Goal: Task Accomplishment & Management: Complete application form

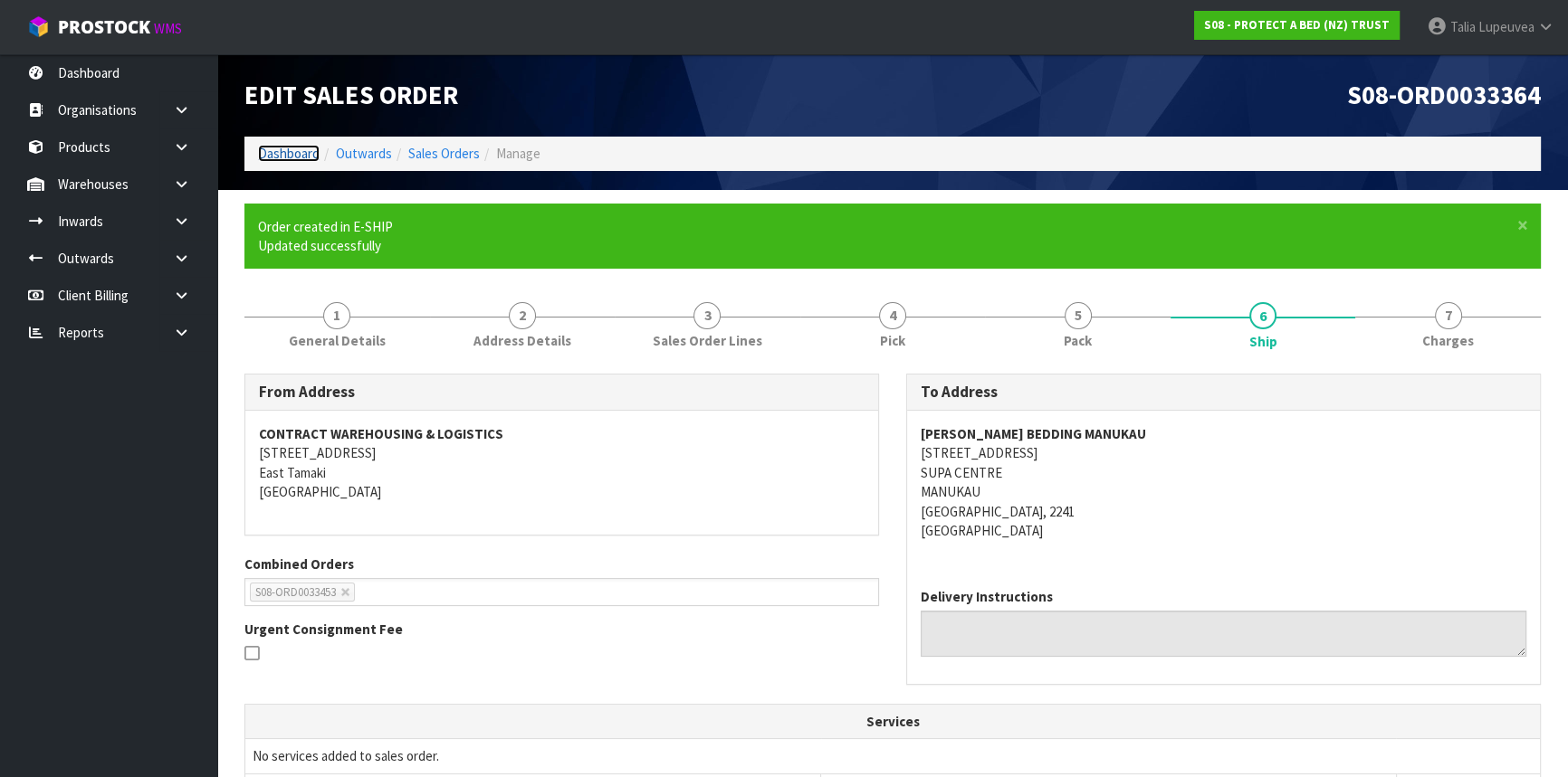
click at [280, 154] on link "Dashboard" at bounding box center [289, 154] width 62 height 17
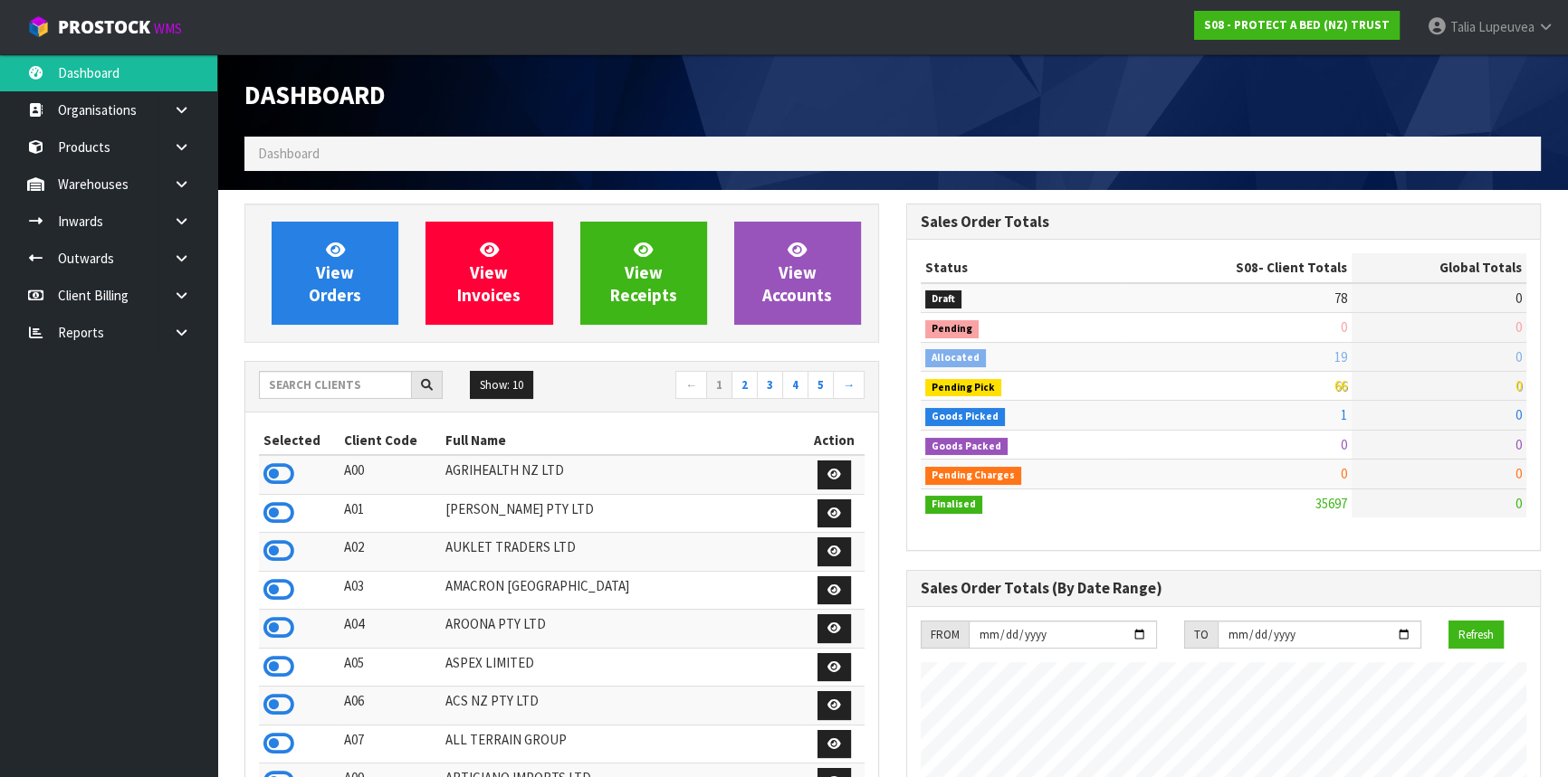
scroll to position [1426, 661]
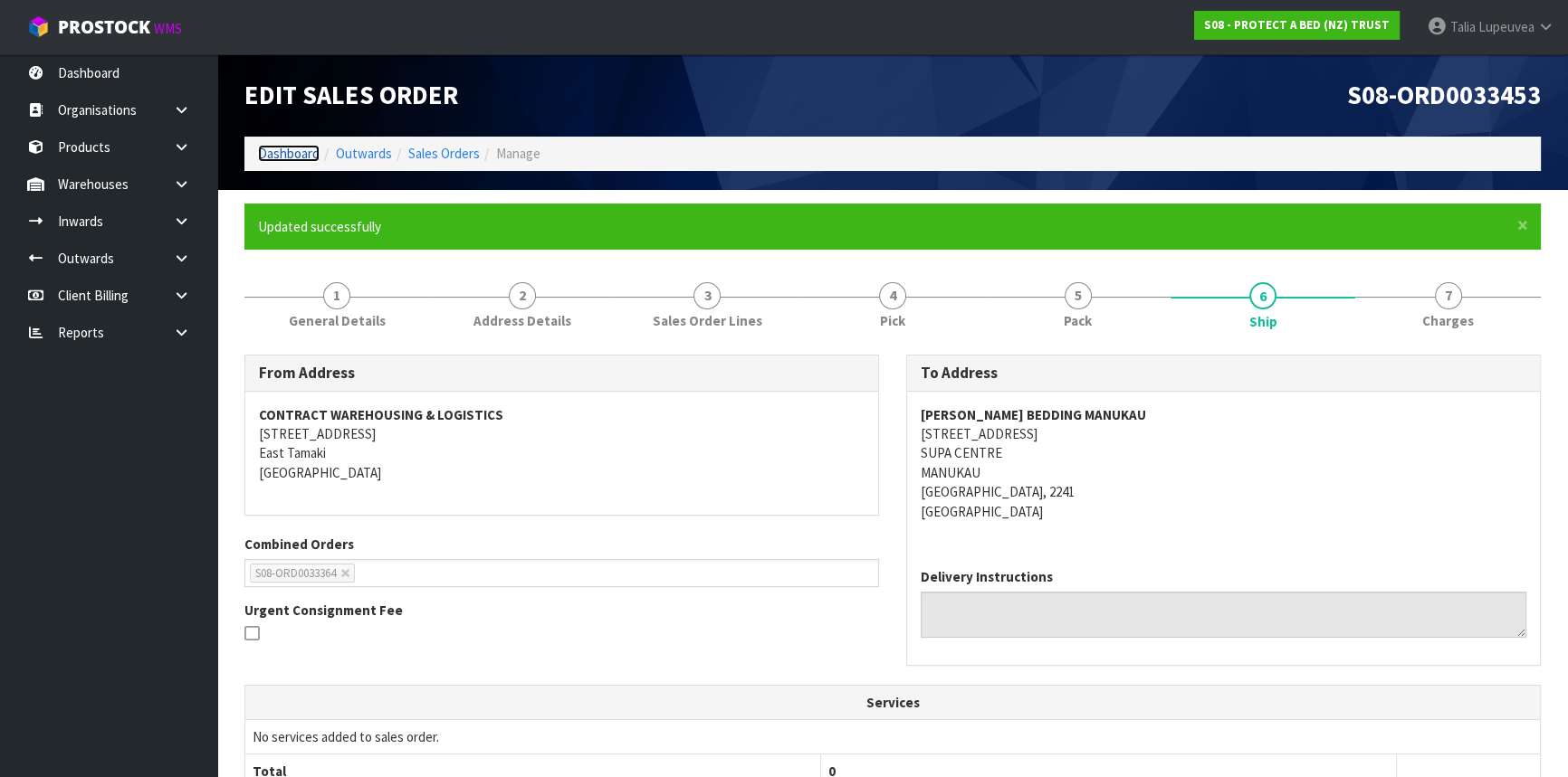
click at [278, 158] on link "Dashboard" at bounding box center [289, 154] width 62 height 17
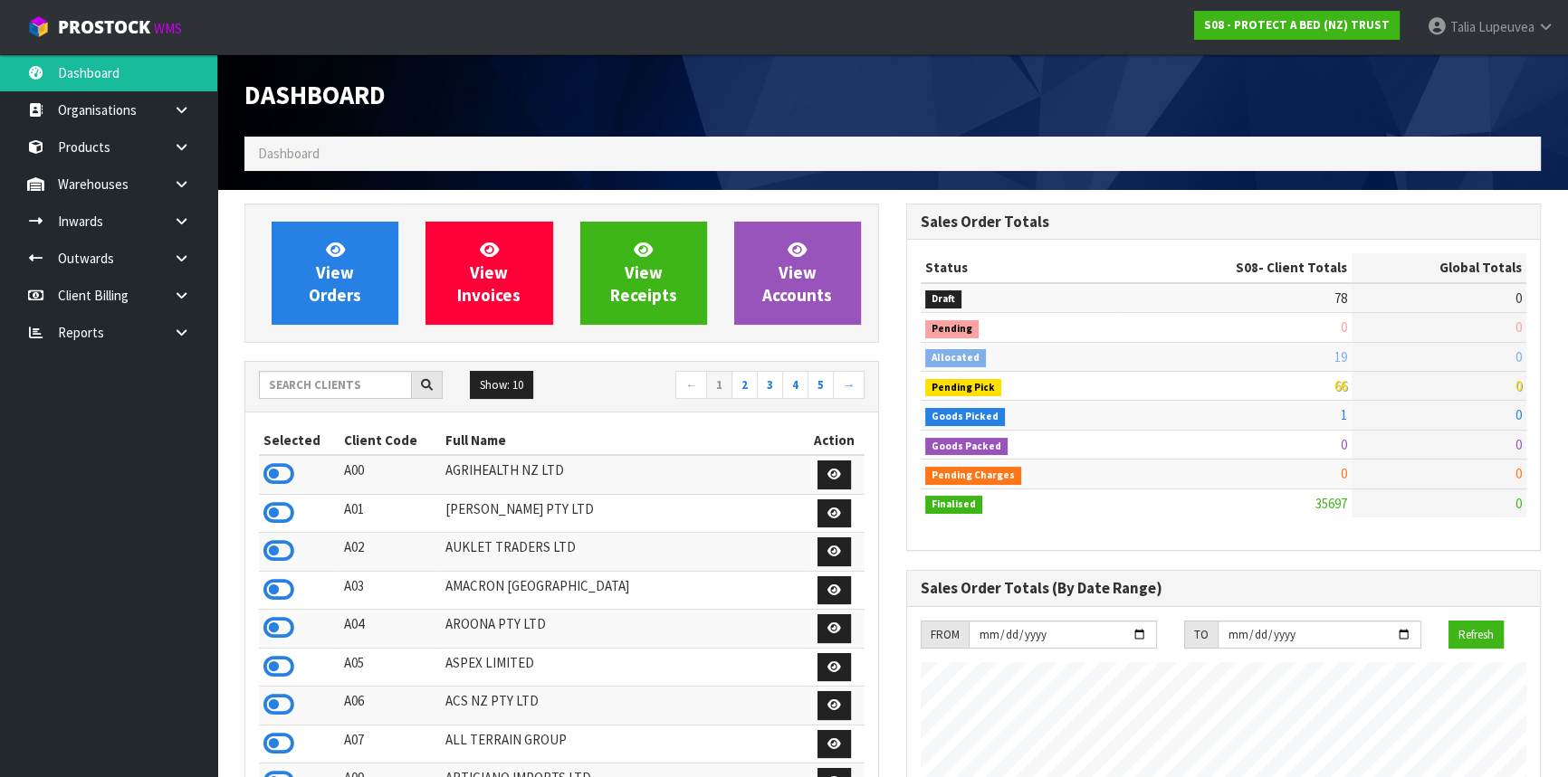
scroll to position [1426, 661]
click at [289, 388] on input "text" at bounding box center [335, 385] width 153 height 28
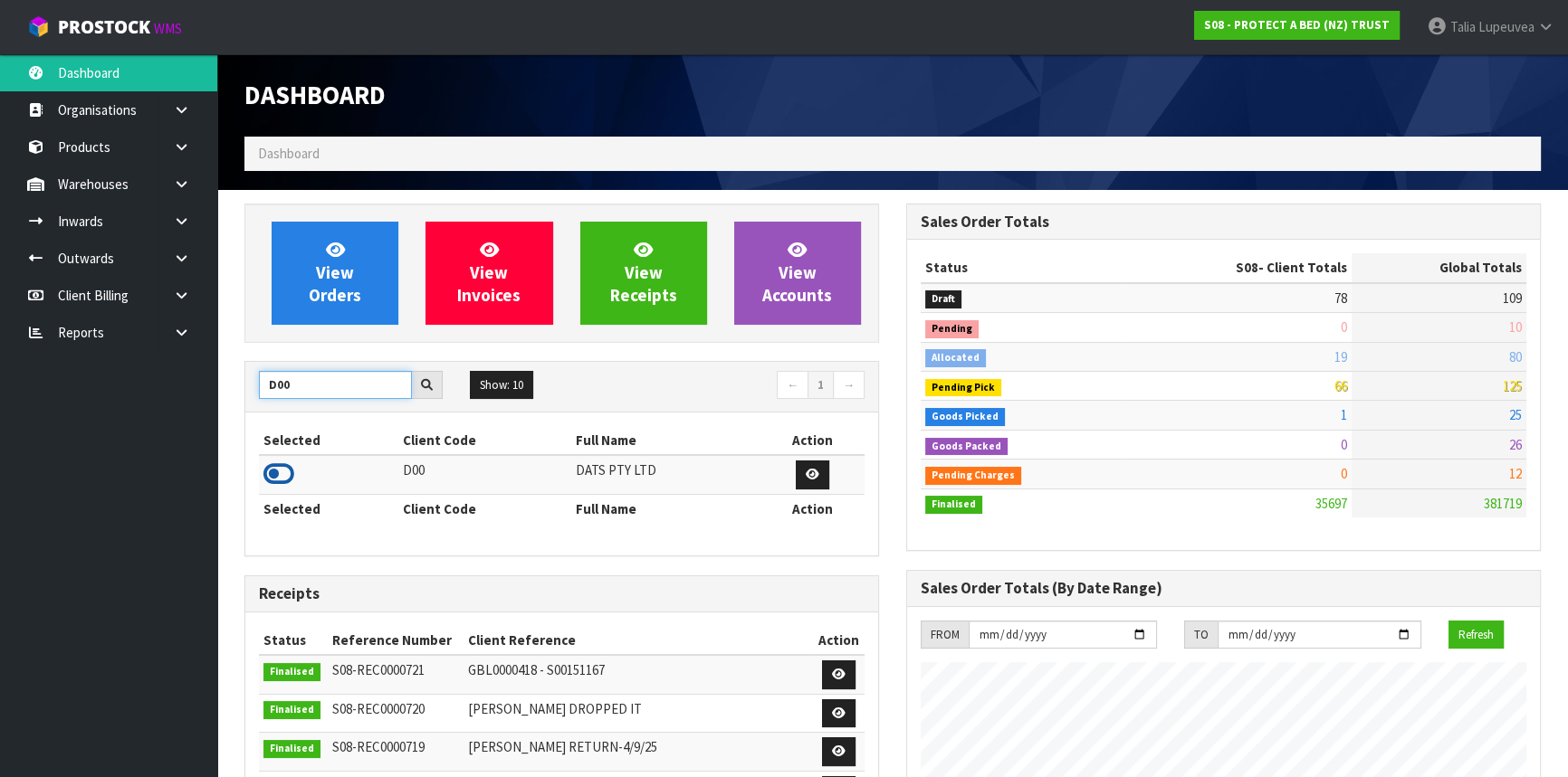
type input "D00"
click at [280, 479] on icon at bounding box center [278, 475] width 31 height 27
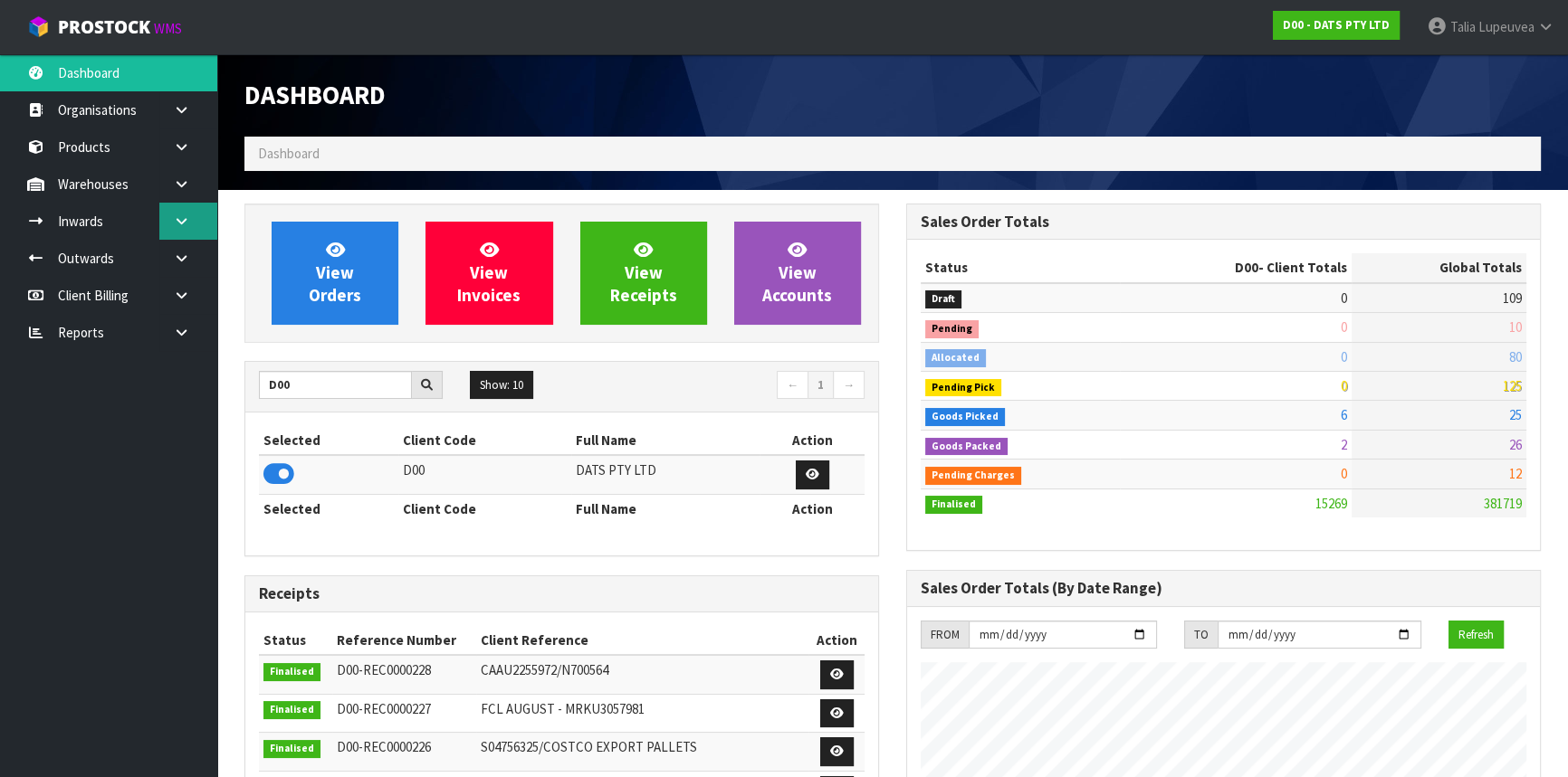
scroll to position [1368, 661]
click at [179, 253] on icon at bounding box center [182, 258] width 17 height 14
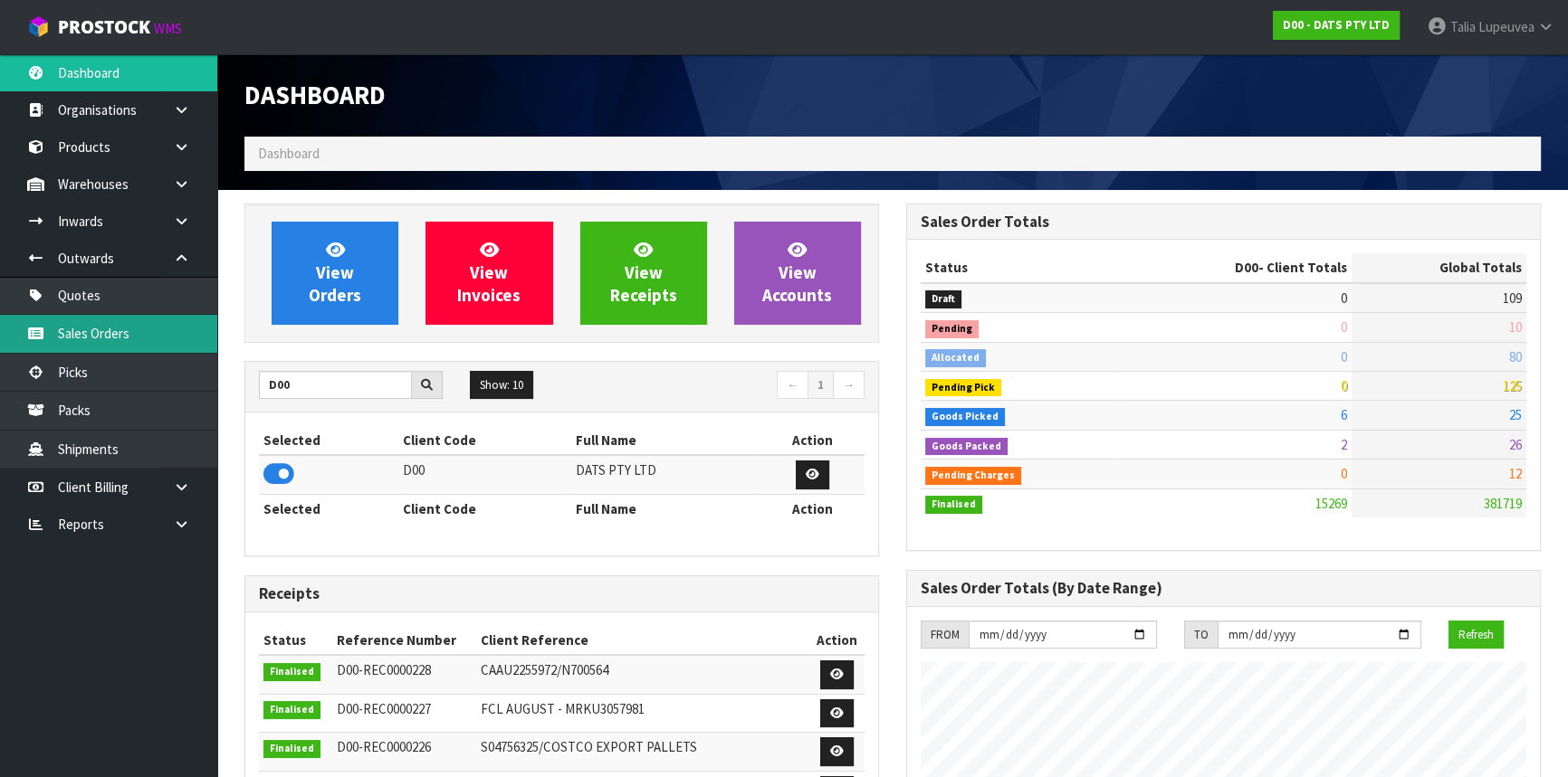
click at [136, 334] on link "Sales Orders" at bounding box center [108, 333] width 218 height 37
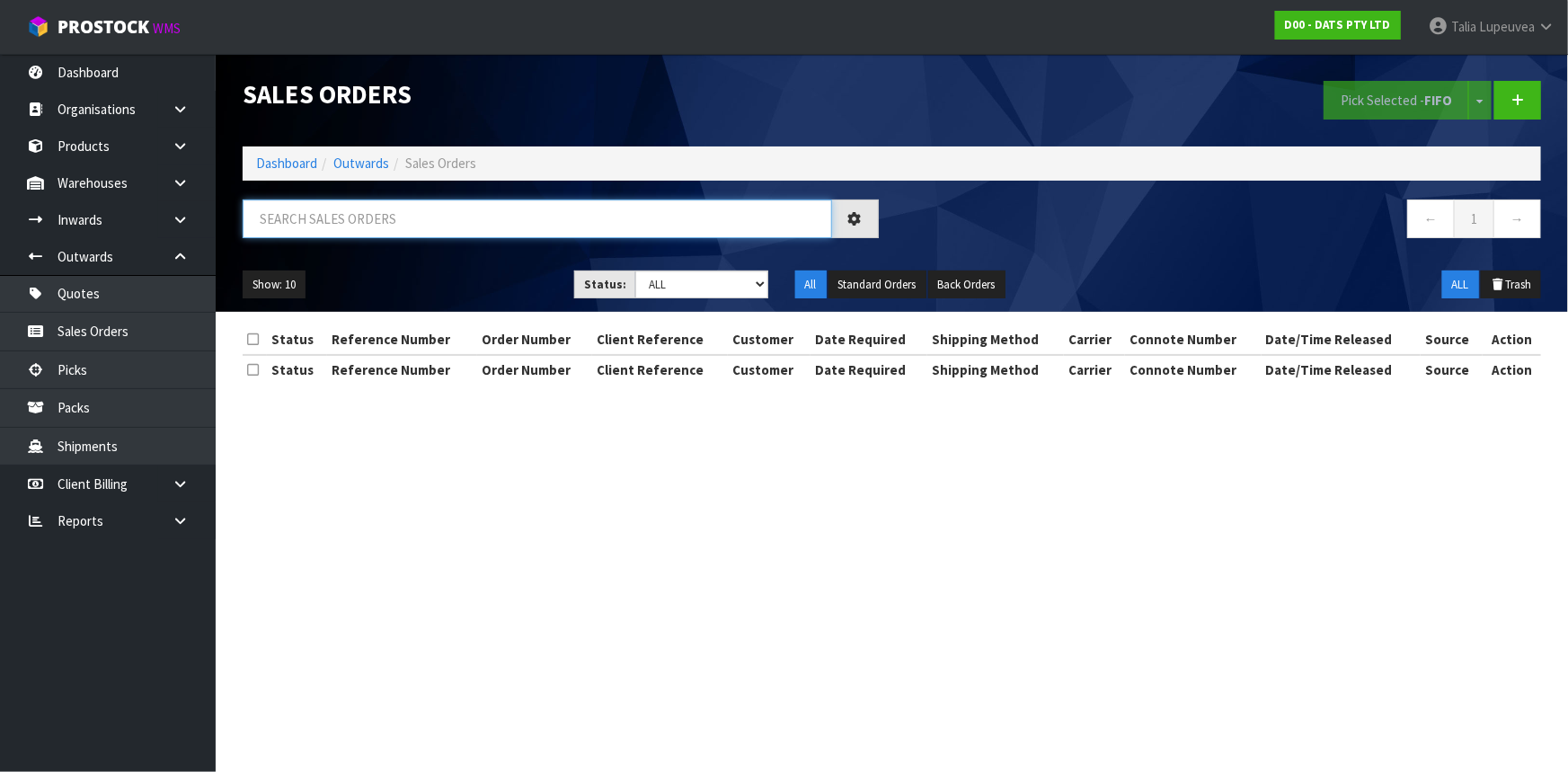
click at [415, 206] on input "text" at bounding box center [537, 219] width 589 height 38
type input "JOB-0412449"
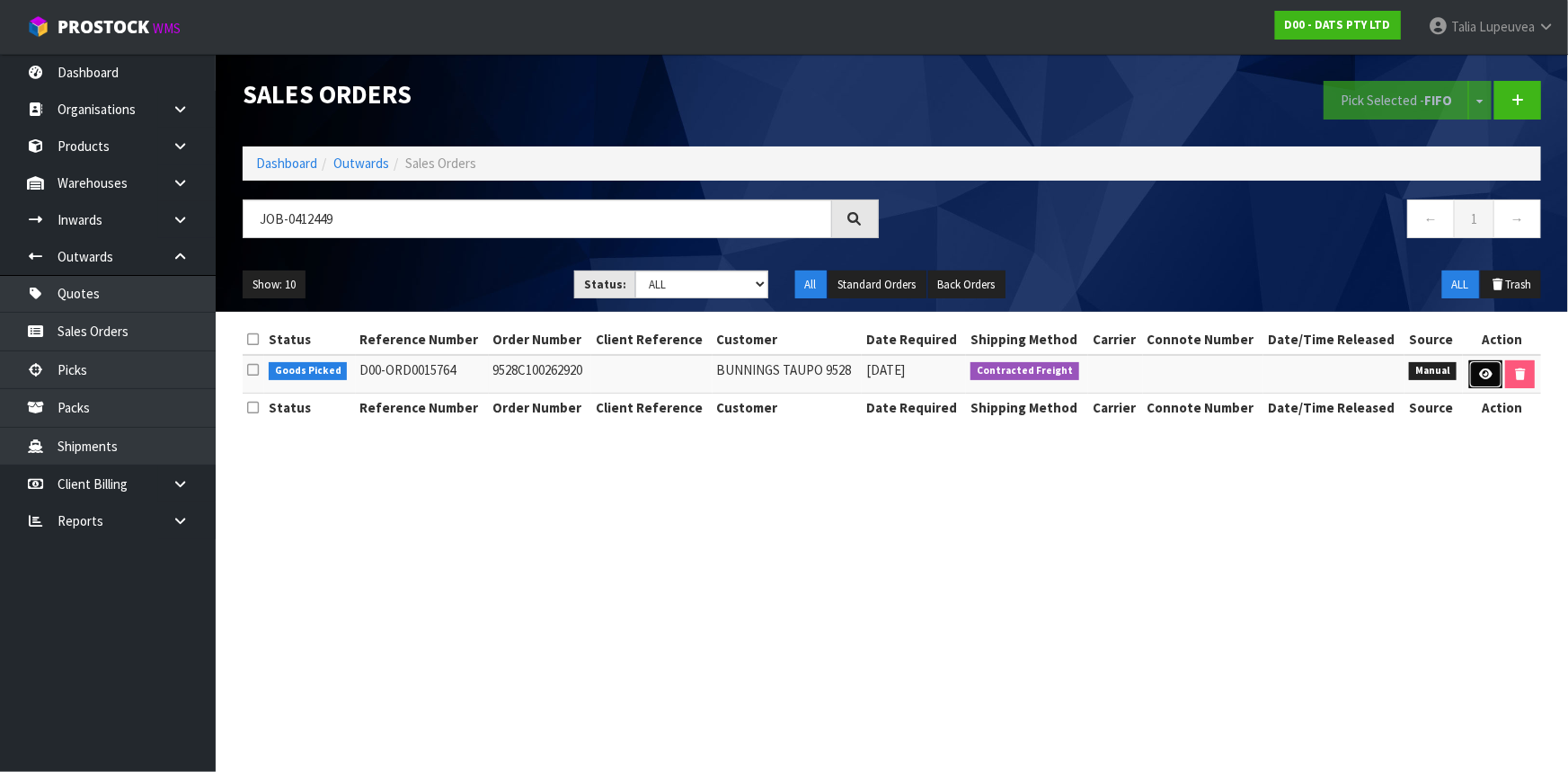
click at [1484, 363] on link at bounding box center [1485, 374] width 34 height 29
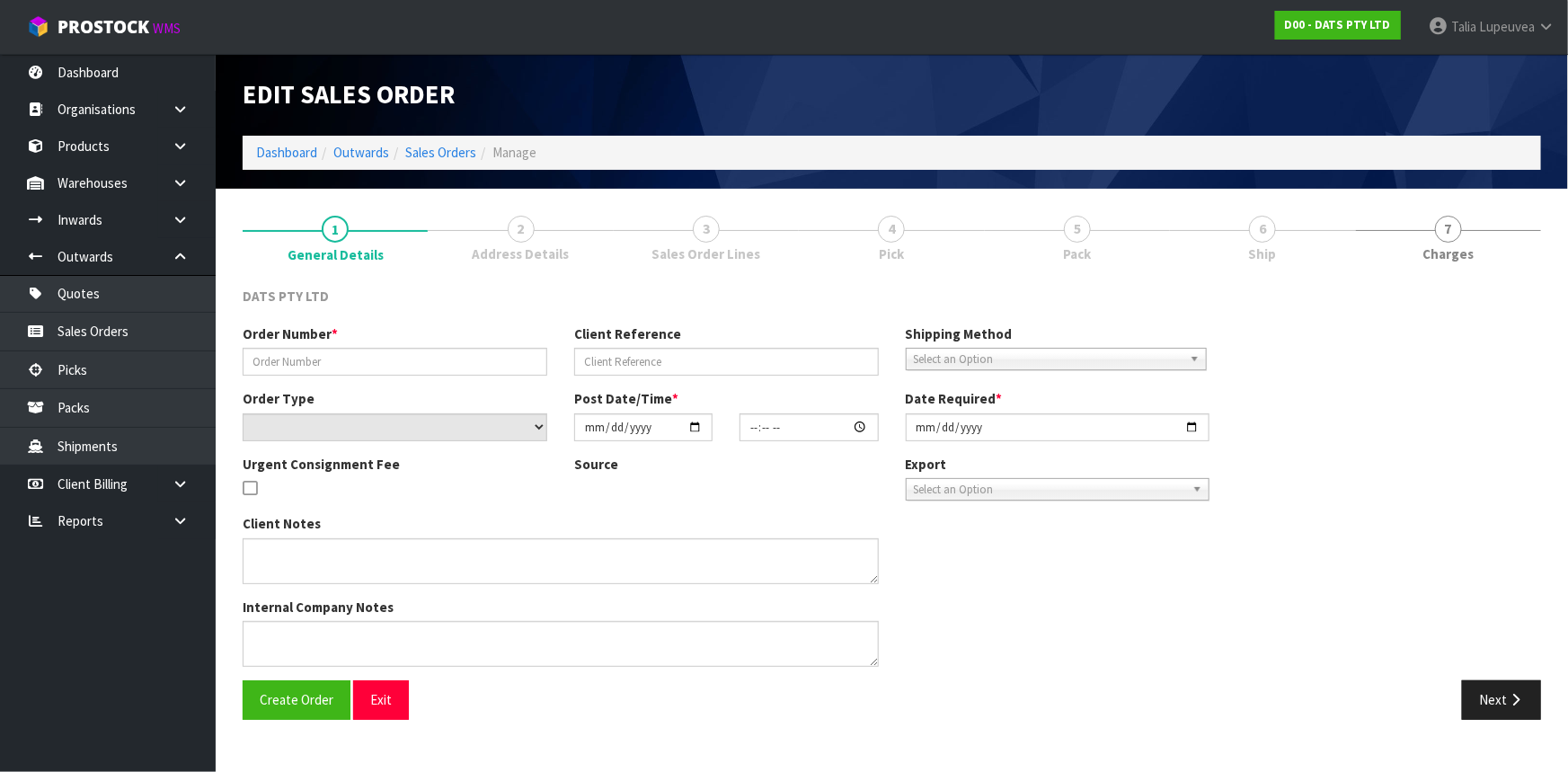
type input "9528C100262920"
select select "number:0"
type input "2025-09-15"
type input "08:37:00.000"
type input "2025-09-15"
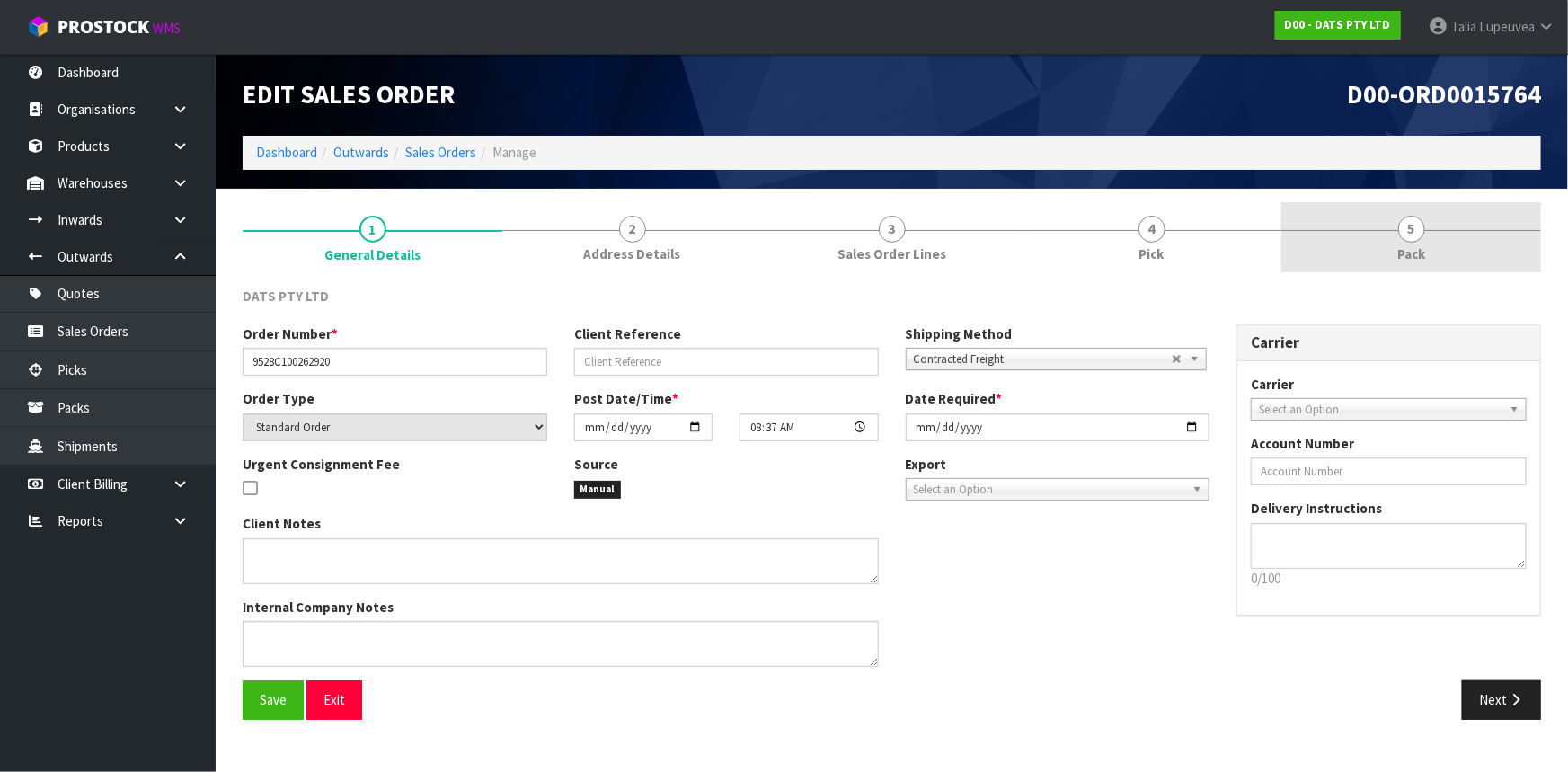
click at [1390, 240] on link "5 Pack" at bounding box center [1411, 238] width 260 height 71
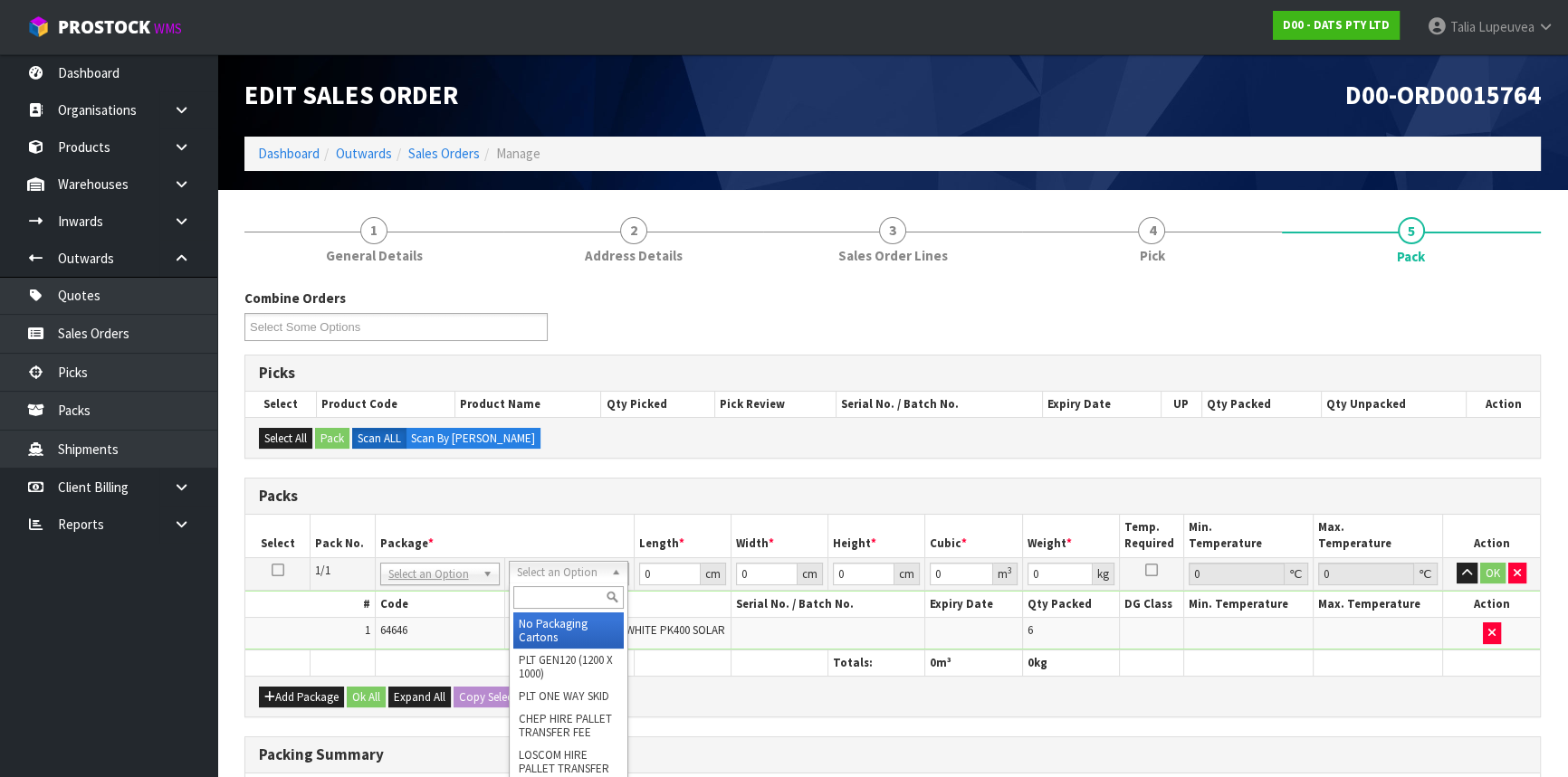
click at [559, 599] on input "text" at bounding box center [568, 597] width 110 height 22
type input "OWN"
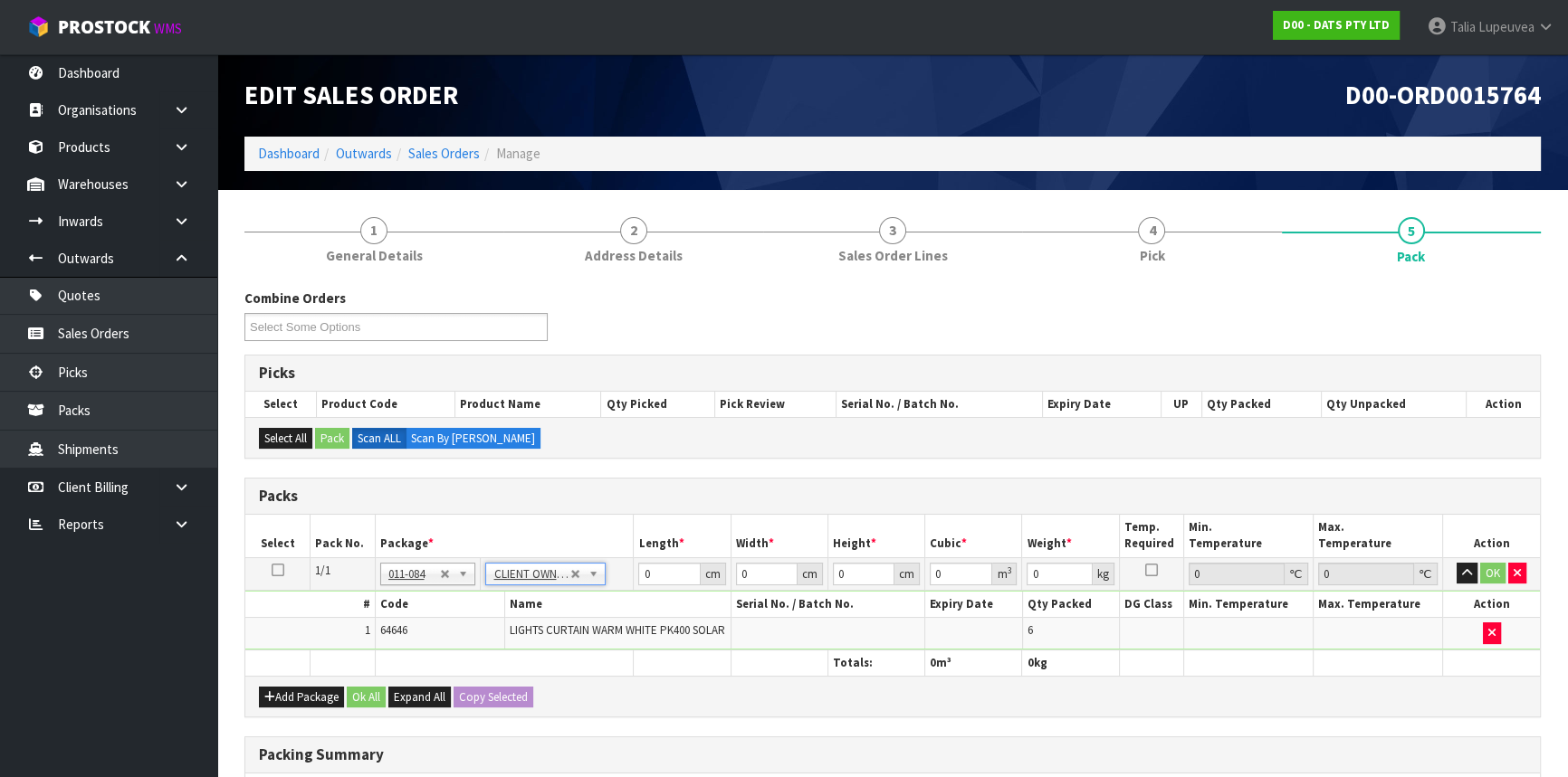
type input "4.25"
drag, startPoint x: 652, startPoint y: 579, endPoint x: 623, endPoint y: 579, distance: 29.0
click at [623, 579] on tr "1/1 NONE 007-001 007-002 007-004 007-009 007-013 007-014 007-015 007-017 007-01…" at bounding box center [892, 574] width 1294 height 33
type input "39"
type input "23"
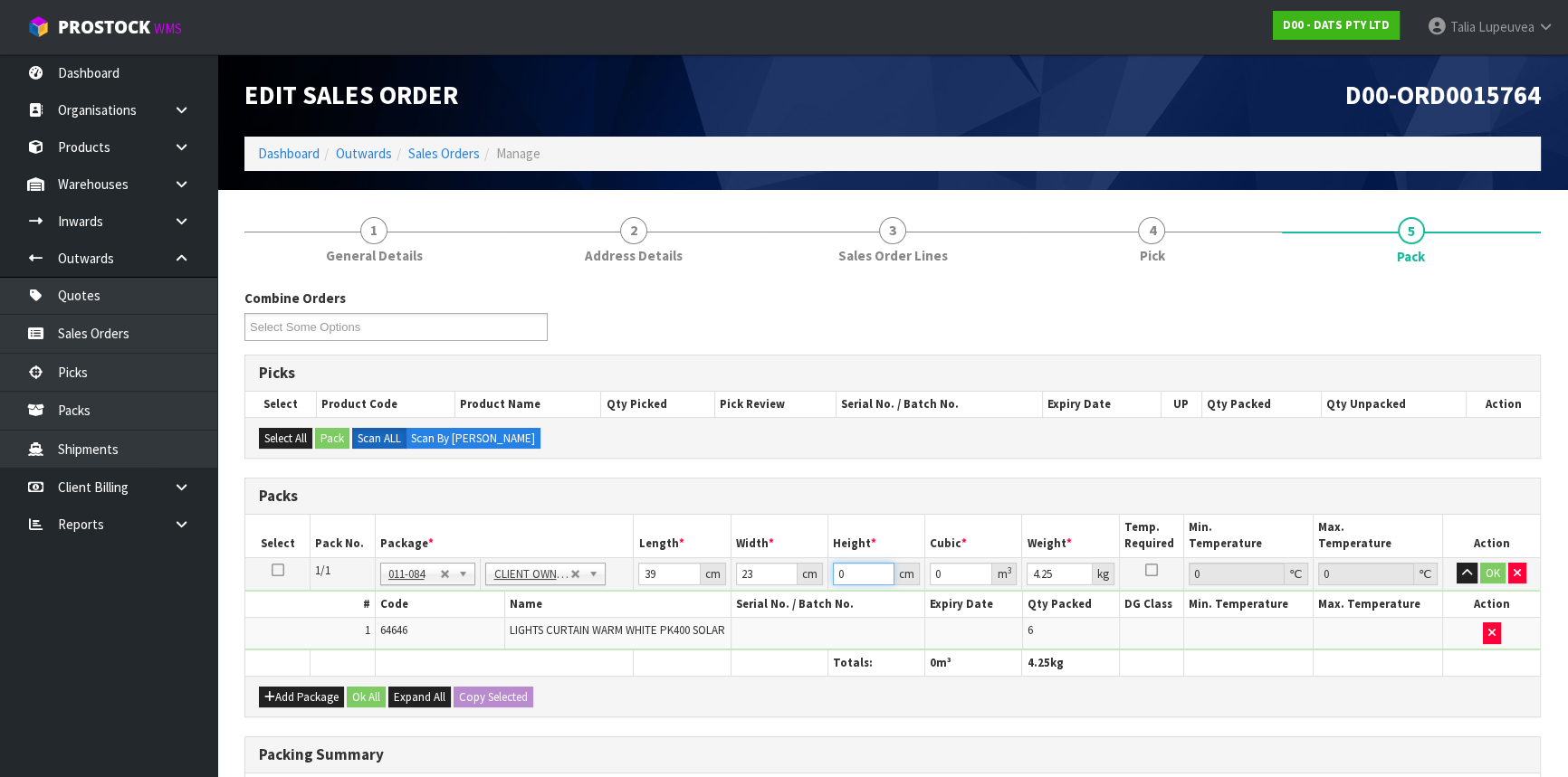
type input "2"
type input "0.001794"
type input "28"
type input "0.025116"
type input "28"
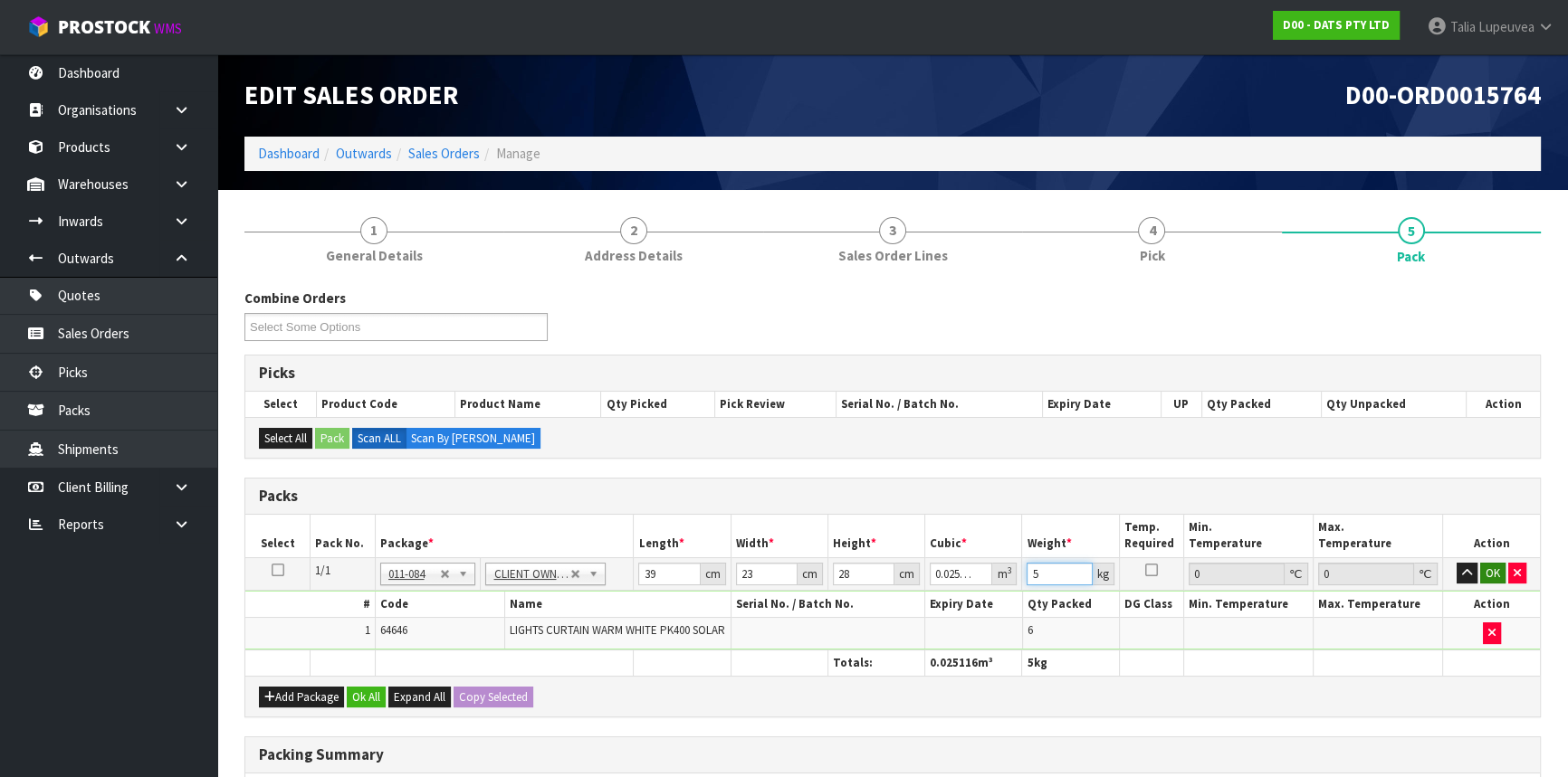
type input "5"
click at [1494, 573] on button "OK" at bounding box center [1493, 573] width 25 height 21
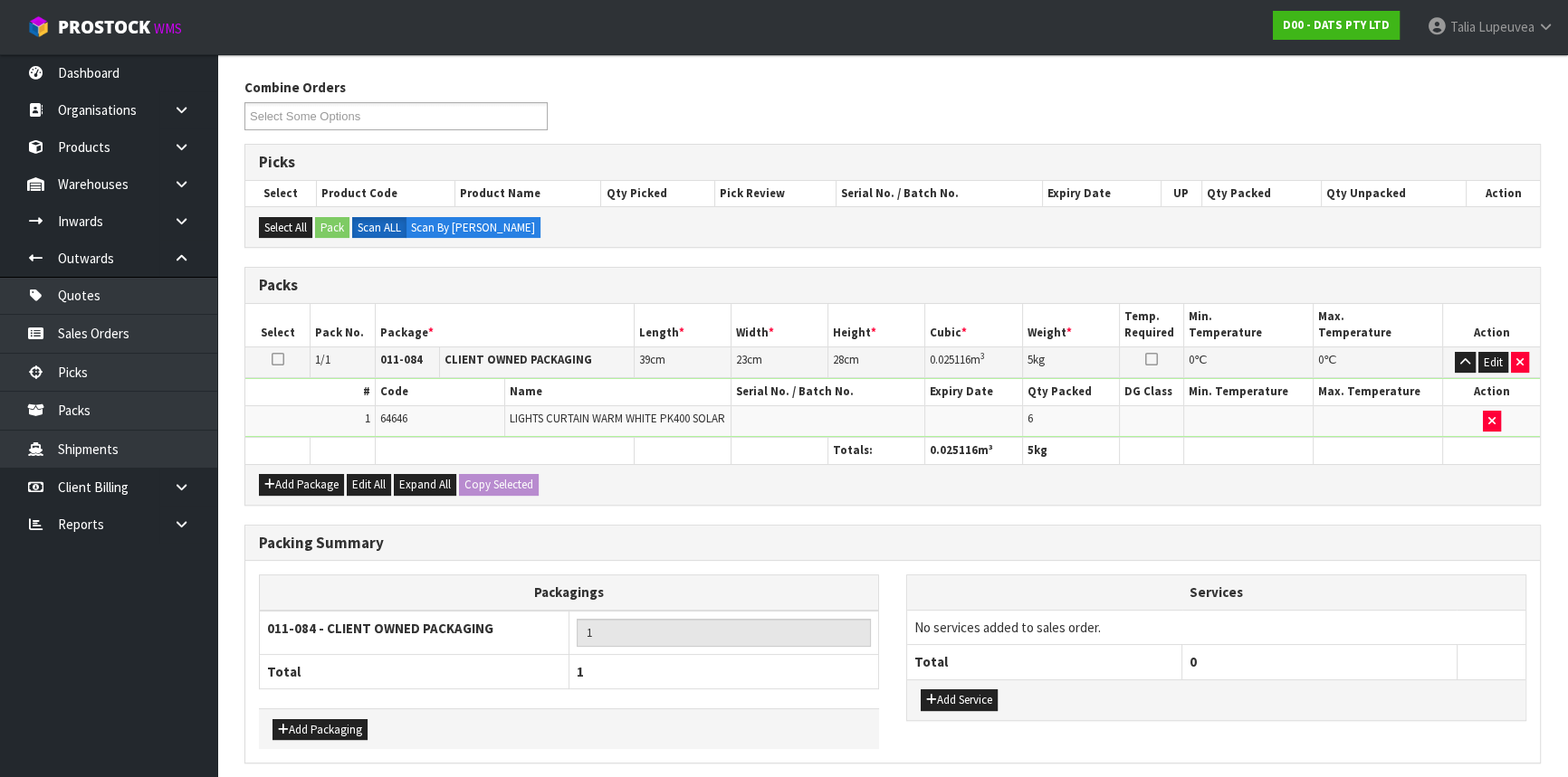
scroll to position [290, 0]
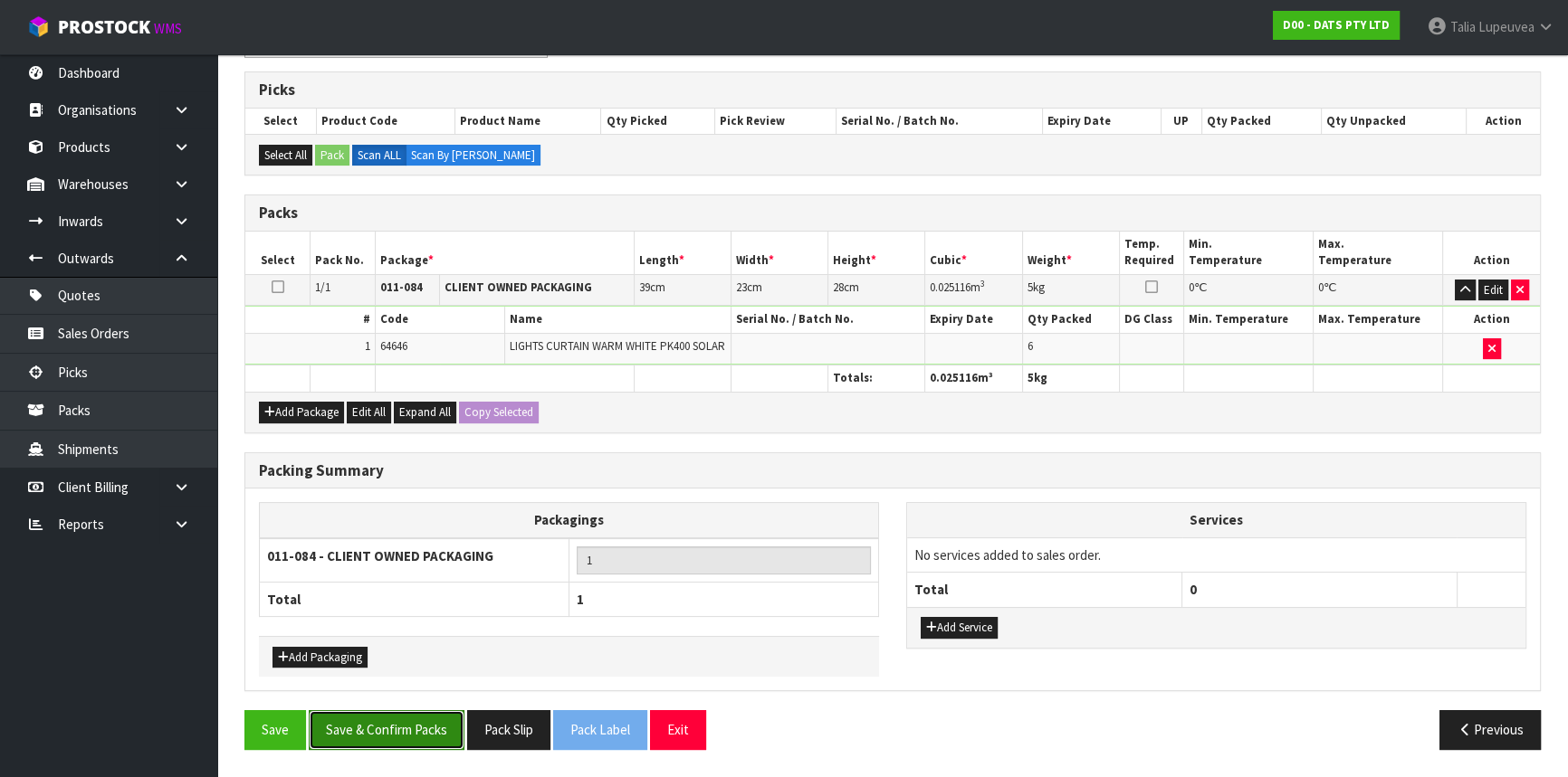
click at [406, 729] on button "Save & Confirm Packs" at bounding box center [386, 730] width 156 height 39
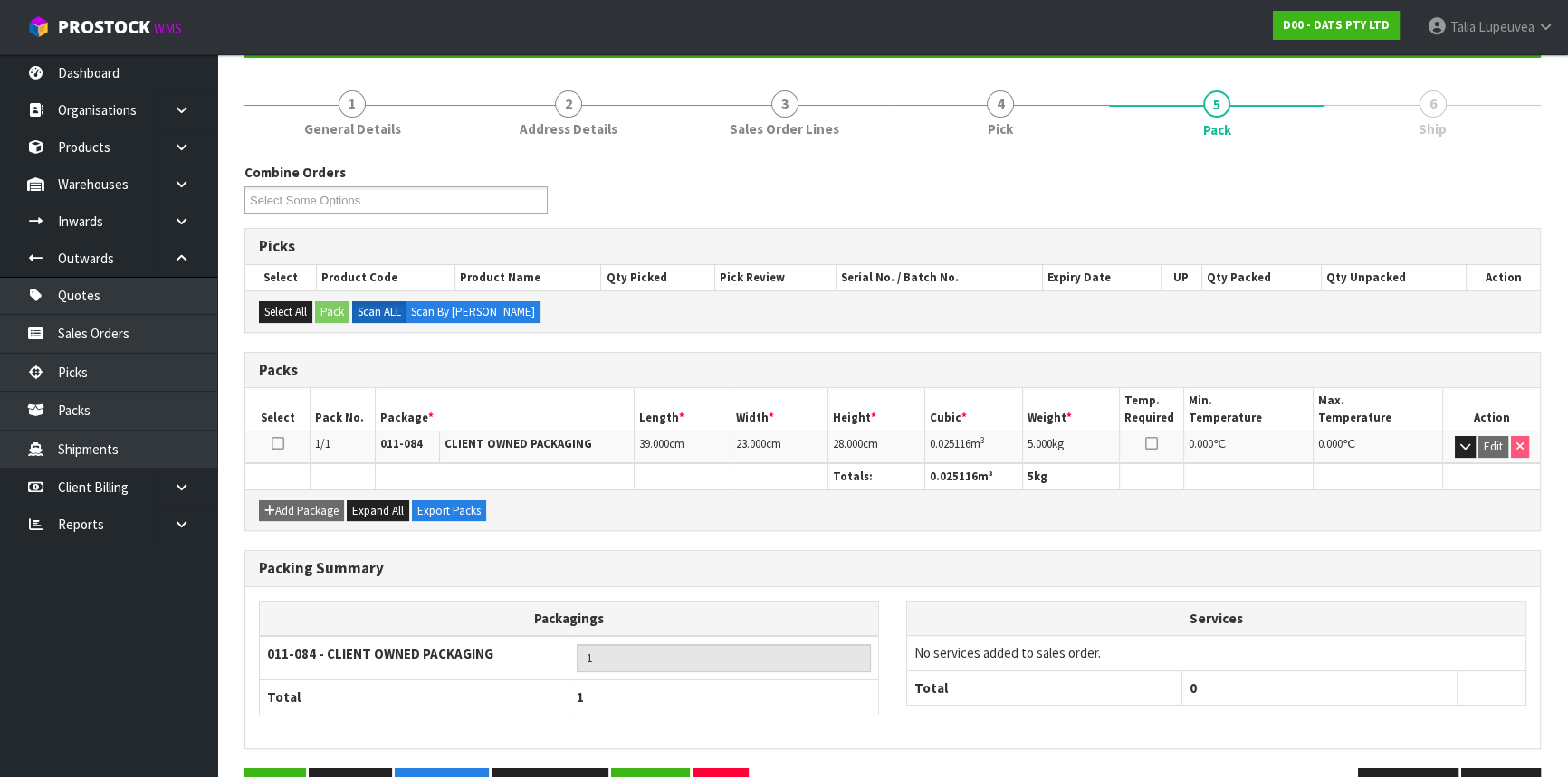
scroll to position [245, 0]
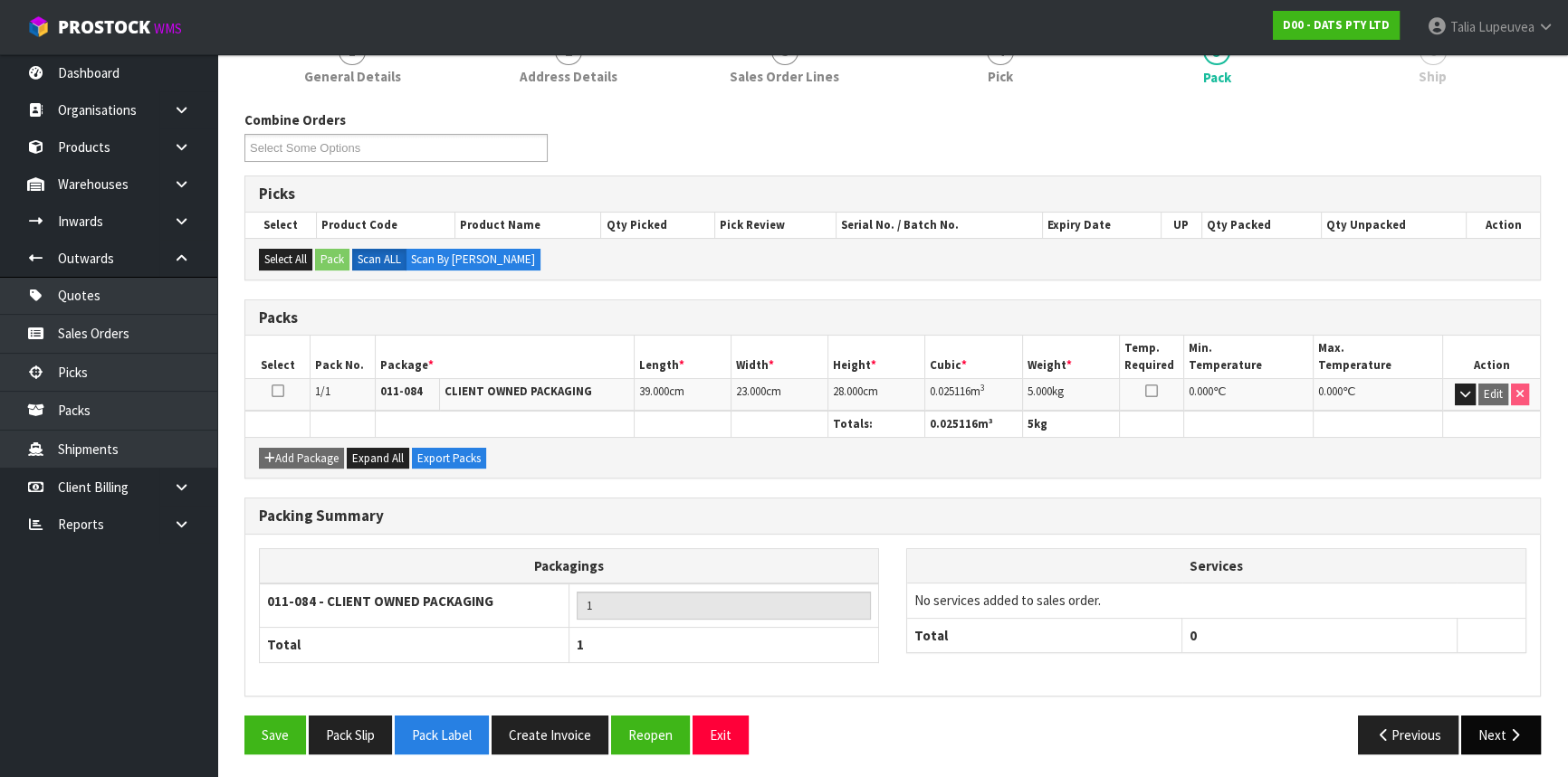
click at [1495, 724] on button "Next" at bounding box center [1500, 735] width 79 height 39
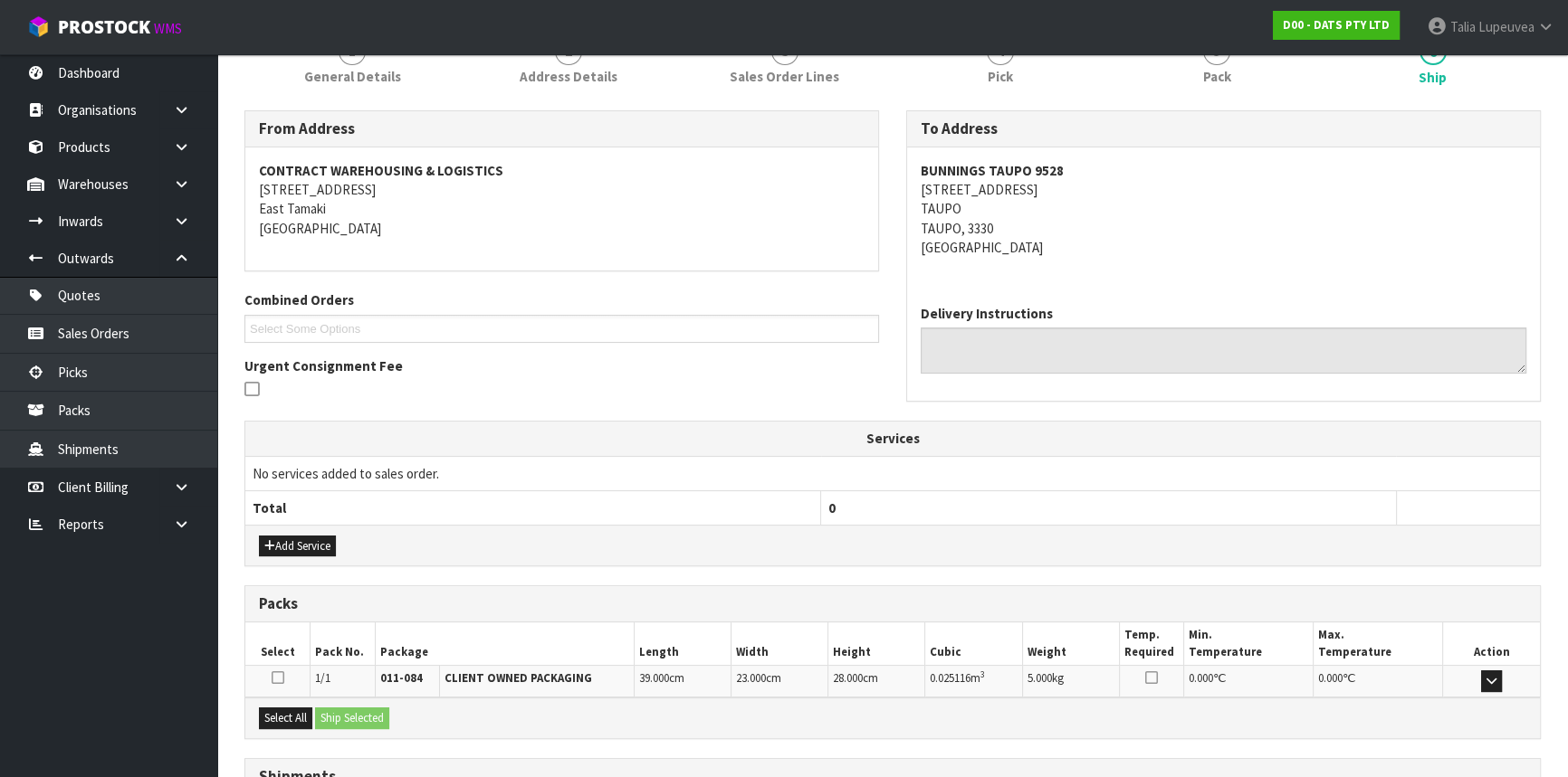
scroll to position [397, 0]
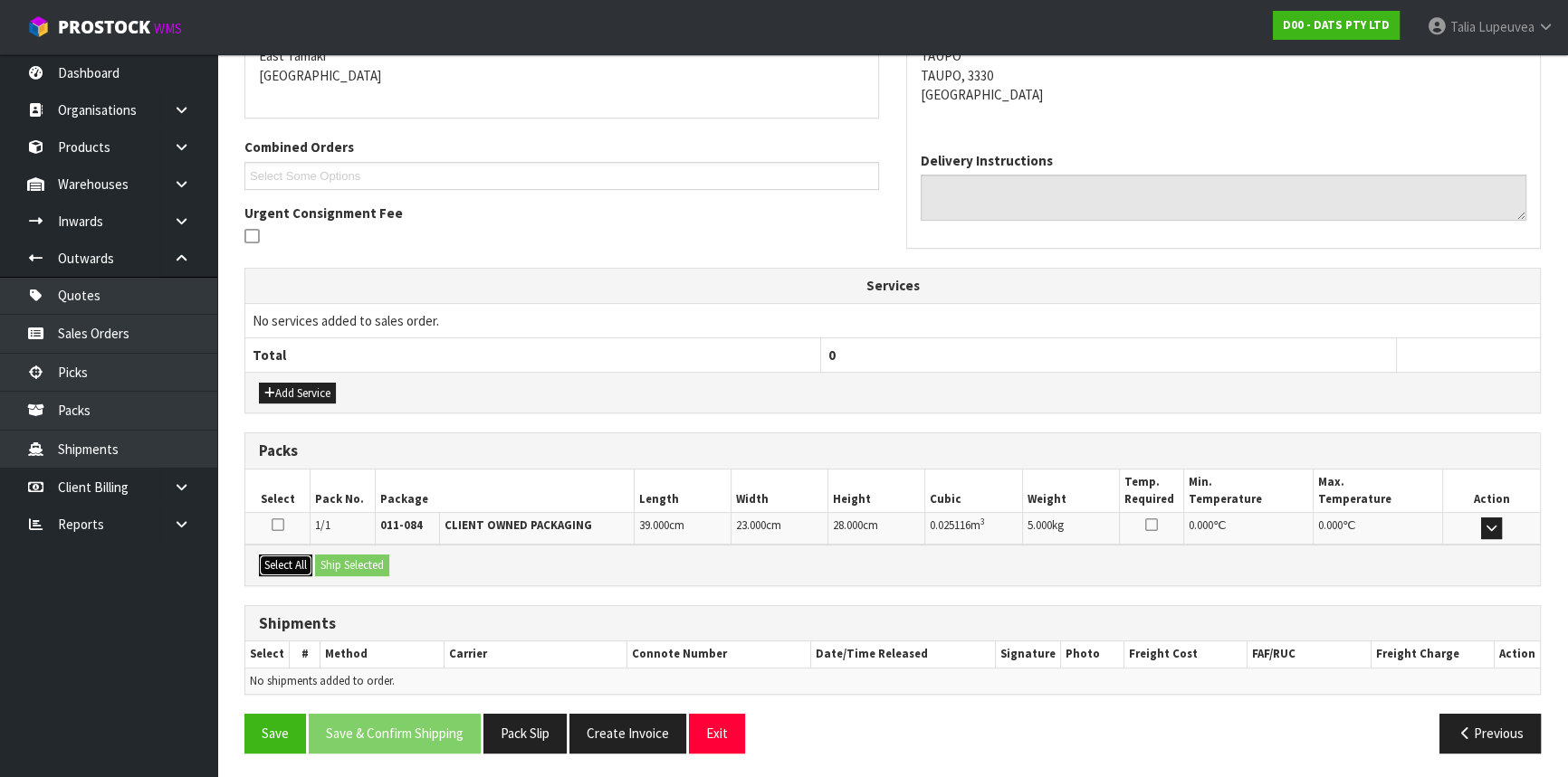
click at [297, 559] on button "Select All" at bounding box center [285, 565] width 53 height 21
click at [355, 561] on button "Ship Selected" at bounding box center [352, 565] width 74 height 21
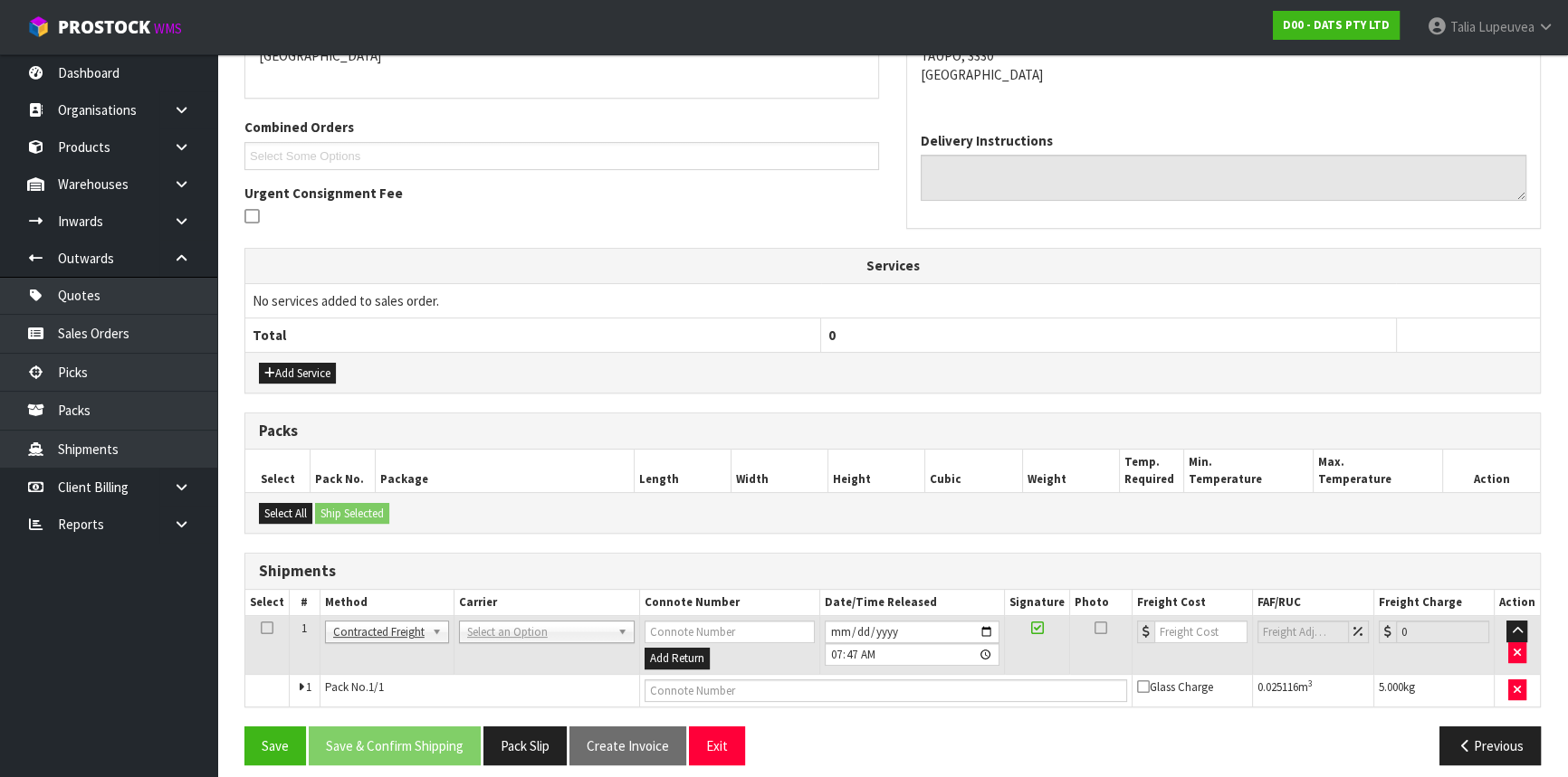
scroll to position [429, 0]
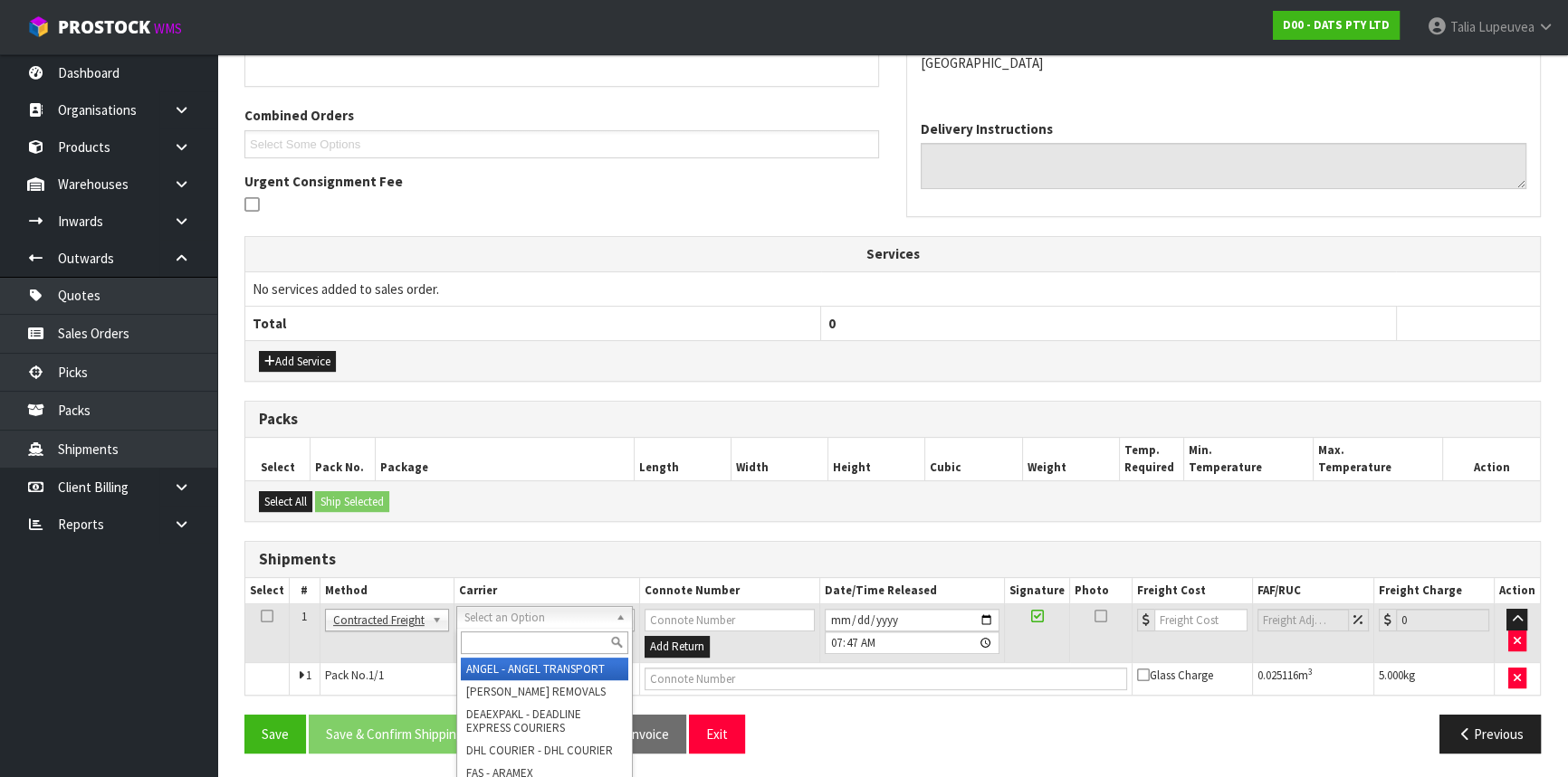
click at [516, 652] on input "text" at bounding box center [544, 643] width 167 height 22
type input "NZP"
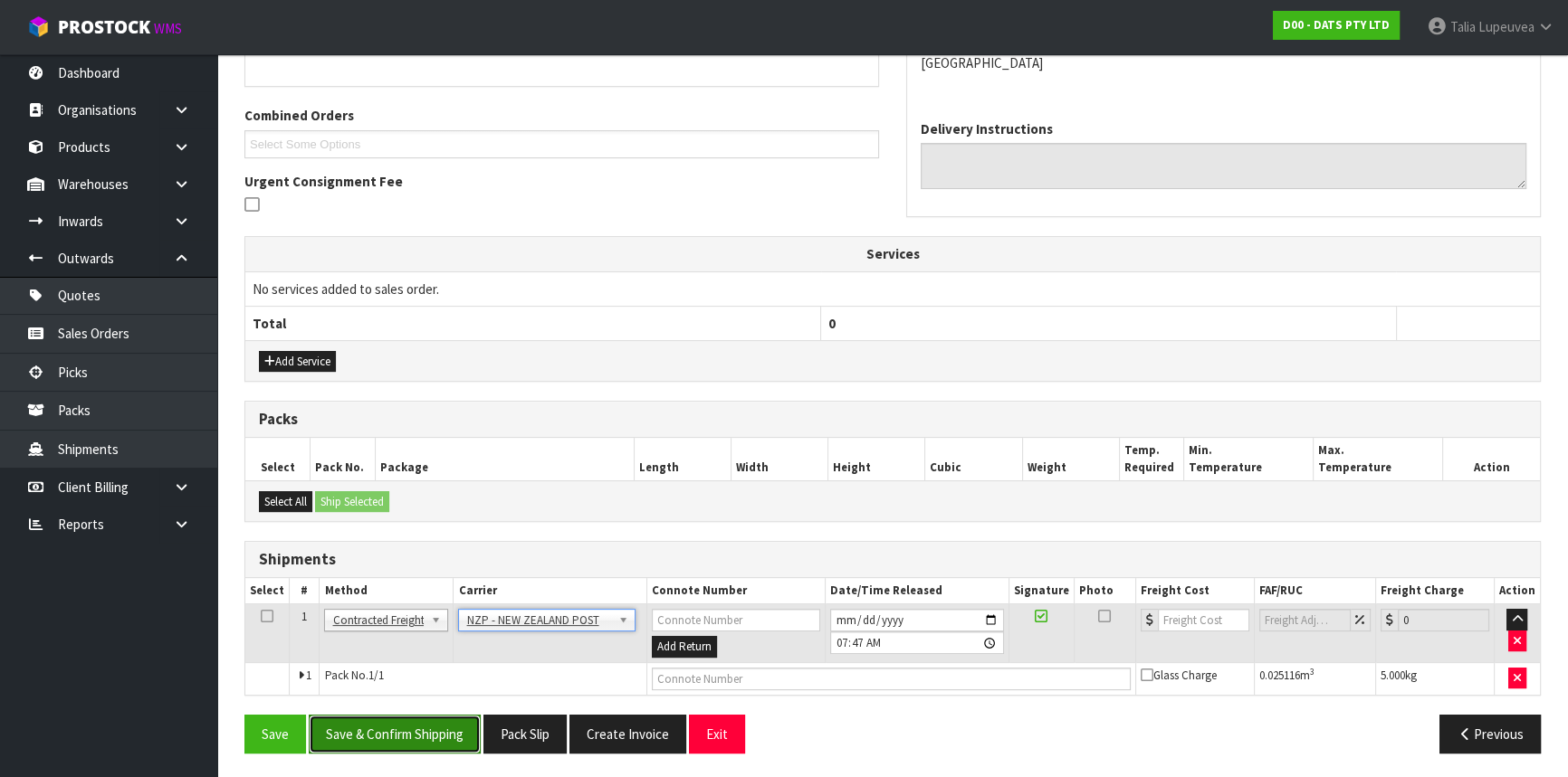
click at [420, 725] on button "Save & Confirm Shipping" at bounding box center [394, 734] width 172 height 39
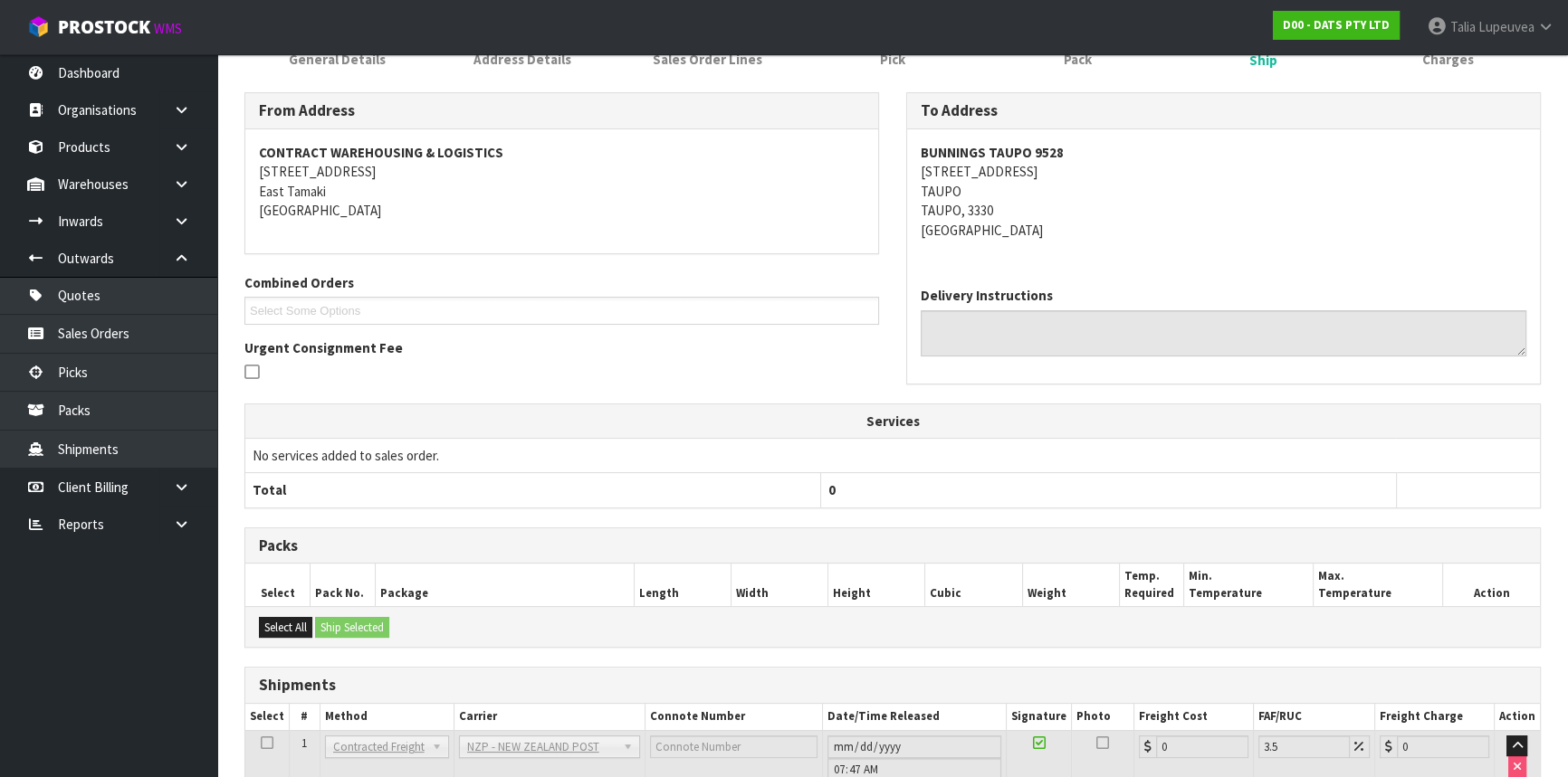
scroll to position [404, 0]
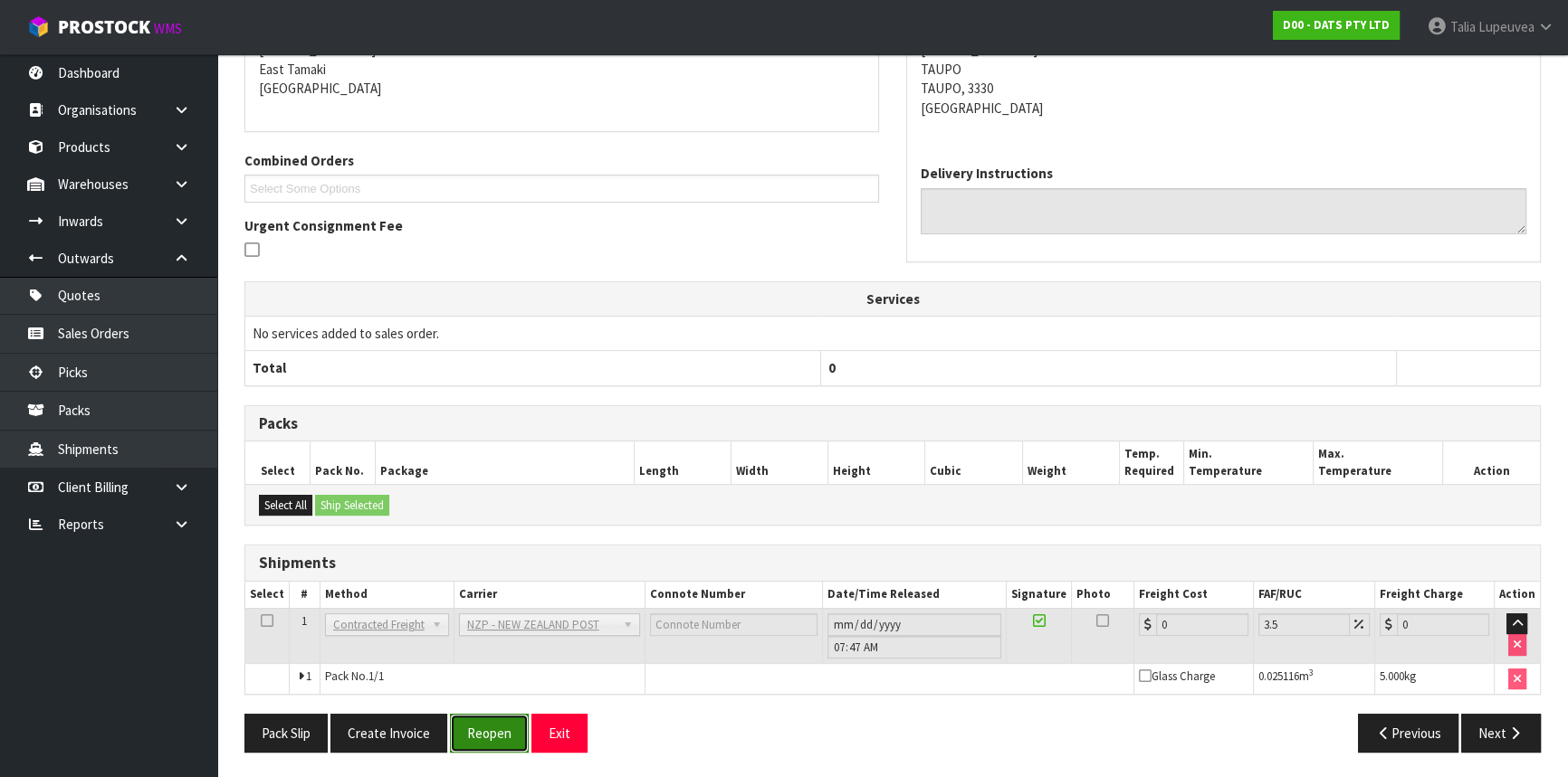
click at [475, 731] on button "Reopen" at bounding box center [488, 734] width 78 height 39
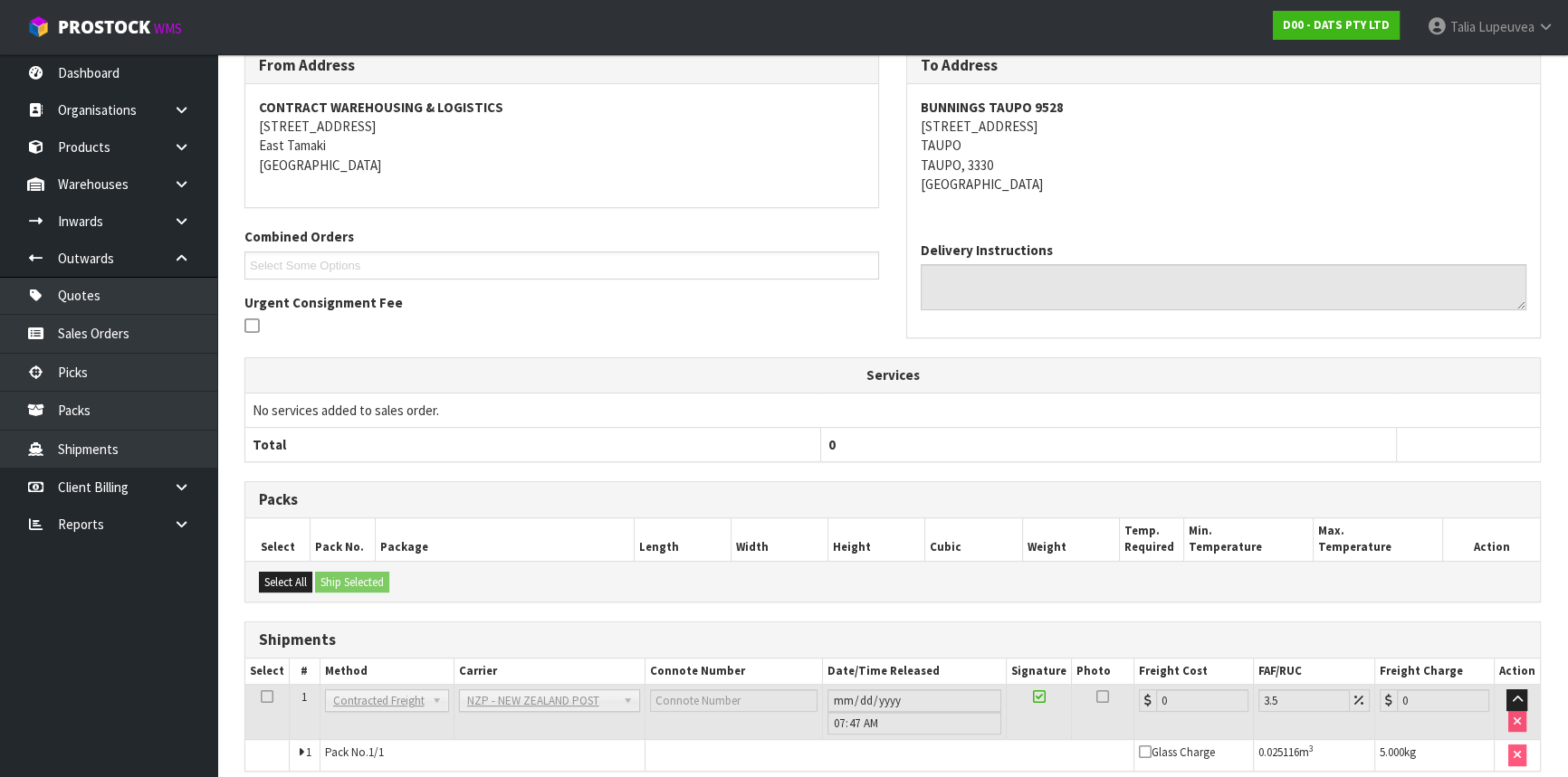
scroll to position [384, 0]
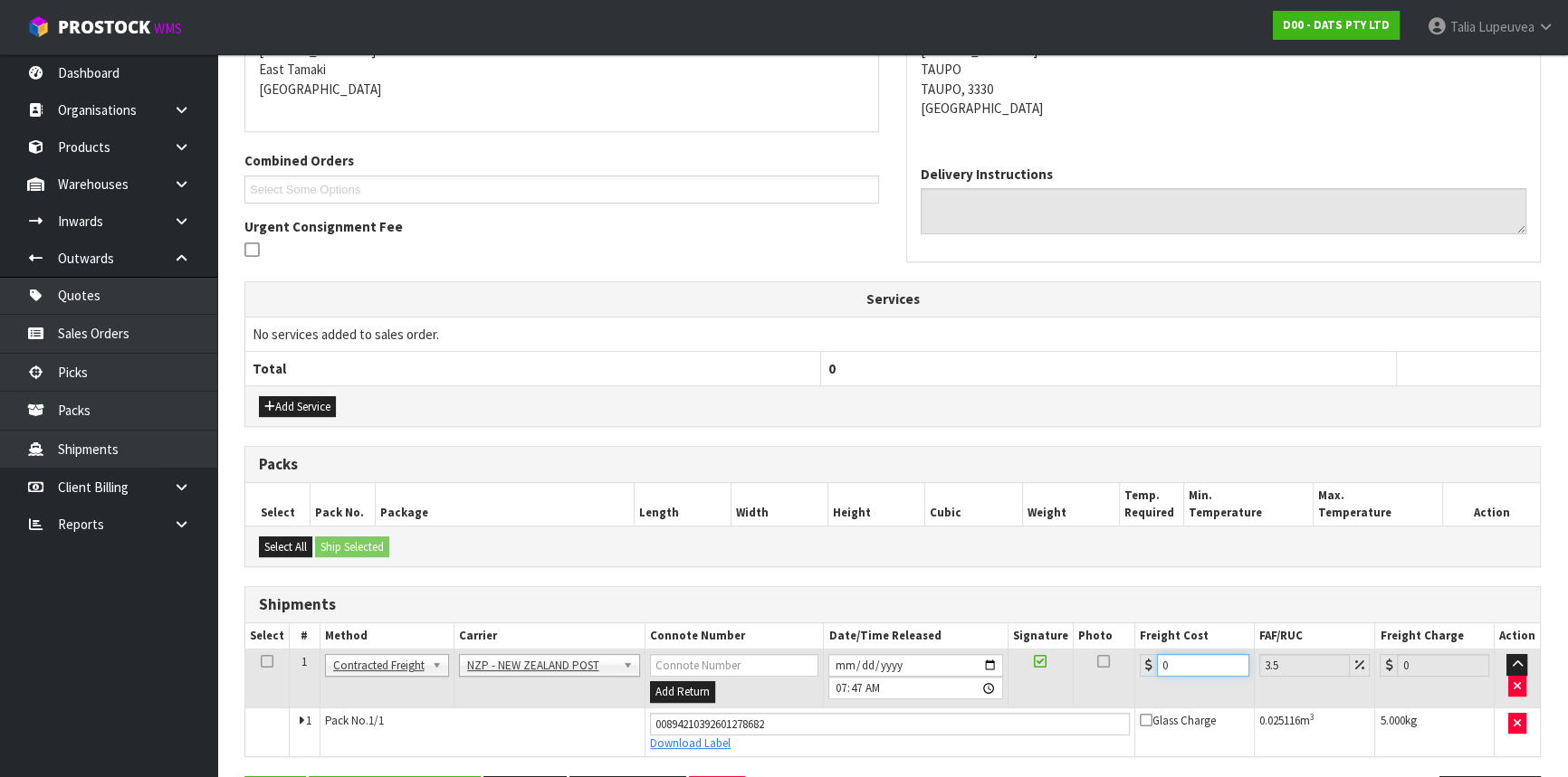
drag, startPoint x: 1189, startPoint y: 662, endPoint x: 1111, endPoint y: 664, distance: 78.0
click at [1111, 665] on tr "1 Client Local Pickup Customer Local Pickup Company Freight Contracted Freight …" at bounding box center [892, 678] width 1294 height 59
type input "8"
type input "8.28"
type input "8.4"
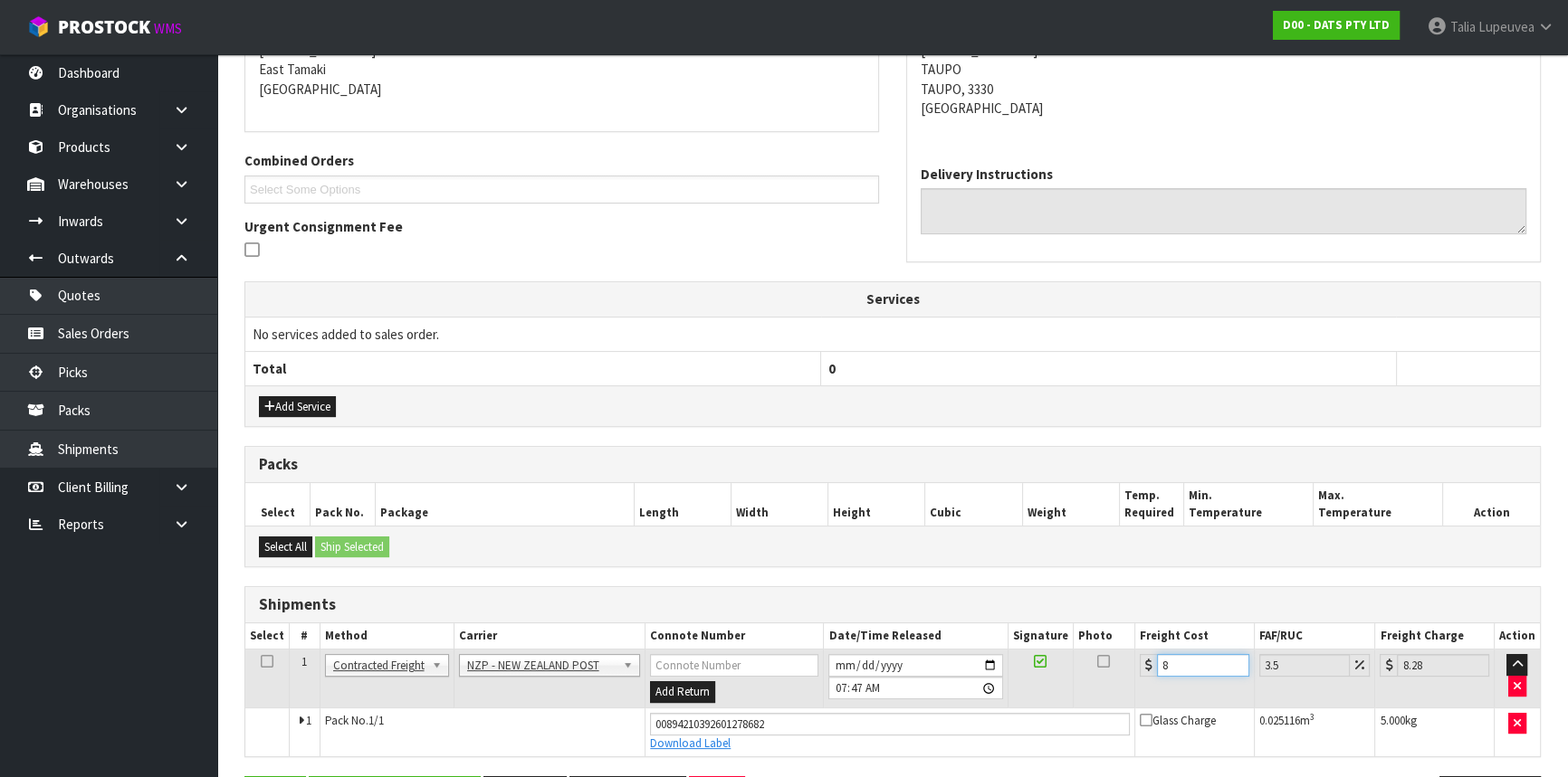
type input "8.69"
type input "8.45"
type input "8.75"
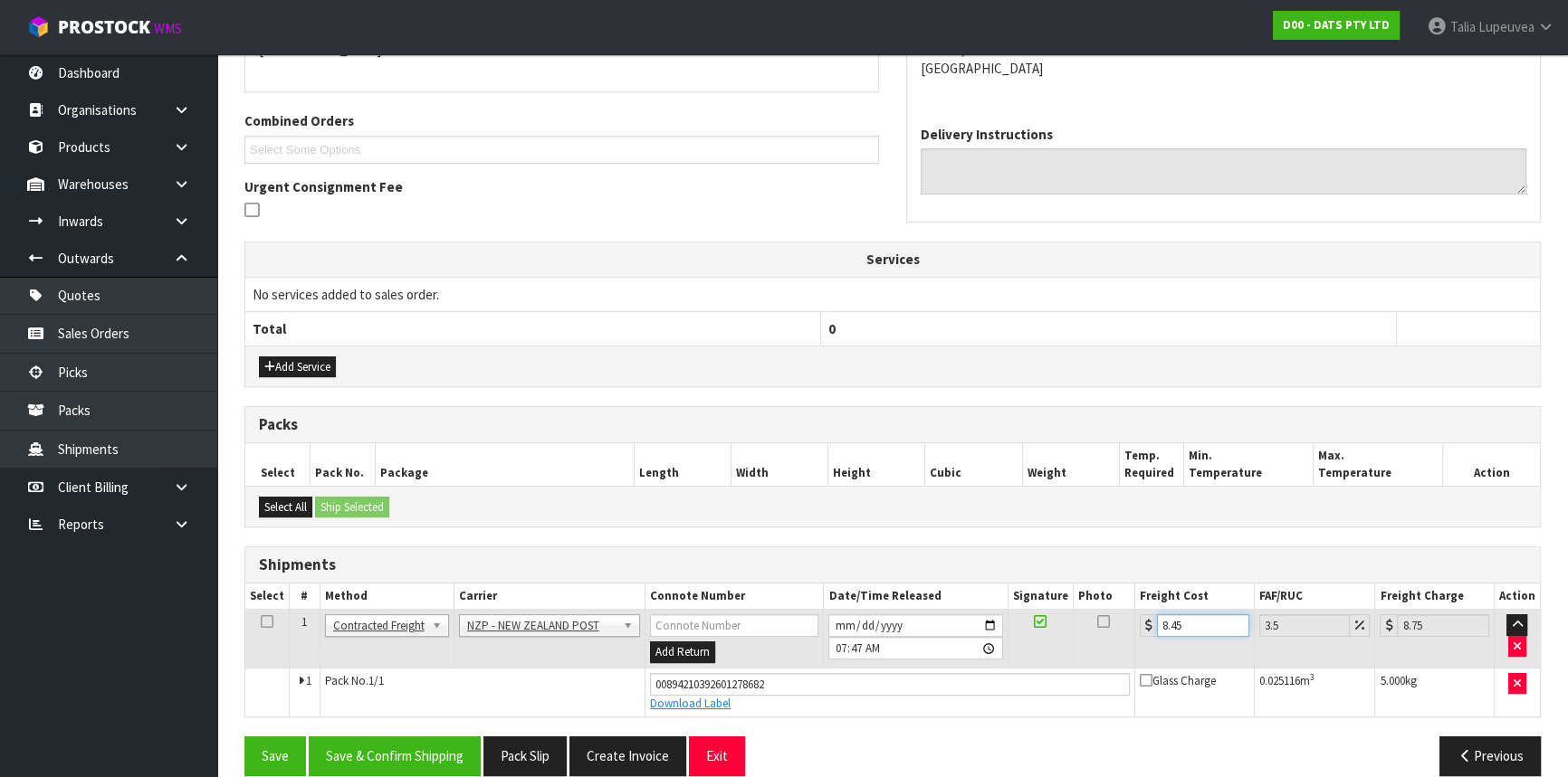
scroll to position [446, 0]
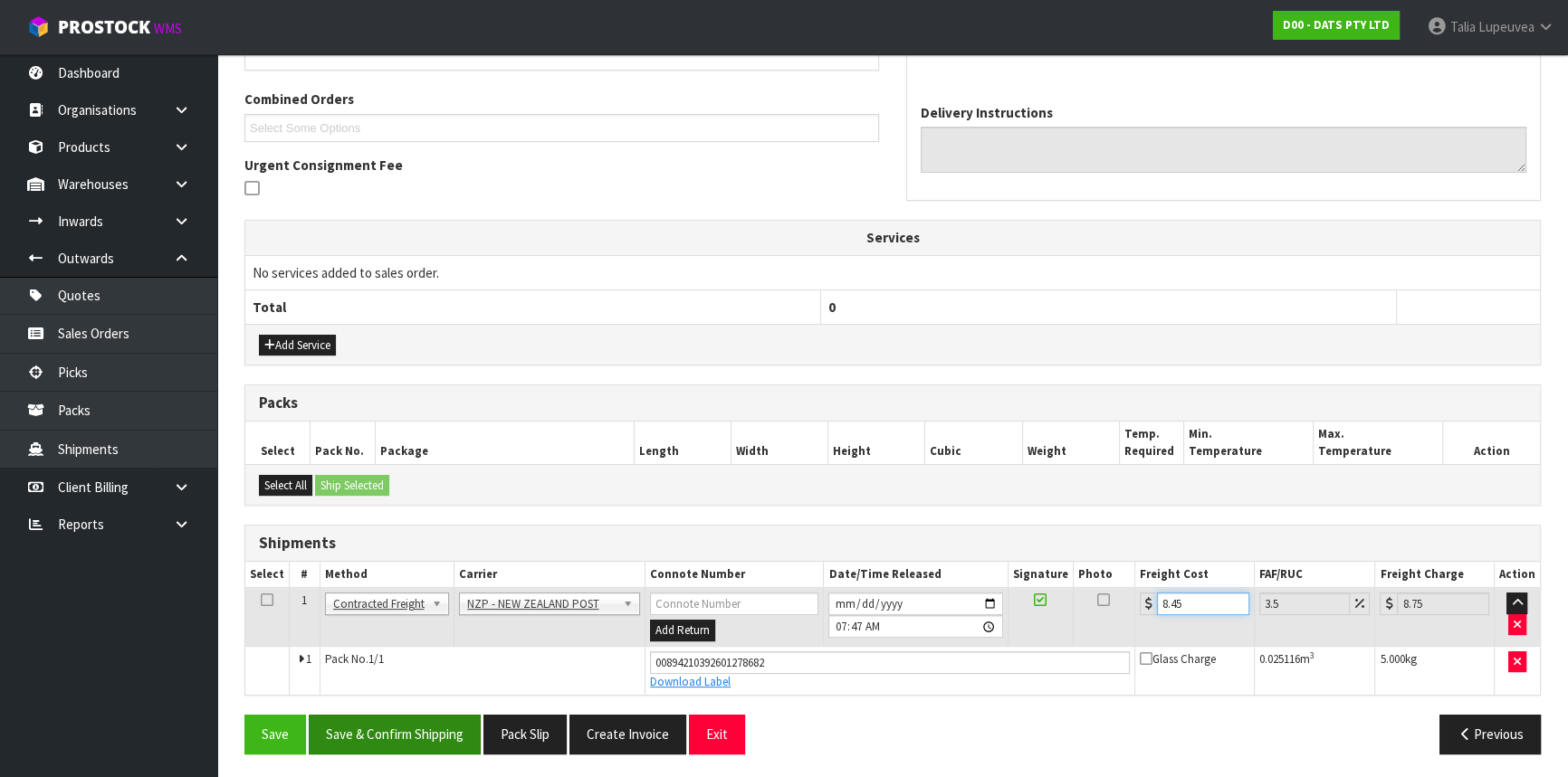
type input "8.45"
click at [433, 738] on button "Save & Confirm Shipping" at bounding box center [394, 734] width 172 height 39
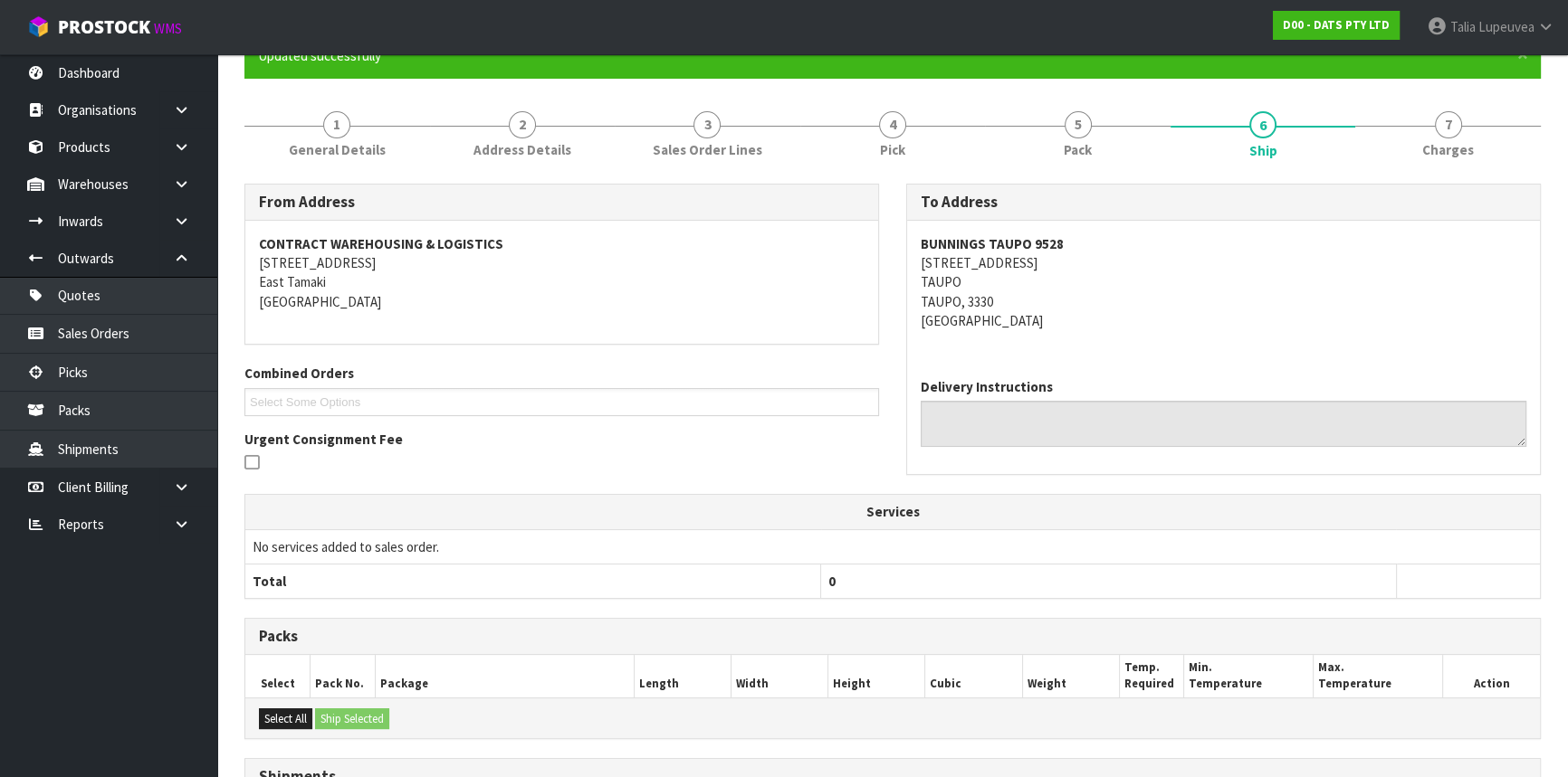
scroll to position [0, 0]
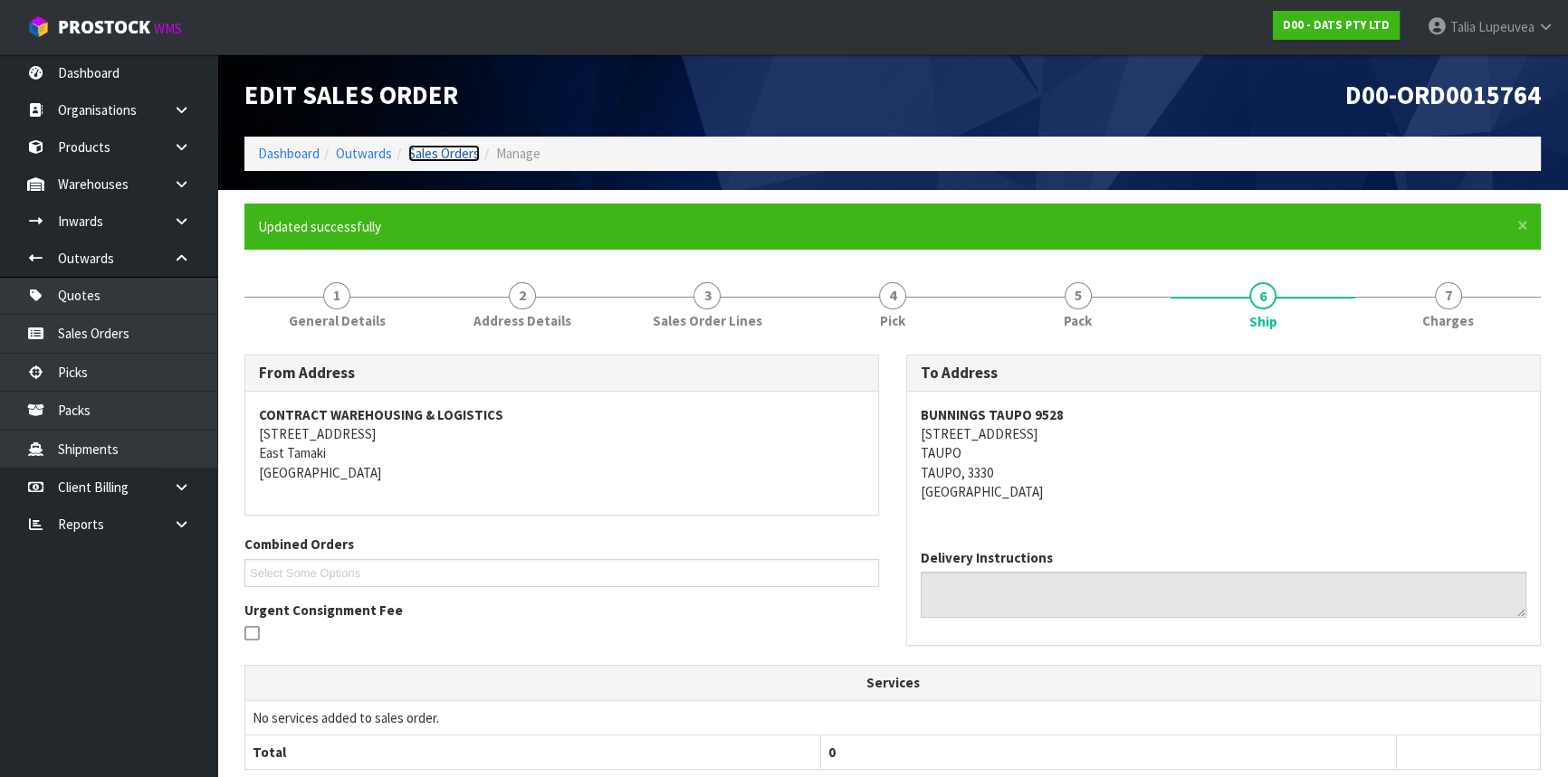
click at [462, 153] on link "Sales Orders" at bounding box center [444, 154] width 72 height 17
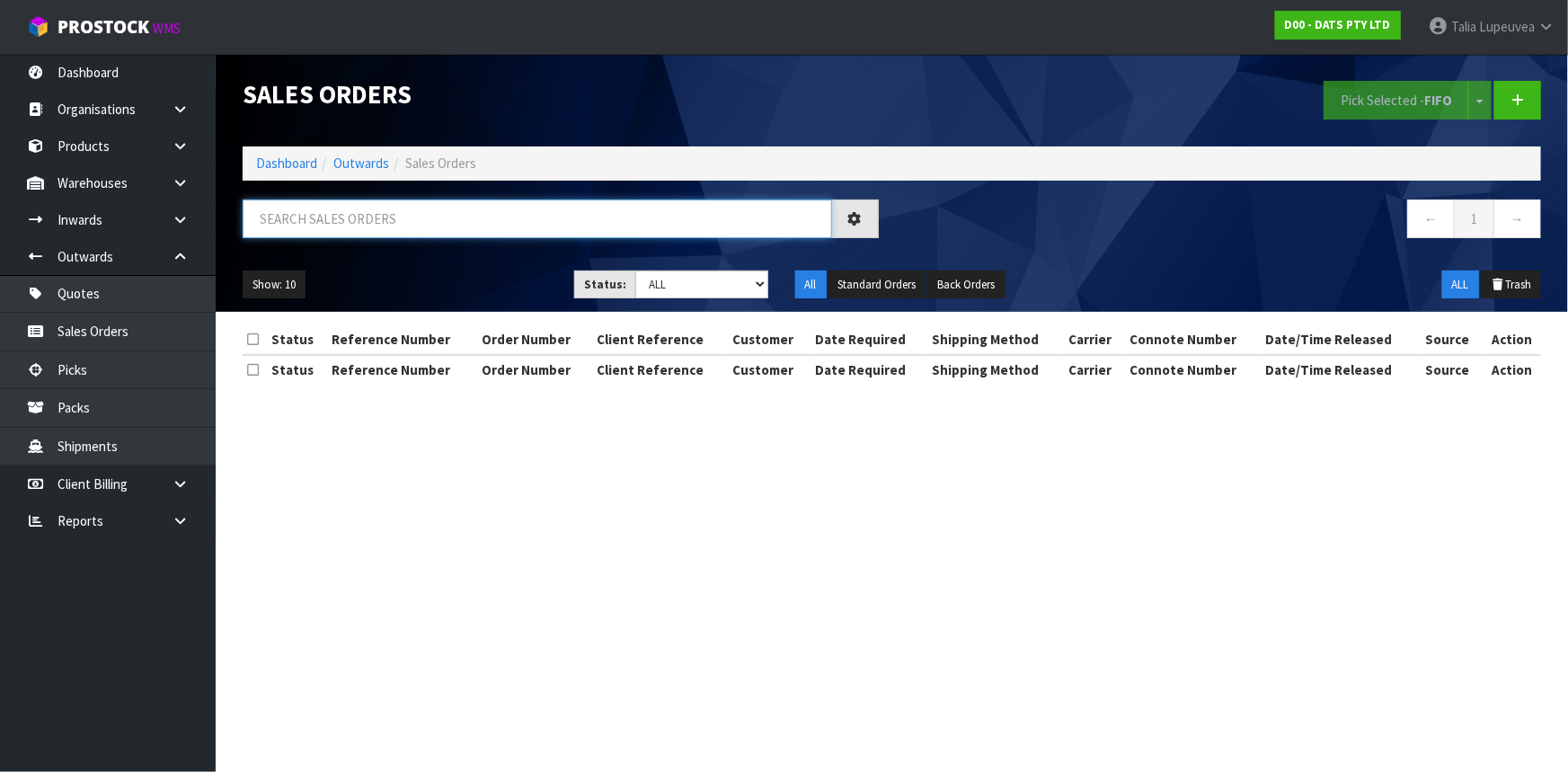
click at [487, 206] on input "text" at bounding box center [537, 219] width 589 height 38
type input "JOB-0412450"
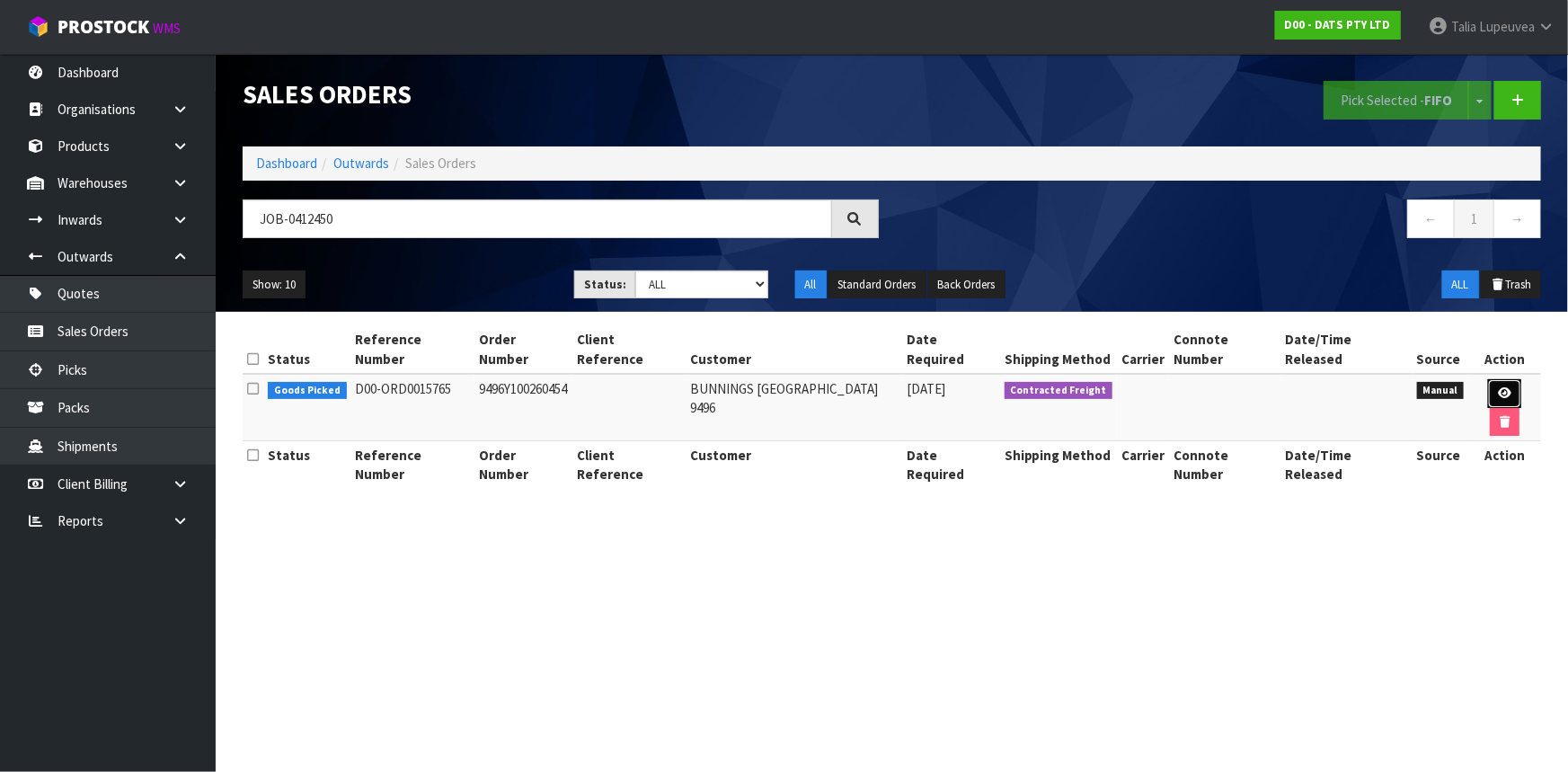
click at [1488, 379] on link at bounding box center [1505, 394] width 34 height 29
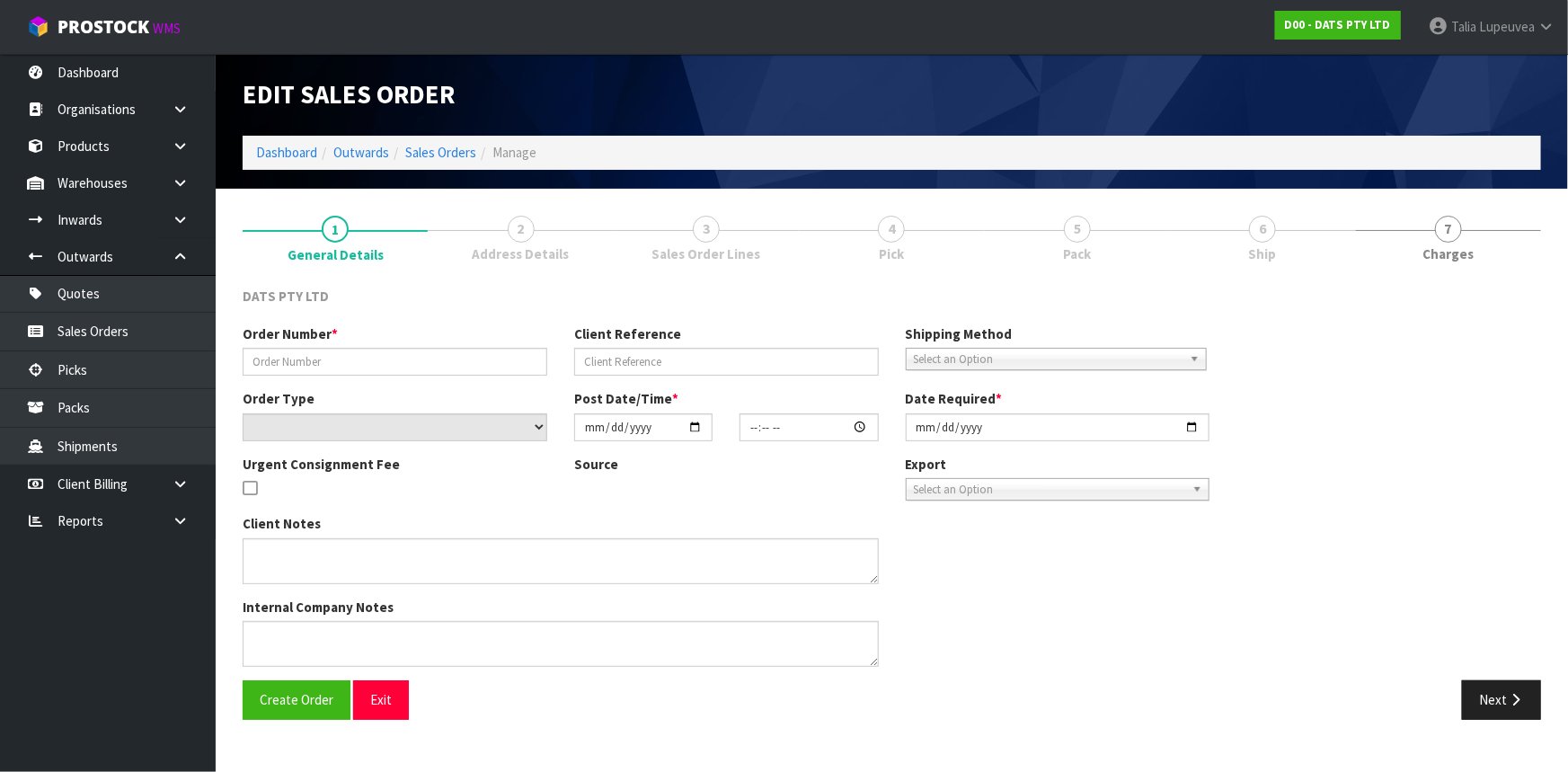
type input "9496Y100260454"
select select "number:0"
type input "2025-09-15"
type input "08:38:00.000"
type input "2025-09-15"
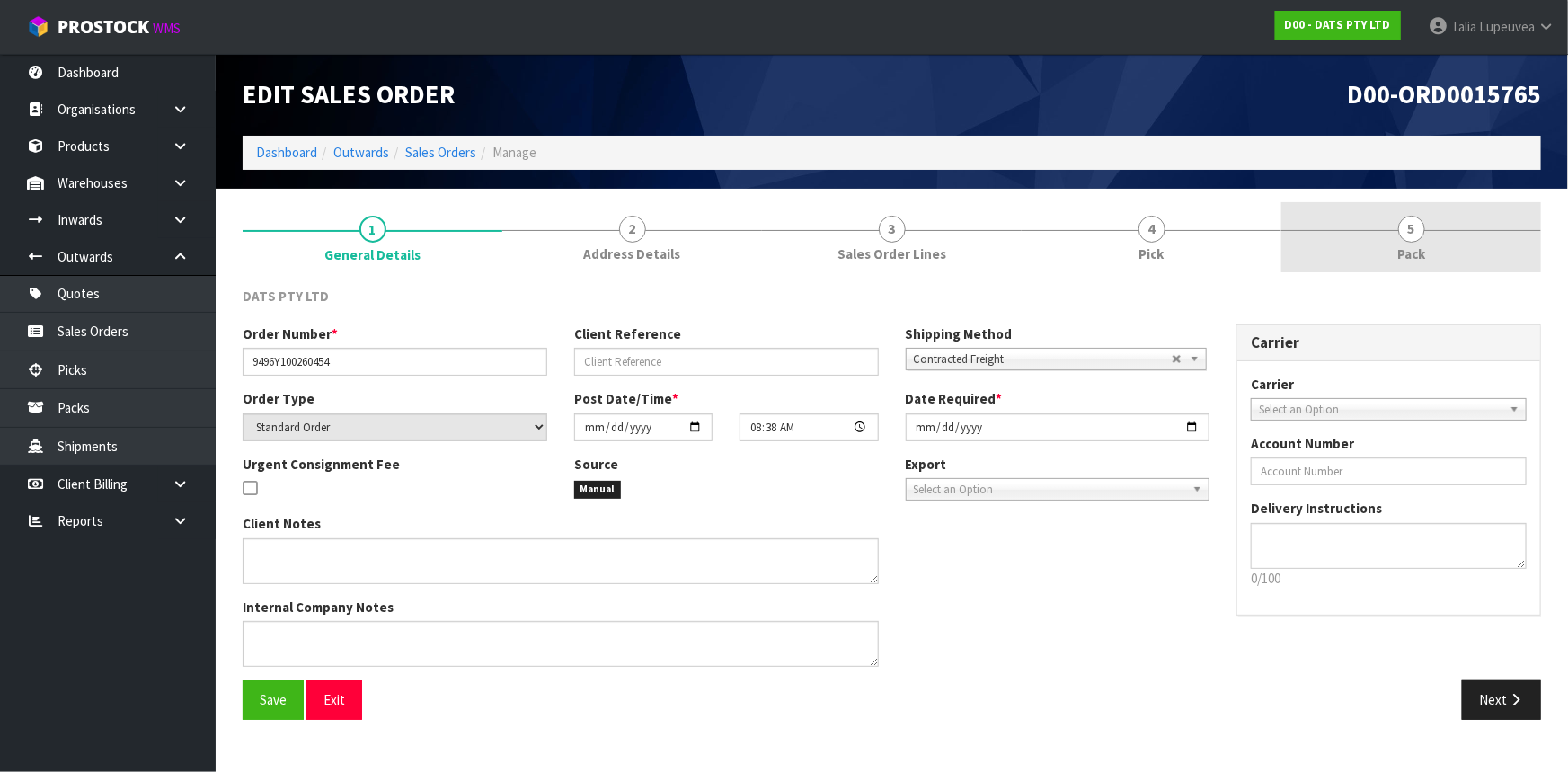
click at [1439, 243] on link "5 Pack" at bounding box center [1411, 238] width 260 height 71
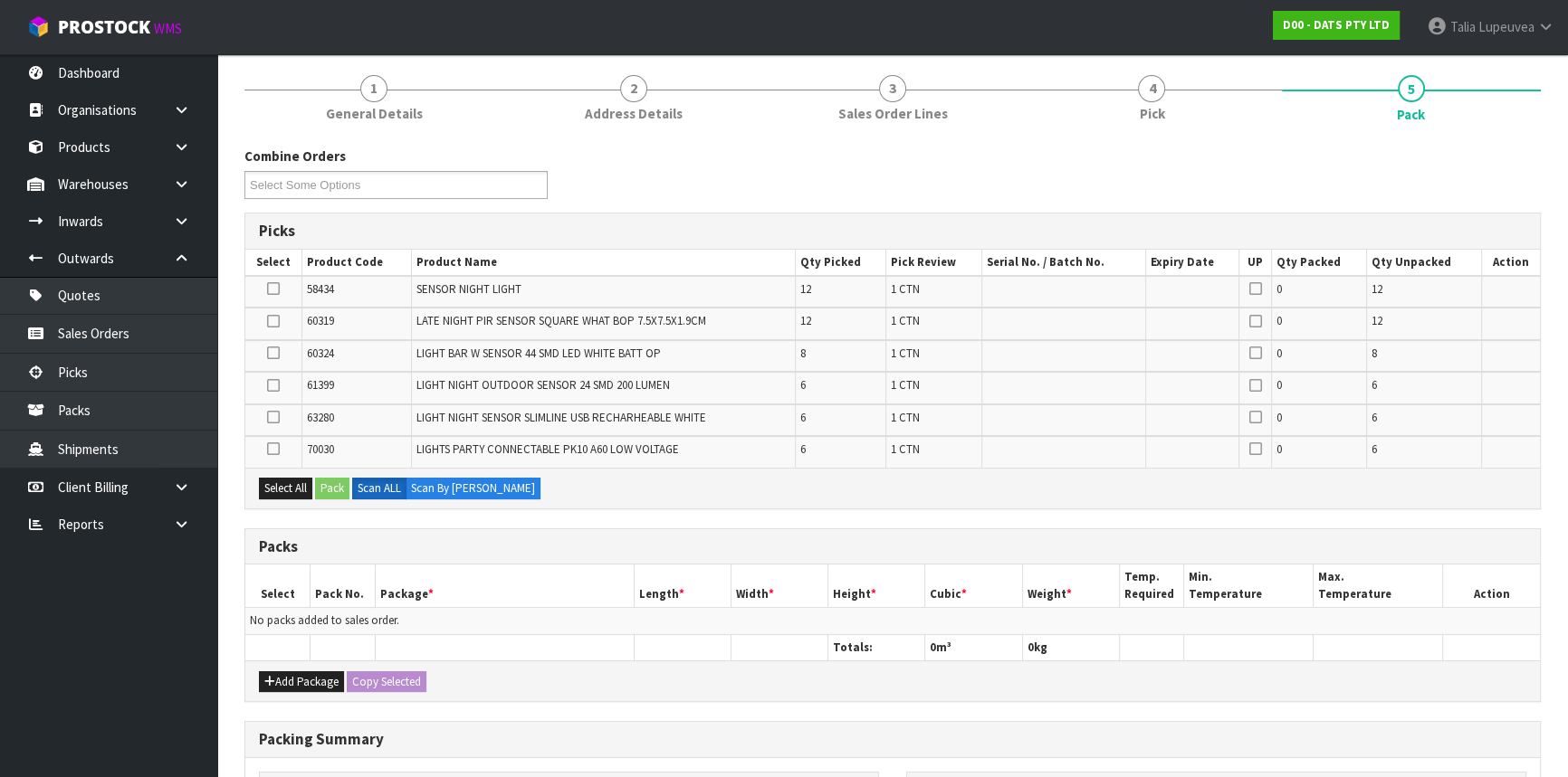
scroll to position [246, 0]
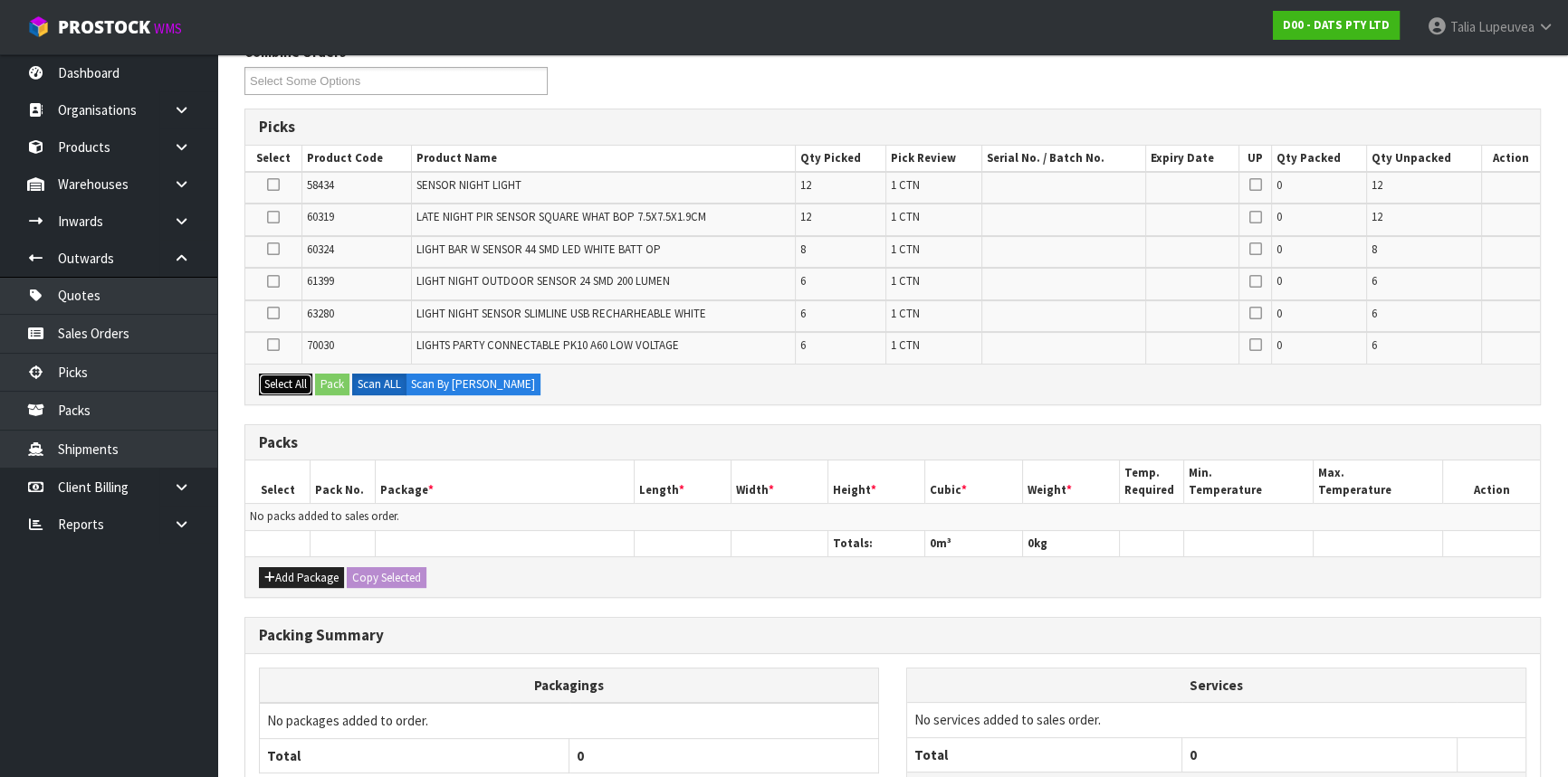
click at [264, 380] on button "Select All" at bounding box center [285, 385] width 53 height 21
click at [283, 384] on button "Select All" at bounding box center [285, 385] width 53 height 21
click at [276, 345] on icon at bounding box center [273, 345] width 13 height 1
click at [0, 0] on input "checkbox" at bounding box center [0, 0] width 0 height 0
click at [274, 313] on icon at bounding box center [273, 313] width 13 height 1
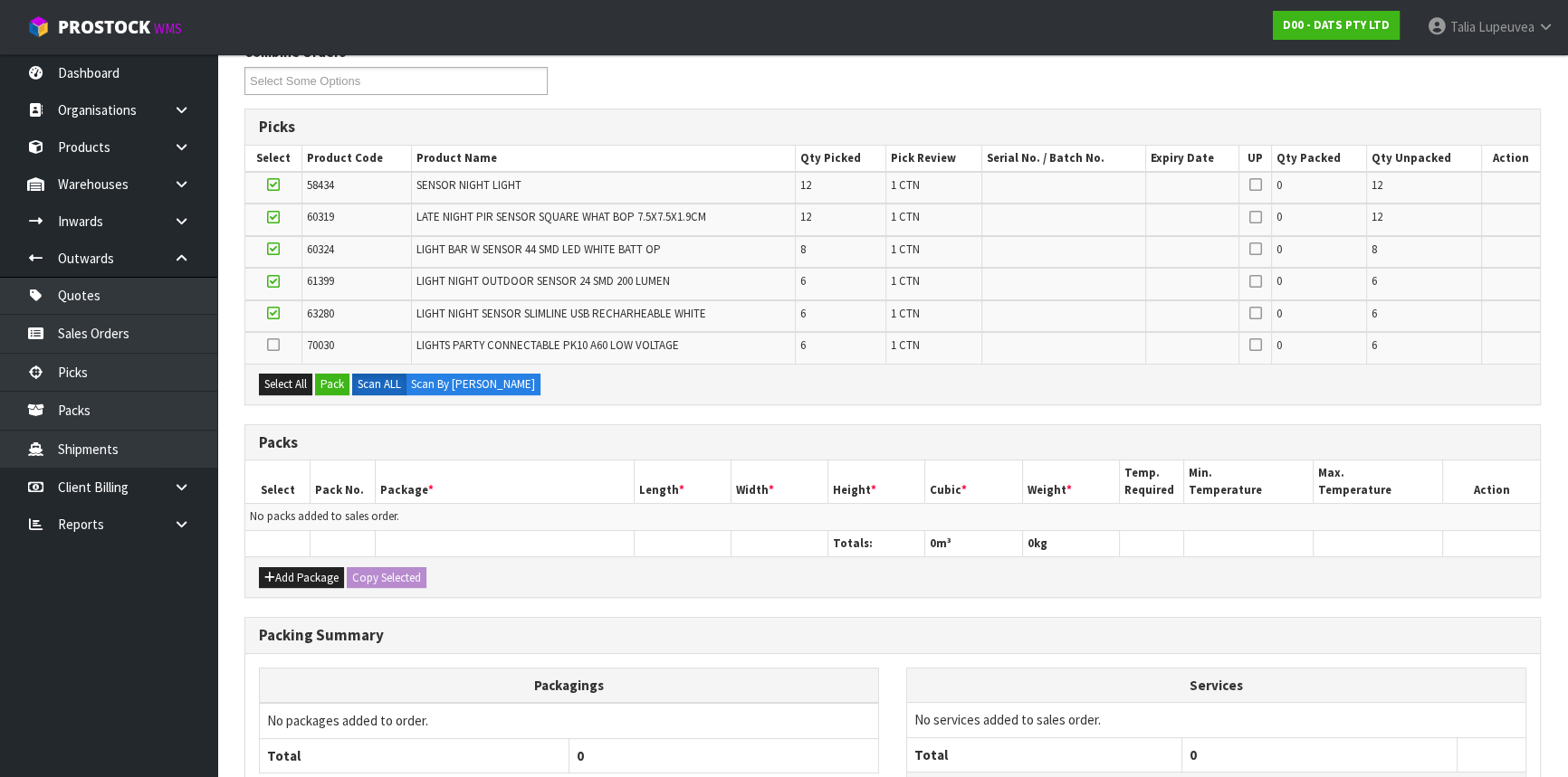
click at [0, 0] on input "checkbox" at bounding box center [0, 0] width 0 height 0
click at [269, 281] on icon at bounding box center [273, 281] width 13 height 1
click at [0, 0] on input "checkbox" at bounding box center [0, 0] width 0 height 0
click at [267, 249] on label at bounding box center [273, 249] width 13 height 16
click at [0, 0] on input "checkbox" at bounding box center [0, 0] width 0 height 0
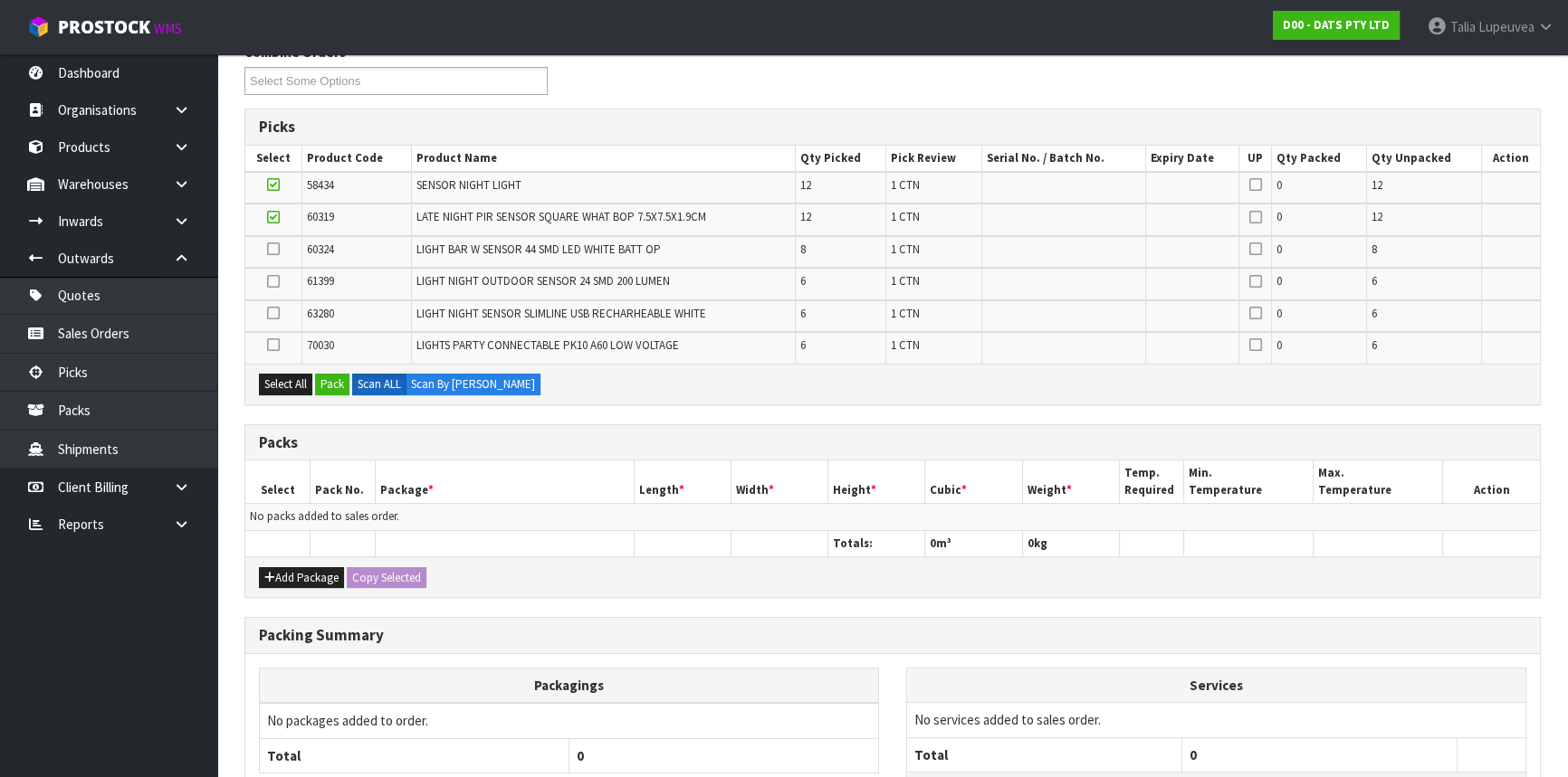
click at [277, 217] on icon at bounding box center [273, 217] width 13 height 1
click at [0, 0] on input "checkbox" at bounding box center [0, 0] width 0 height 0
click at [271, 185] on icon at bounding box center [273, 185] width 13 height 1
click at [0, 0] on input "checkbox" at bounding box center [0, 0] width 0 height 0
click at [280, 567] on button "Add Package" at bounding box center [302, 578] width 85 height 21
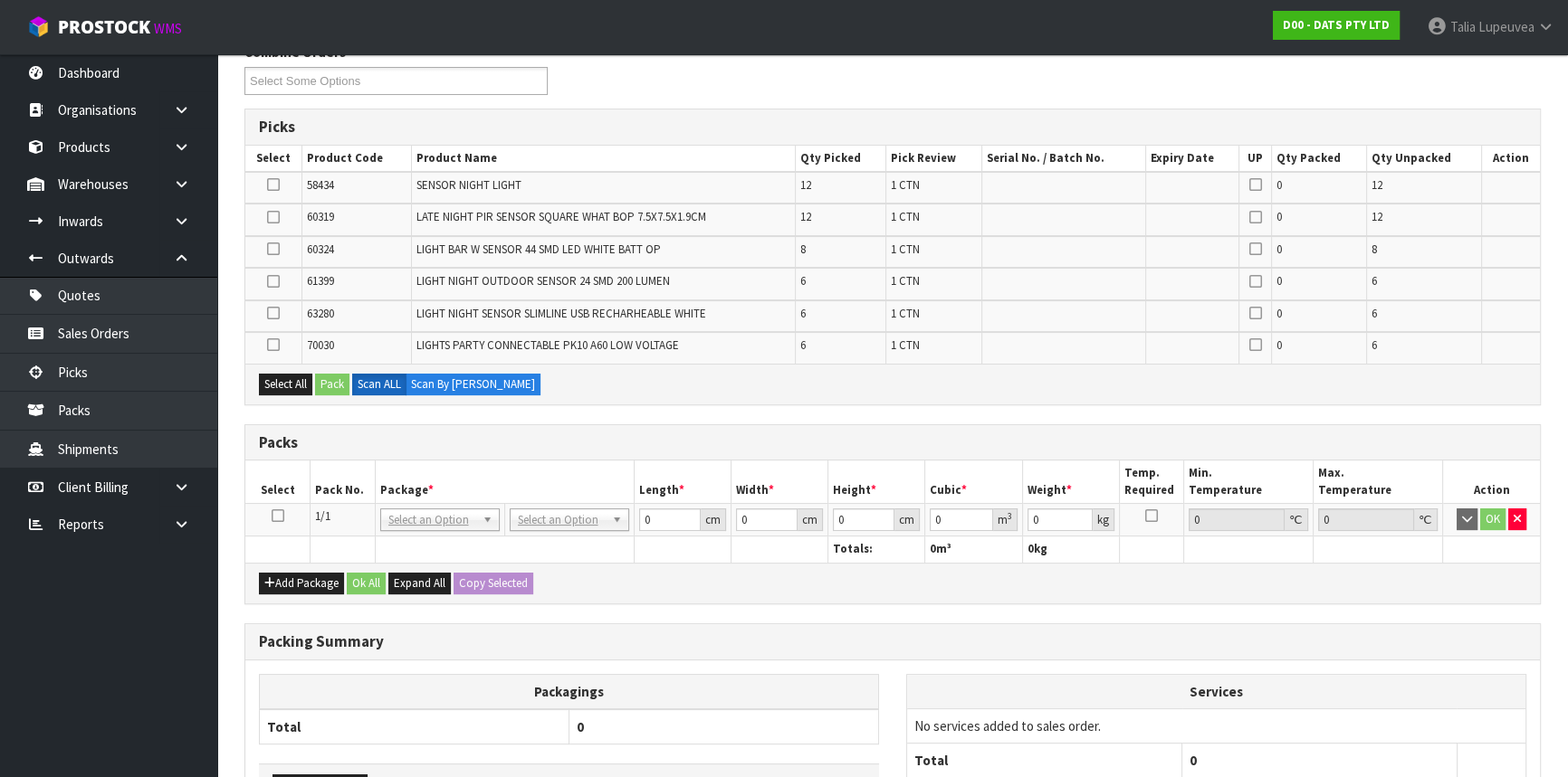
click at [276, 516] on icon at bounding box center [277, 516] width 13 height 1
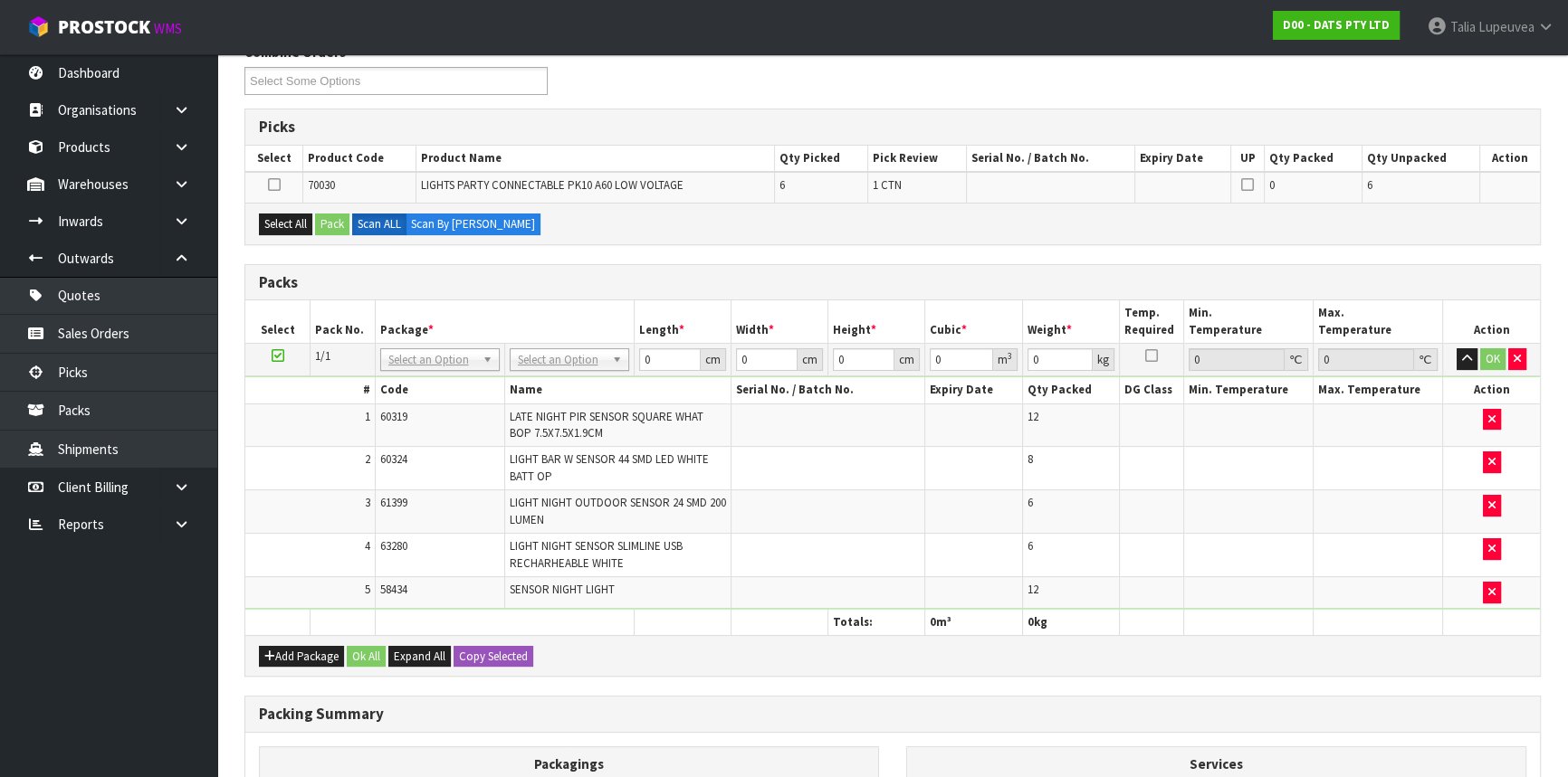
click at [276, 356] on icon at bounding box center [277, 356] width 13 height 1
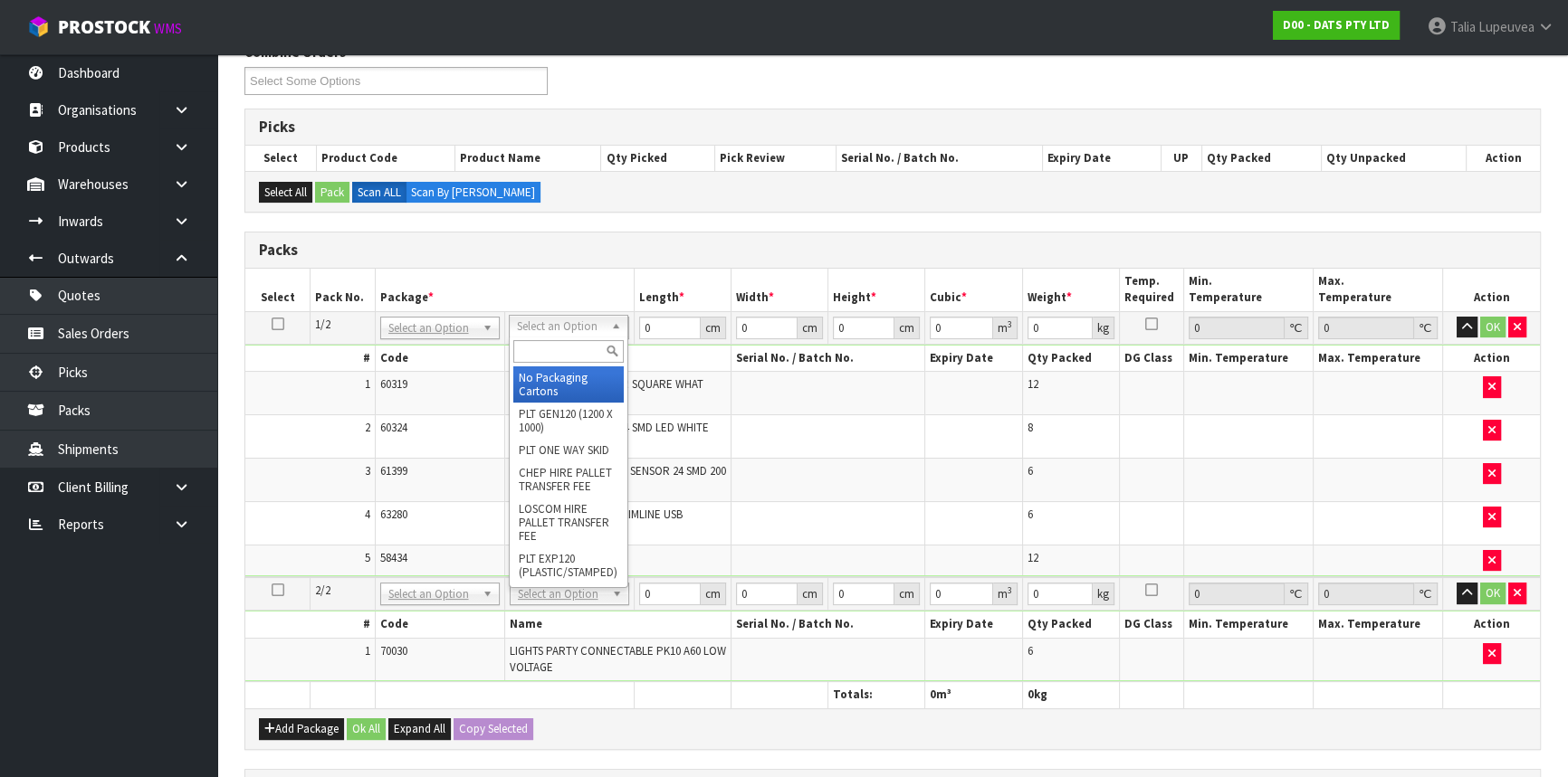
click at [539, 356] on input "text" at bounding box center [568, 351] width 110 height 22
type input "OC"
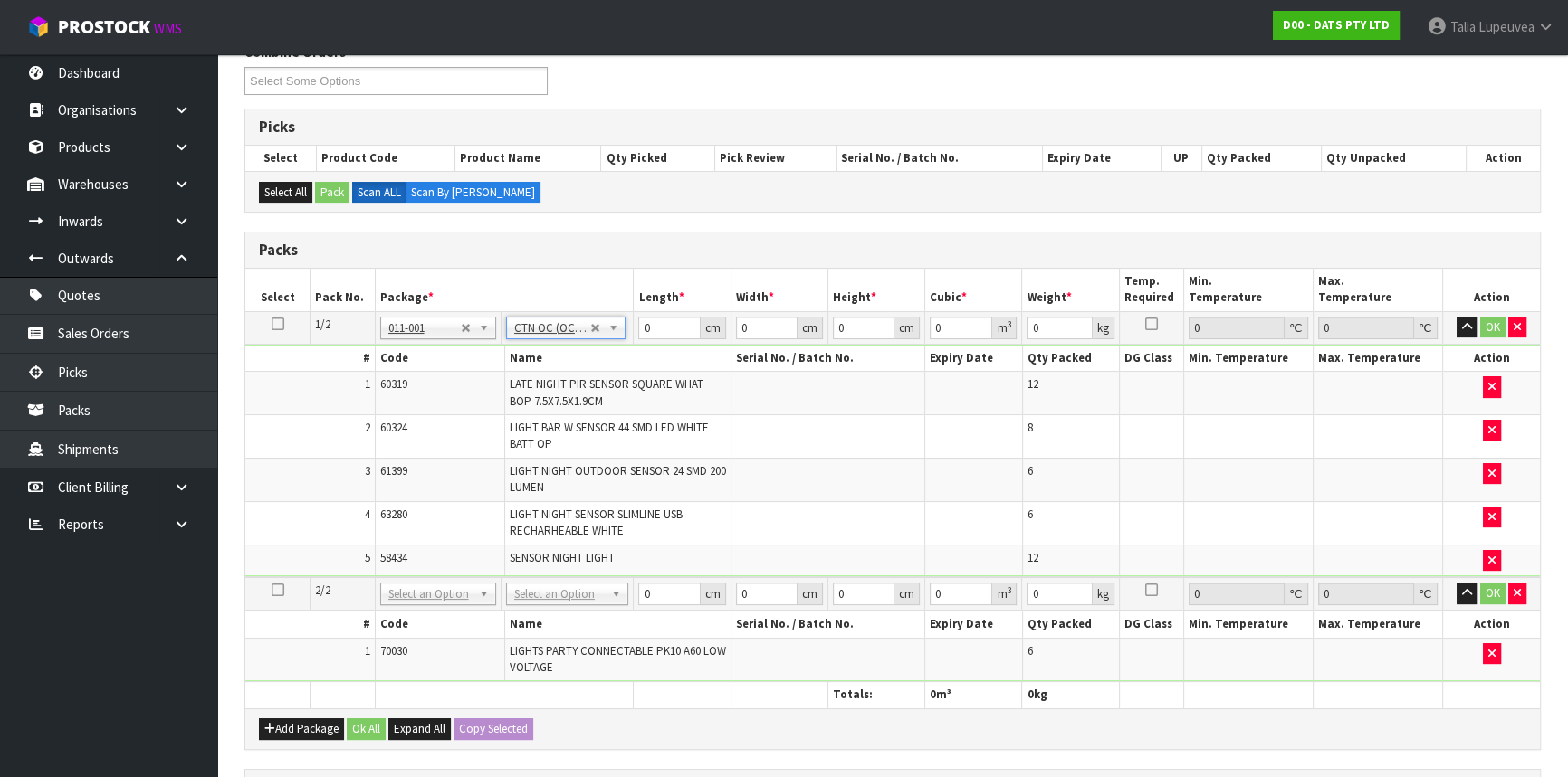
type input "7.57"
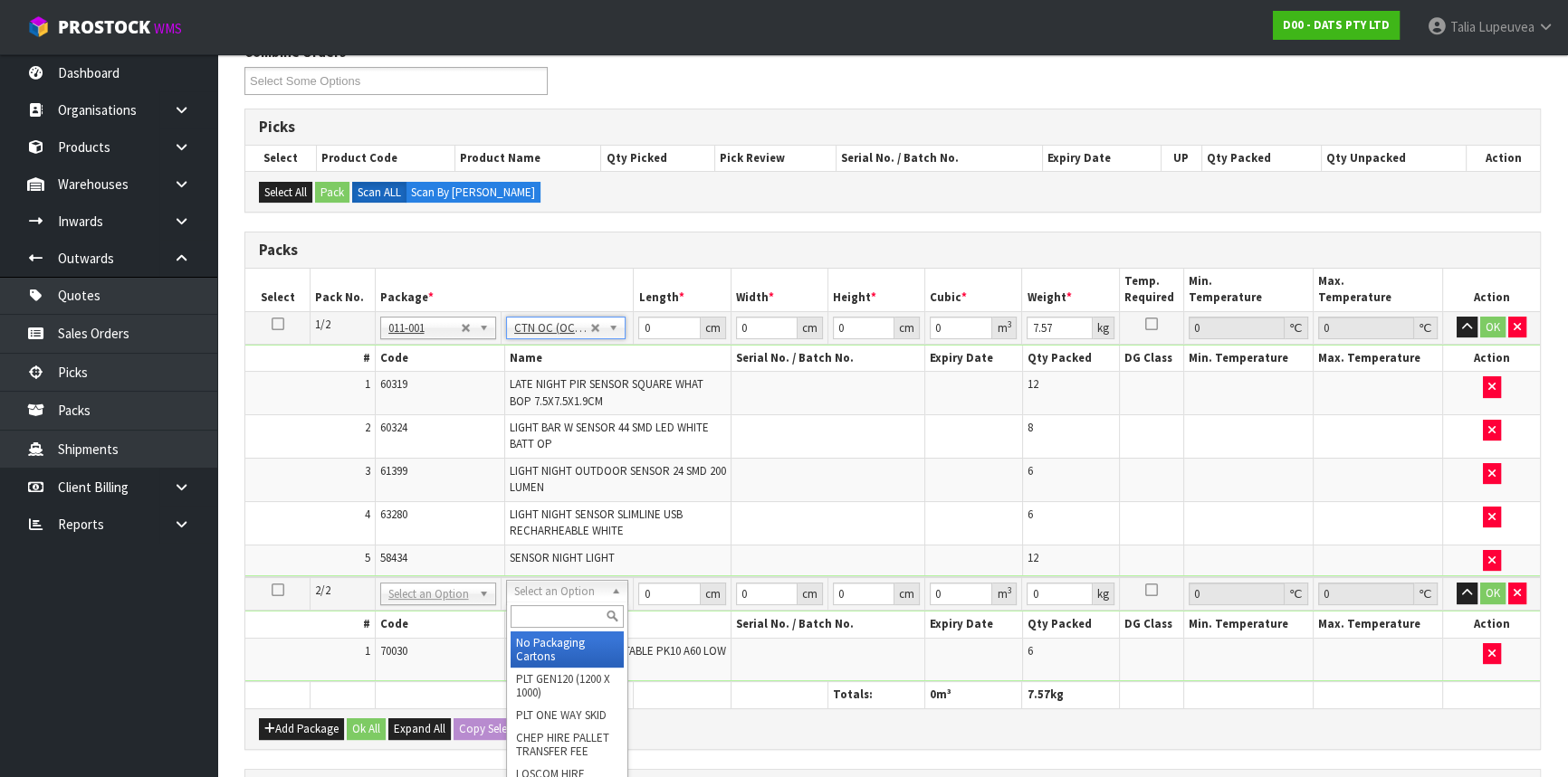
click at [570, 612] on input "text" at bounding box center [566, 616] width 113 height 22
type input "OWN"
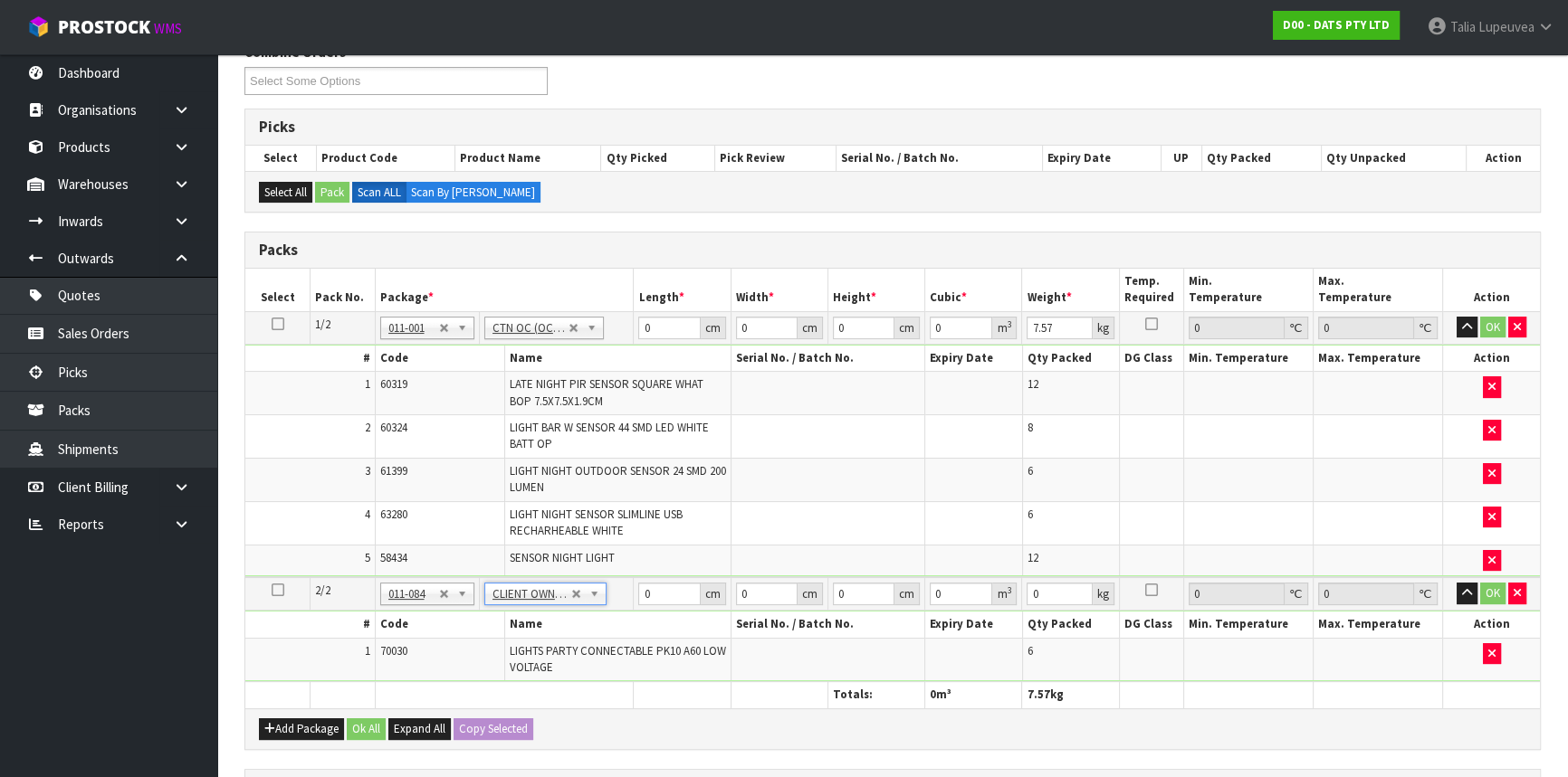
type input "5.1"
drag, startPoint x: 667, startPoint y: 328, endPoint x: 619, endPoint y: 335, distance: 48.5
click at [619, 335] on tr "1/2 NONE 007-001 007-002 007-004 007-009 007-013 007-014 007-015 007-017 007-01…" at bounding box center [892, 328] width 1294 height 33
type input "61"
type input "42"
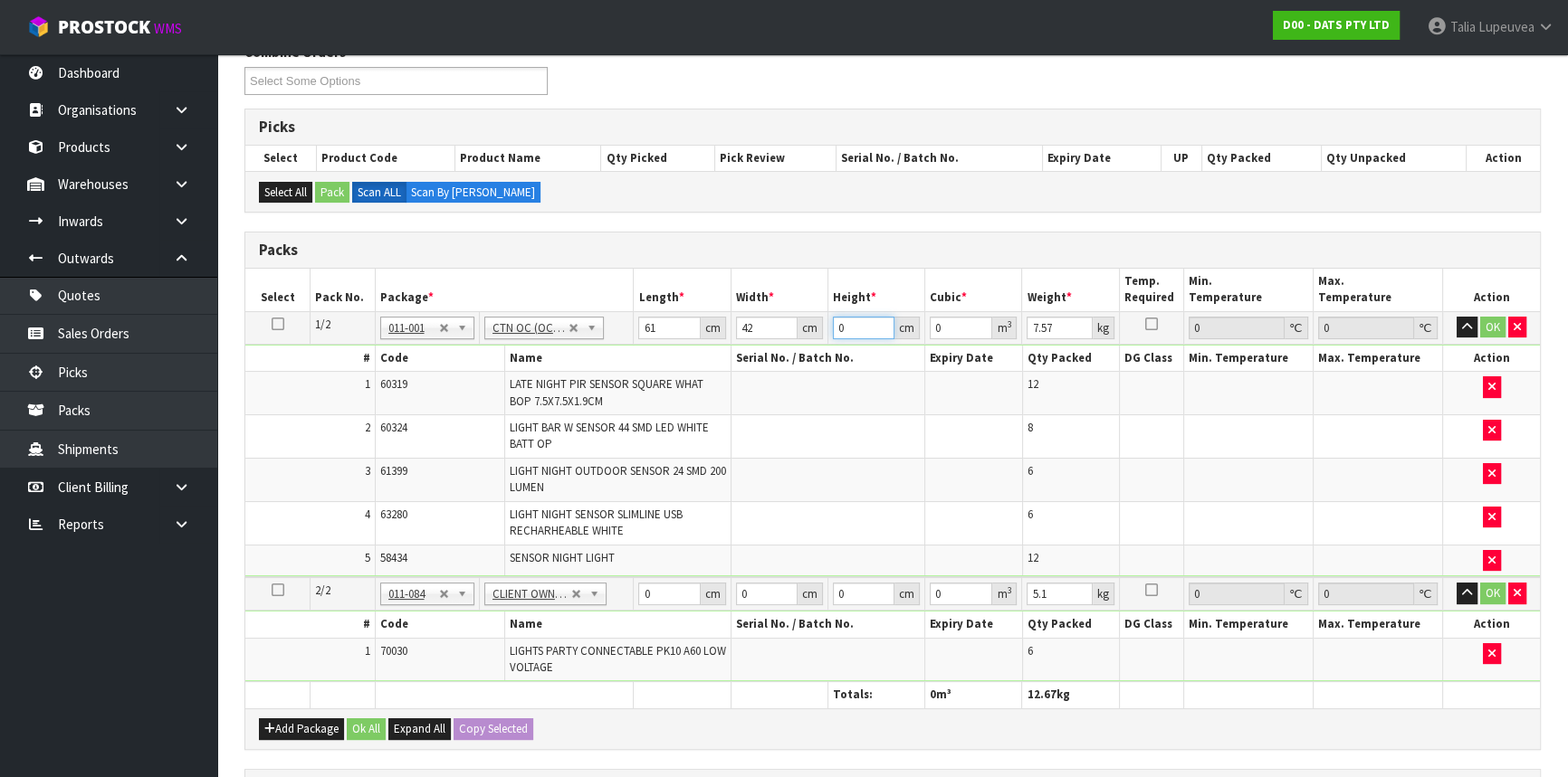
type input "4"
type input "0.010248"
type input "40"
type input "0.10248"
type input "40"
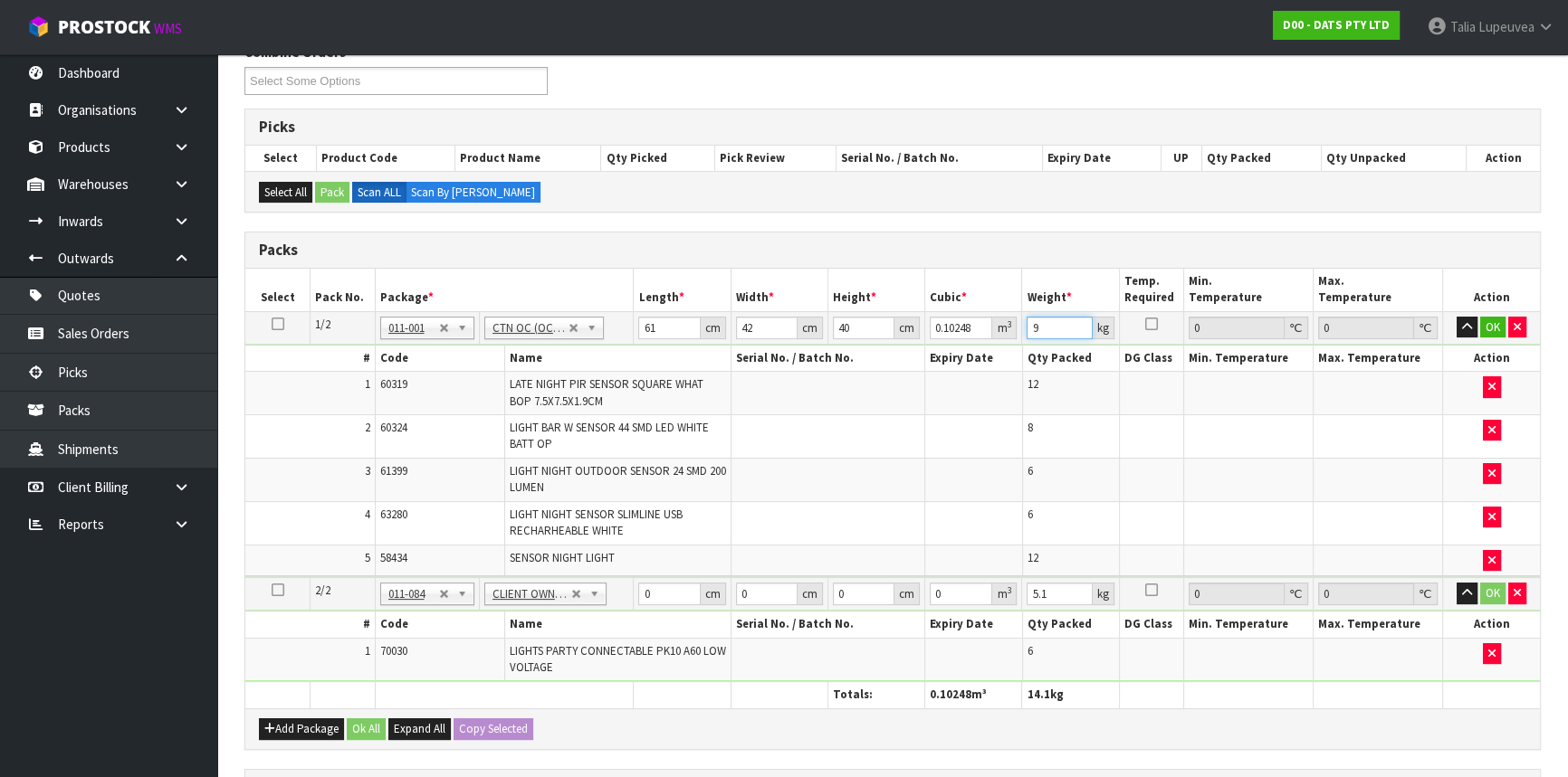
type input "9"
drag, startPoint x: 668, startPoint y: 590, endPoint x: 640, endPoint y: 587, distance: 28.2
click at [640, 587] on input "0" at bounding box center [669, 593] width 62 height 22
type input "44"
type input "31"
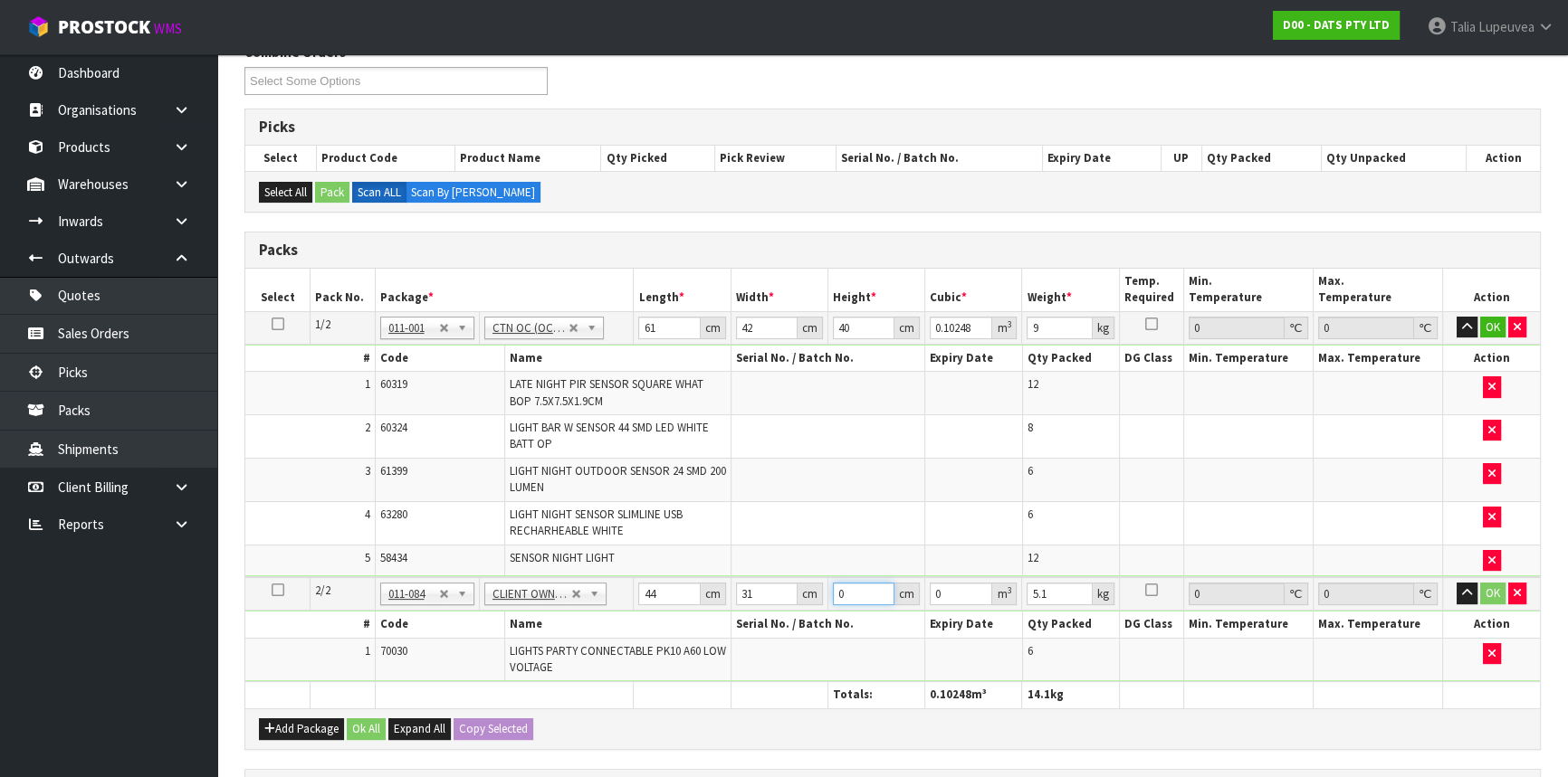
type input "3"
type input "0.004092"
type input "32"
type input "0.043648"
type input "32"
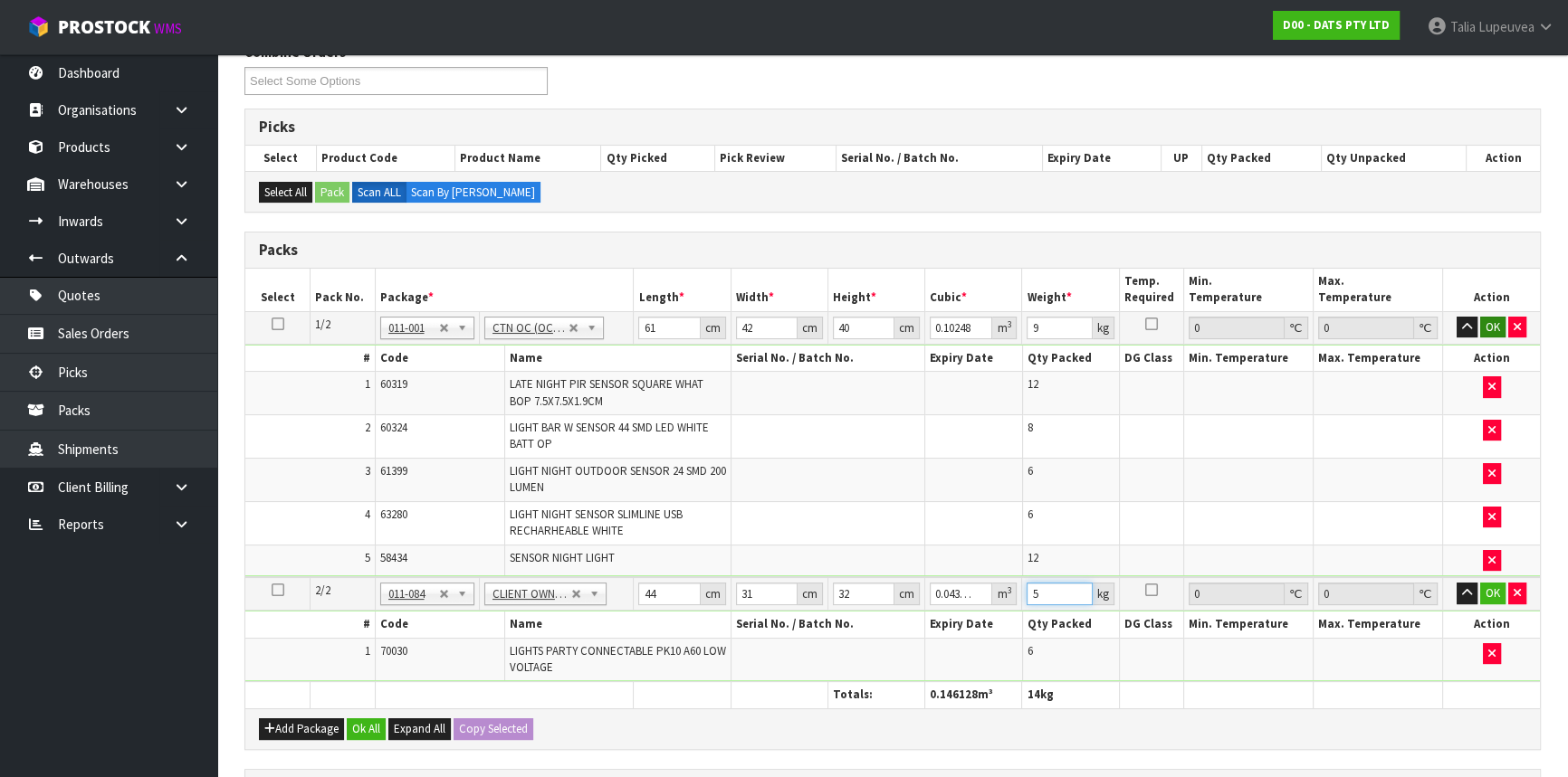
type input "5"
click at [1496, 317] on button "OK" at bounding box center [1493, 328] width 25 height 21
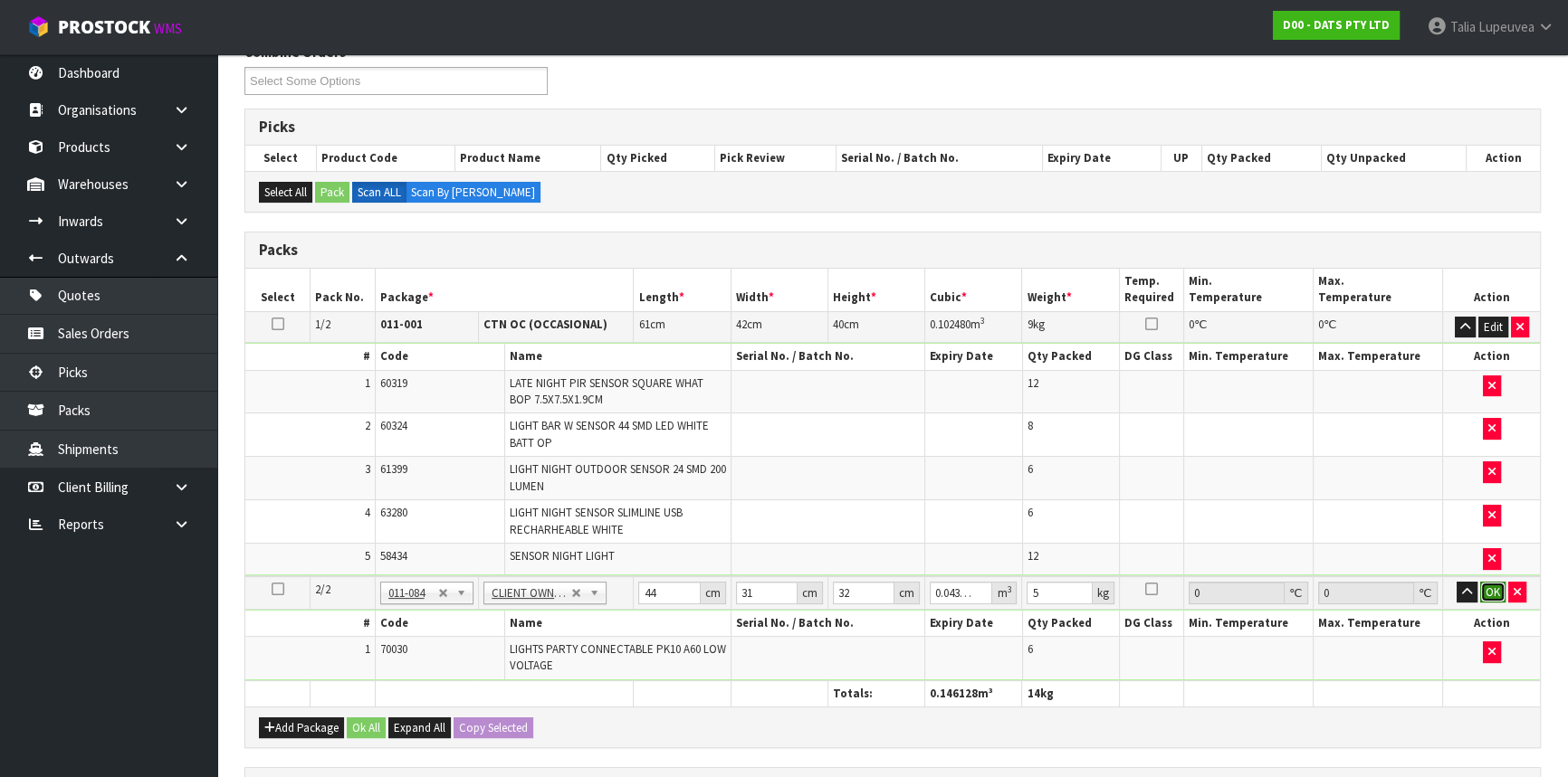
click at [1495, 591] on button "OK" at bounding box center [1493, 592] width 25 height 21
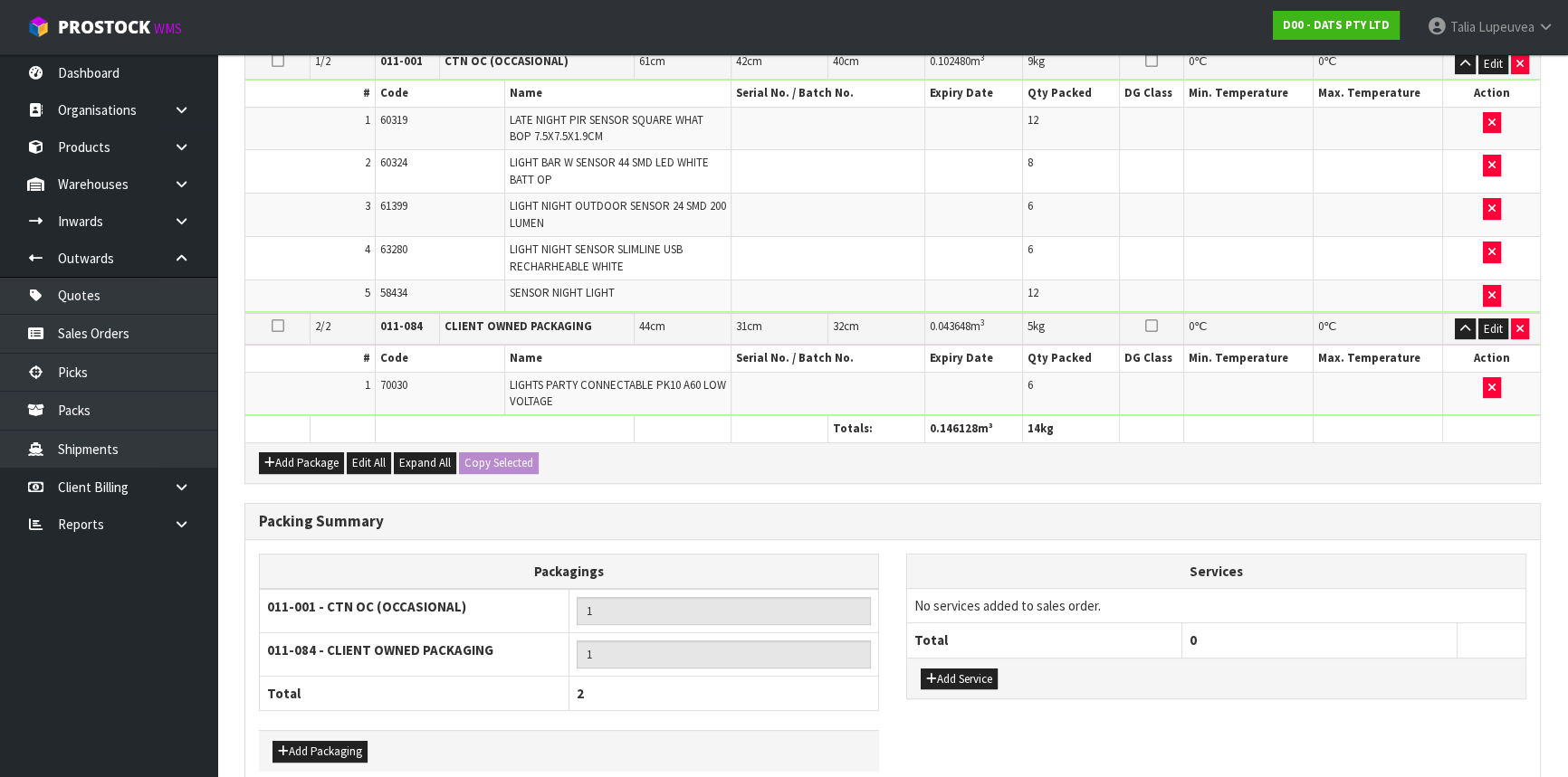
scroll to position [597, 0]
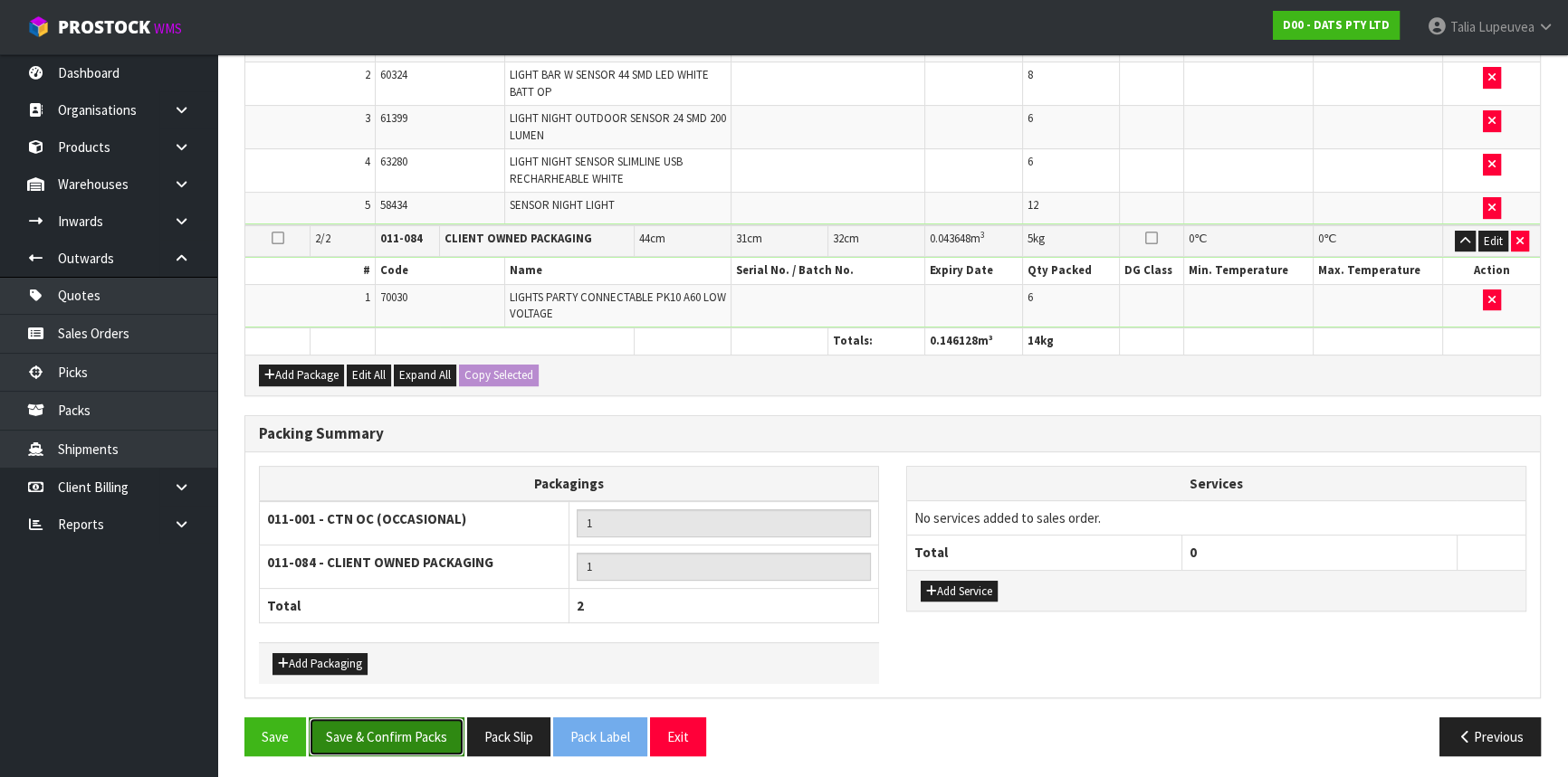
click at [391, 722] on button "Save & Confirm Packs" at bounding box center [386, 736] width 156 height 39
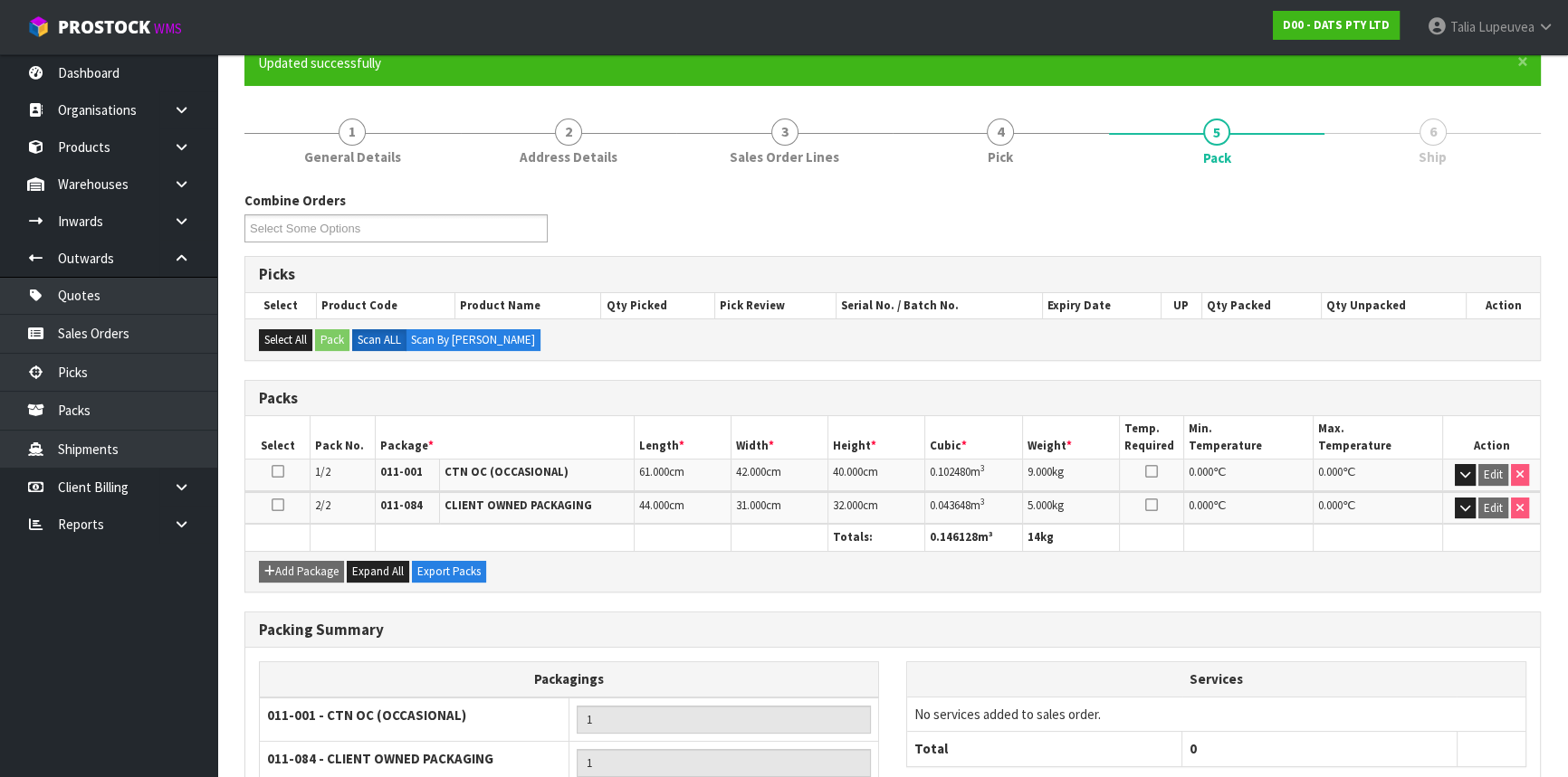
scroll to position [321, 0]
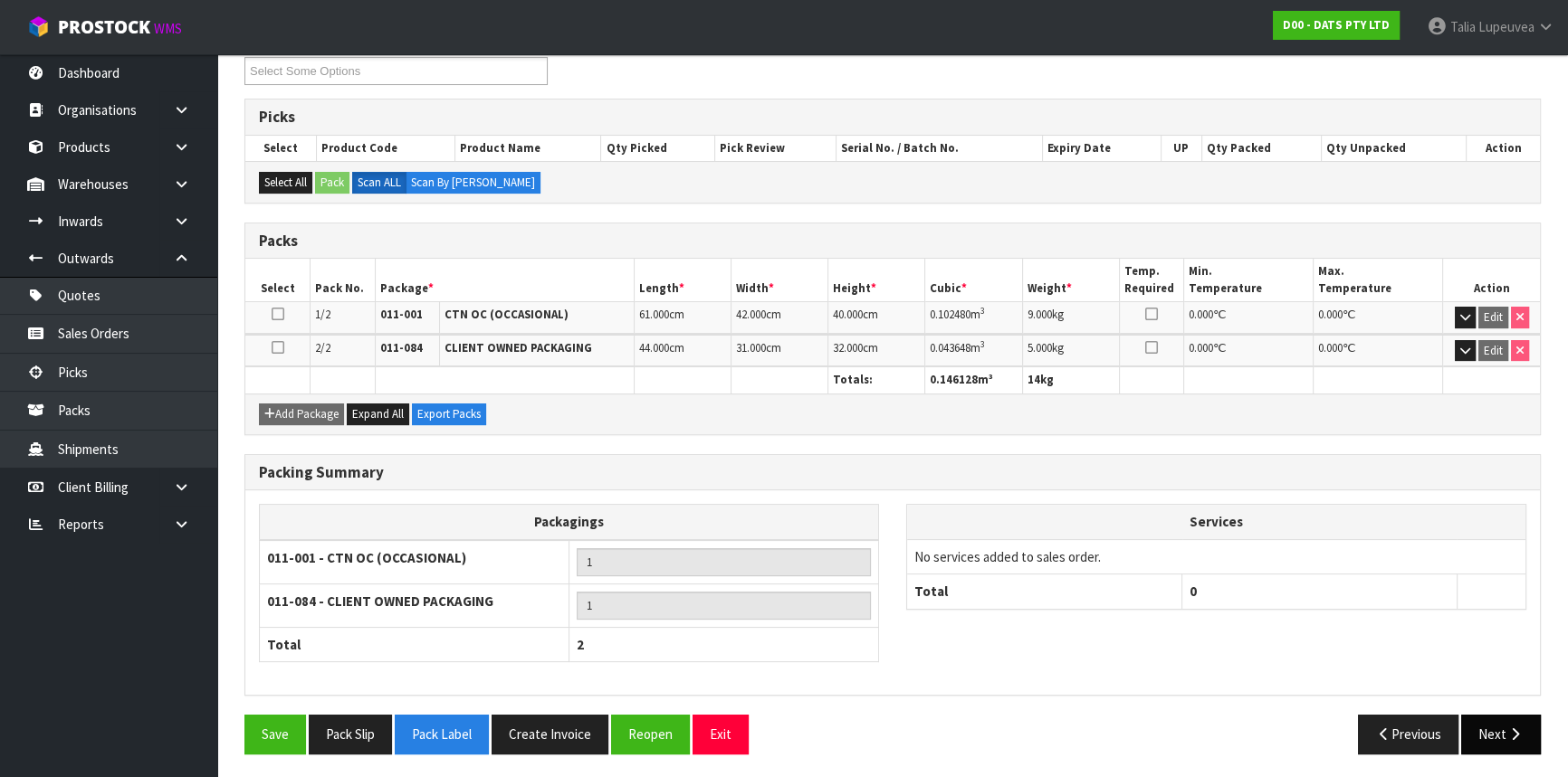
click at [1478, 728] on button "Next" at bounding box center [1500, 734] width 79 height 39
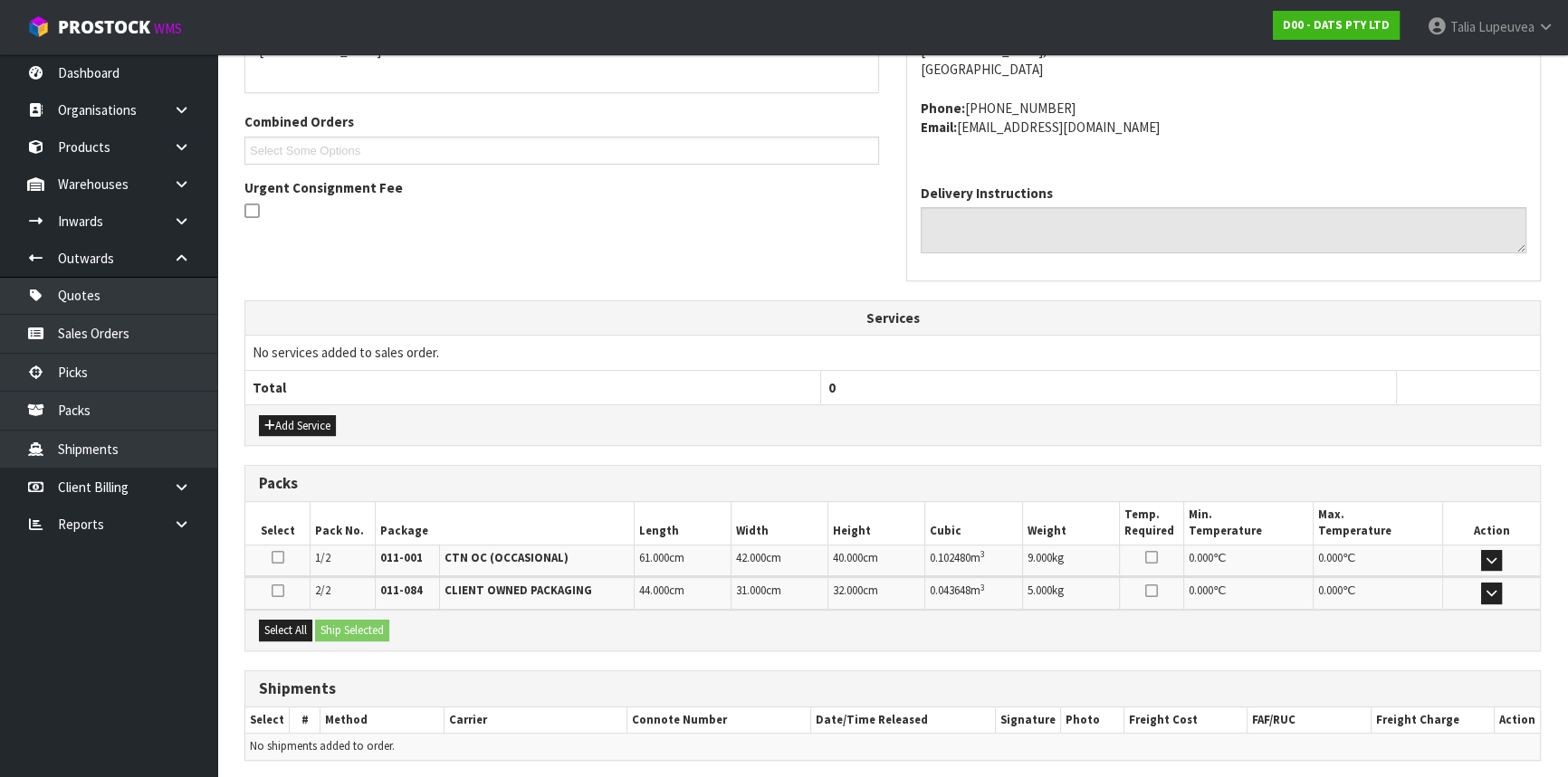
scroll to position [488, 0]
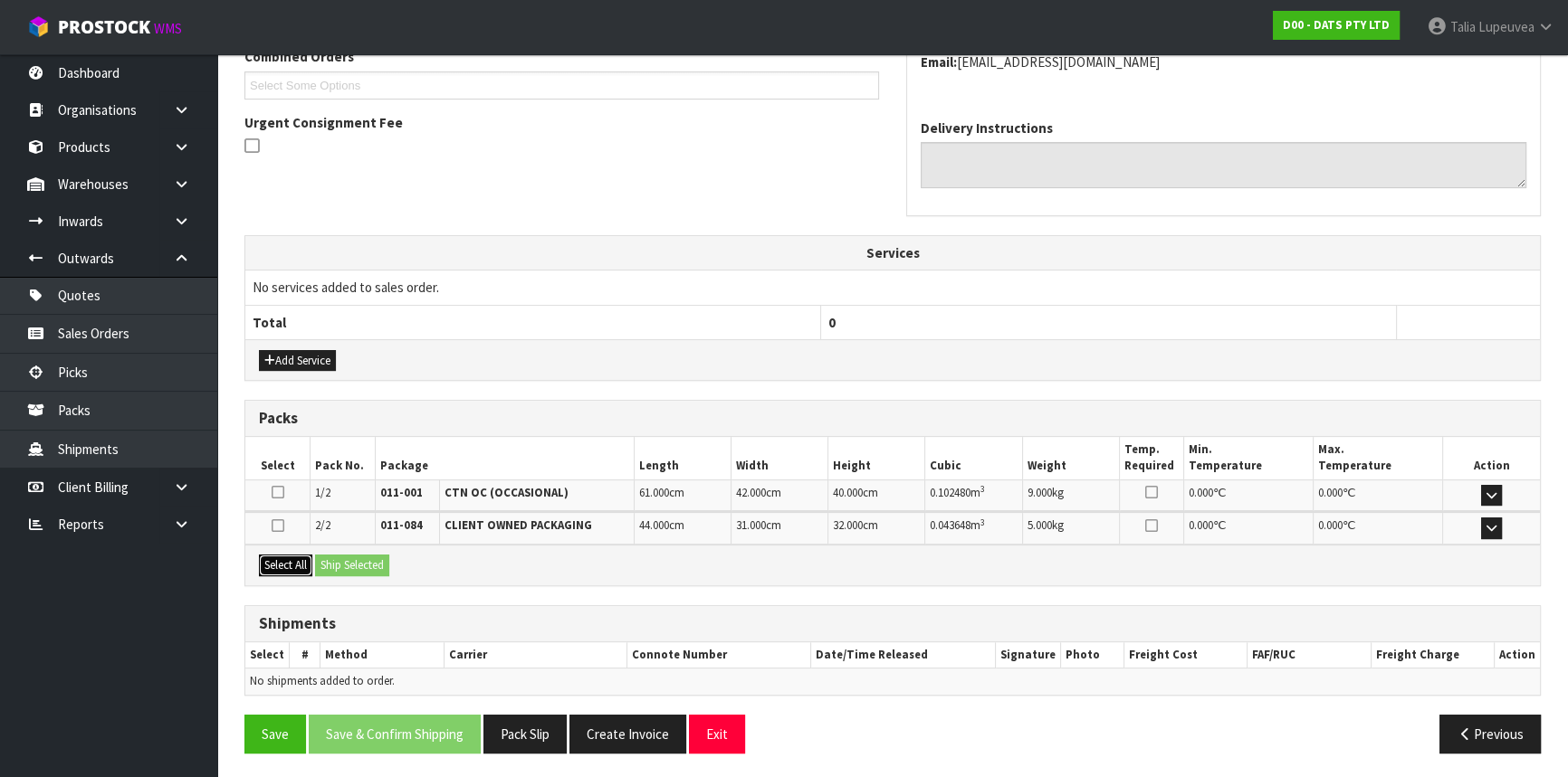
click at [299, 561] on button "Select All" at bounding box center [285, 565] width 53 height 21
click at [344, 558] on button "Ship Selected" at bounding box center [352, 565] width 74 height 21
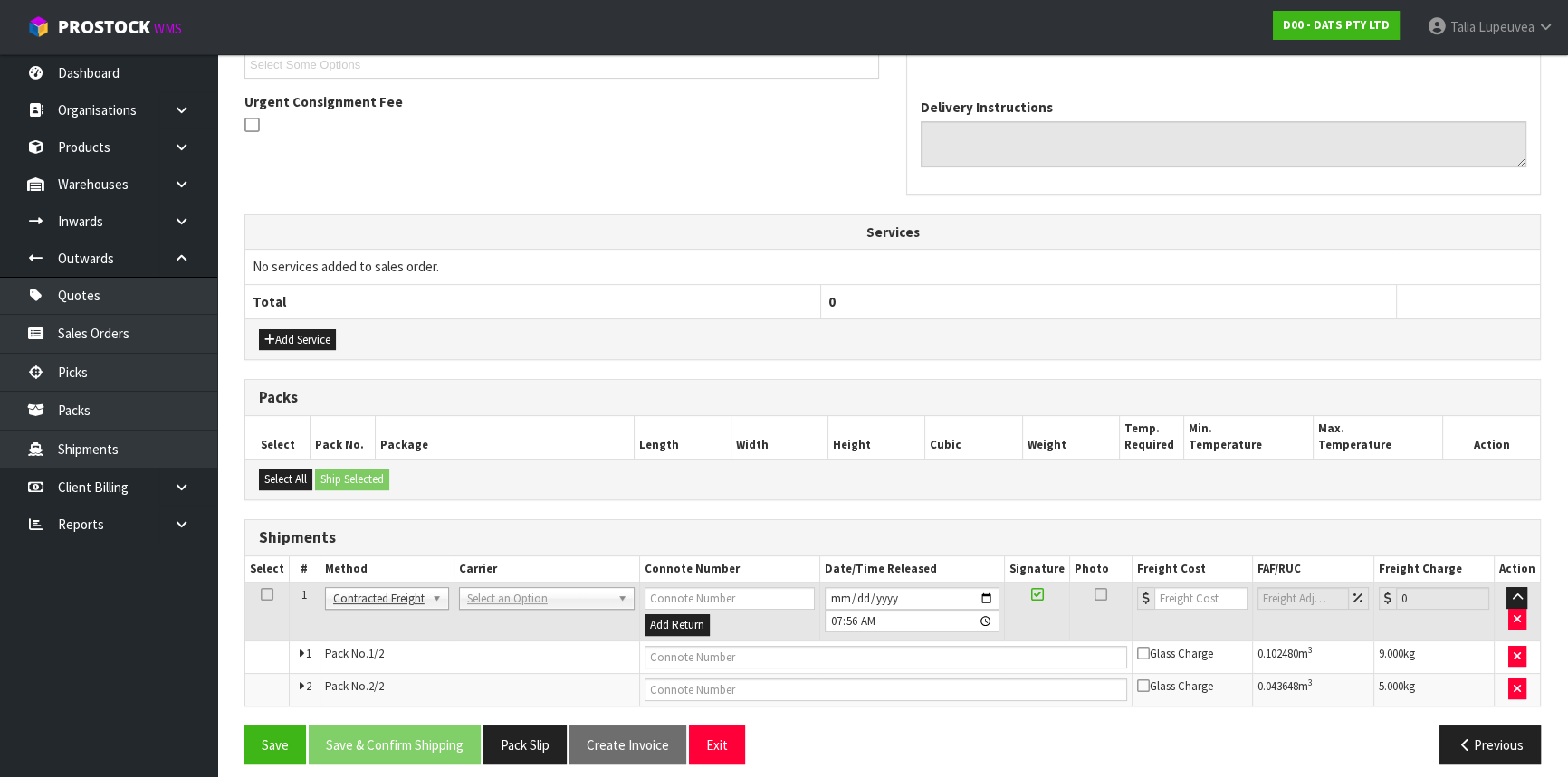
scroll to position [519, 0]
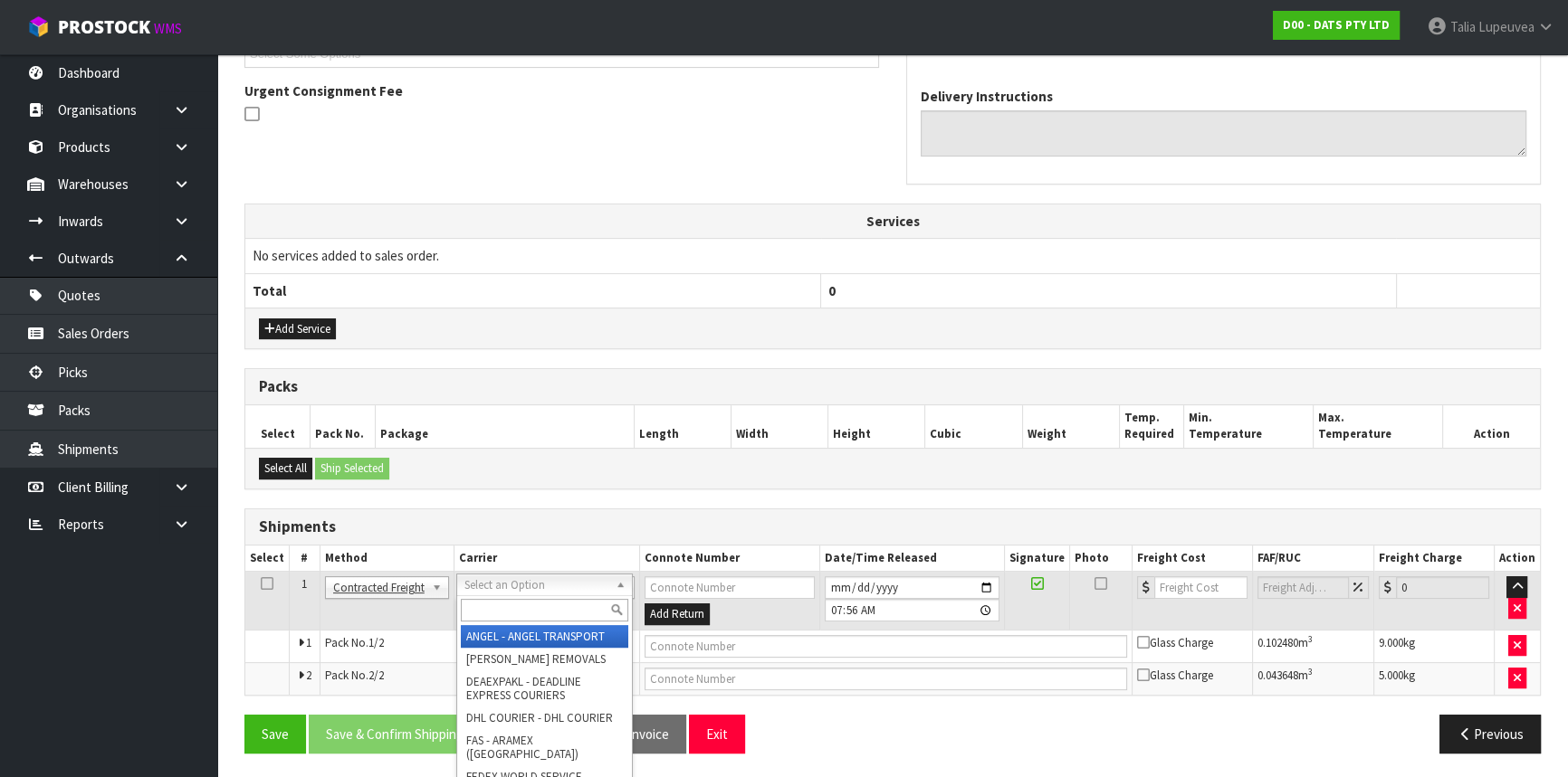
click at [503, 607] on input "text" at bounding box center [544, 610] width 167 height 22
type input "NZP"
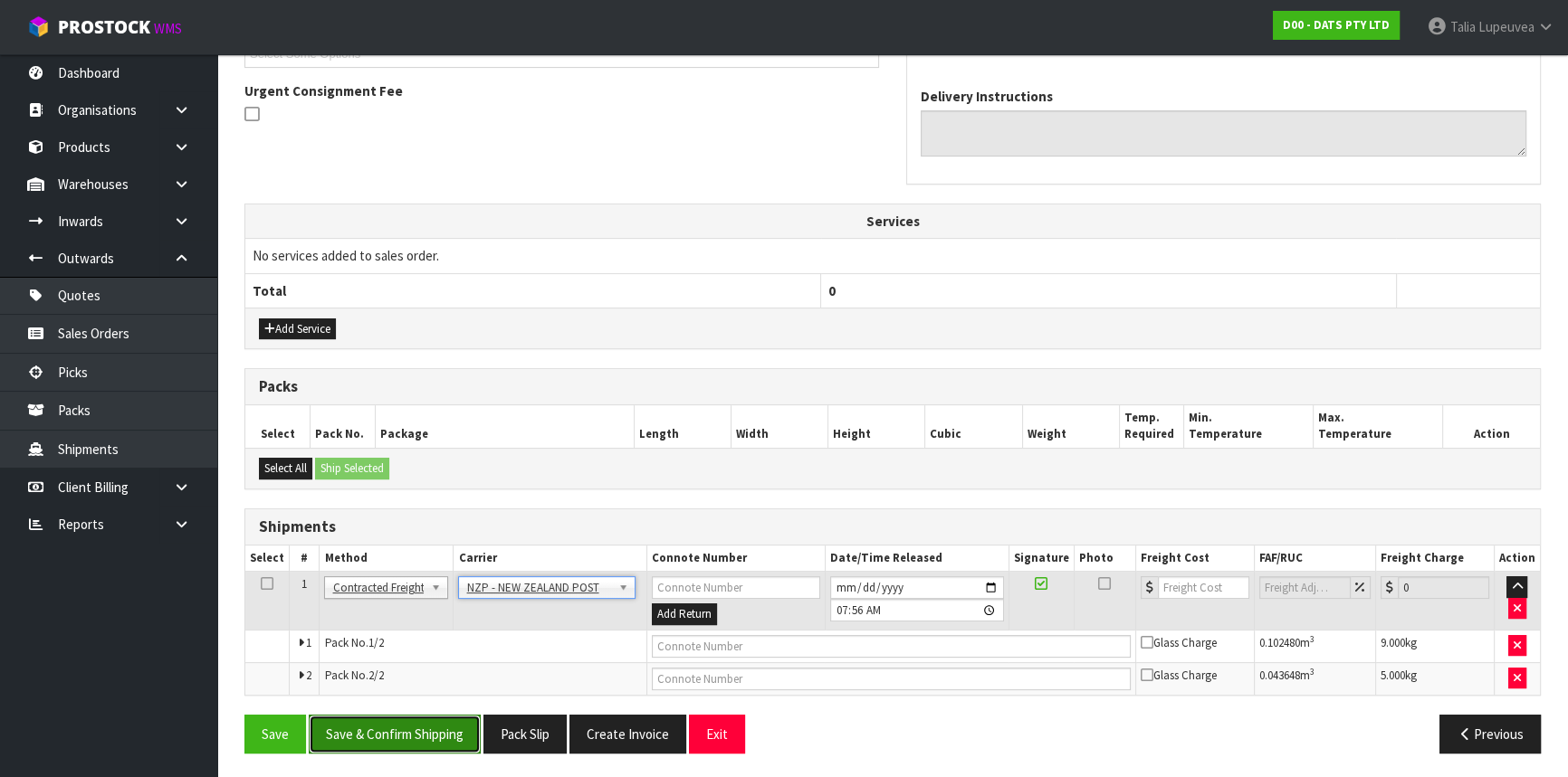
click at [454, 716] on button "Save & Confirm Shipping" at bounding box center [394, 734] width 172 height 39
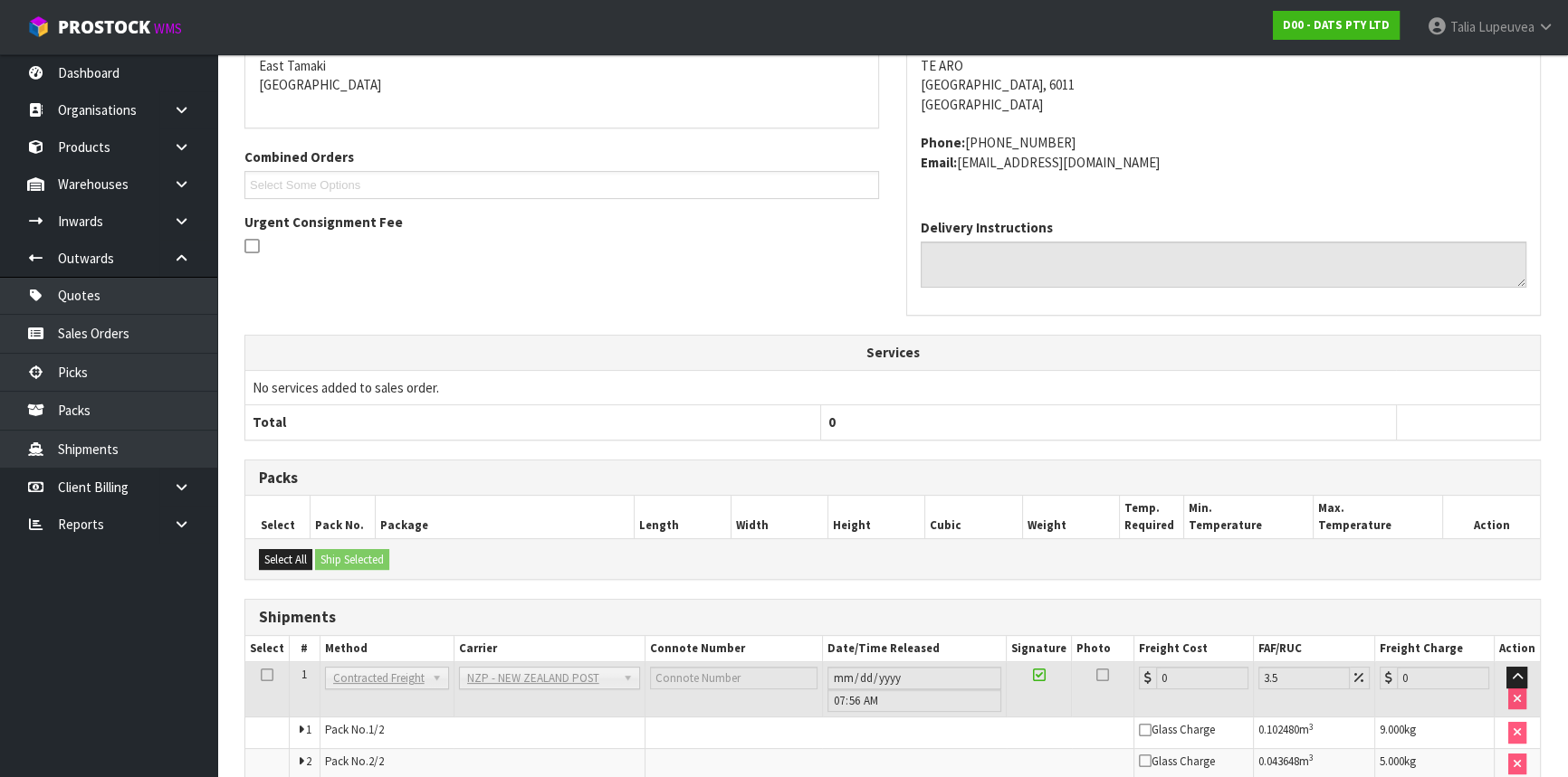
scroll to position [492, 0]
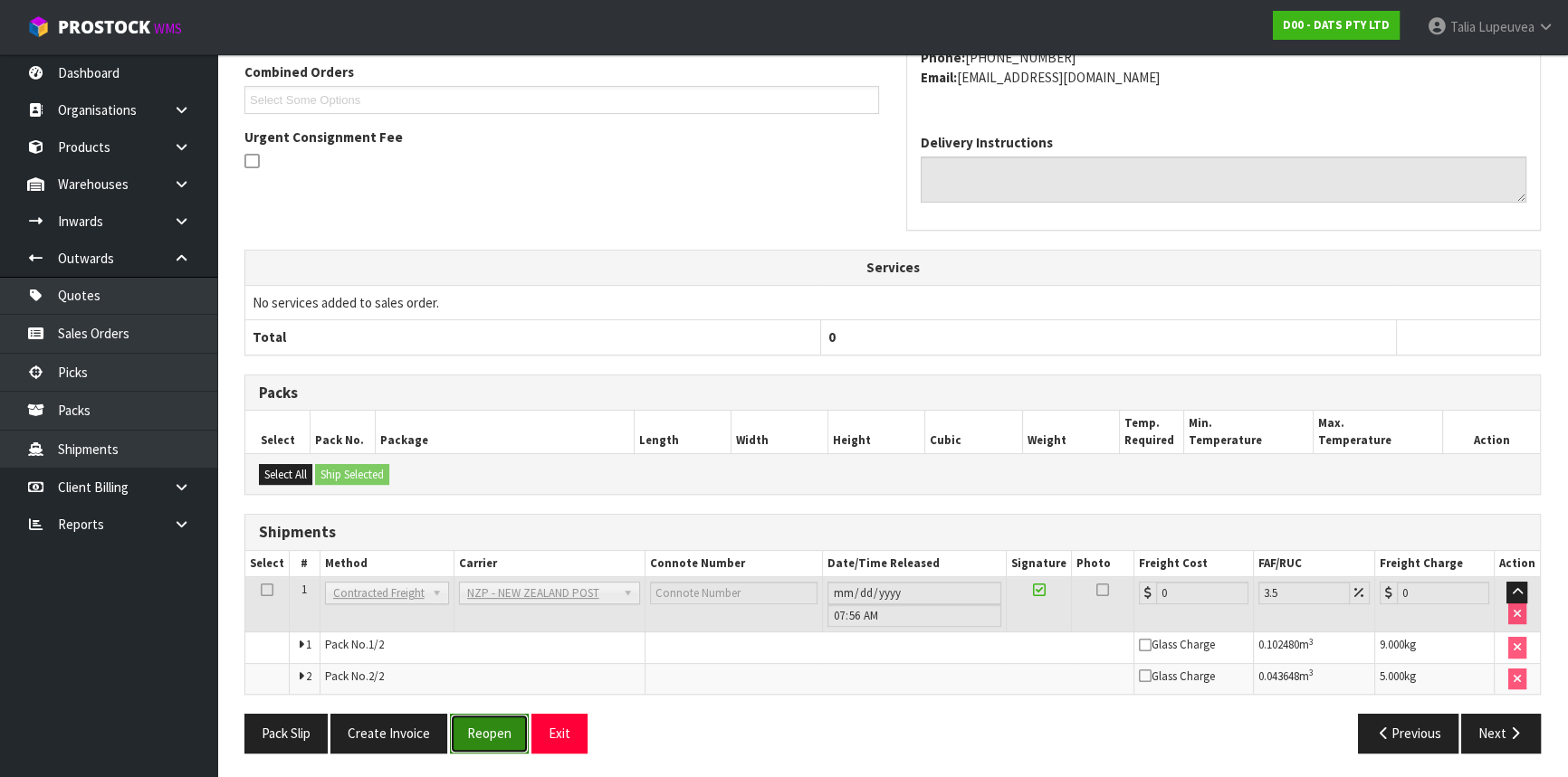
click at [476, 738] on button "Reopen" at bounding box center [488, 734] width 78 height 39
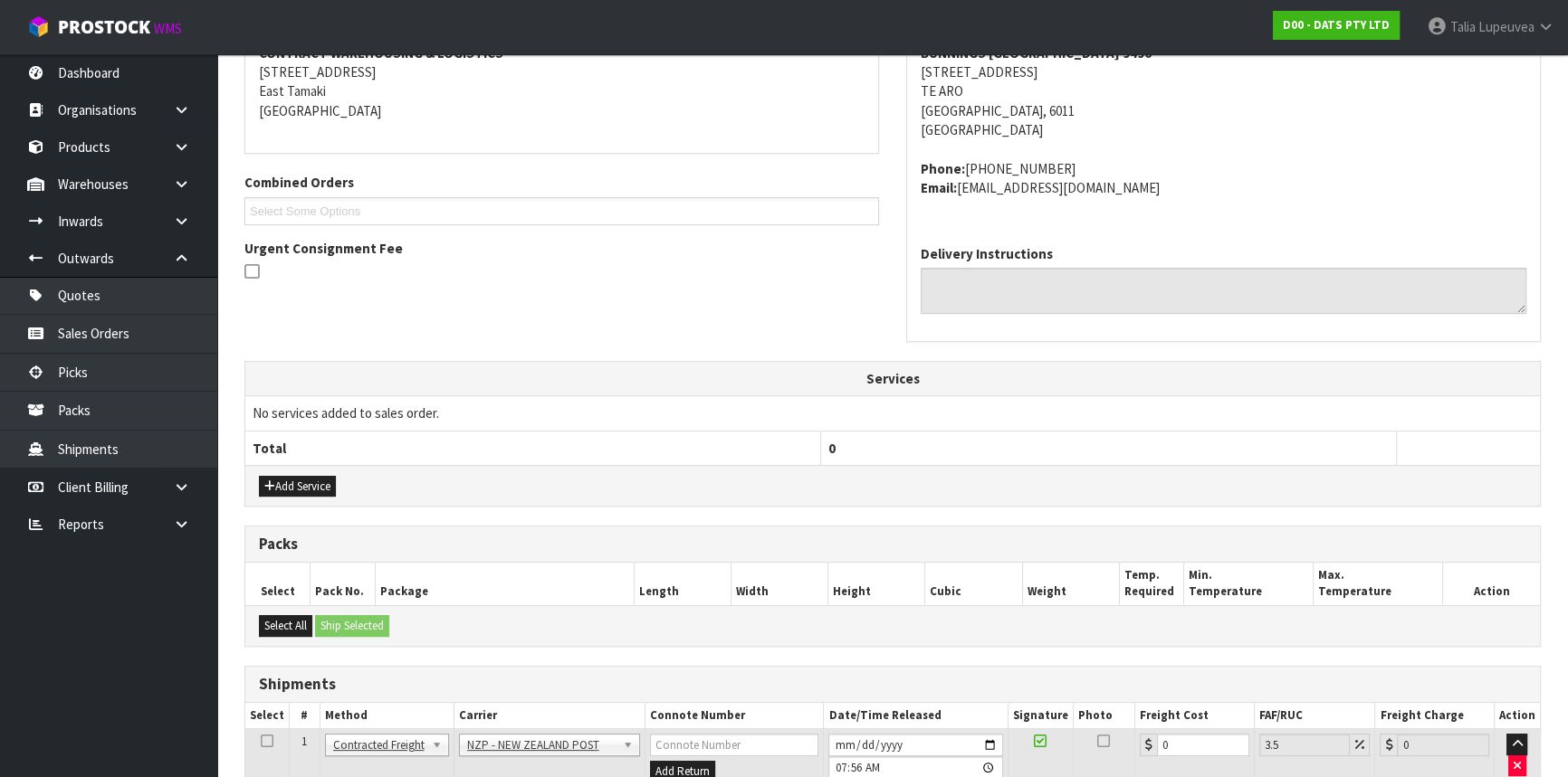
scroll to position [535, 0]
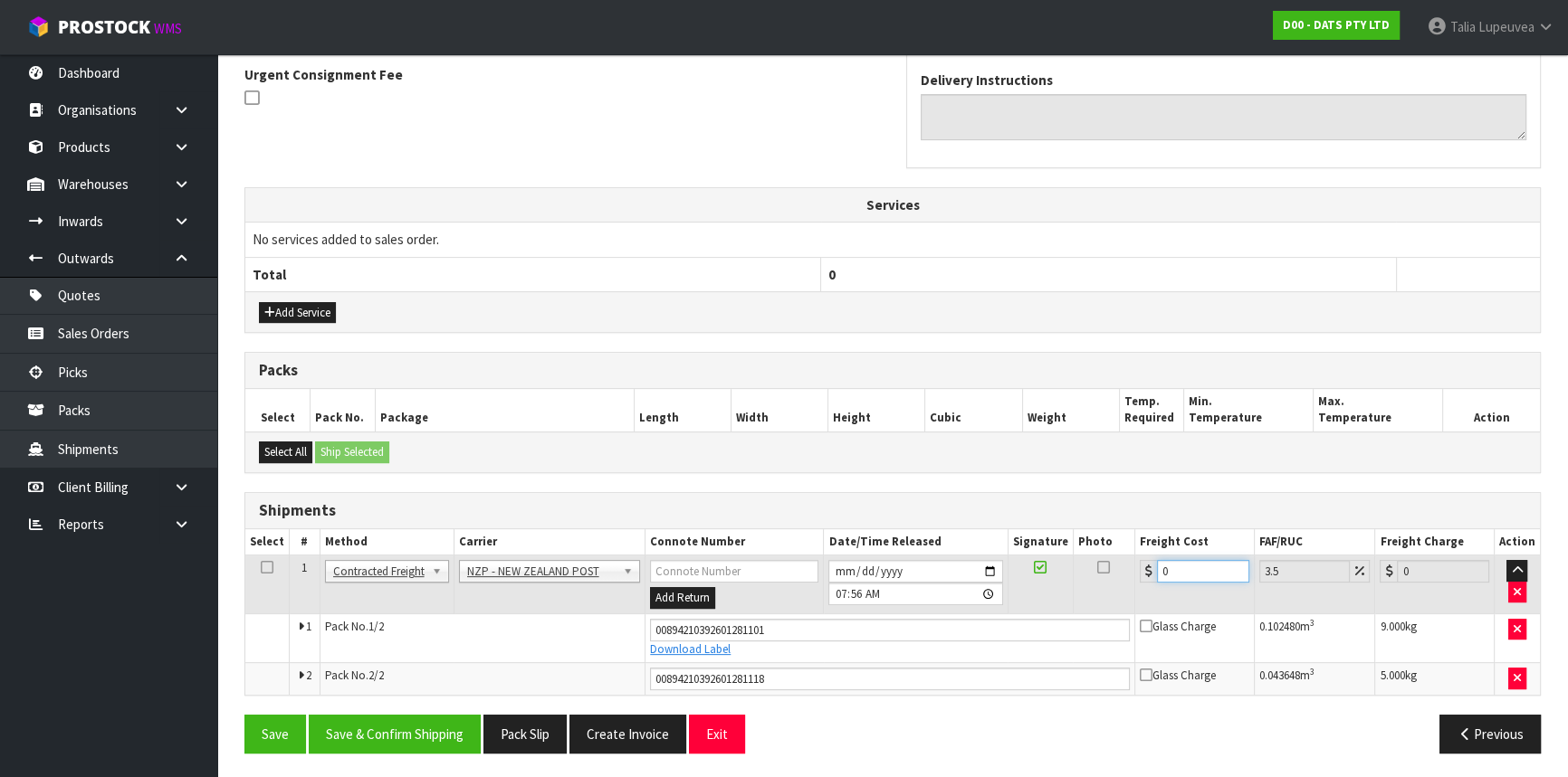
drag, startPoint x: 1172, startPoint y: 561, endPoint x: 1123, endPoint y: 579, distance: 52.2
click at [1123, 579] on tr "1 Client Local Pickup Customer Local Pickup Company Freight Contracted Freight …" at bounding box center [892, 585] width 1294 height 59
type input "2"
type input "2.07"
type input "25"
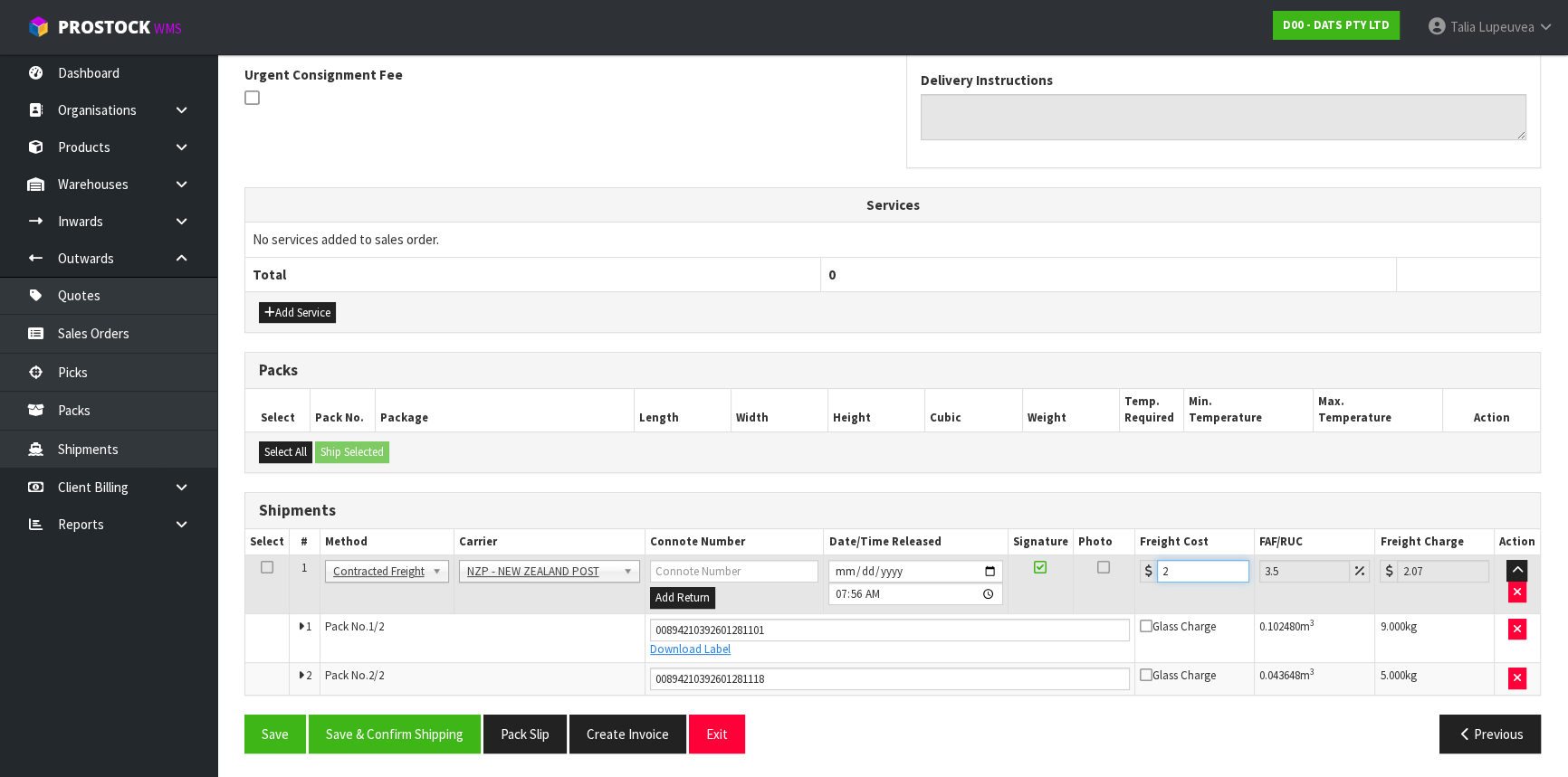
type input "25.87"
type input "25.8"
type input "26.7"
type input "25.84"
type input "26.74"
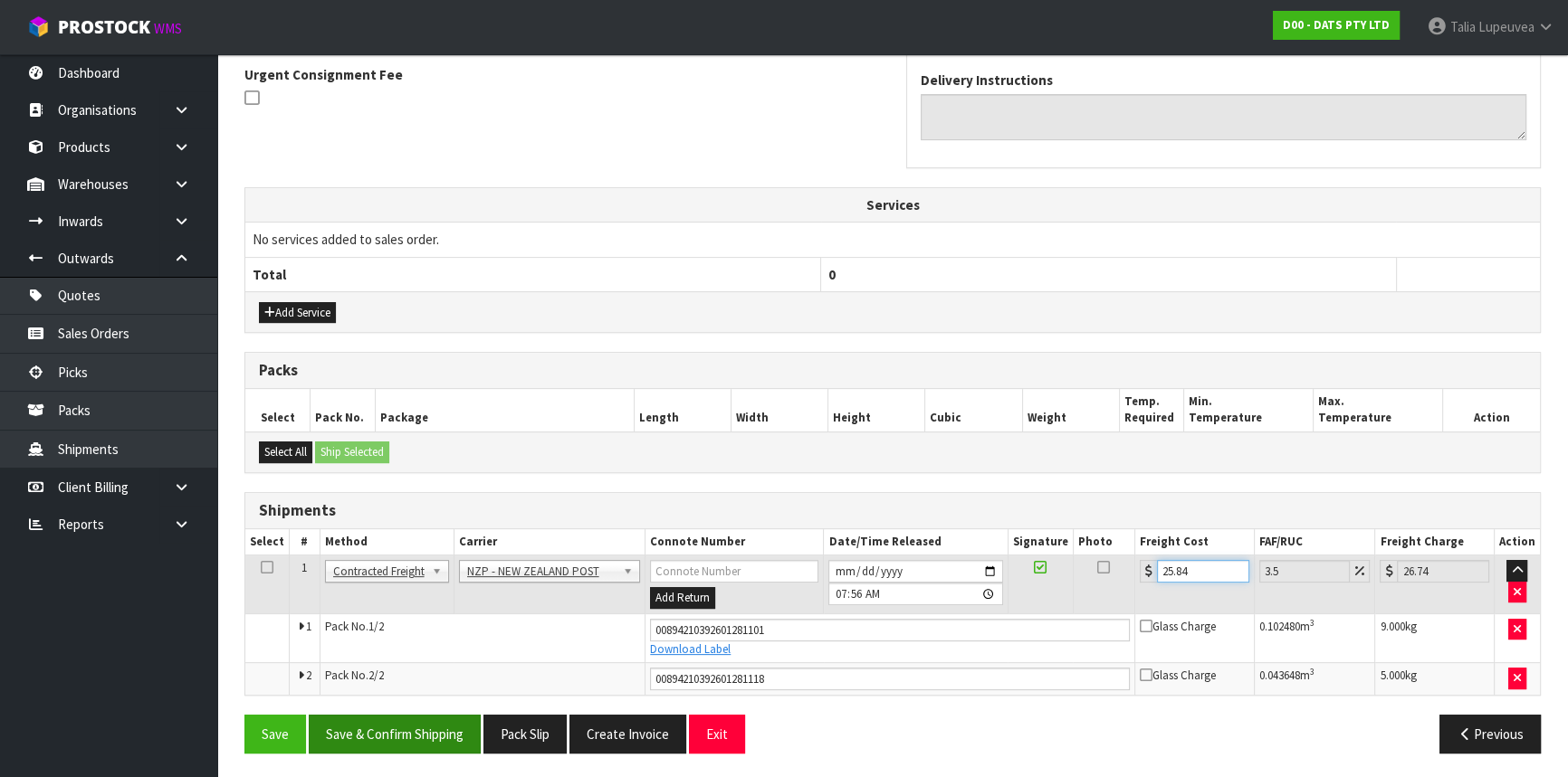
type input "25.84"
click at [347, 731] on button "Save & Confirm Shipping" at bounding box center [394, 734] width 172 height 39
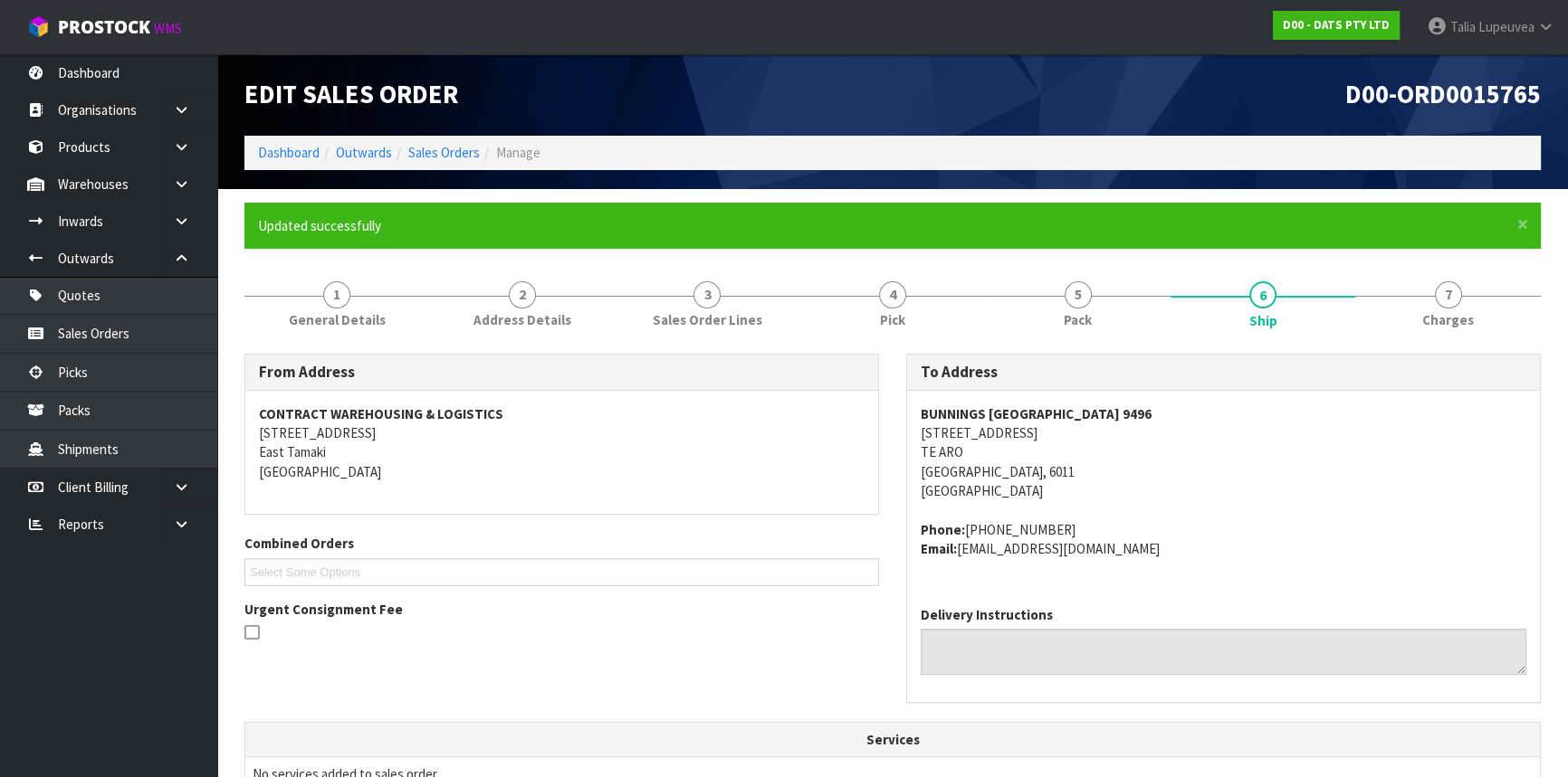
scroll to position [0, 0]
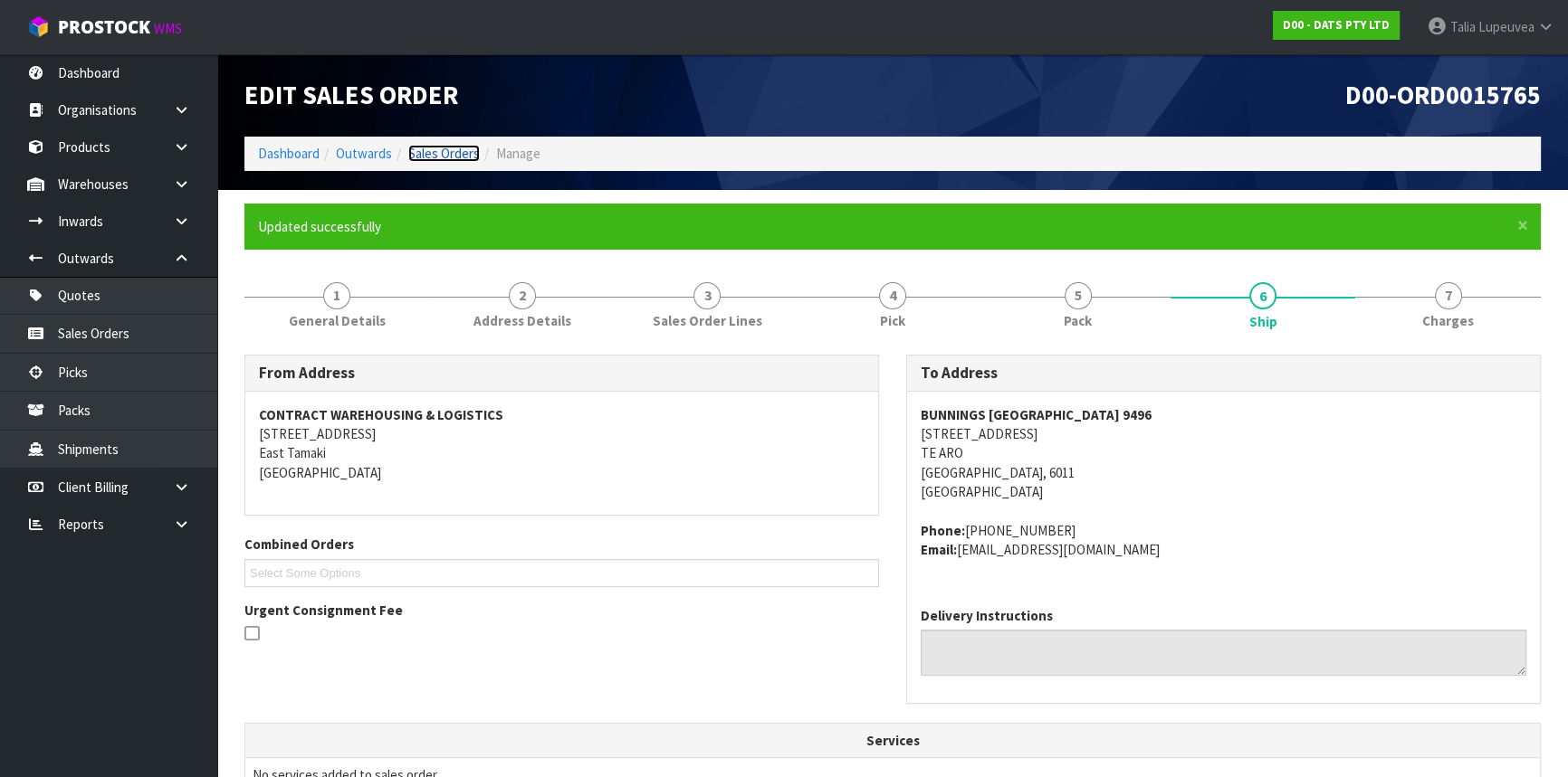
click at [461, 149] on link "Sales Orders" at bounding box center [444, 154] width 72 height 17
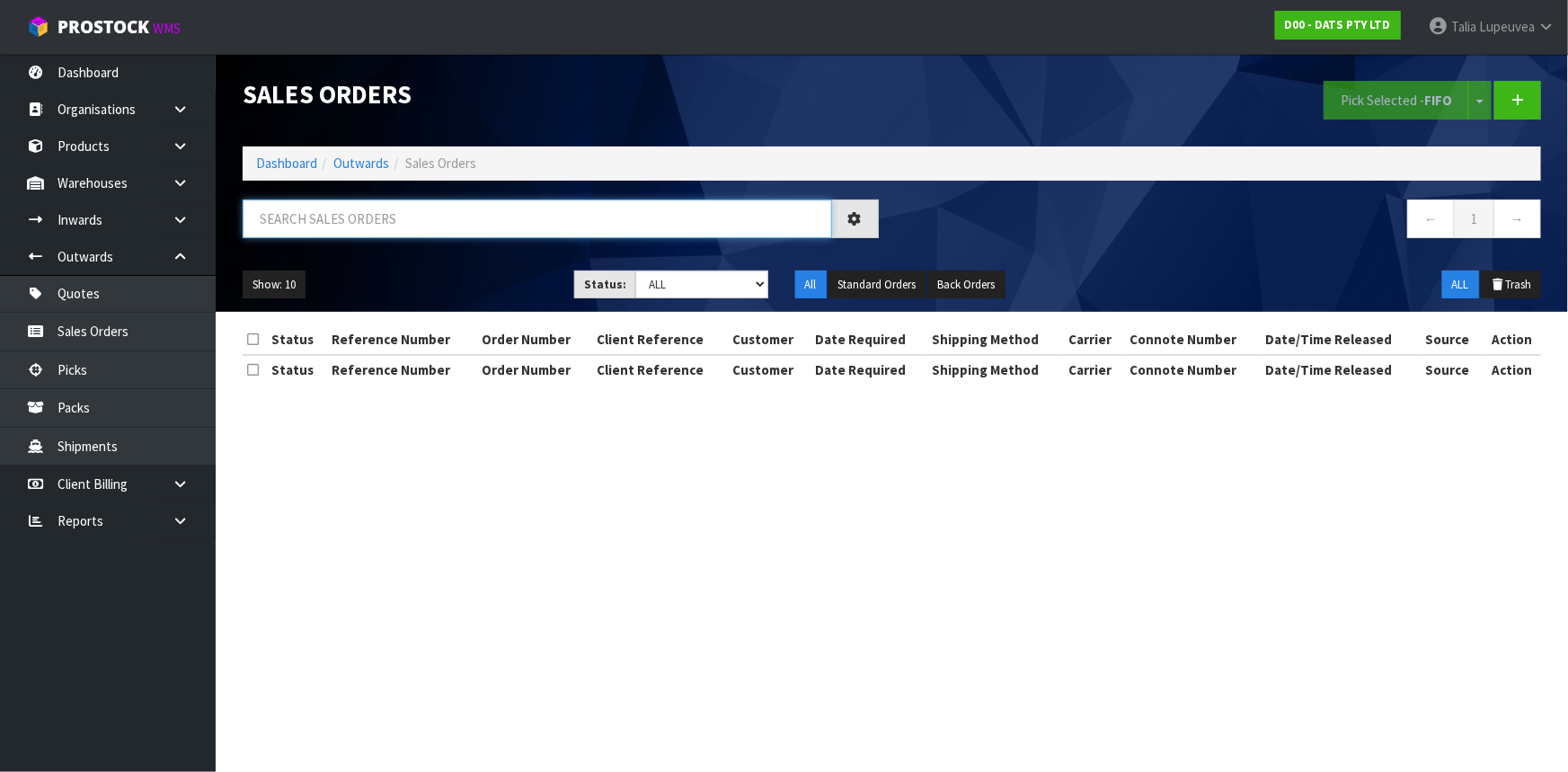
click at [470, 214] on input "text" at bounding box center [537, 219] width 589 height 38
type input "JOB-0412744"
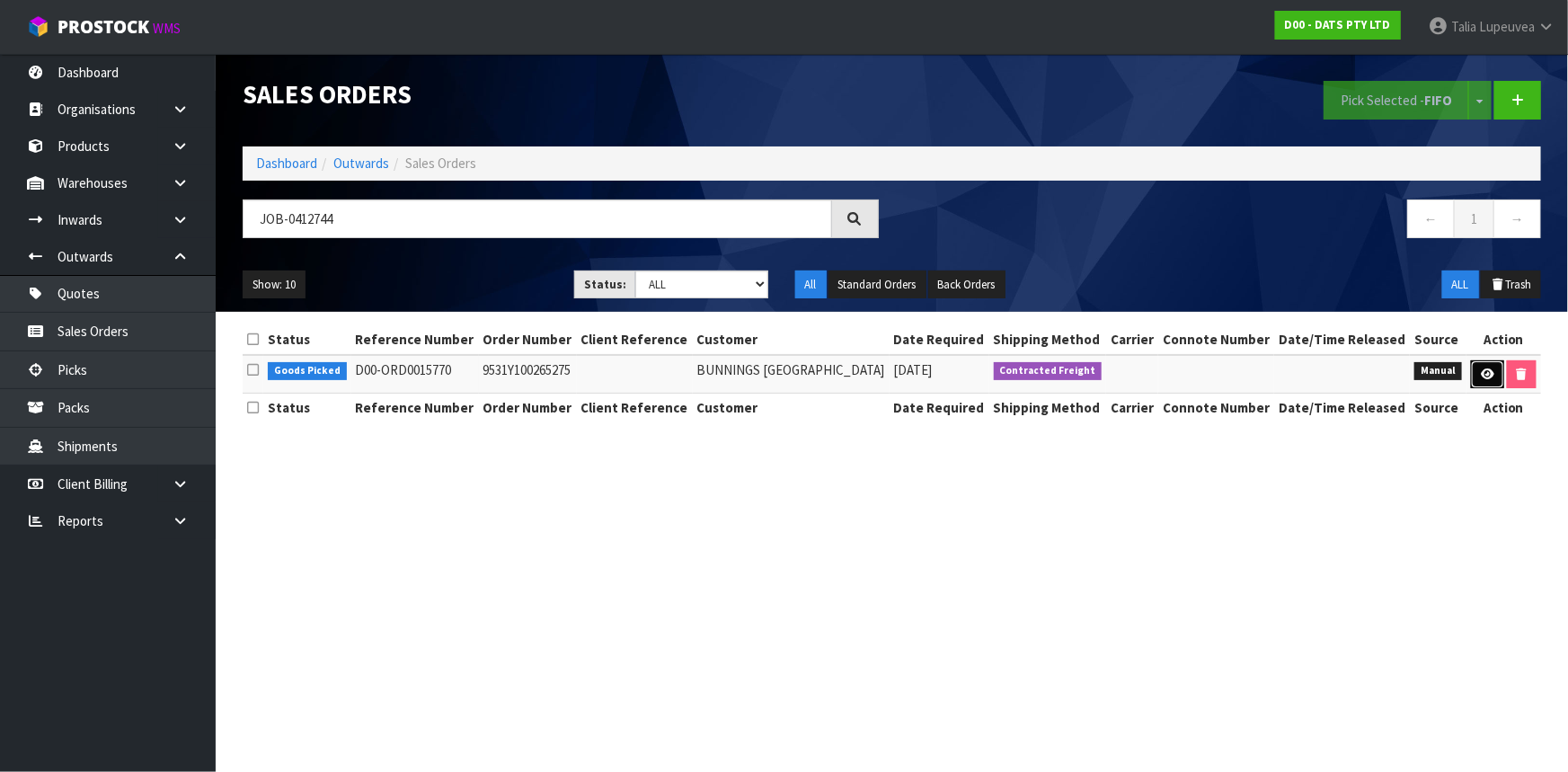
click at [1478, 374] on link at bounding box center [1487, 374] width 34 height 29
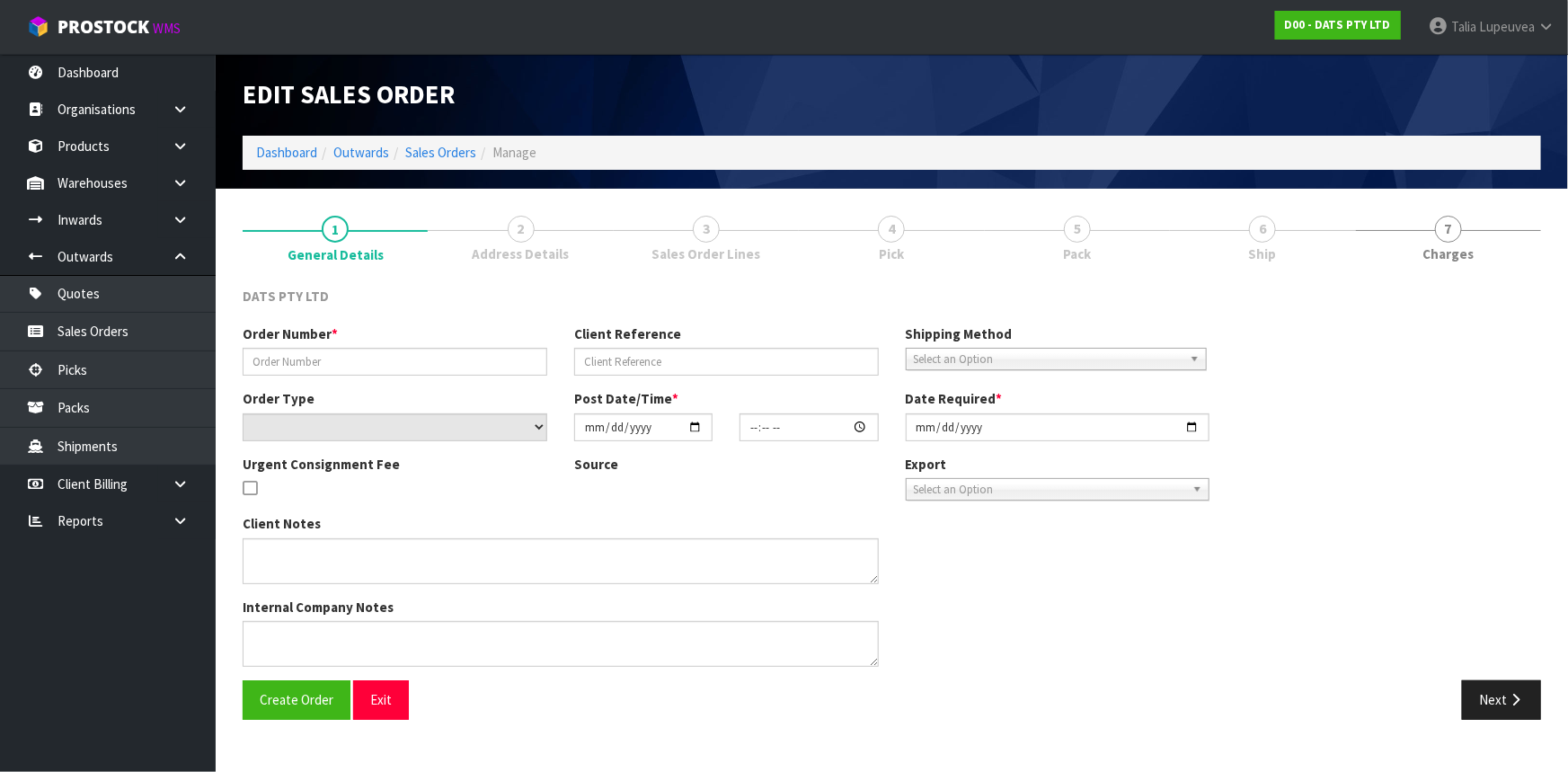
type input "9531Y100265275"
select select "number:0"
type input "2025-09-16"
type input "08:57:00.000"
type input "2025-09-16"
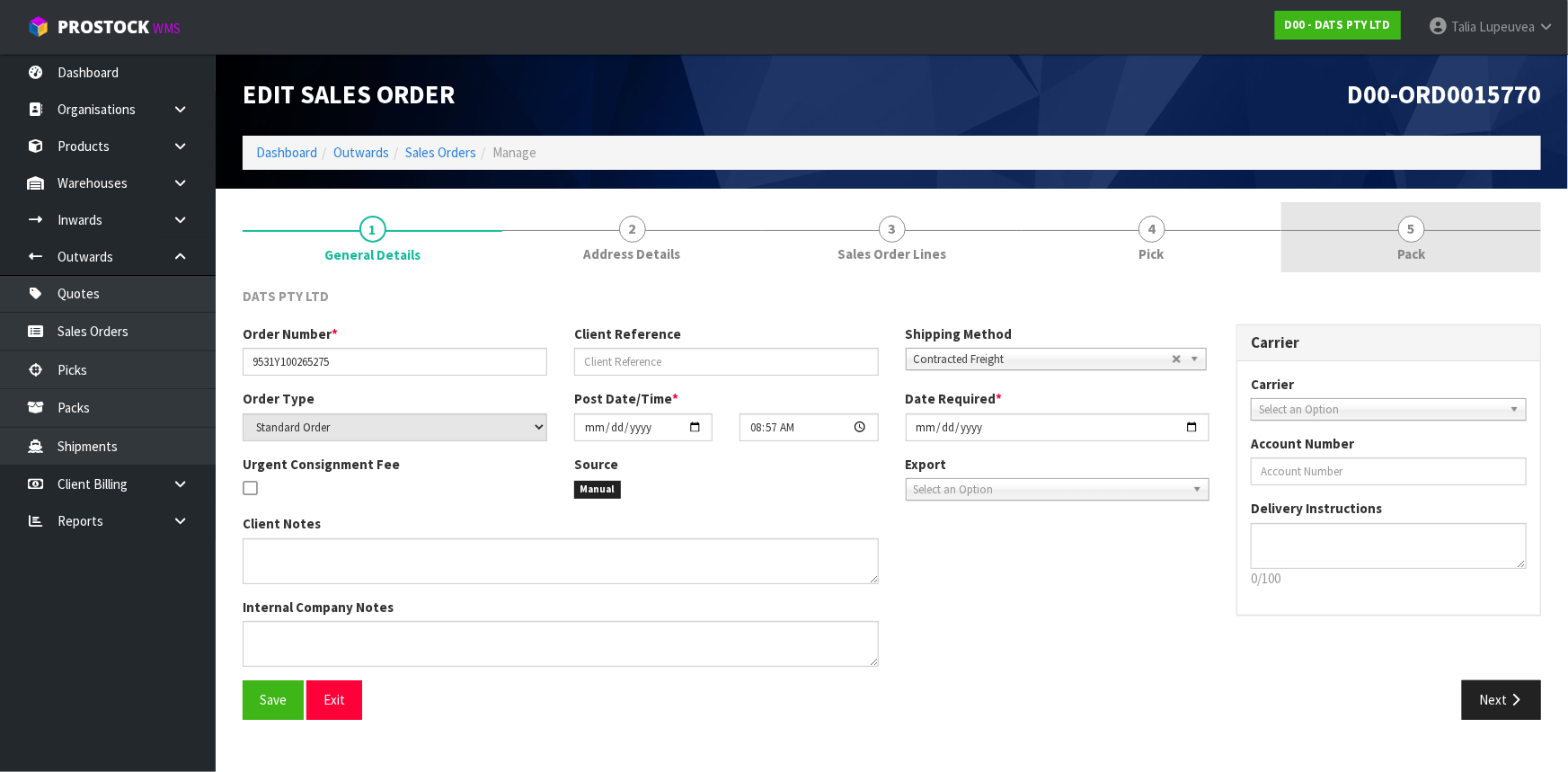
click at [1415, 260] on span "Pack" at bounding box center [1411, 254] width 28 height 19
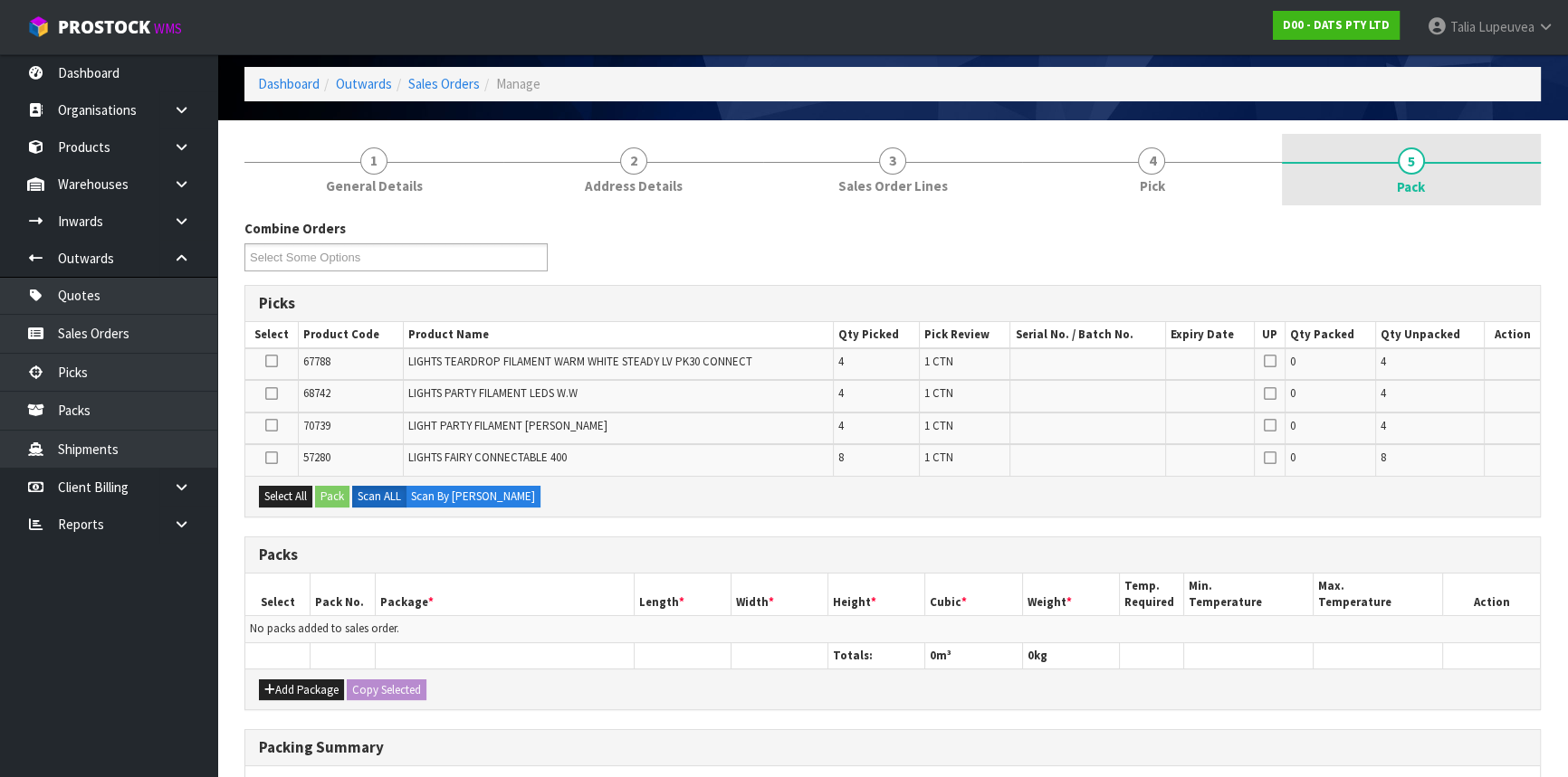
scroll to position [163, 0]
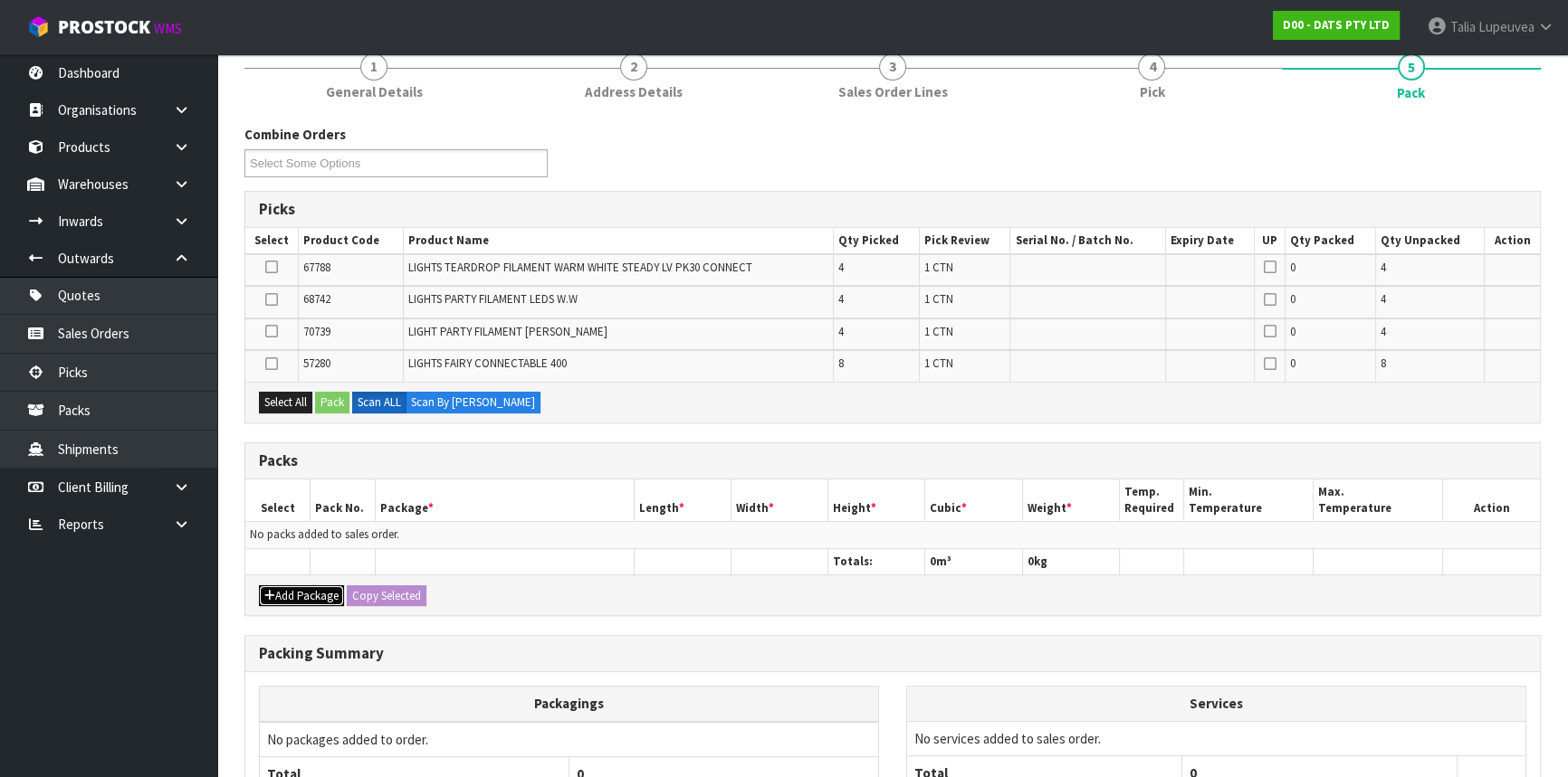
click at [323, 599] on button "Add Package" at bounding box center [302, 596] width 85 height 21
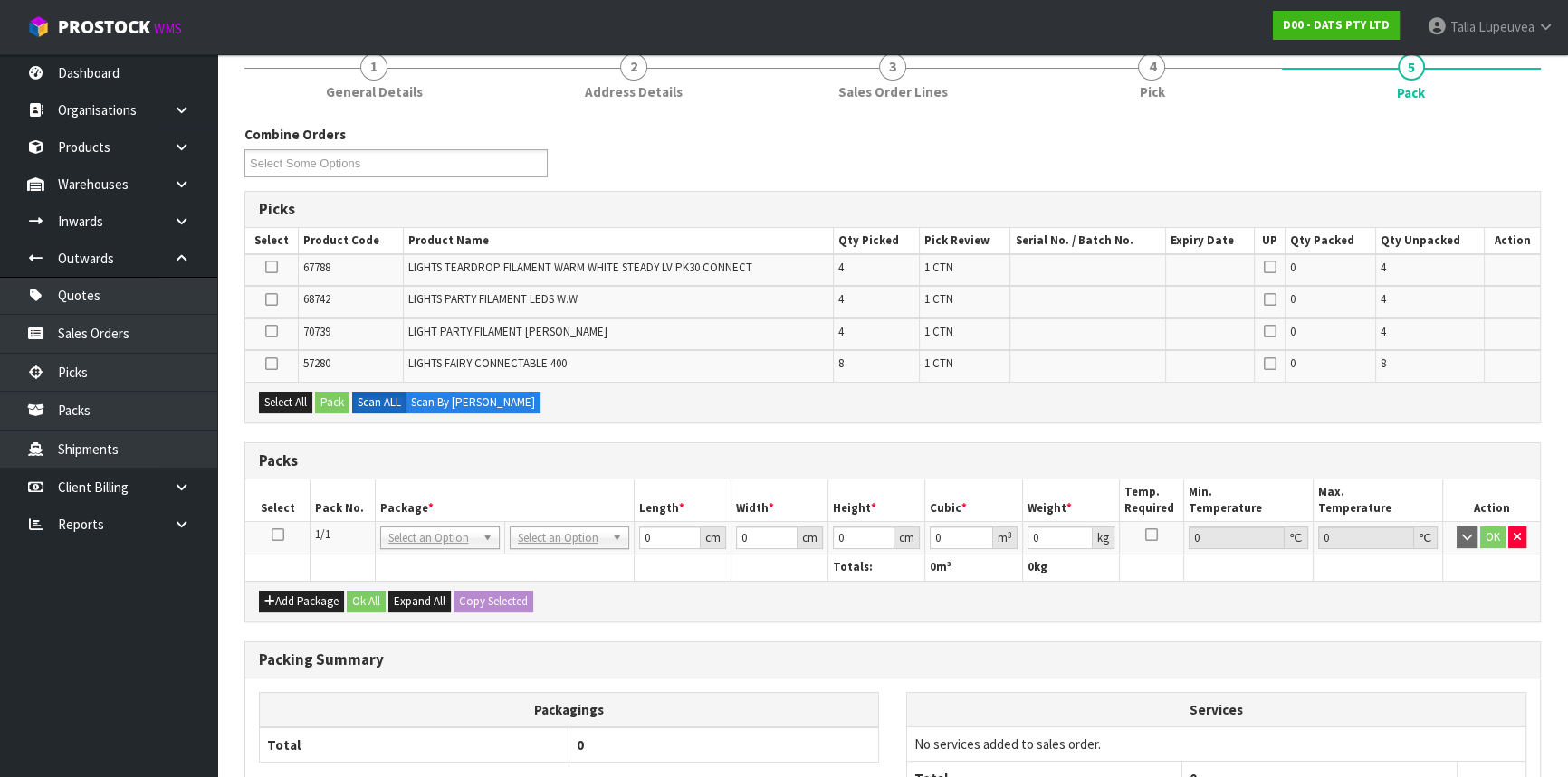
click at [280, 534] on icon at bounding box center [277, 534] width 13 height 1
click at [269, 531] on td at bounding box center [277, 538] width 65 height 33
click at [276, 534] on icon at bounding box center [277, 534] width 13 height 1
click at [1514, 535] on icon "button" at bounding box center [1517, 537] width 7 height 12
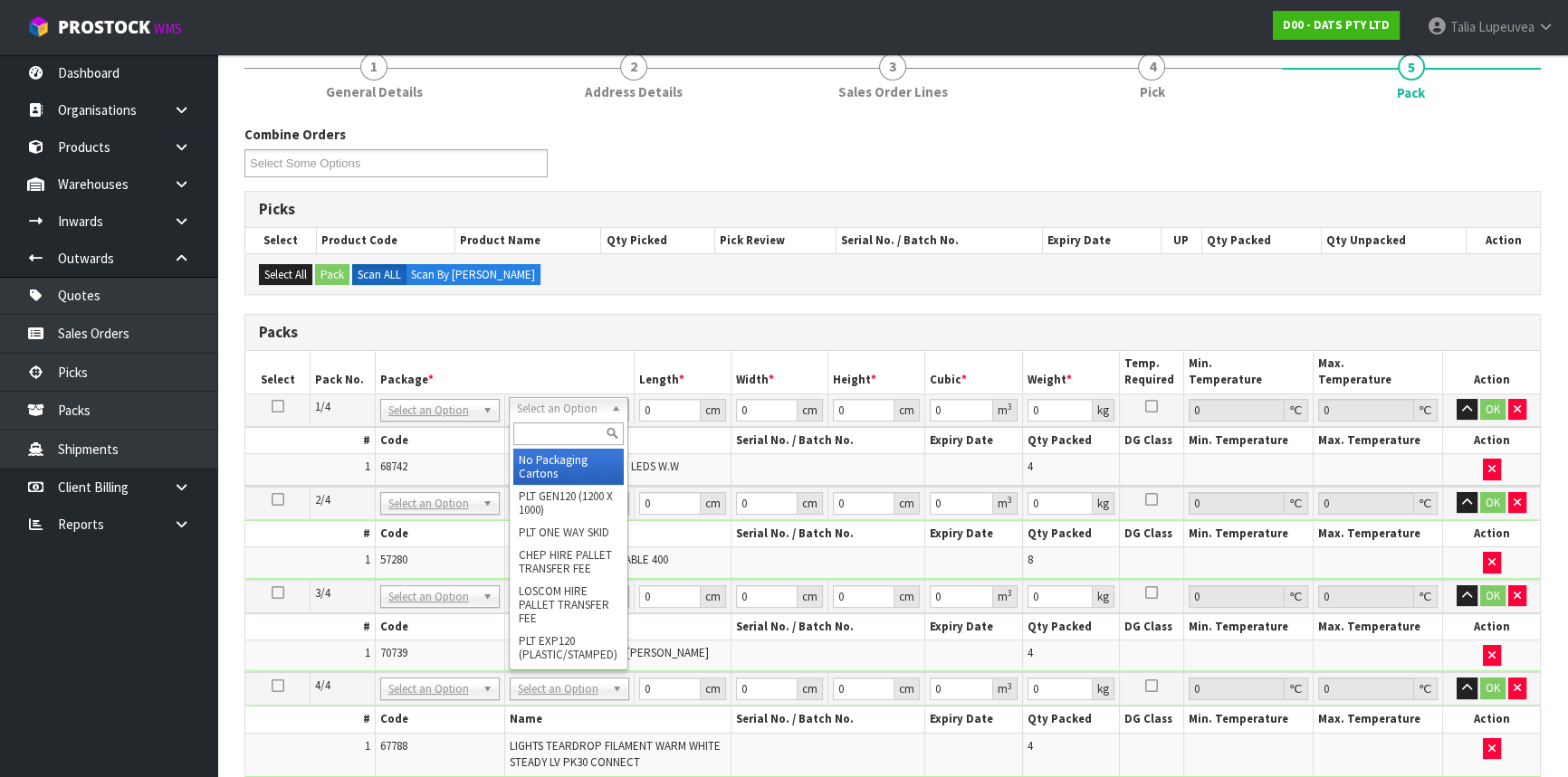
click at [547, 443] on input "text" at bounding box center [568, 433] width 110 height 22
type input "OWN"
type input "8.64"
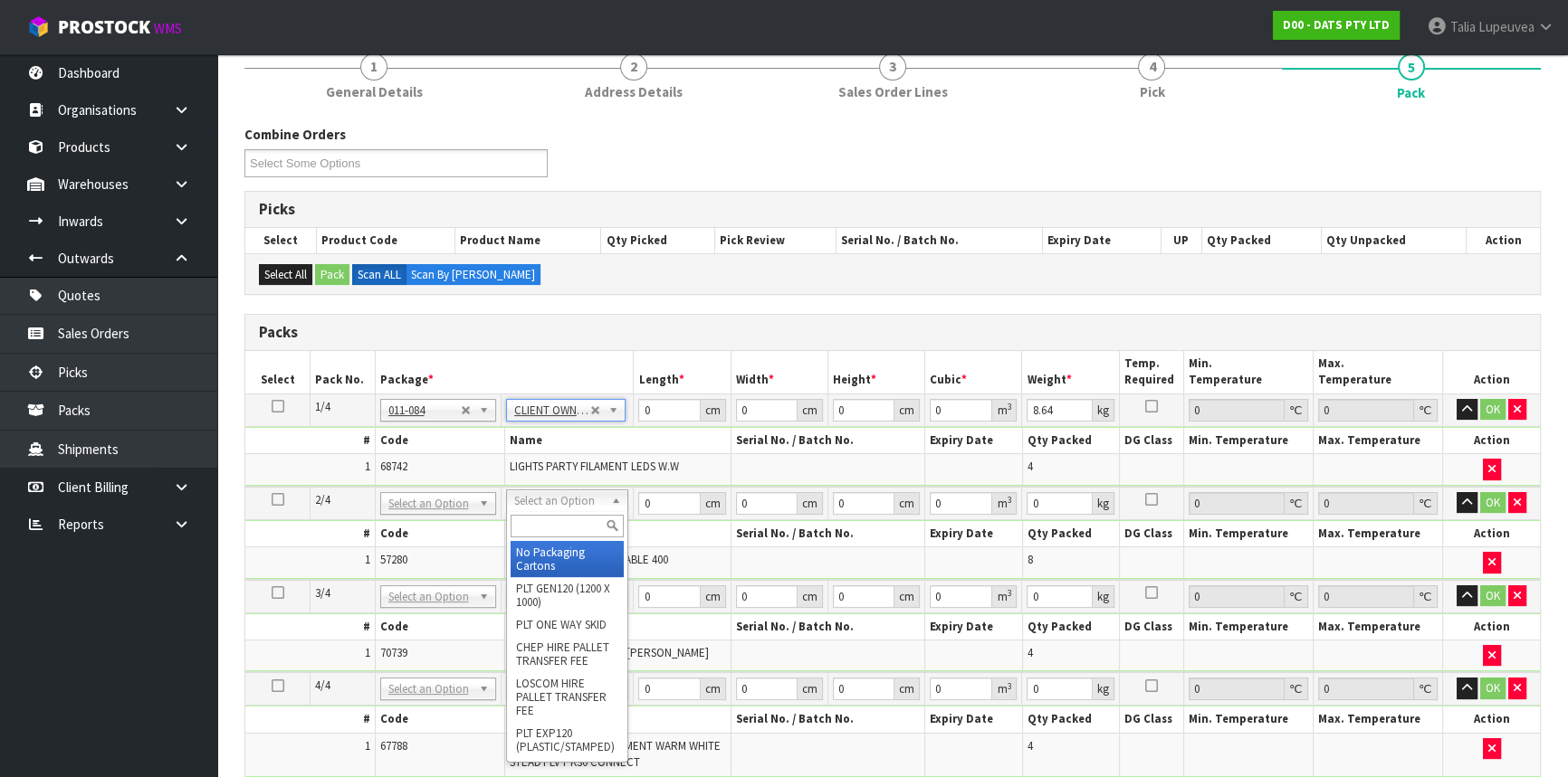
click at [573, 533] on input "text" at bounding box center [566, 526] width 113 height 22
type input "OWN"
type input "2"
type input "8.7"
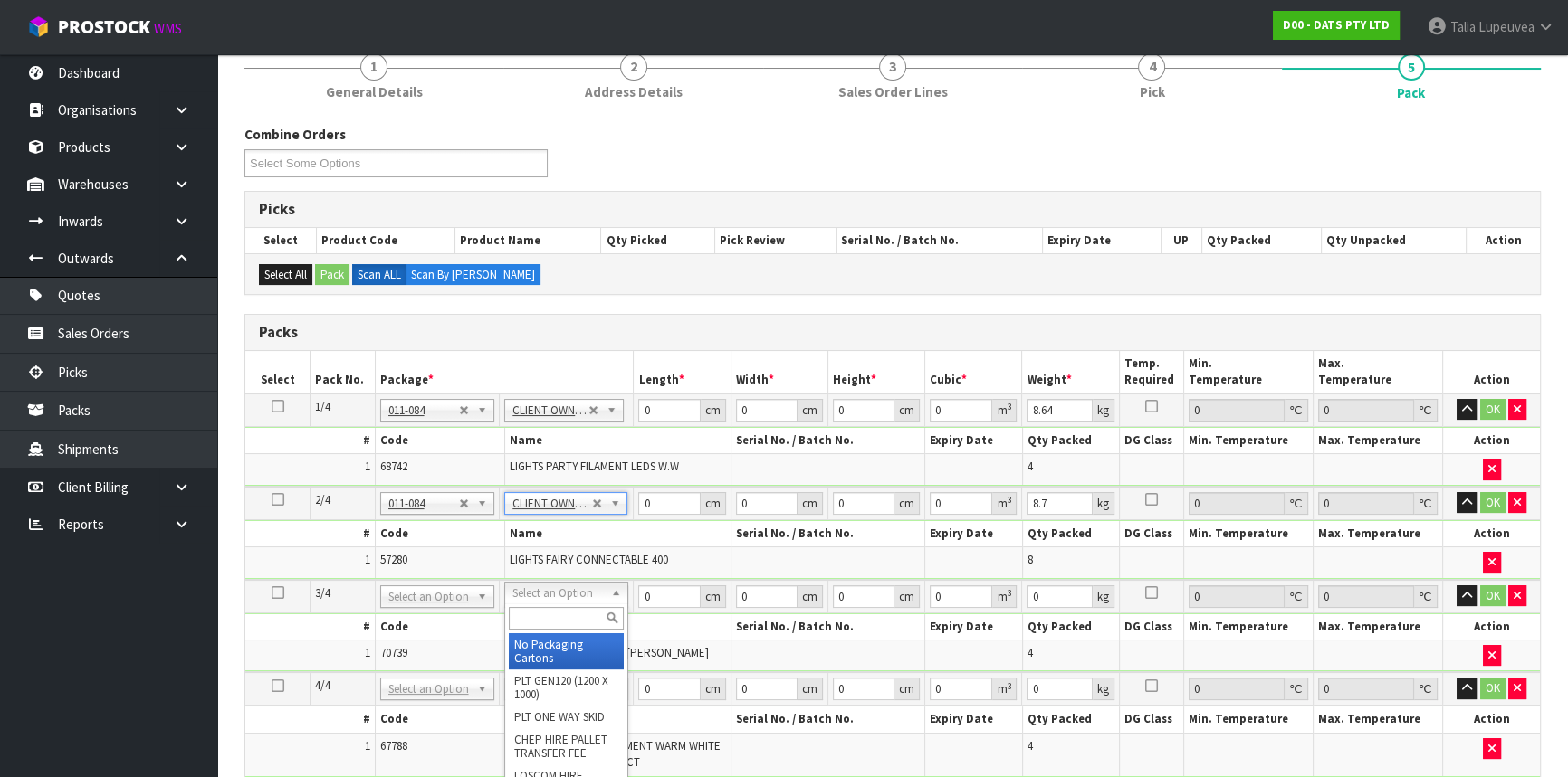
click at [574, 618] on input "text" at bounding box center [566, 618] width 115 height 22
type input "OWN"
type input "3"
type input "7.5"
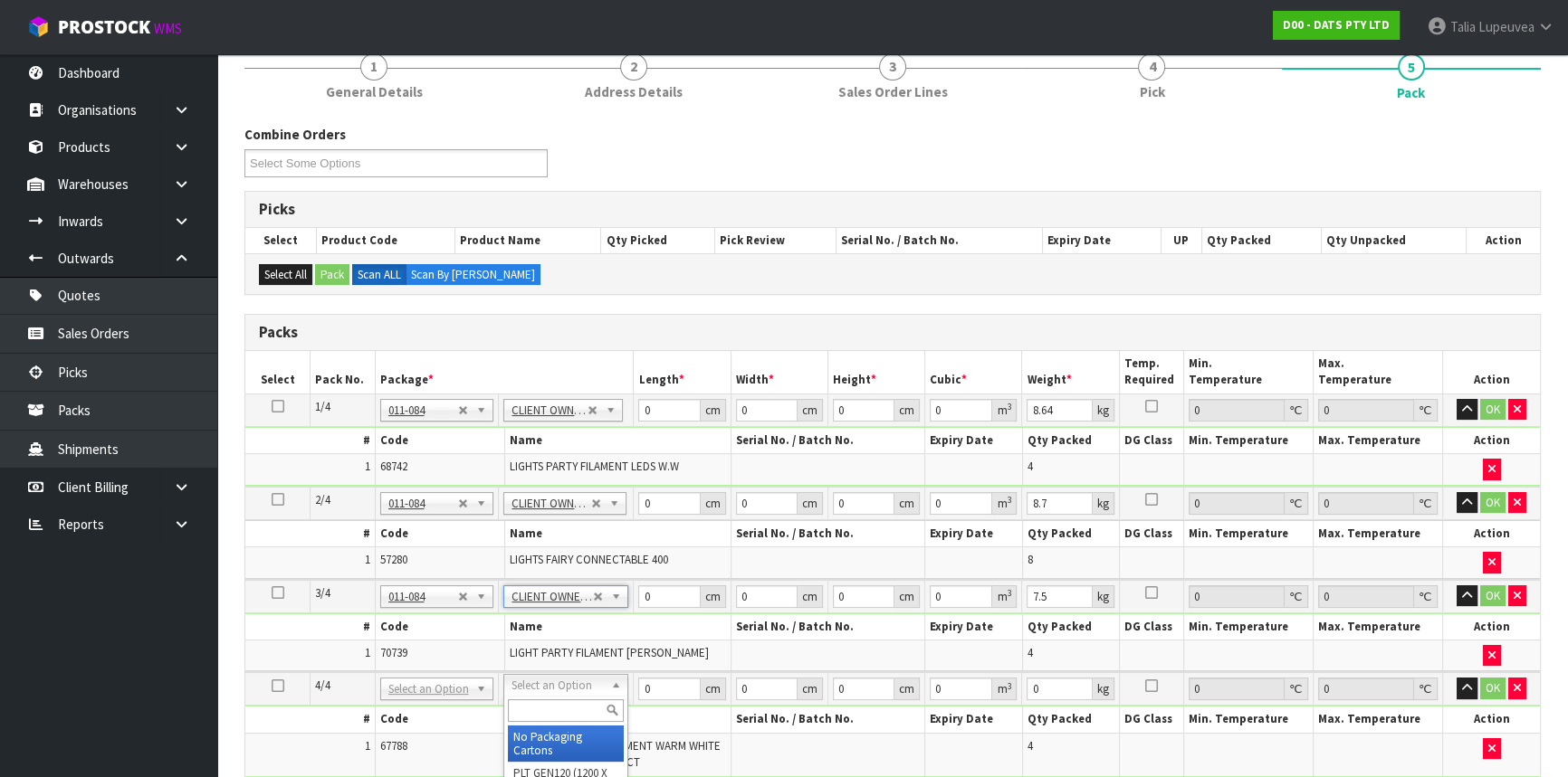
click at [556, 705] on input "text" at bounding box center [566, 710] width 116 height 22
type input "OWN"
type input "4"
type input "9"
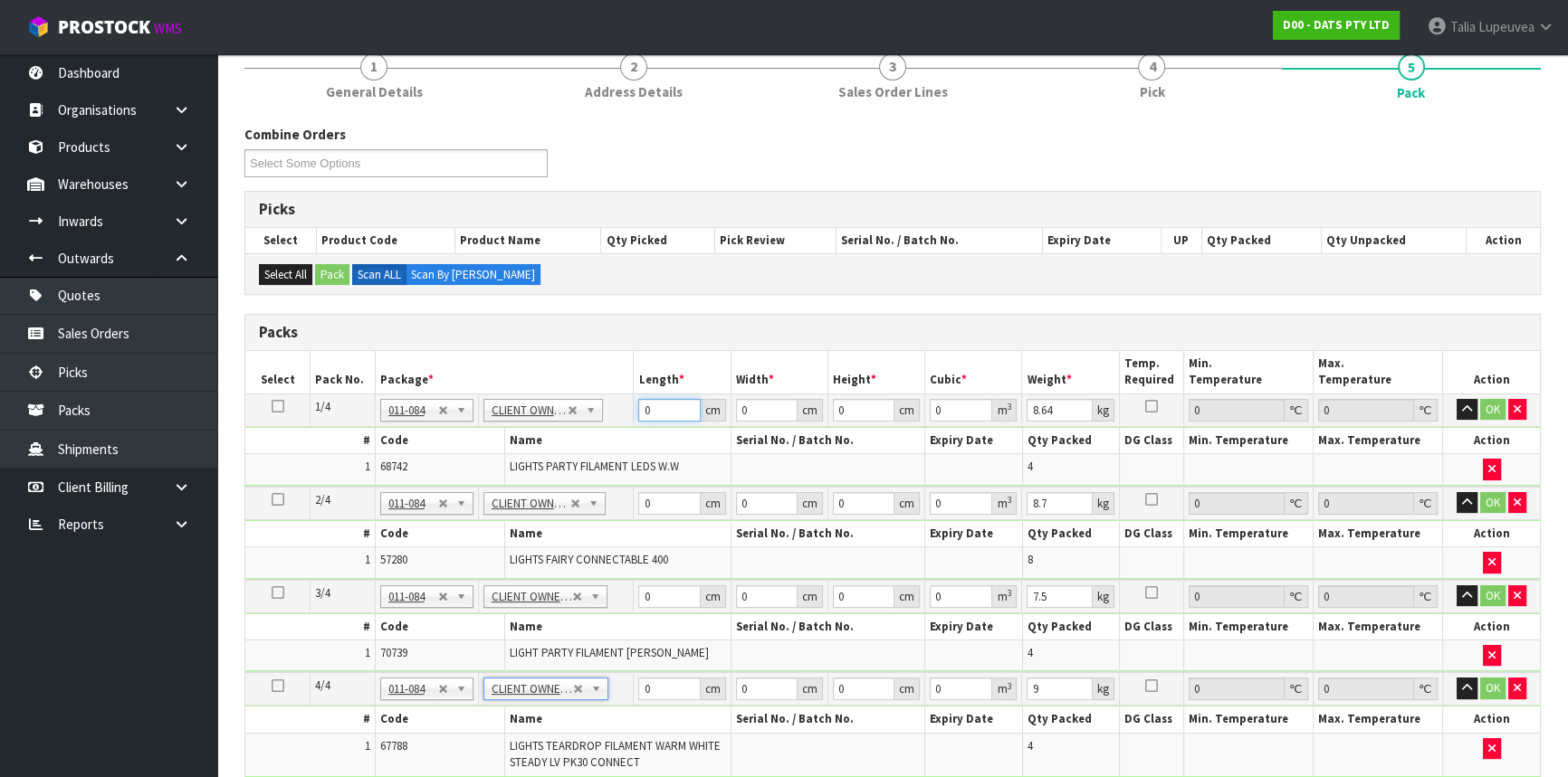
drag, startPoint x: 665, startPoint y: 410, endPoint x: 606, endPoint y: 429, distance: 62.0
click at [606, 427] on tbody "1/4 NONE 007-001 007-002 007-004 007-009 007-013 007-014 007-015 007-017 007-01…" at bounding box center [892, 440] width 1294 height 93
type input "44"
type input "43"
type input "3"
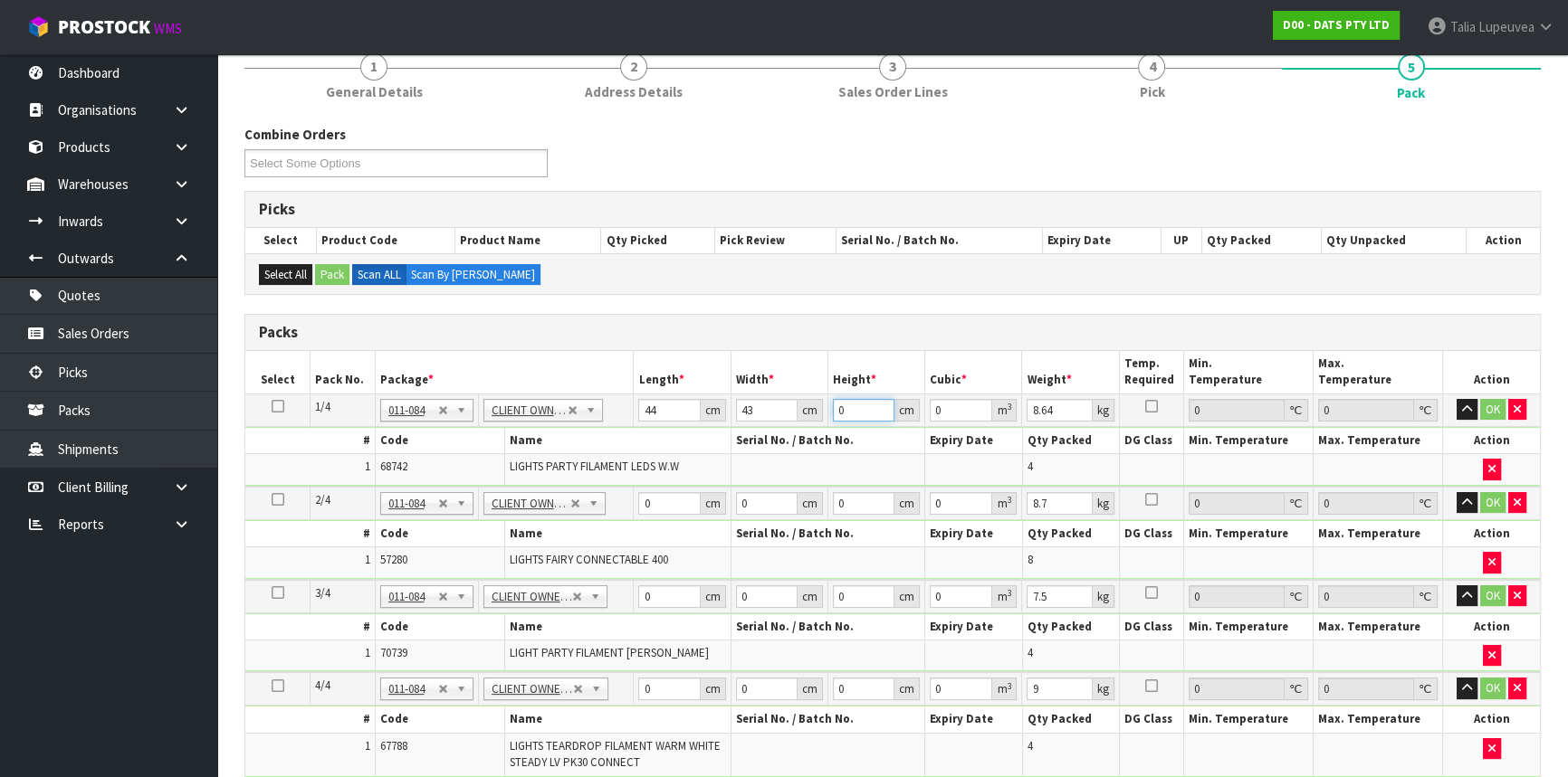
type input "0.005676"
type input "31"
type input "0.058652"
type input "31"
type input "9"
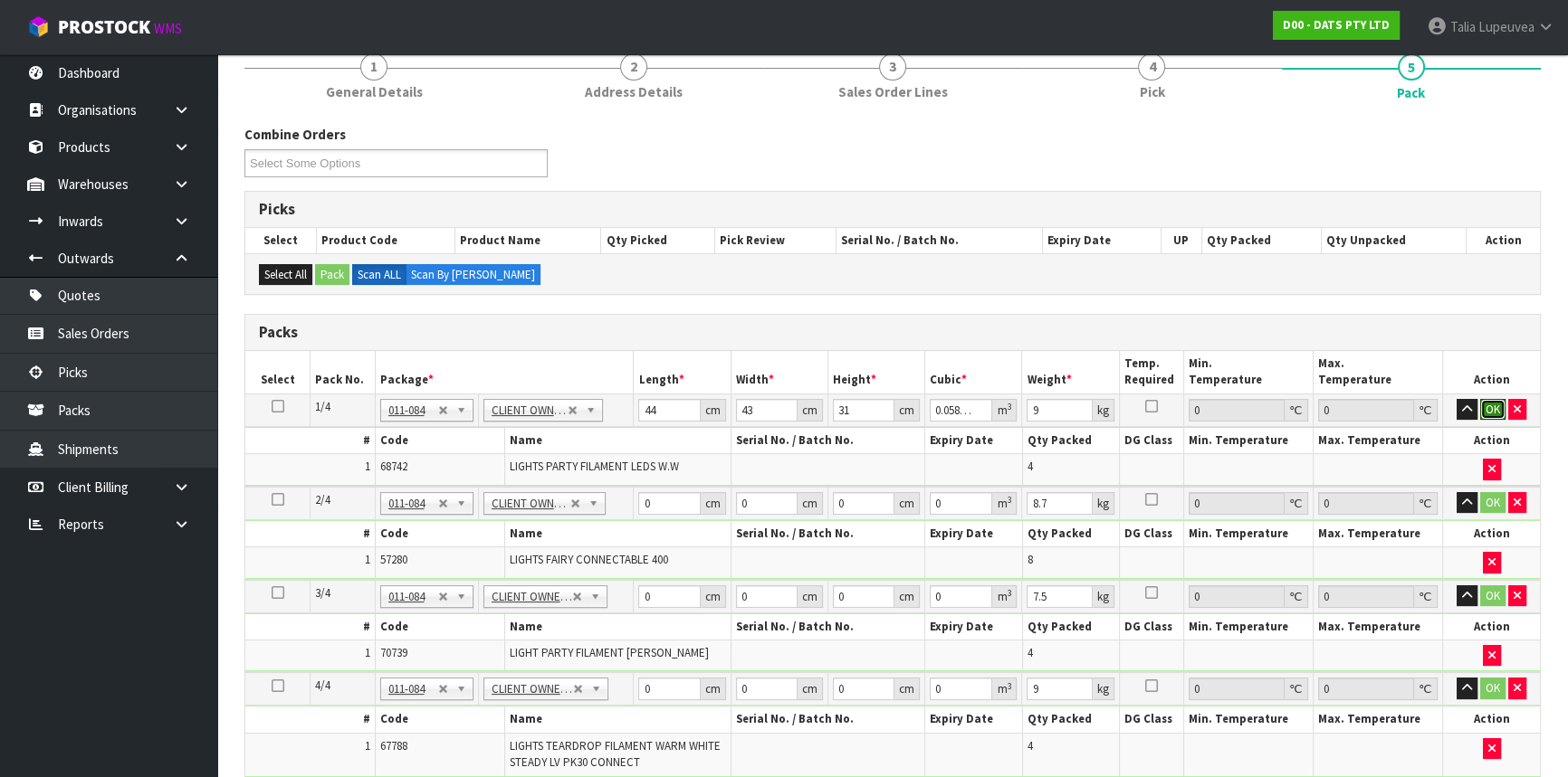
click button "OK" at bounding box center [1493, 410] width 25 height 21
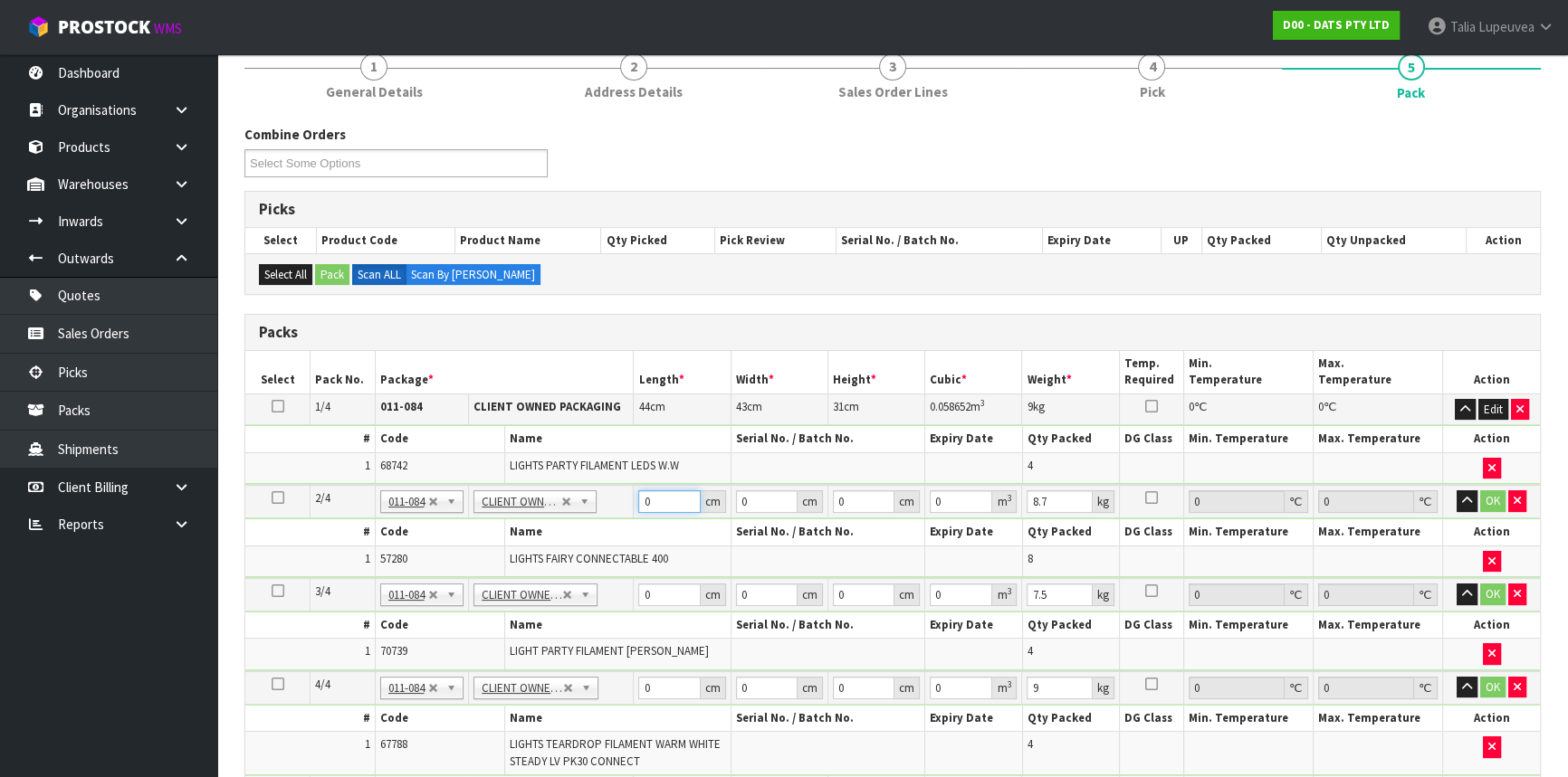
drag, startPoint x: 654, startPoint y: 493, endPoint x: 615, endPoint y: 523, distance: 49.2
click at [615, 523] on tbody "2/4 NONE 007-001 007-002 007-004 007-009 007-013 007-014 007-015 007-017 007-01…" at bounding box center [892, 532] width 1294 height 93
type input "51"
type input "24"
type input "3"
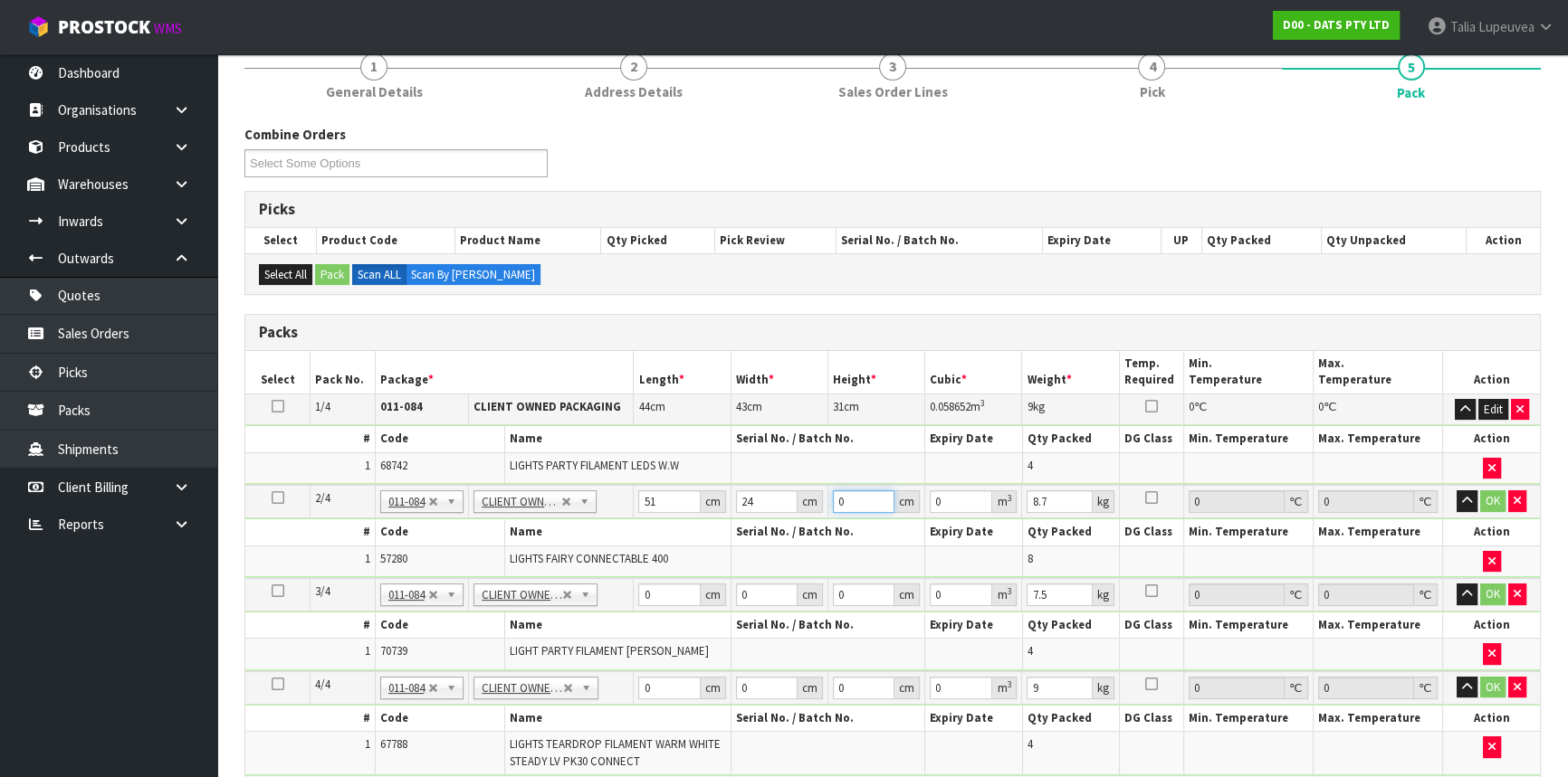
type input "0.003672"
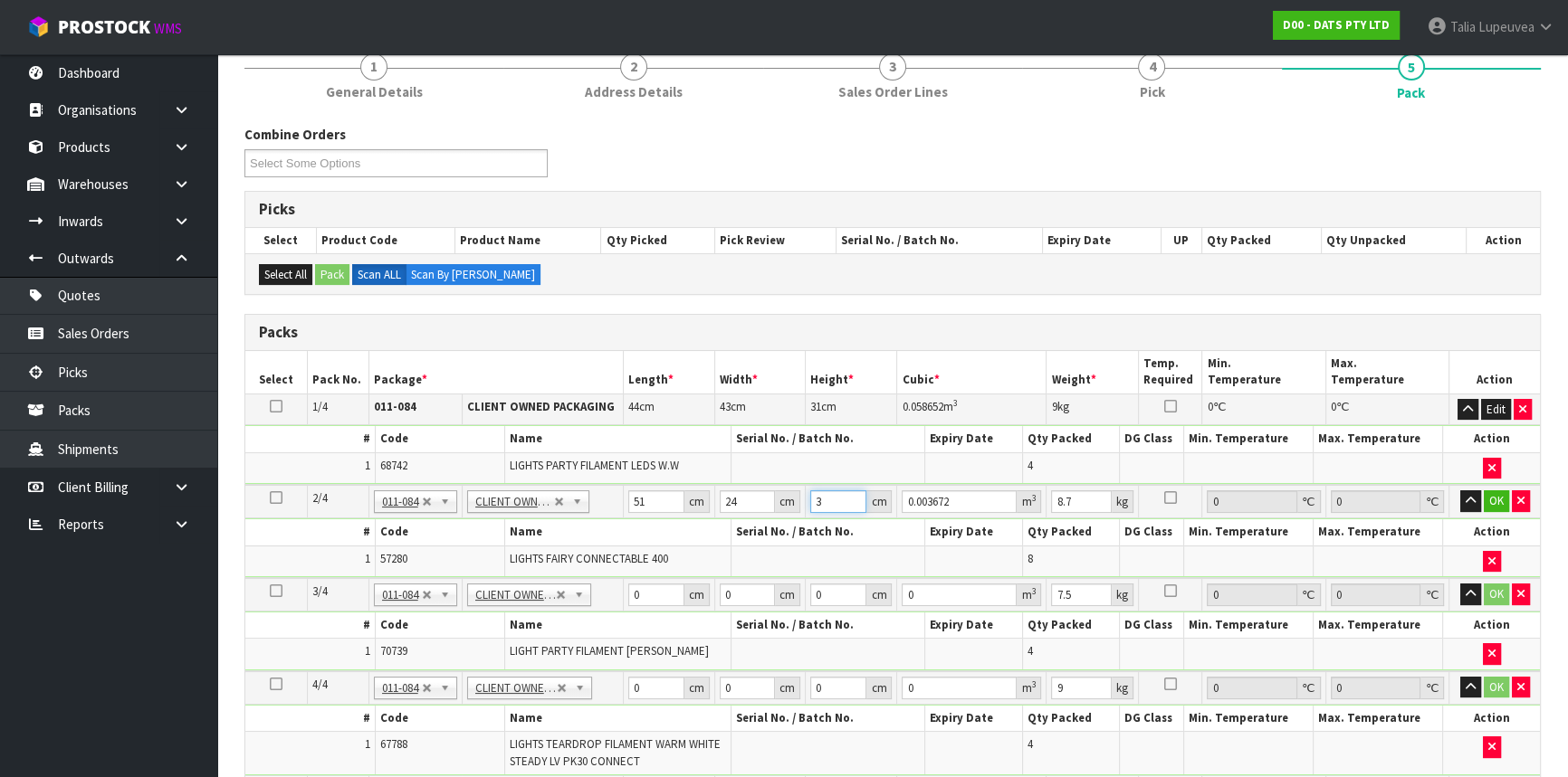
type input "37"
type input "0.045288"
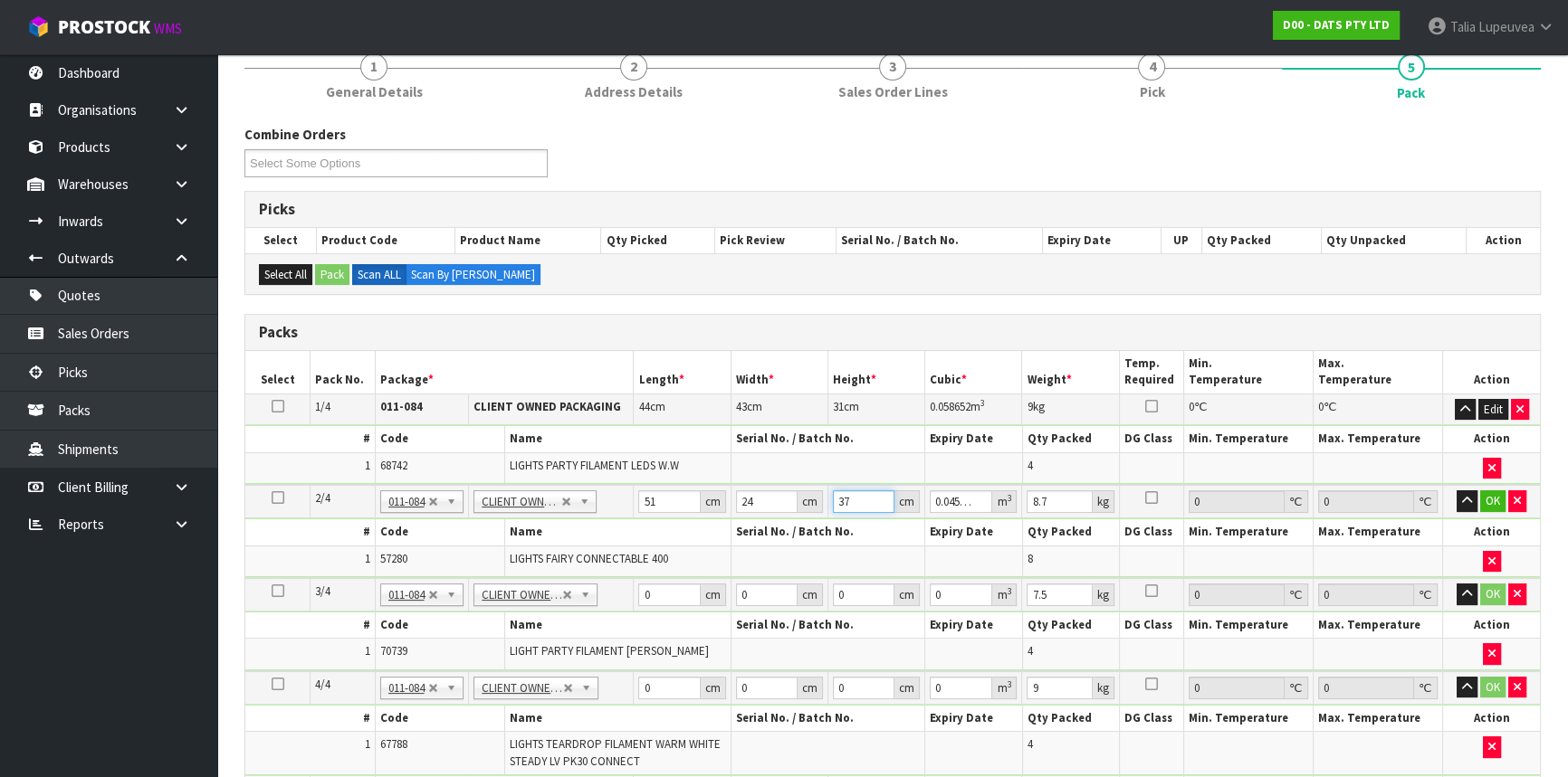
type input "37"
type input "9"
click at [1498, 493] on button "OK" at bounding box center [1493, 501] width 25 height 21
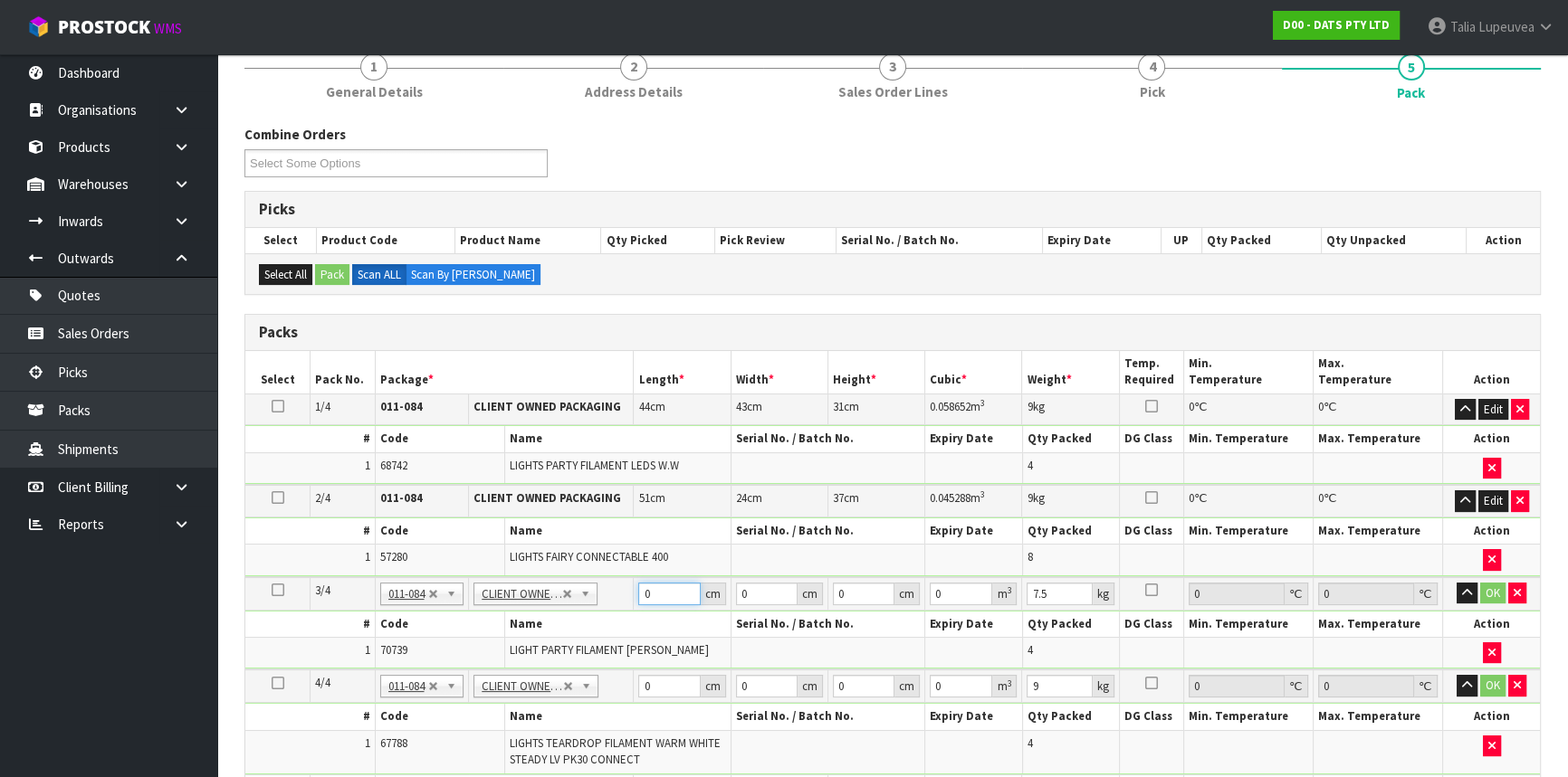
drag, startPoint x: 659, startPoint y: 591, endPoint x: 618, endPoint y: 600, distance: 42.0
click at [618, 600] on tr "3/4 NONE 007-001 007-002 007-004 007-009 007-013 007-014 007-015 007-017 007-01…" at bounding box center [892, 593] width 1294 height 34
type input "53"
type input "30"
type input "3"
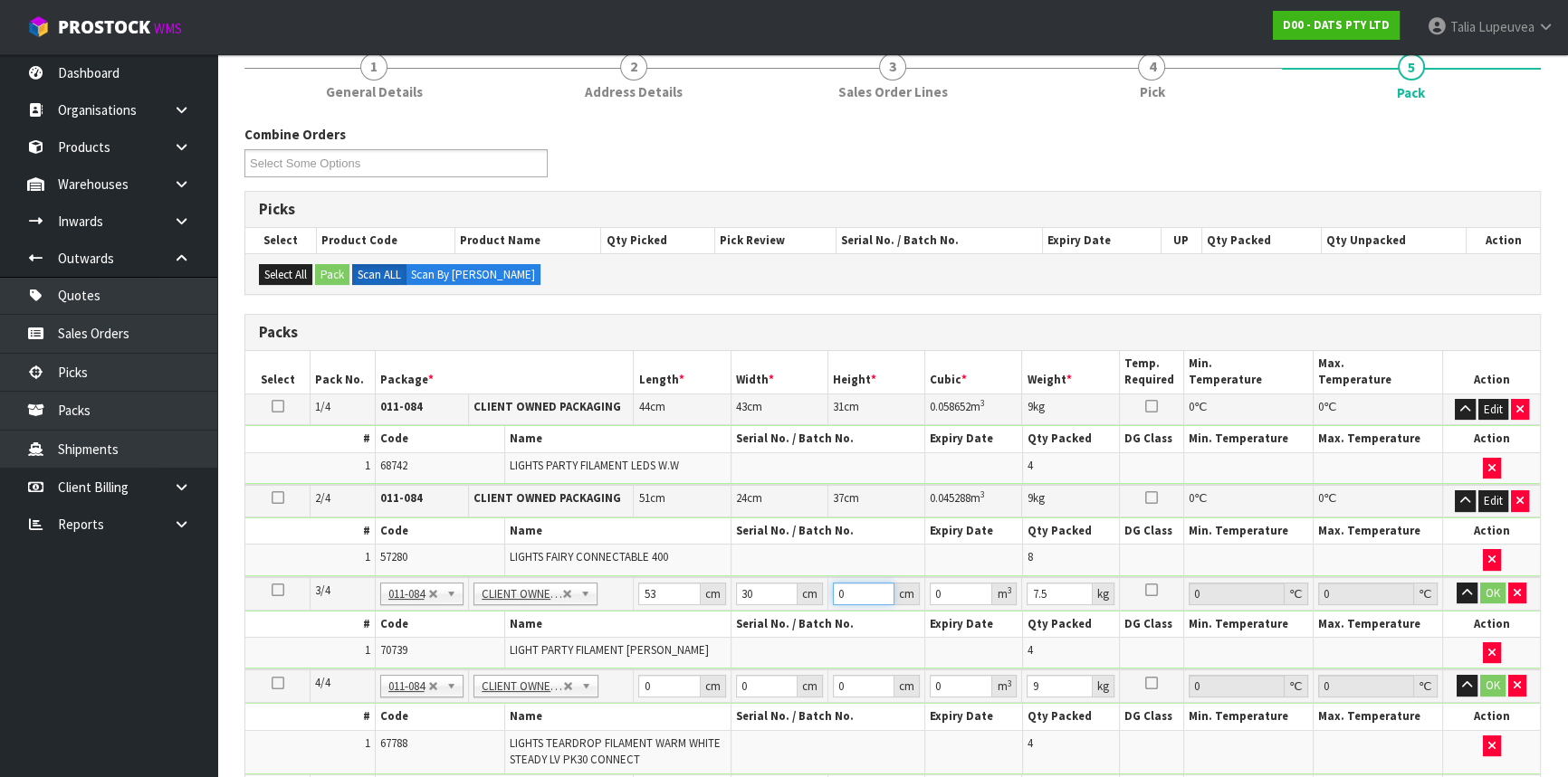
type input "0.00477"
type input "35"
type input "0.05565"
type input "35"
type input "8"
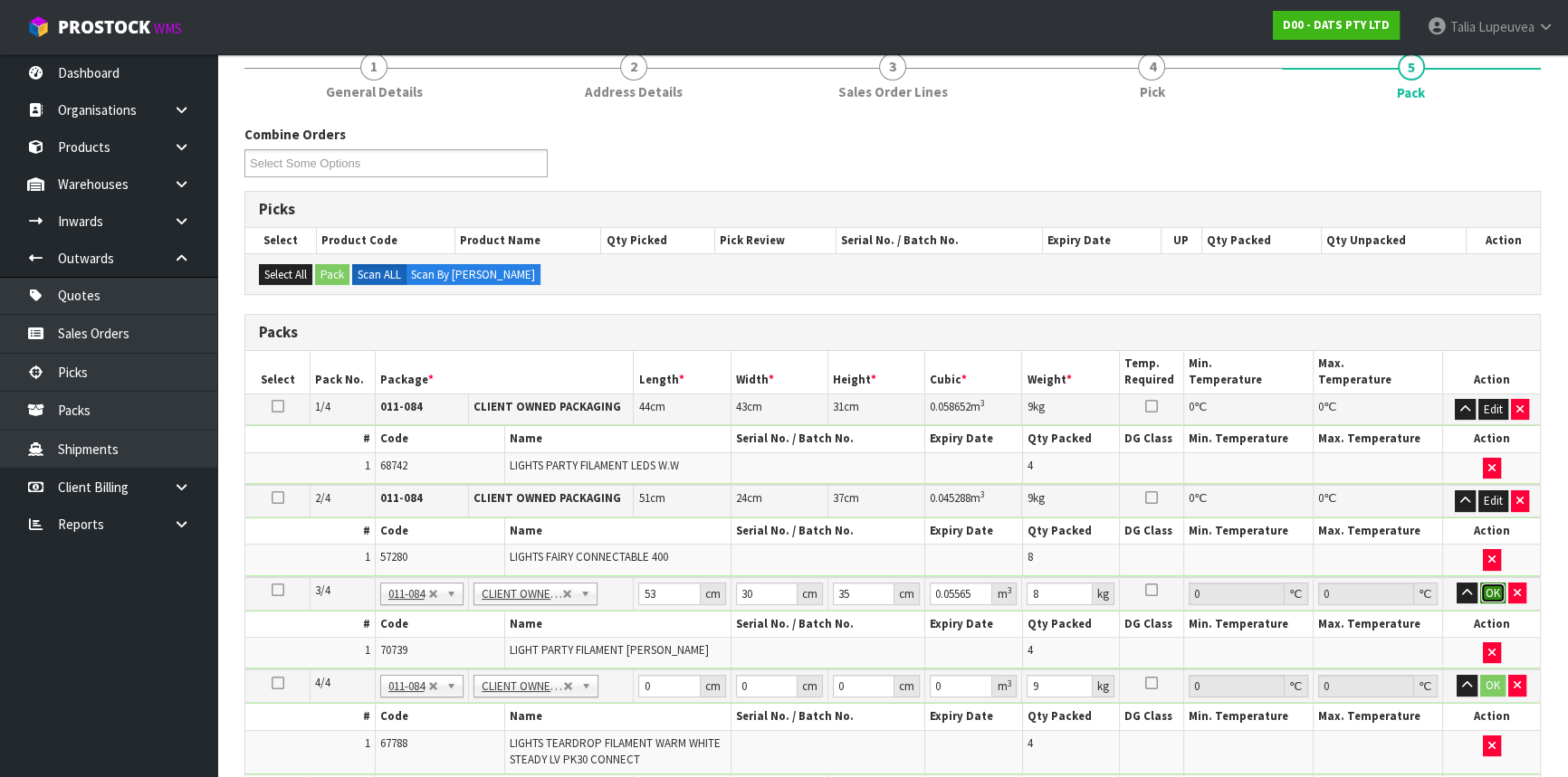
click at [1499, 584] on button "OK" at bounding box center [1493, 593] width 25 height 21
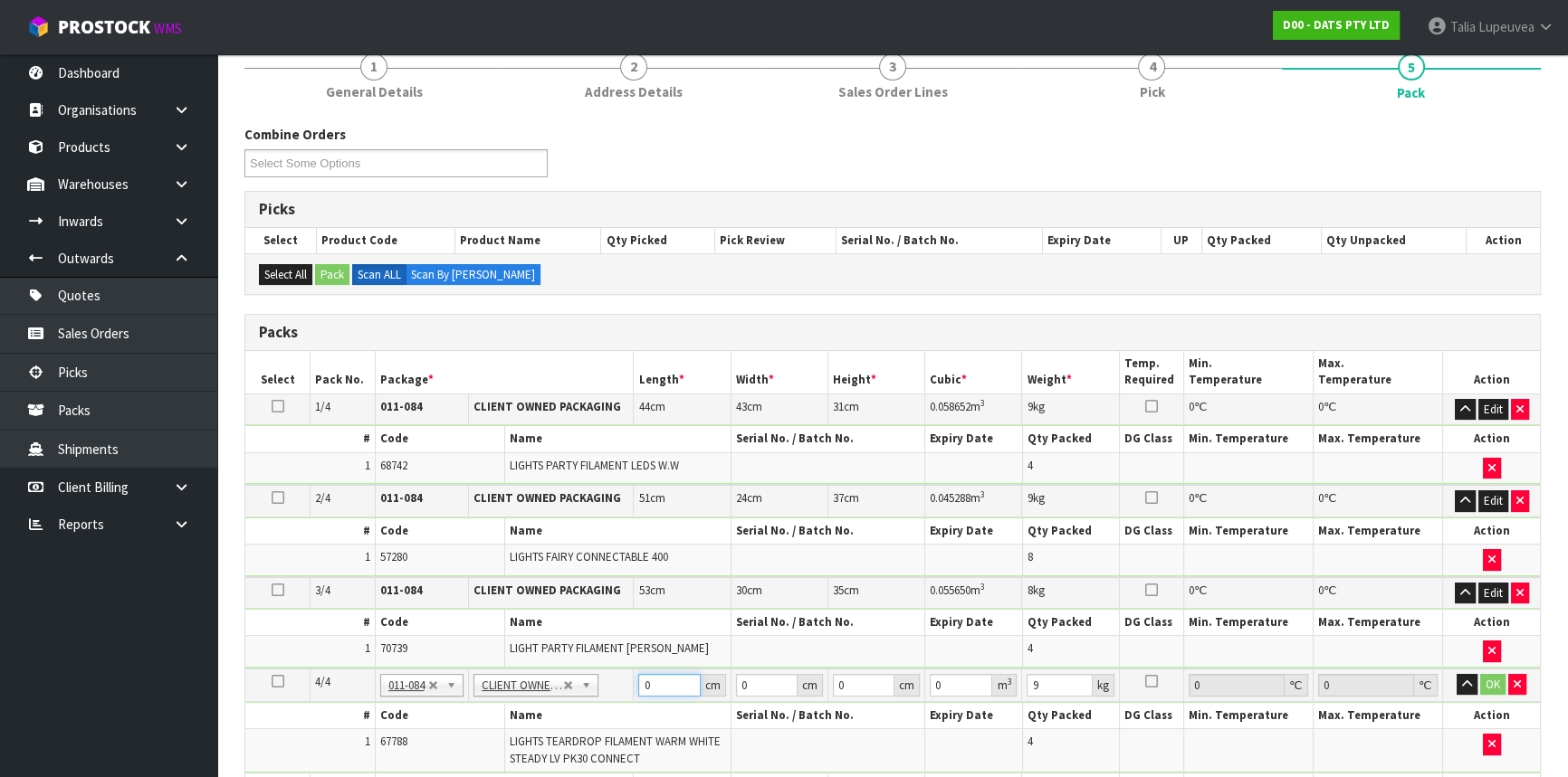
drag, startPoint x: 650, startPoint y: 678, endPoint x: 639, endPoint y: 683, distance: 12.1
click at [639, 683] on input "0" at bounding box center [669, 685] width 62 height 22
type input "53"
type input "33"
type input "3"
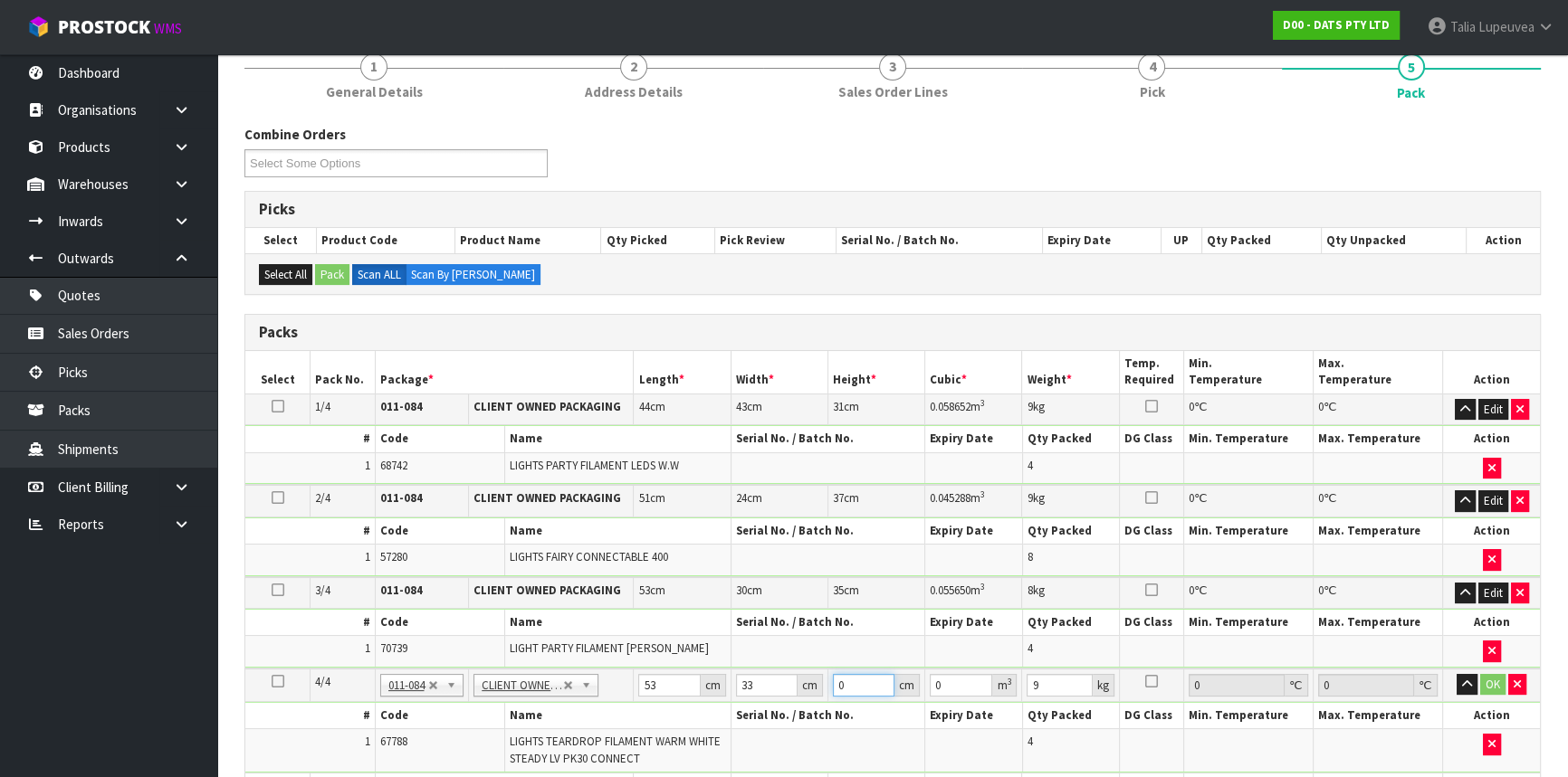
type input "0.005247"
type input "31"
type input "0.054219"
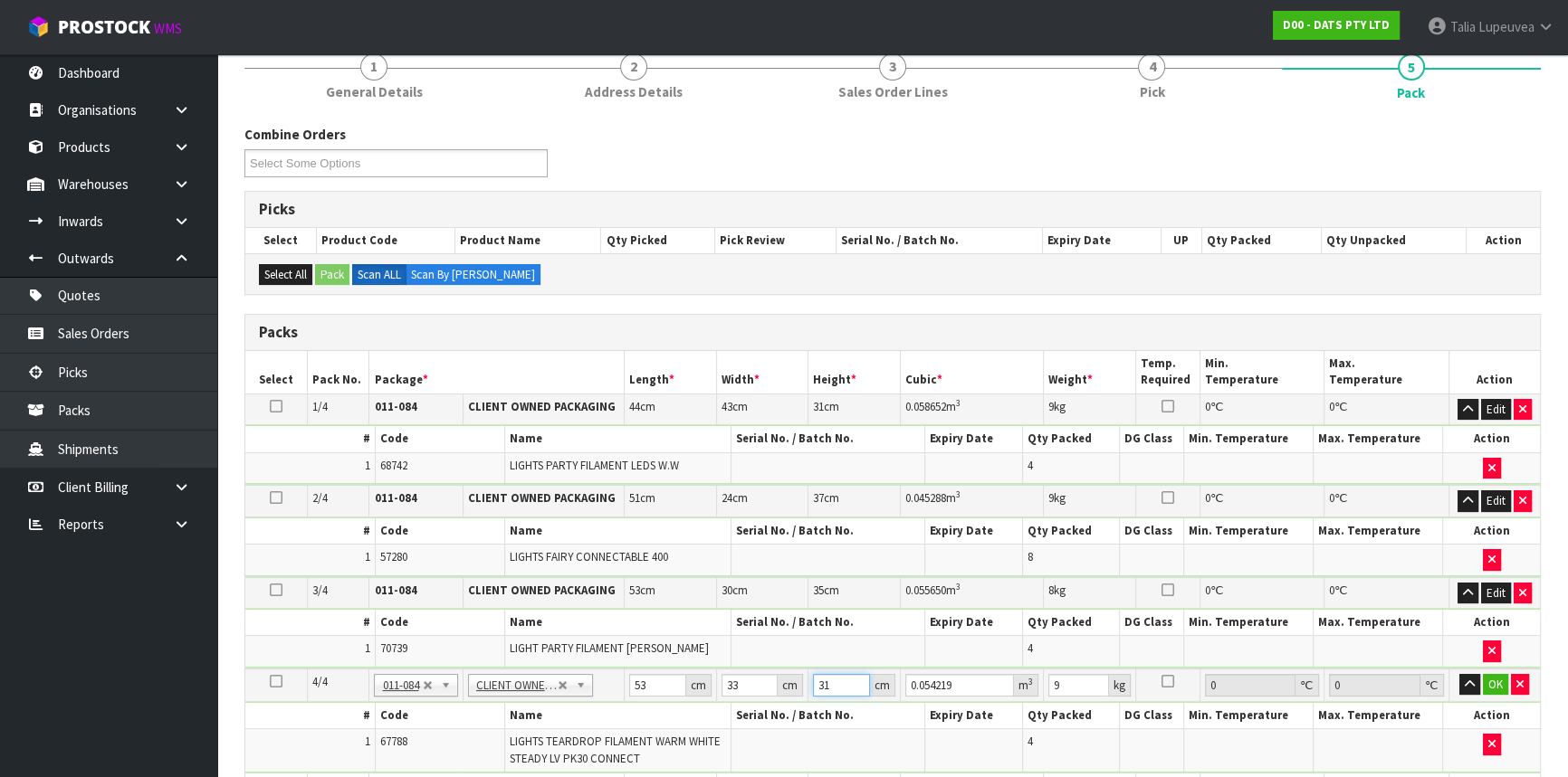
type input "31"
type input "10"
click at [1488, 676] on button "OK" at bounding box center [1495, 685] width 25 height 21
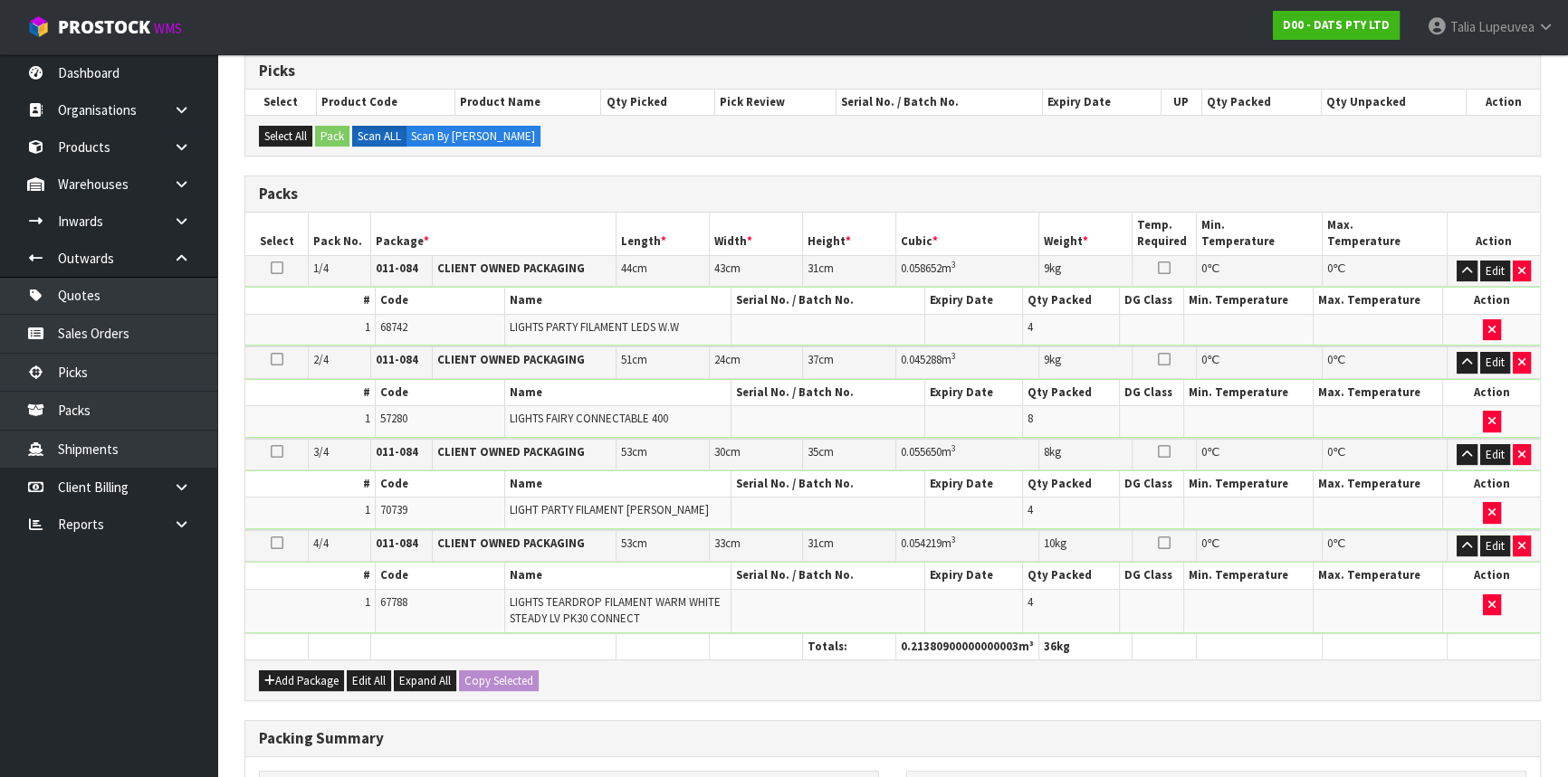
scroll to position [562, 0]
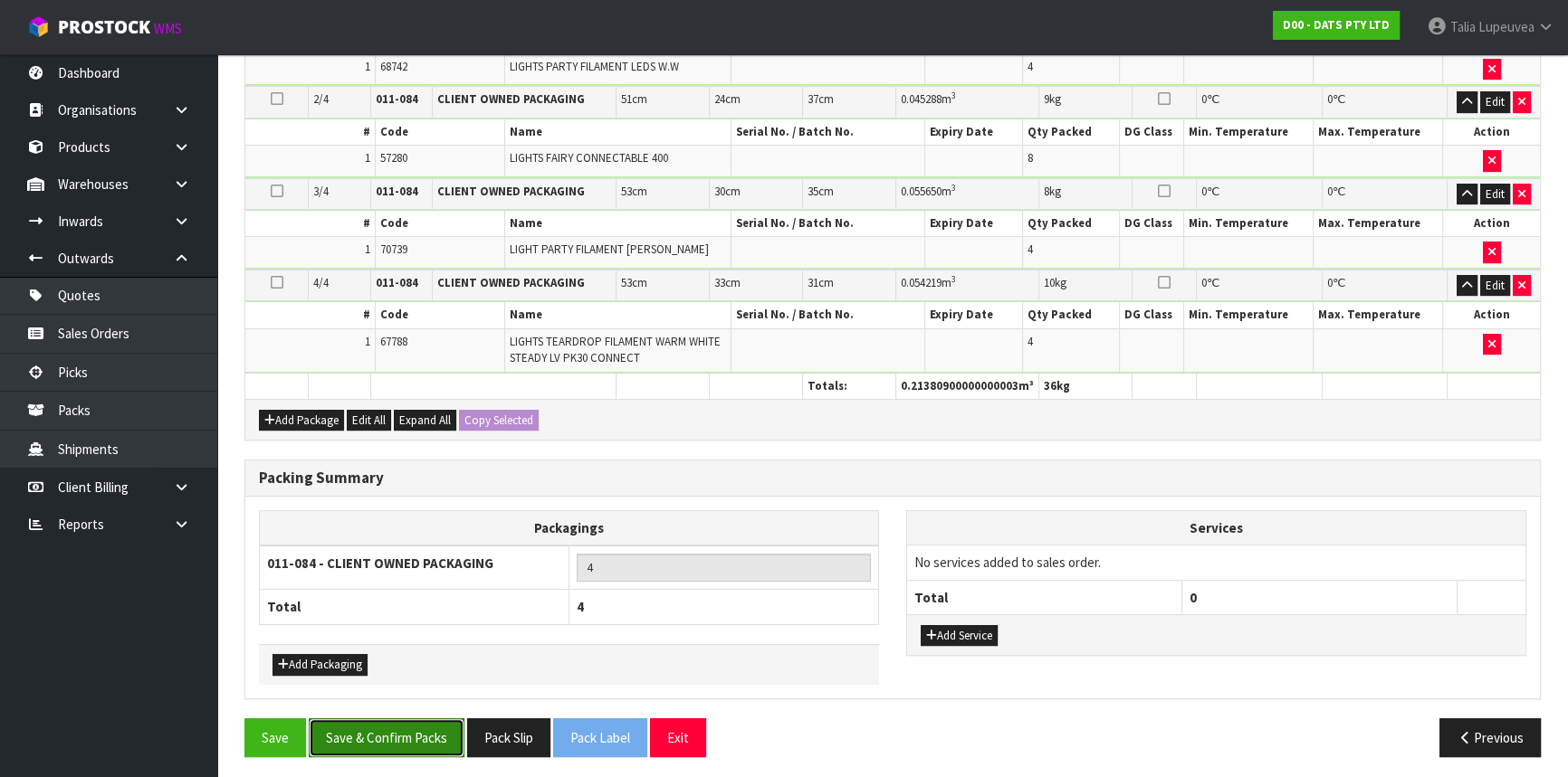
click at [428, 740] on button "Save & Confirm Packs" at bounding box center [386, 737] width 156 height 39
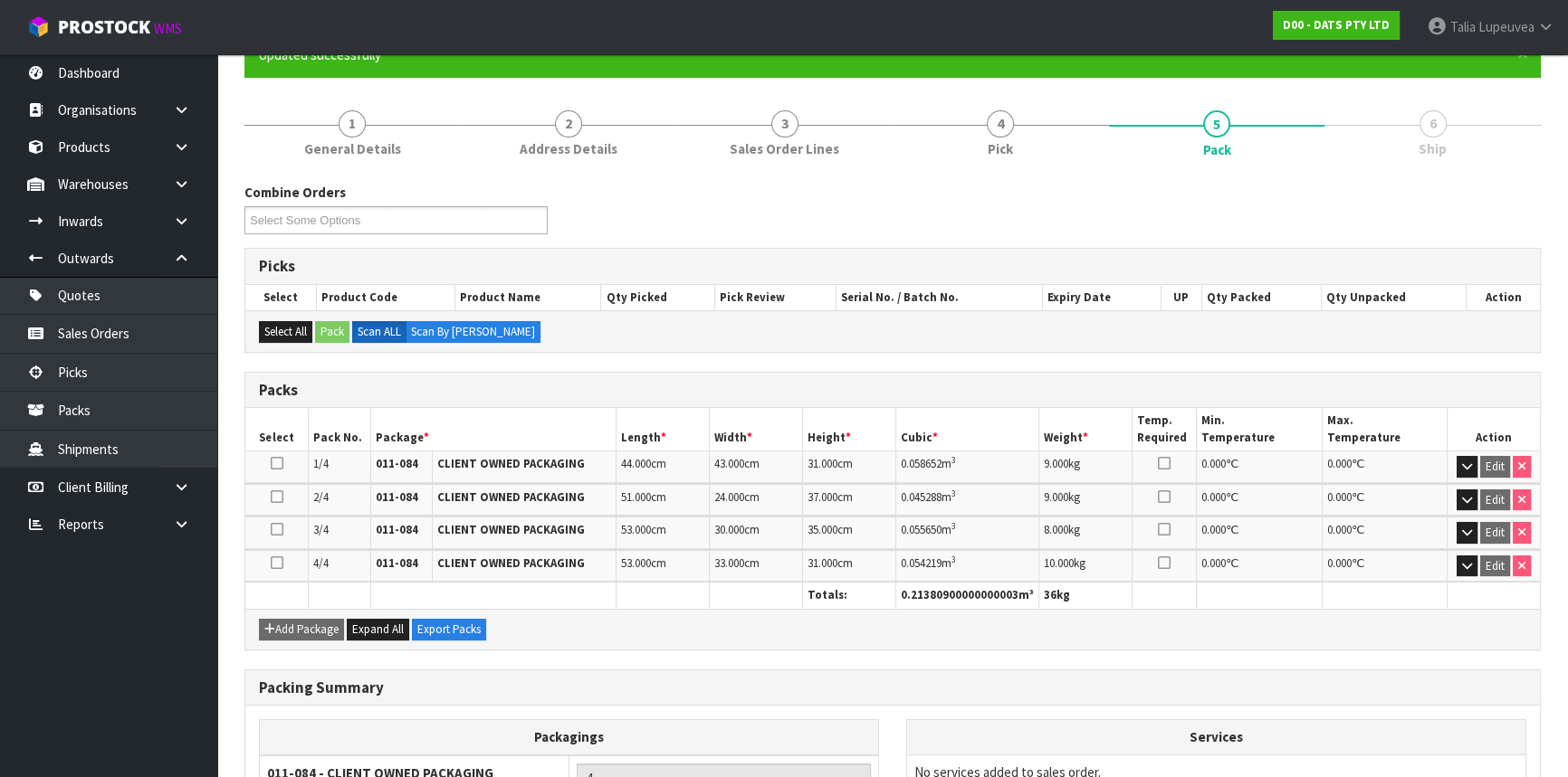
scroll to position [344, 0]
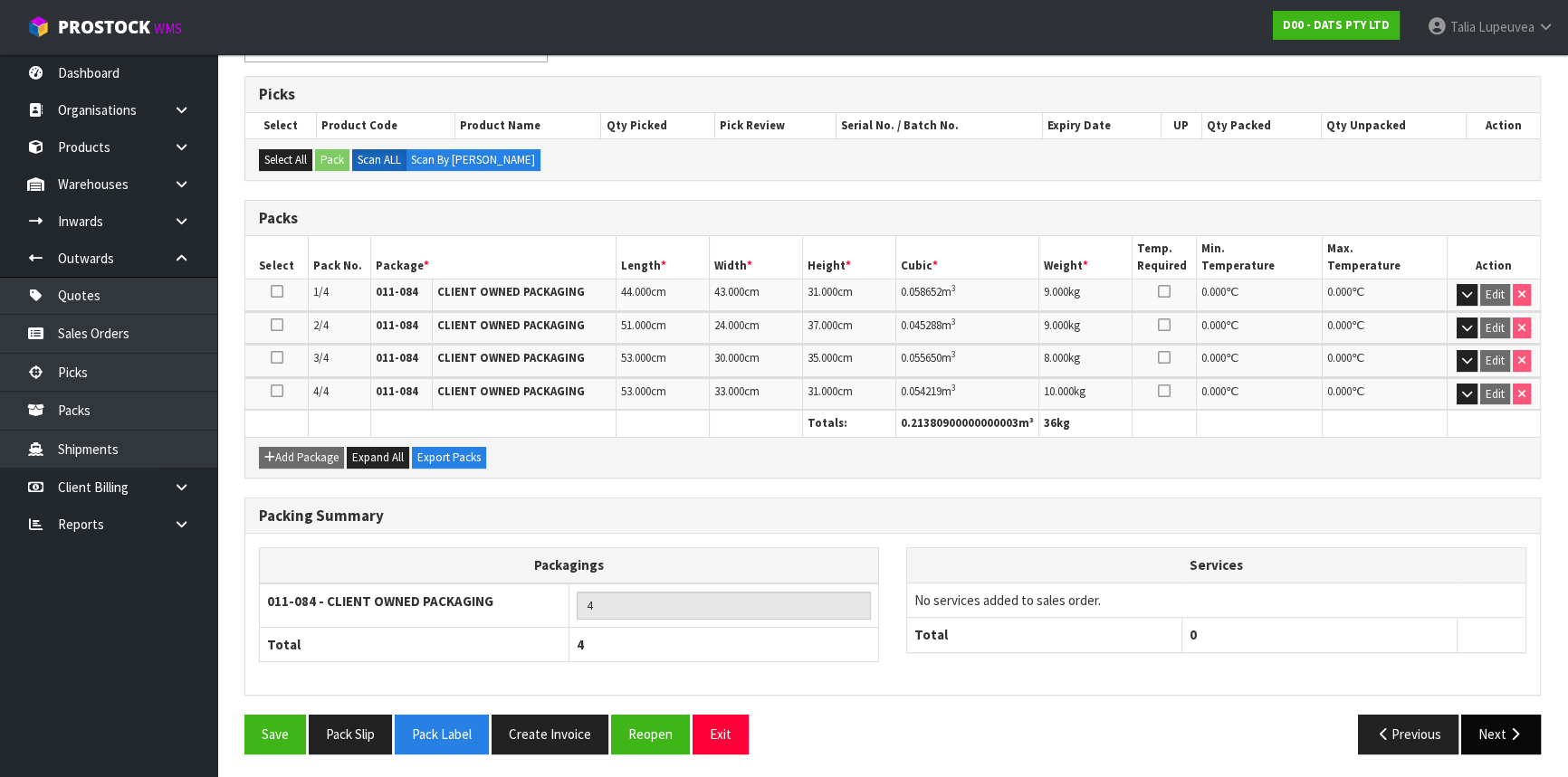
click at [1506, 728] on icon "button" at bounding box center [1515, 734] width 17 height 14
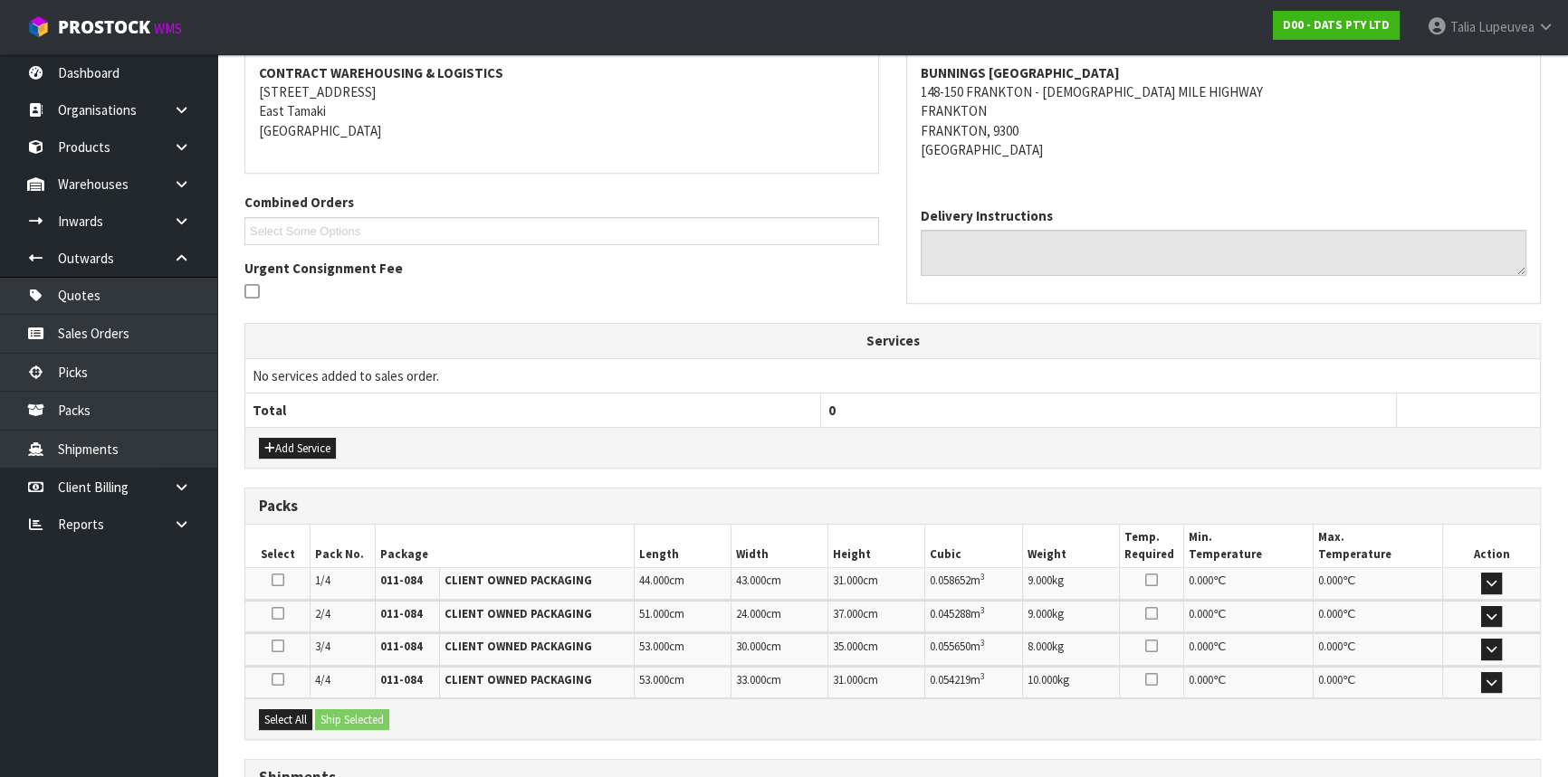
scroll to position [495, 0]
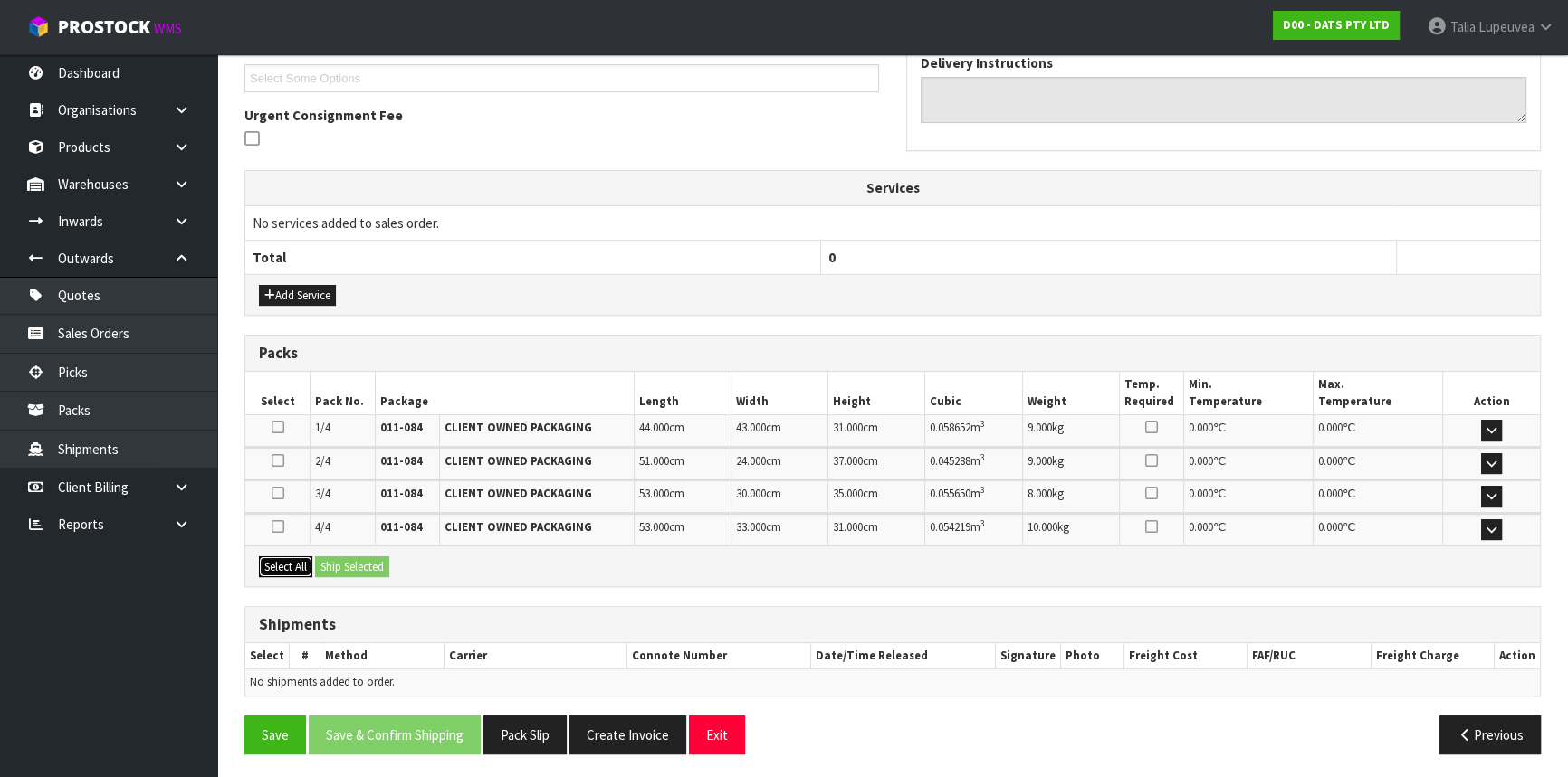
click at [290, 561] on button "Select All" at bounding box center [285, 567] width 53 height 21
click at [371, 564] on button "Ship Selected" at bounding box center [352, 567] width 74 height 21
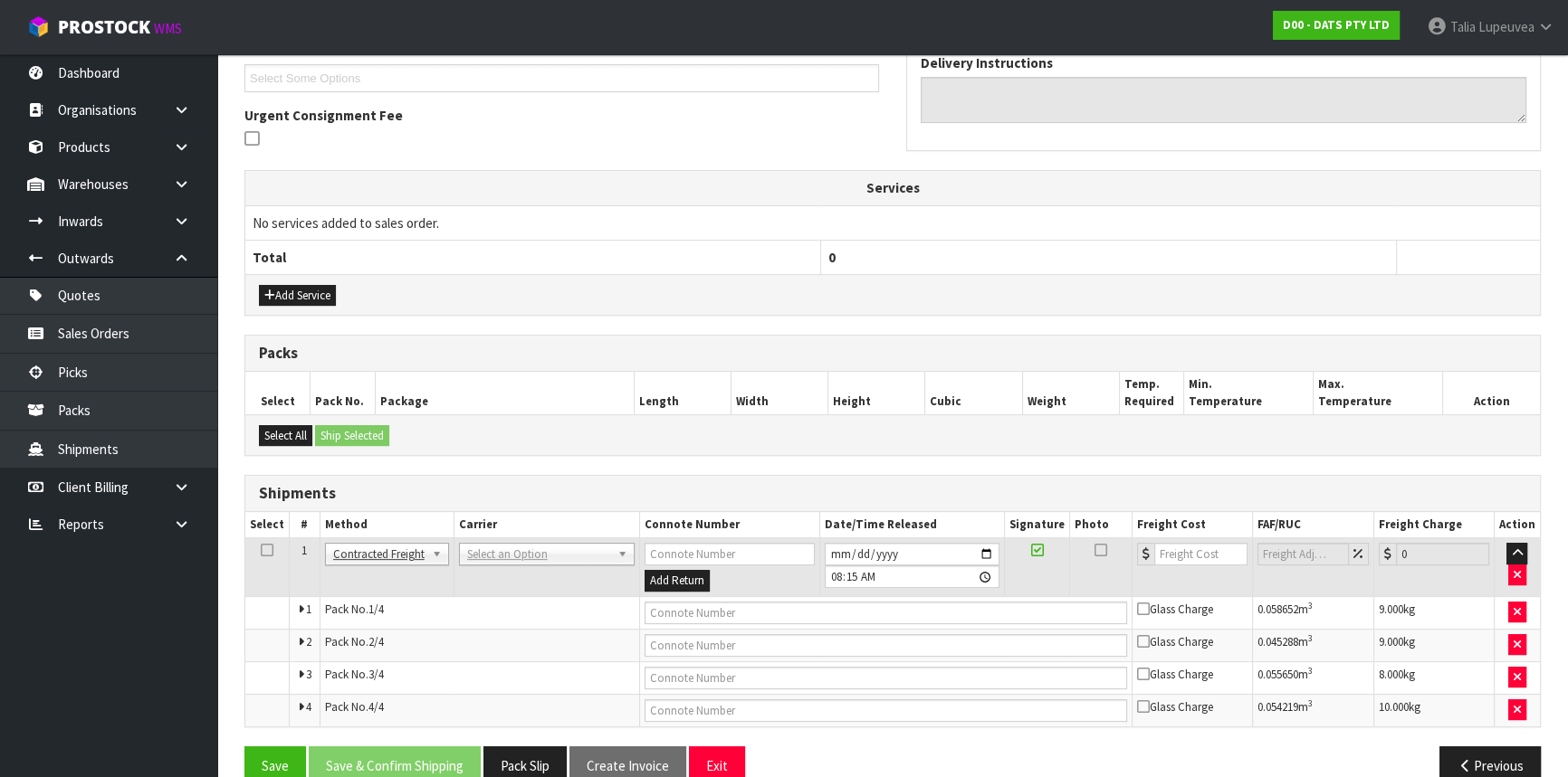
scroll to position [526, 0]
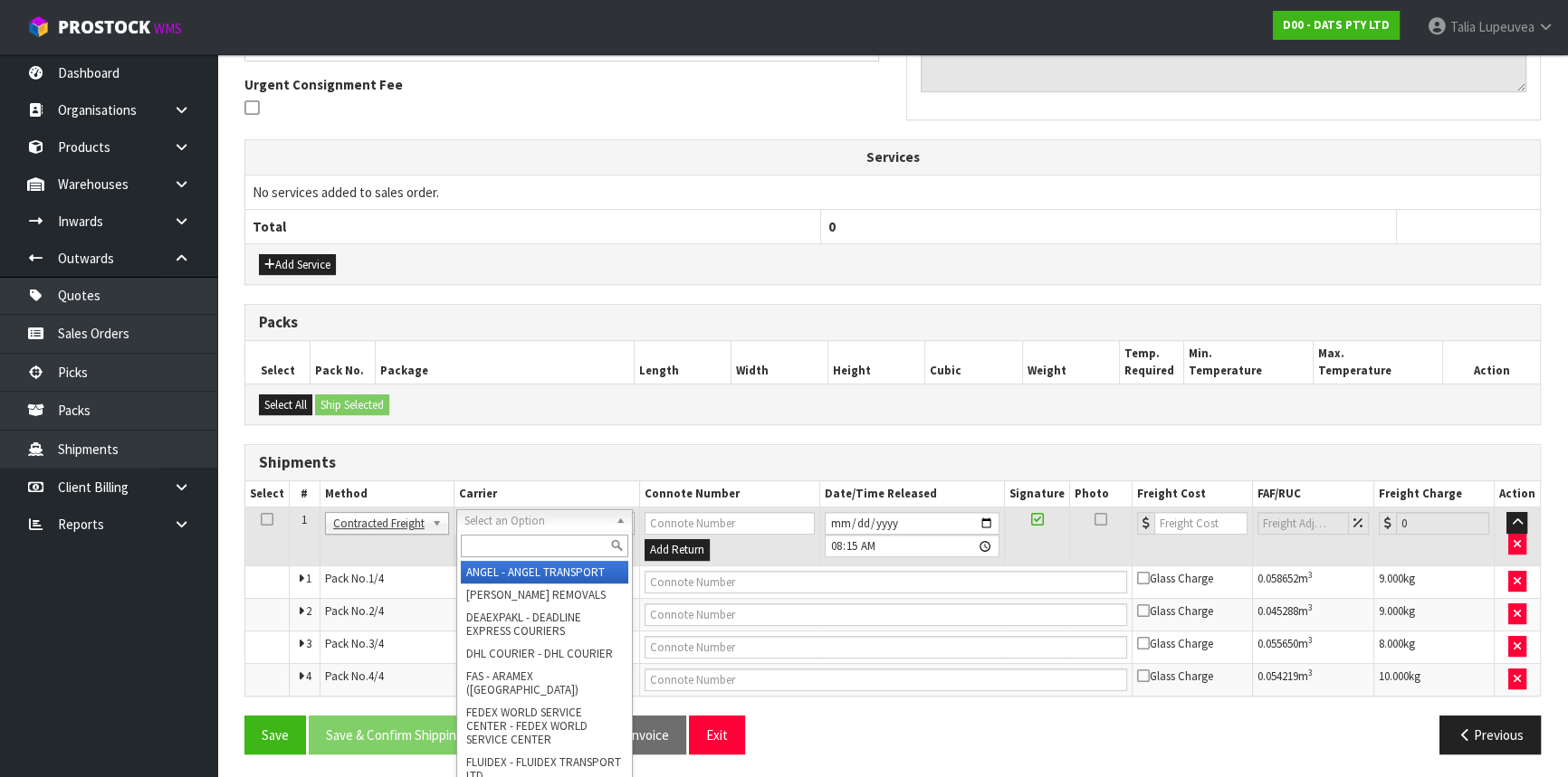
drag, startPoint x: 498, startPoint y: 510, endPoint x: 507, endPoint y: 542, distance: 33.2
click at [507, 542] on input "text" at bounding box center [544, 545] width 167 height 22
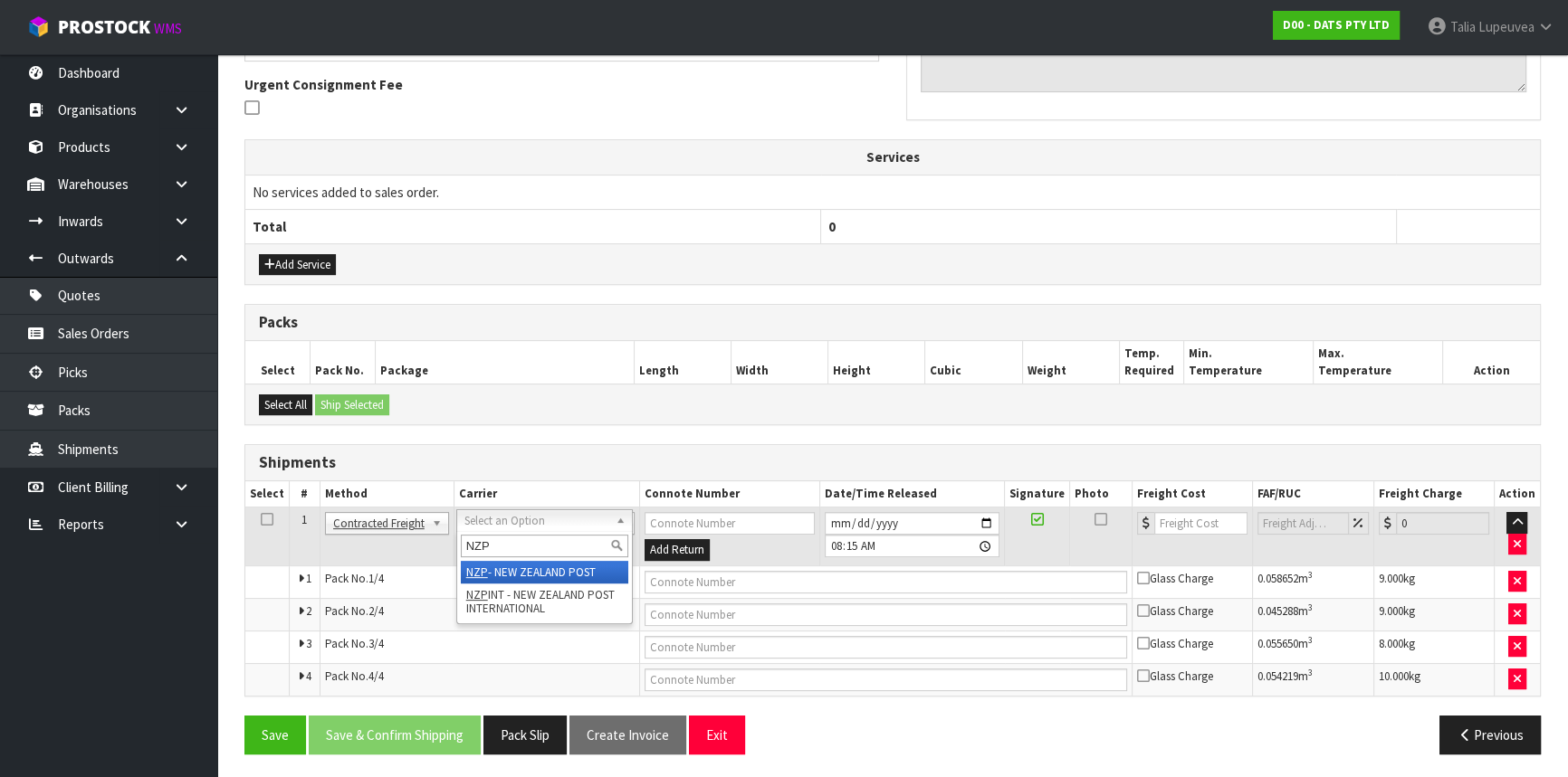
type input "NZP"
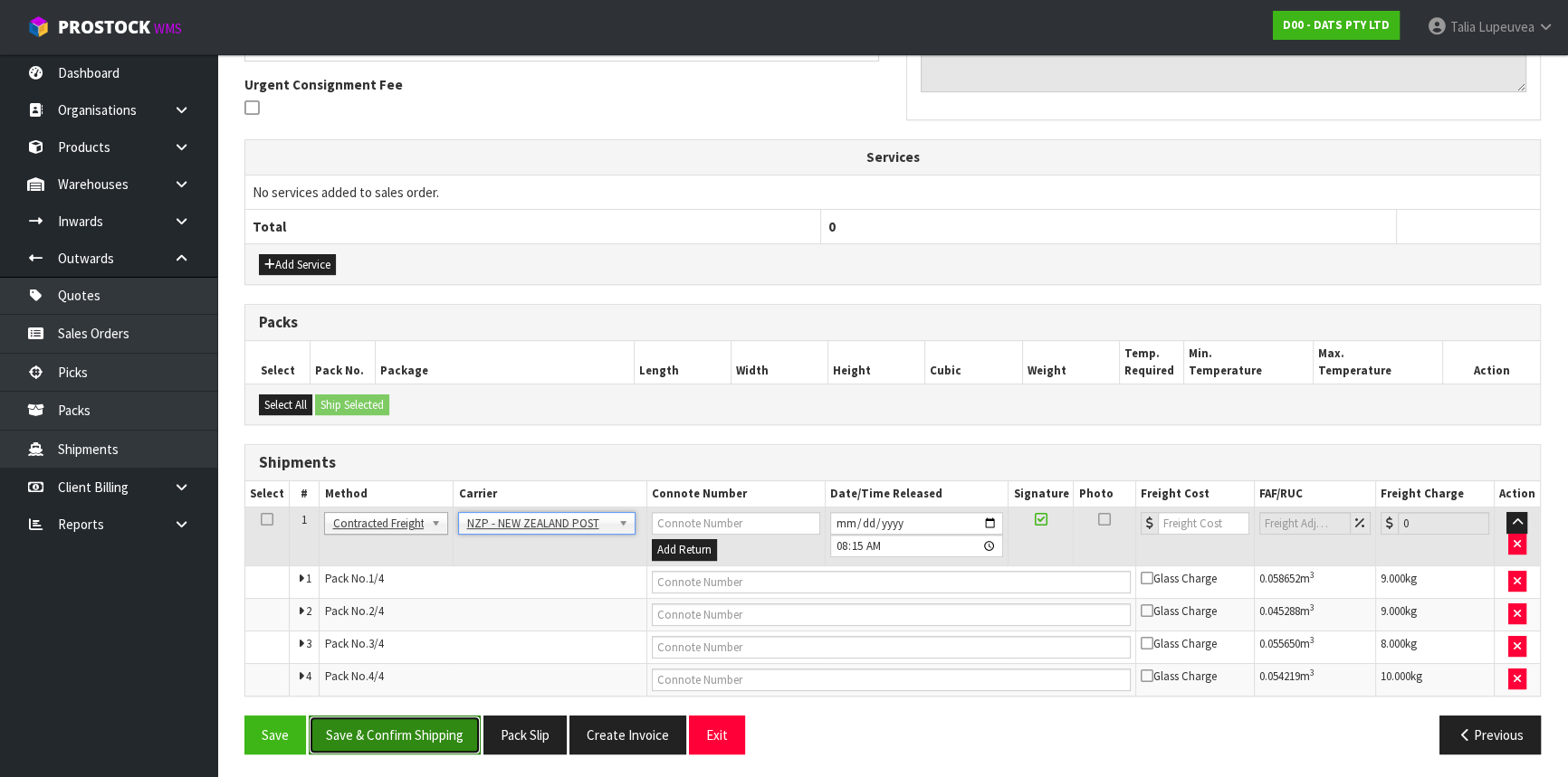
click at [443, 721] on button "Save & Confirm Shipping" at bounding box center [394, 735] width 172 height 39
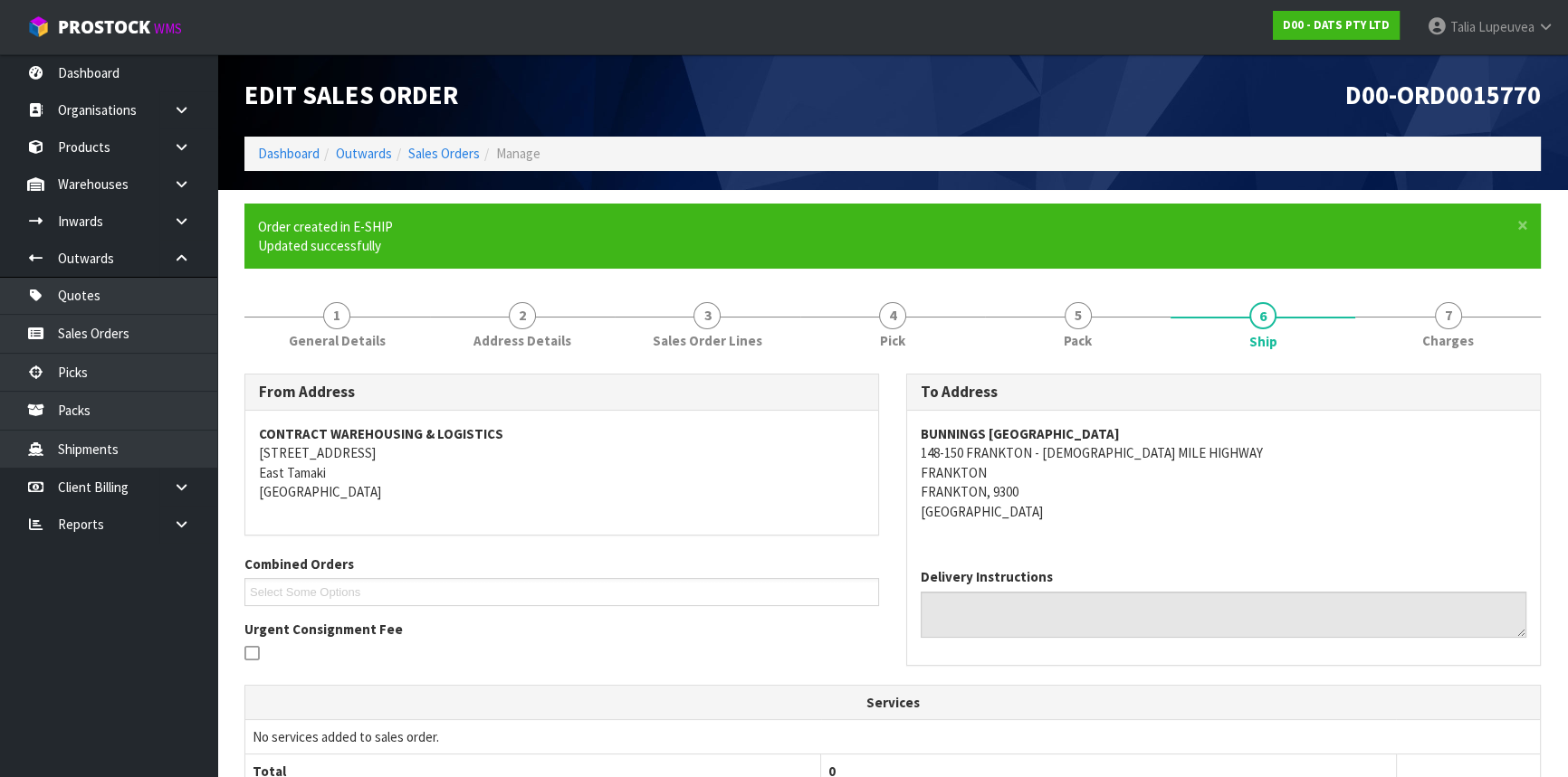
scroll to position [497, 0]
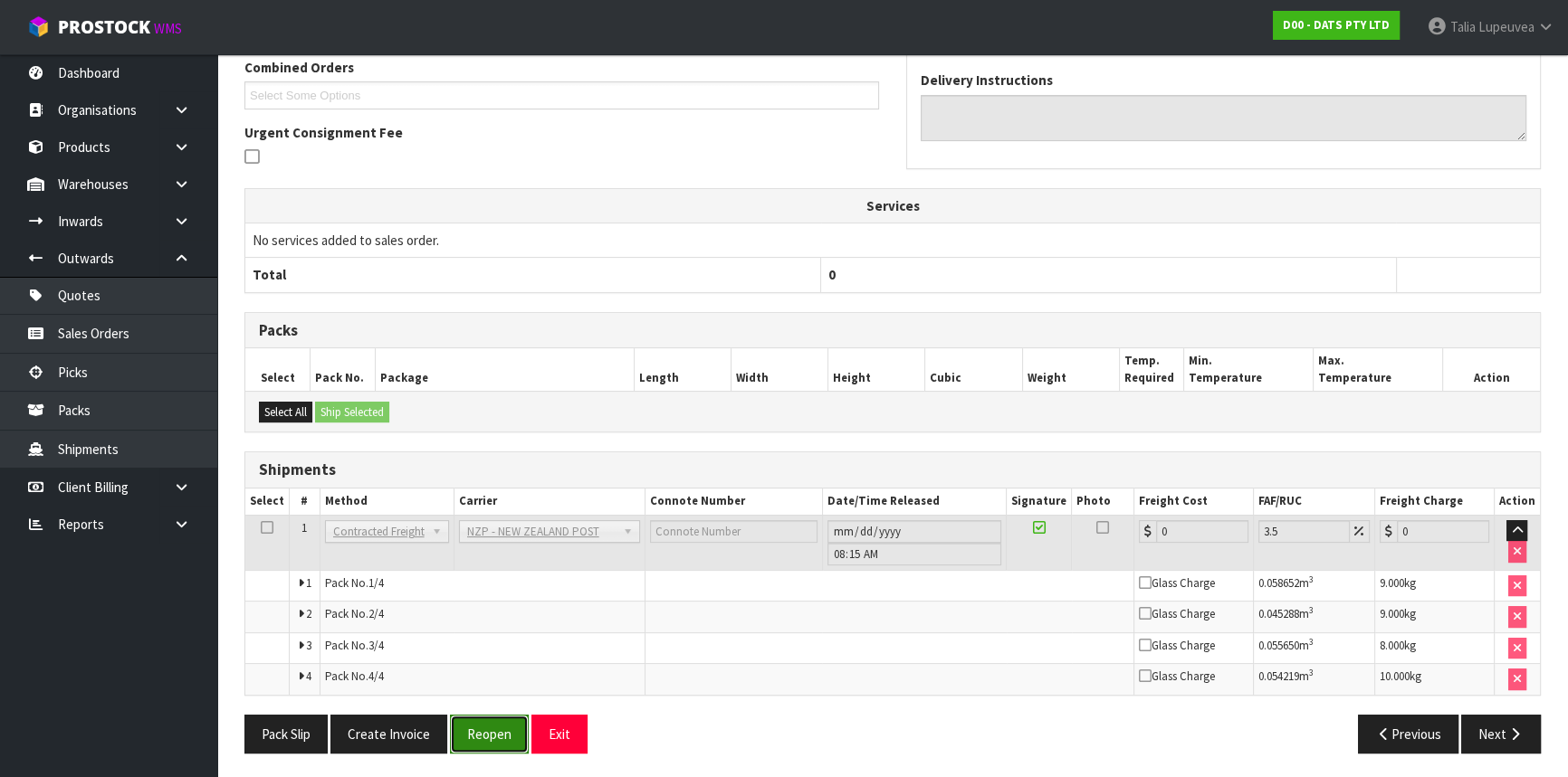
click at [508, 724] on button "Reopen" at bounding box center [488, 734] width 78 height 39
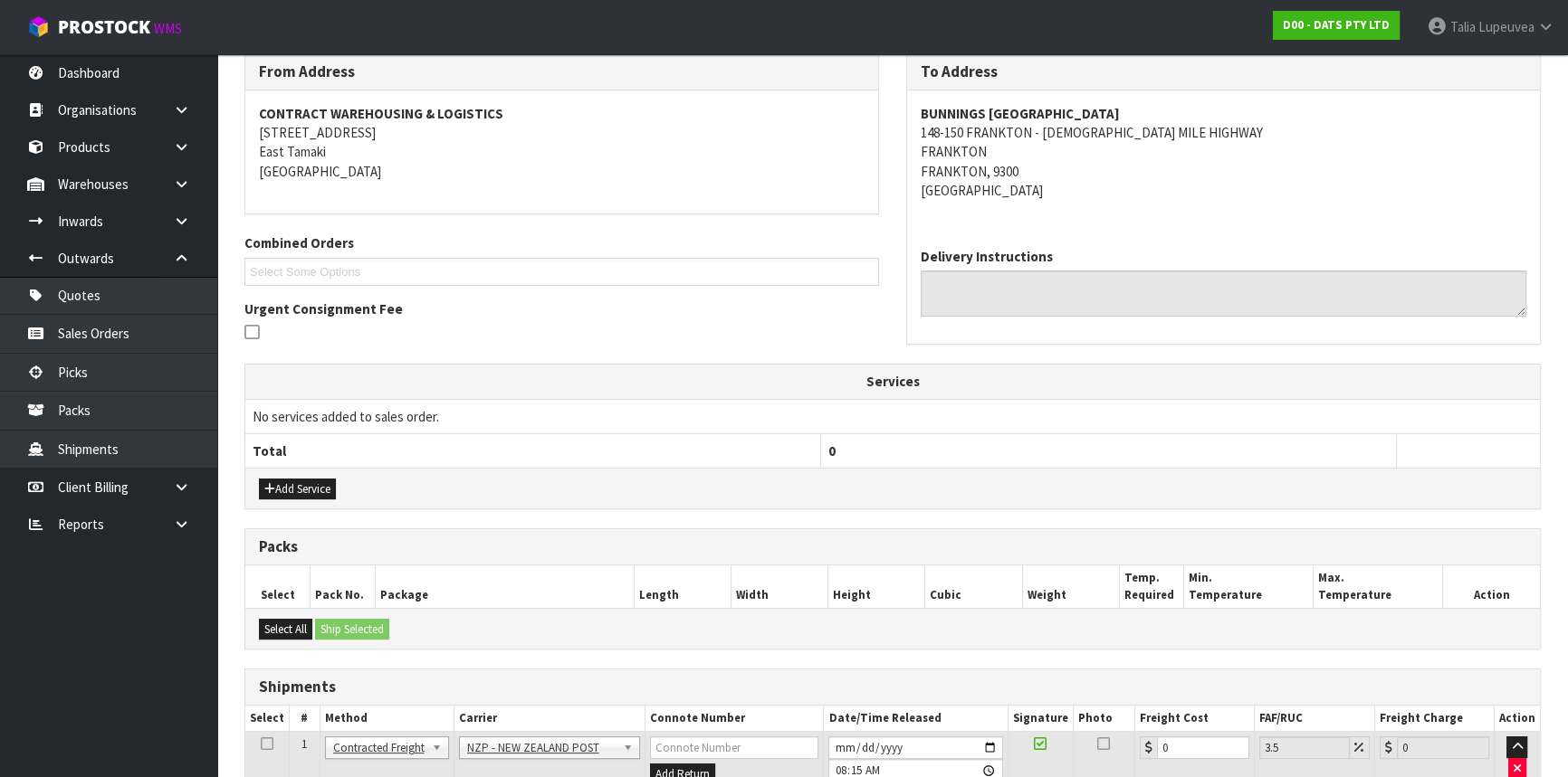
scroll to position [493, 0]
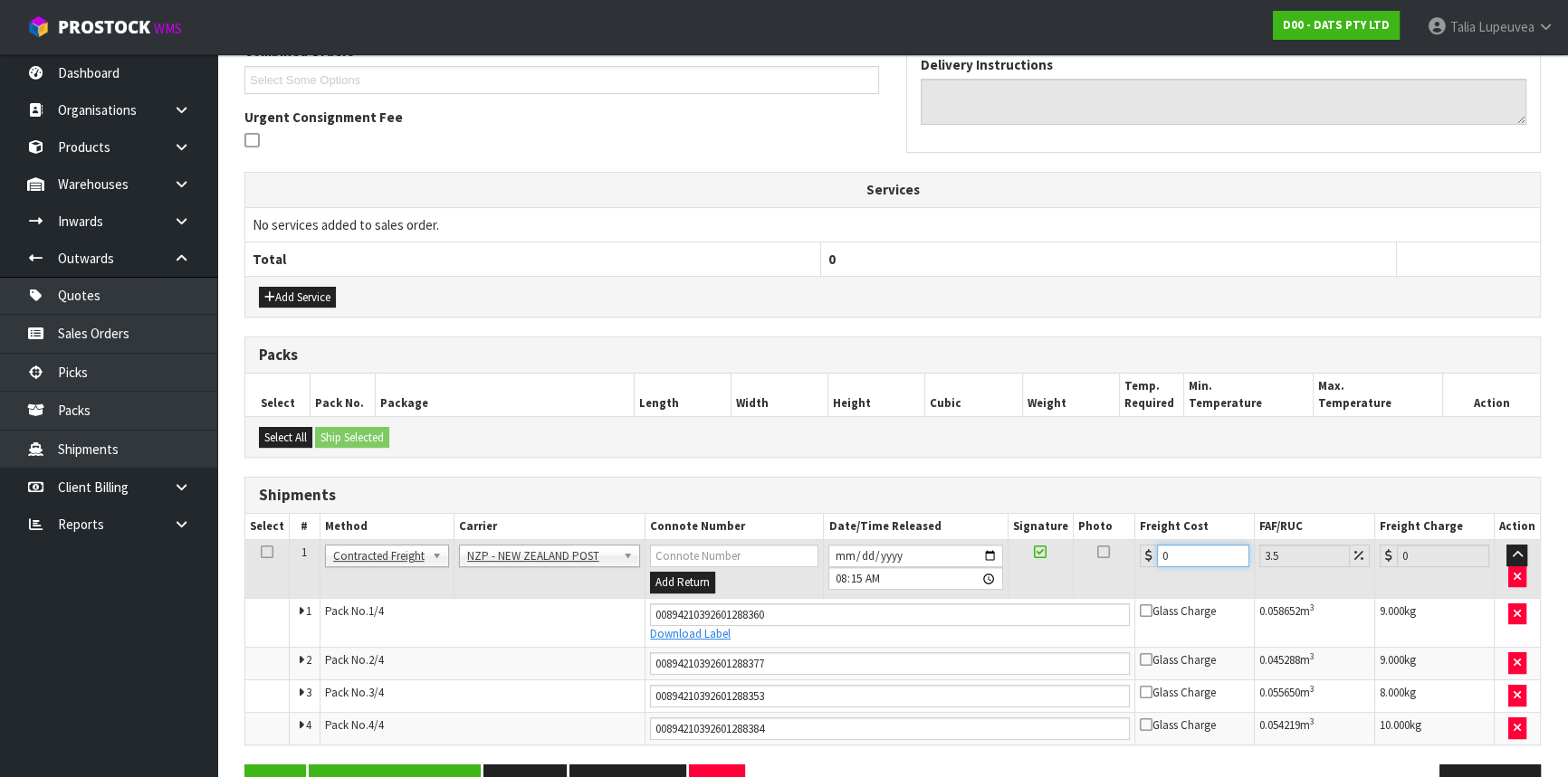
drag, startPoint x: 1185, startPoint y: 558, endPoint x: 1151, endPoint y: 559, distance: 34.0
click at [1151, 559] on div "0" at bounding box center [1194, 556] width 109 height 22
type input "5"
type input "5.17"
type input "54"
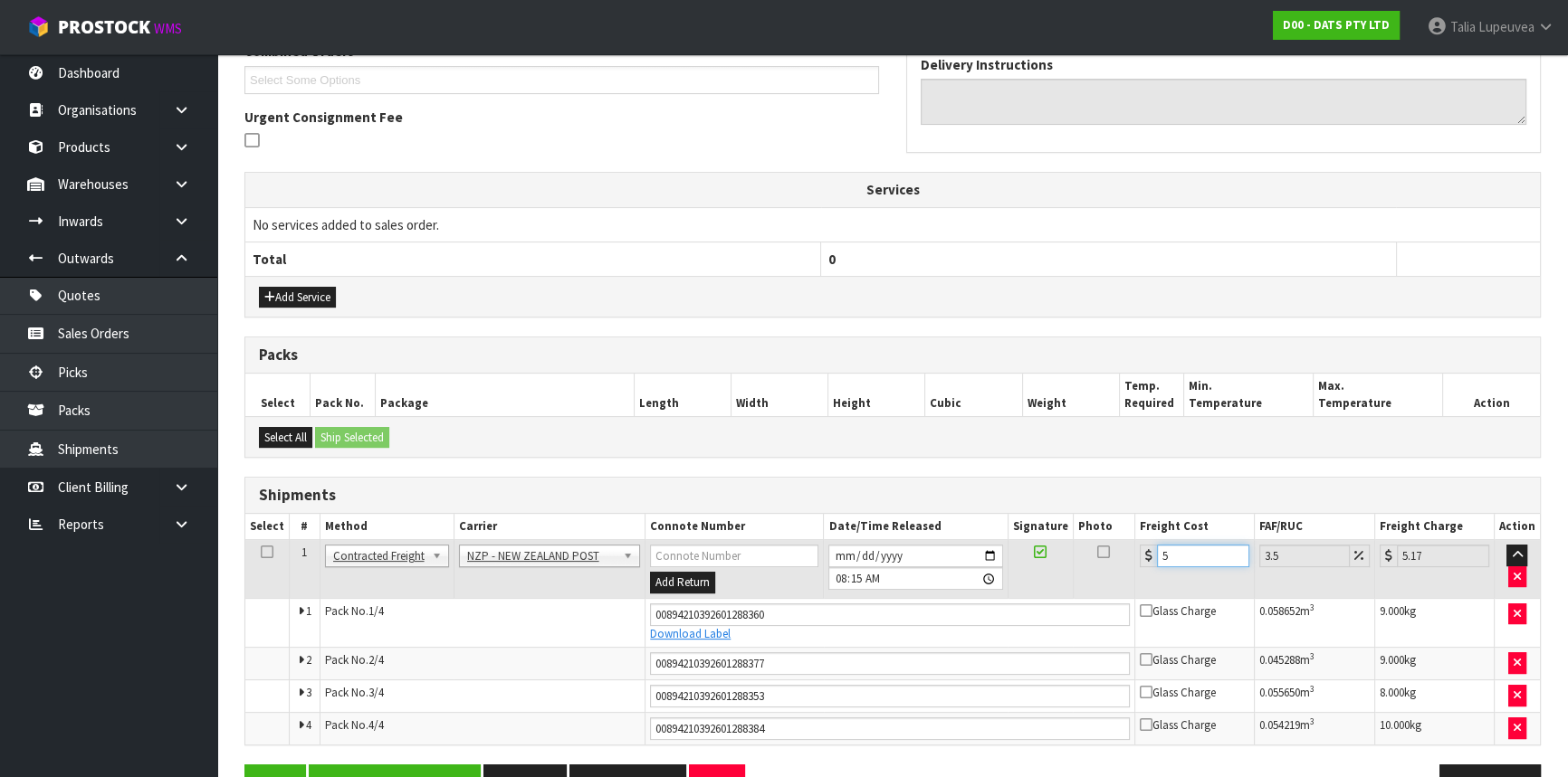
type input "55.89"
type input "54.7"
type input "56.61"
type input "54.76"
type input "56.68"
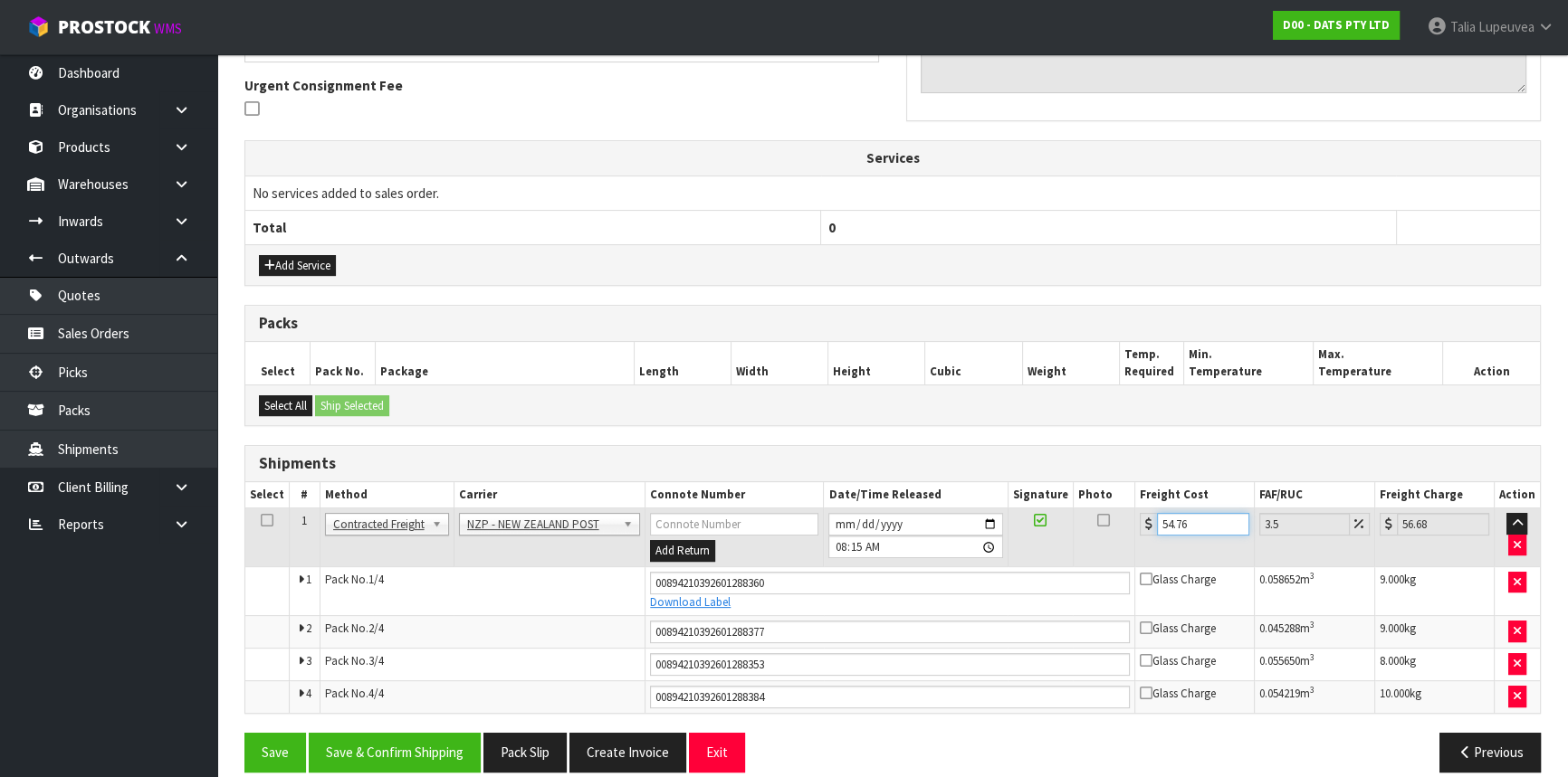
scroll to position [543, 0]
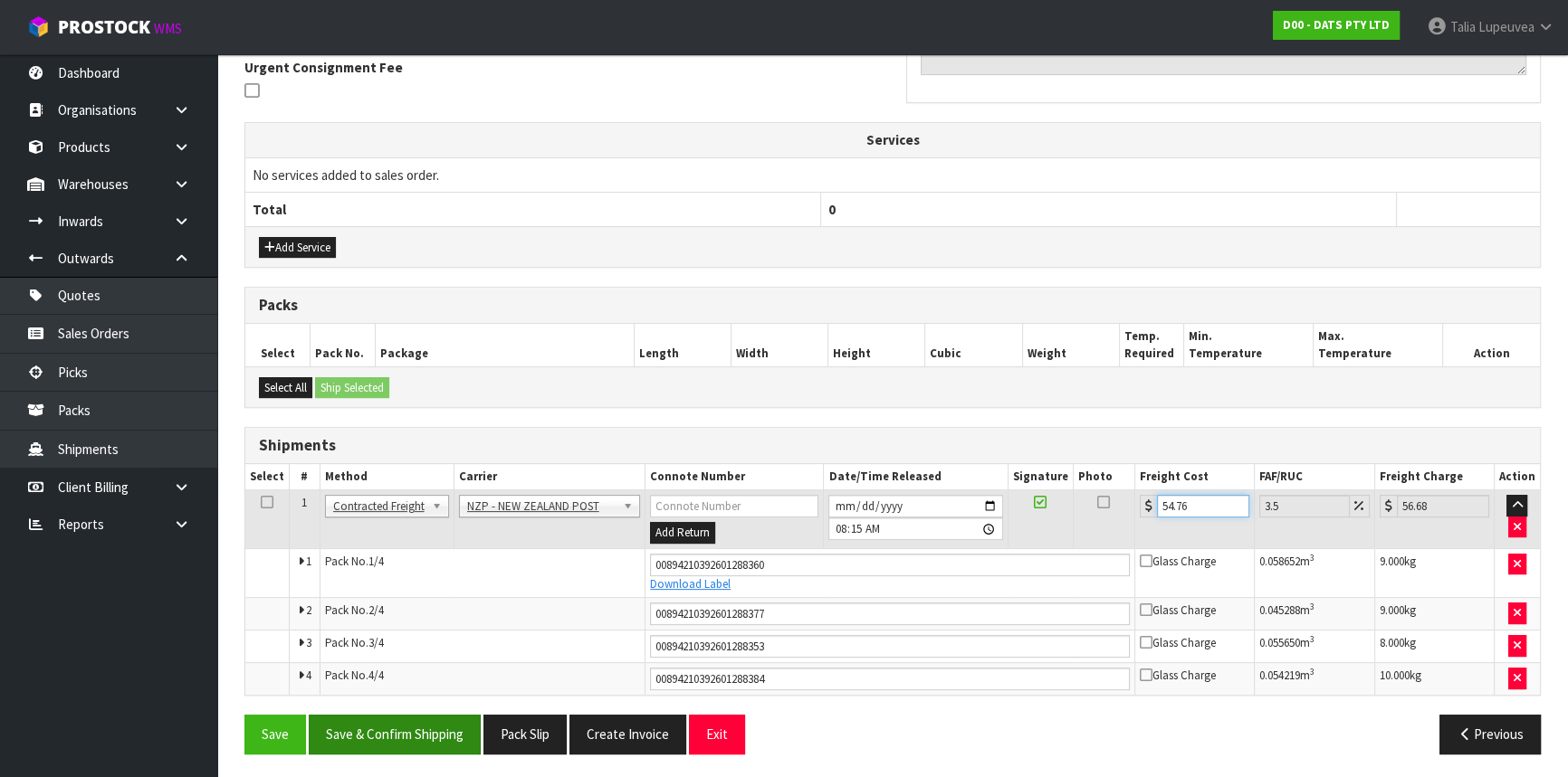
type input "54.76"
click at [433, 721] on button "Save & Confirm Shipping" at bounding box center [394, 734] width 172 height 39
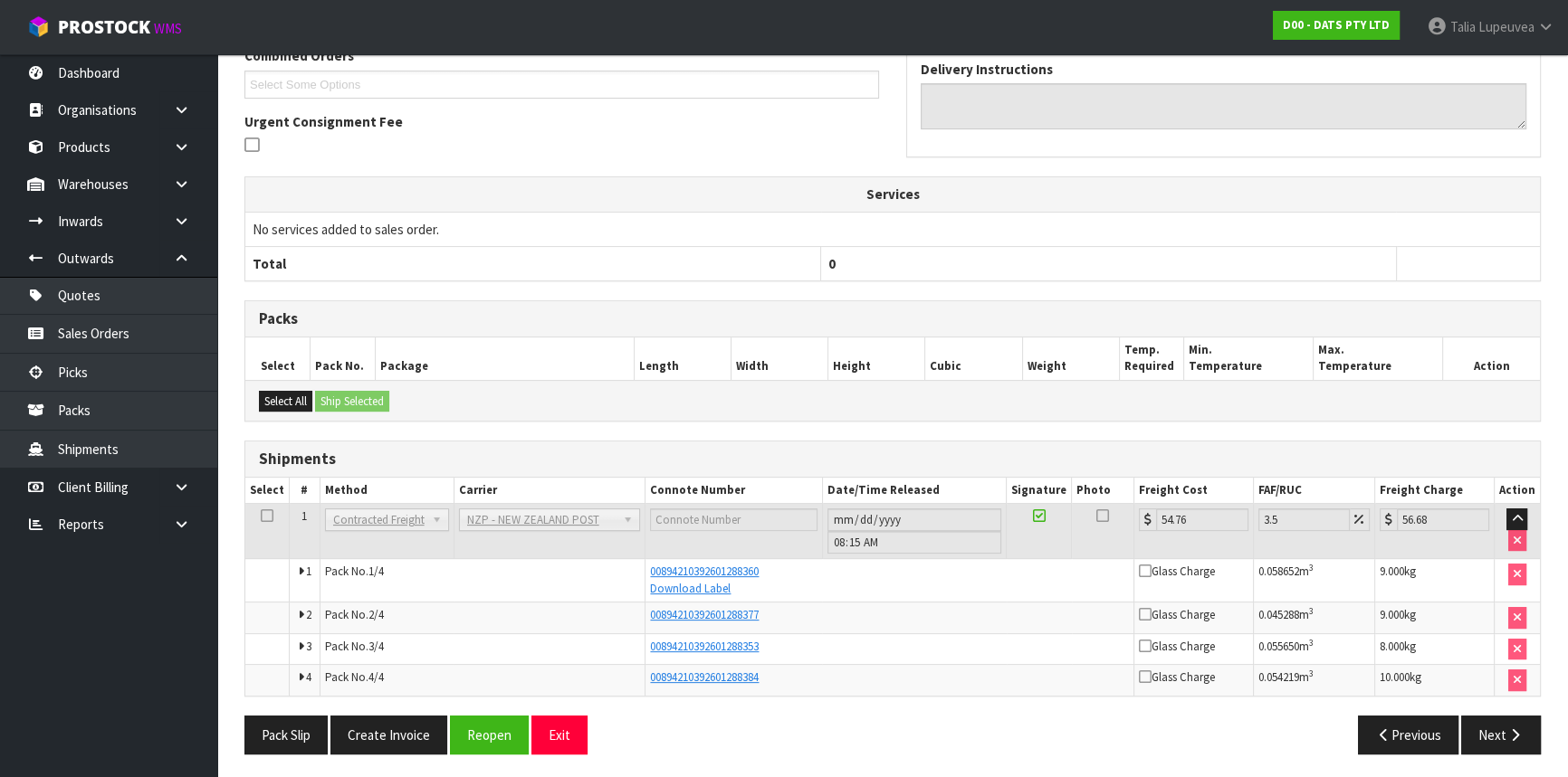
scroll to position [0, 0]
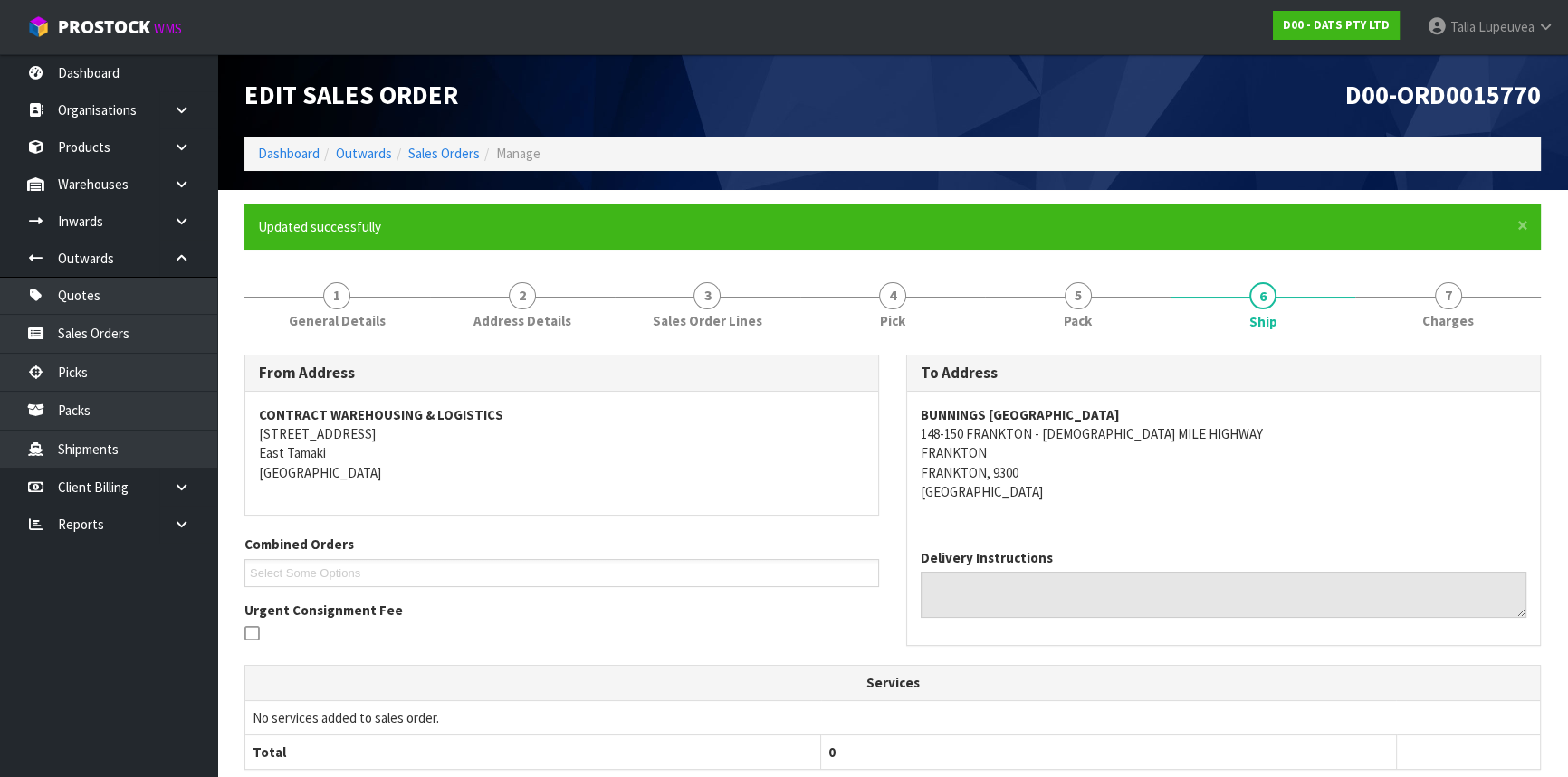
click at [439, 140] on ol "Dashboard Outwards Sales Orders Manage" at bounding box center [892, 153] width 1296 height 34
click at [441, 152] on link "Sales Orders" at bounding box center [444, 154] width 72 height 17
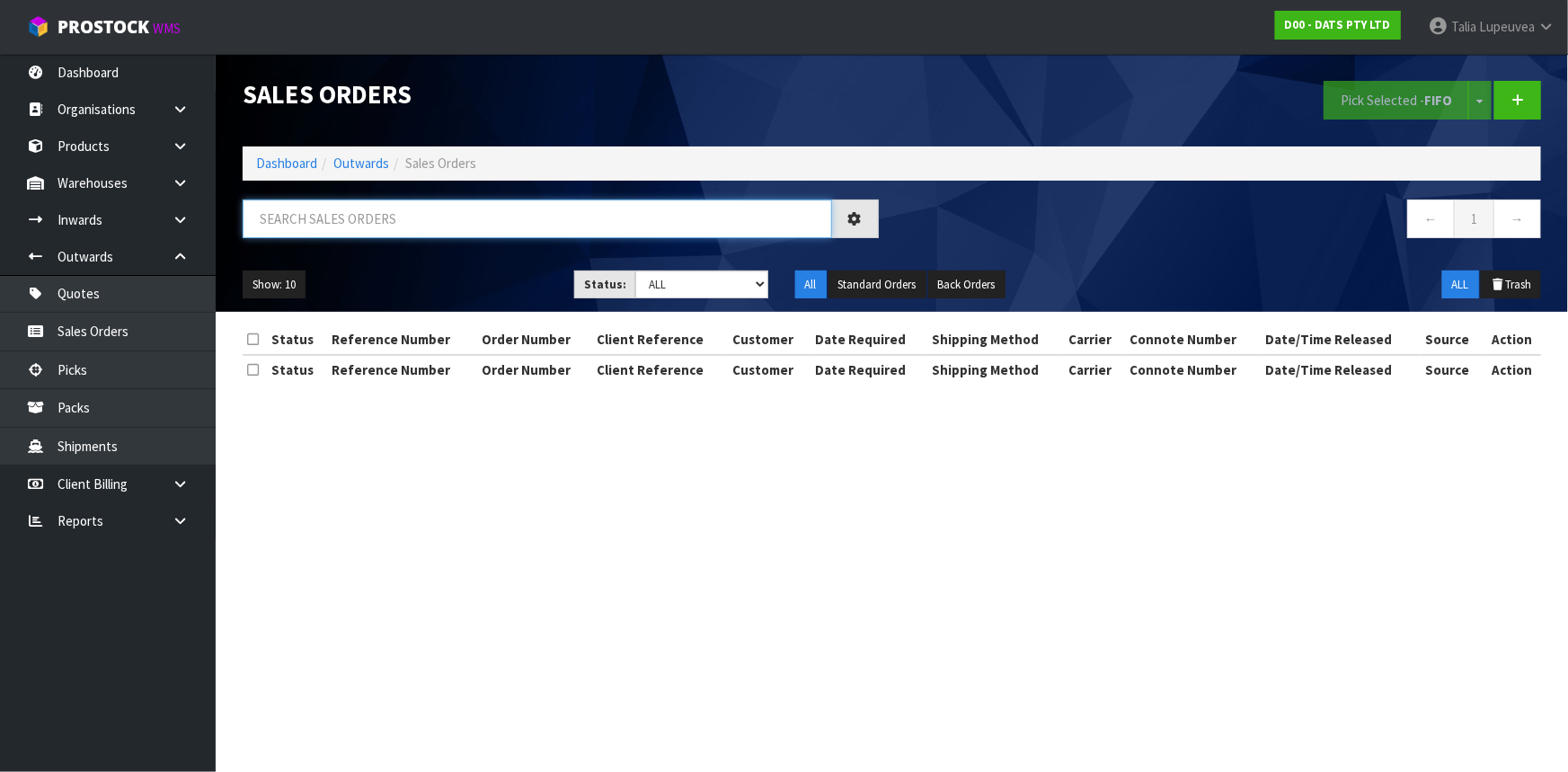
click at [440, 232] on input "text" at bounding box center [537, 219] width 589 height 38
type input "JOB-0412746"
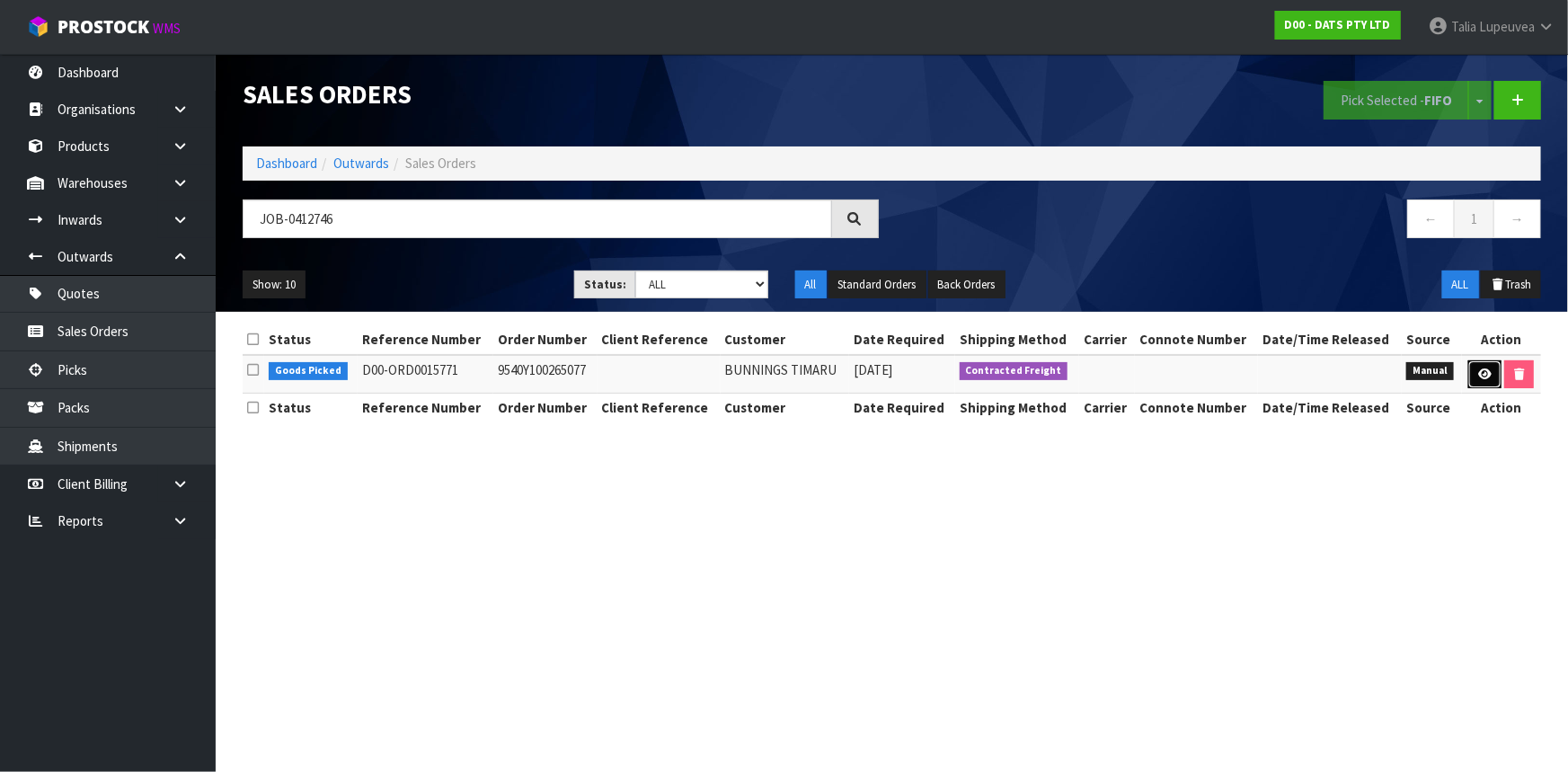
click at [1483, 366] on link at bounding box center [1485, 374] width 34 height 29
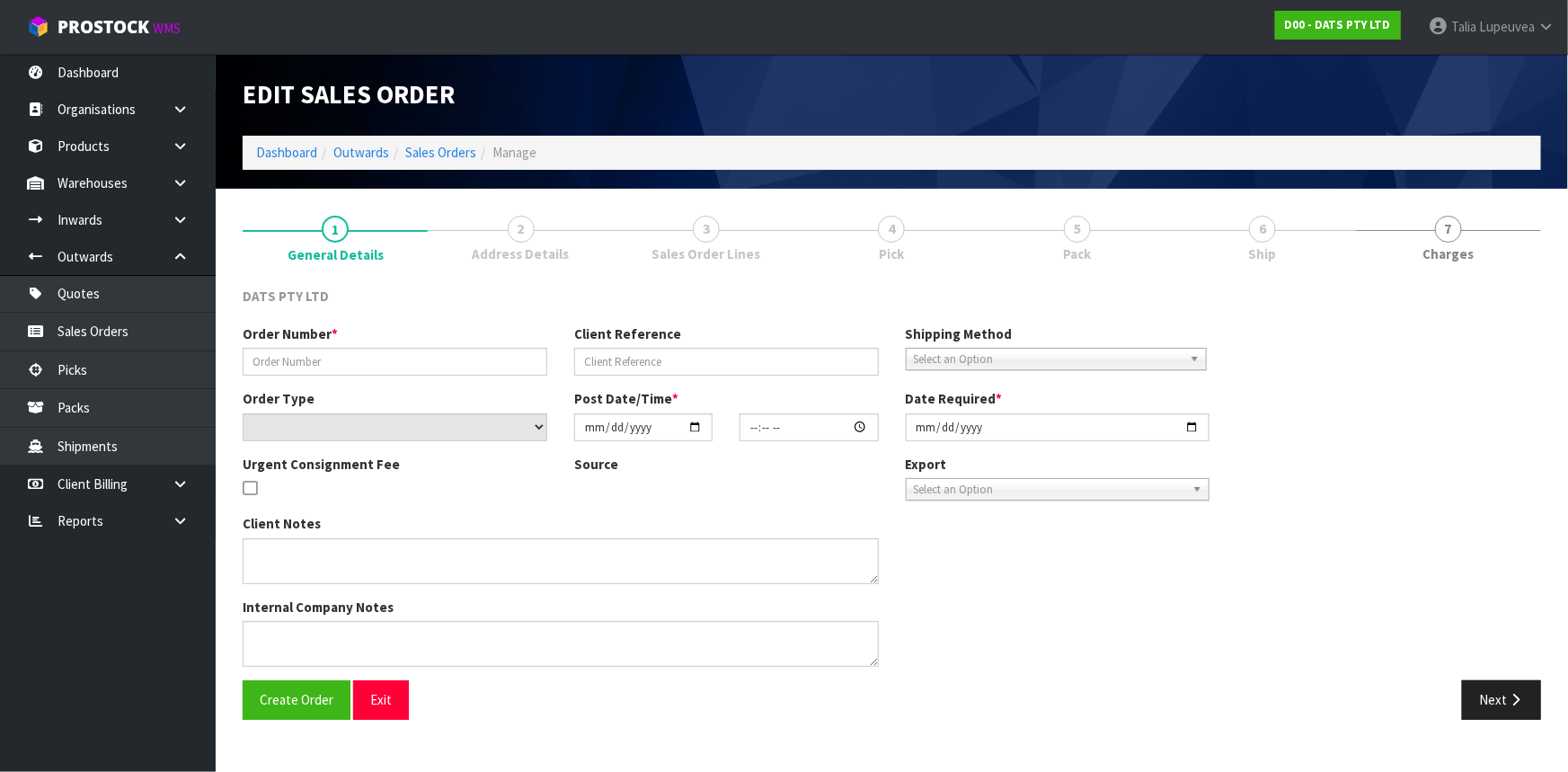
type input "9540Y100265077"
select select "number:0"
type input "2025-09-16"
type input "08:58:00.000"
type input "2025-09-16"
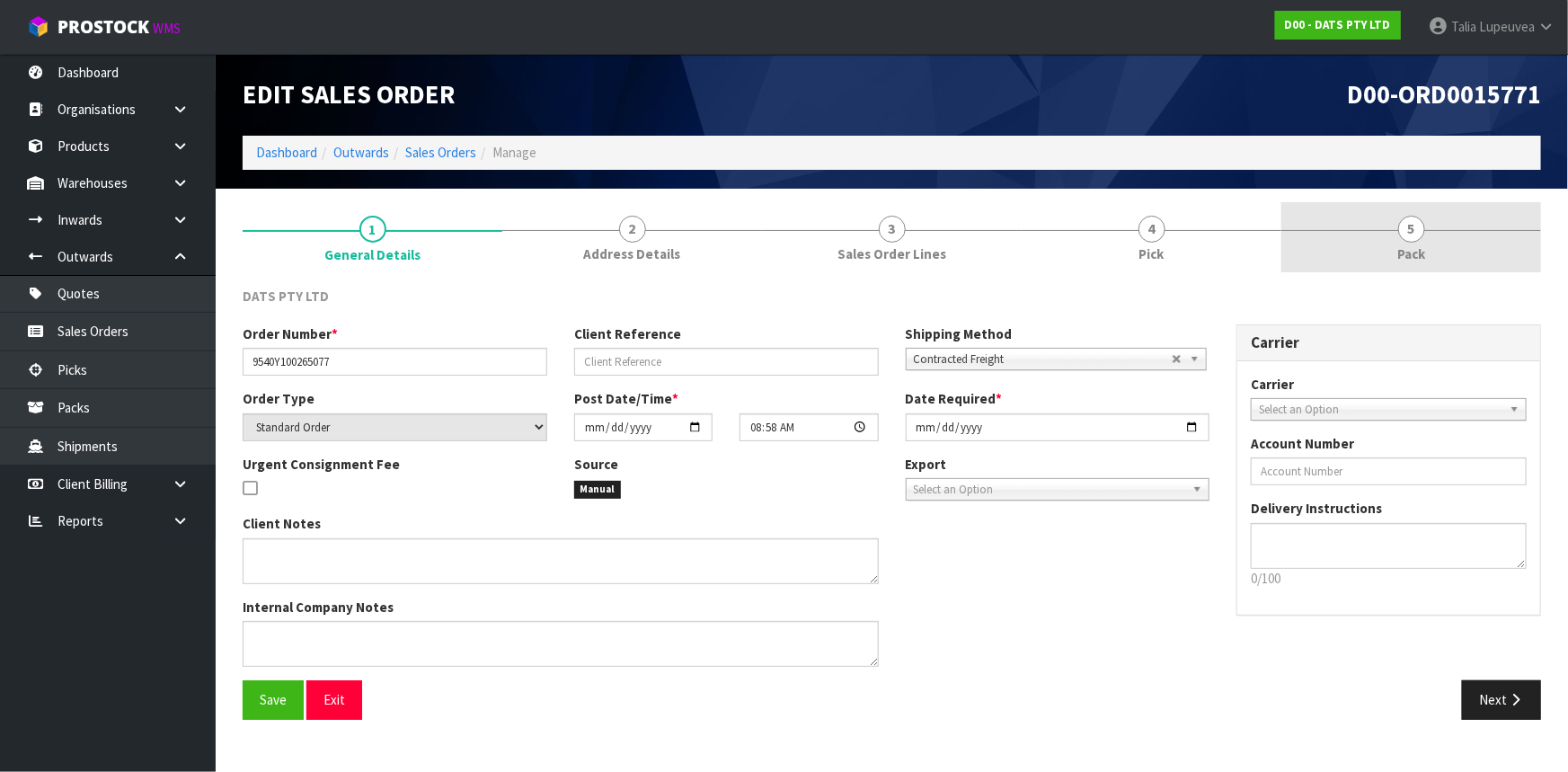
click at [1429, 252] on link "5 Pack" at bounding box center [1411, 238] width 260 height 71
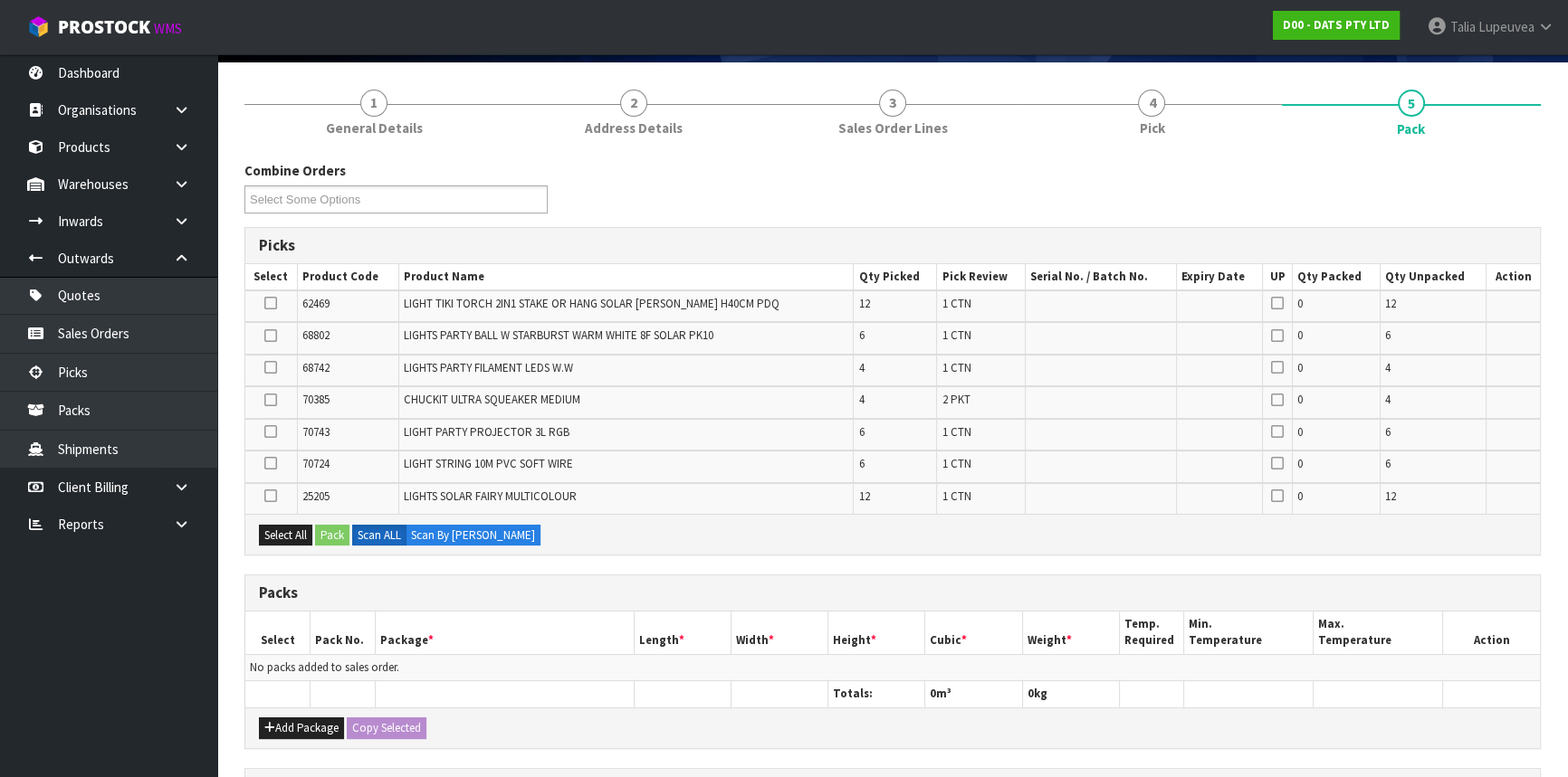
scroll to position [163, 0]
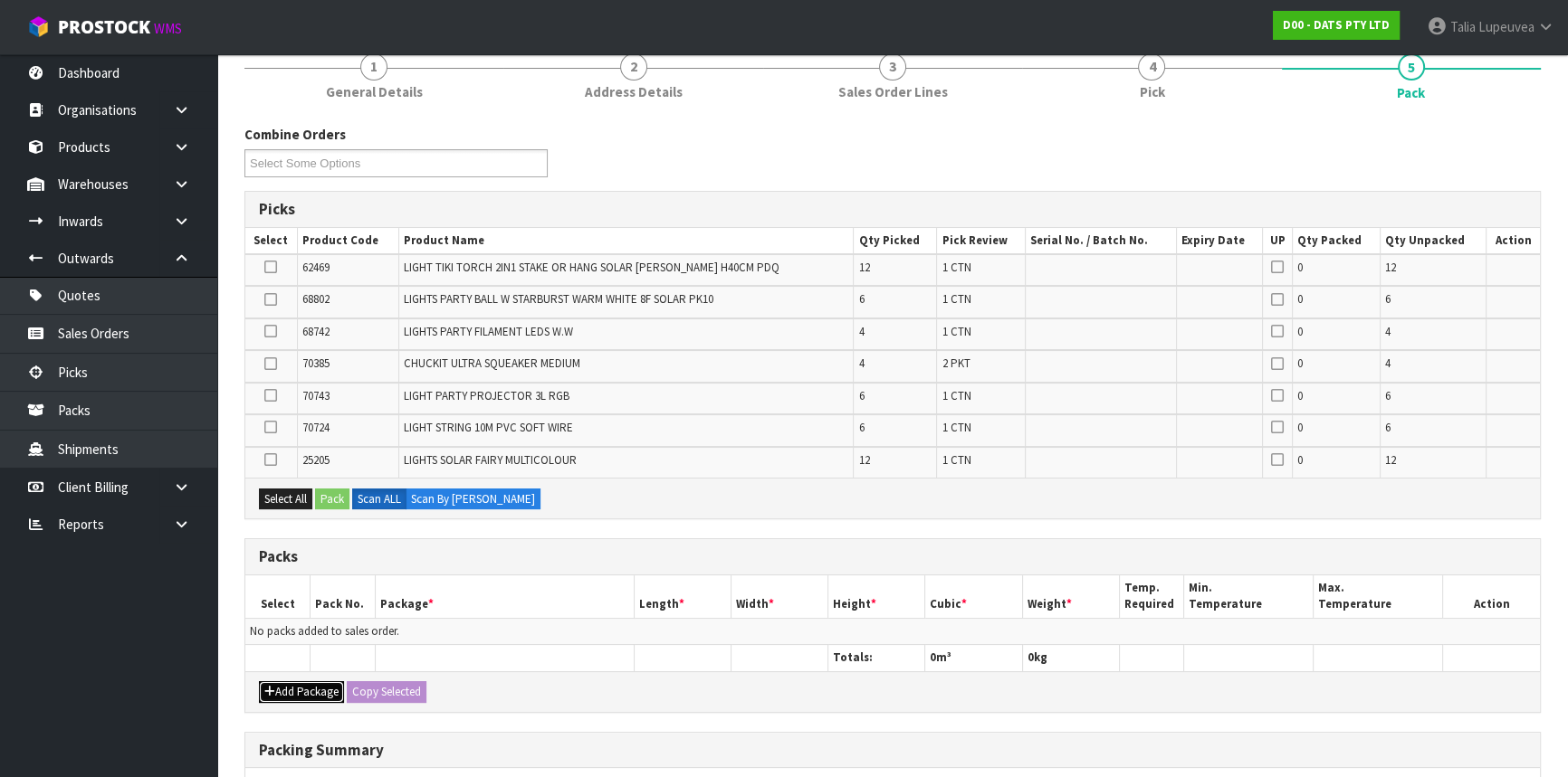
click at [279, 686] on button "Add Package" at bounding box center [302, 692] width 85 height 21
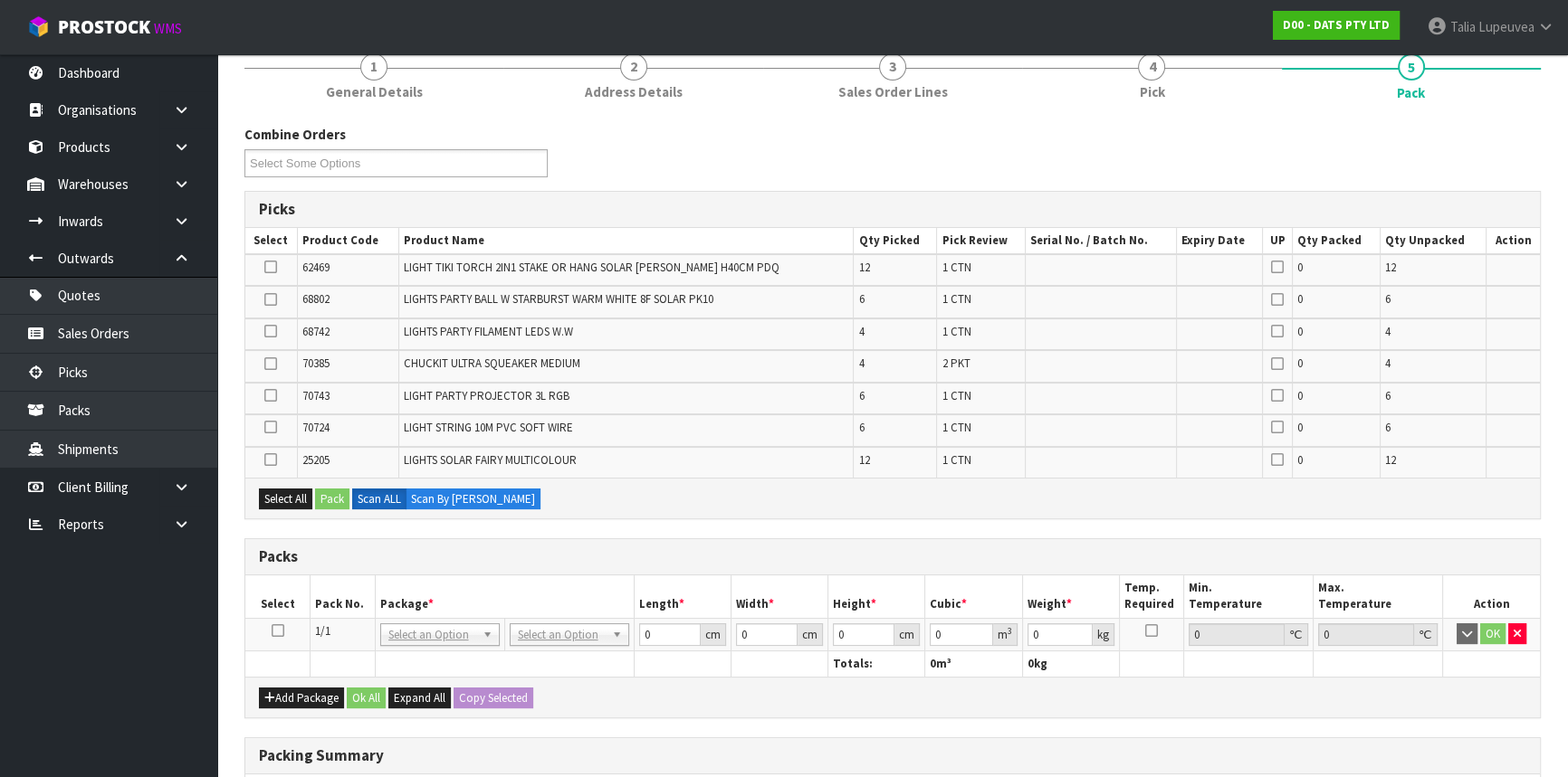
click at [277, 631] on icon at bounding box center [277, 631] width 13 height 1
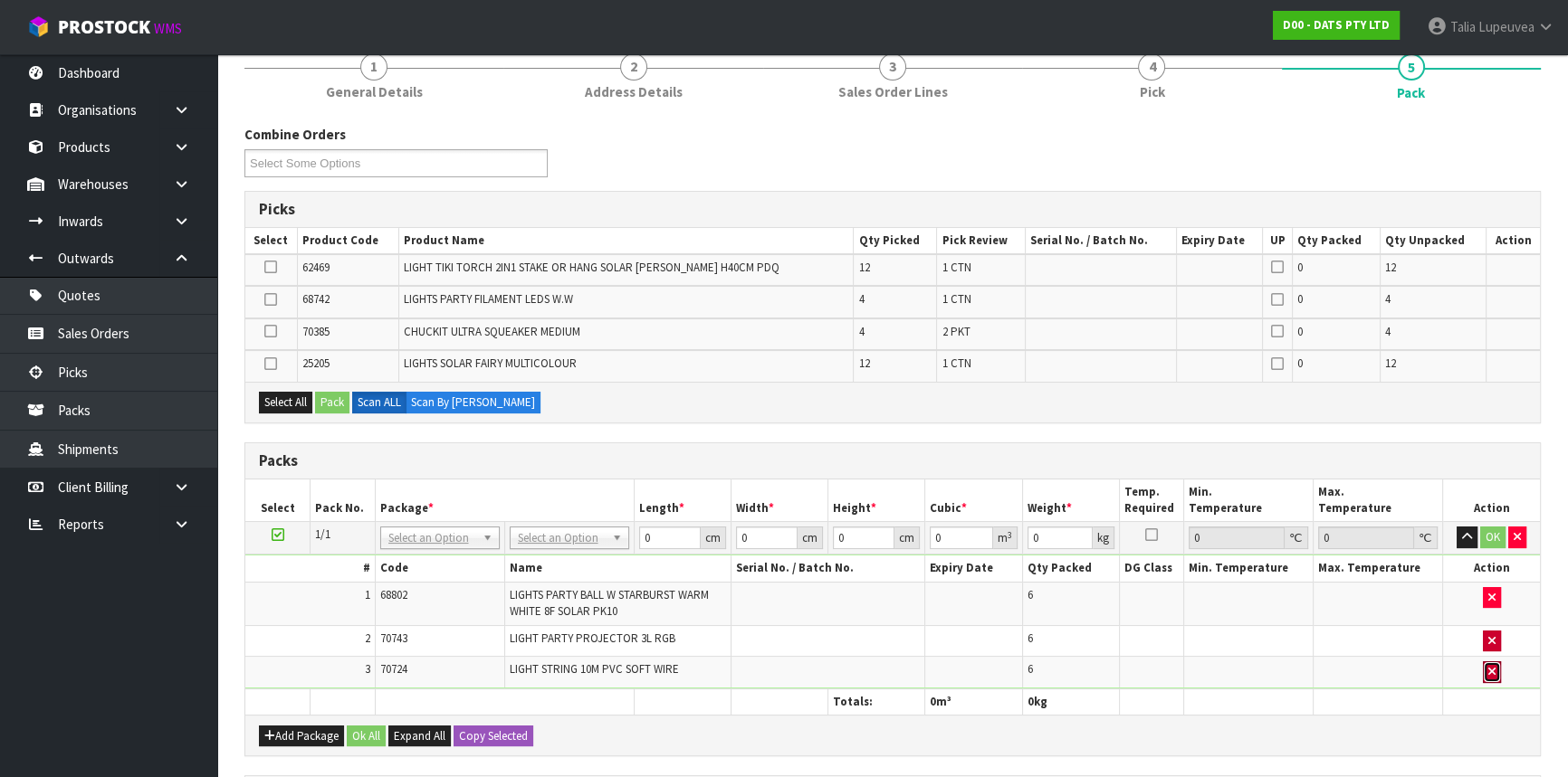
click at [1491, 669] on icon "button" at bounding box center [1491, 672] width 7 height 12
click at [309, 726] on button "Add Package" at bounding box center [302, 736] width 85 height 21
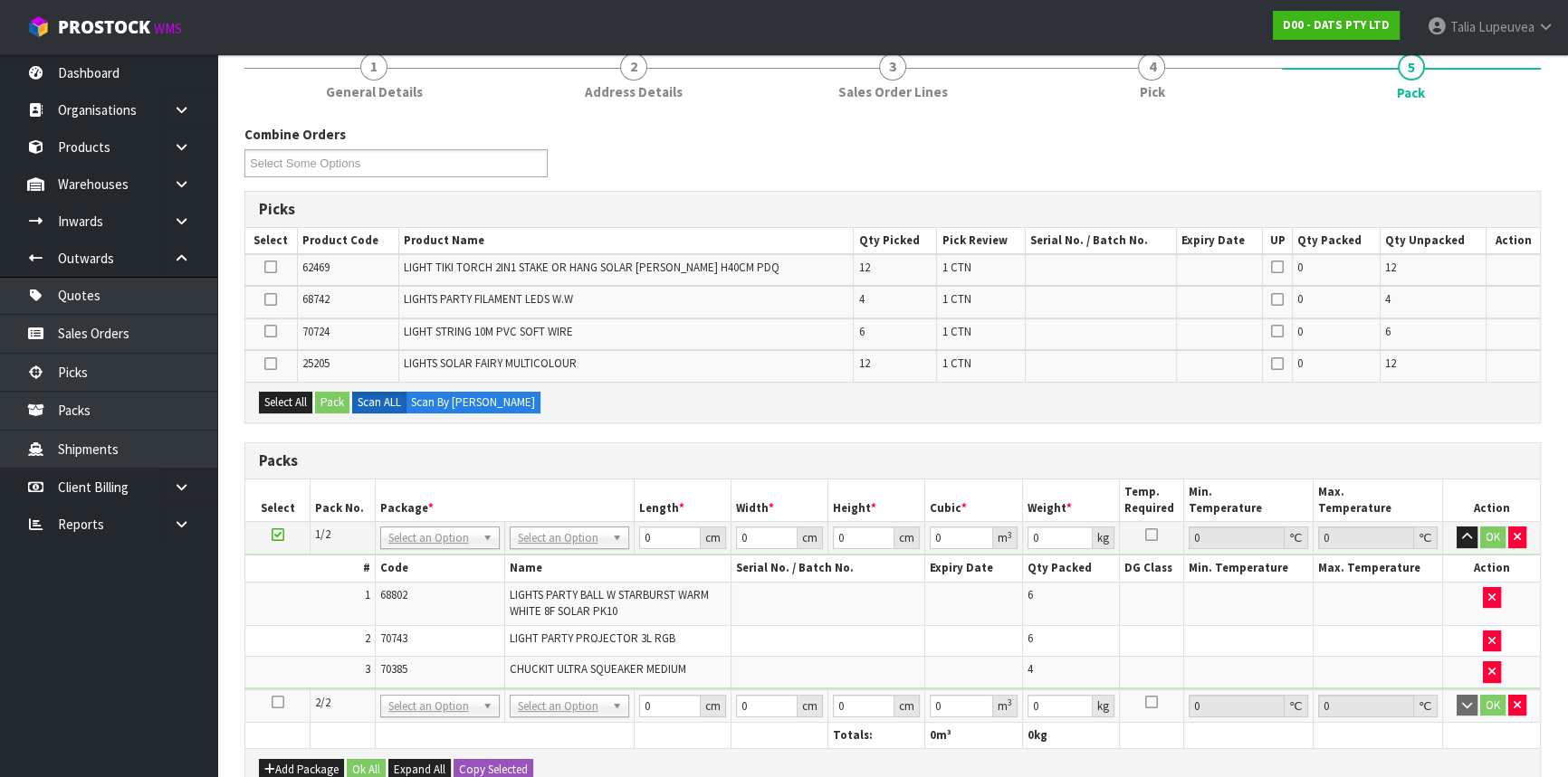
click at [276, 703] on icon at bounding box center [277, 703] width 13 height 1
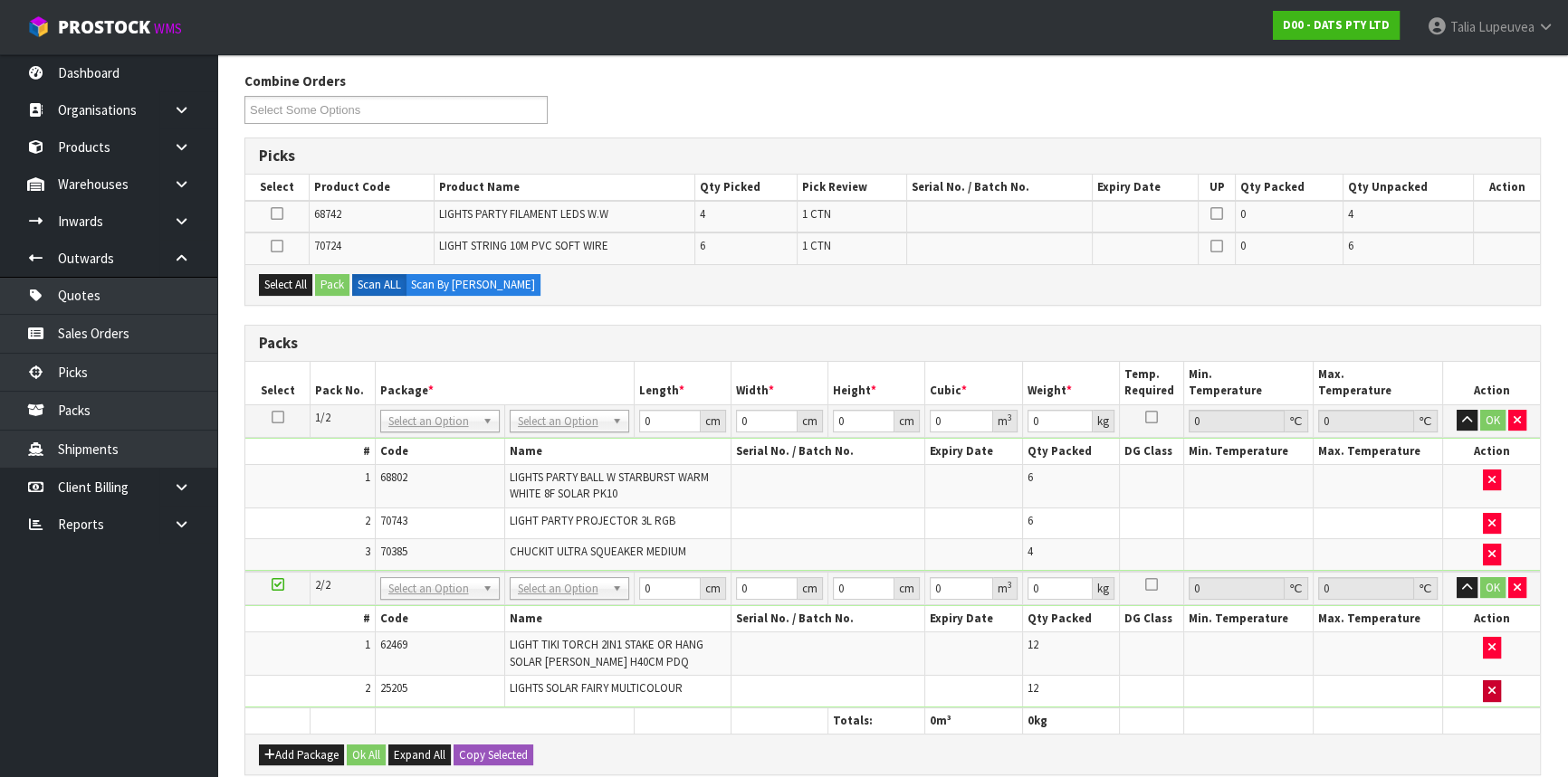
scroll to position [246, 0]
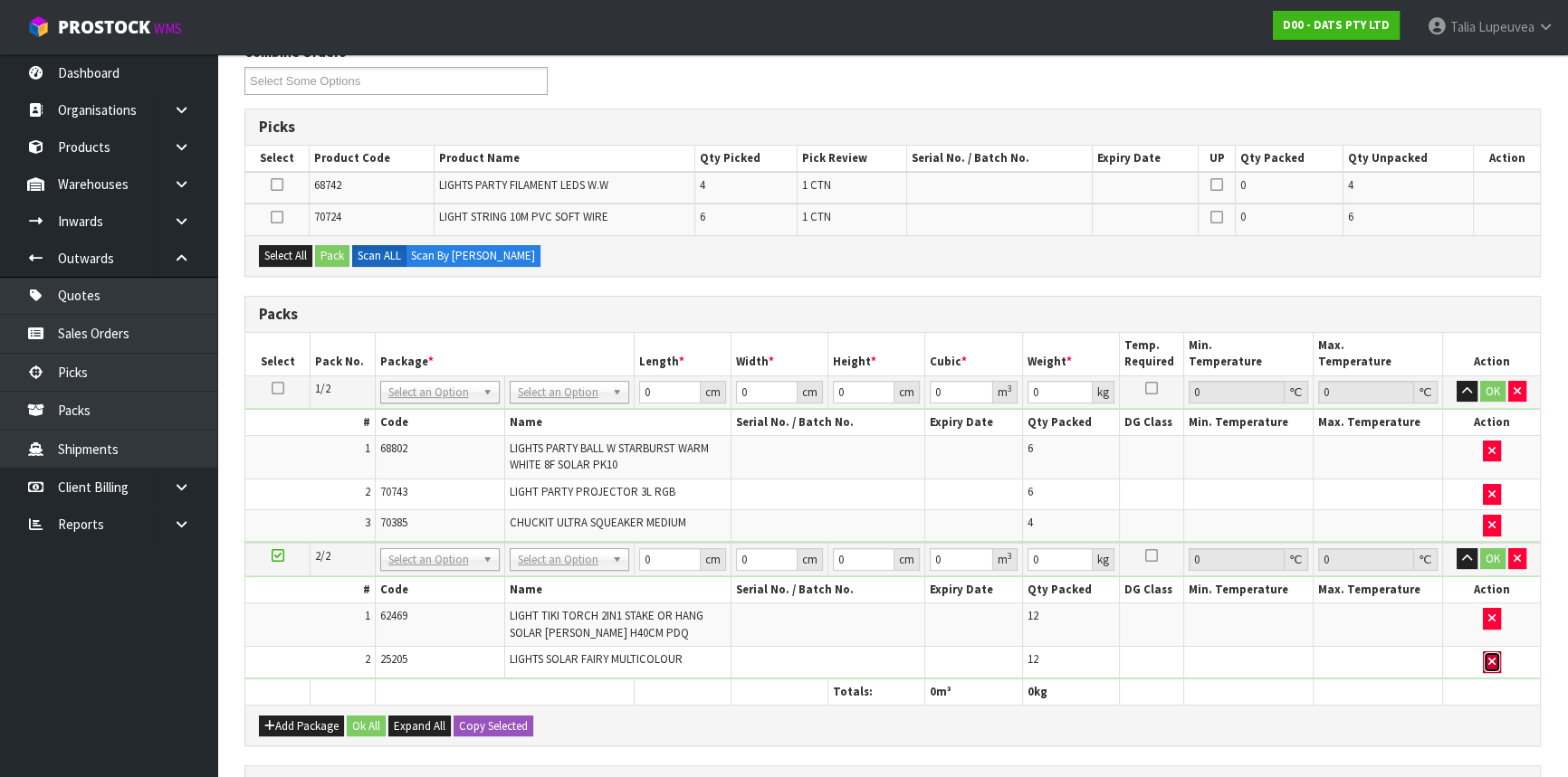
click at [1496, 659] on button "button" at bounding box center [1492, 662] width 18 height 21
click at [274, 556] on icon at bounding box center [277, 556] width 13 height 1
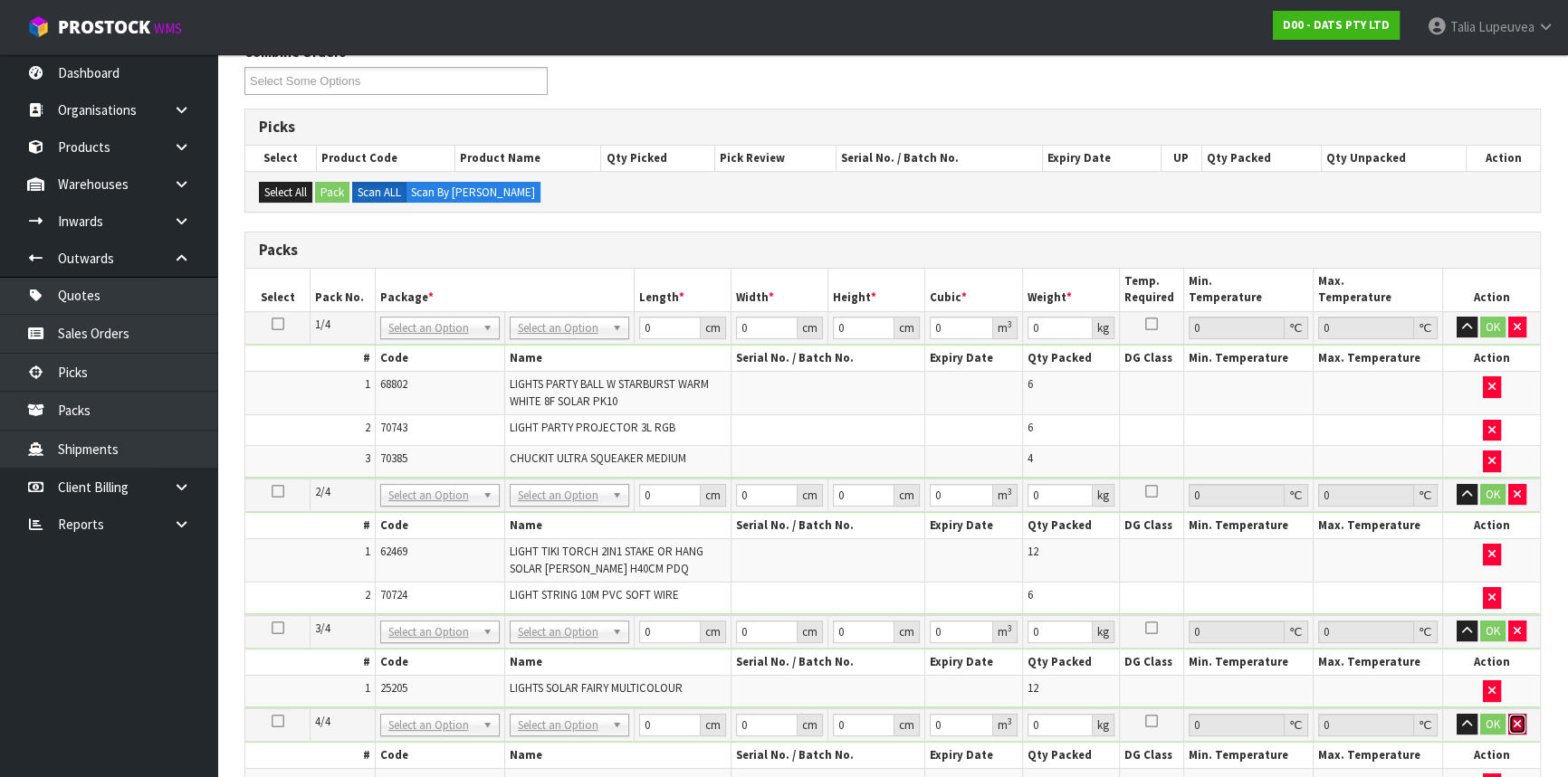
click at [1514, 718] on icon "button" at bounding box center [1517, 724] width 7 height 12
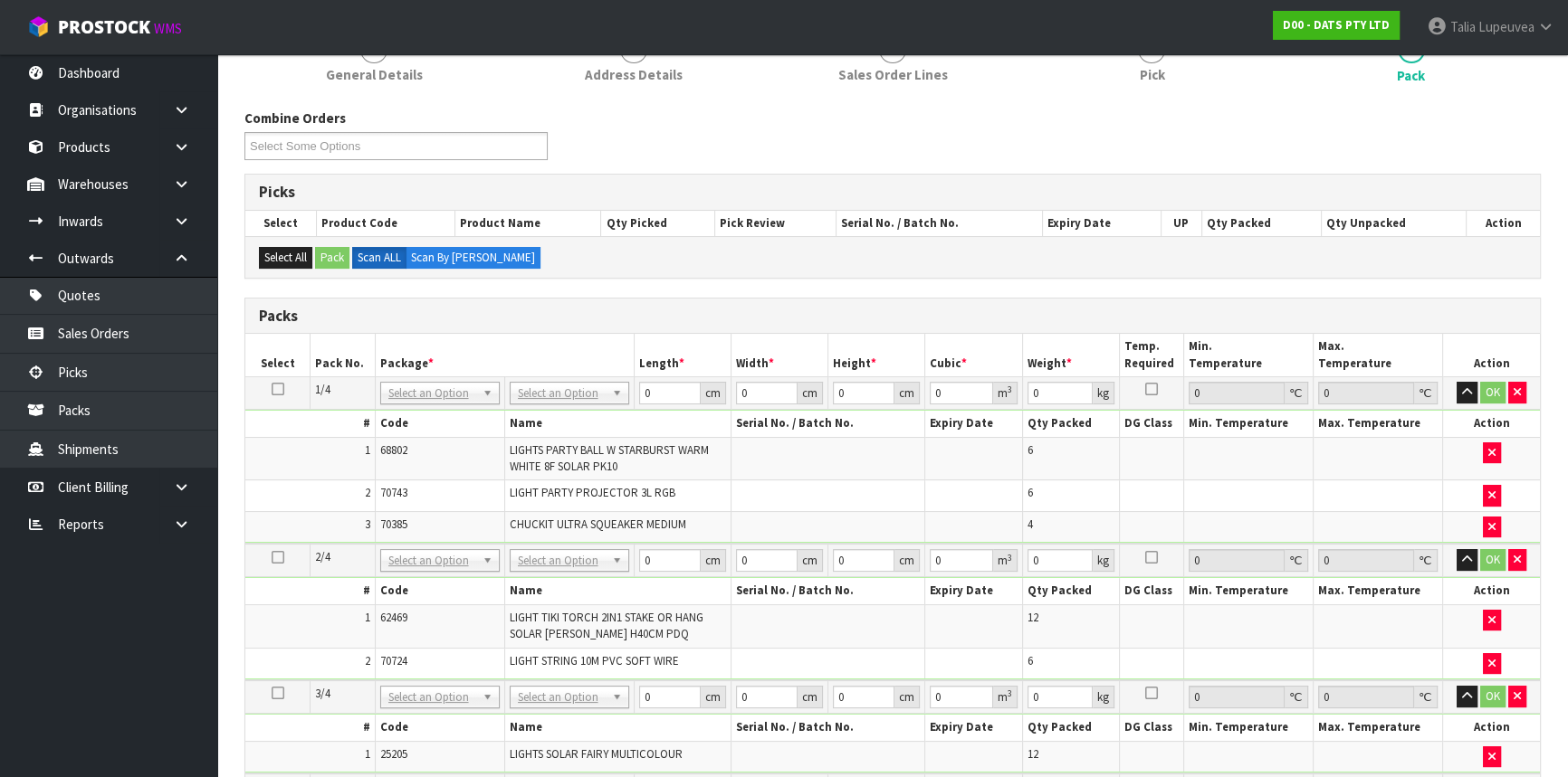
scroll to position [0, 0]
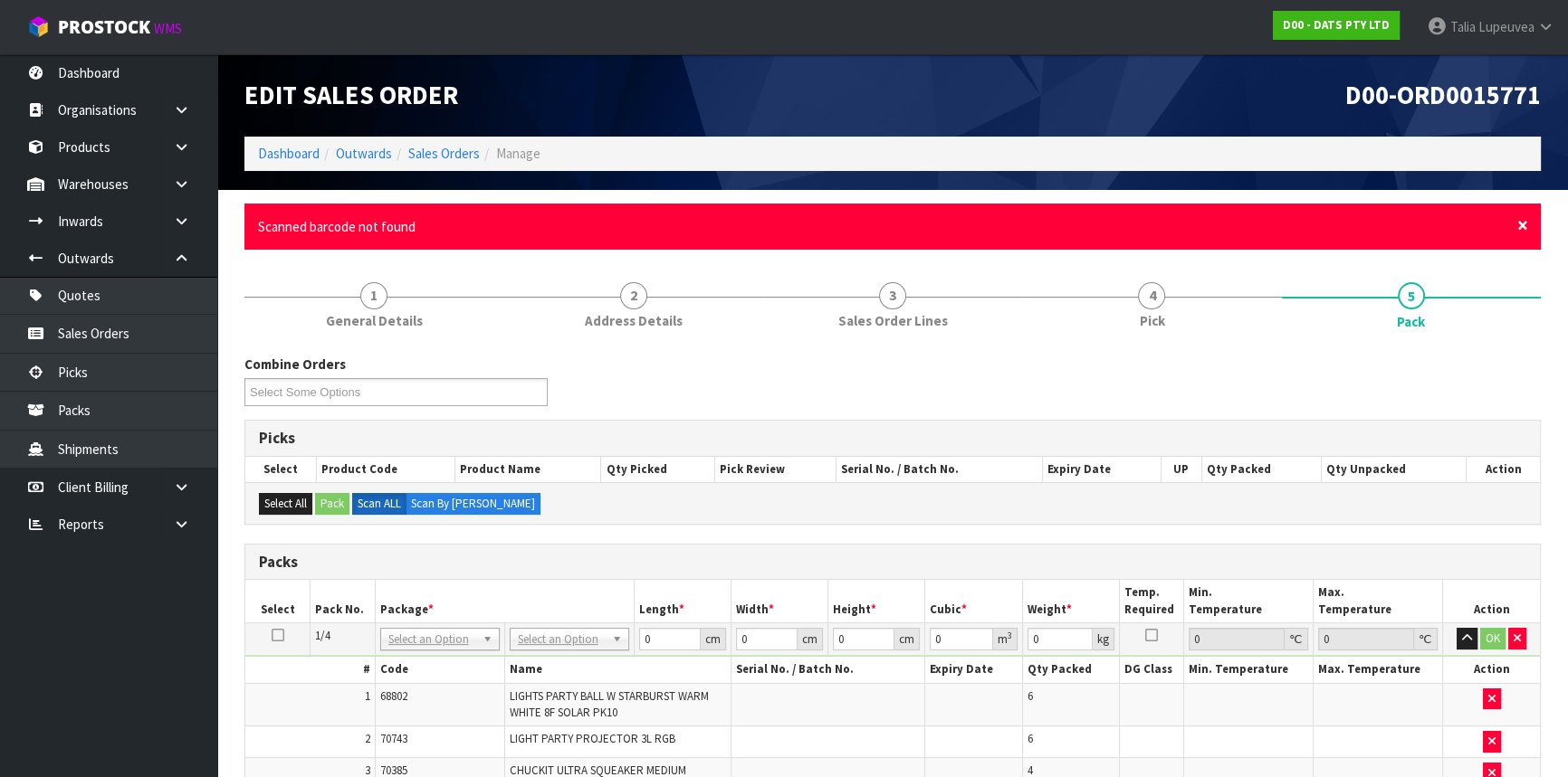
click at [1522, 222] on span "×" at bounding box center [1522, 225] width 11 height 25
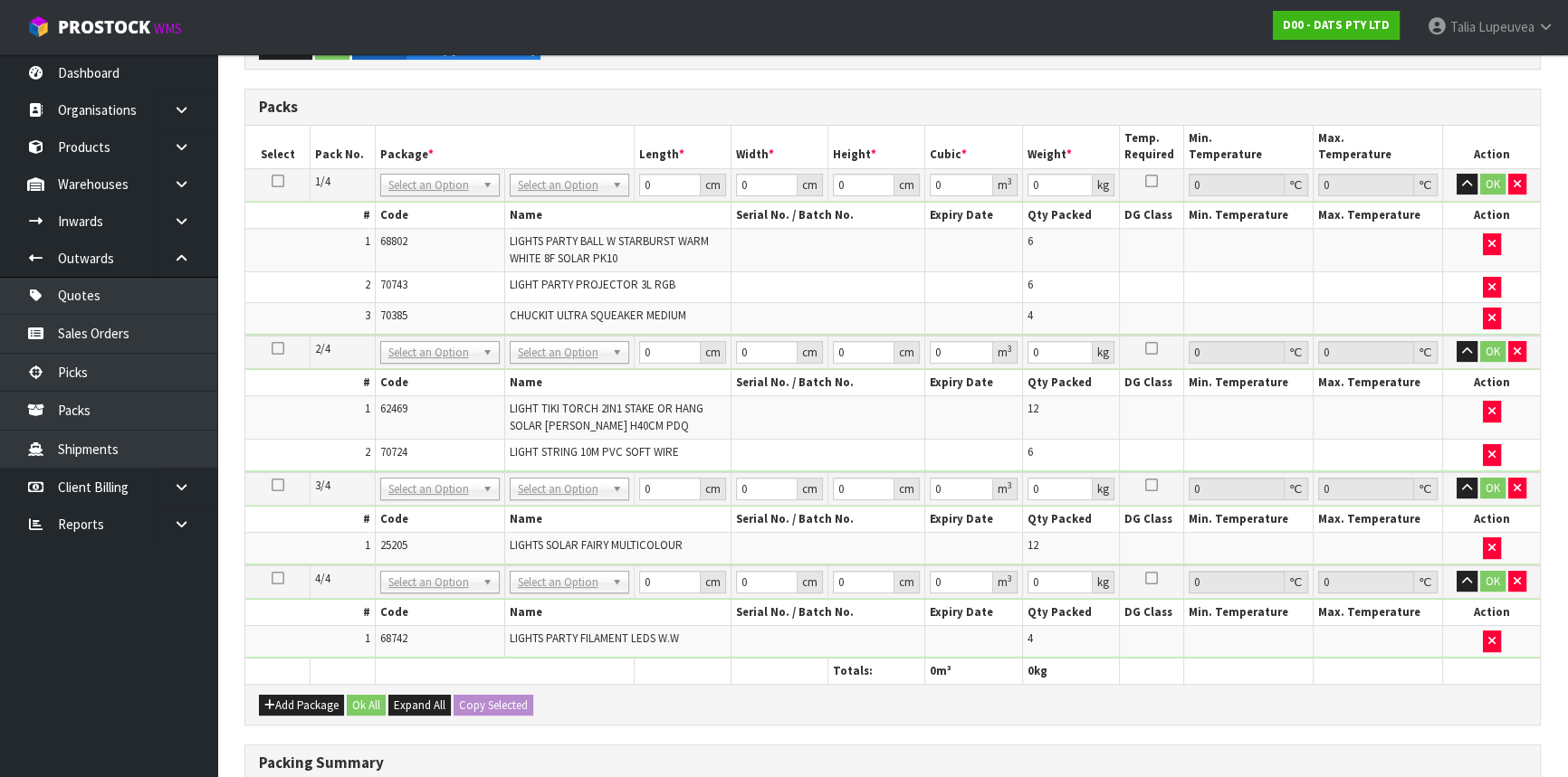
scroll to position [493, 0]
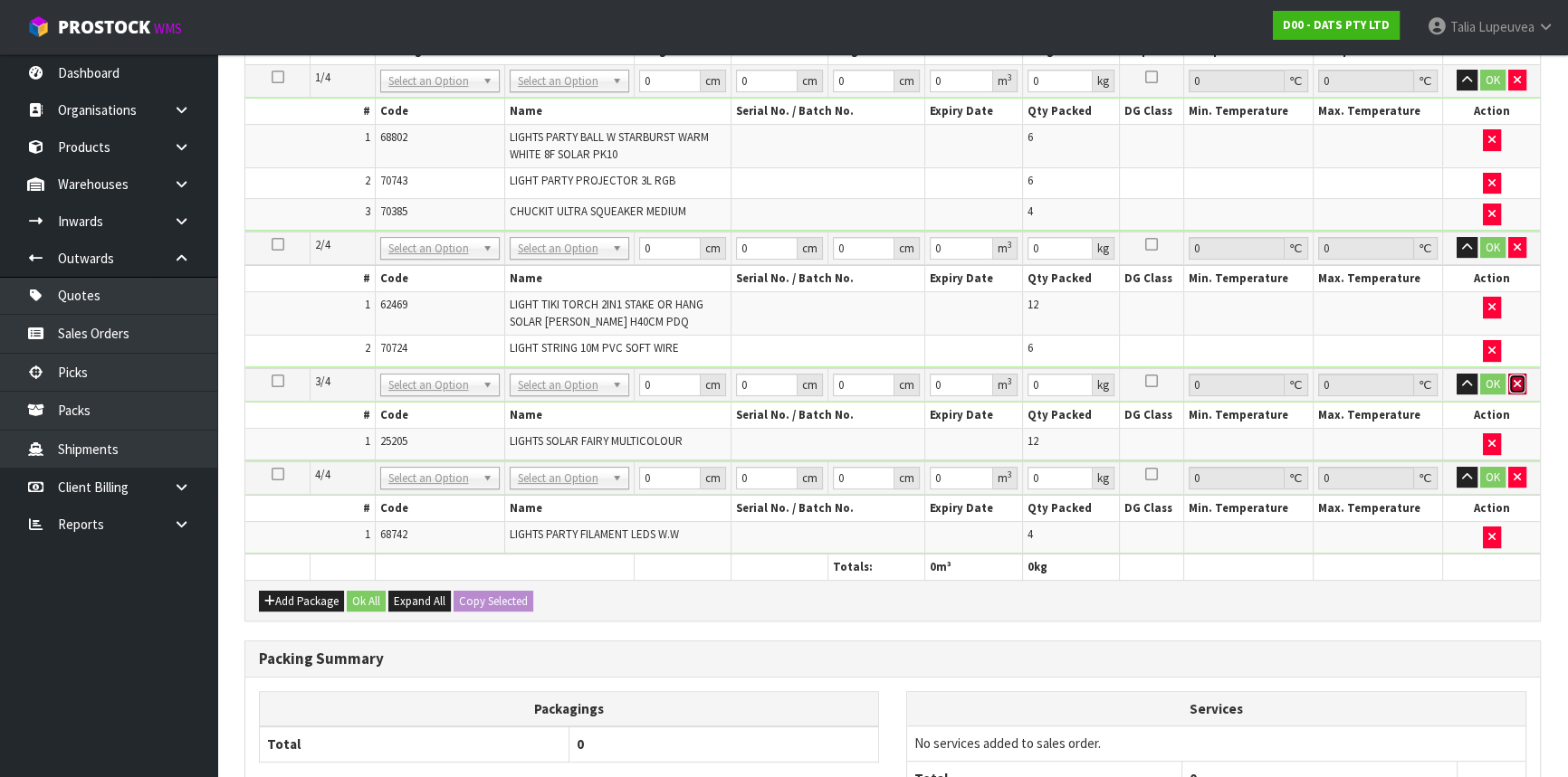
click at [1519, 380] on icon "button" at bounding box center [1517, 384] width 7 height 12
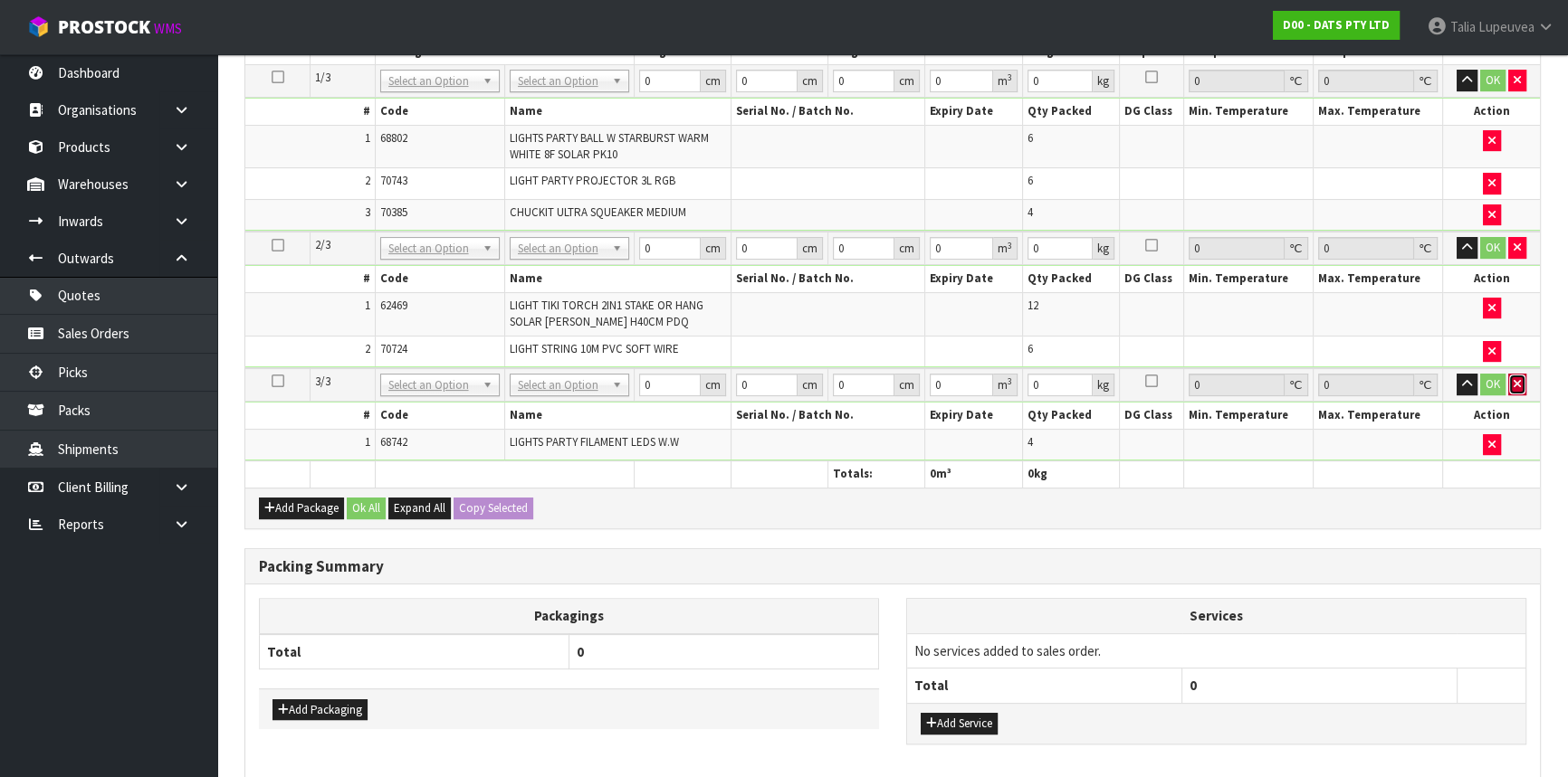
click at [1518, 380] on icon "button" at bounding box center [1517, 384] width 7 height 12
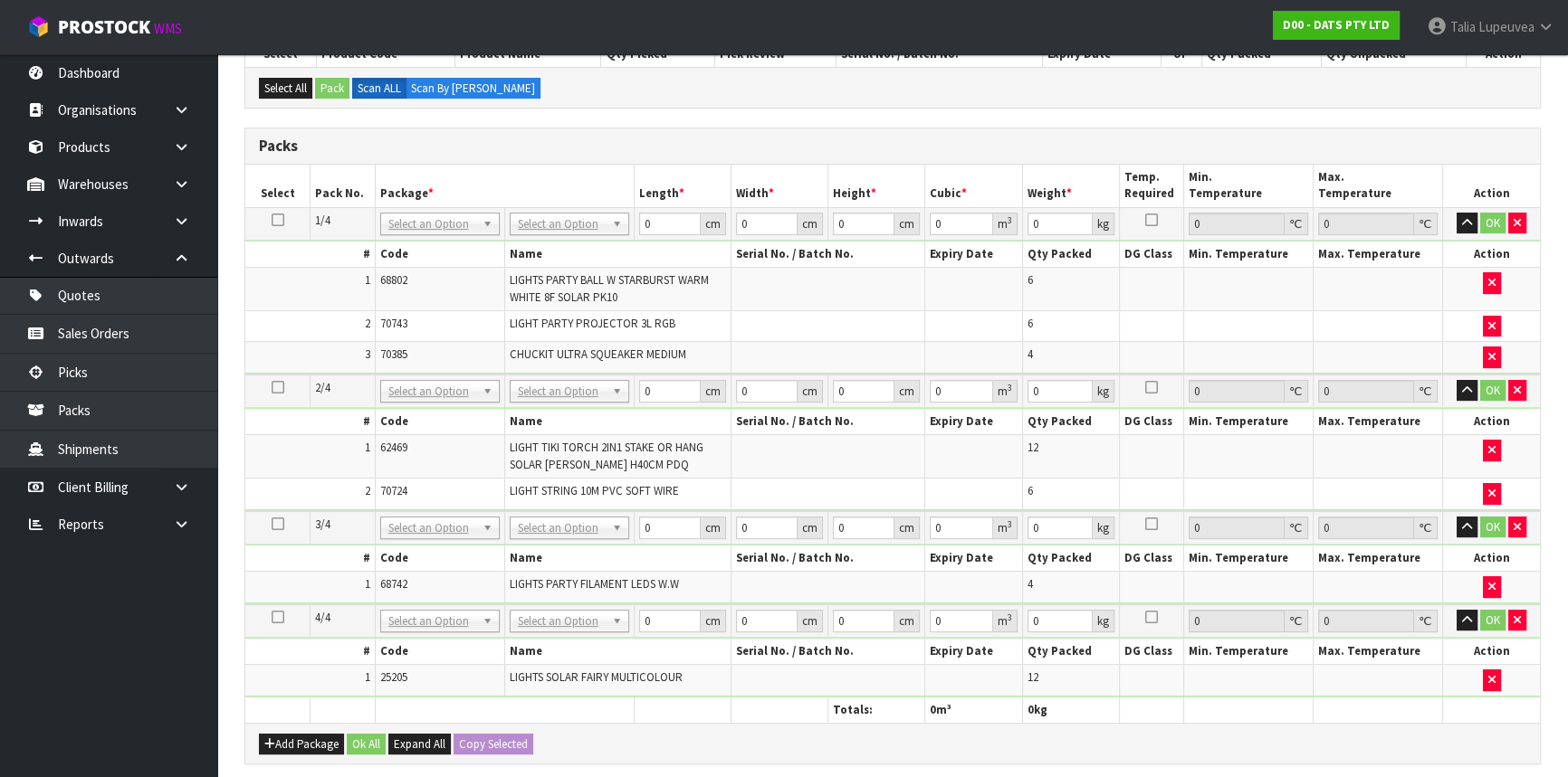
scroll to position [329, 0]
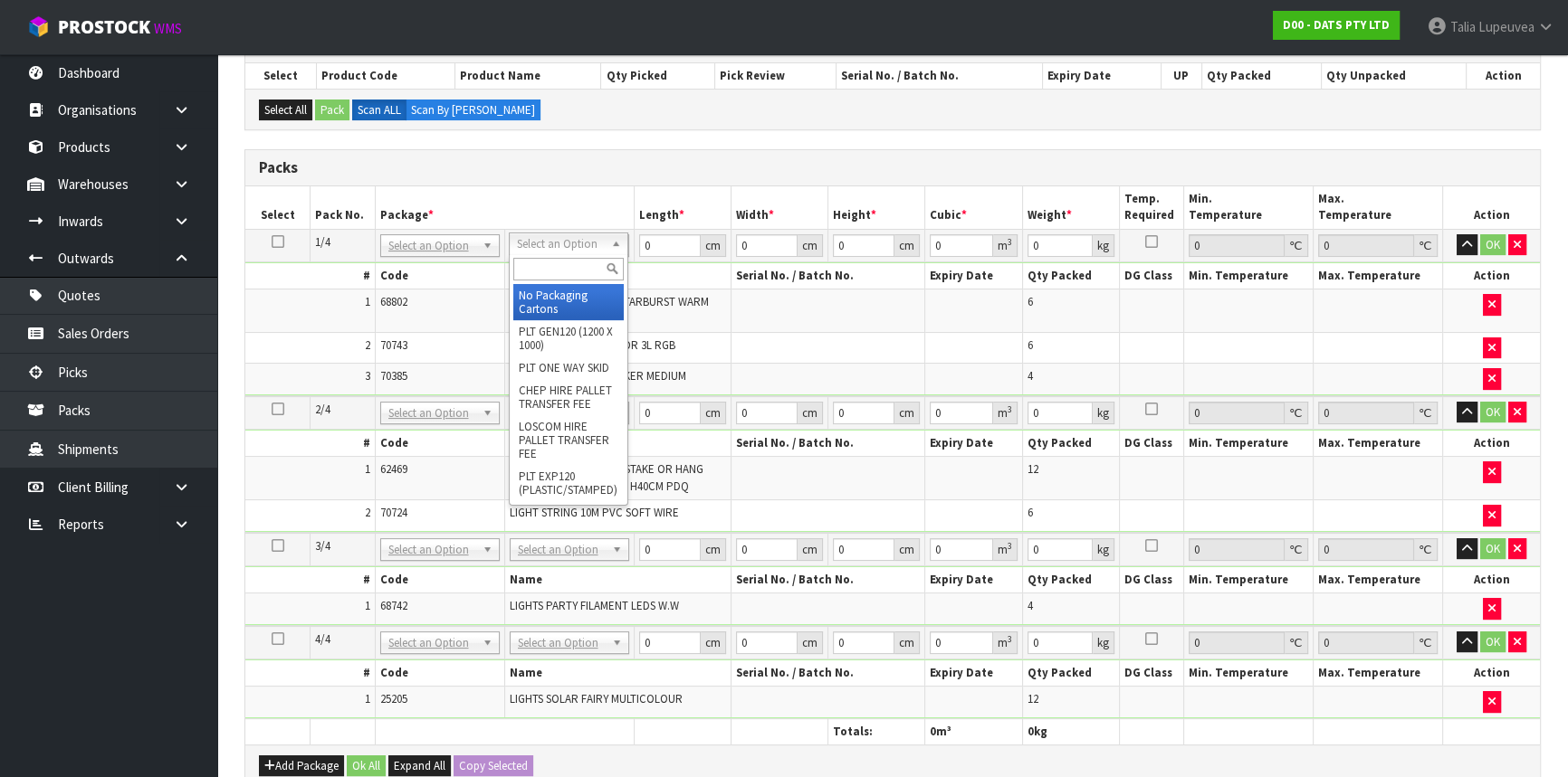
click at [547, 272] on input "text" at bounding box center [568, 269] width 110 height 22
type input "OC"
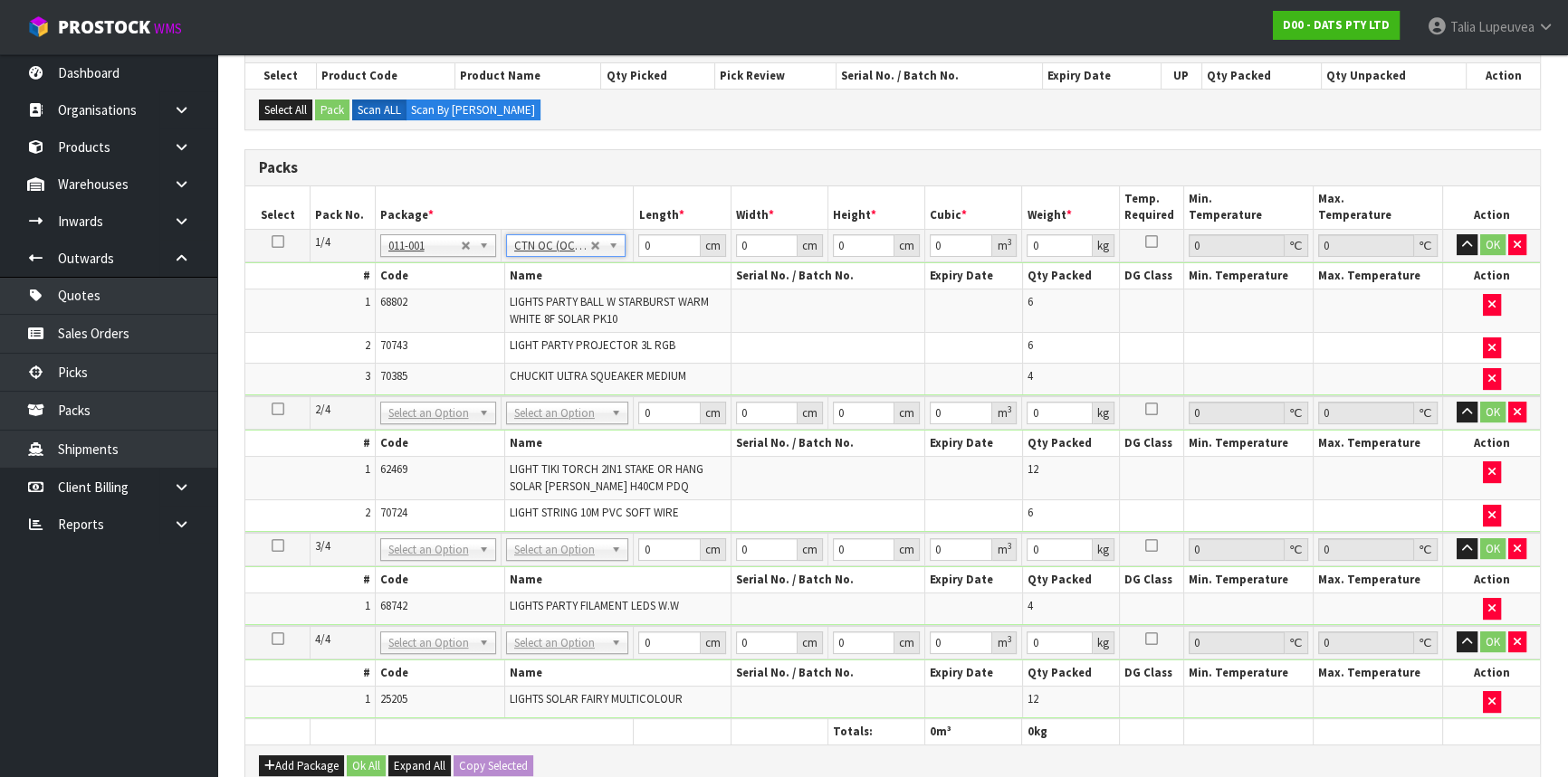
type input "7.52"
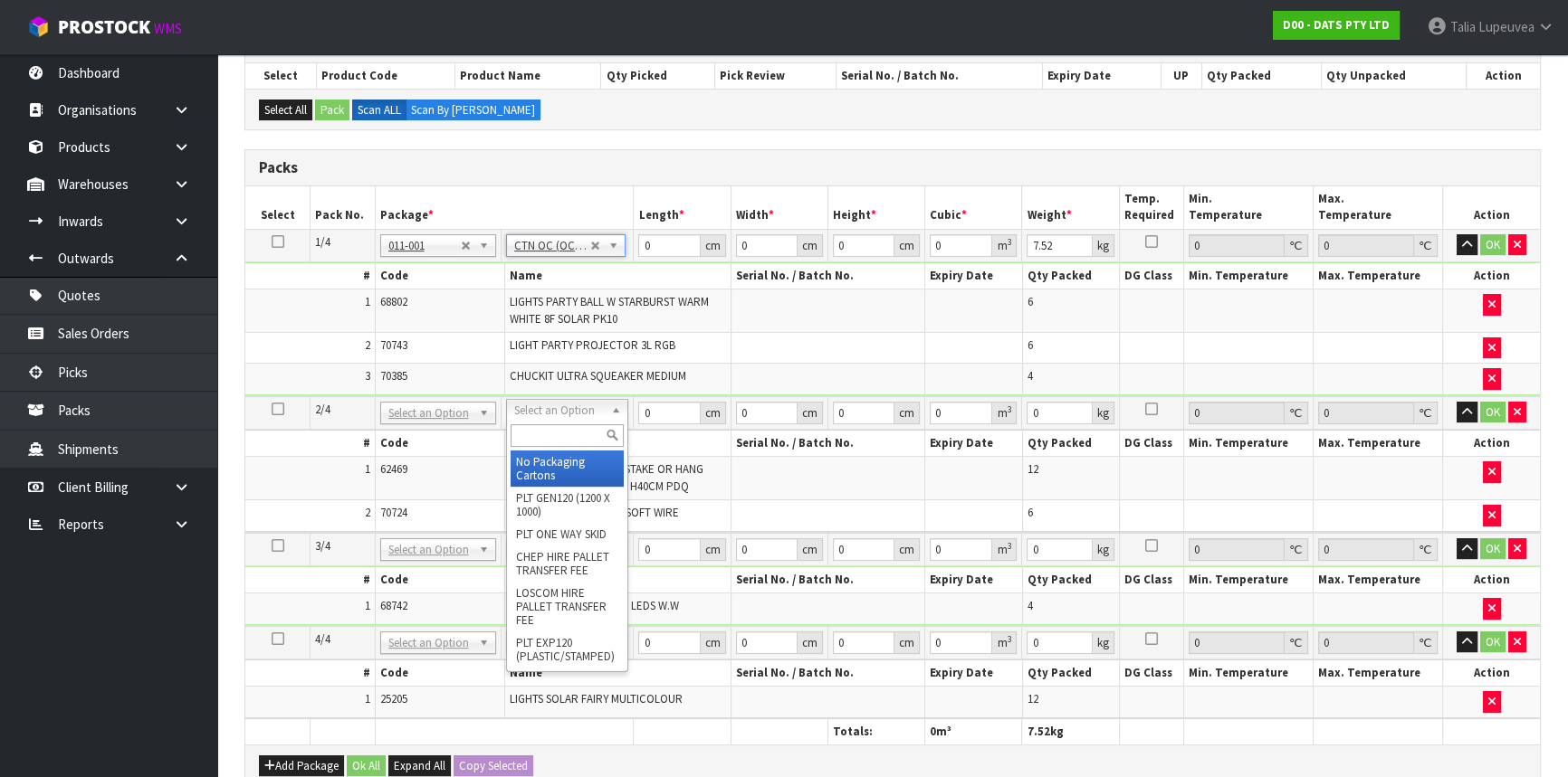
click at [547, 430] on input "text" at bounding box center [566, 435] width 113 height 22
type input "OC"
type input "2"
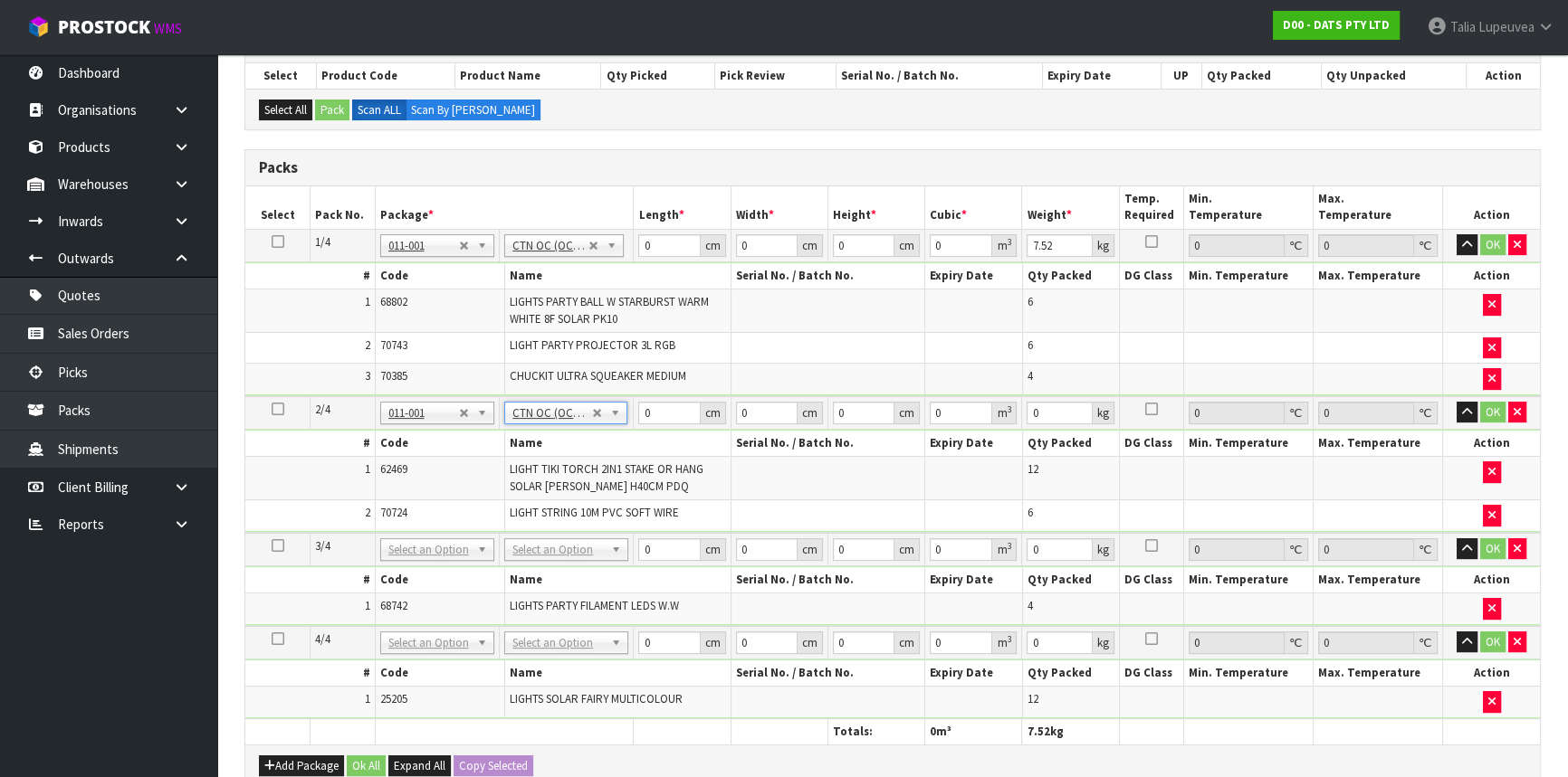
type input "3.2"
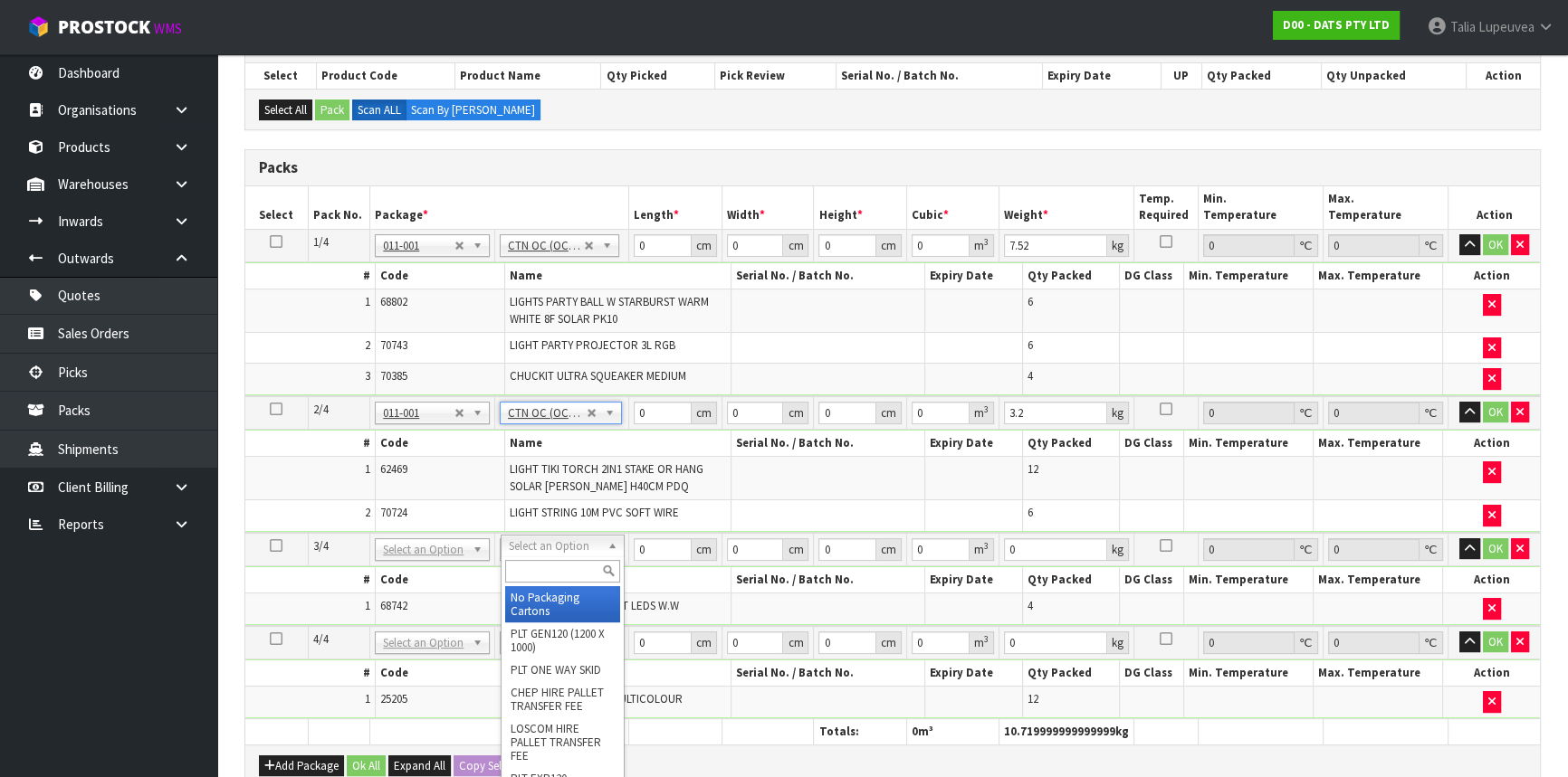
click at [555, 566] on input "text" at bounding box center [562, 571] width 115 height 22
type input "OWN"
type input "8.64"
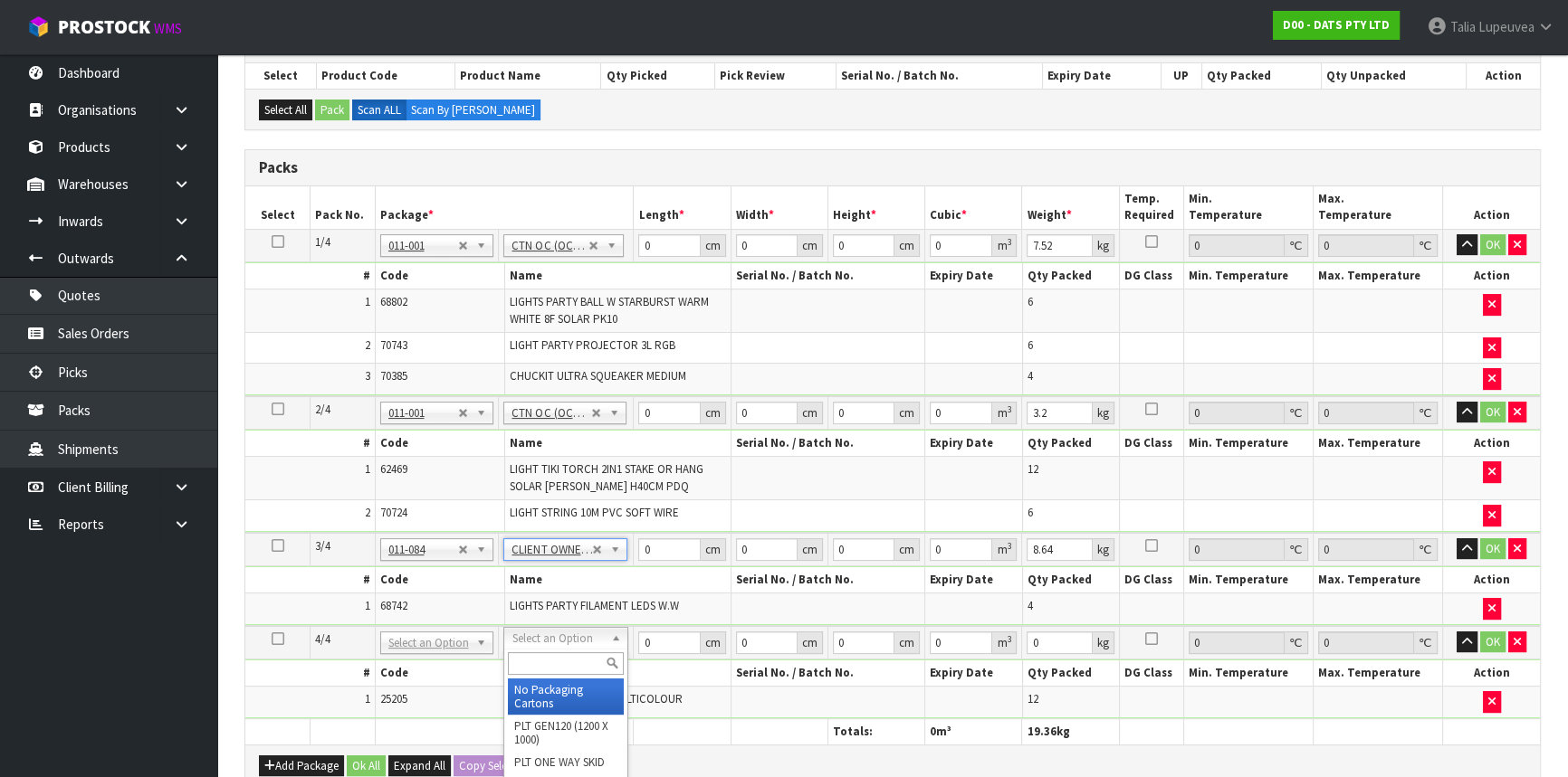
click at [555, 661] on input "text" at bounding box center [566, 663] width 116 height 22
type input "OWN"
type input "2"
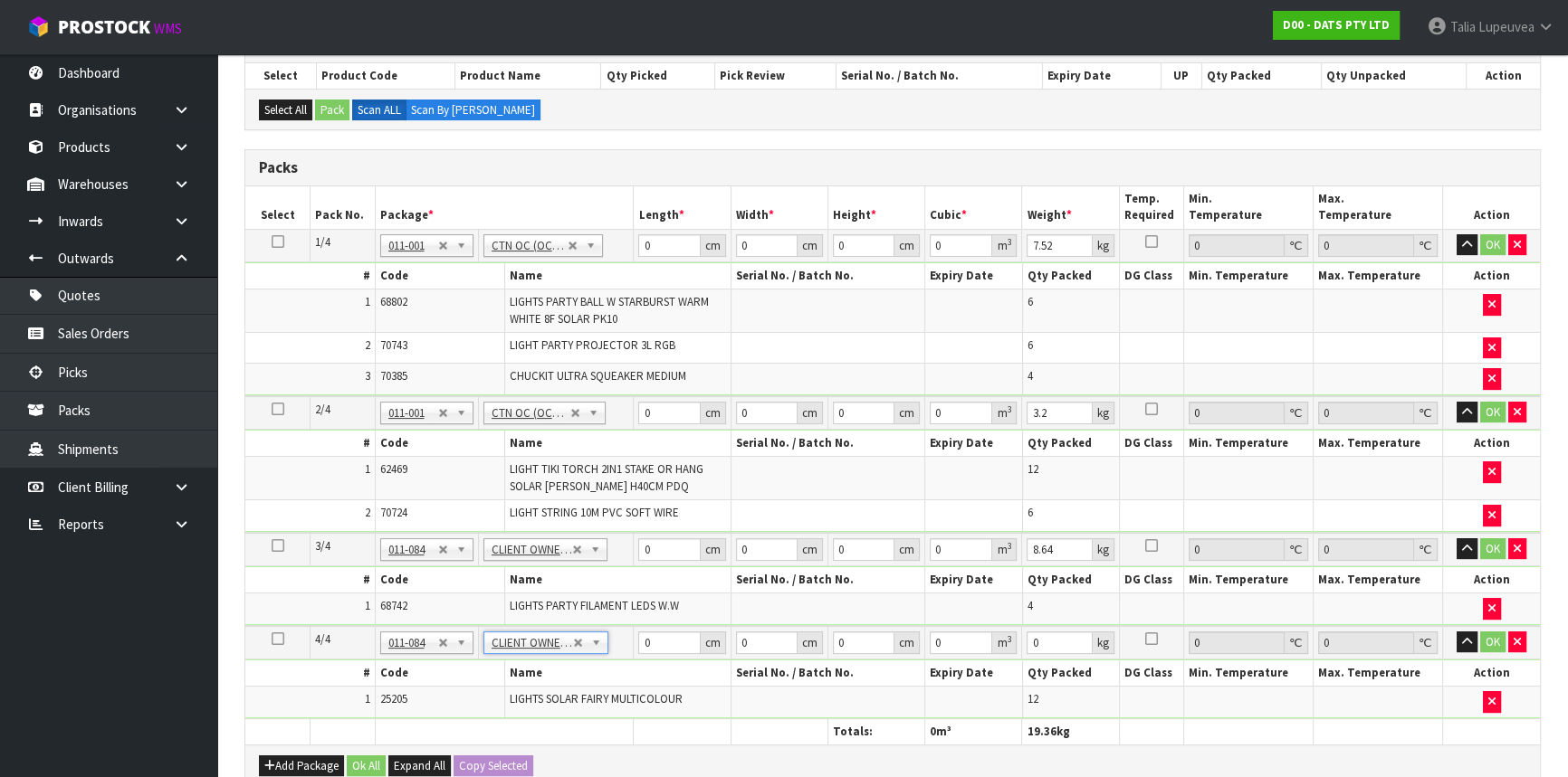
type input "3.5"
drag, startPoint x: 639, startPoint y: 252, endPoint x: 627, endPoint y: 259, distance: 13.9
click at [627, 259] on tbody "1/4 NONE 007-001 007-002 007-004 007-009 007-013 007-014 007-015 007-017 007-01…" at bounding box center [892, 312] width 1294 height 167
type input "61"
type input "42"
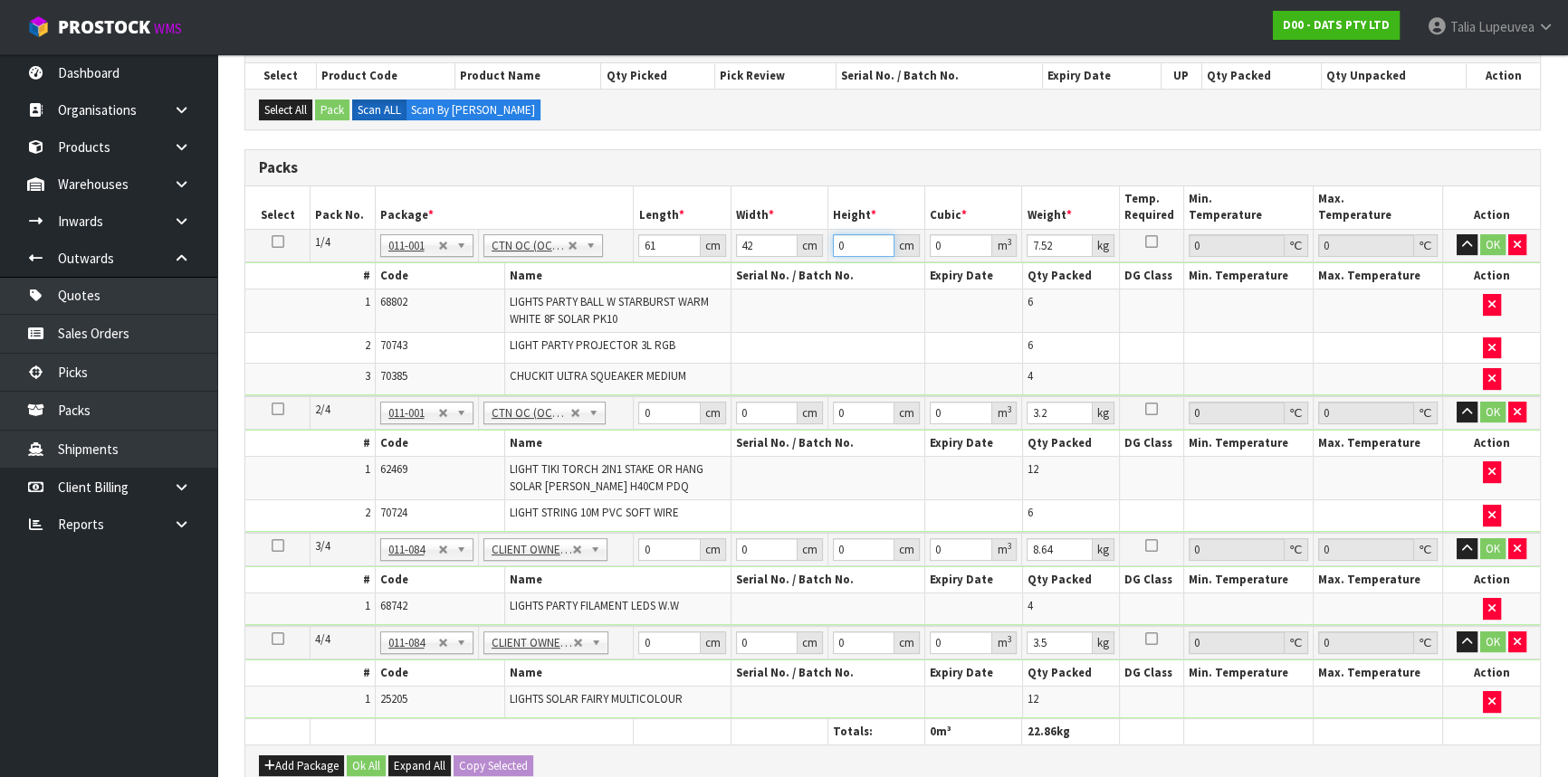
type input "3"
type input "0.007686"
type input "34"
type input "0.087108"
type input "34"
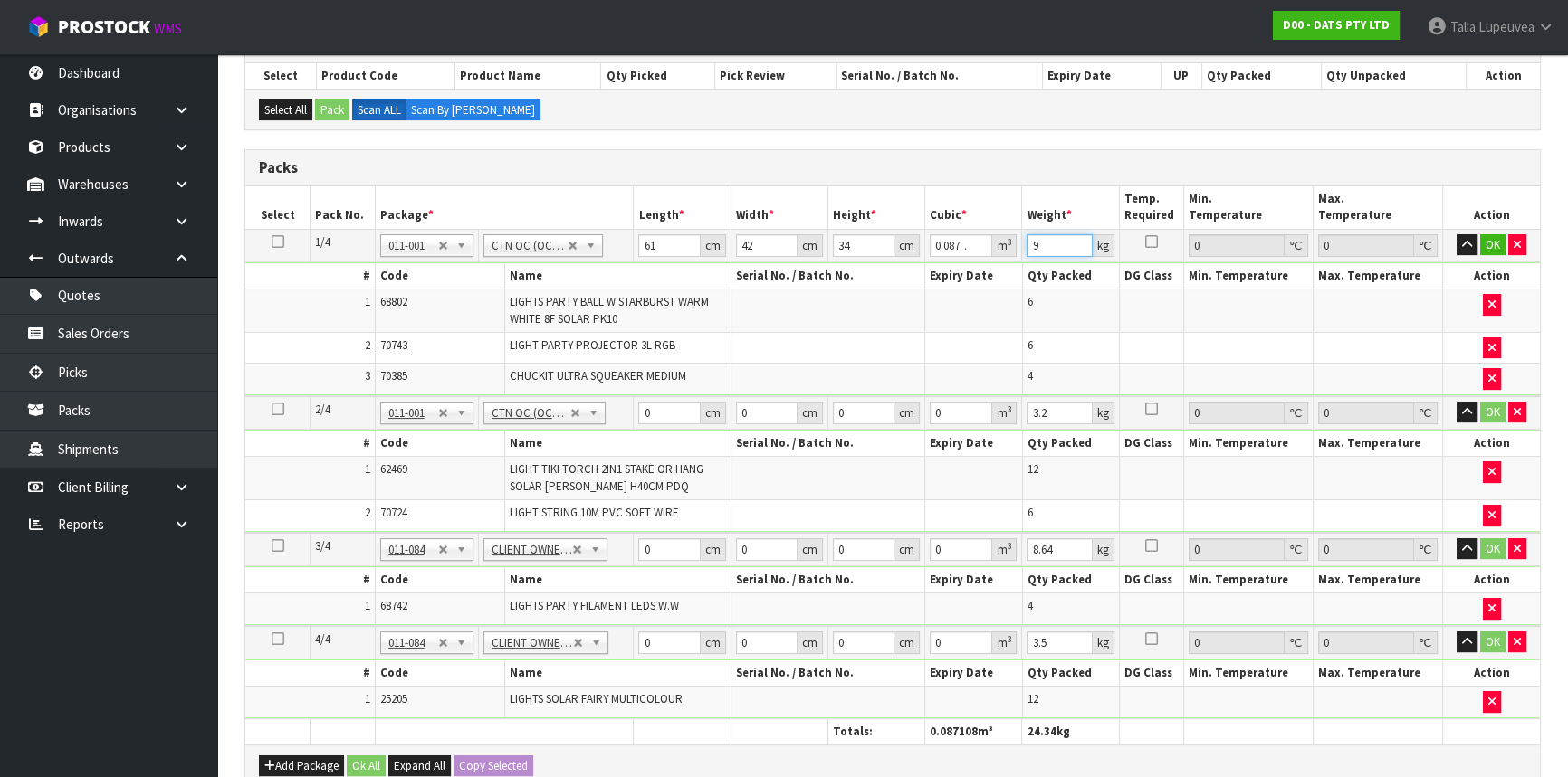
type input "9"
click at [1494, 253] on td "OK" at bounding box center [1491, 245] width 97 height 33
click at [1494, 239] on button "OK" at bounding box center [1493, 245] width 25 height 21
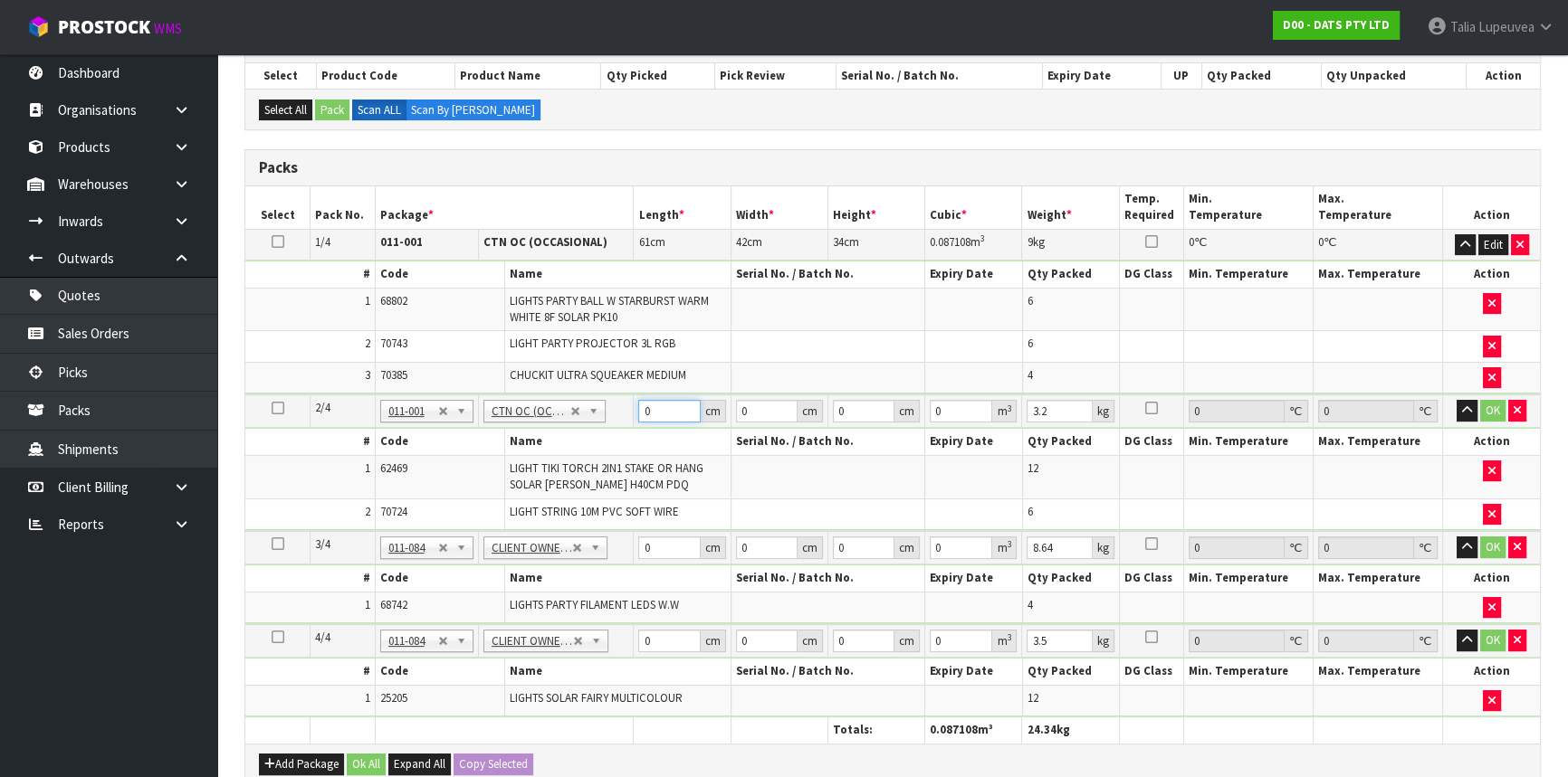
drag, startPoint x: 653, startPoint y: 407, endPoint x: 636, endPoint y: 420, distance: 21.4
click at [624, 417] on tr "2/4 NONE 007-001 007-002 007-004 007-009 007-013 007-014 007-015 007-017 007-01…" at bounding box center [892, 411] width 1294 height 34
type input "61"
type input "41"
type input "3"
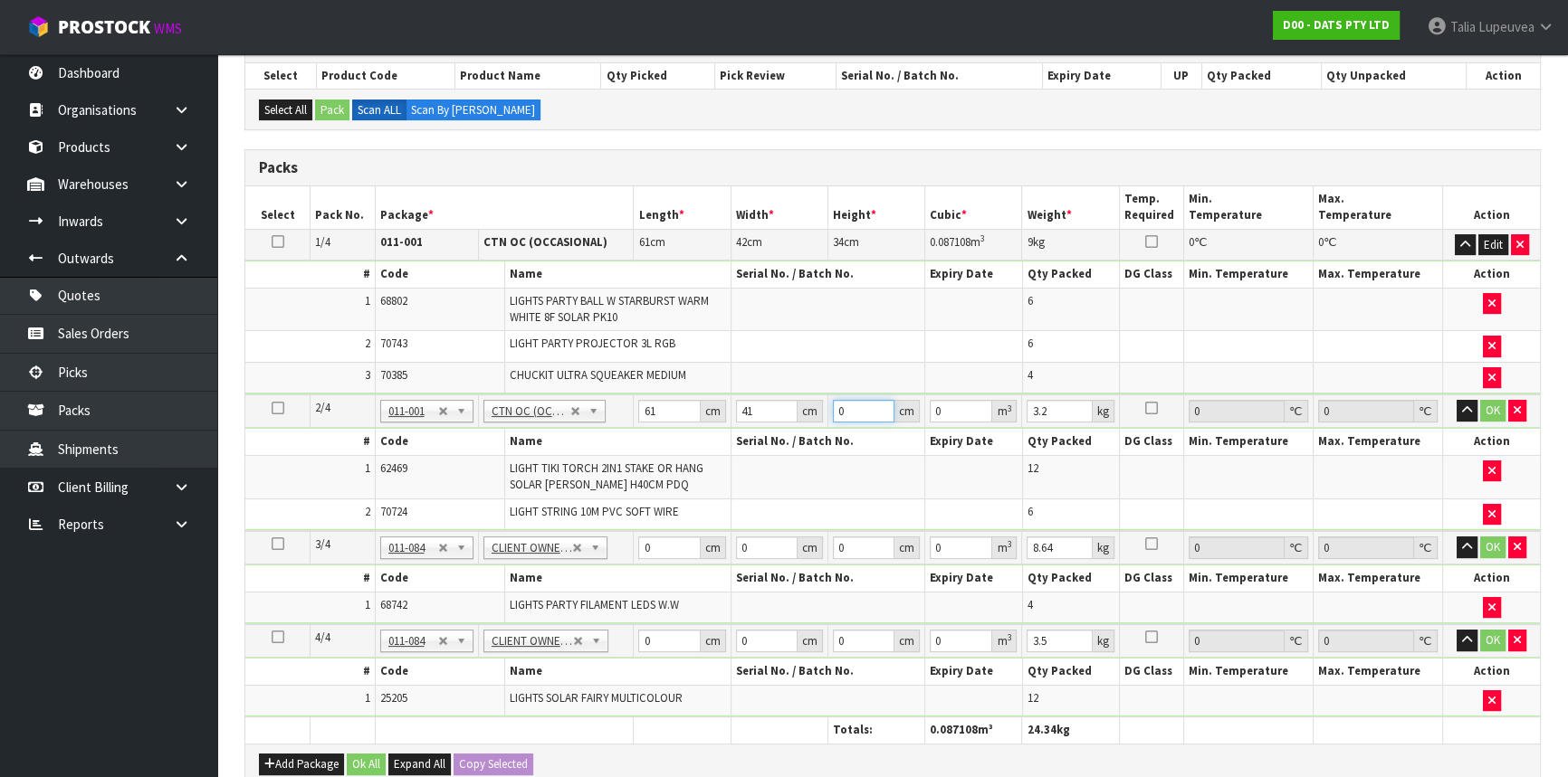
type input "0.007503"
type input "34"
type input "0.085034"
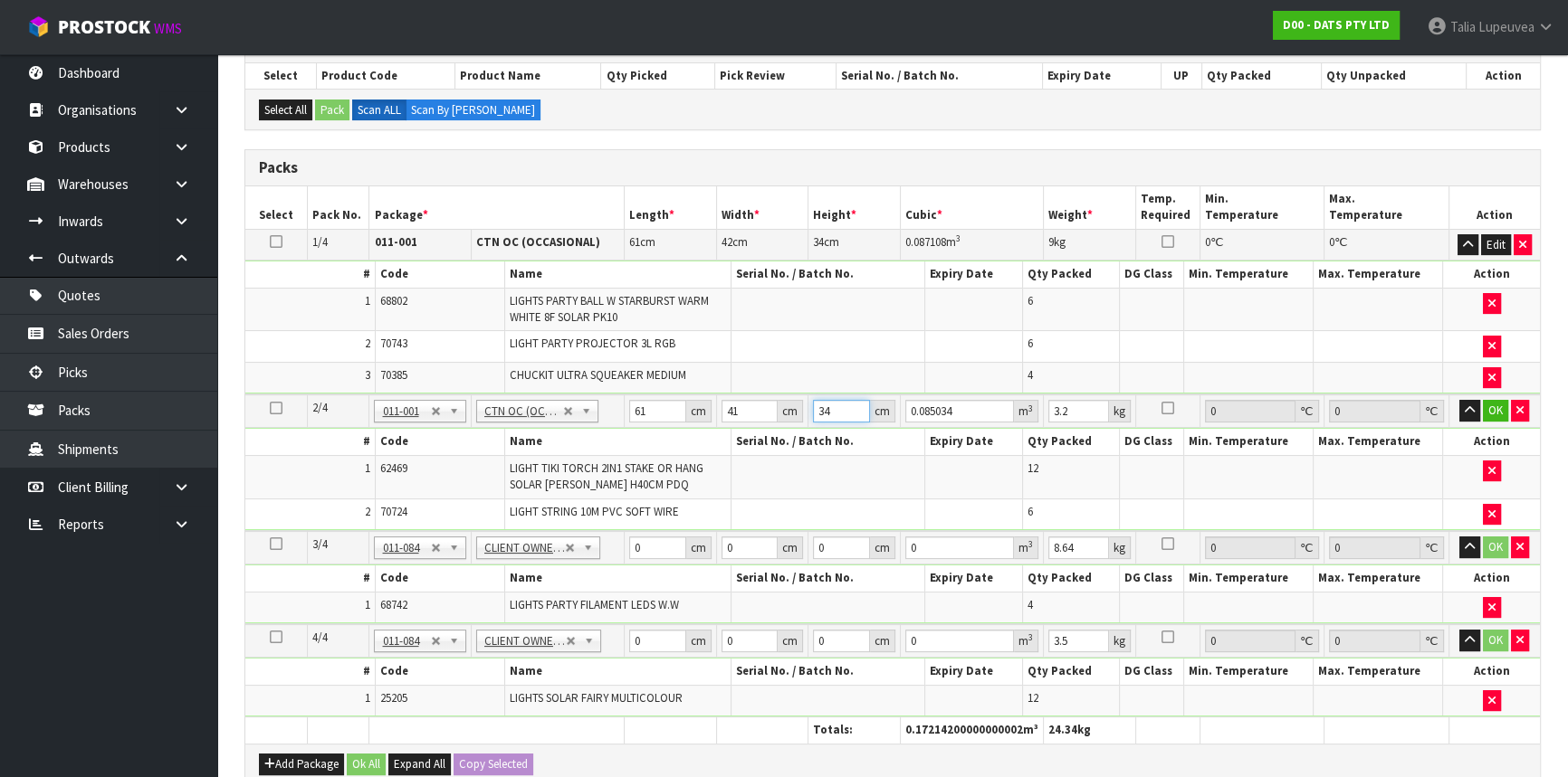
type input "34"
type input "4"
click at [1503, 408] on button "OK" at bounding box center [1495, 411] width 25 height 21
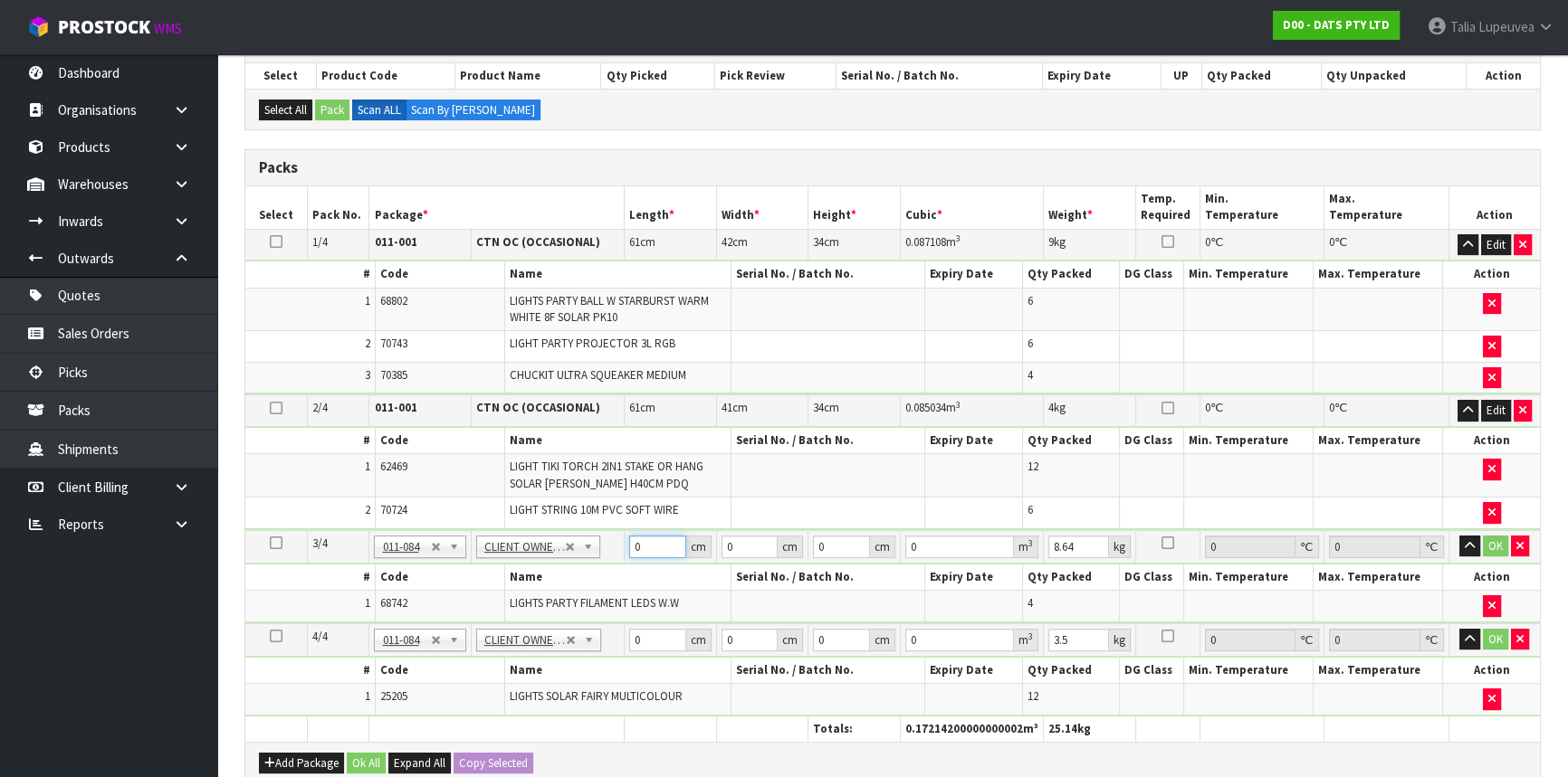
drag, startPoint x: 655, startPoint y: 543, endPoint x: 594, endPoint y: 562, distance: 63.9
click at [594, 562] on tbody "3/4 NONE 007-001 007-002 007-004 007-009 007-013 007-014 007-015 007-017 007-01…" at bounding box center [892, 577] width 1294 height 93
type input "44"
type input "43"
type input "3"
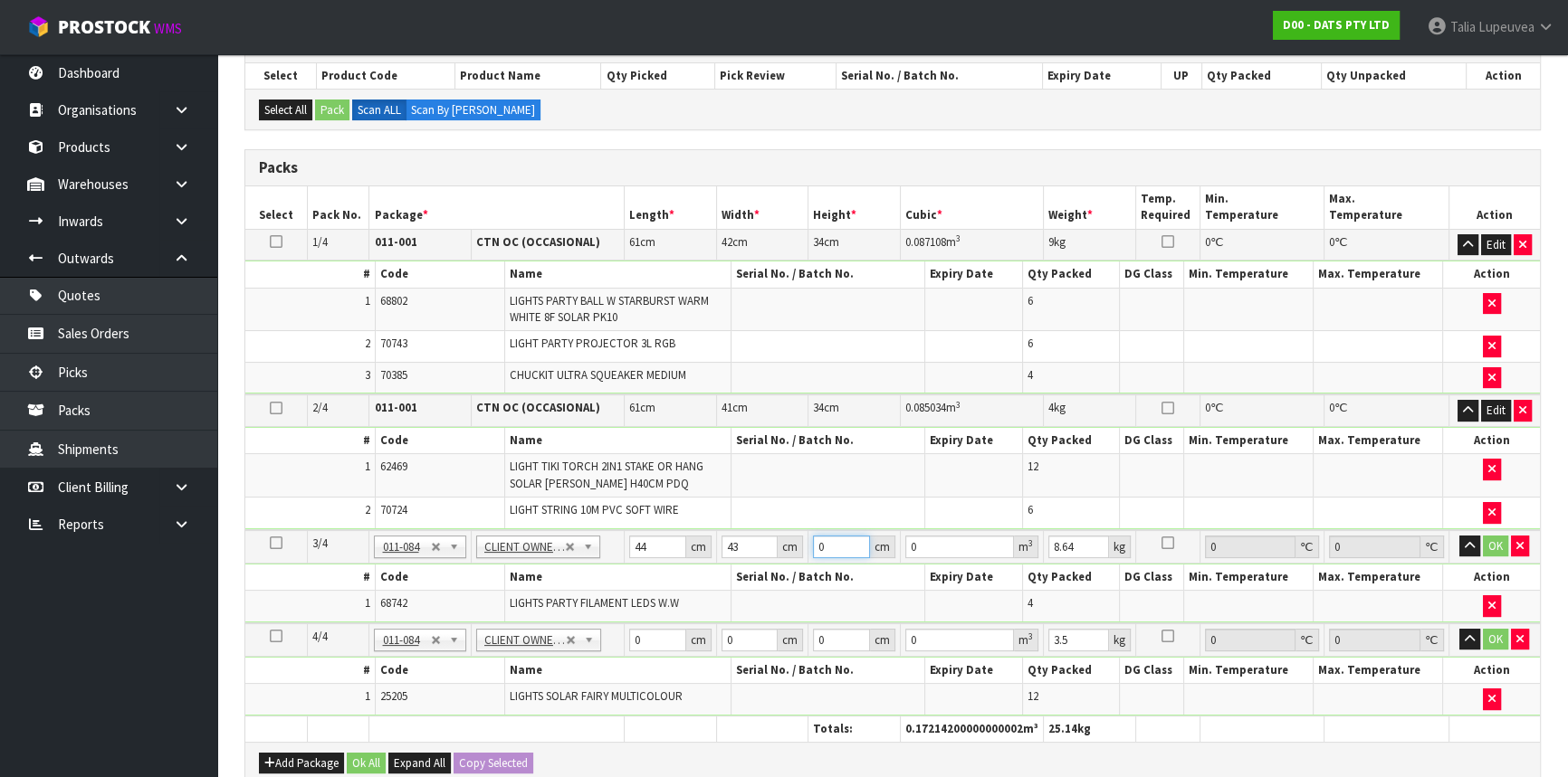
type input "0.005676"
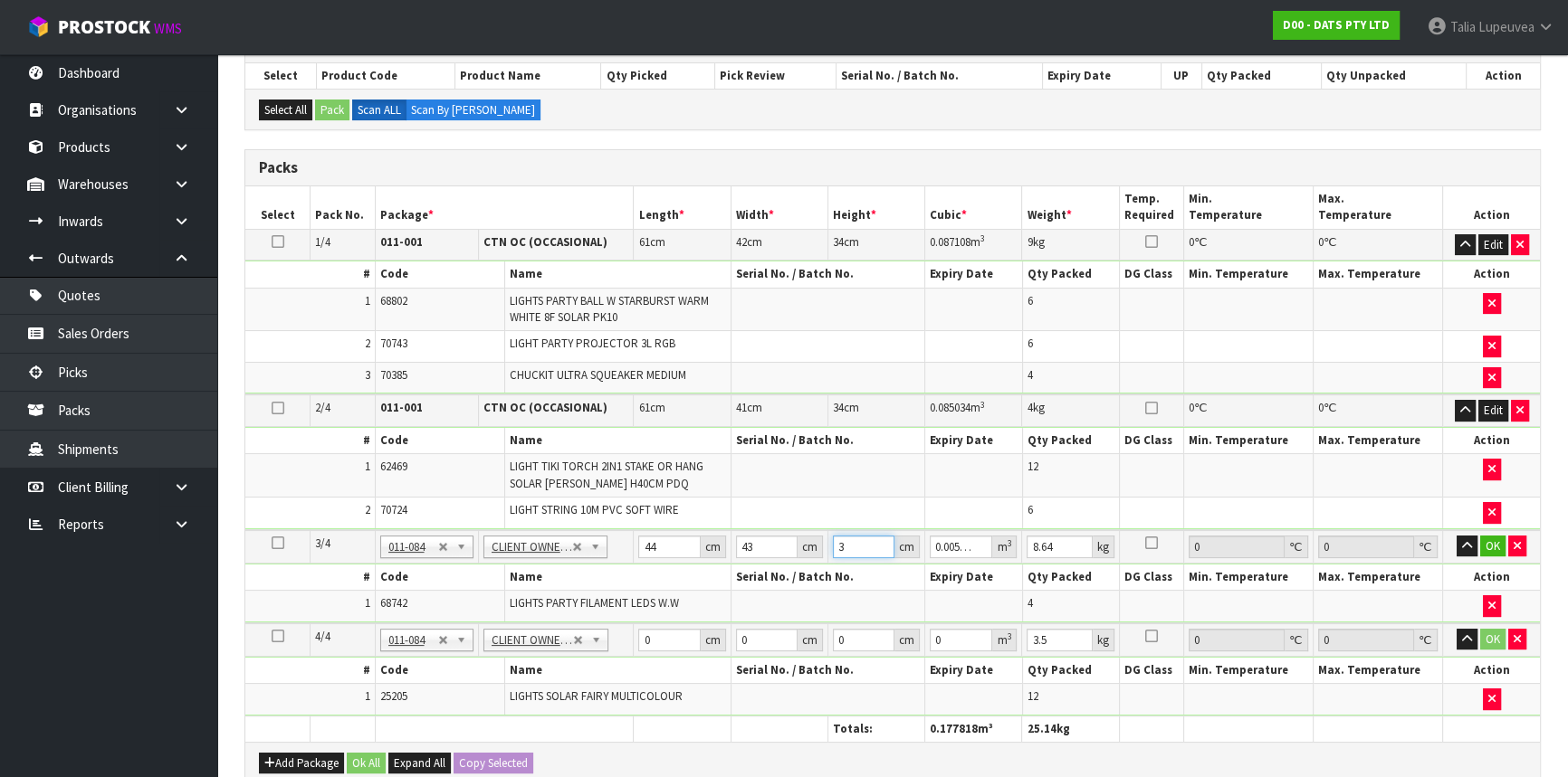
type input "31"
type input "0.058652"
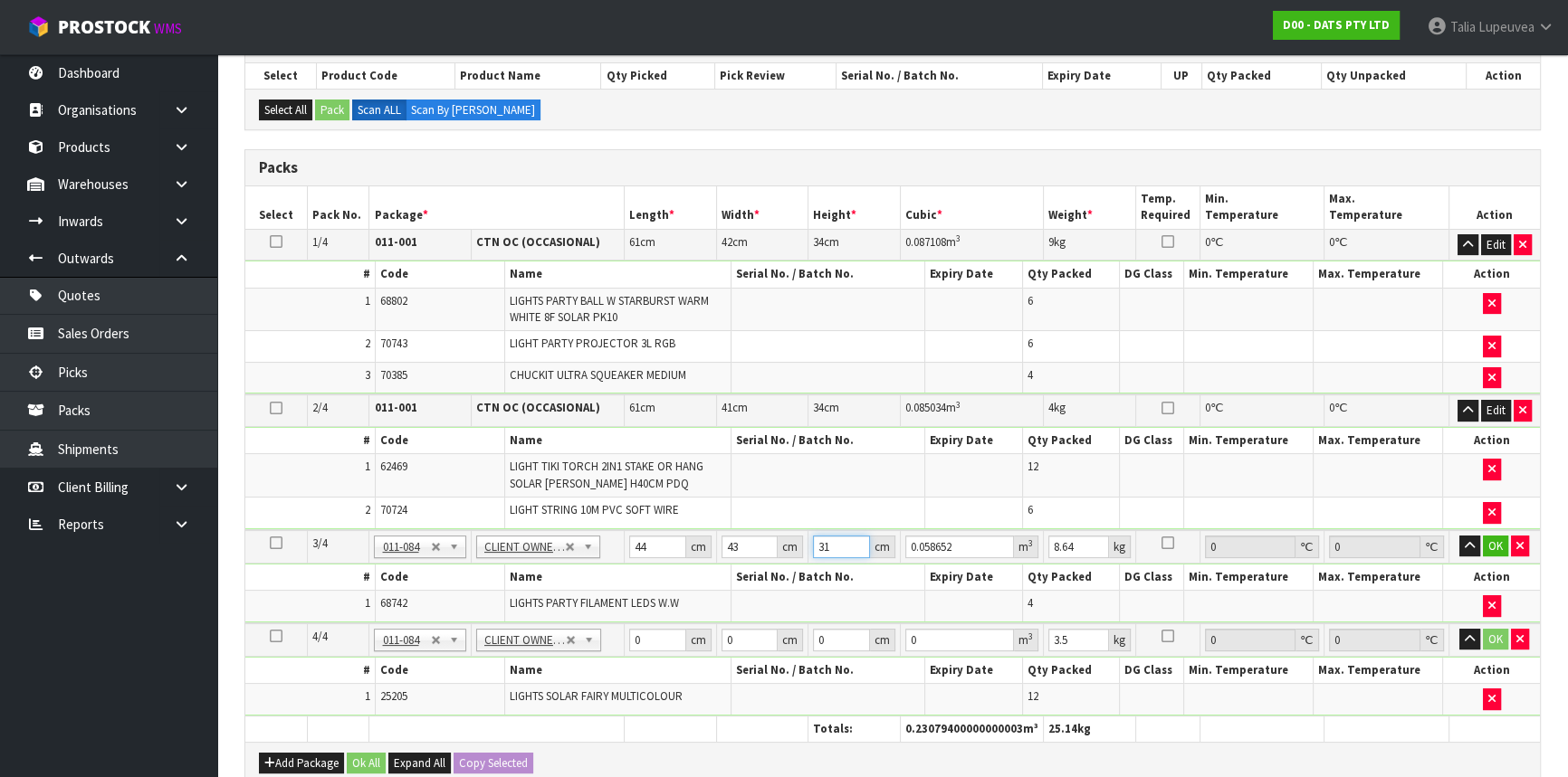
type input "31"
type input "9"
drag, startPoint x: 1493, startPoint y: 534, endPoint x: 1338, endPoint y: 575, distance: 160.3
click at [1492, 535] on button "OK" at bounding box center [1495, 546] width 25 height 21
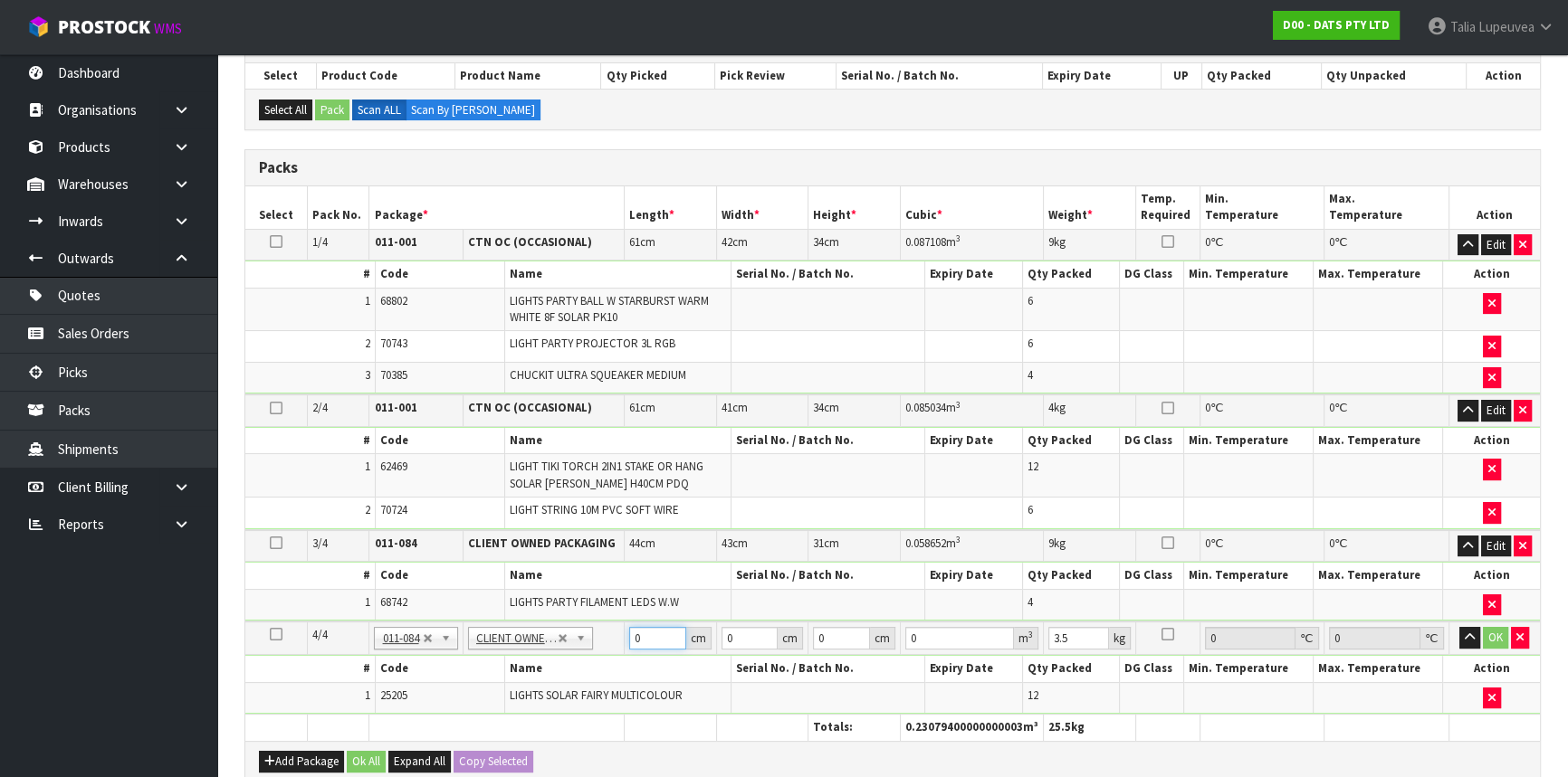
drag, startPoint x: 647, startPoint y: 636, endPoint x: 629, endPoint y: 643, distance: 19.3
click at [629, 643] on td "0 cm" at bounding box center [671, 638] width 93 height 34
type input "35"
type input "23"
type input "2"
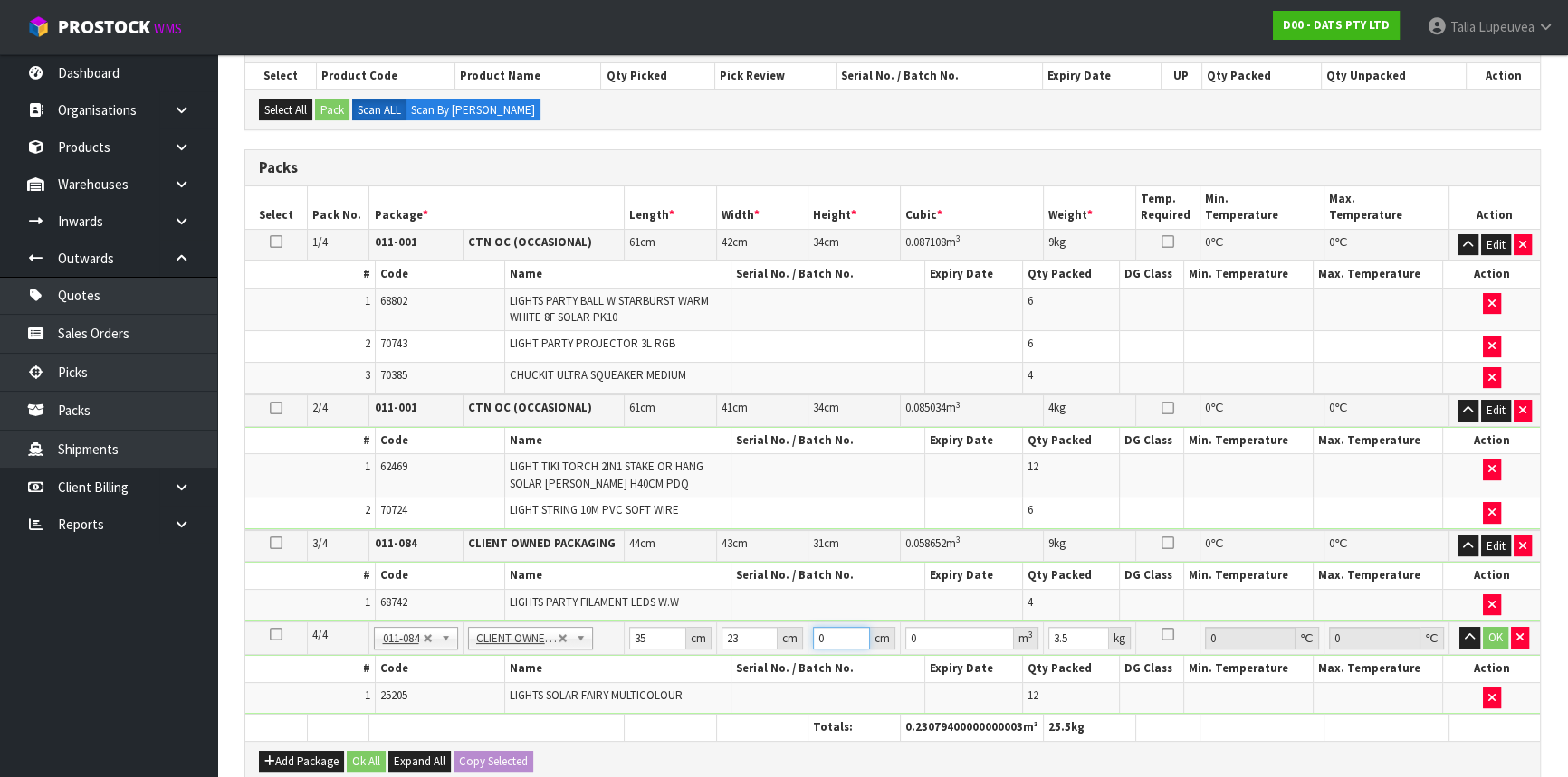
type input "0.00161"
type input "25"
type input "0.020125"
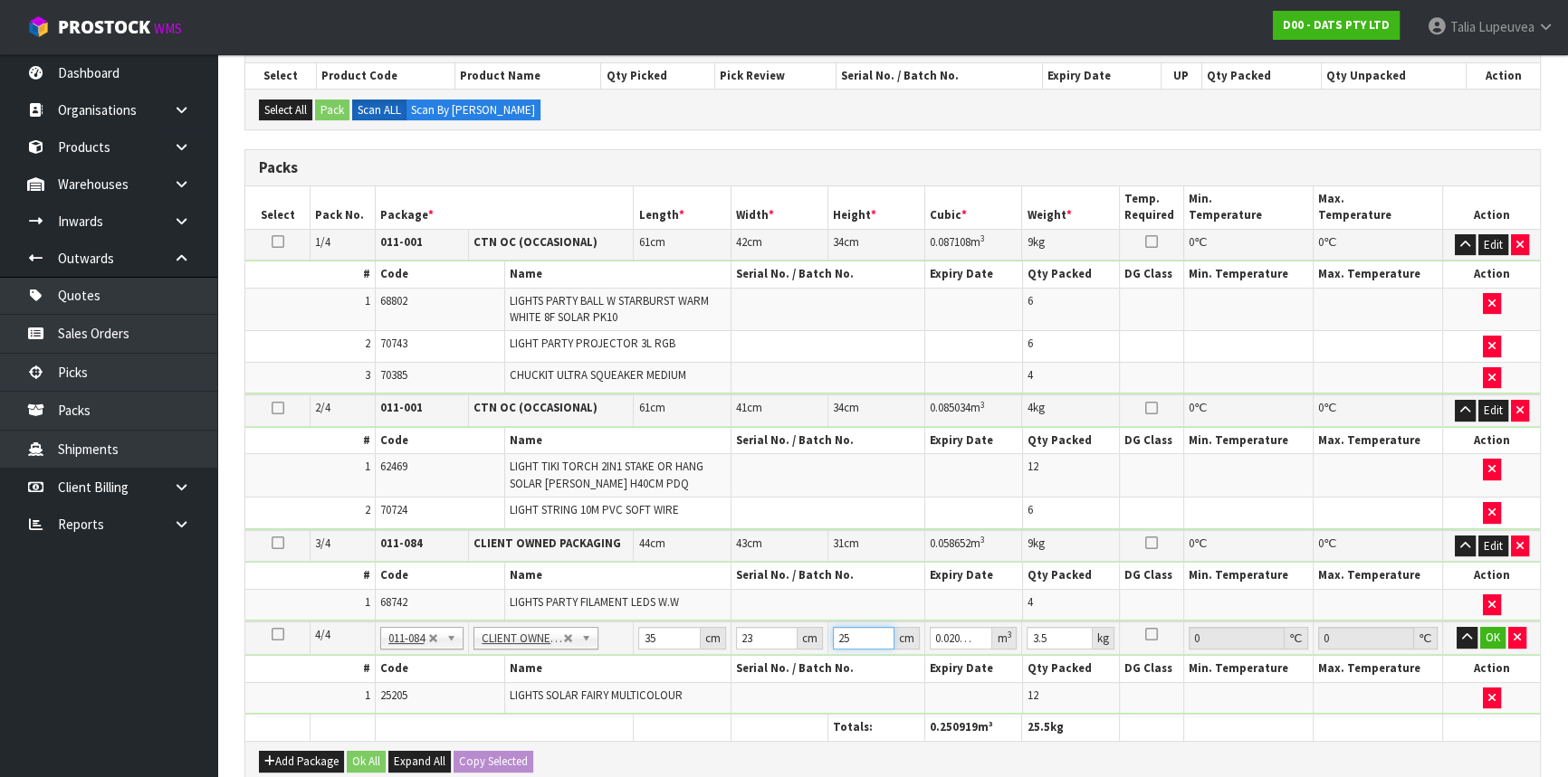
type input "25"
type input "3"
drag, startPoint x: 1487, startPoint y: 634, endPoint x: 1405, endPoint y: 733, distance: 128.5
click at [1487, 633] on button "OK" at bounding box center [1493, 638] width 25 height 21
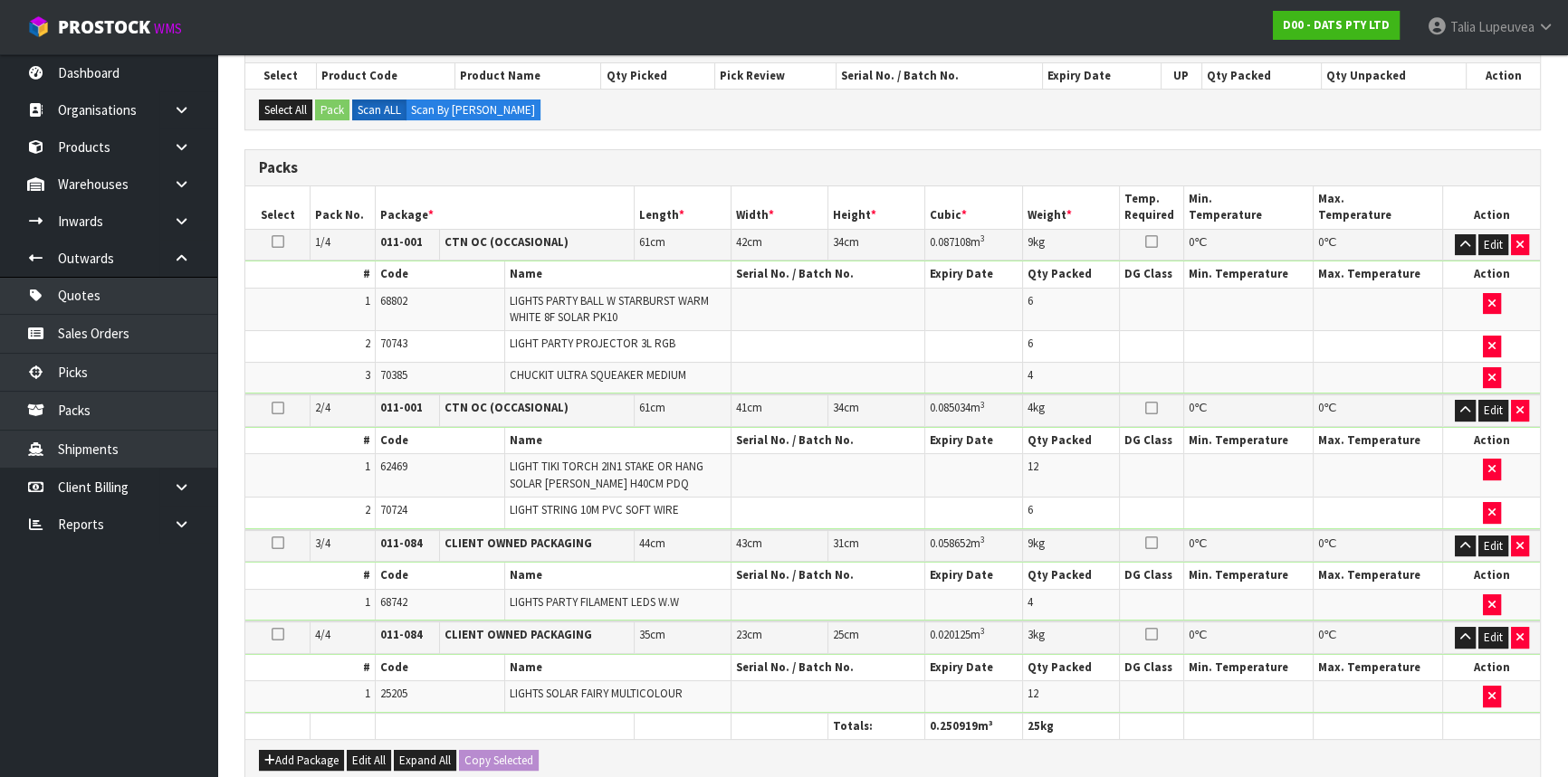
scroll to position [712, 0]
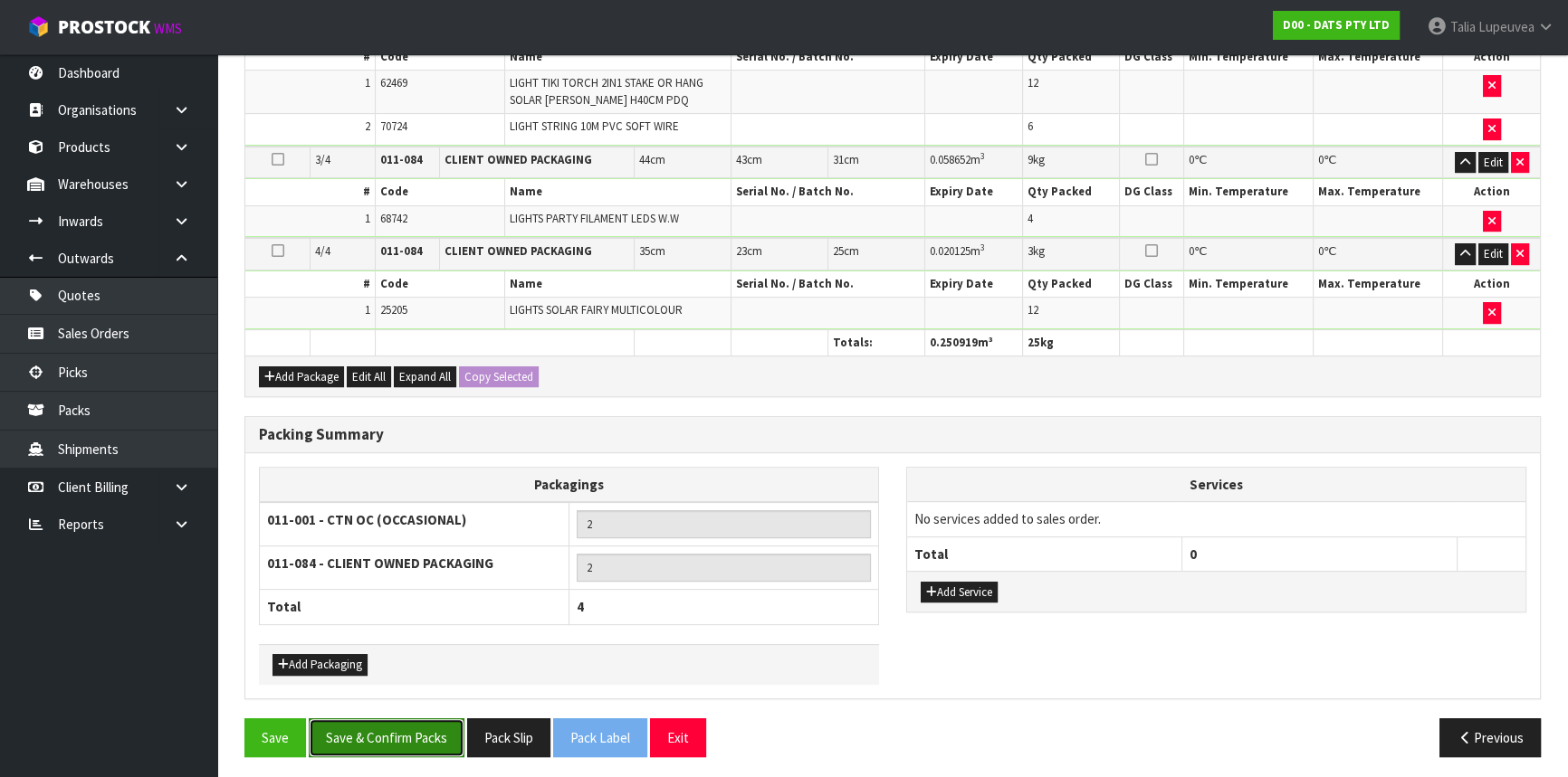
click at [394, 726] on button "Save & Confirm Packs" at bounding box center [386, 737] width 156 height 39
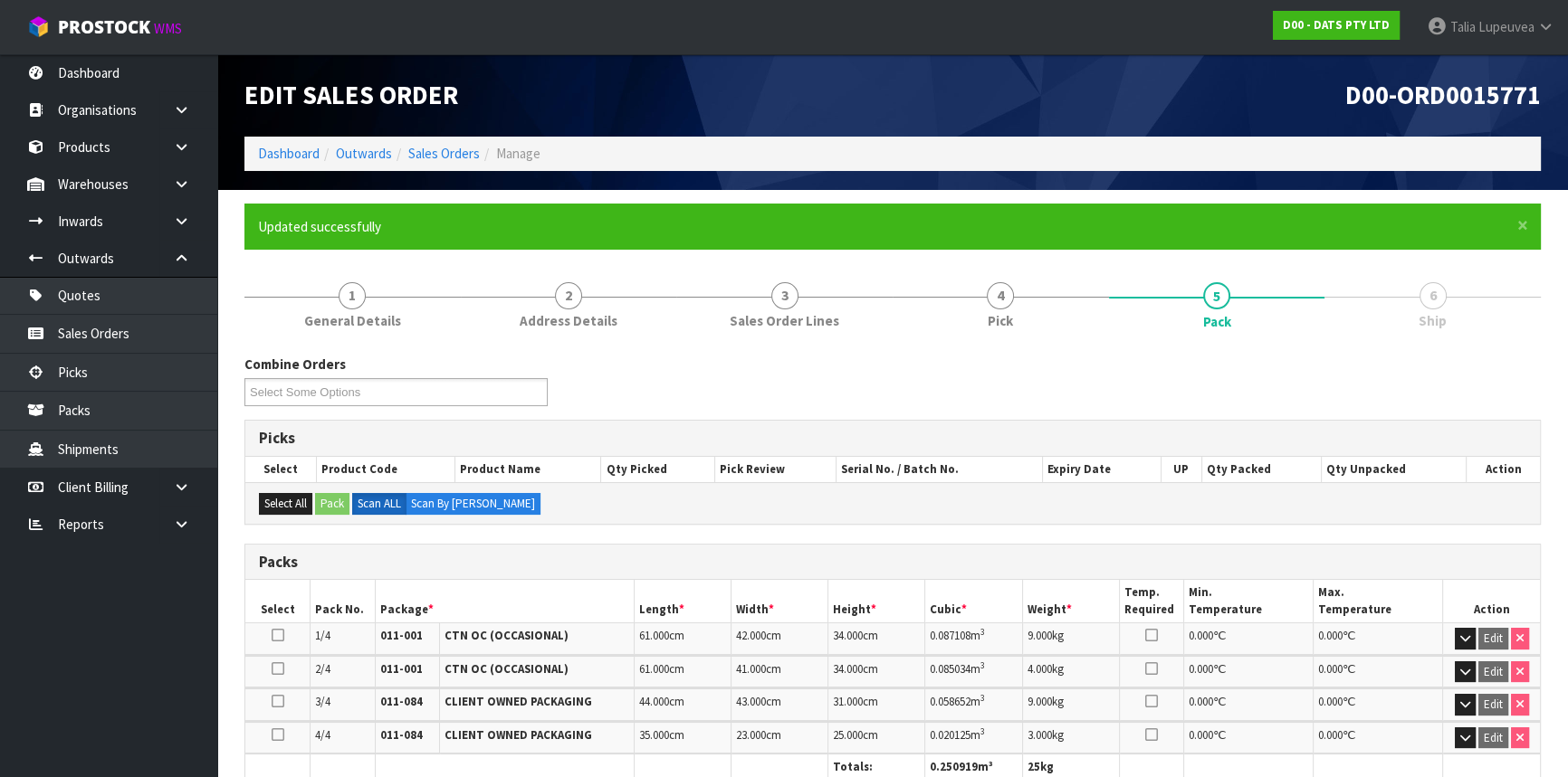
scroll to position [387, 0]
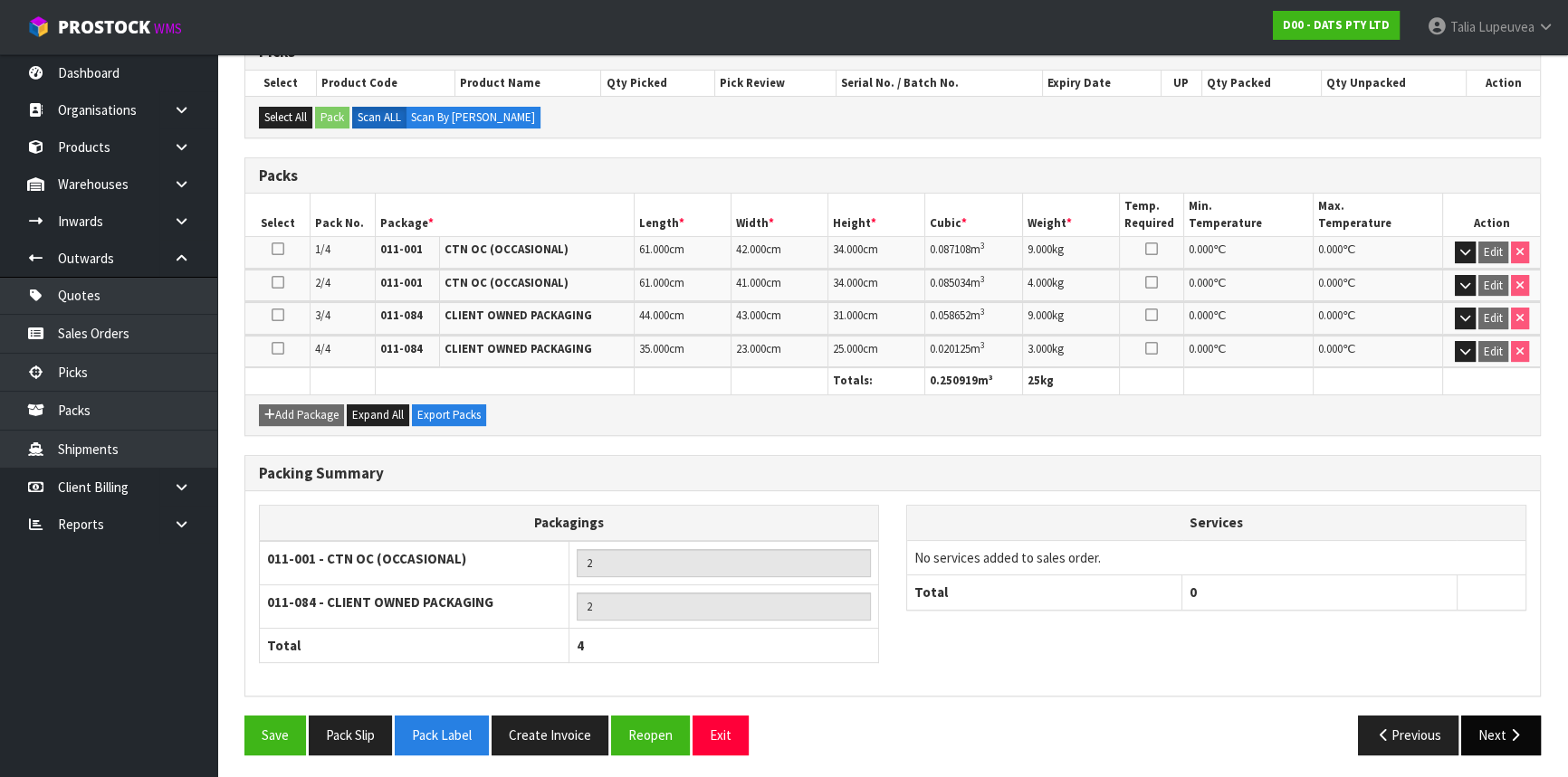
click at [1485, 731] on button "Next" at bounding box center [1500, 735] width 79 height 39
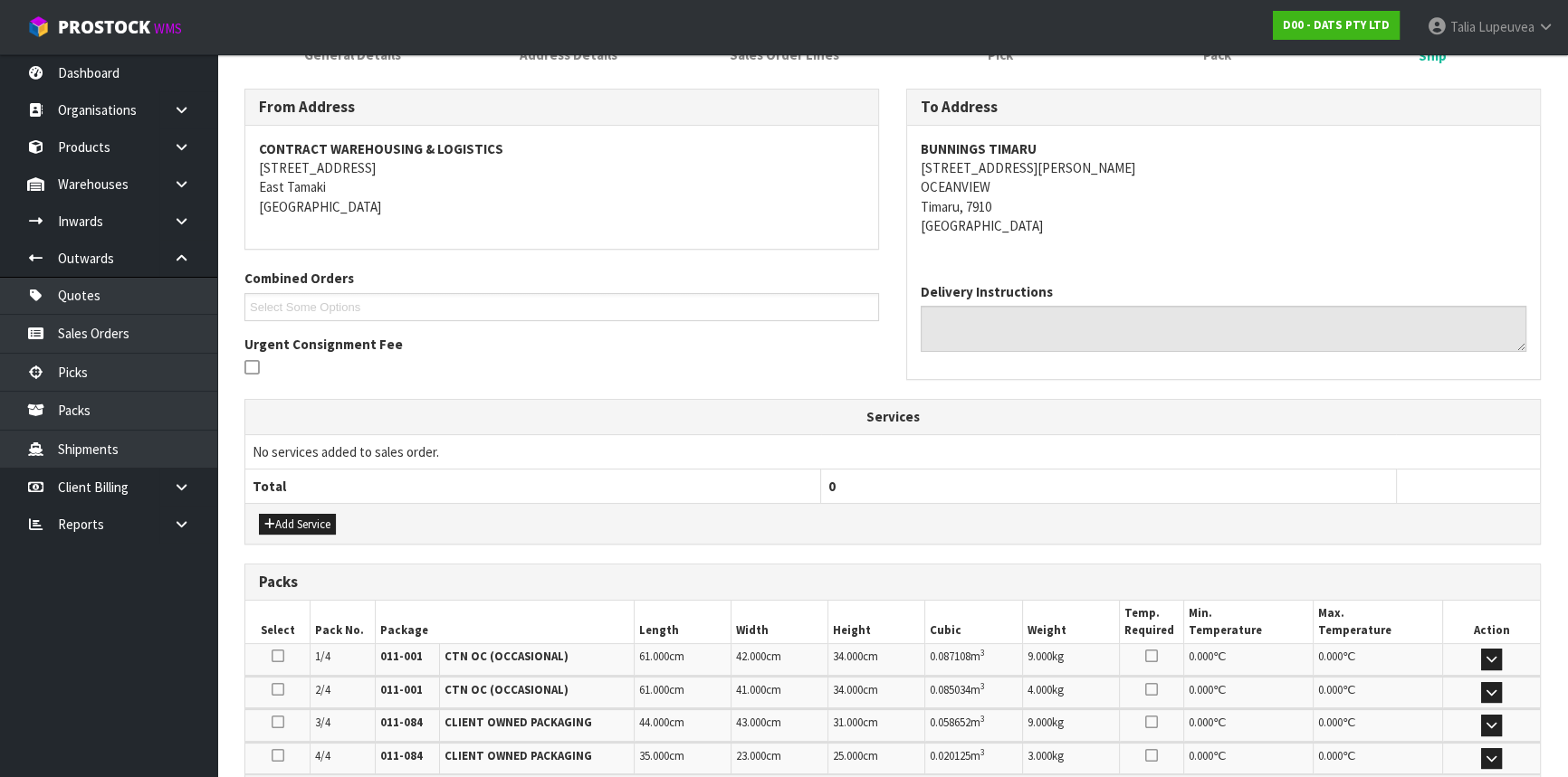
scroll to position [411, 0]
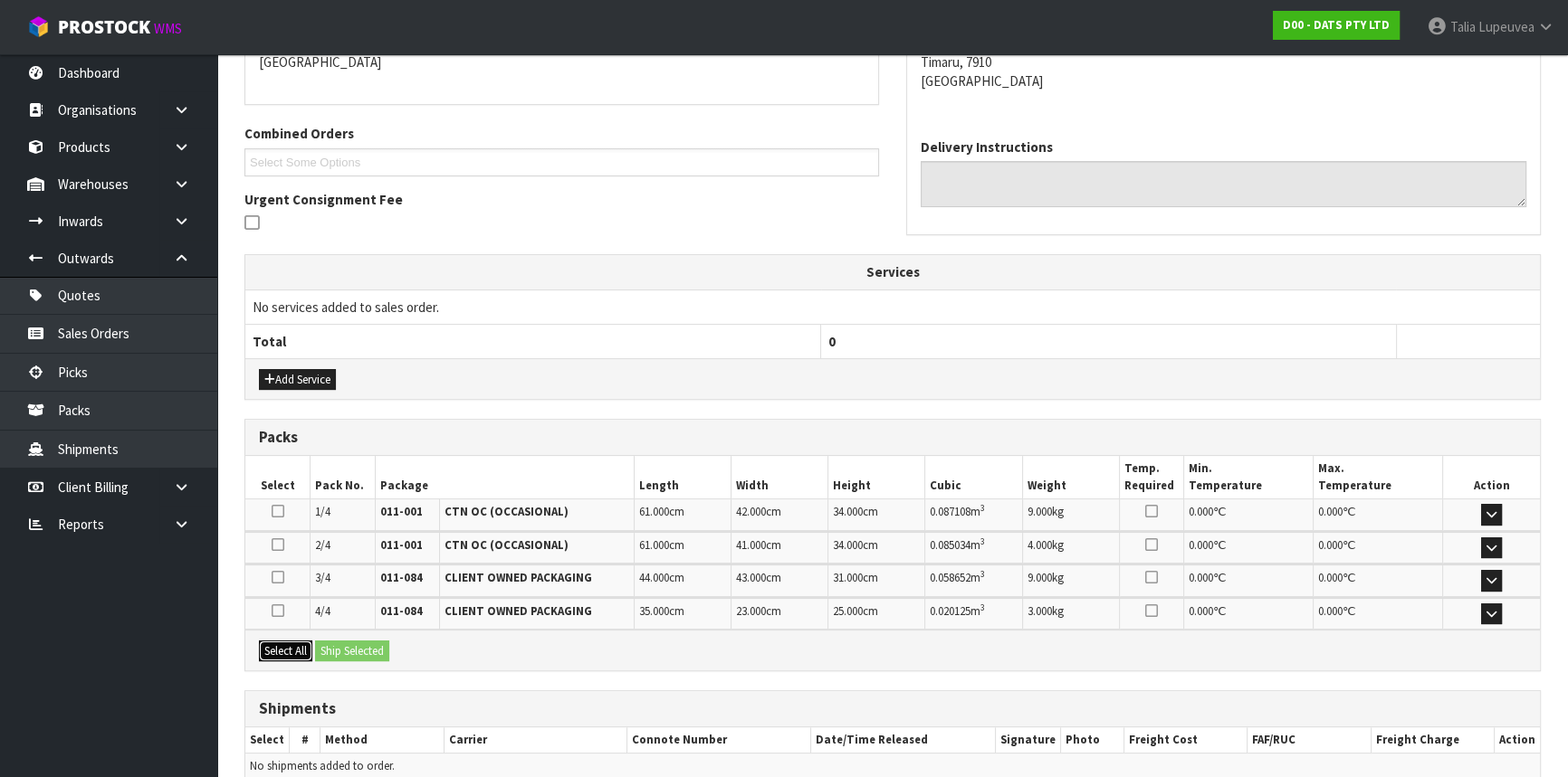
click at [290, 641] on button "Select All" at bounding box center [285, 651] width 53 height 21
click at [378, 643] on button "Ship Selected" at bounding box center [352, 651] width 74 height 21
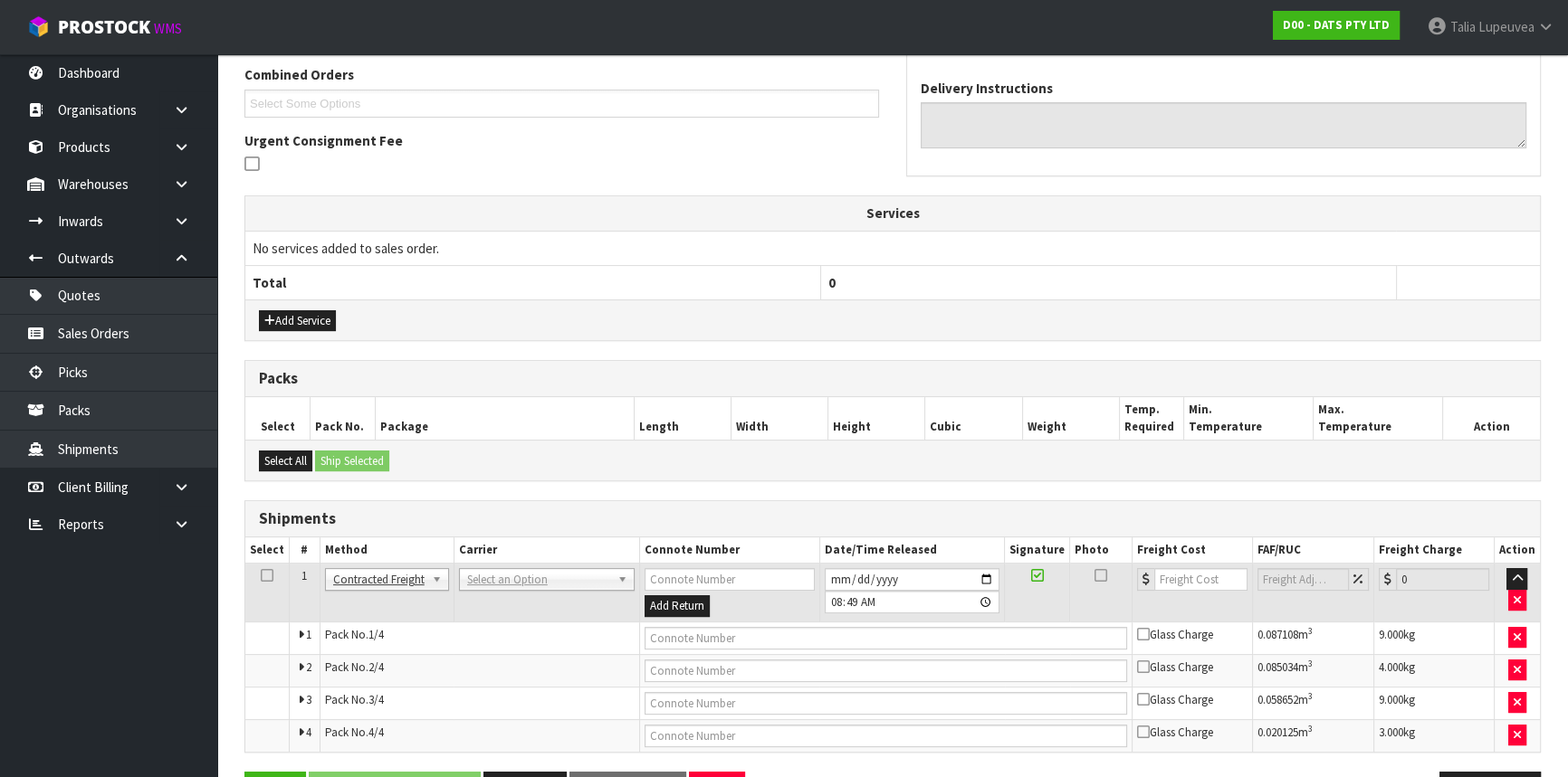
scroll to position [526, 0]
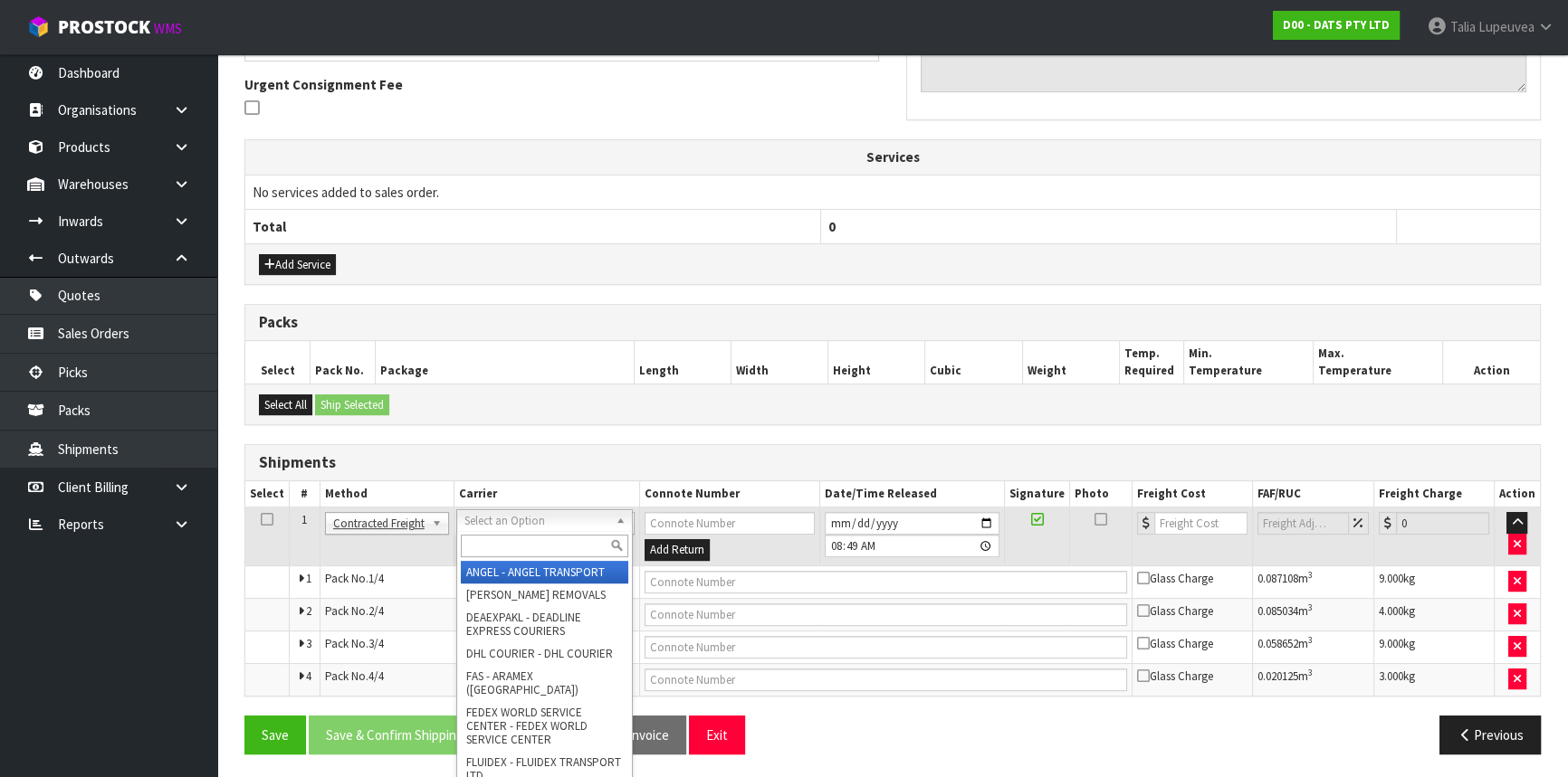
click at [502, 540] on input "text" at bounding box center [544, 545] width 167 height 22
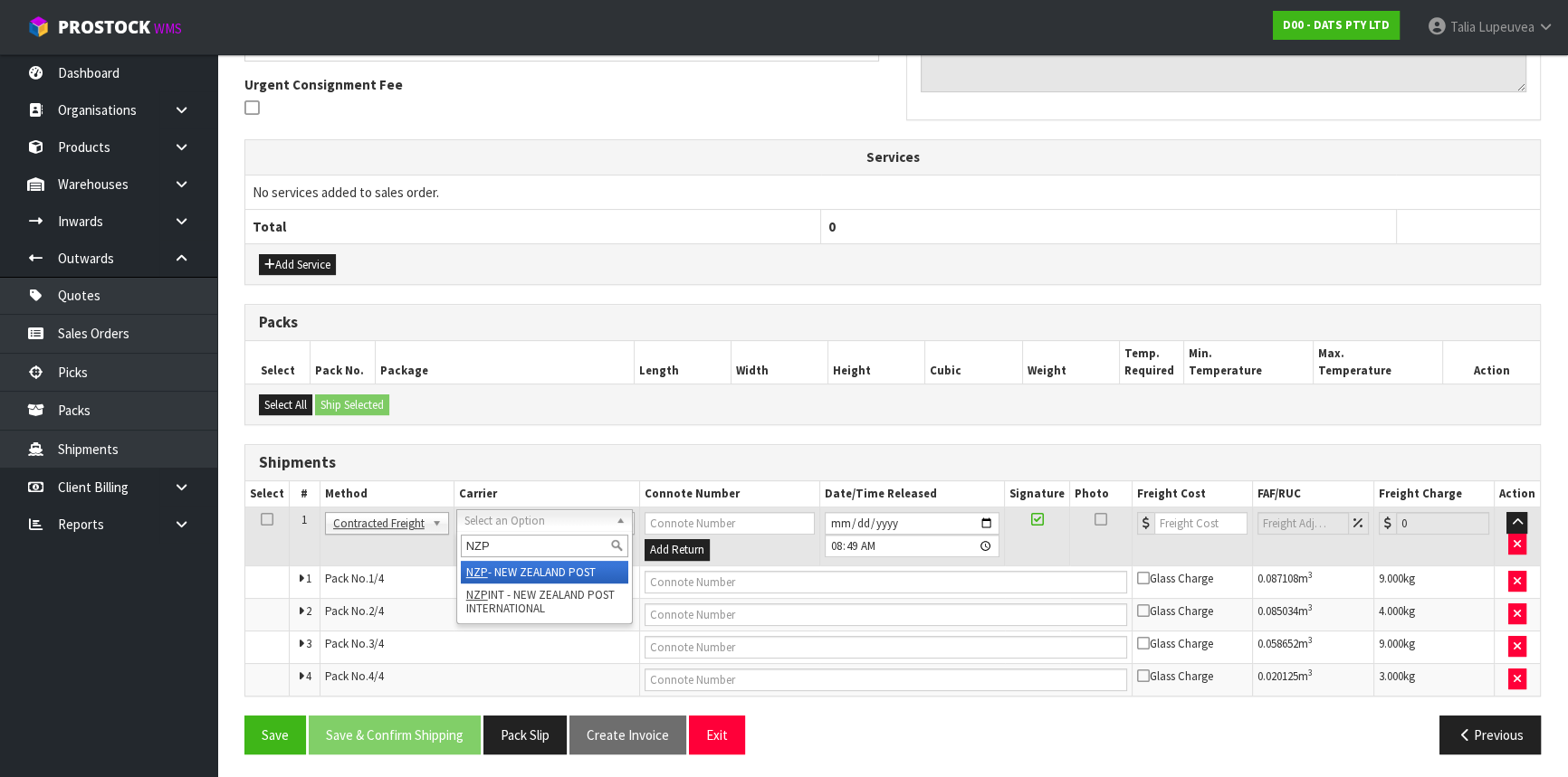
type input "NZP"
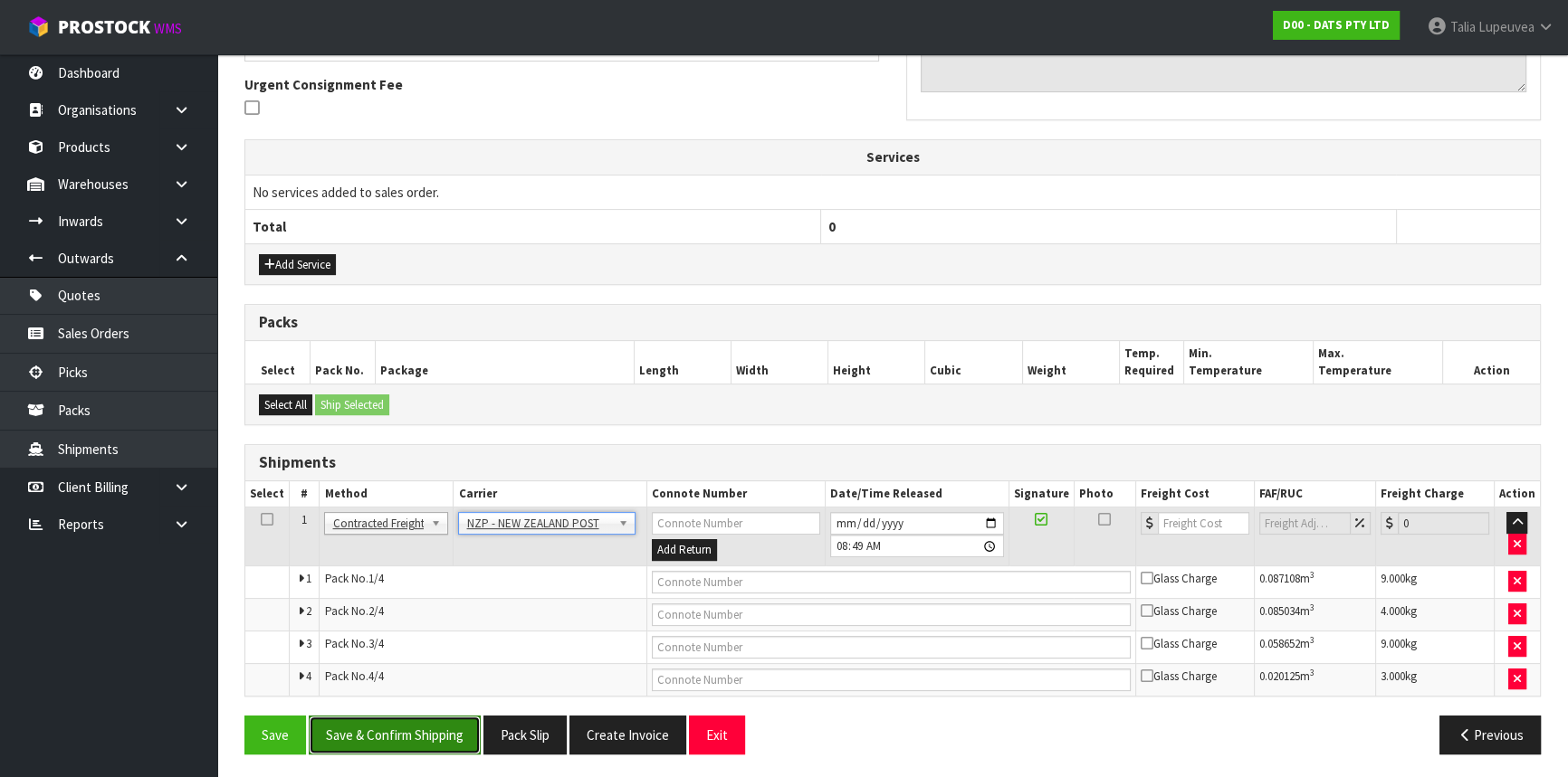
click at [437, 724] on button "Save & Confirm Shipping" at bounding box center [394, 735] width 172 height 39
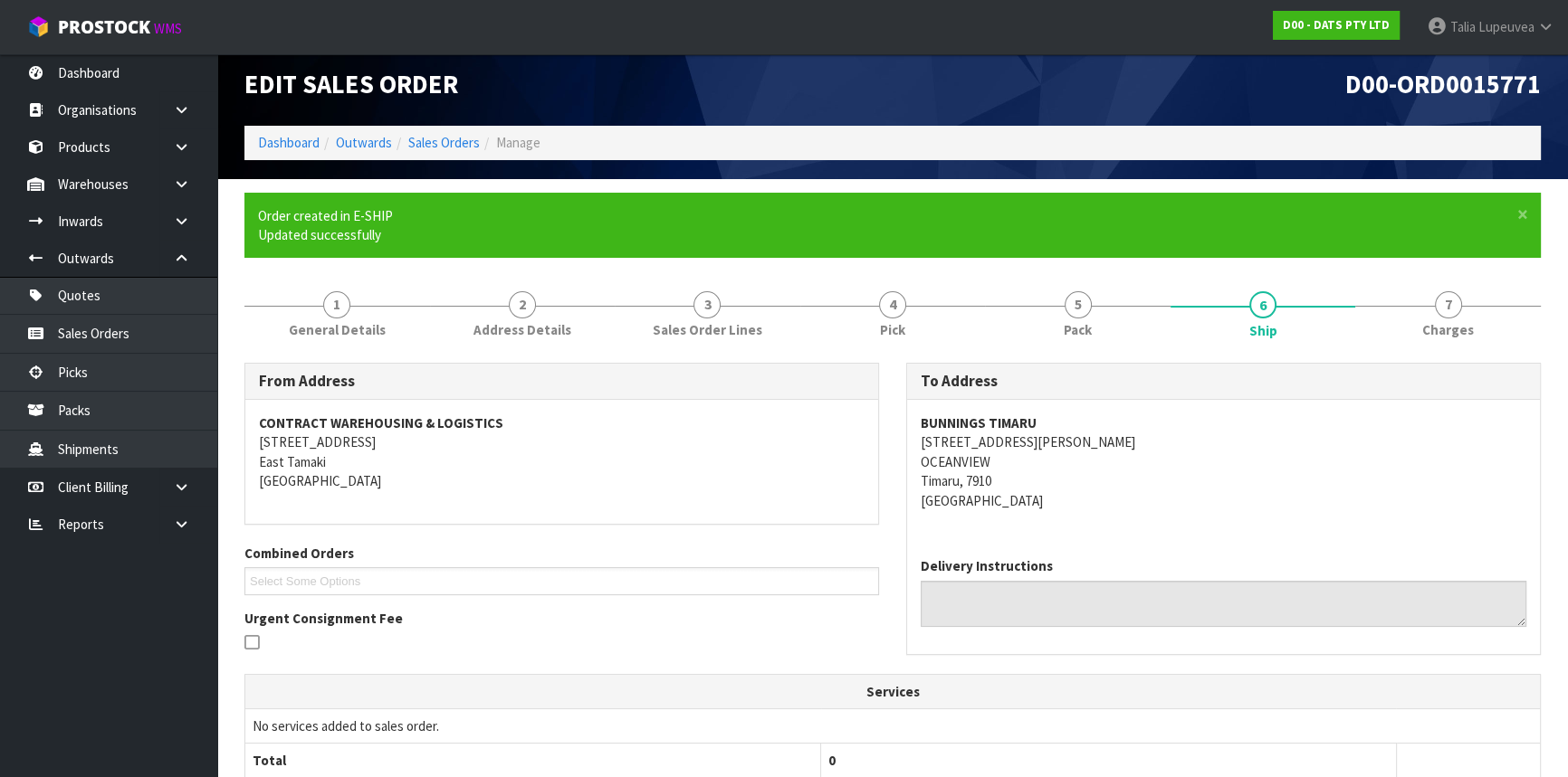
scroll to position [0, 0]
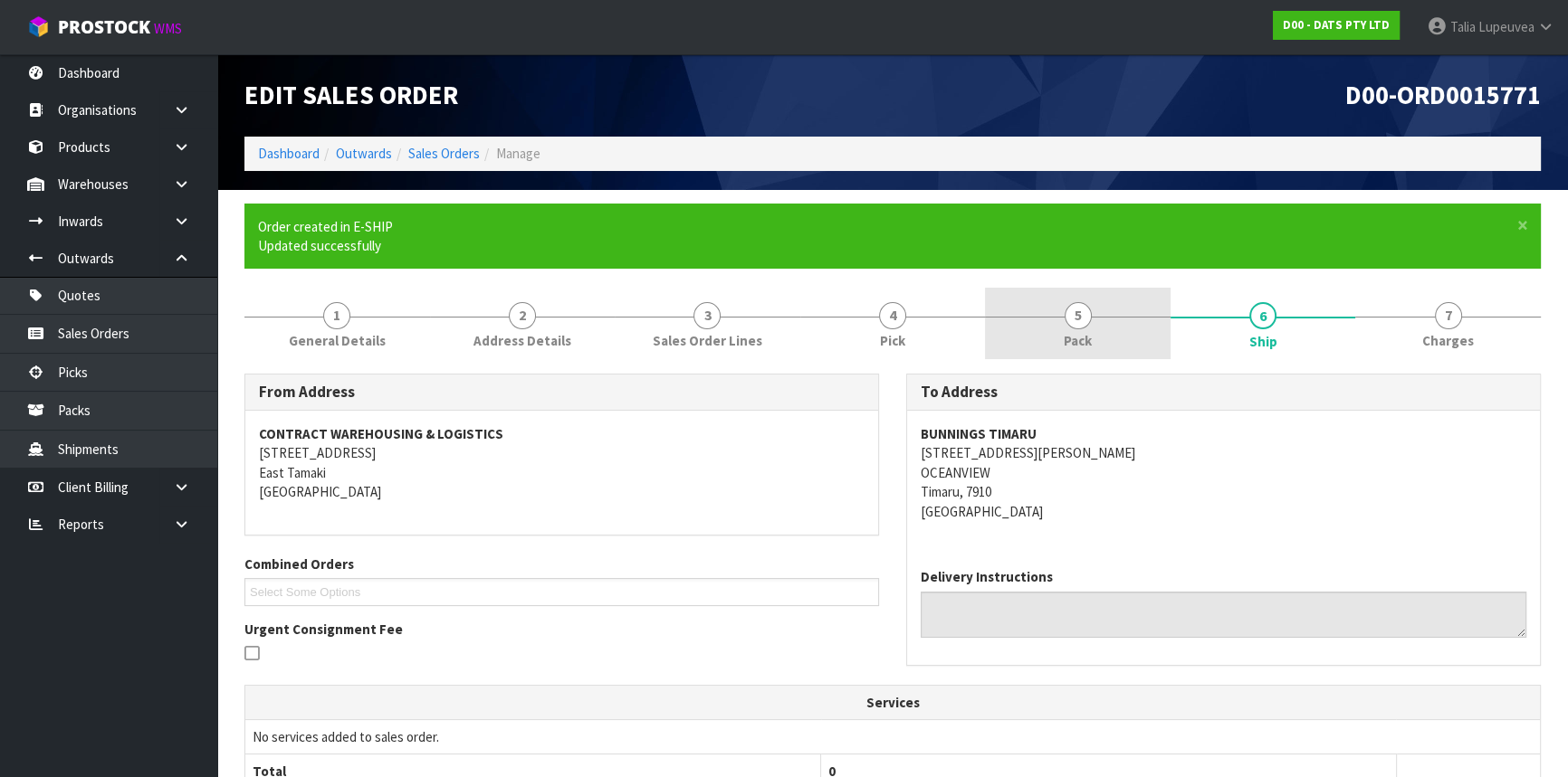
click at [1078, 314] on span "5" at bounding box center [1078, 316] width 27 height 27
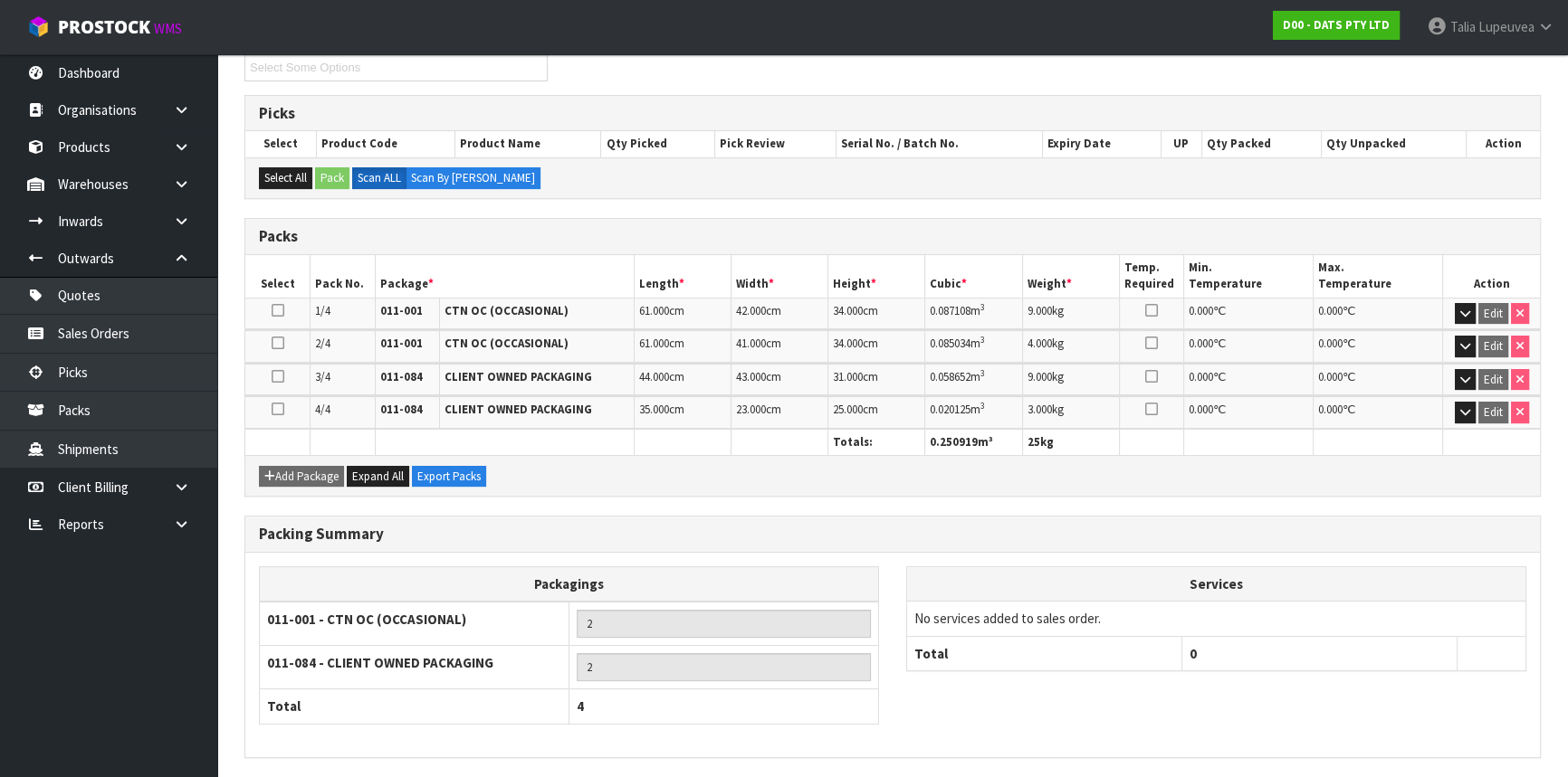
scroll to position [406, 0]
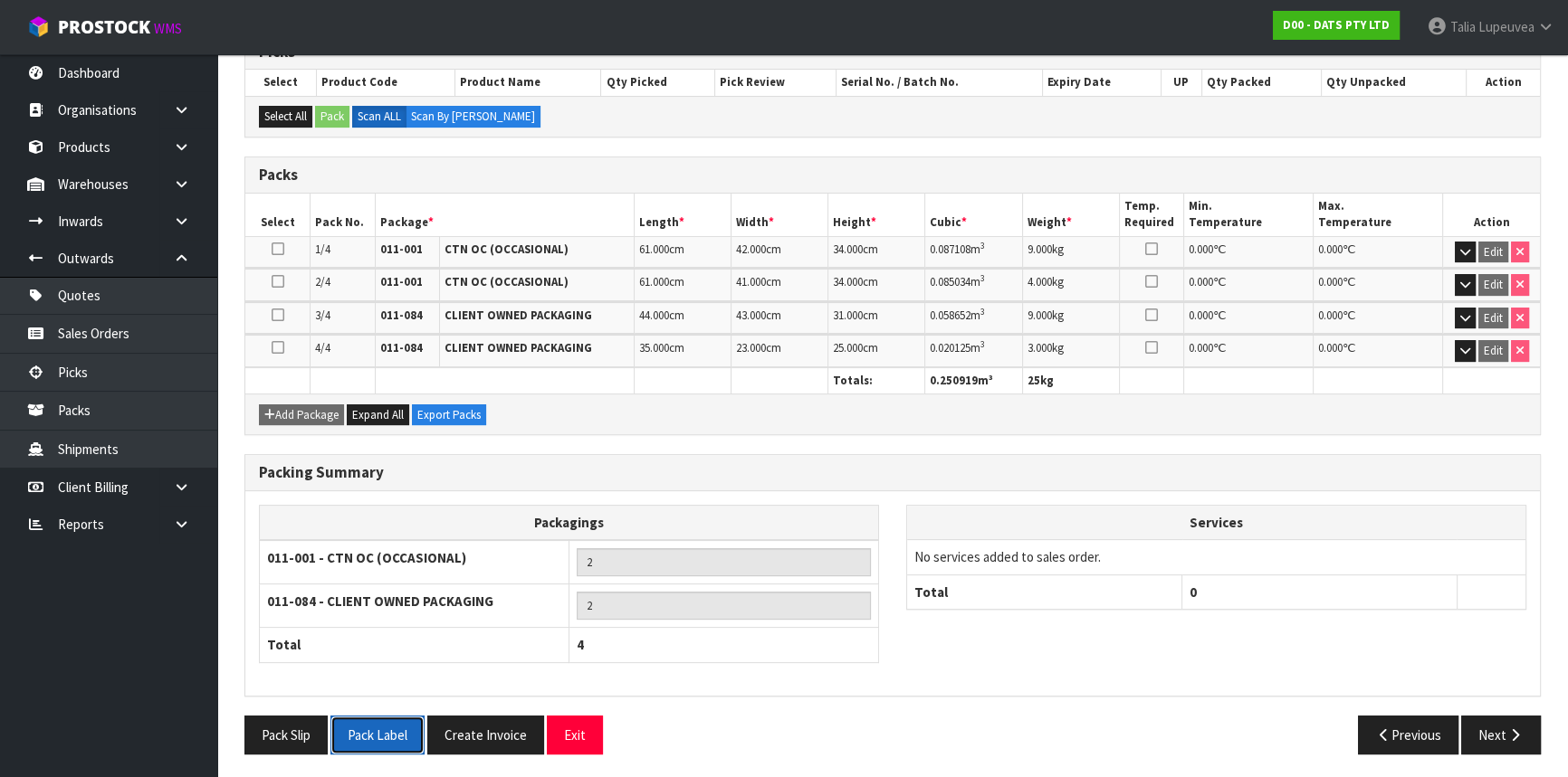
click at [365, 732] on button "Pack Label" at bounding box center [377, 735] width 94 height 39
click at [748, 722] on div "Pack Slip Pack Label Create Invoice Exit" at bounding box center [562, 735] width 661 height 39
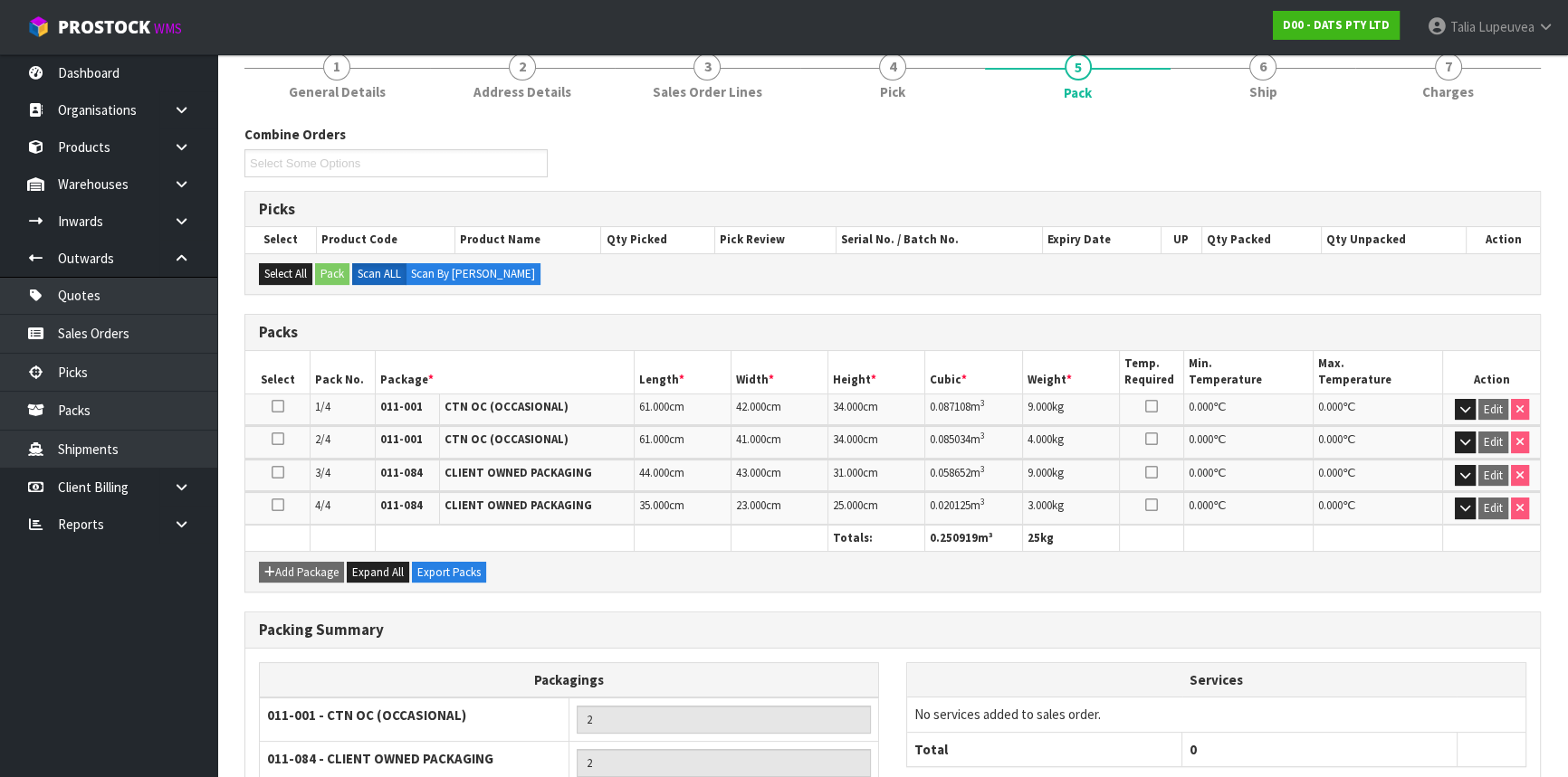
scroll to position [0, 0]
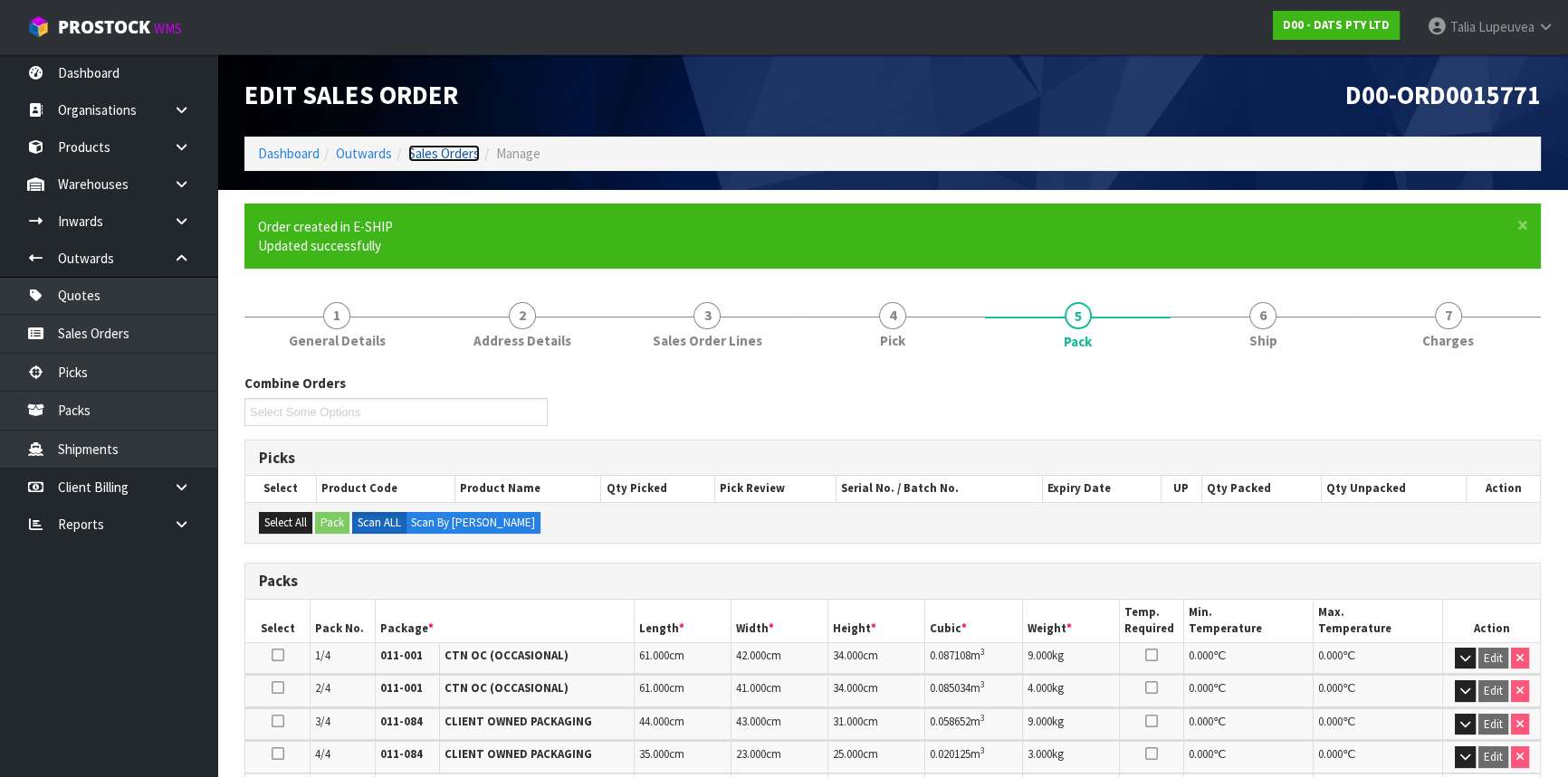
click at [453, 157] on link "Sales Orders" at bounding box center [444, 154] width 72 height 17
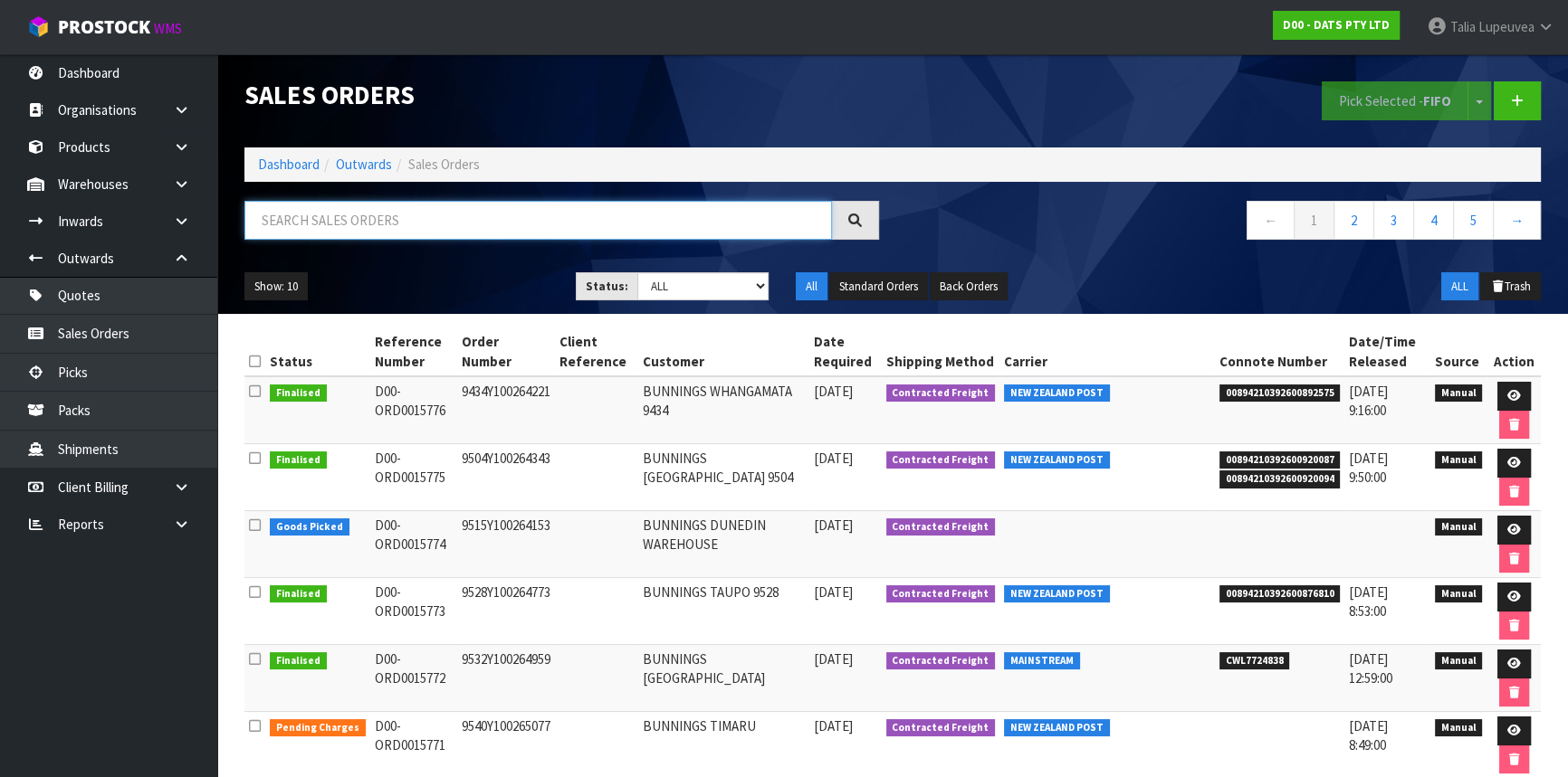
click at [453, 228] on input "text" at bounding box center [538, 220] width 588 height 39
type input "JOB-0412736"
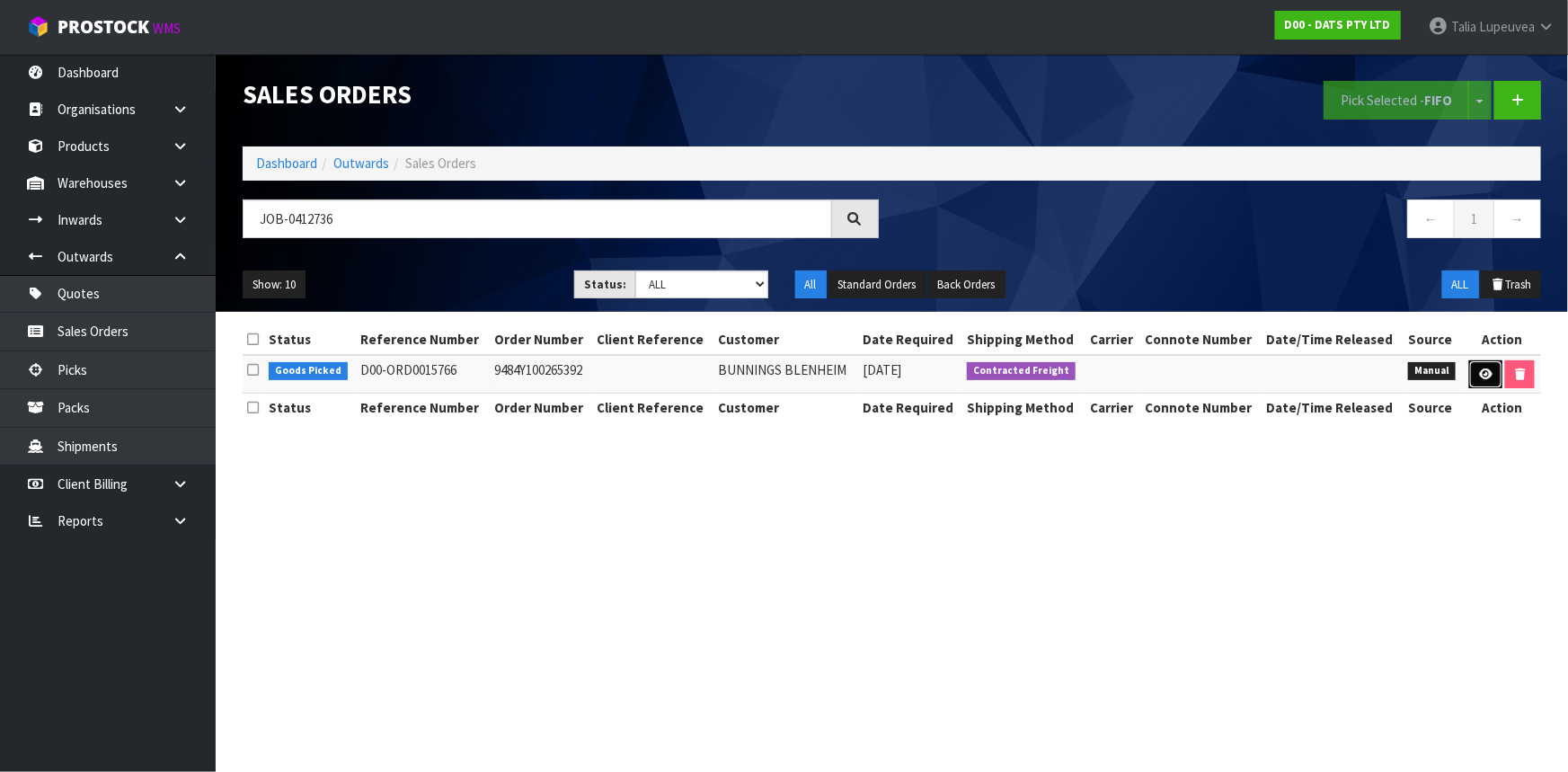
click at [1479, 374] on icon at bounding box center [1485, 374] width 13 height 12
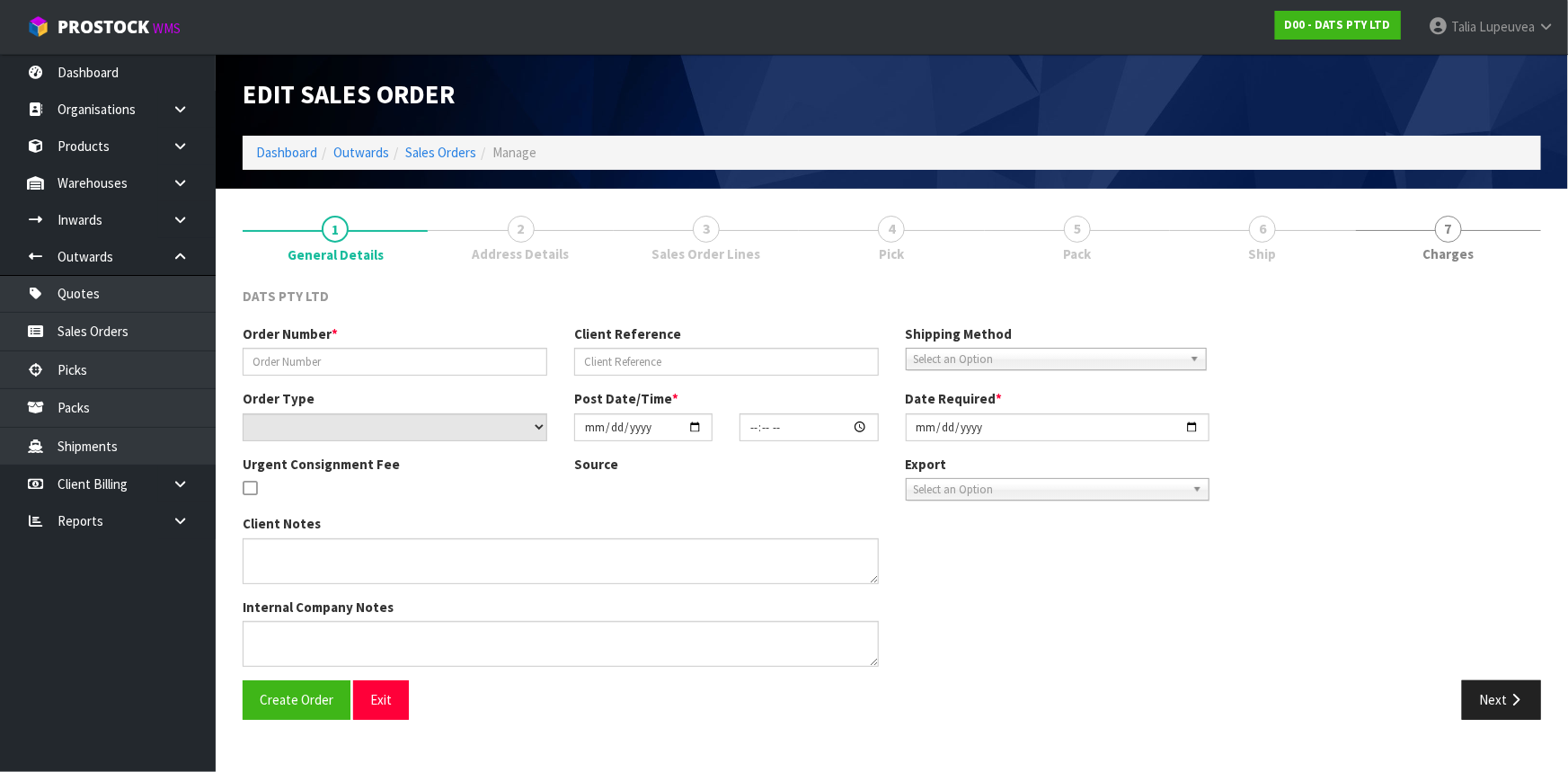
type input "9484Y100265392"
select select "number:0"
type input "2025-09-16"
type input "08:49:00.000"
type input "2025-09-16"
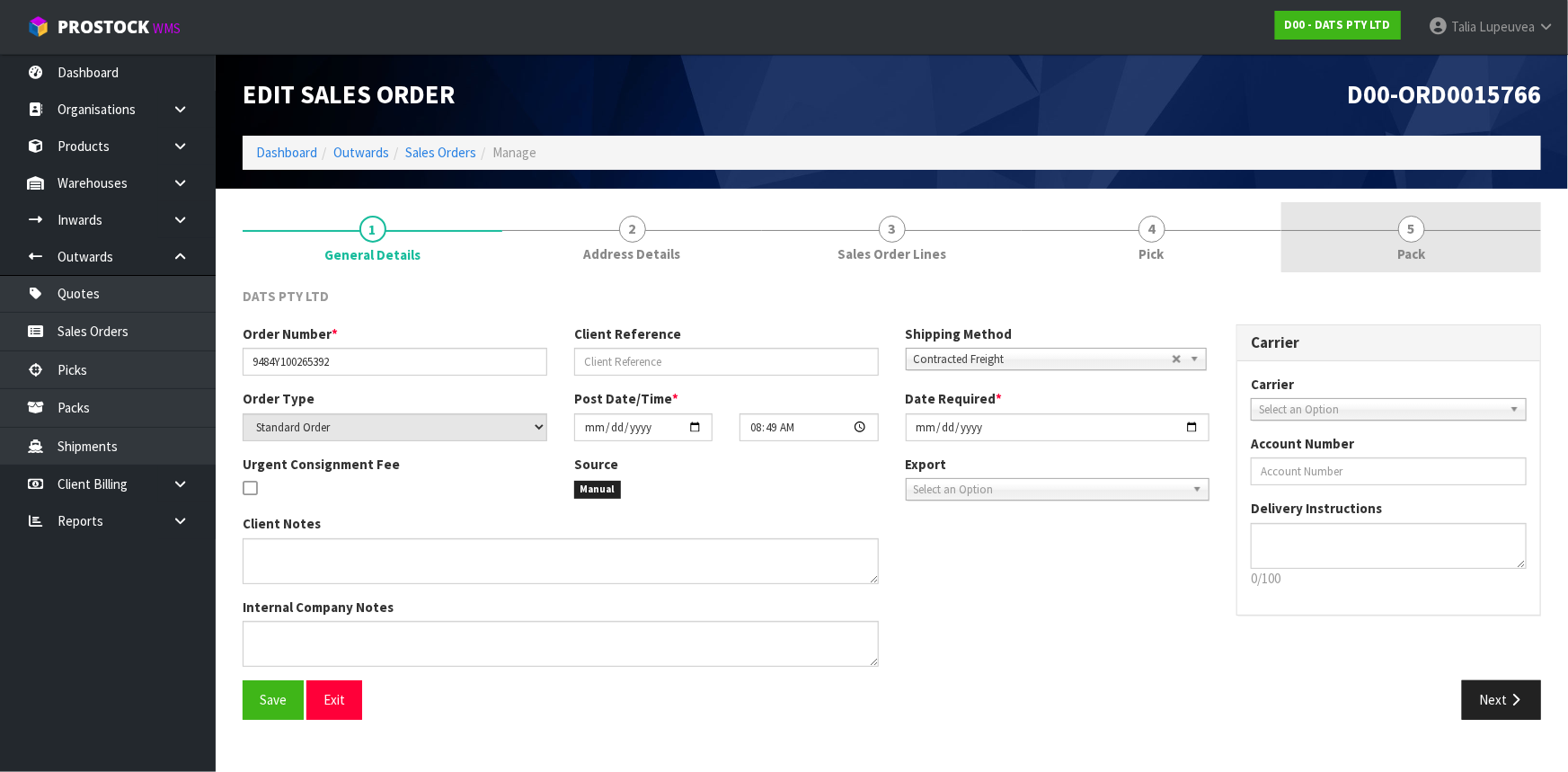
click at [1406, 253] on span "Pack" at bounding box center [1411, 254] width 28 height 19
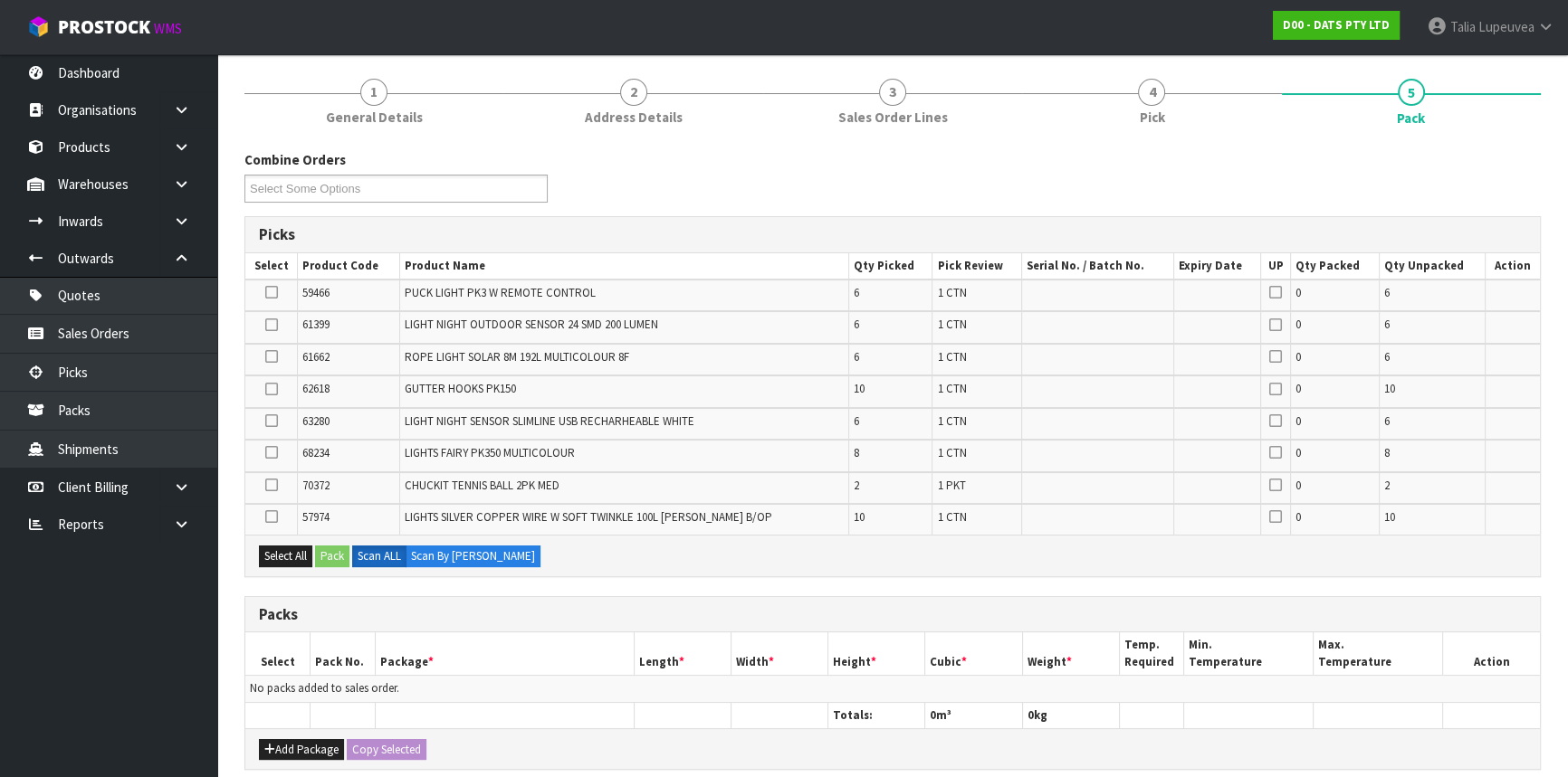
scroll to position [163, 0]
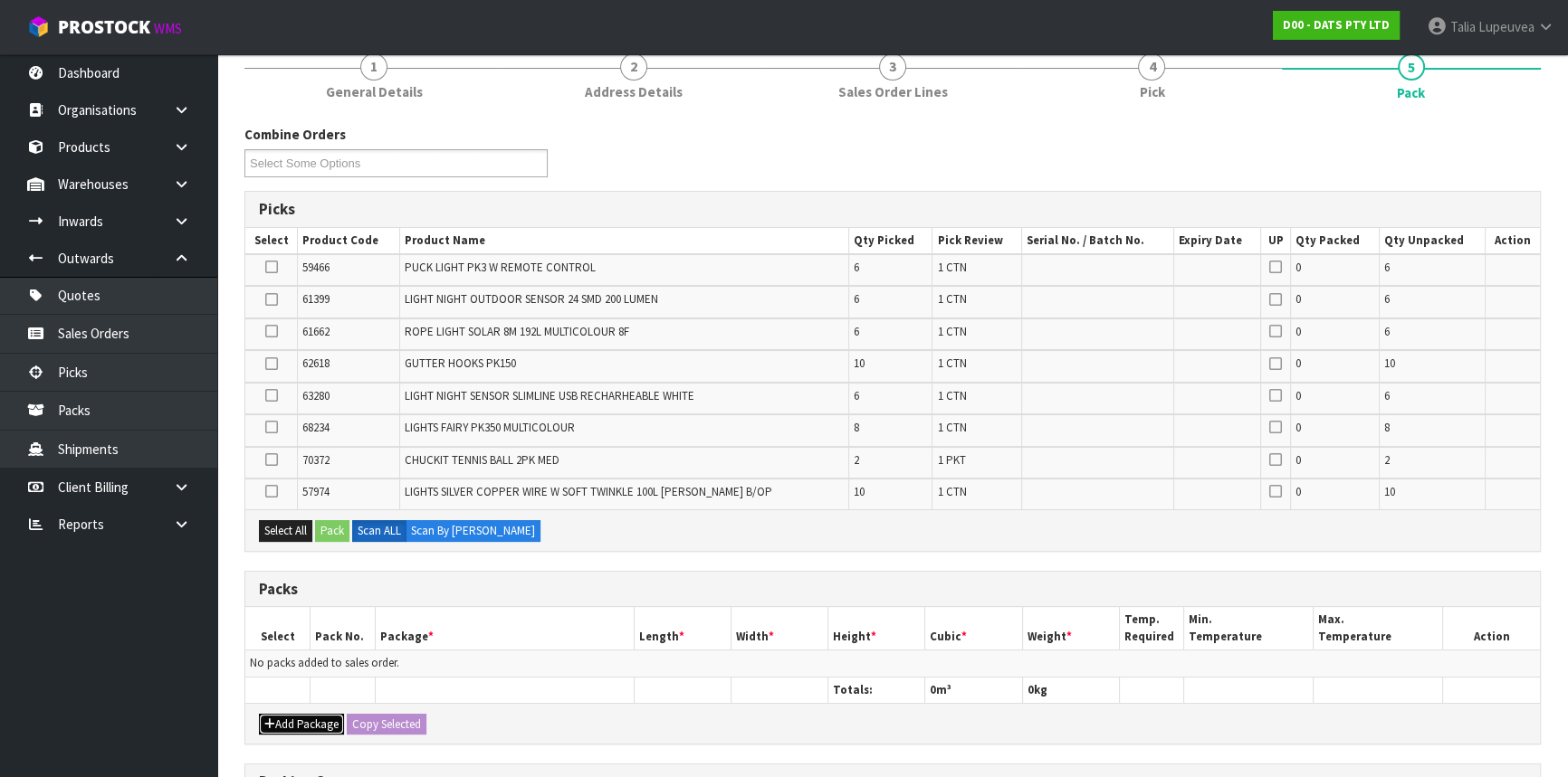
click at [305, 721] on button "Add Package" at bounding box center [302, 725] width 85 height 21
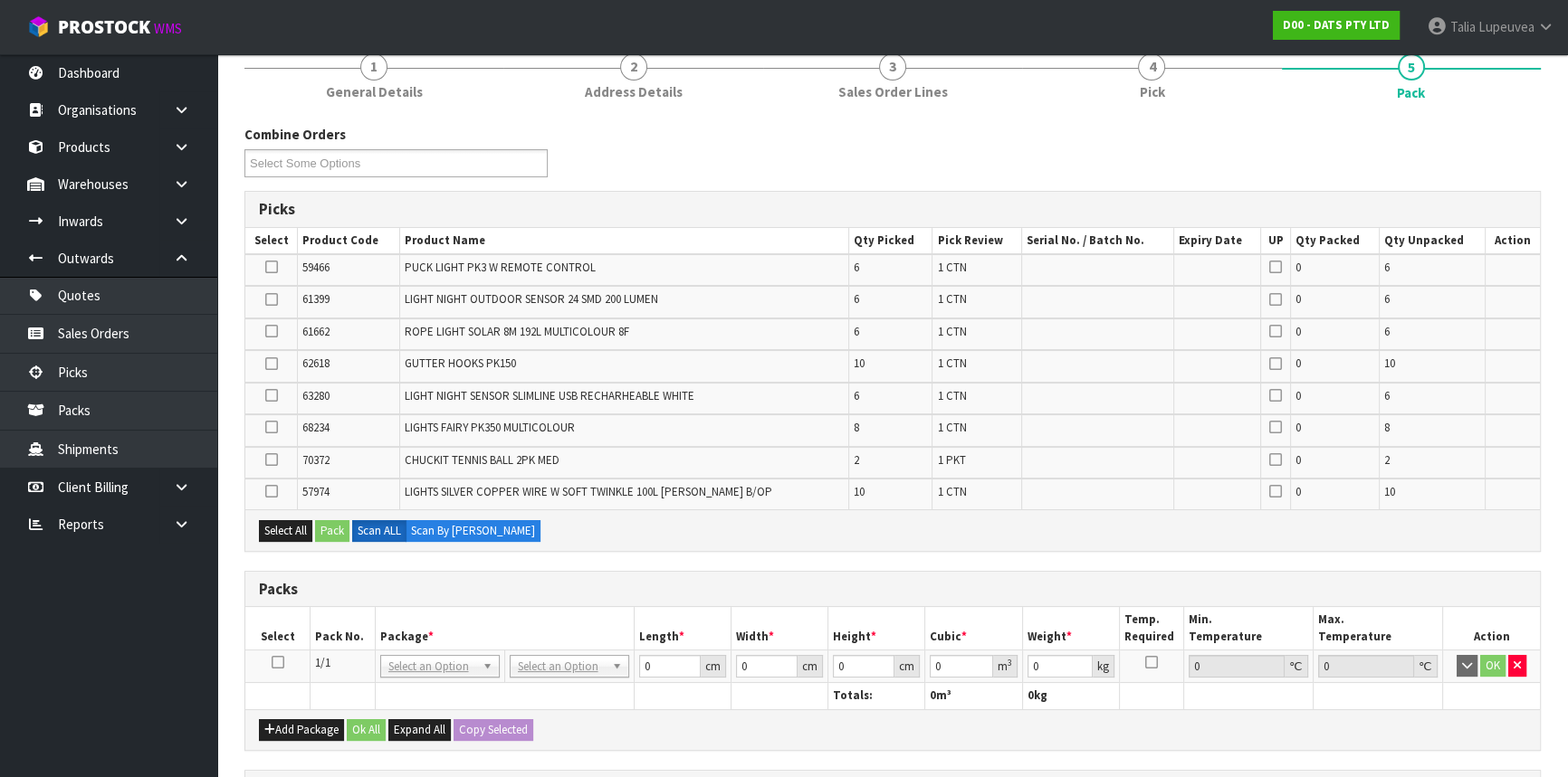
click at [277, 662] on icon at bounding box center [277, 662] width 13 height 1
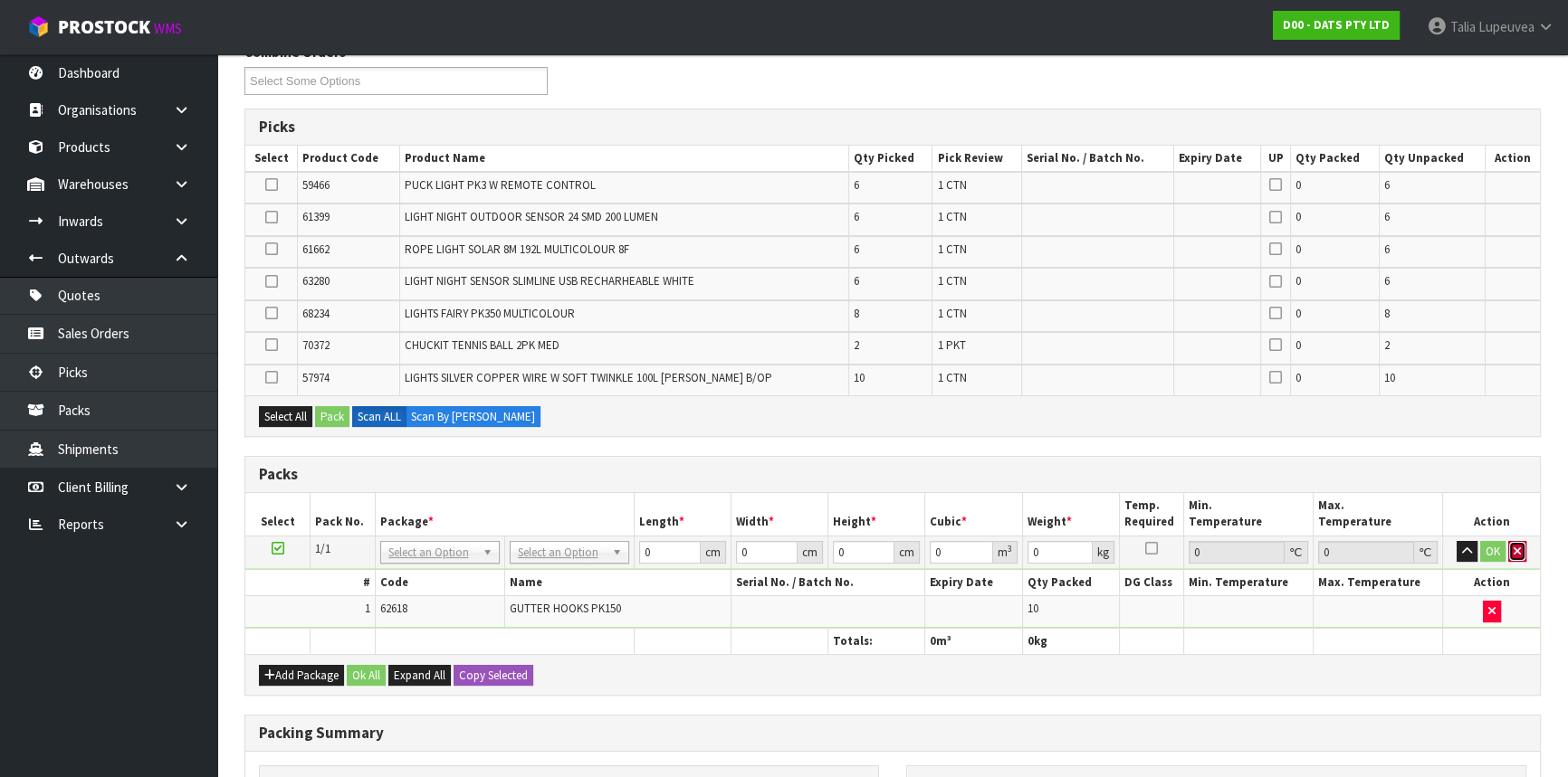
click at [1514, 551] on icon "button" at bounding box center [1517, 552] width 7 height 12
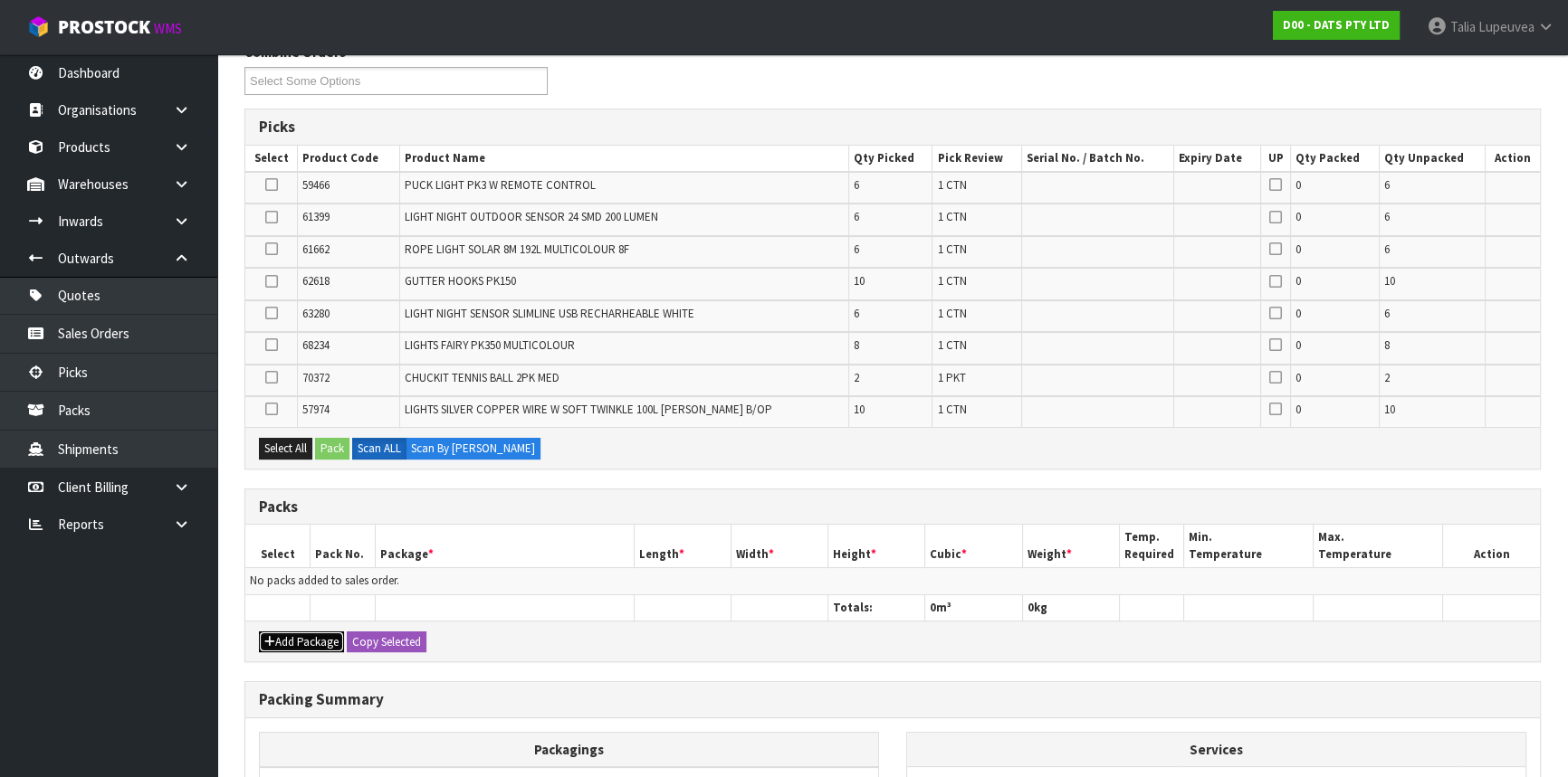
click at [294, 638] on button "Add Package" at bounding box center [302, 643] width 85 height 21
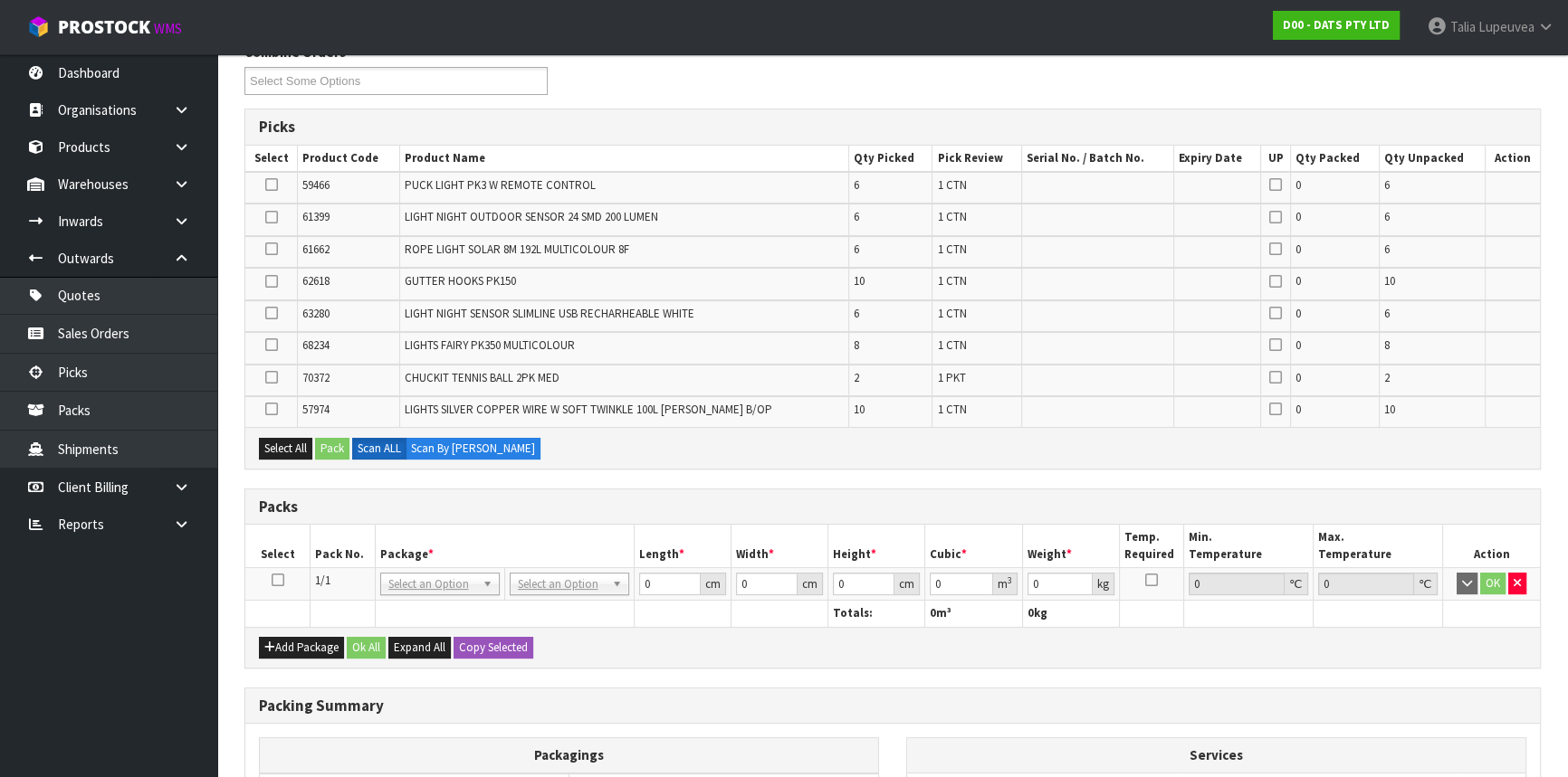
click at [276, 568] on td at bounding box center [277, 585] width 65 height 33
click at [277, 580] on icon at bounding box center [277, 580] width 13 height 1
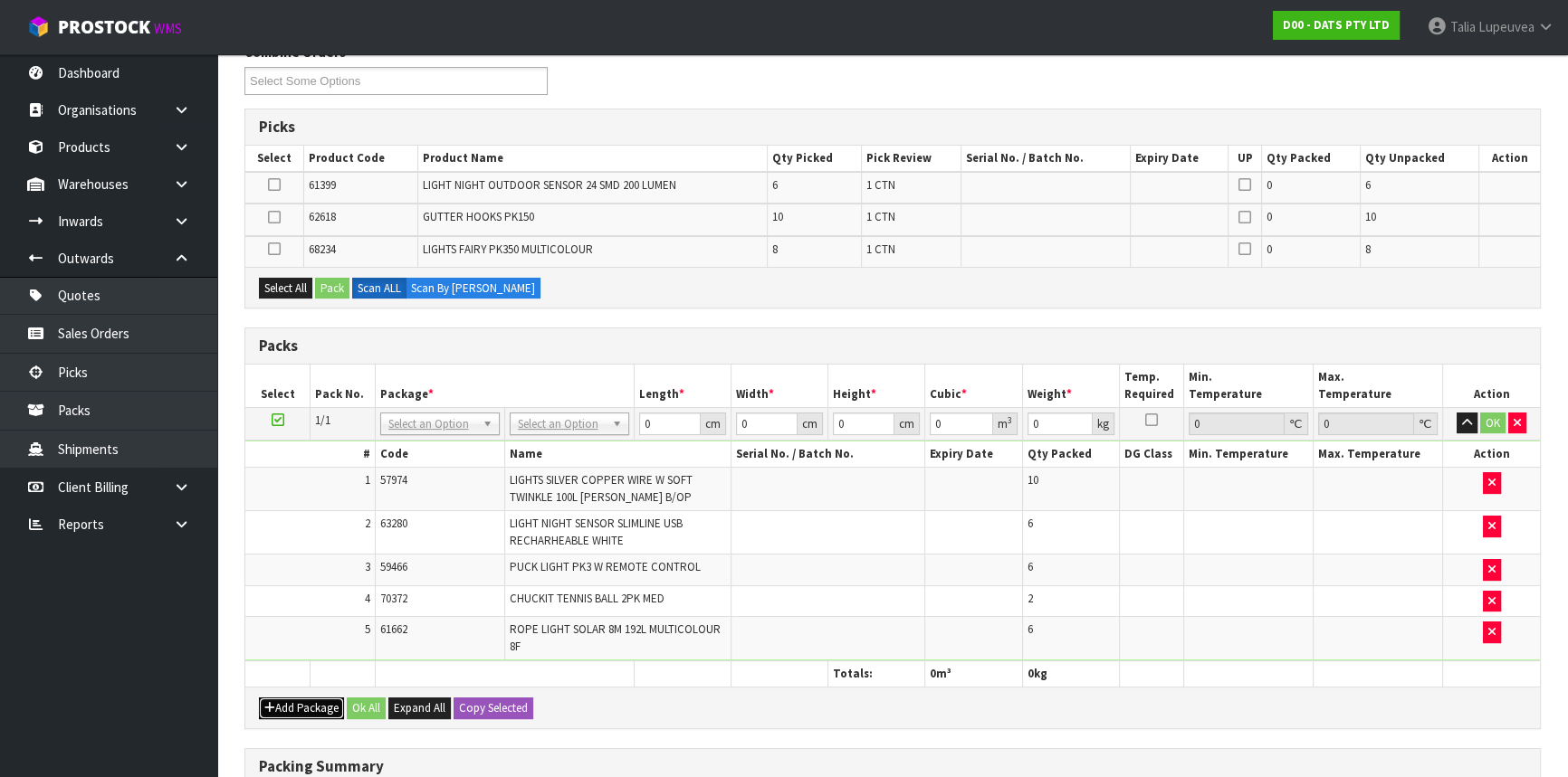
click at [315, 712] on button "Add Package" at bounding box center [302, 708] width 85 height 21
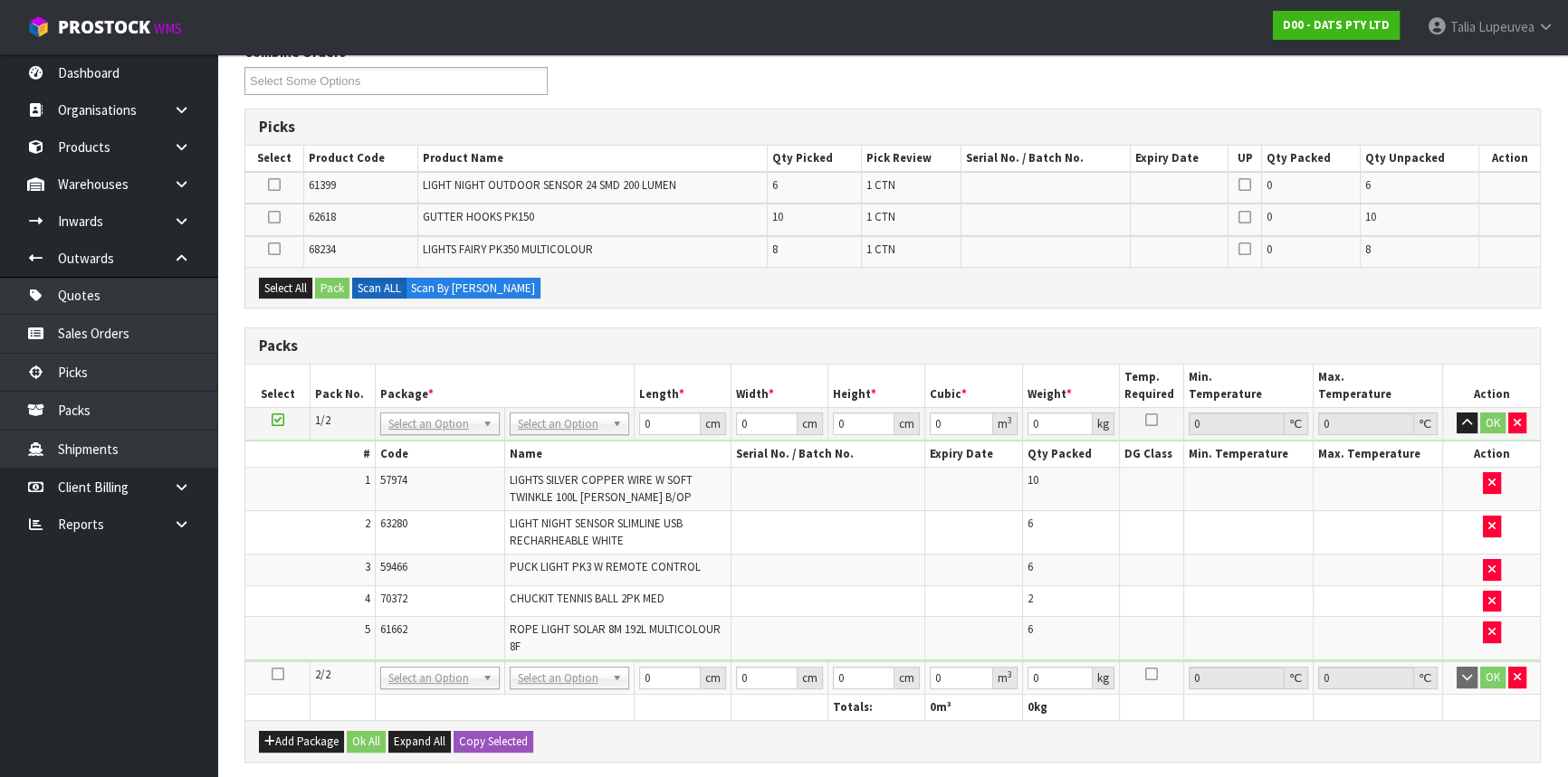
click at [273, 675] on icon at bounding box center [277, 675] width 13 height 1
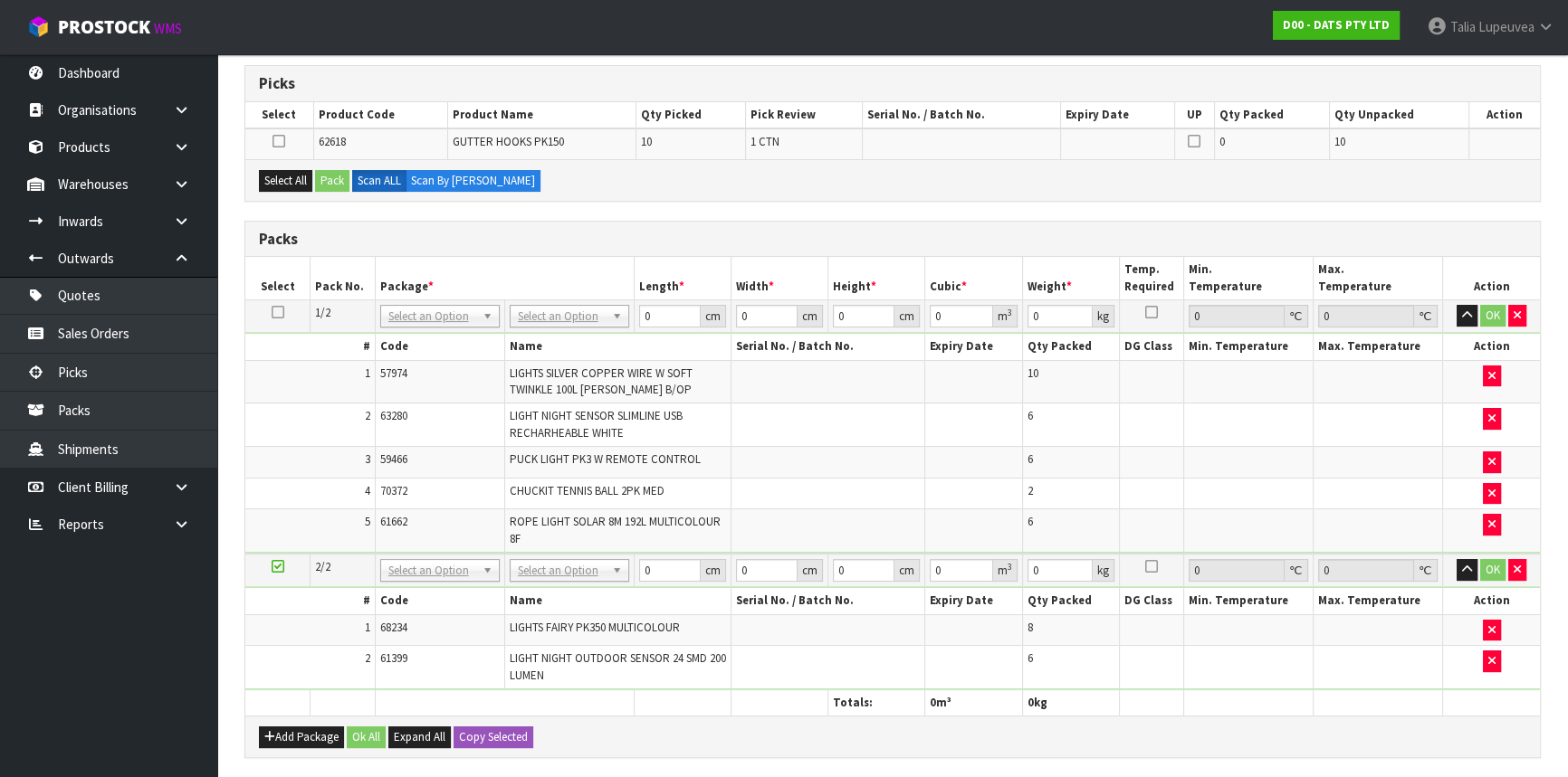
scroll to position [329, 0]
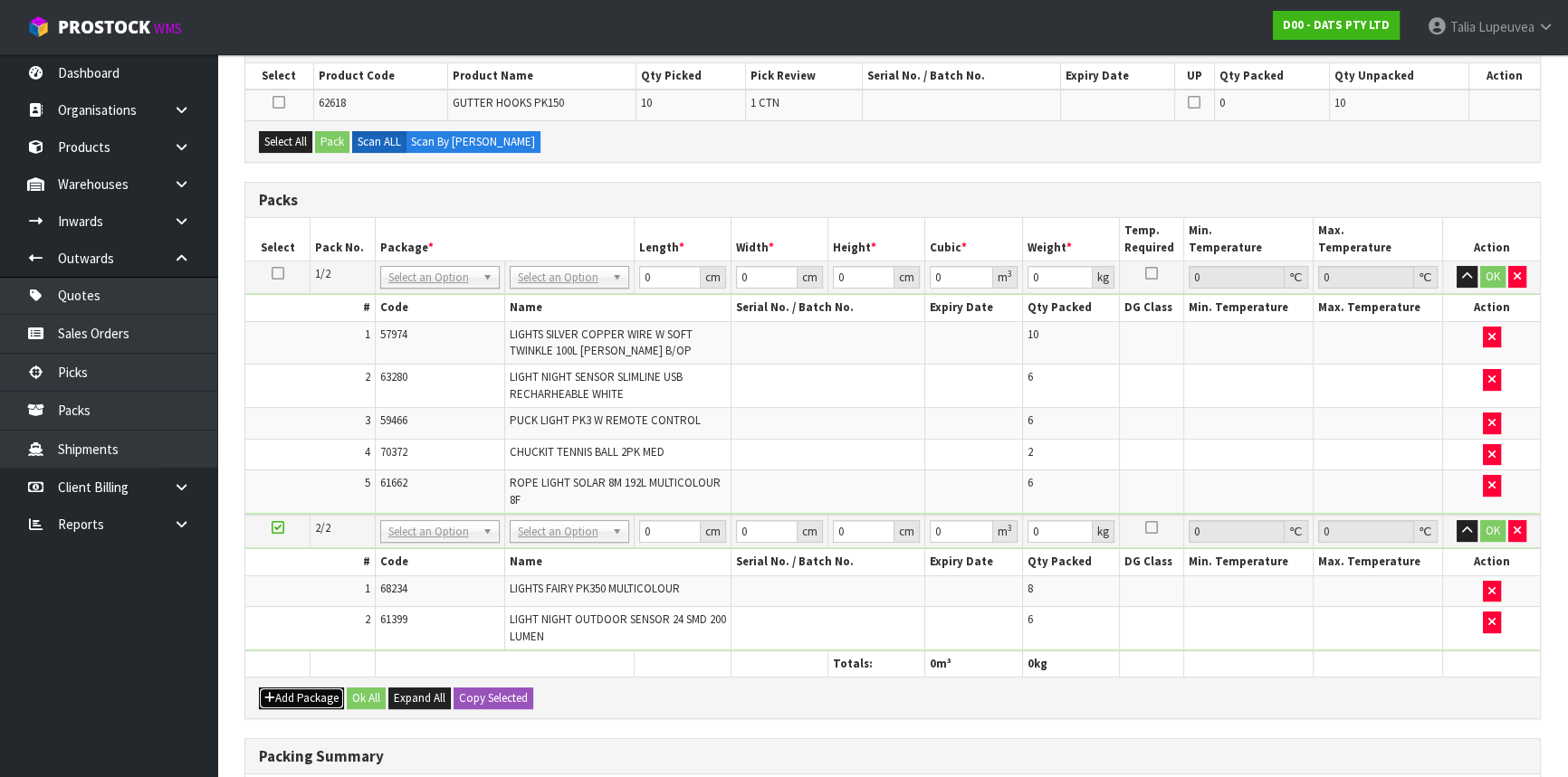
click at [288, 697] on button "Add Package" at bounding box center [302, 699] width 85 height 21
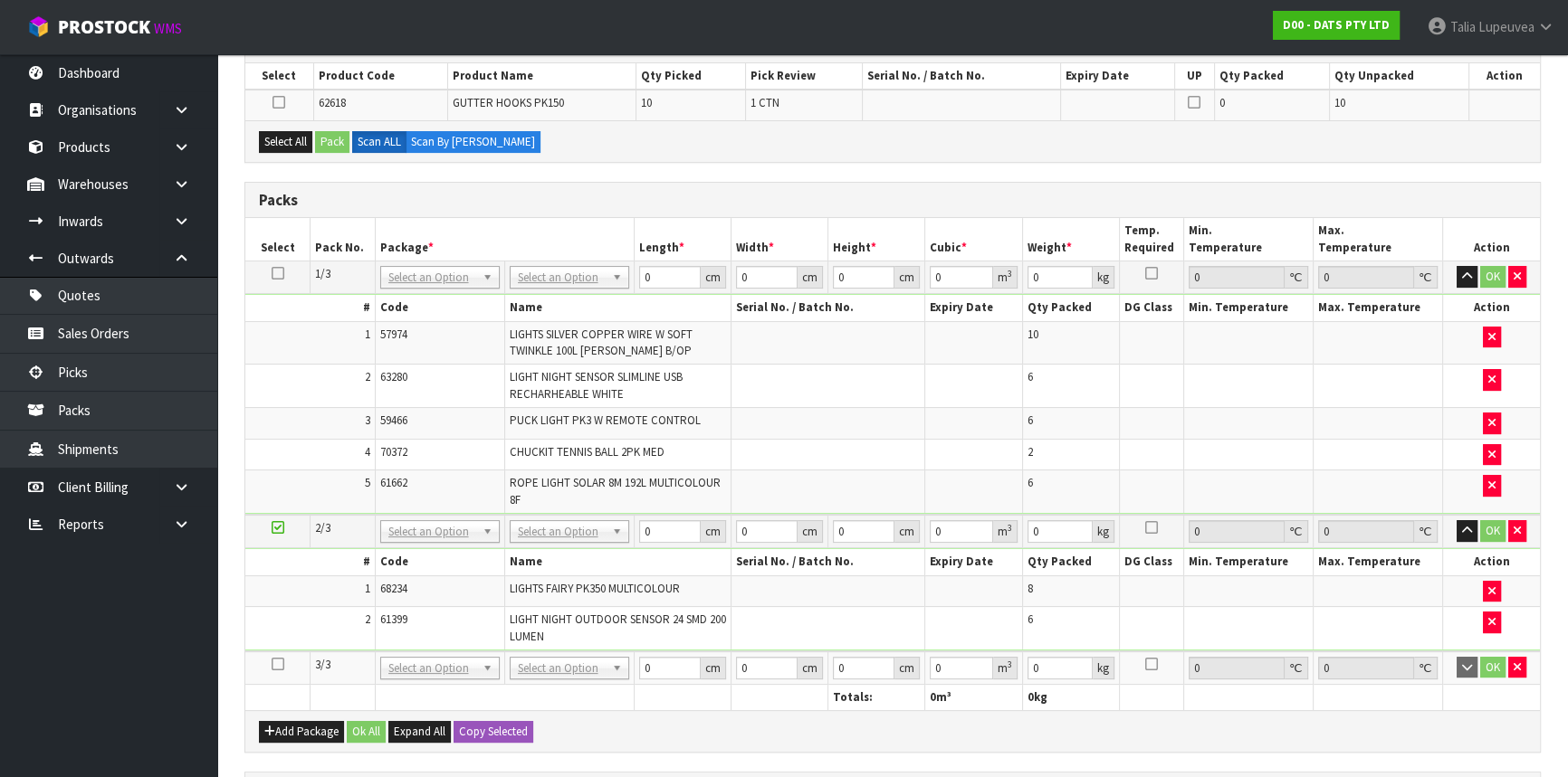
click at [280, 664] on icon at bounding box center [277, 664] width 13 height 1
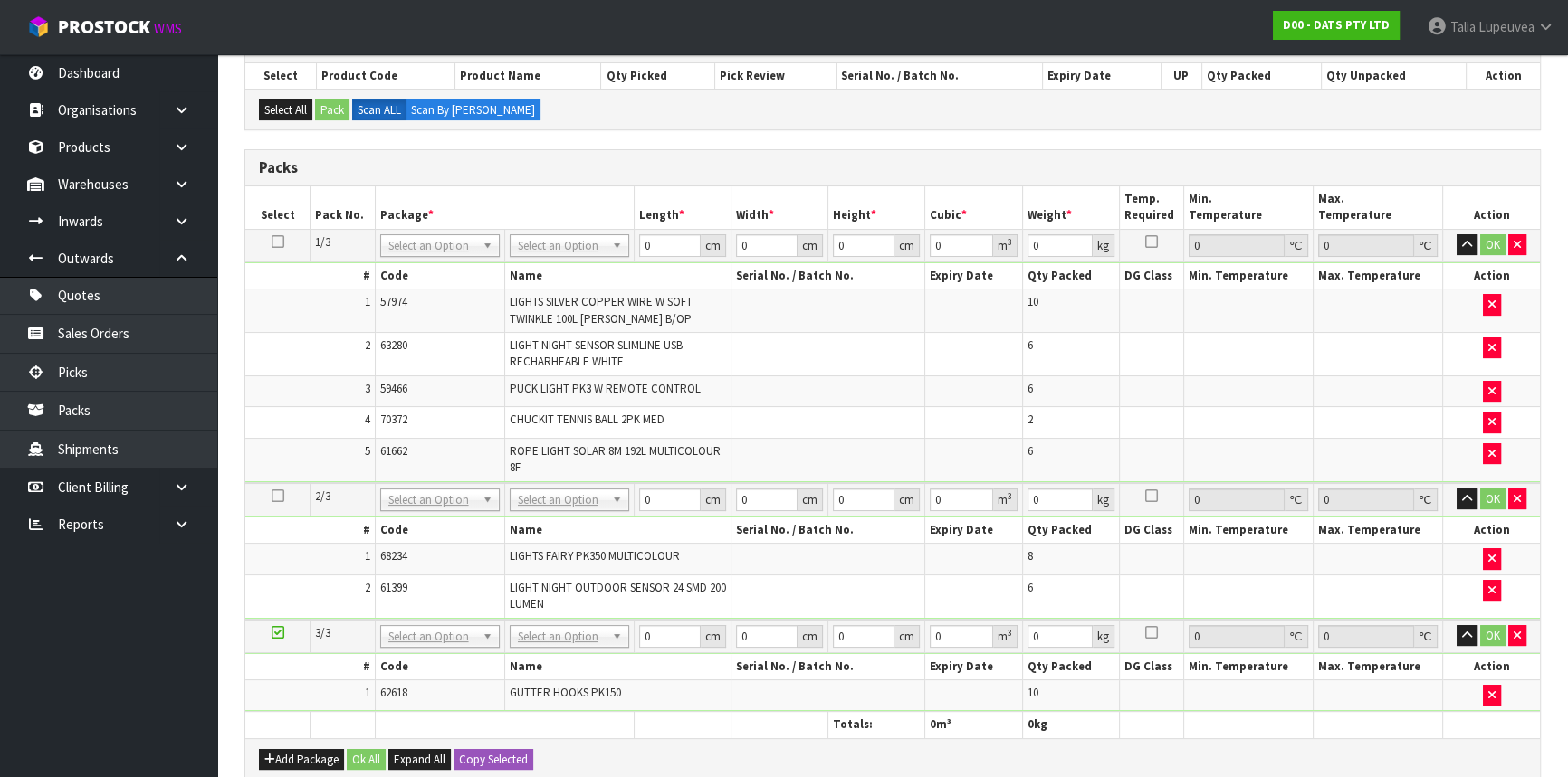
drag, startPoint x: 549, startPoint y: 232, endPoint x: 553, endPoint y: 248, distance: 16.5
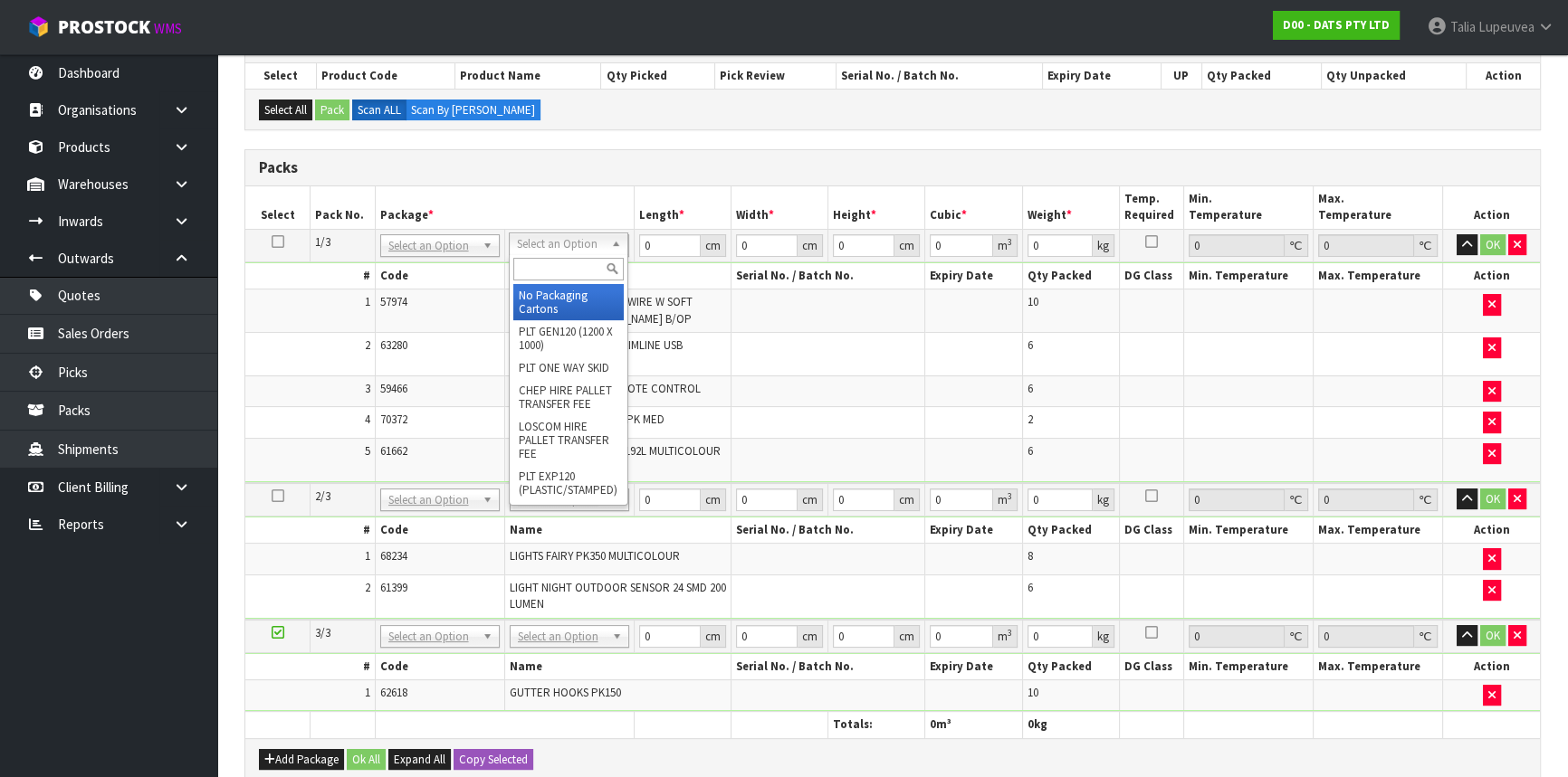
click at [555, 269] on input "text" at bounding box center [568, 269] width 110 height 22
type input "OC"
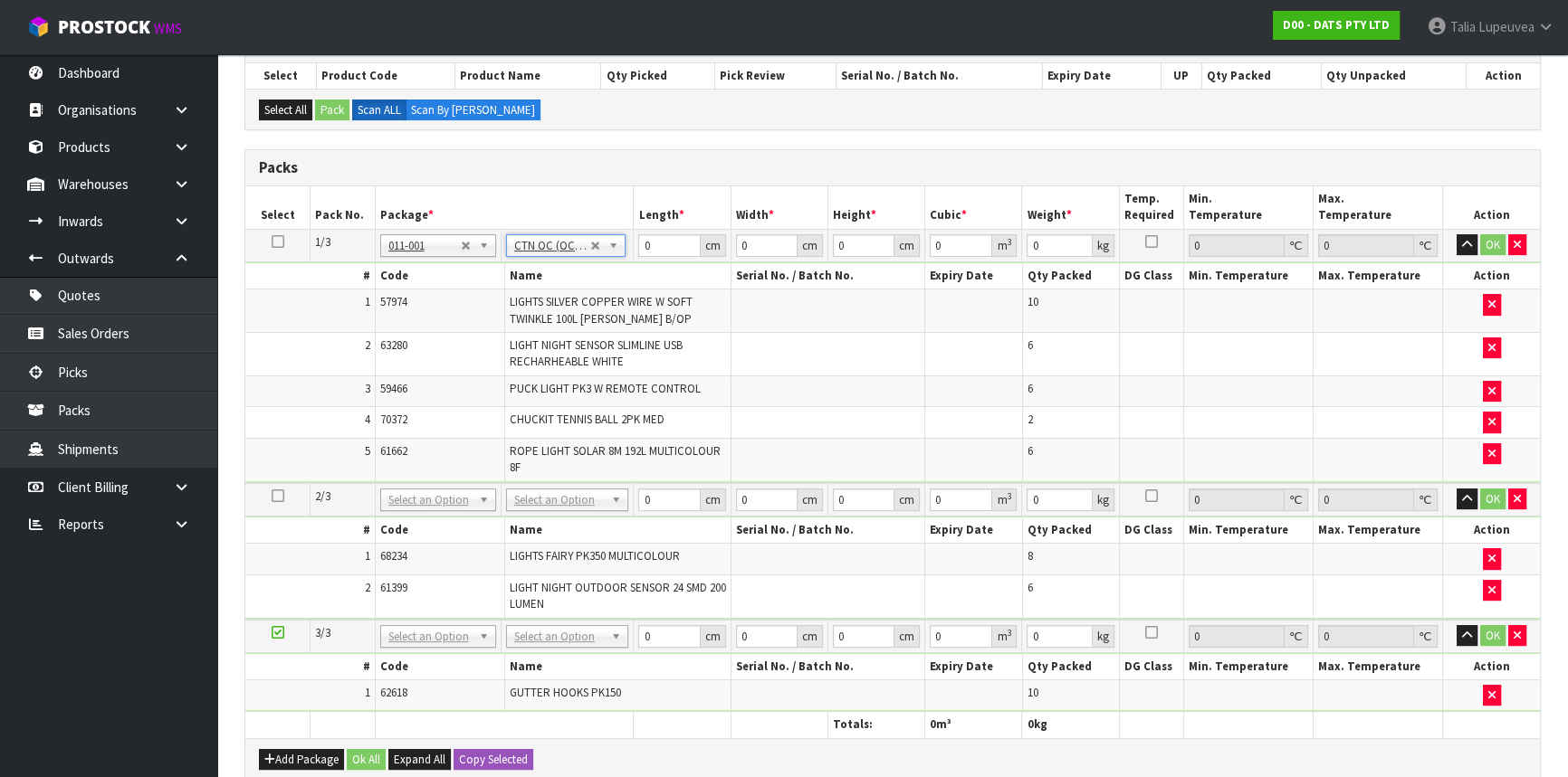
type input "11.94"
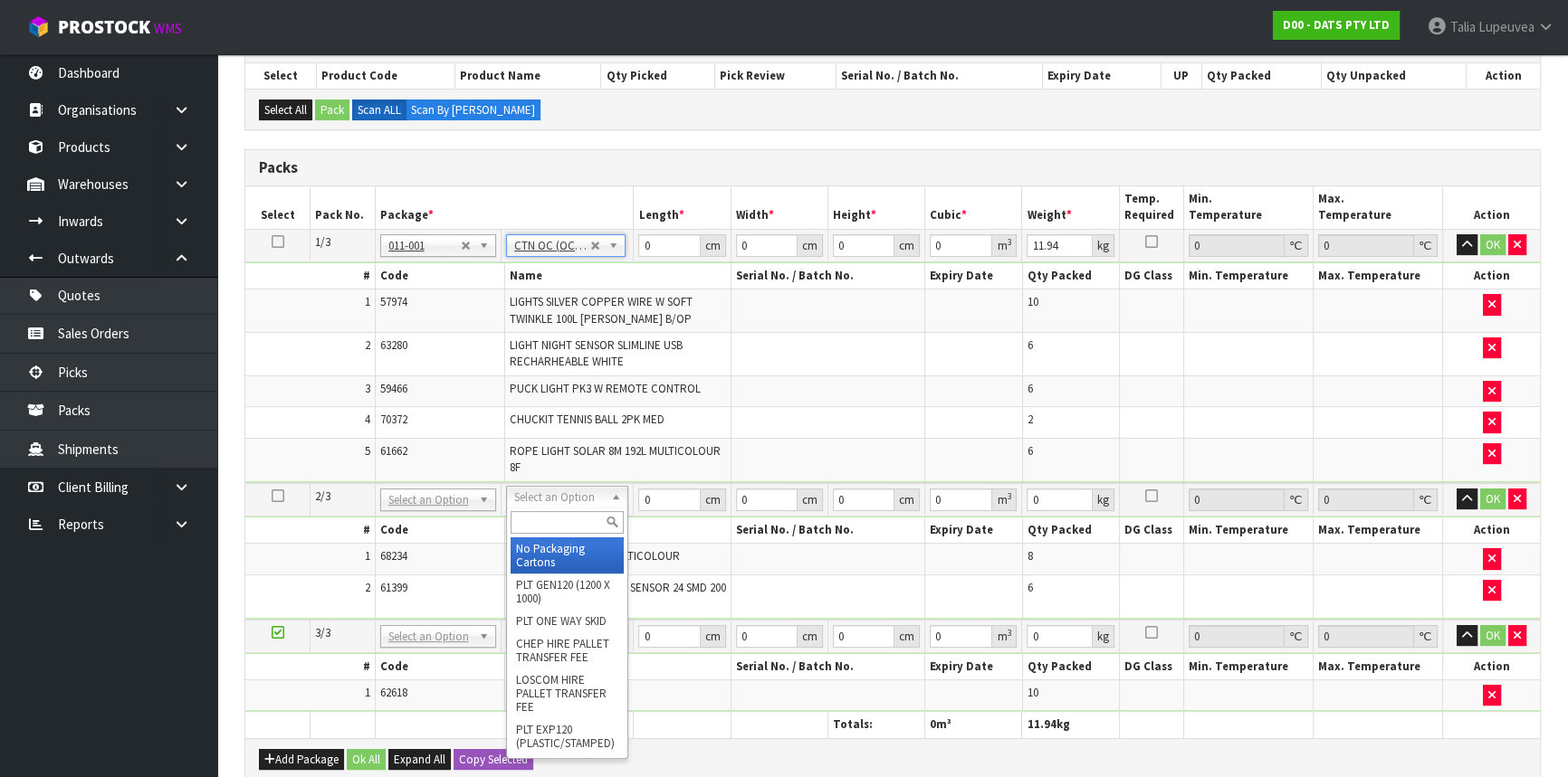
click at [557, 525] on input "text" at bounding box center [566, 522] width 113 height 22
type input "CTN7"
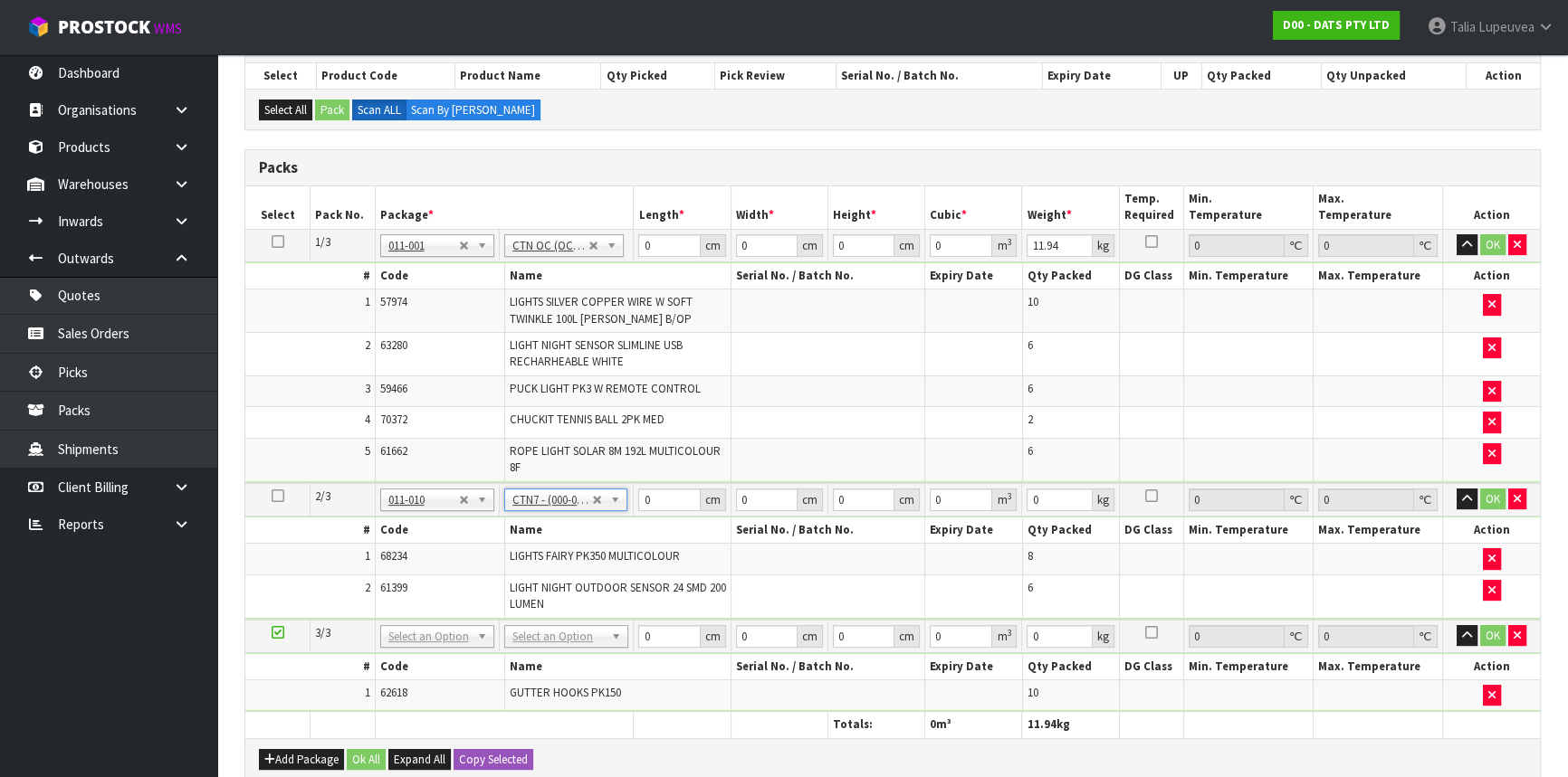
type input "45.5"
type input "35"
type input "0.072459"
type input "7.11"
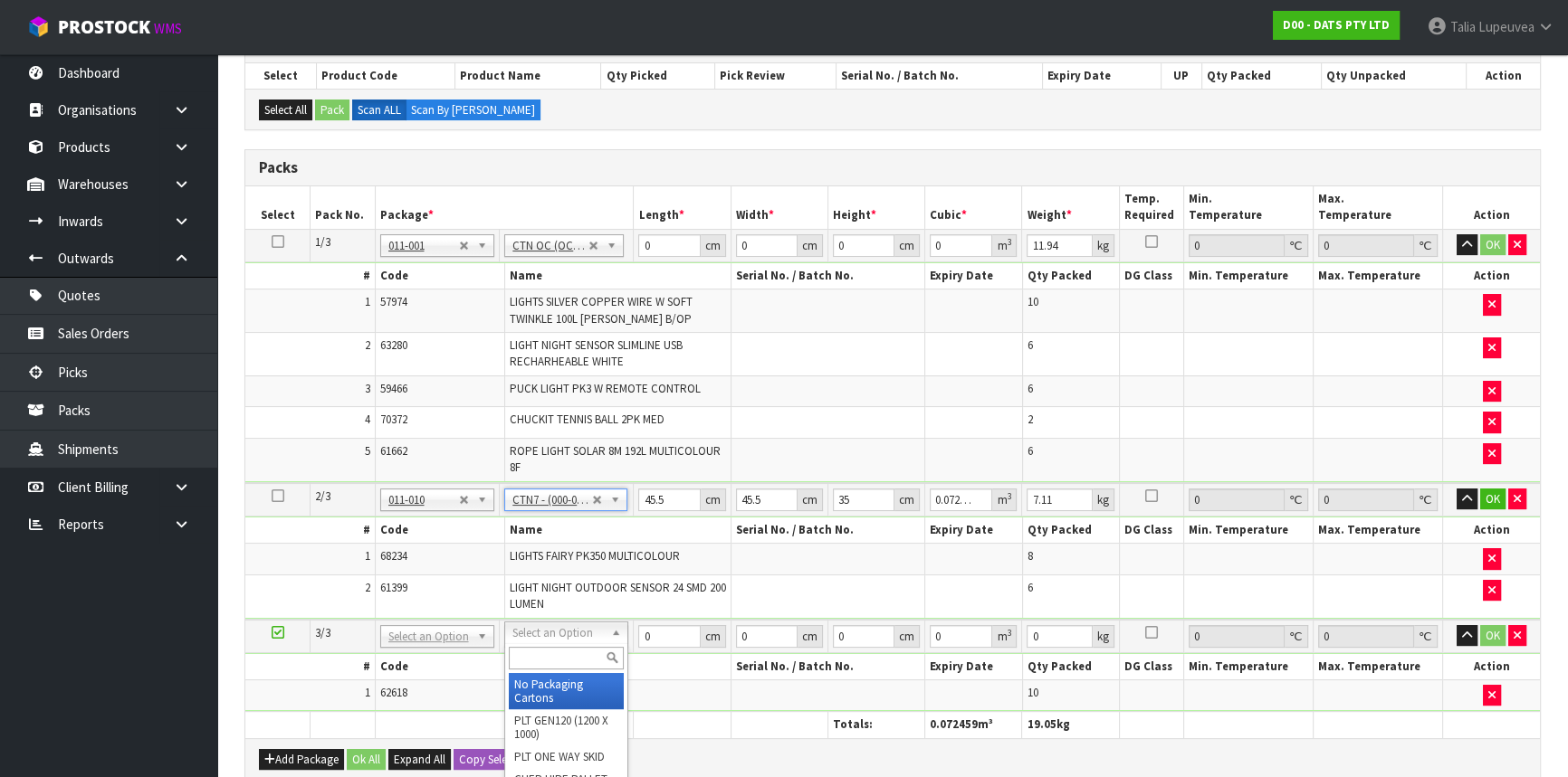
click at [570, 649] on input "text" at bounding box center [566, 657] width 115 height 22
type input "OWN"
type input "2.65"
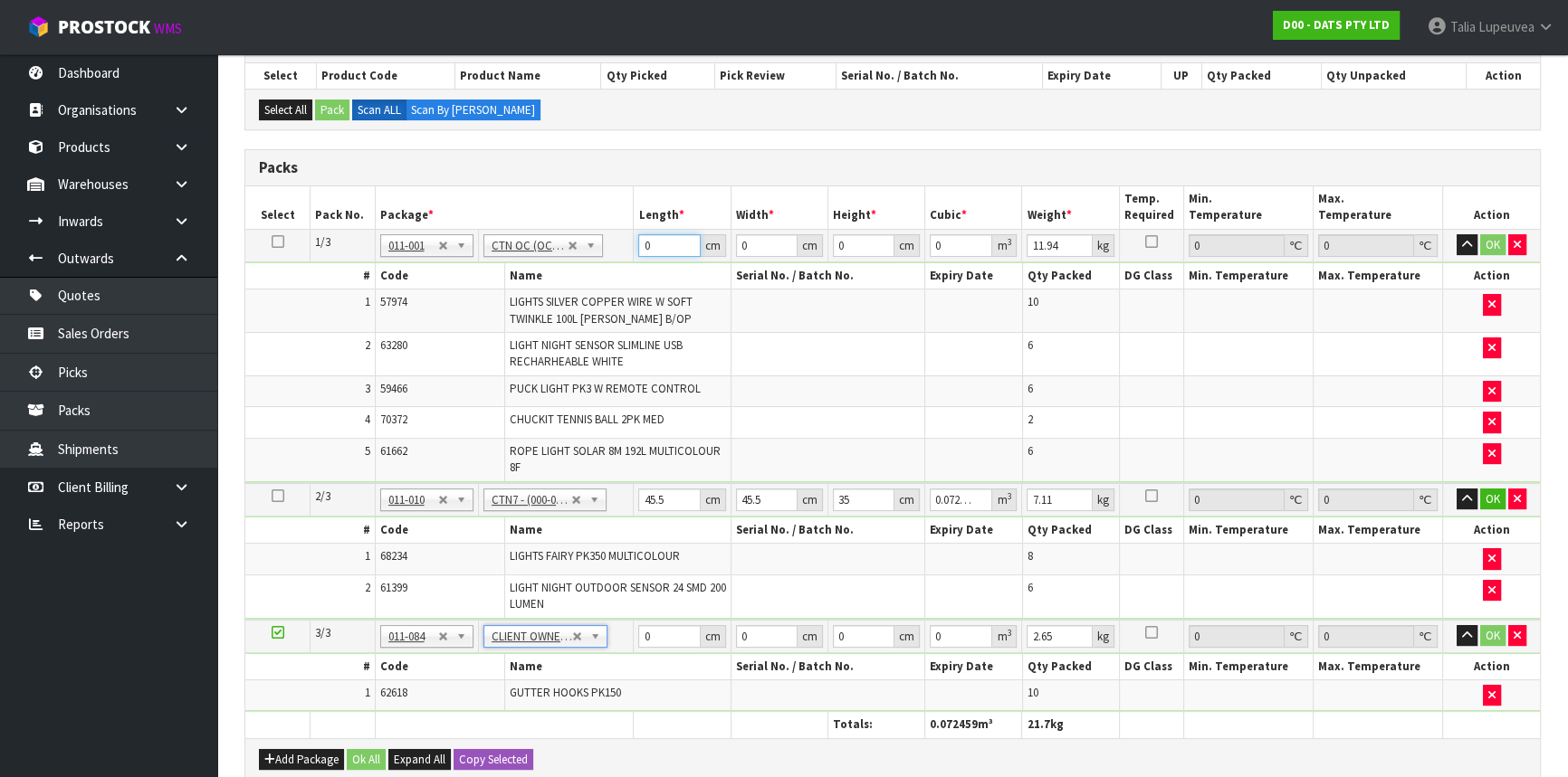
drag, startPoint x: 654, startPoint y: 245, endPoint x: 613, endPoint y: 244, distance: 41.0
click at [613, 244] on tr "1/3 NONE 007-001 007-002 007-004 007-009 007-013 007-014 007-015 007-017 007-01…" at bounding box center [892, 245] width 1294 height 33
type input "58"
type input "41"
type input "3"
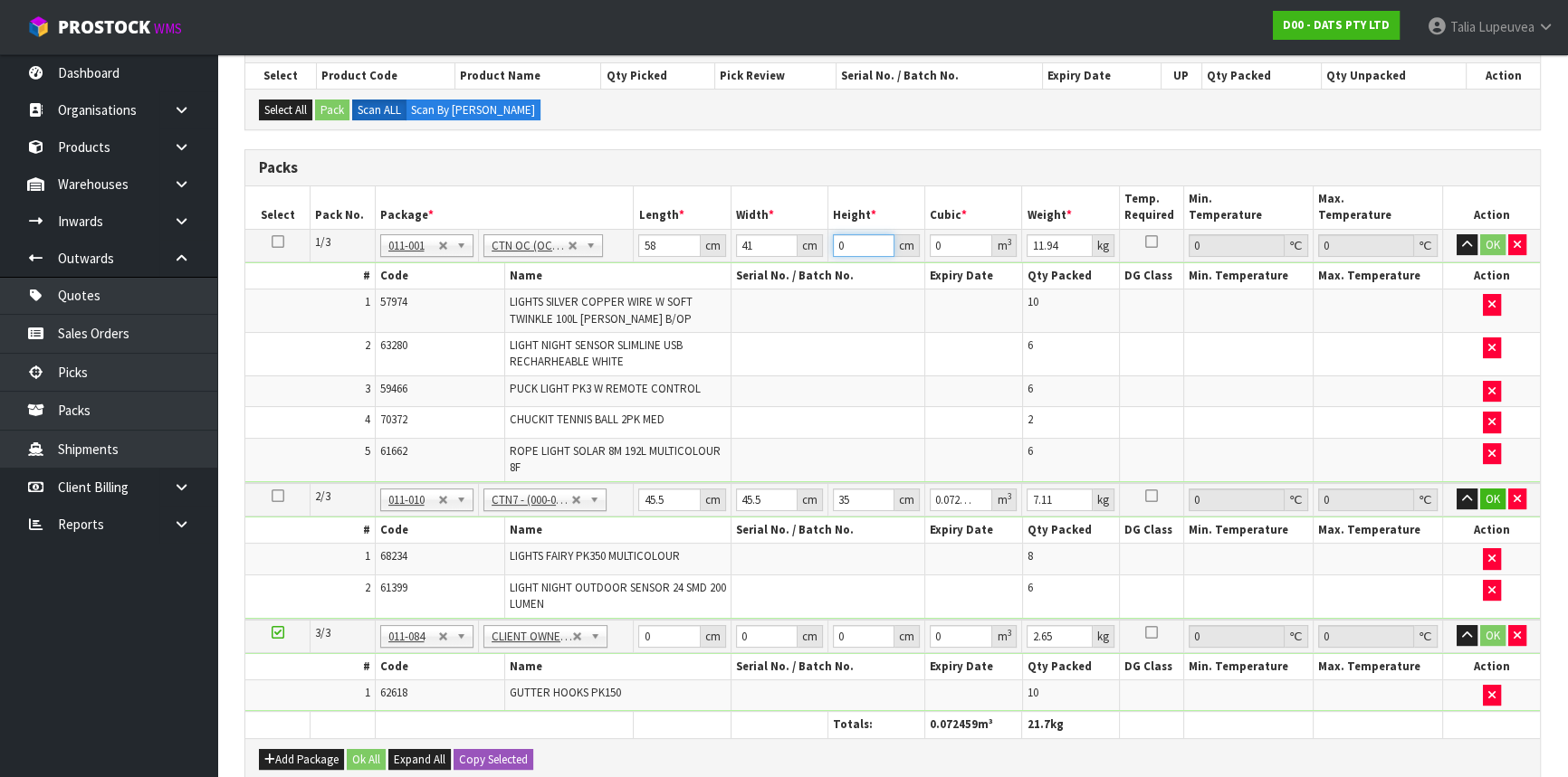
type input "0.007134"
type input "39"
type input "0.092742"
type input "39"
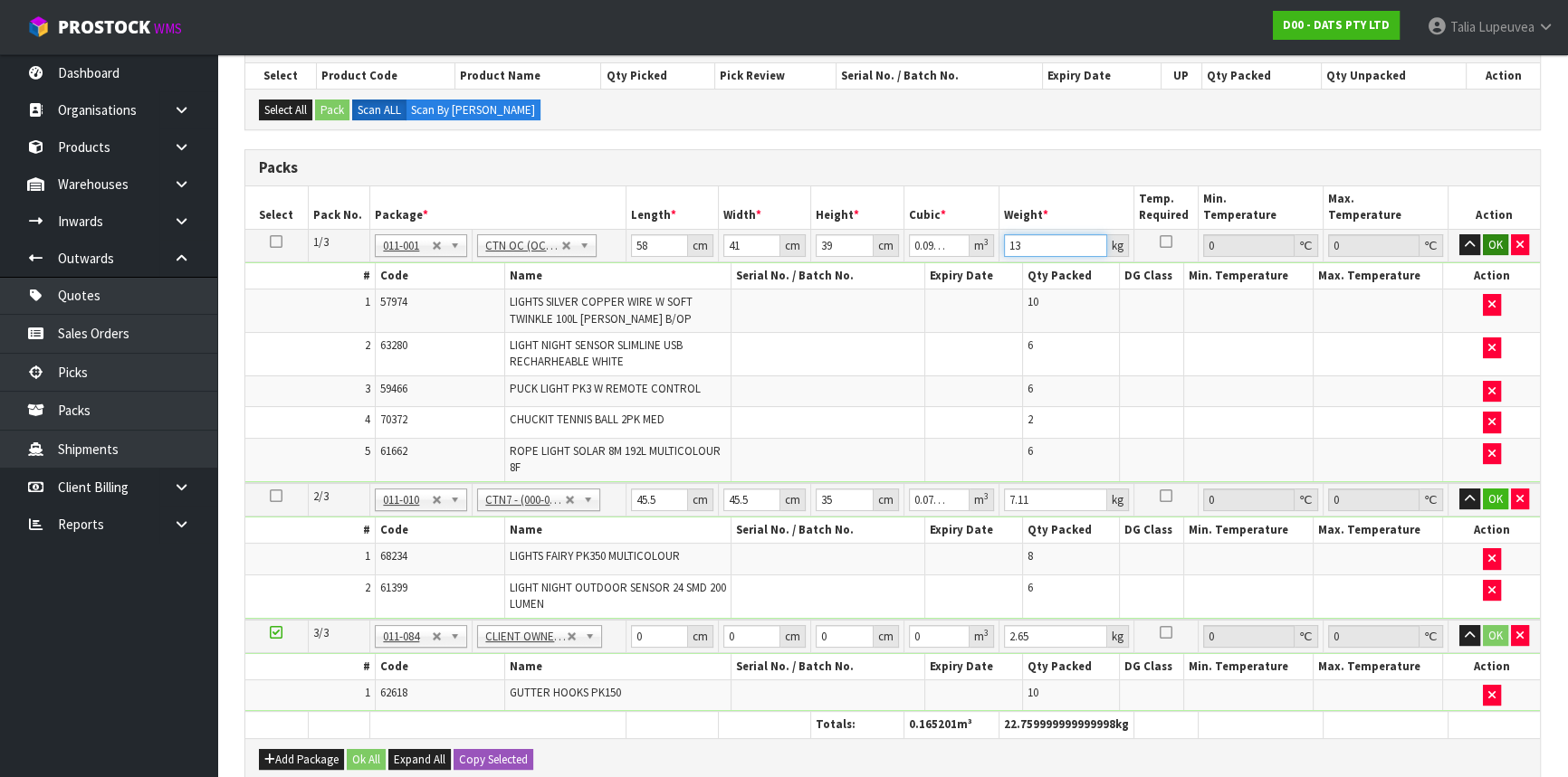
type input "13"
click at [1486, 245] on button "OK" at bounding box center [1495, 245] width 25 height 21
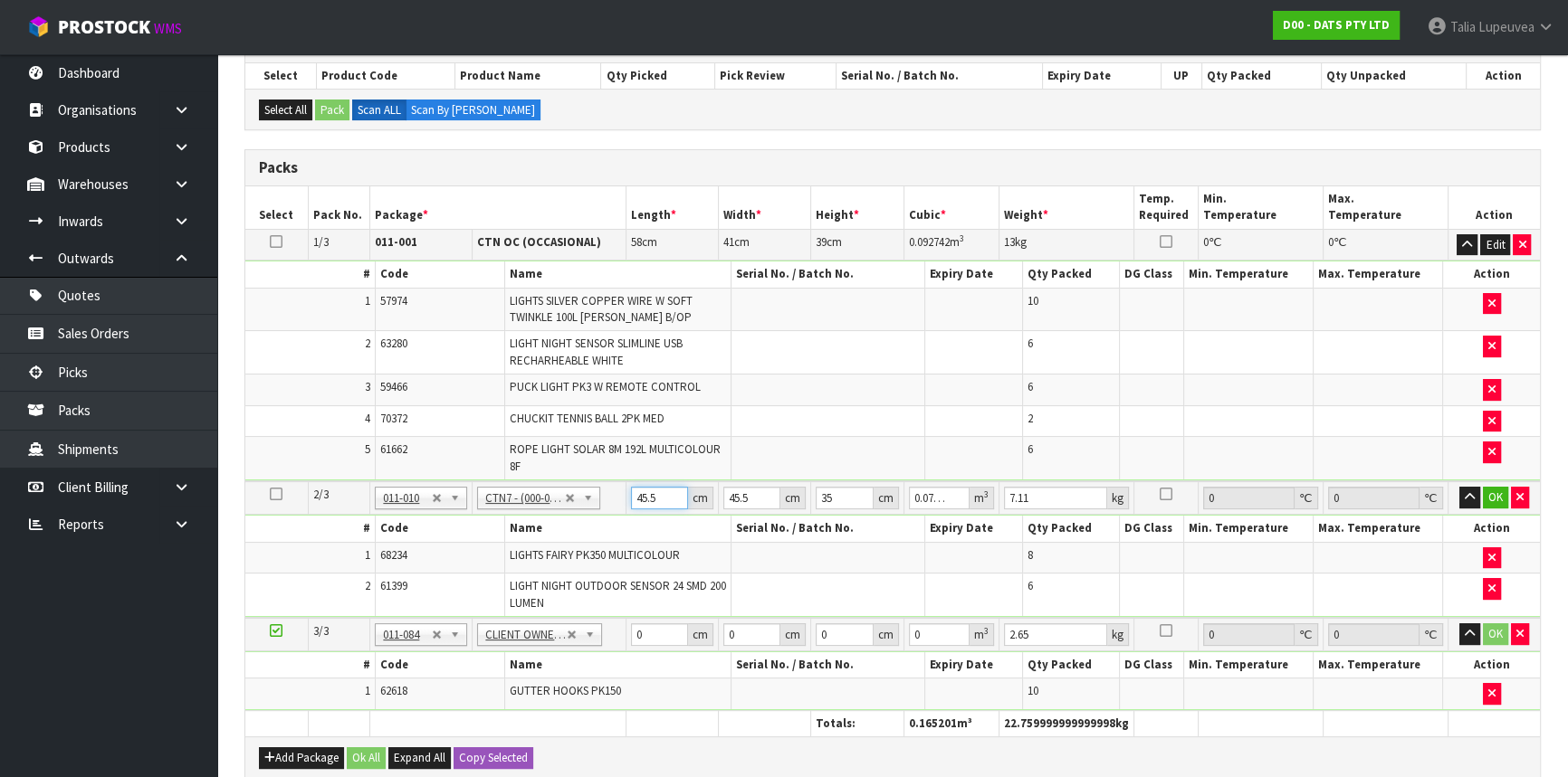
drag, startPoint x: 658, startPoint y: 488, endPoint x: 611, endPoint y: 504, distance: 49.6
click at [611, 504] on tr "2/3 NONE 007-001 007-002 007-004 007-009 007-013 007-014 007-015 007-017 007-01…" at bounding box center [892, 498] width 1294 height 34
type input "4"
type input "0.00637"
type input "48"
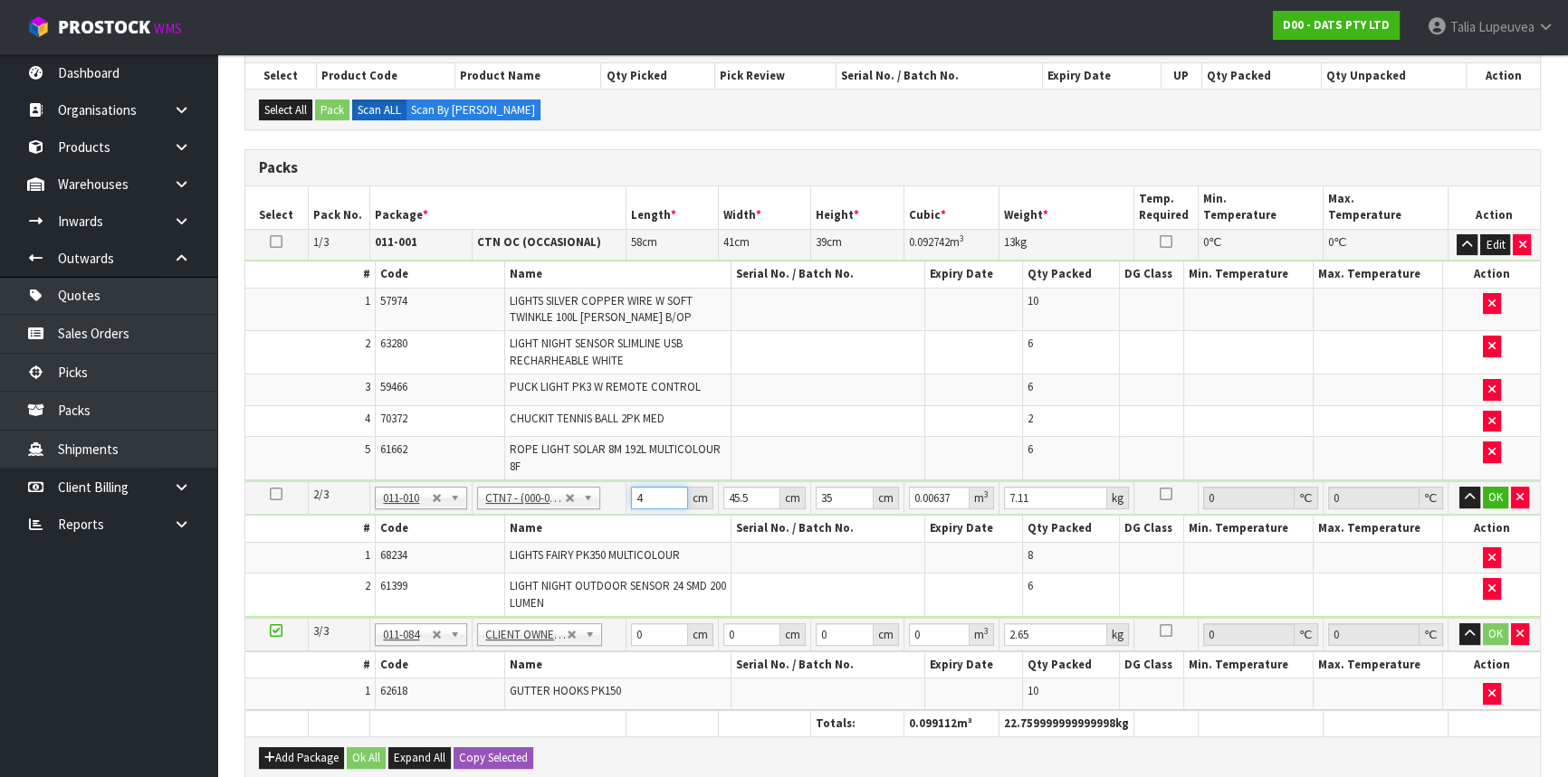
type input "0.07644"
type input "48"
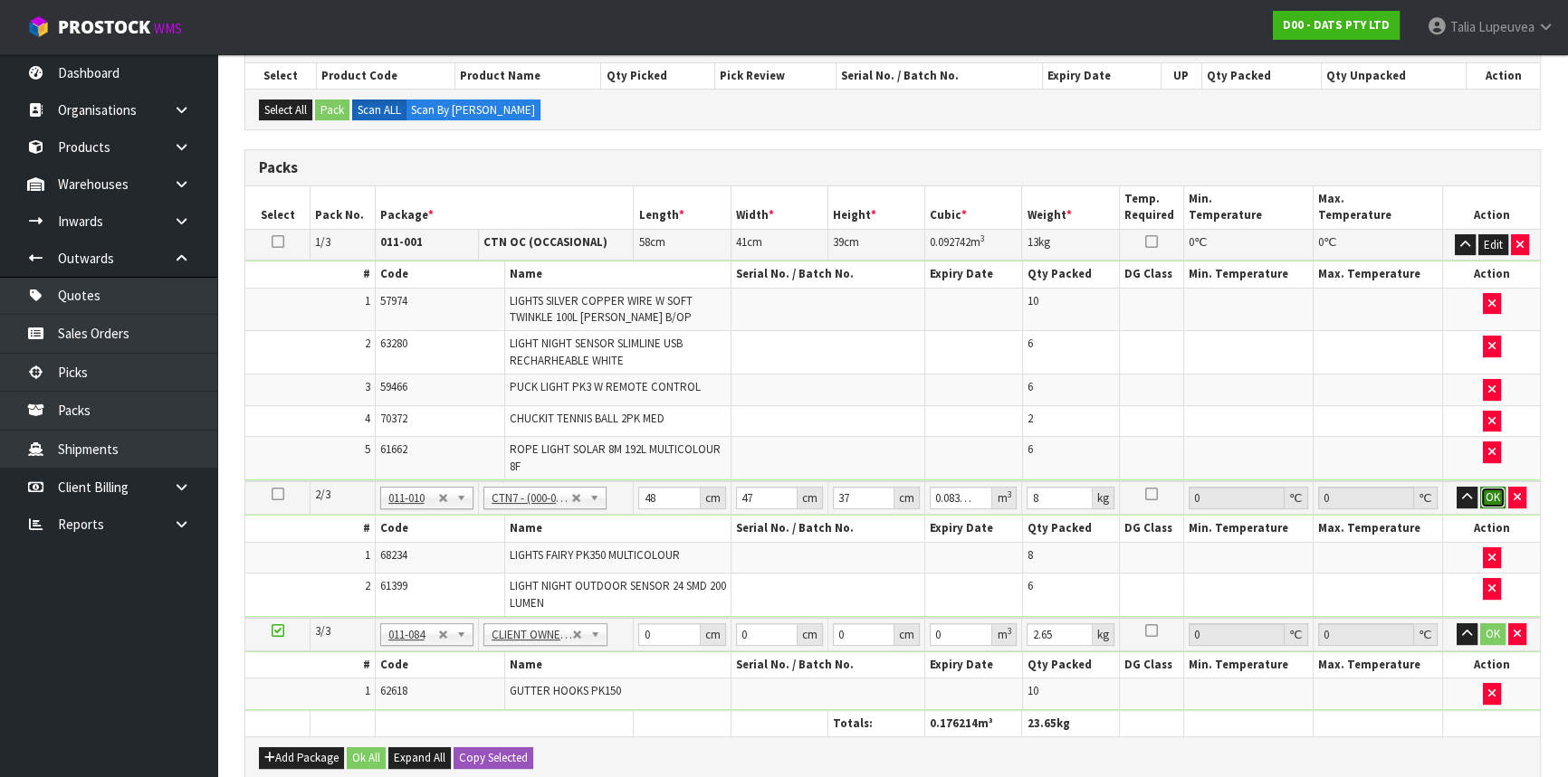
click at [1498, 499] on button "OK" at bounding box center [1493, 498] width 25 height 21
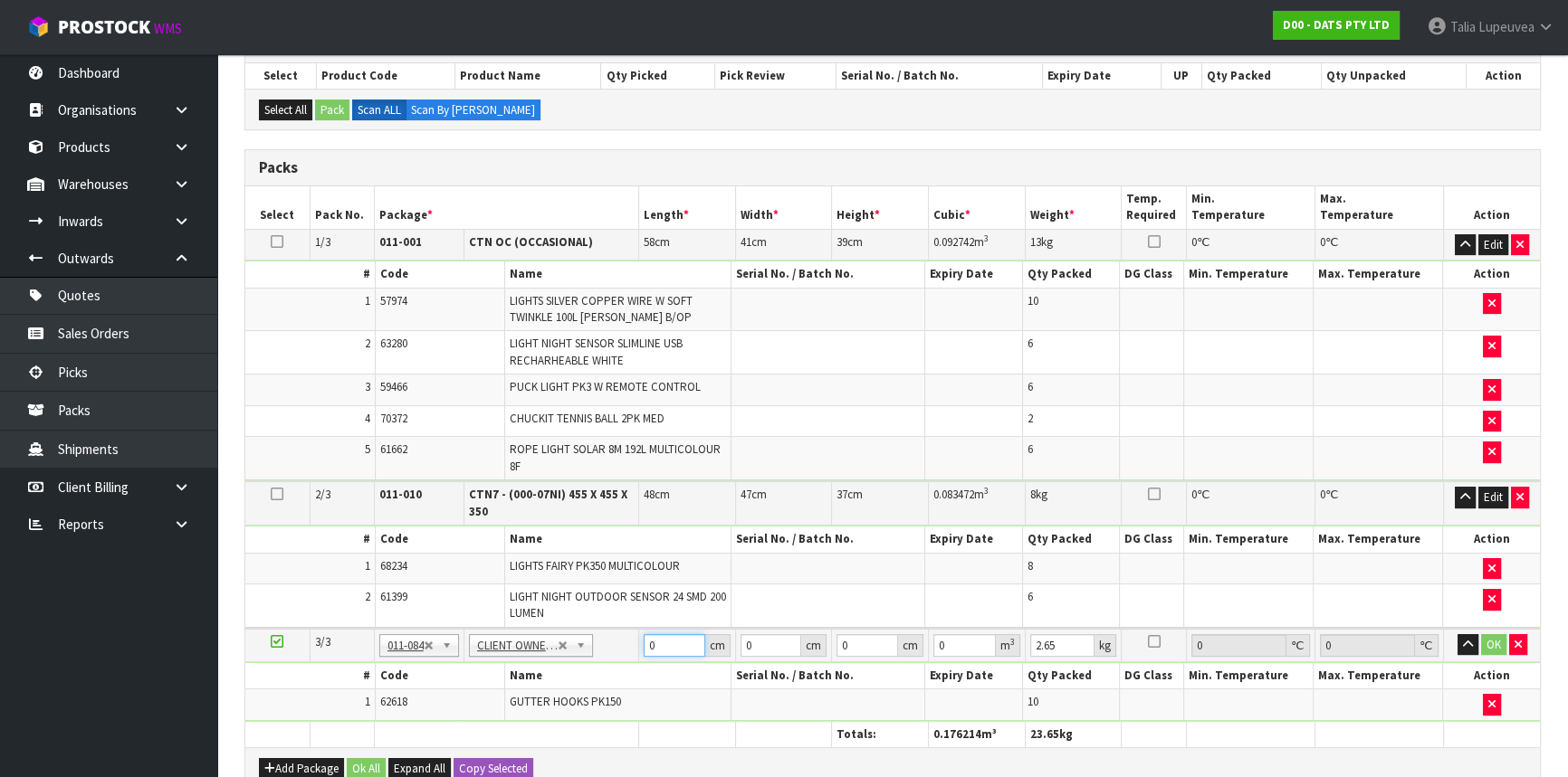
drag, startPoint x: 658, startPoint y: 638, endPoint x: 635, endPoint y: 633, distance: 23.5
click at [632, 639] on tr "3/3 NONE 007-001 007-002 007-004 007-009 007-013 007-014 007-015 007-017 007-01…" at bounding box center [892, 646] width 1294 height 34
click at [1494, 643] on button "OK" at bounding box center [1494, 645] width 25 height 21
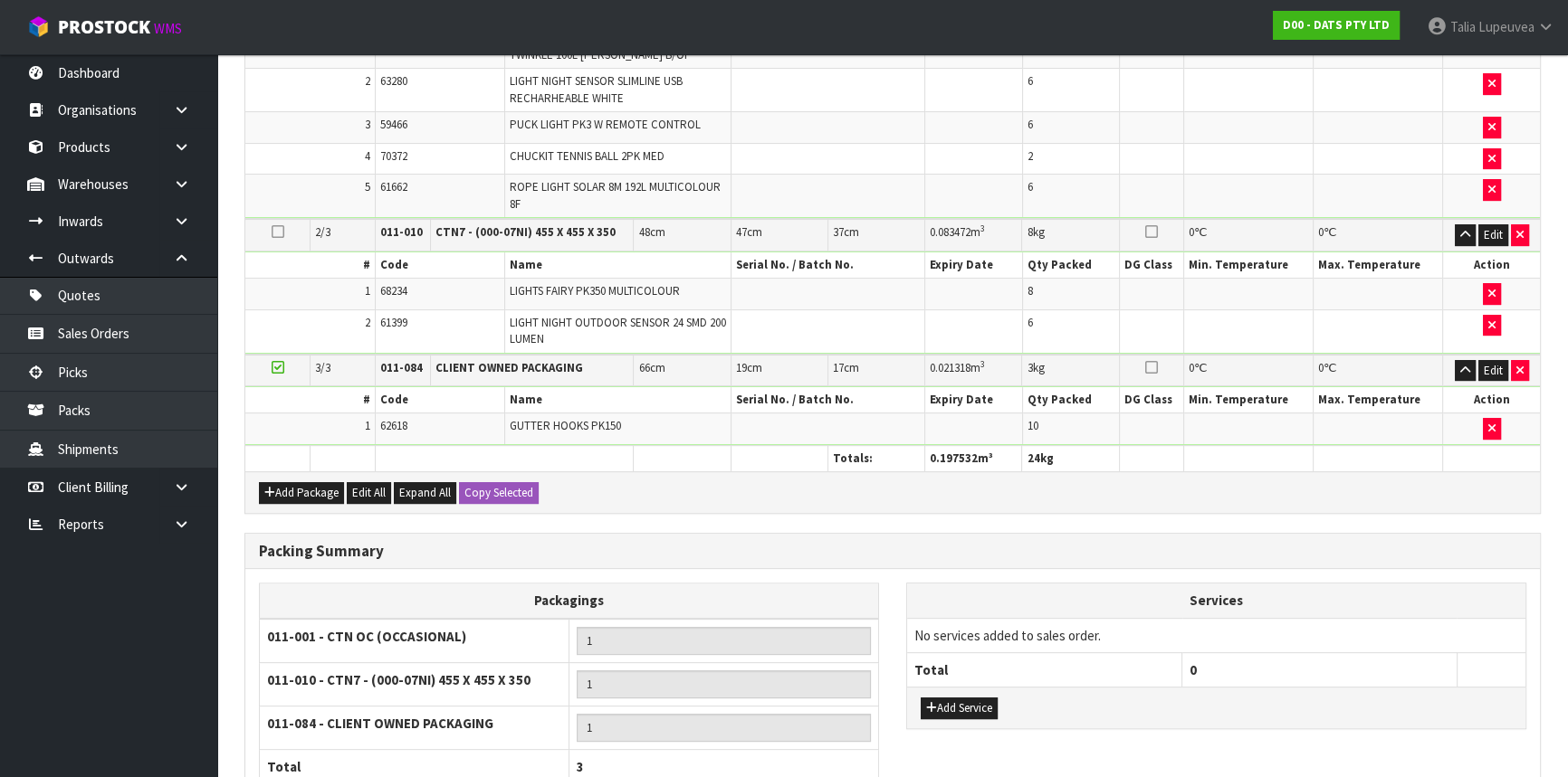
scroll to position [740, 0]
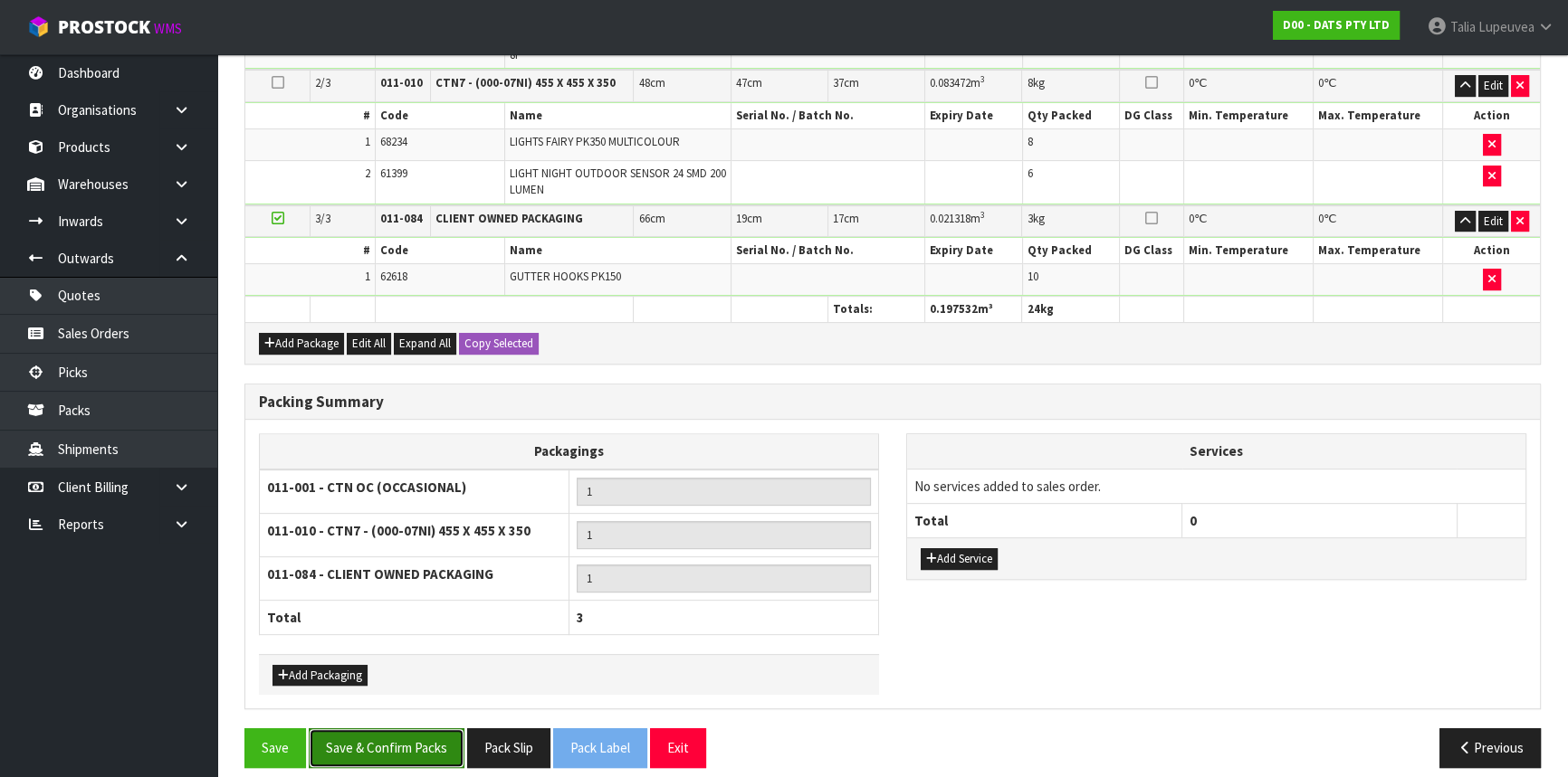
click at [424, 735] on button "Save & Confirm Packs" at bounding box center [386, 748] width 156 height 39
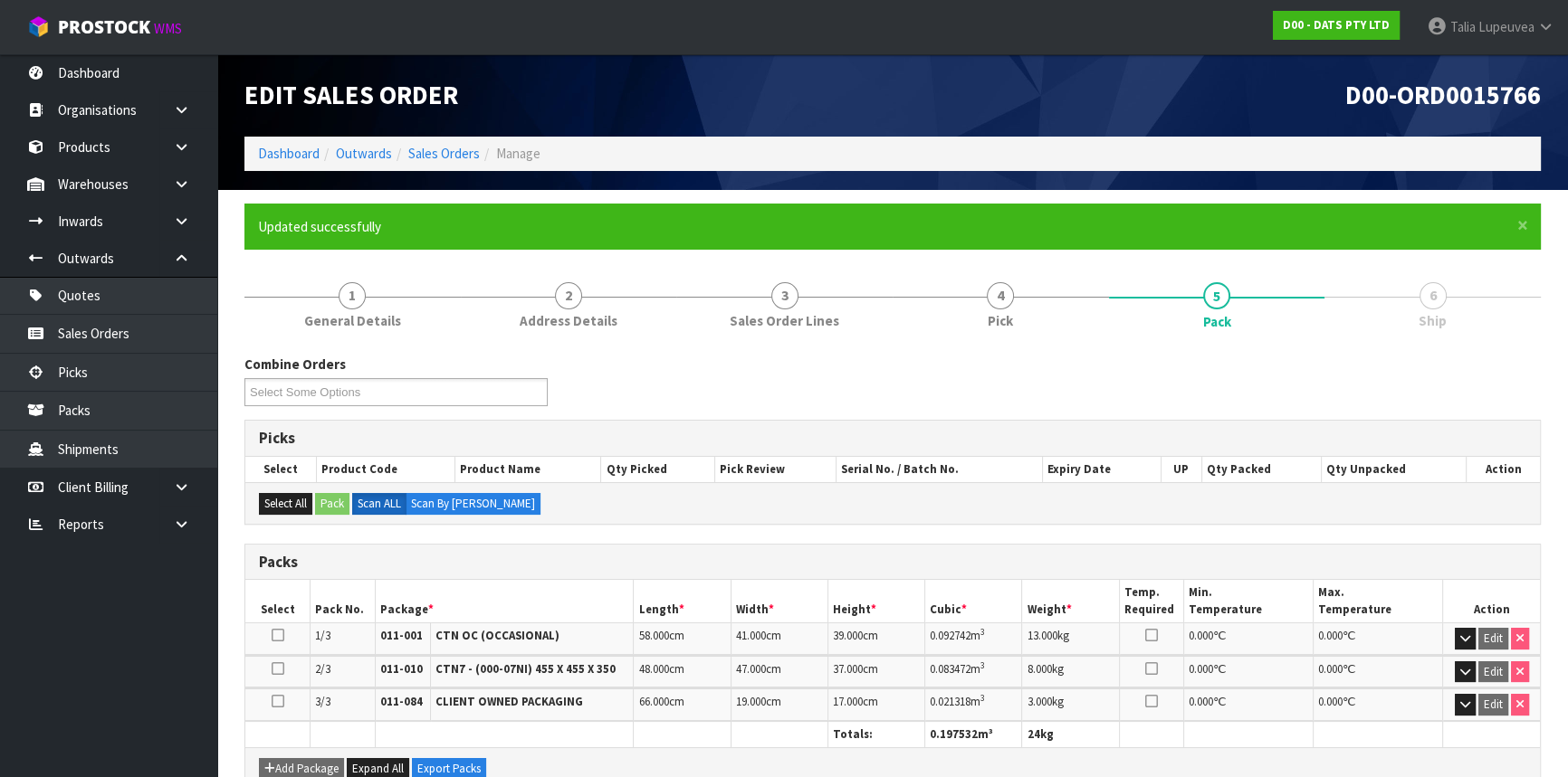
scroll to position [397, 0]
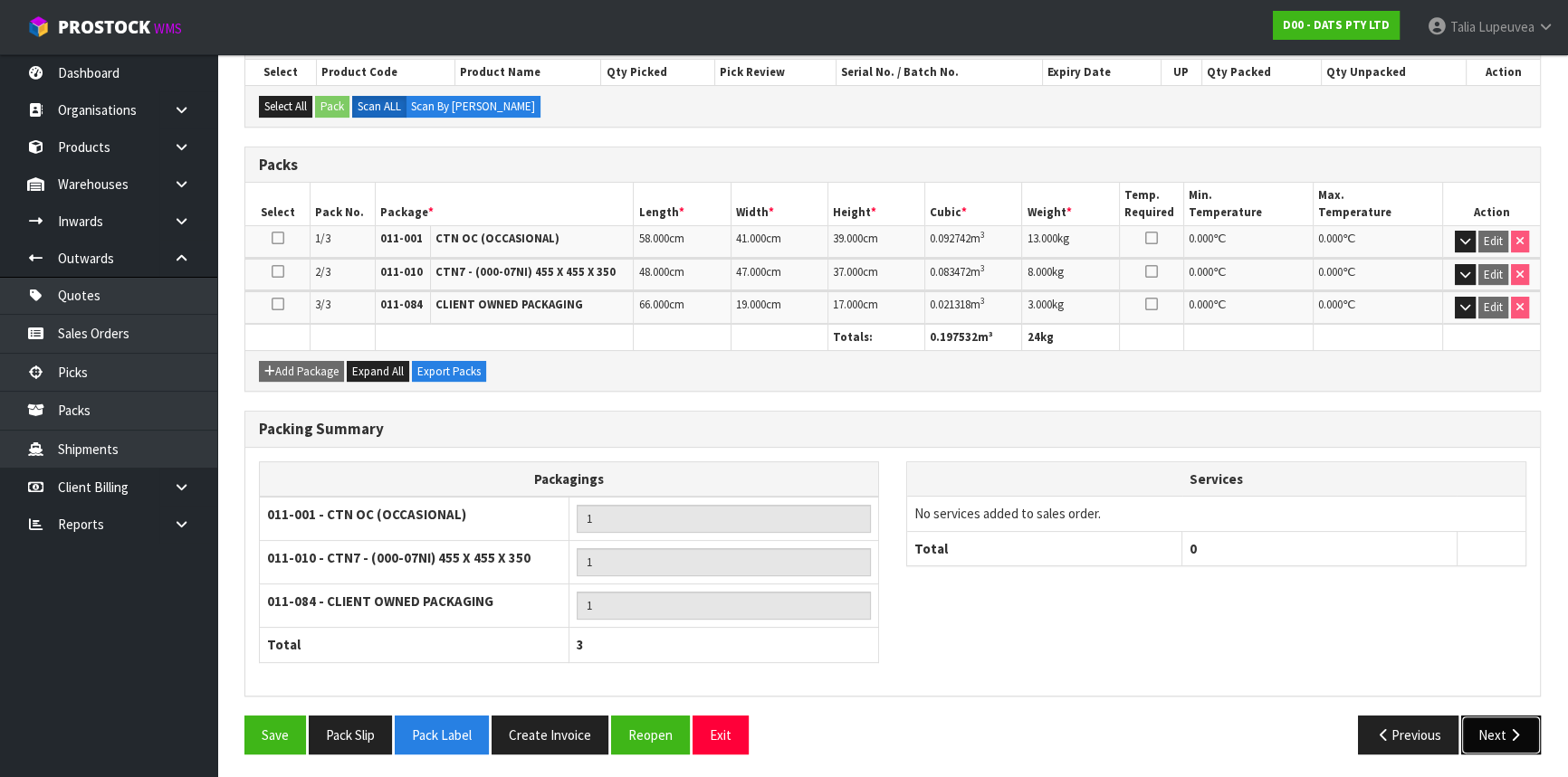
click at [1481, 731] on button "Next" at bounding box center [1500, 735] width 79 height 39
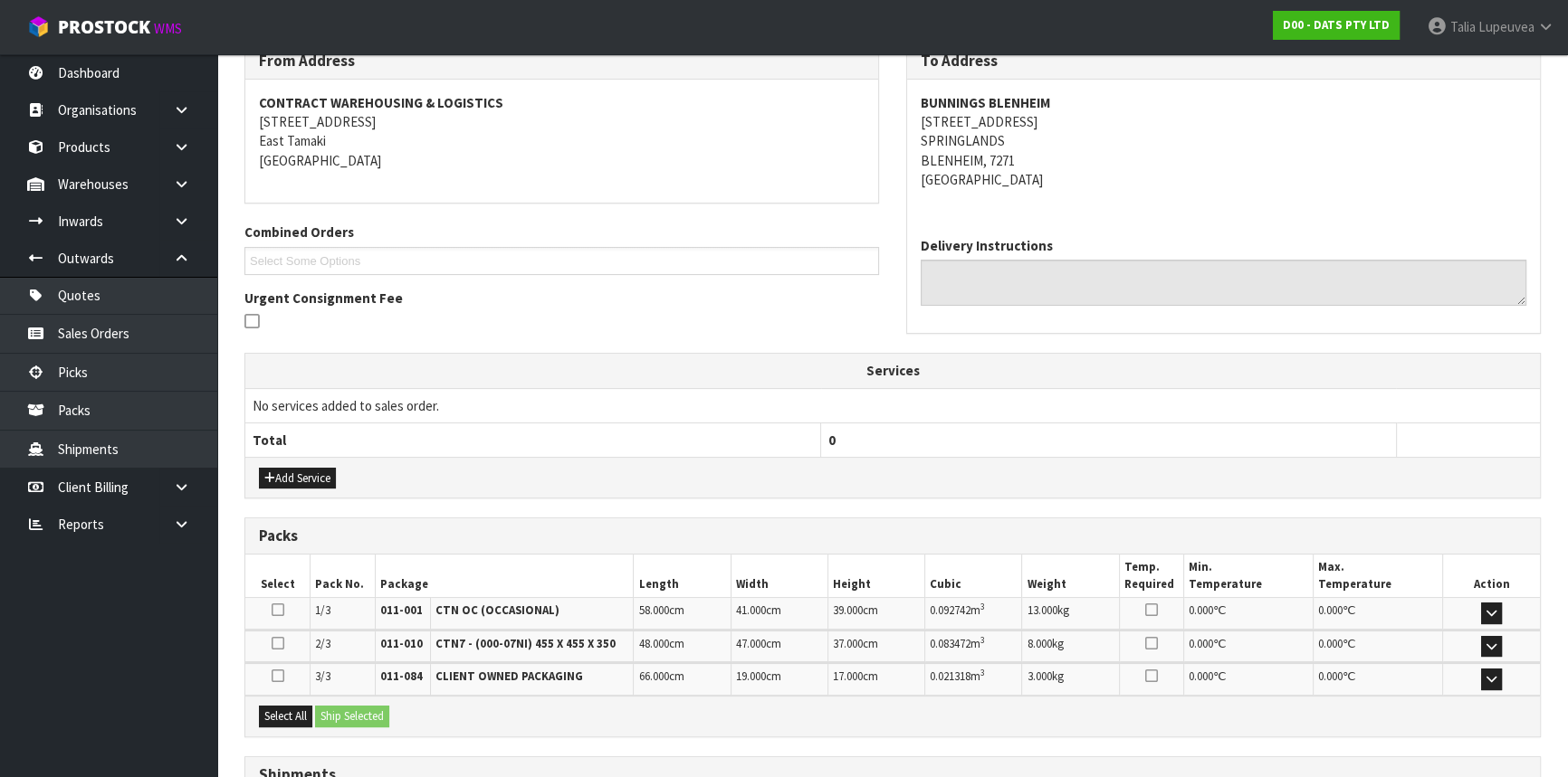
scroll to position [462, 0]
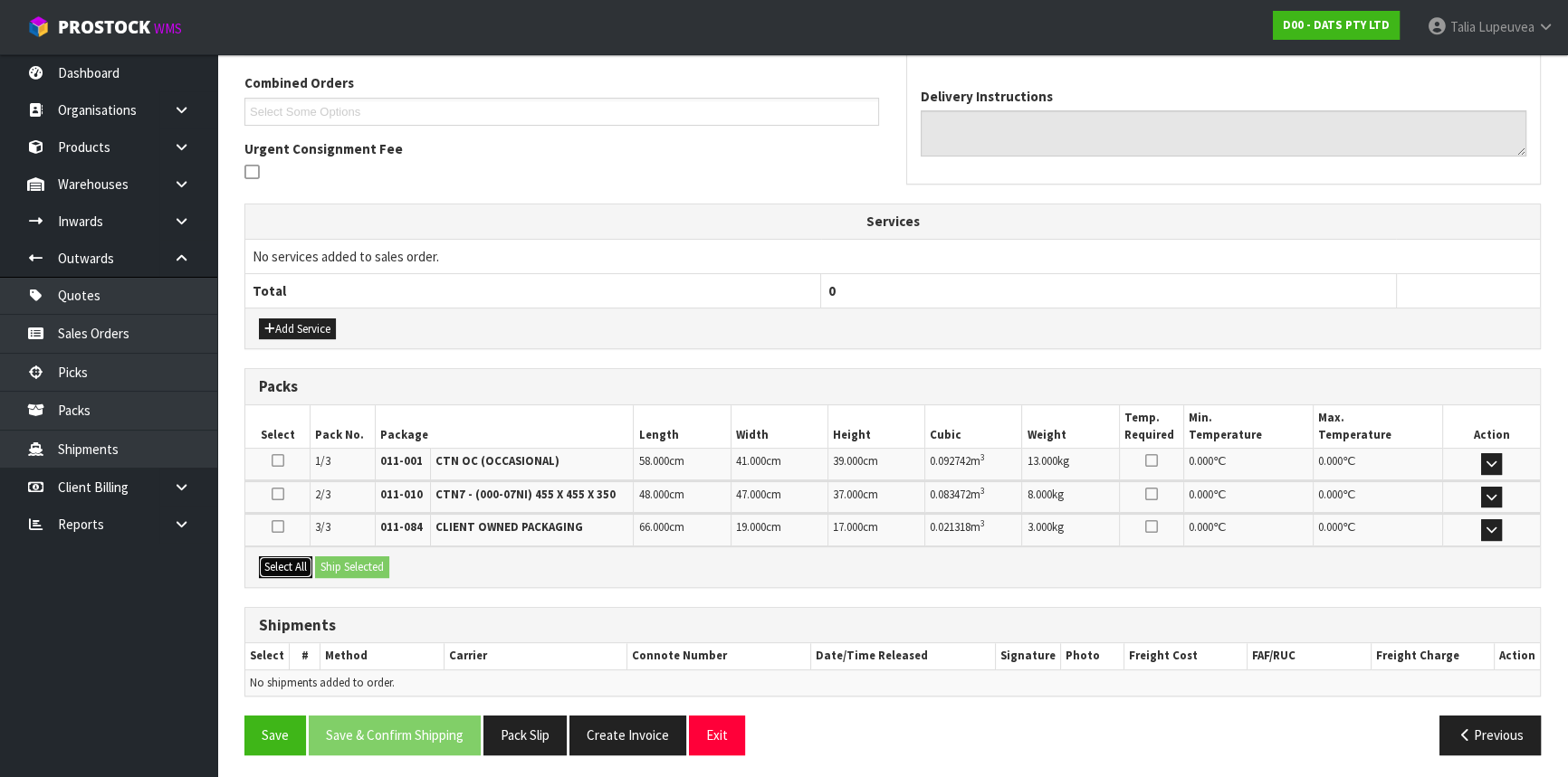
click at [305, 562] on button "Select All" at bounding box center [285, 567] width 53 height 21
click at [349, 563] on button "Ship Selected" at bounding box center [352, 567] width 74 height 21
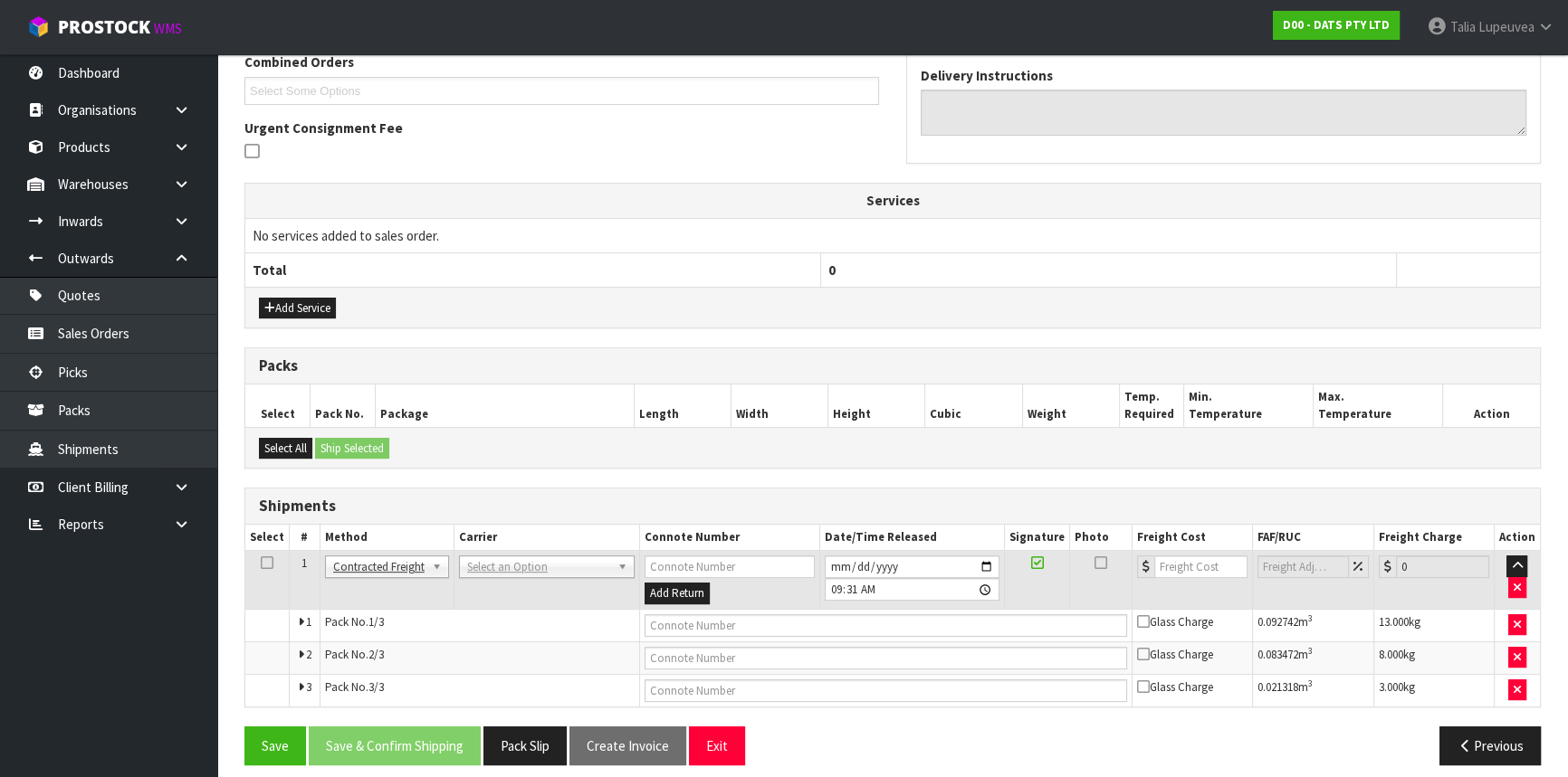
scroll to position [494, 0]
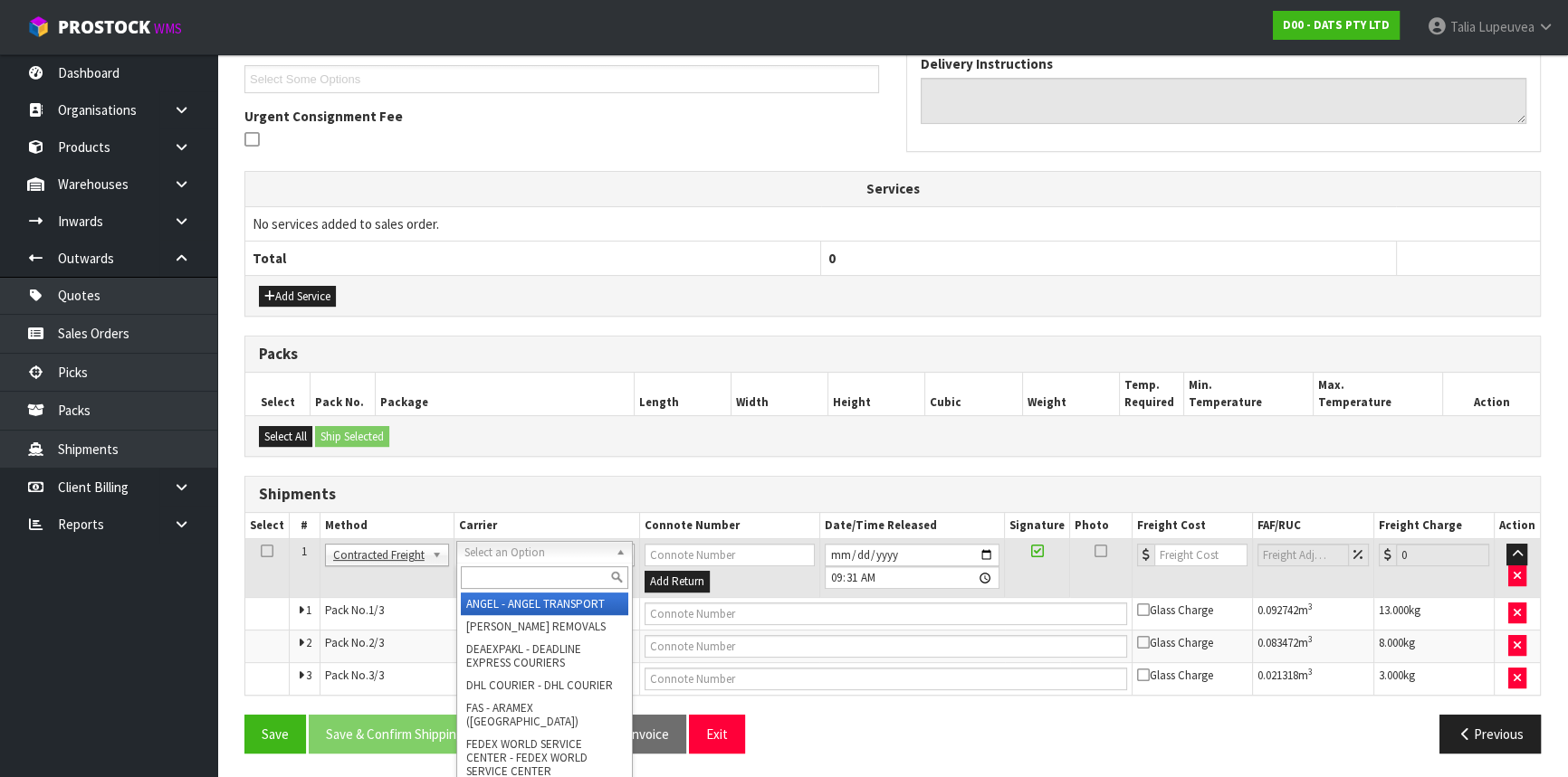
drag, startPoint x: 508, startPoint y: 546, endPoint x: 507, endPoint y: 570, distance: 24.0
click at [502, 575] on input "text" at bounding box center [544, 577] width 167 height 22
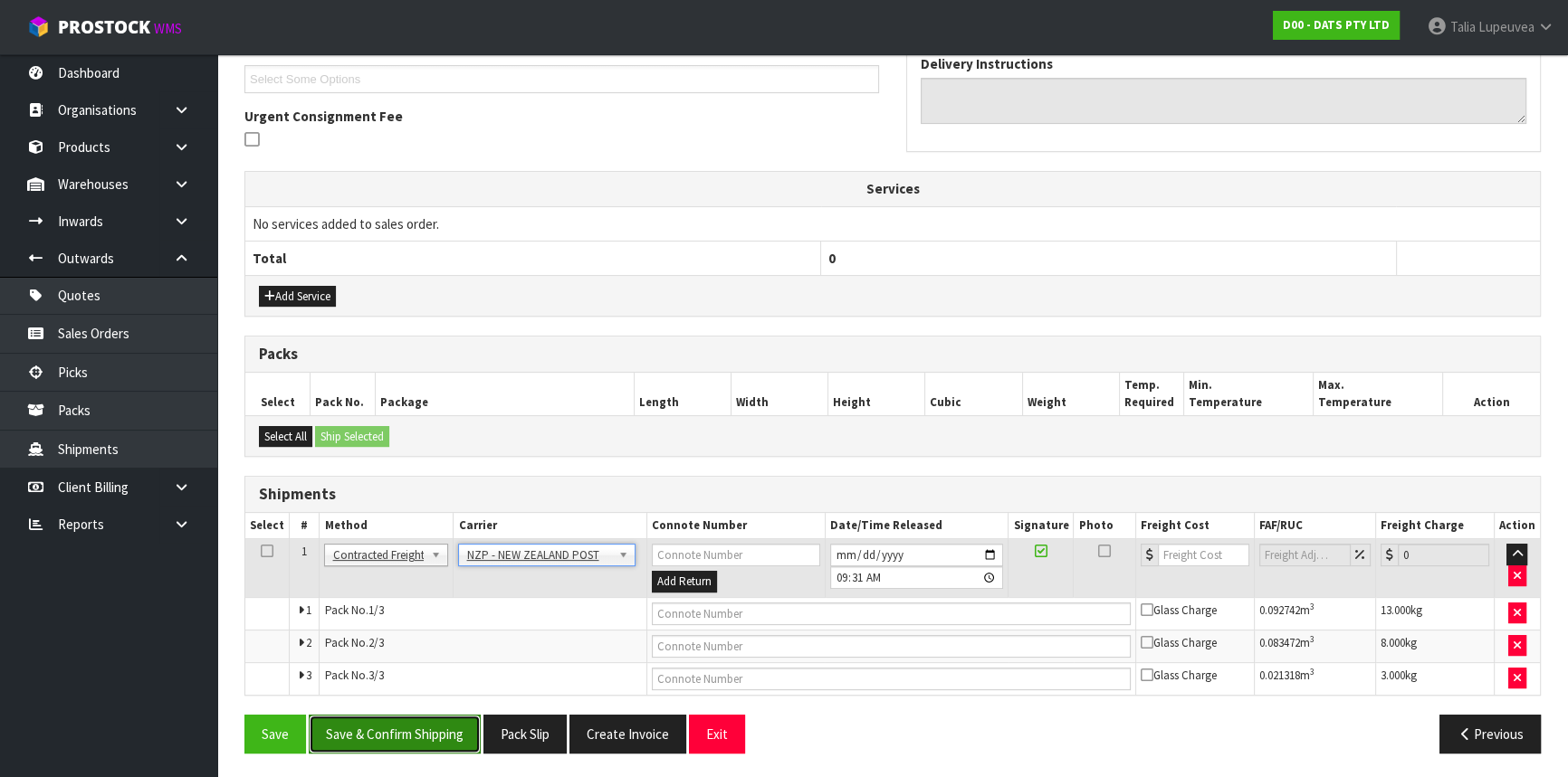
click at [440, 725] on button "Save & Confirm Shipping" at bounding box center [394, 734] width 172 height 39
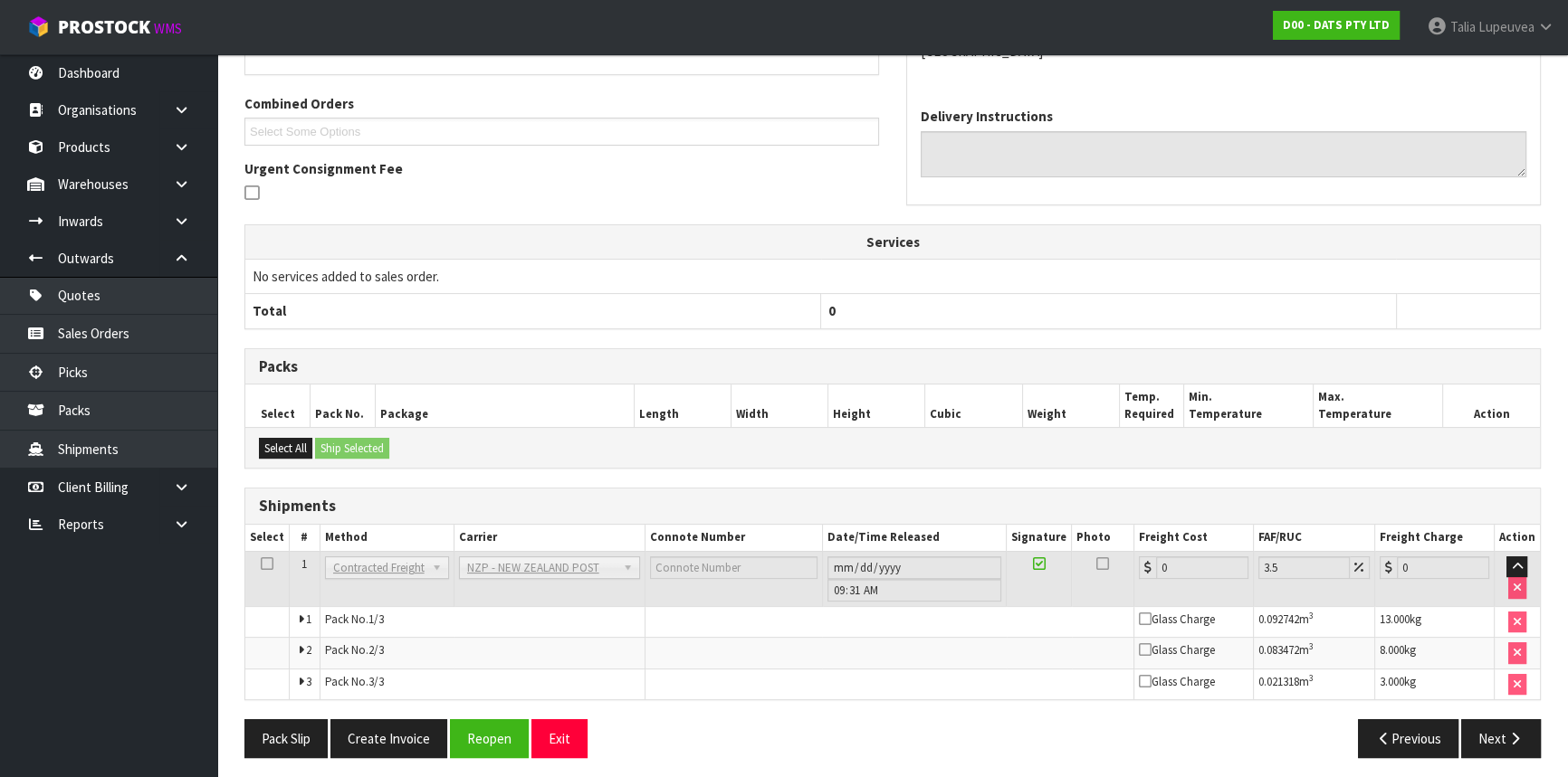
scroll to position [135, 0]
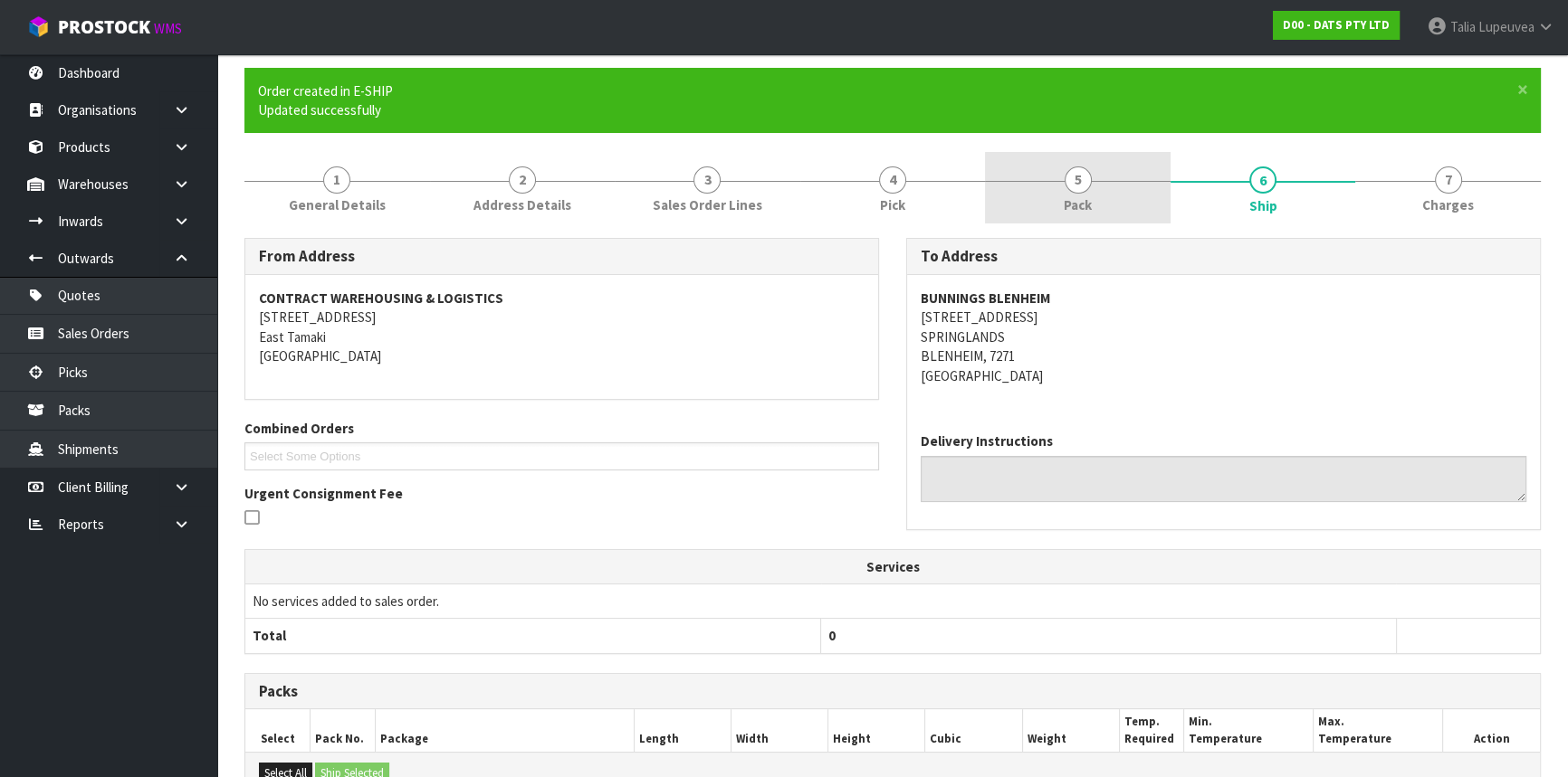
click at [1111, 203] on link "5 Pack" at bounding box center [1078, 187] width 186 height 72
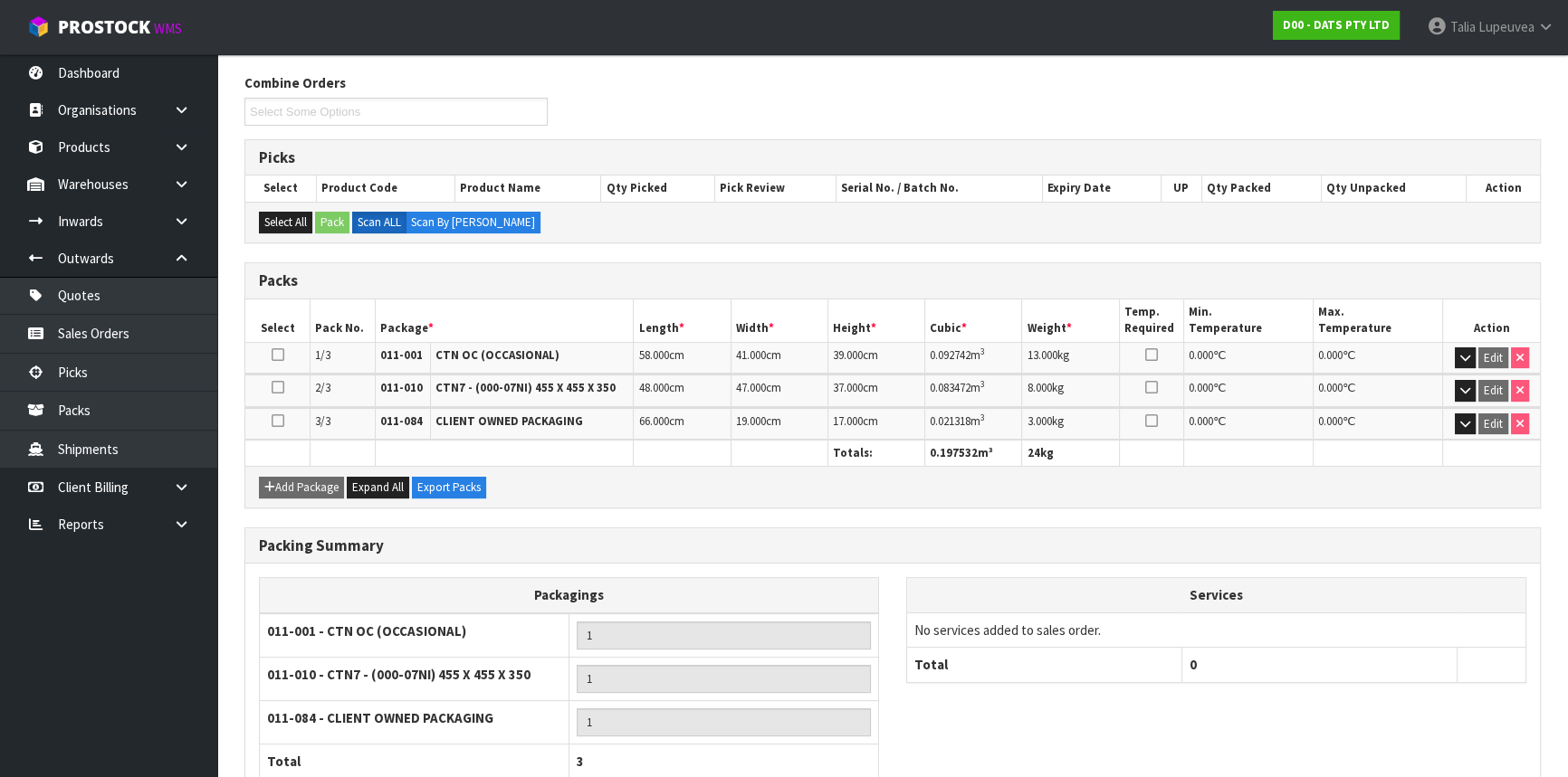
scroll to position [417, 0]
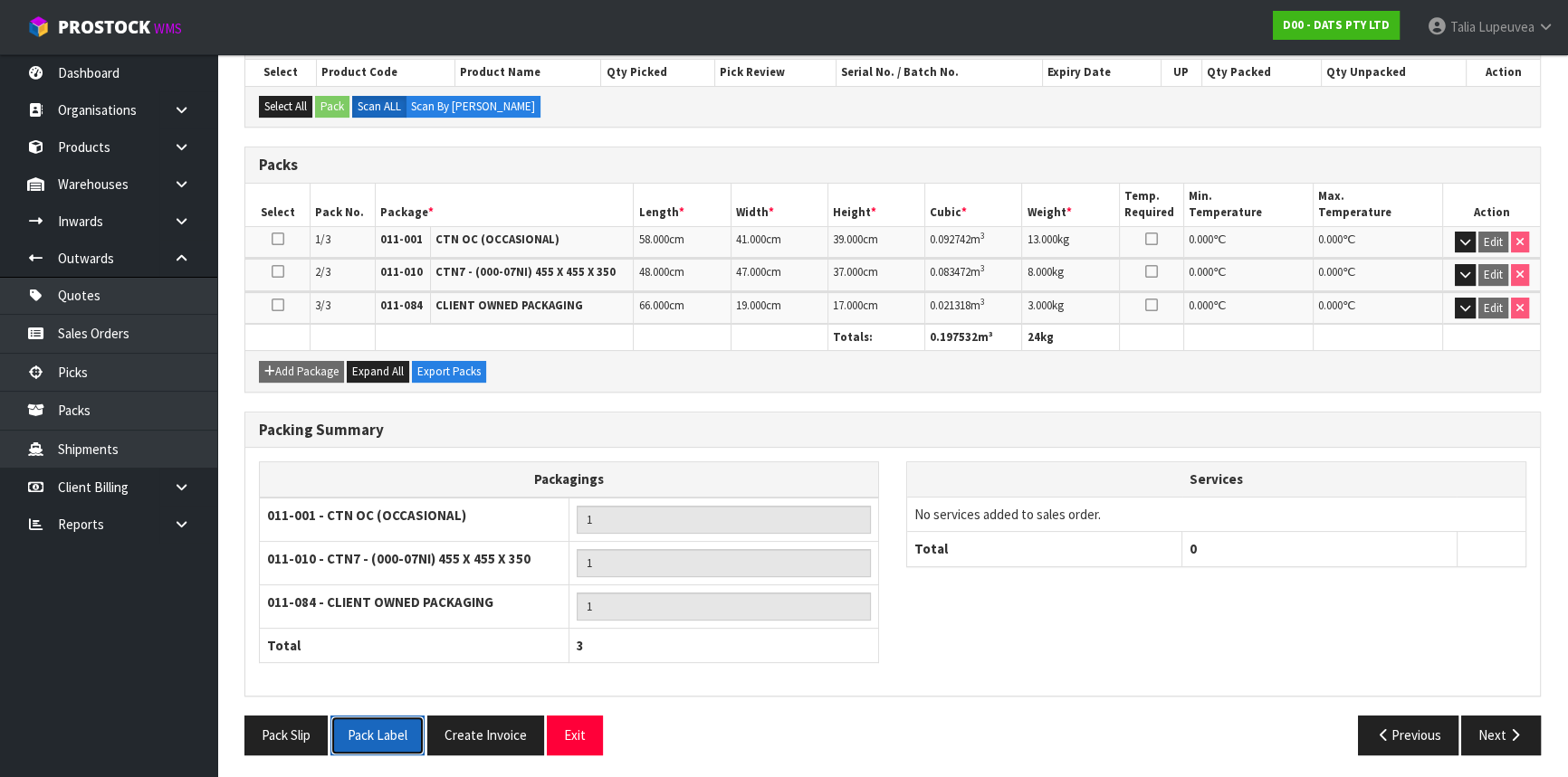
click at [393, 735] on button "Pack Label" at bounding box center [377, 735] width 94 height 39
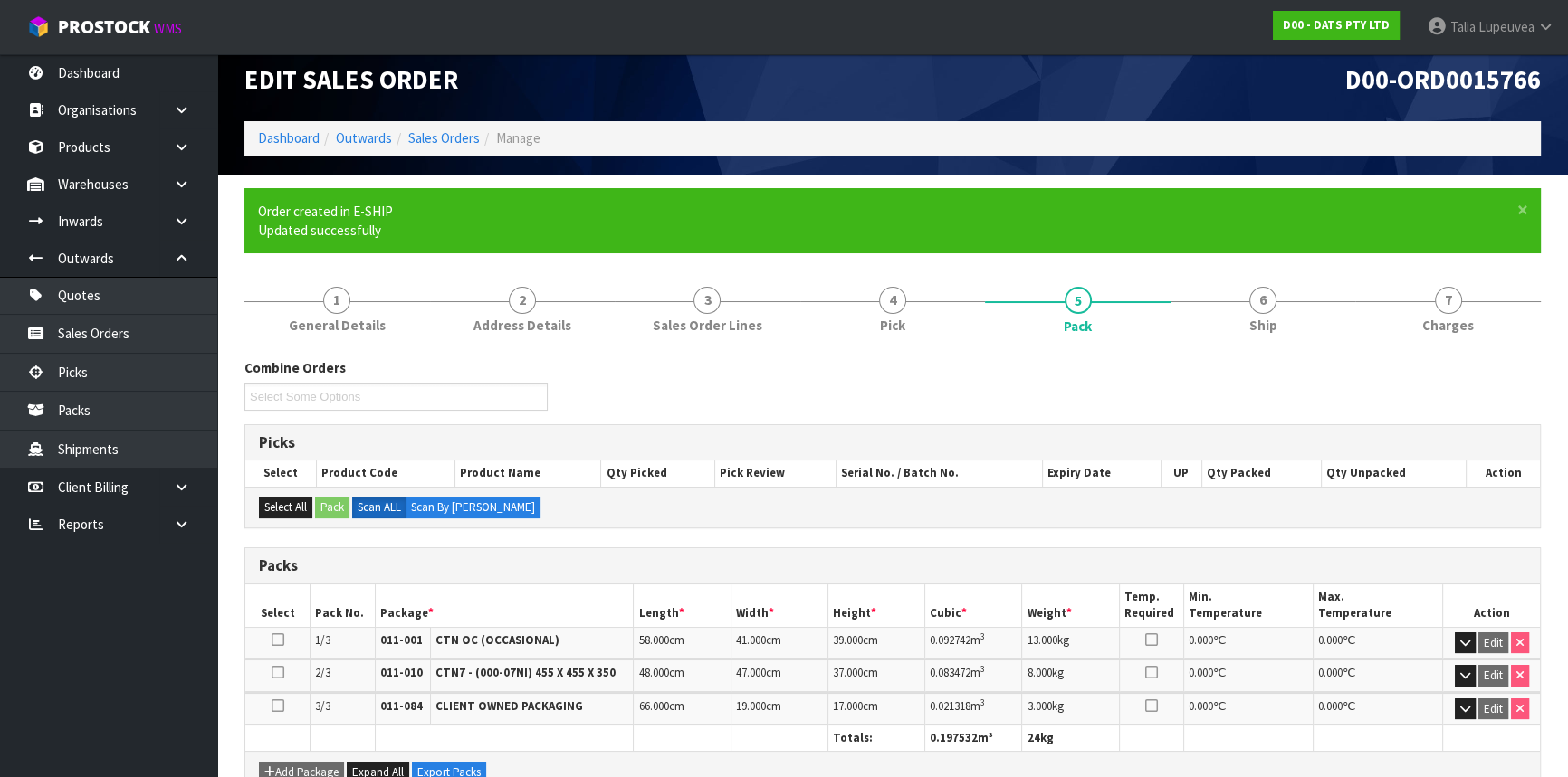
scroll to position [0, 0]
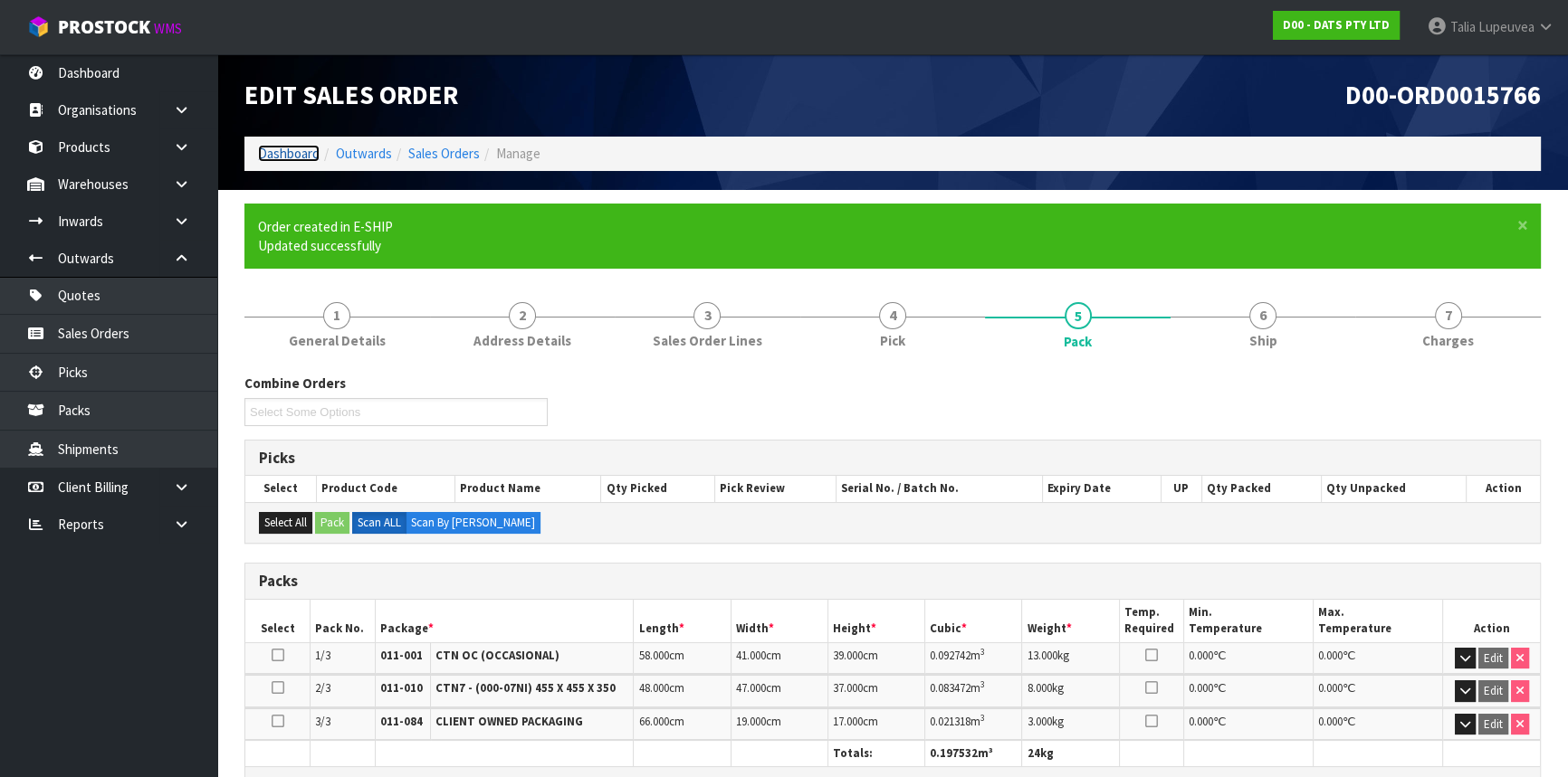
click at [282, 158] on link "Dashboard" at bounding box center [289, 154] width 62 height 17
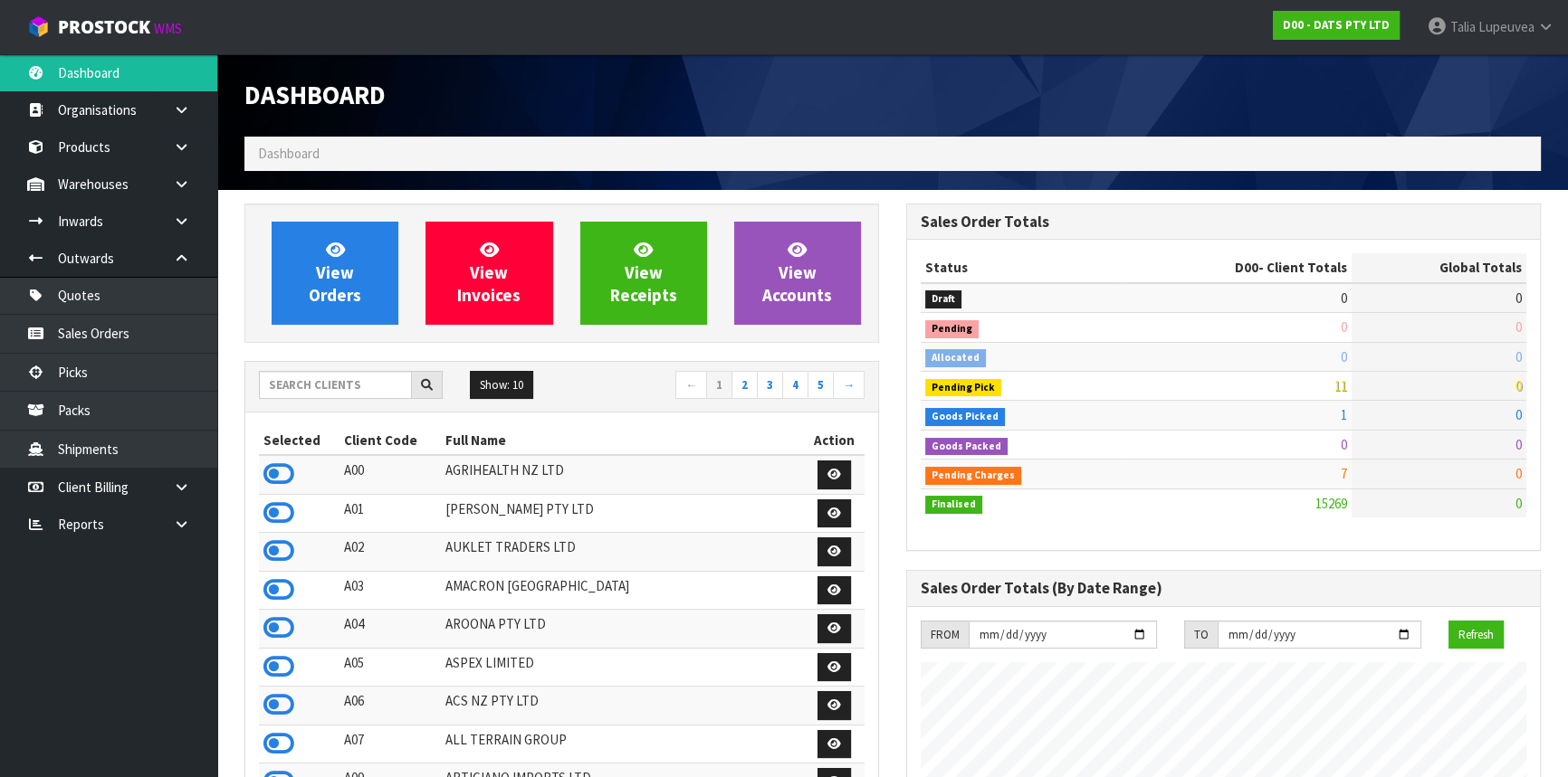
scroll to position [1368, 661]
click at [327, 388] on input "text" at bounding box center [335, 385] width 153 height 28
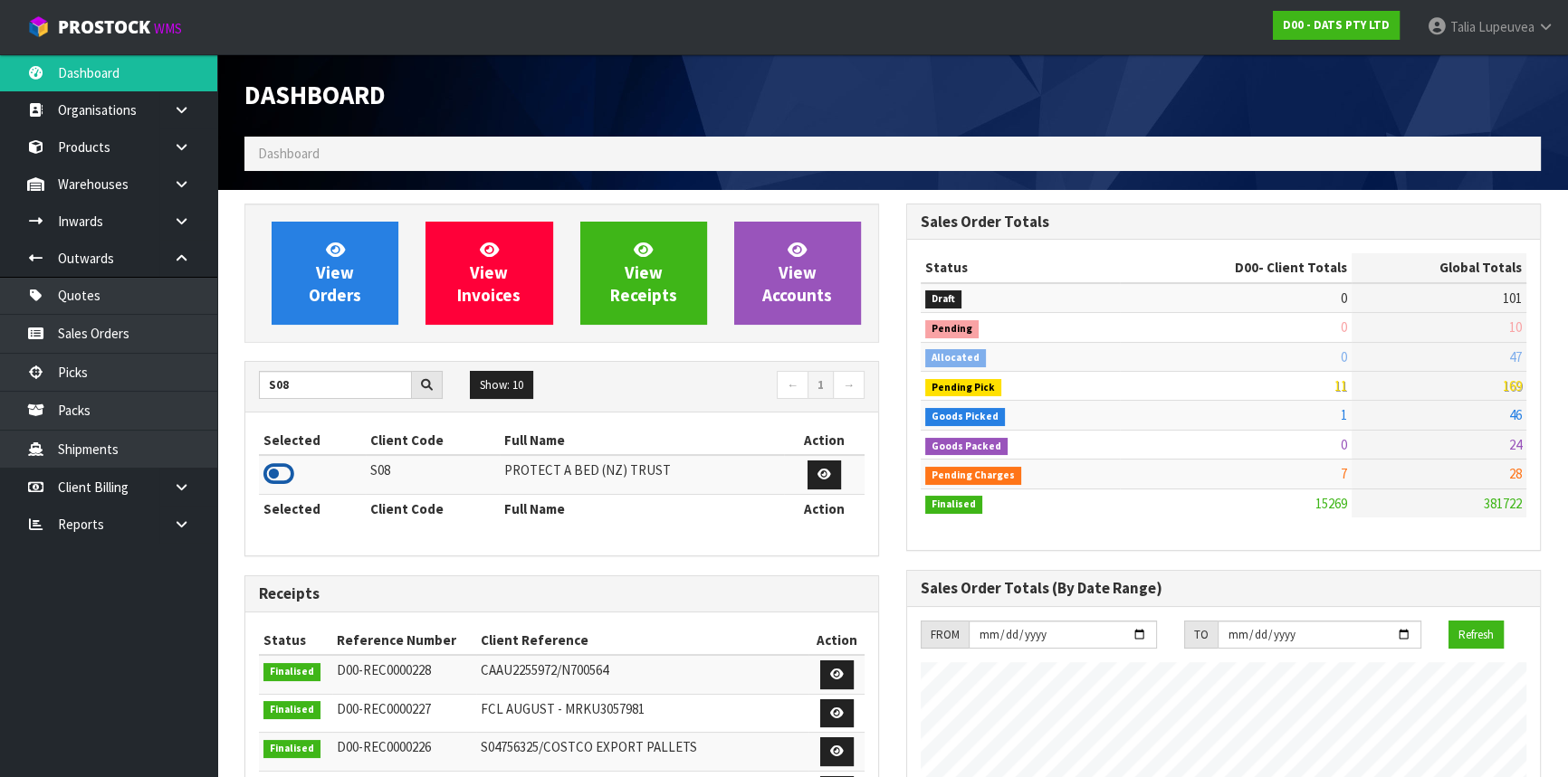
click at [277, 486] on icon at bounding box center [278, 475] width 31 height 27
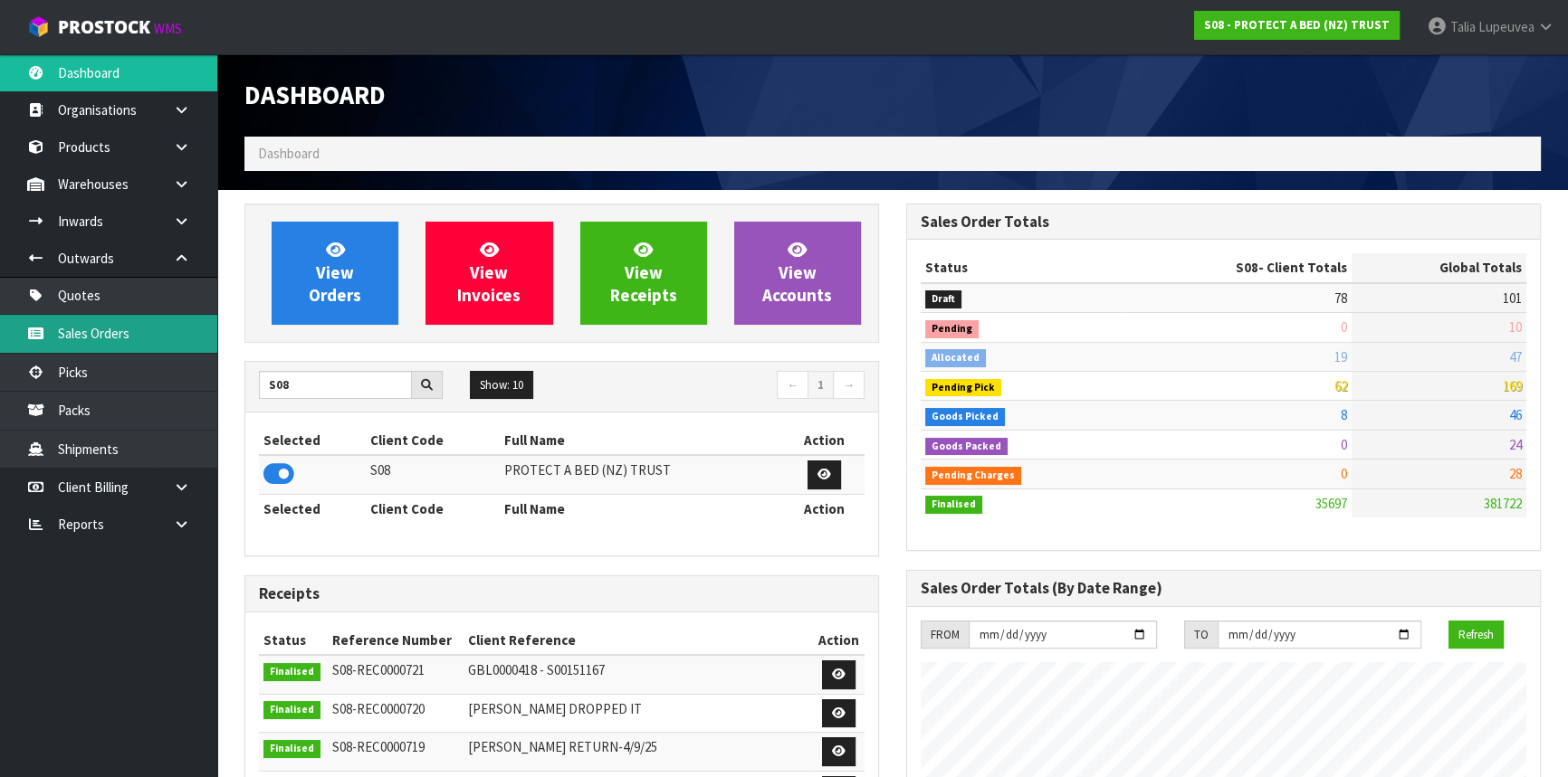
scroll to position [1426, 661]
click at [166, 341] on link "Sales Orders" at bounding box center [108, 333] width 218 height 37
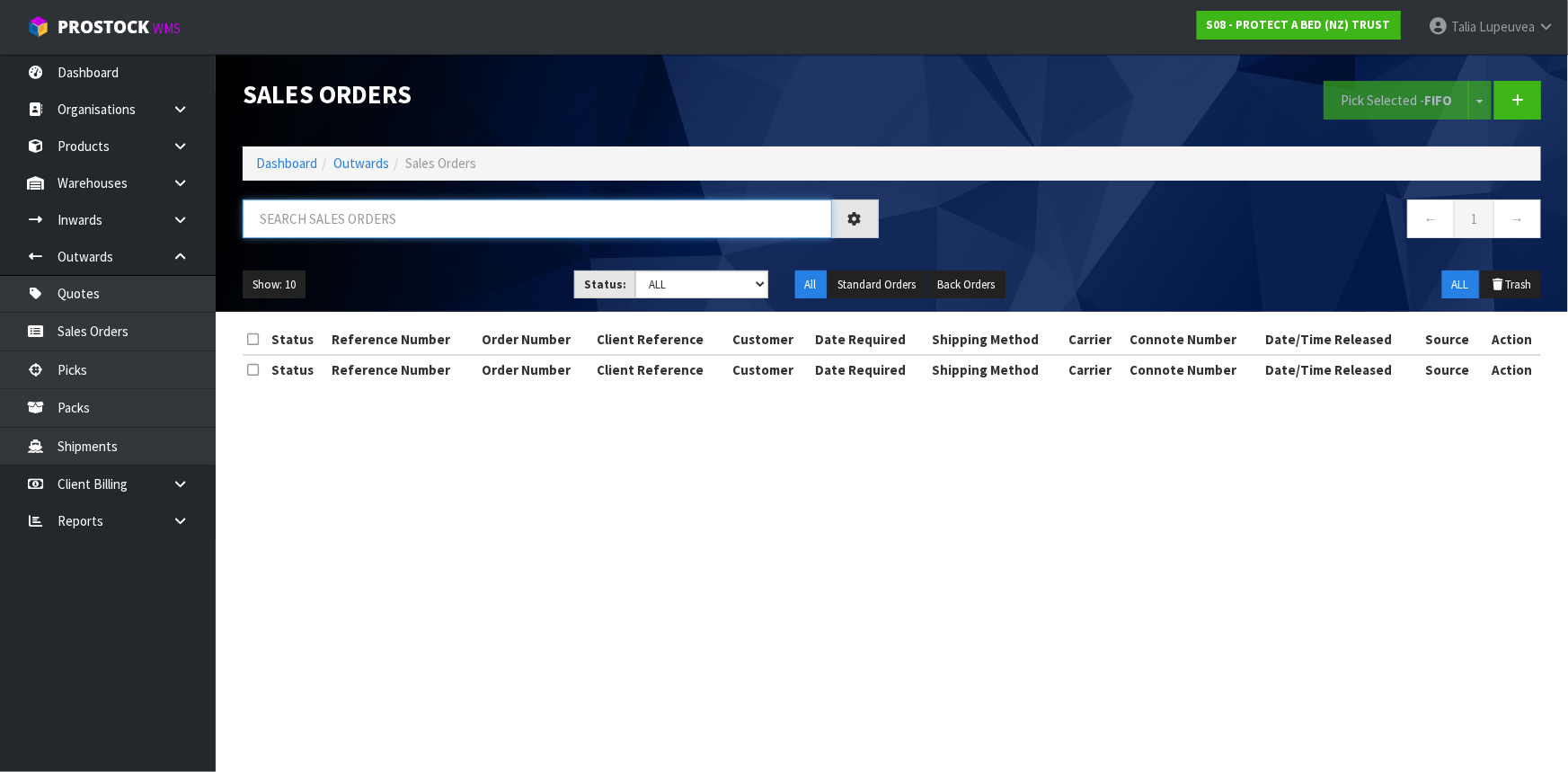
click at [386, 221] on input "text" at bounding box center [537, 219] width 589 height 38
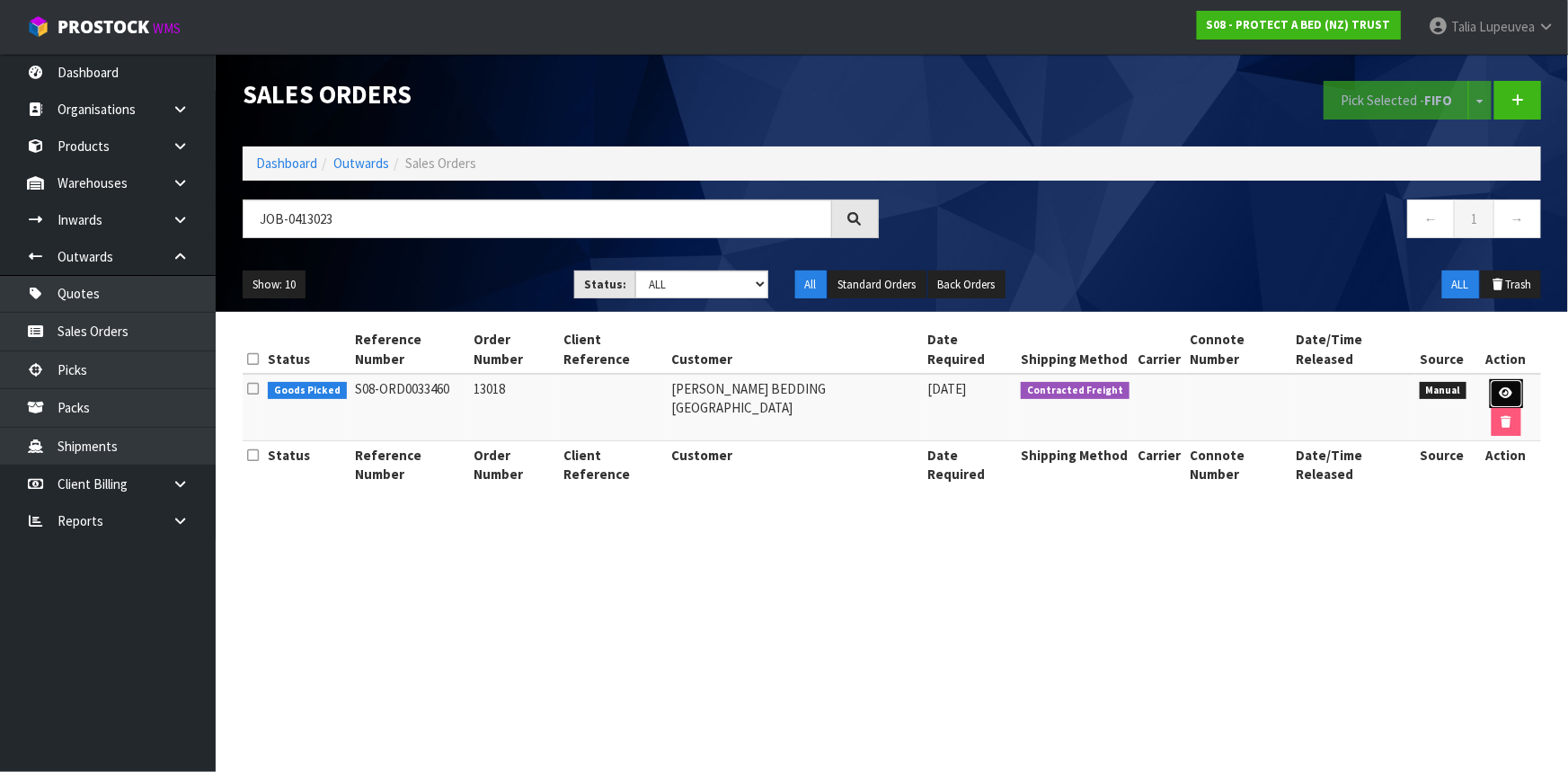
click at [1500, 388] on icon at bounding box center [1507, 394] width 13 height 12
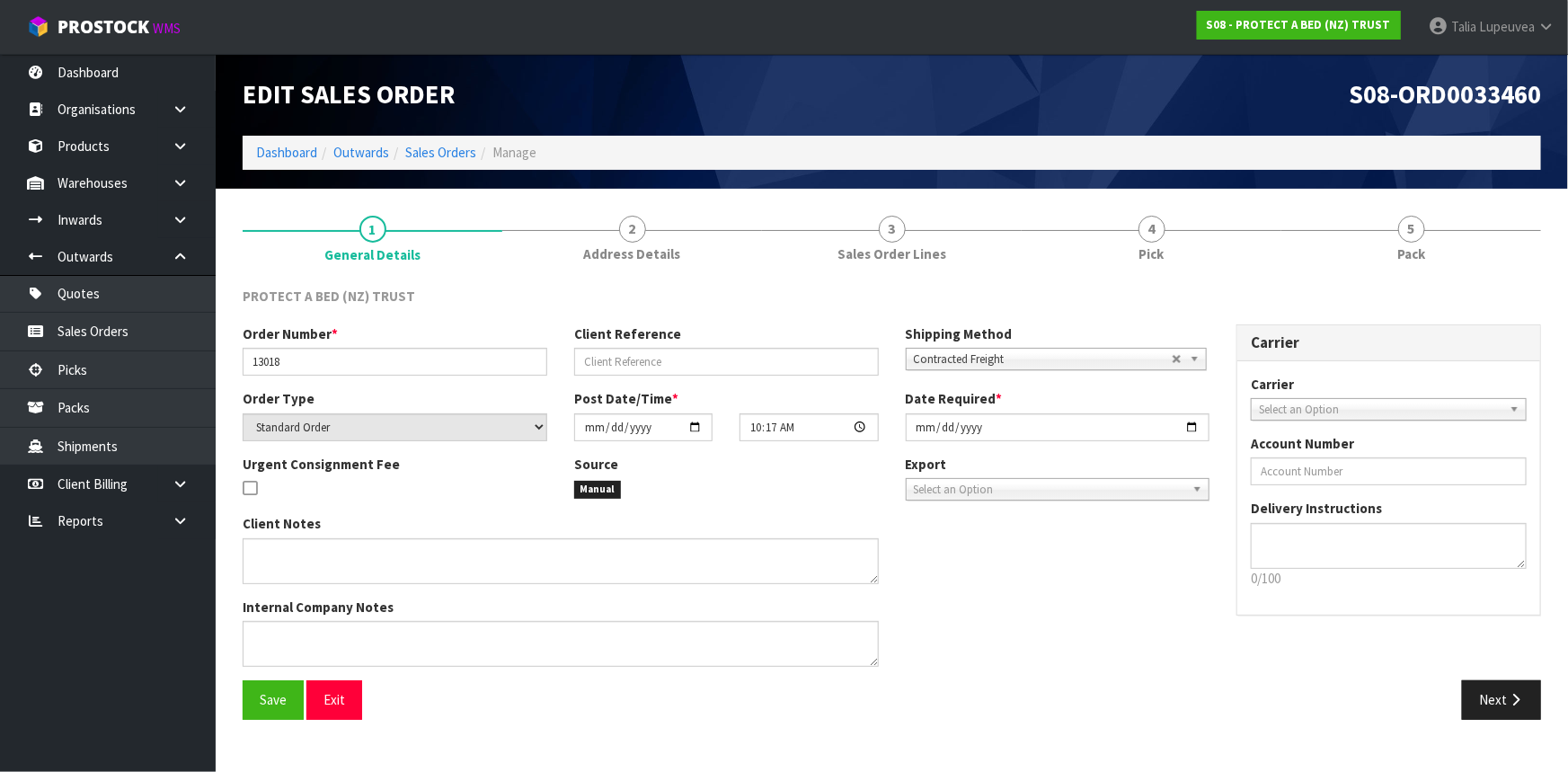
click at [1376, 253] on link "5 Pack" at bounding box center [1411, 238] width 260 height 71
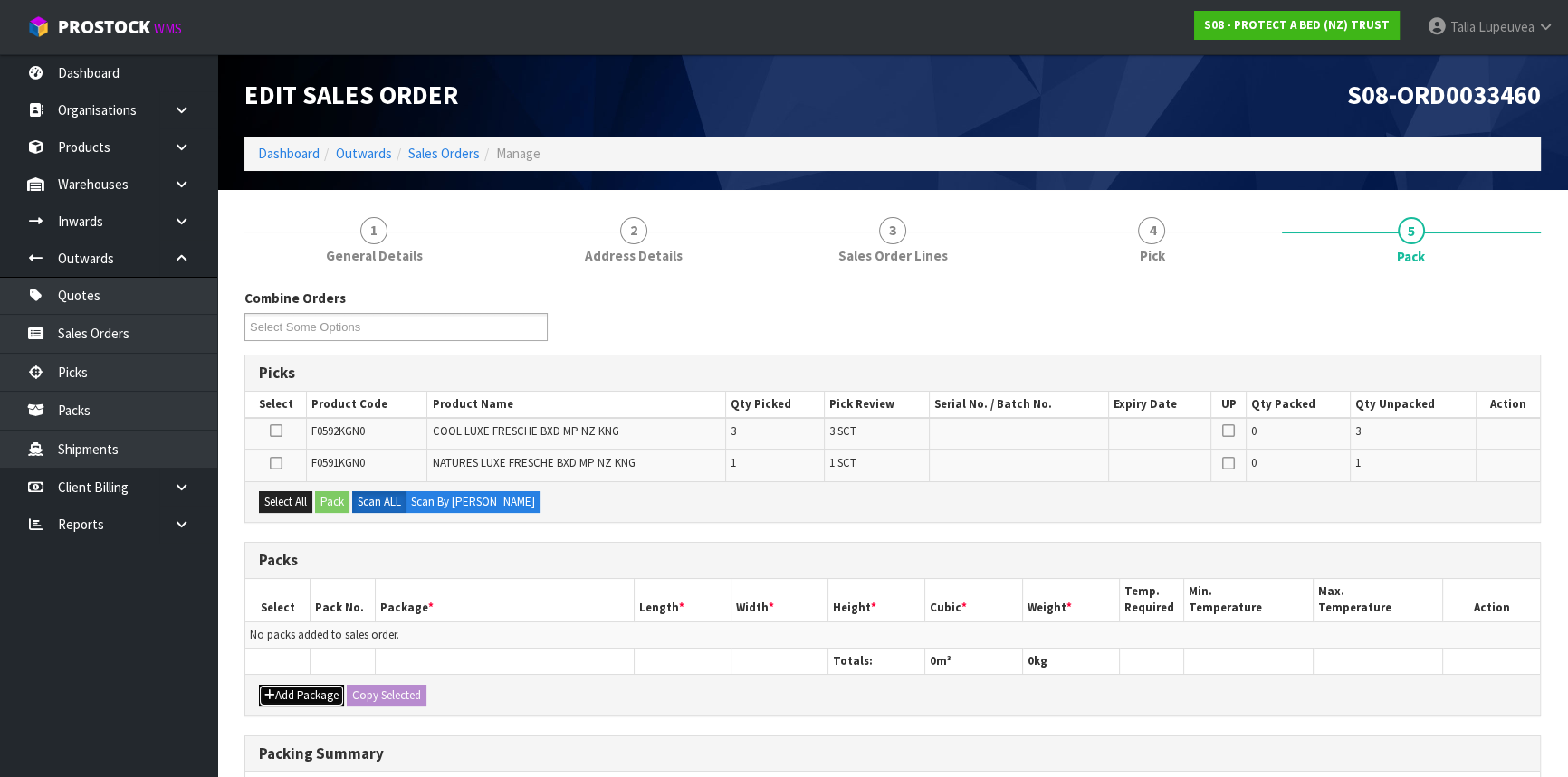
click at [310, 699] on button "Add Package" at bounding box center [302, 696] width 85 height 21
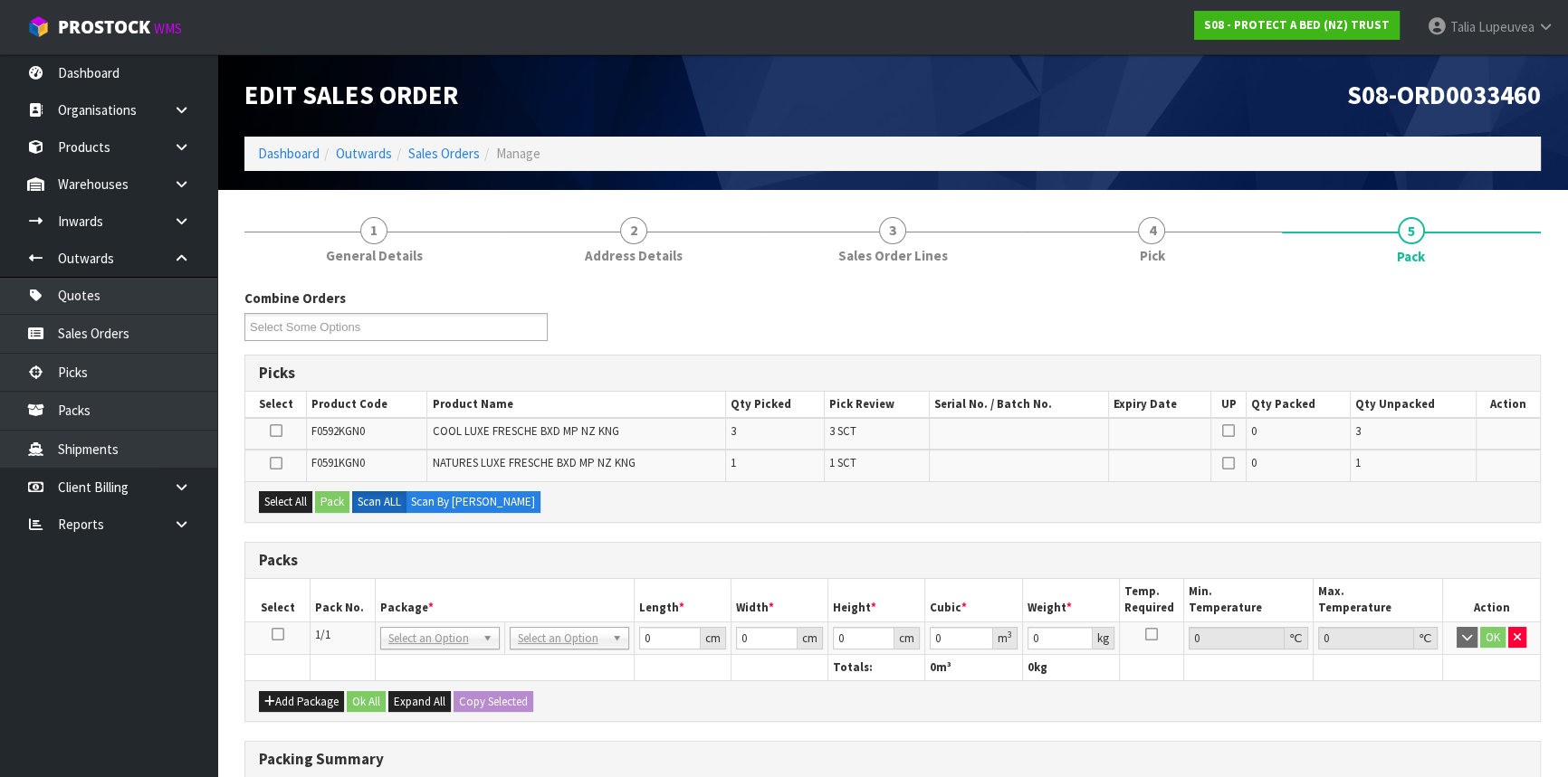
click at [277, 635] on icon at bounding box center [277, 634] width 13 height 1
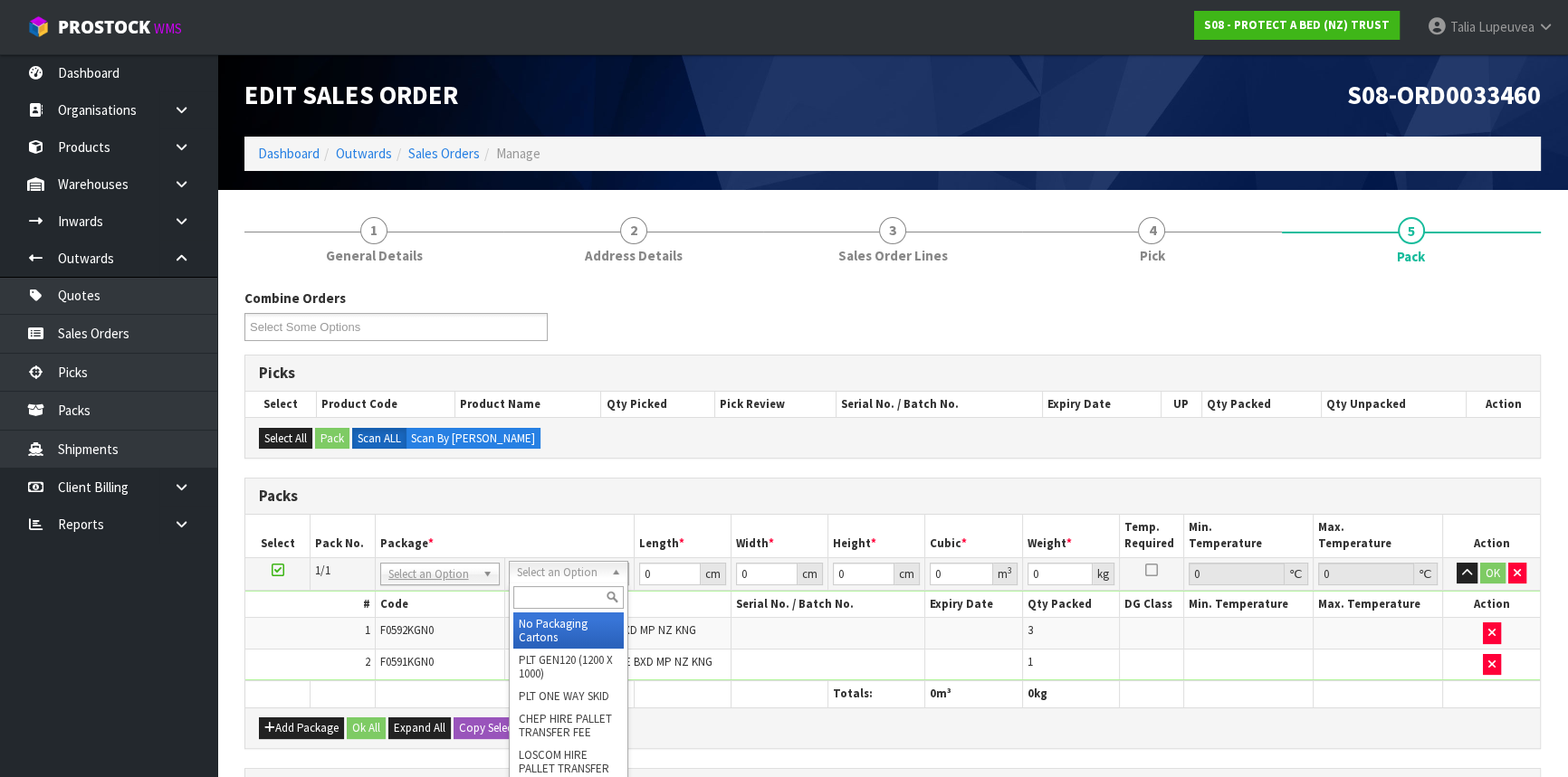
click at [581, 589] on input "text" at bounding box center [568, 597] width 110 height 22
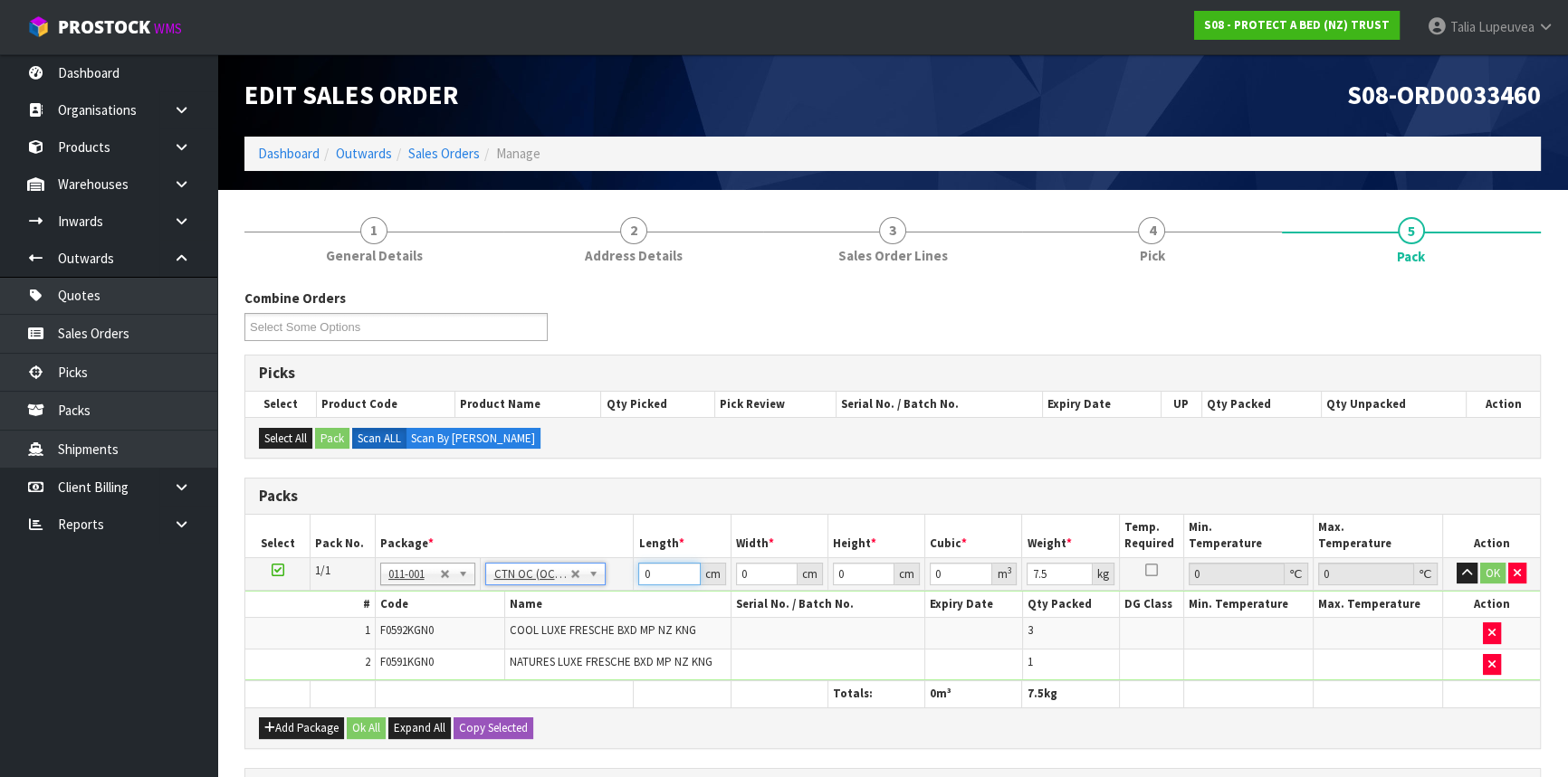
drag, startPoint x: 652, startPoint y: 570, endPoint x: 636, endPoint y: 577, distance: 17.5
click at [636, 577] on td "0 cm" at bounding box center [682, 574] width 97 height 33
click at [1488, 579] on button "OK" at bounding box center [1493, 573] width 25 height 21
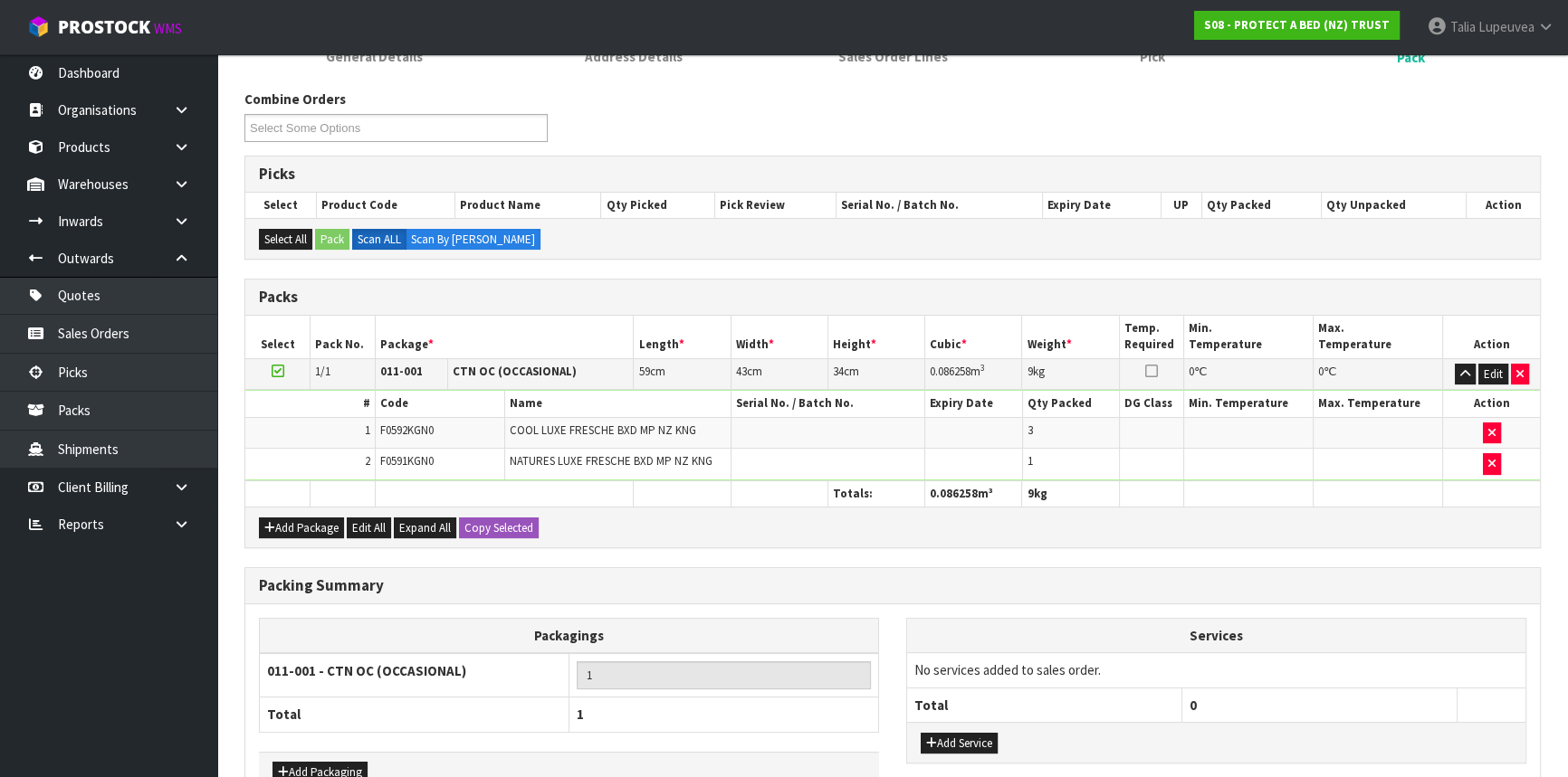
scroll to position [308, 0]
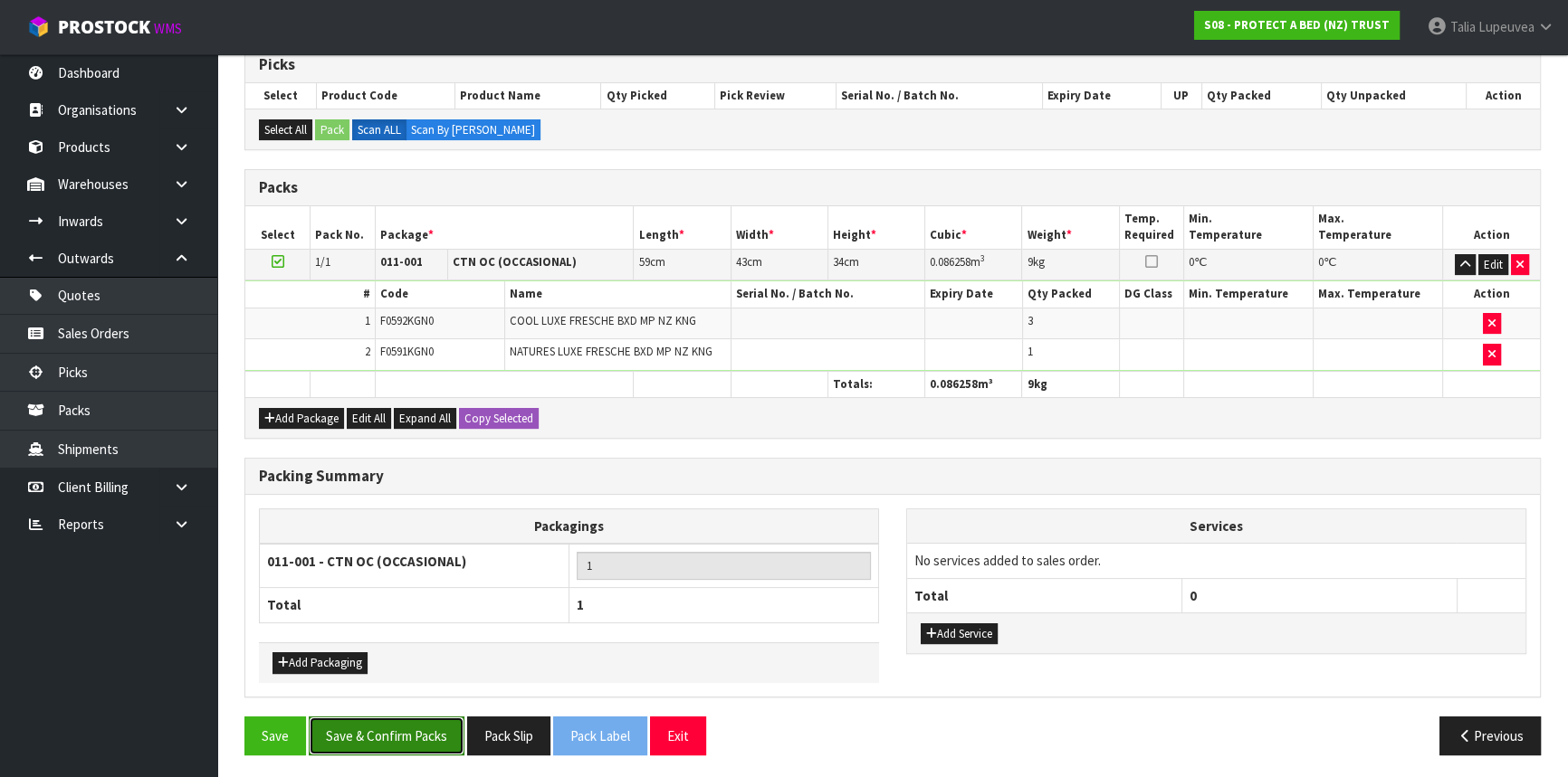
click at [427, 738] on button "Save & Confirm Packs" at bounding box center [386, 736] width 156 height 39
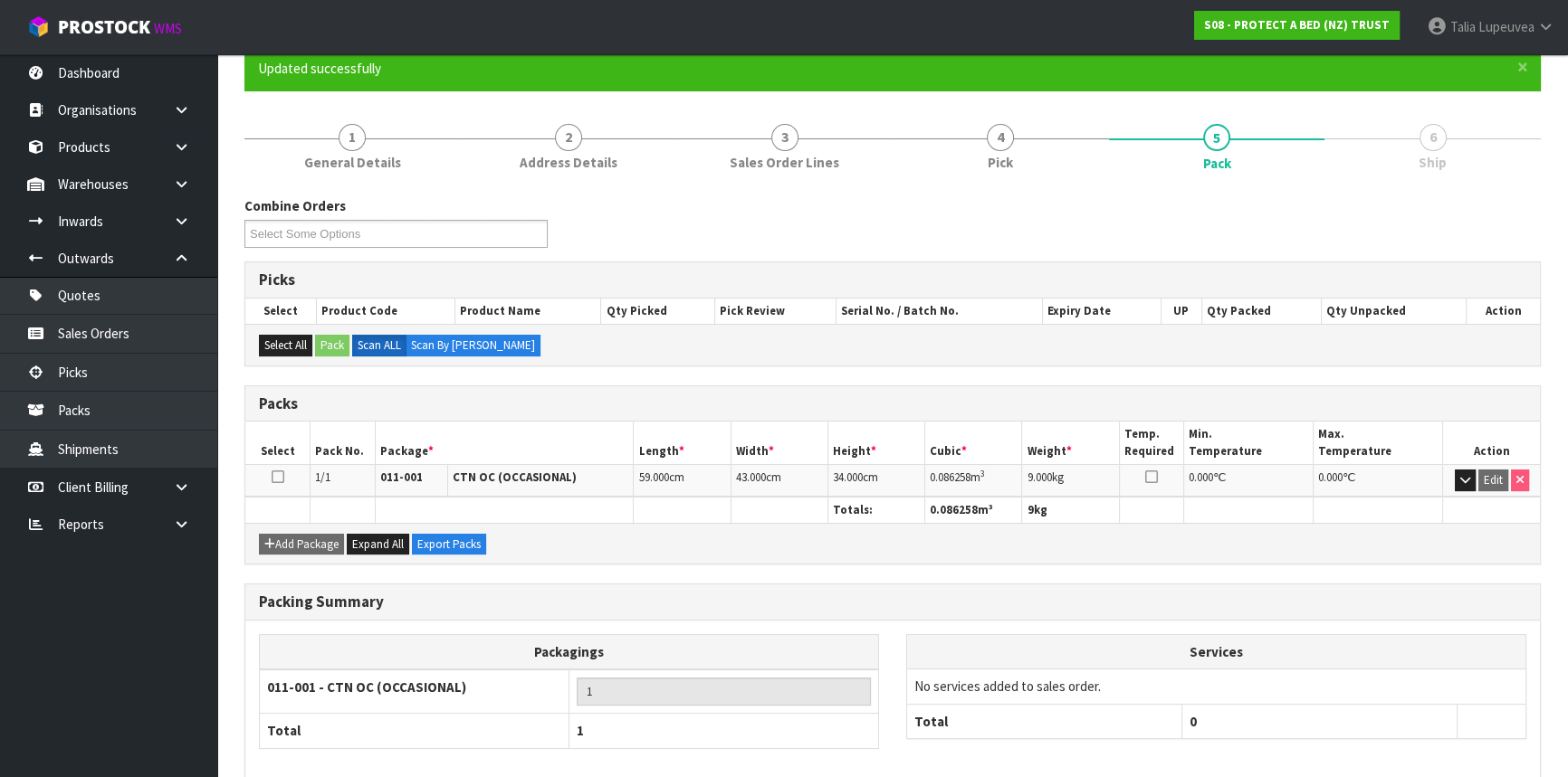
scroll to position [245, 0]
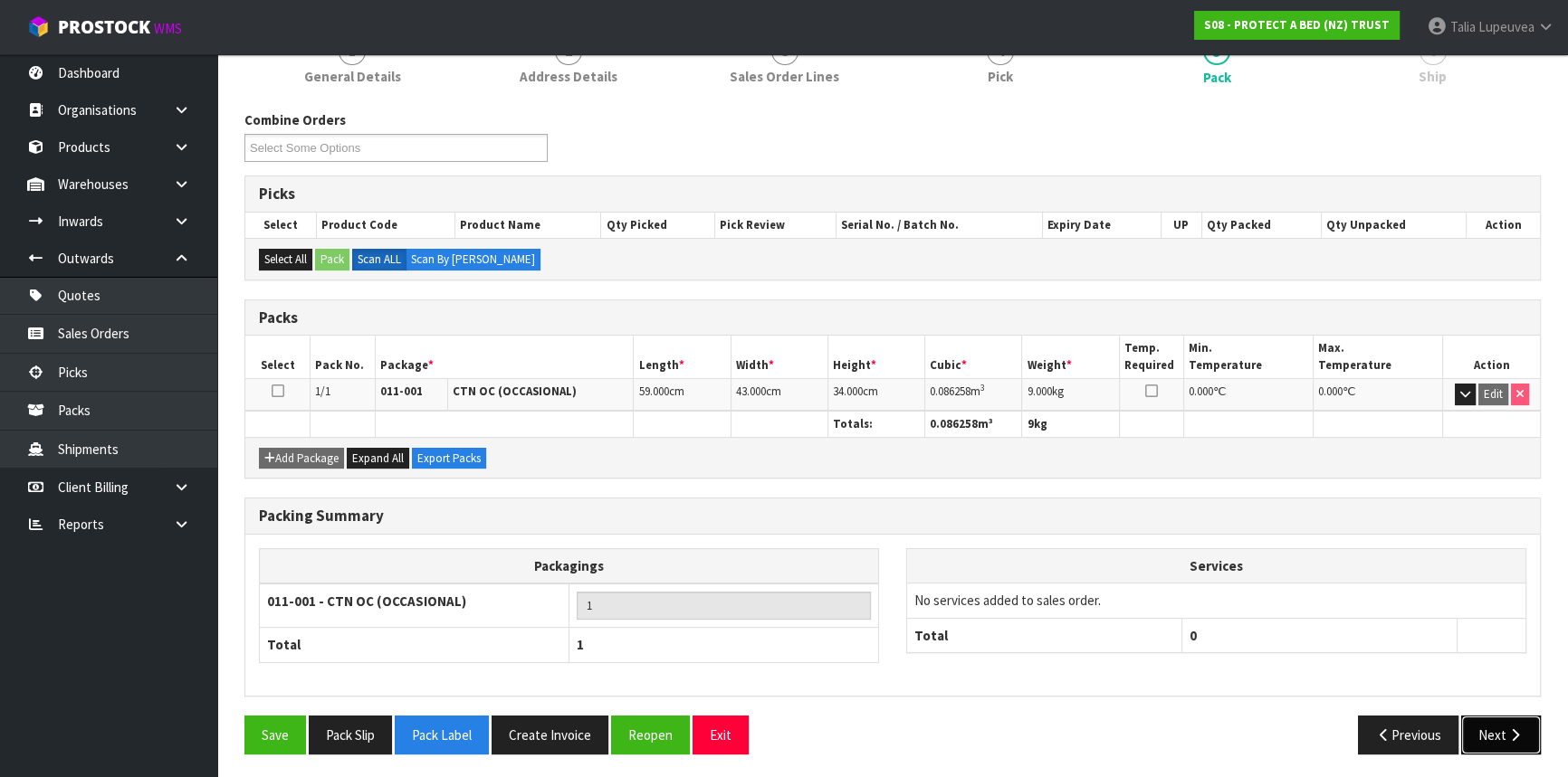
click at [1470, 743] on button "Next" at bounding box center [1500, 735] width 79 height 39
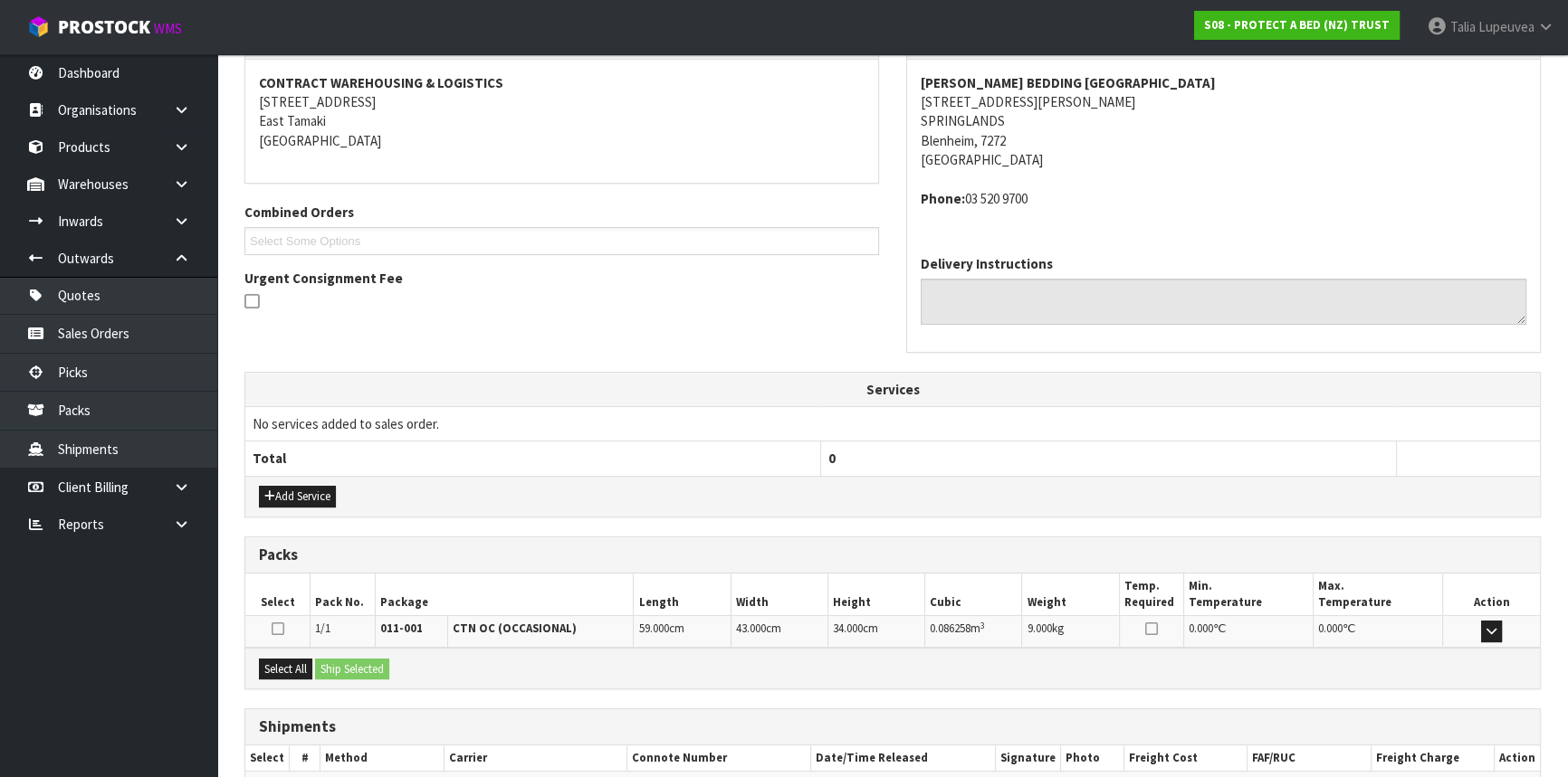
scroll to position [434, 0]
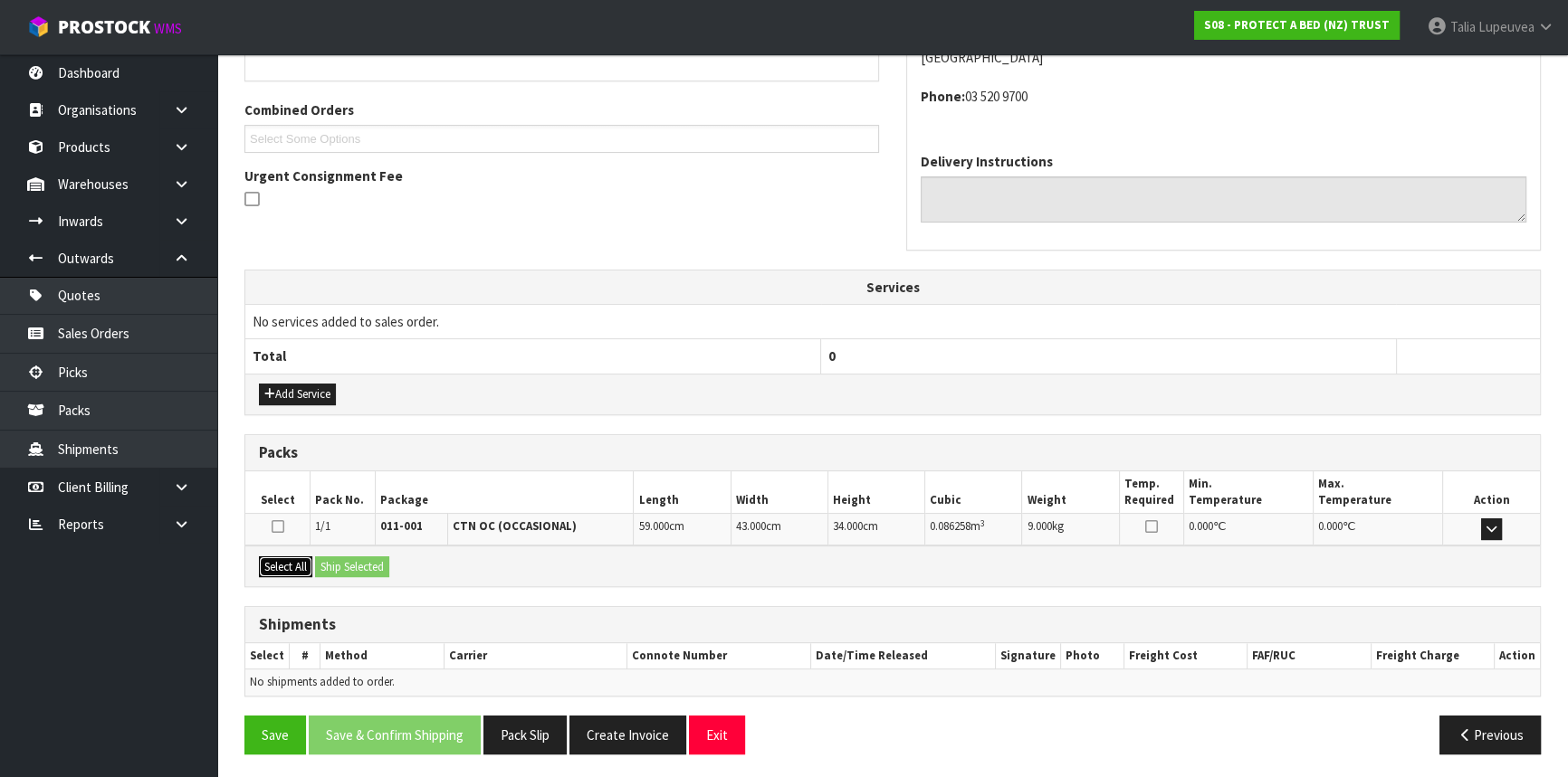
drag, startPoint x: 272, startPoint y: 554, endPoint x: 328, endPoint y: 561, distance: 56.4
click at [272, 557] on button "Select All" at bounding box center [285, 567] width 53 height 21
click at [334, 561] on button "Ship Selected" at bounding box center [352, 567] width 74 height 21
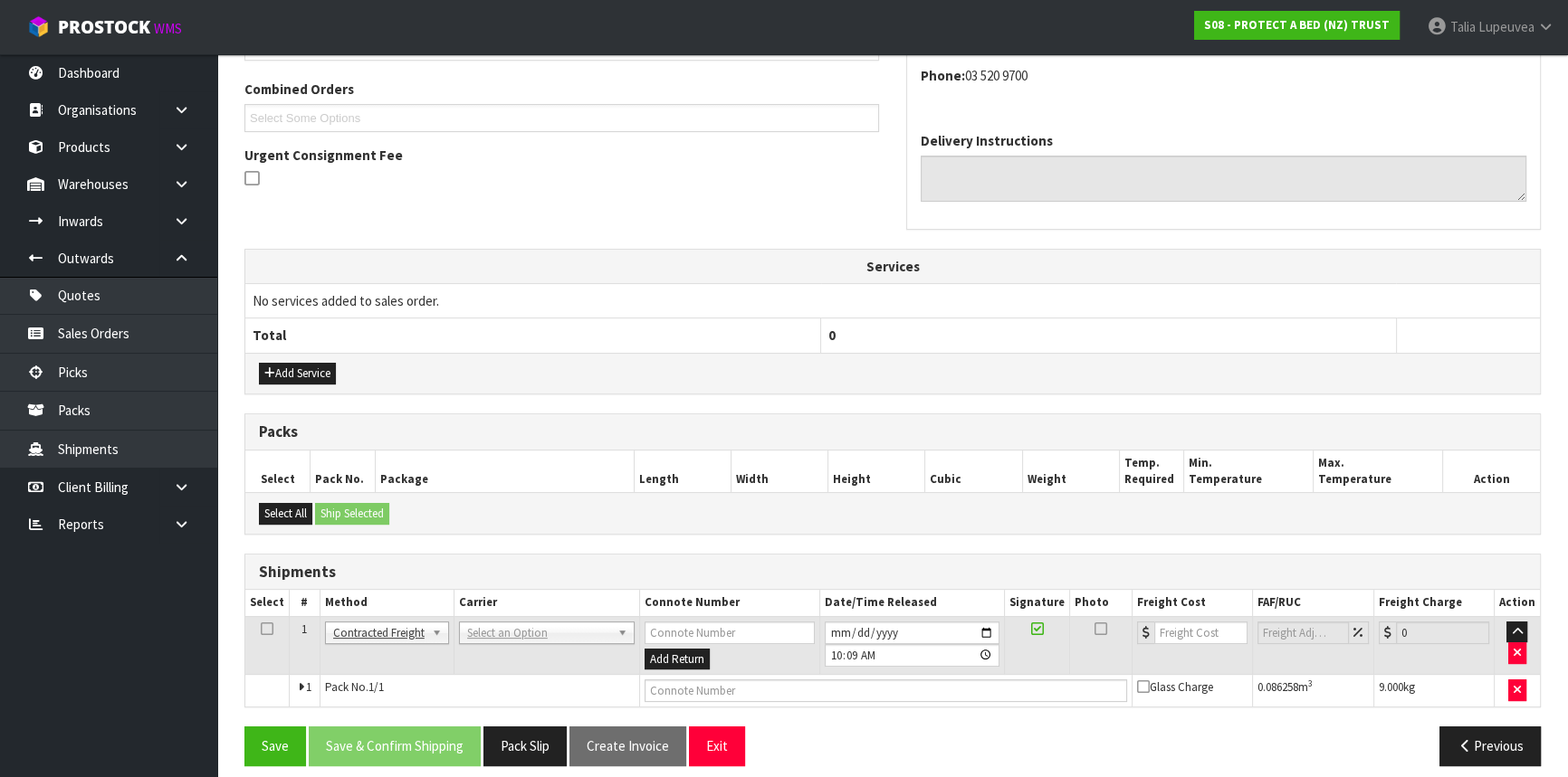
scroll to position [467, 0]
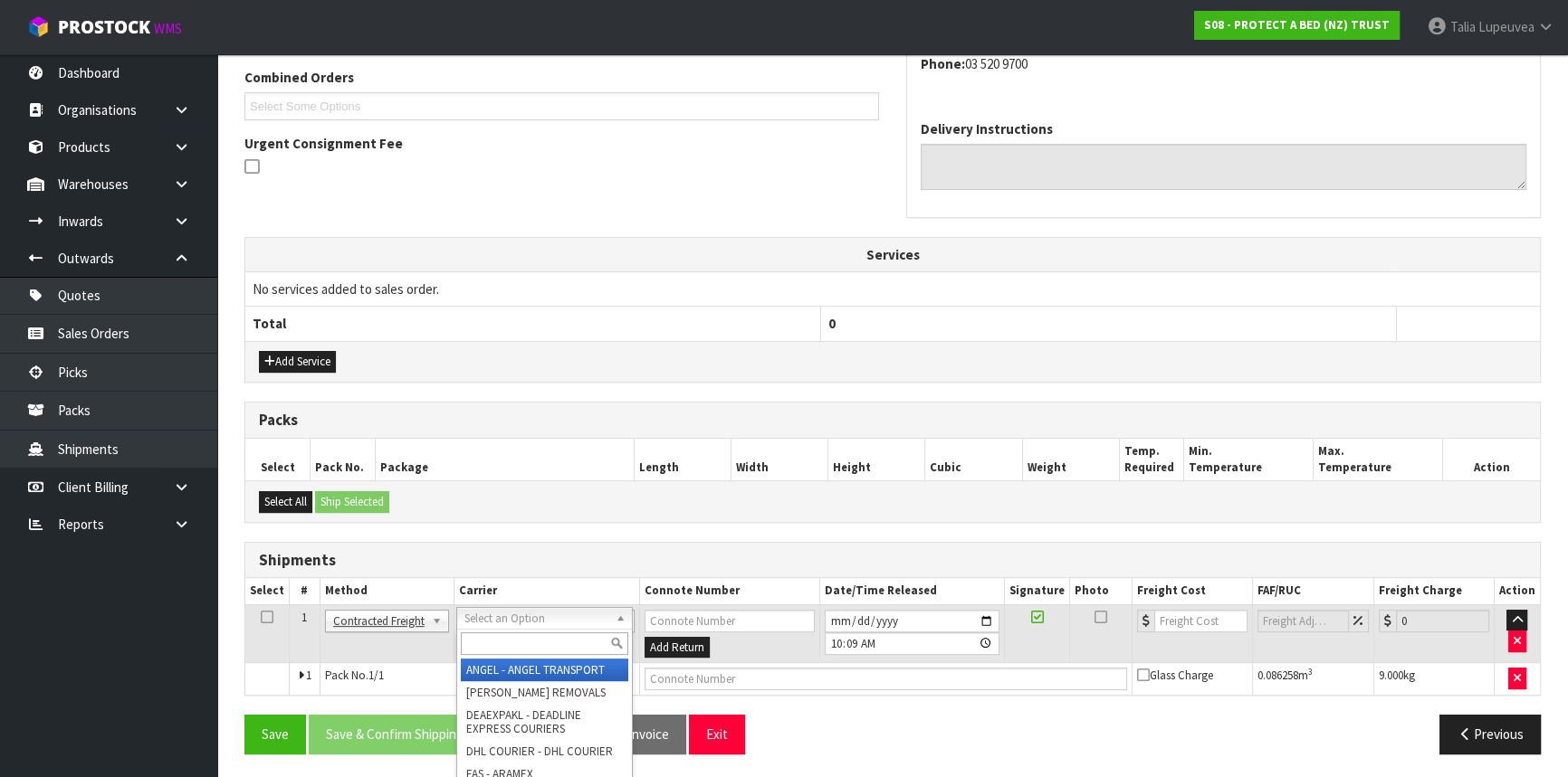
click at [515, 644] on input "text" at bounding box center [544, 643] width 167 height 22
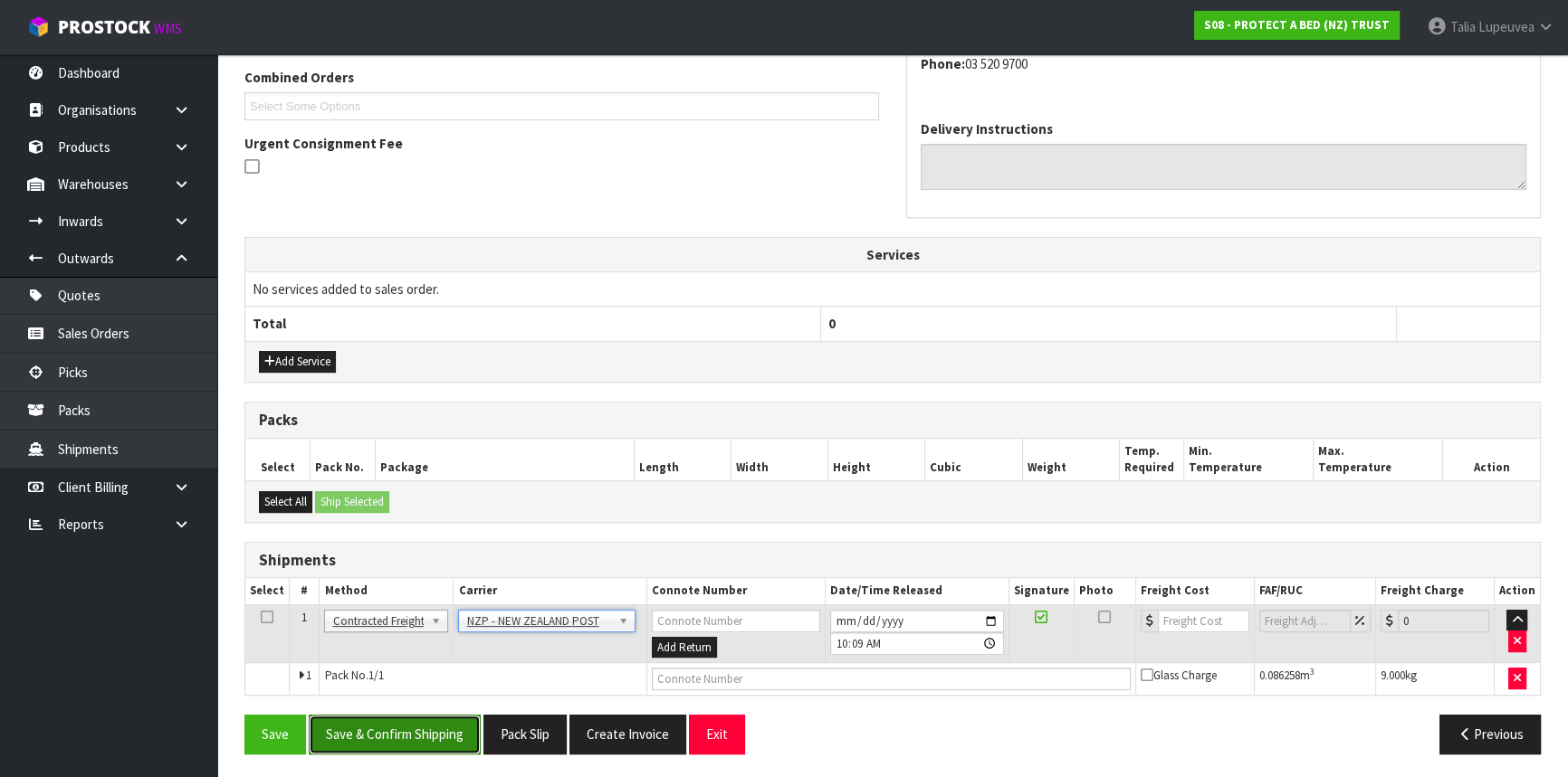
click at [453, 723] on button "Save & Confirm Shipping" at bounding box center [394, 734] width 172 height 39
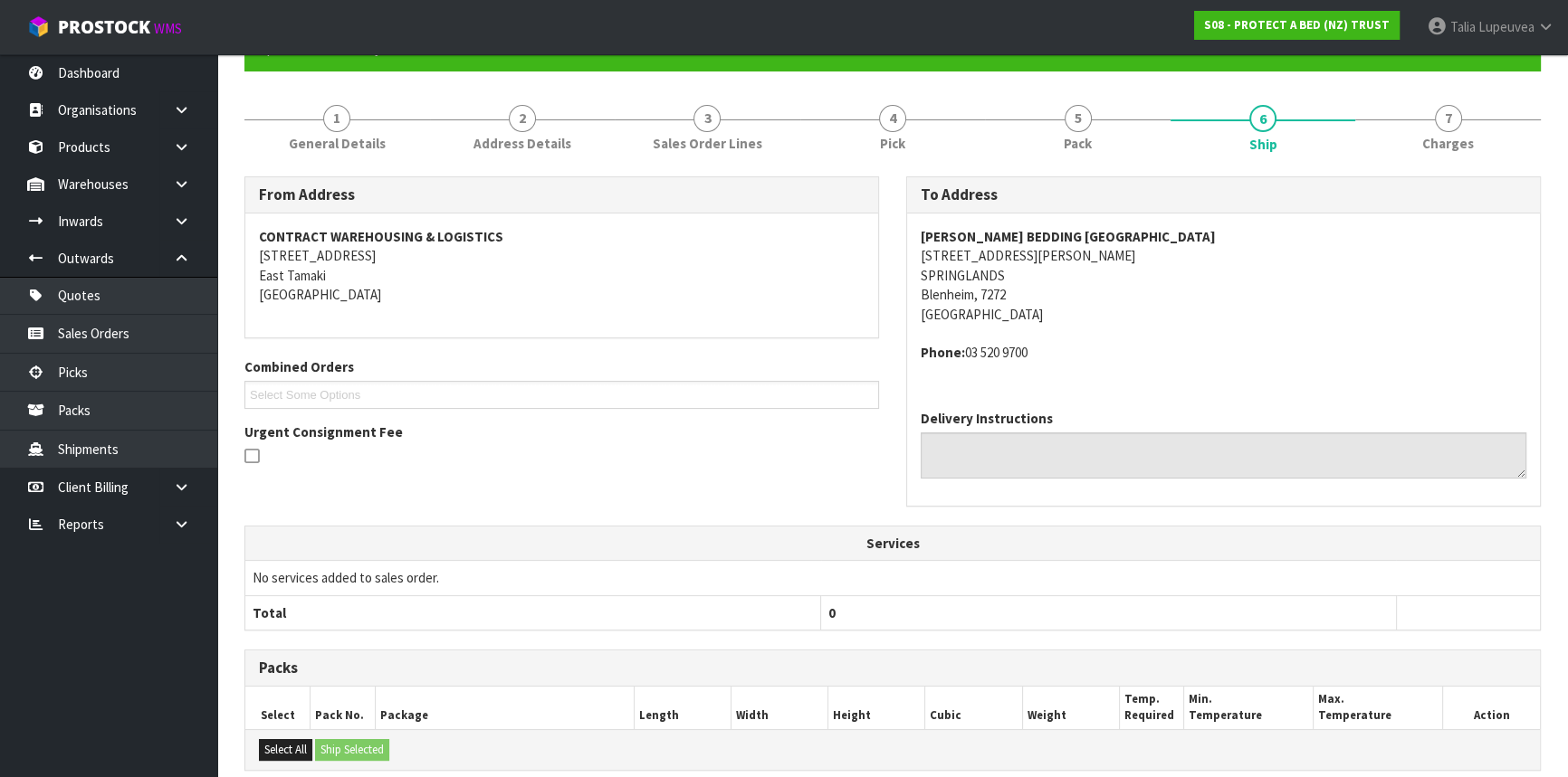
scroll to position [443, 0]
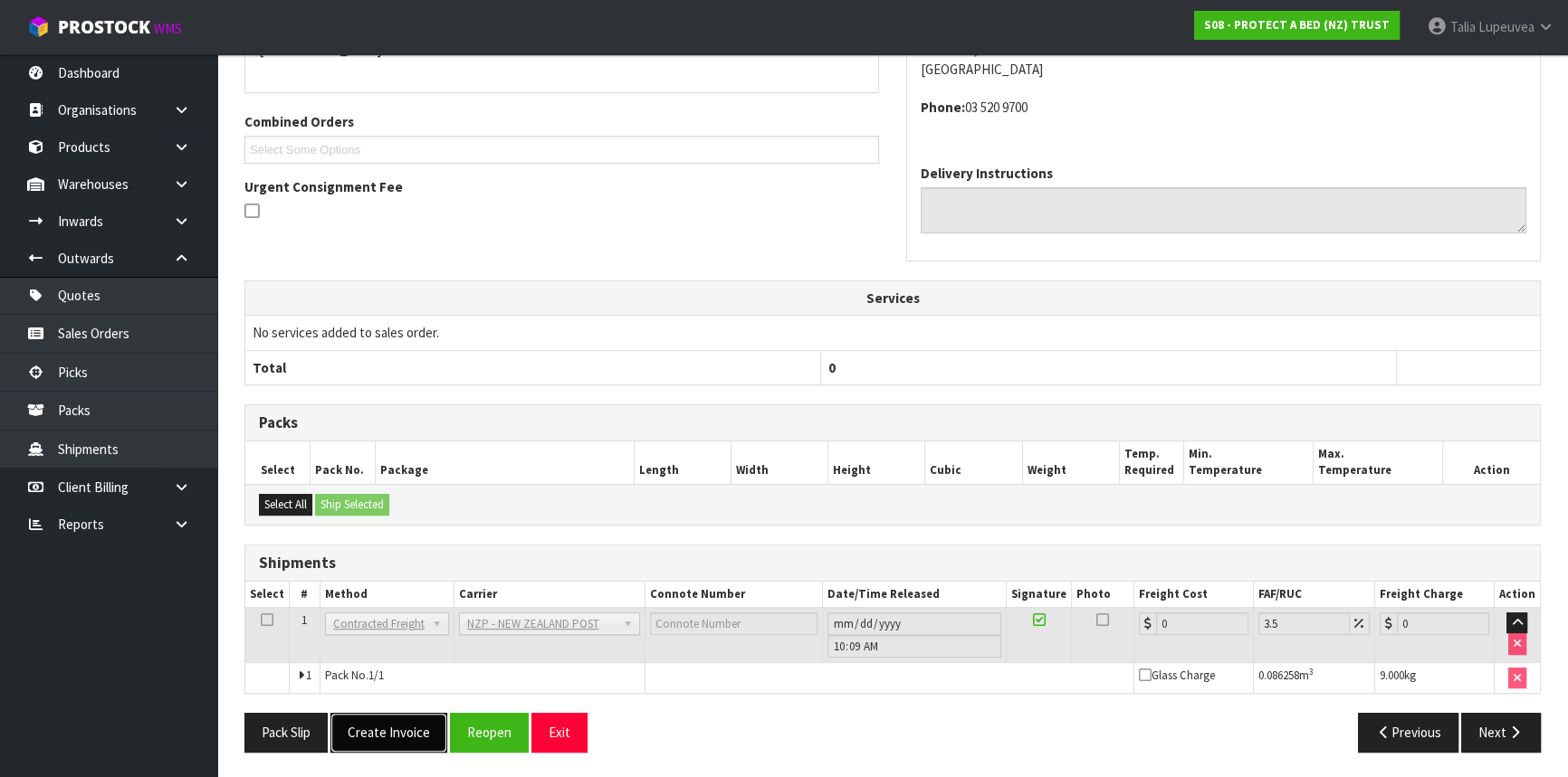
click at [397, 723] on button "Create Invoice" at bounding box center [389, 733] width 117 height 39
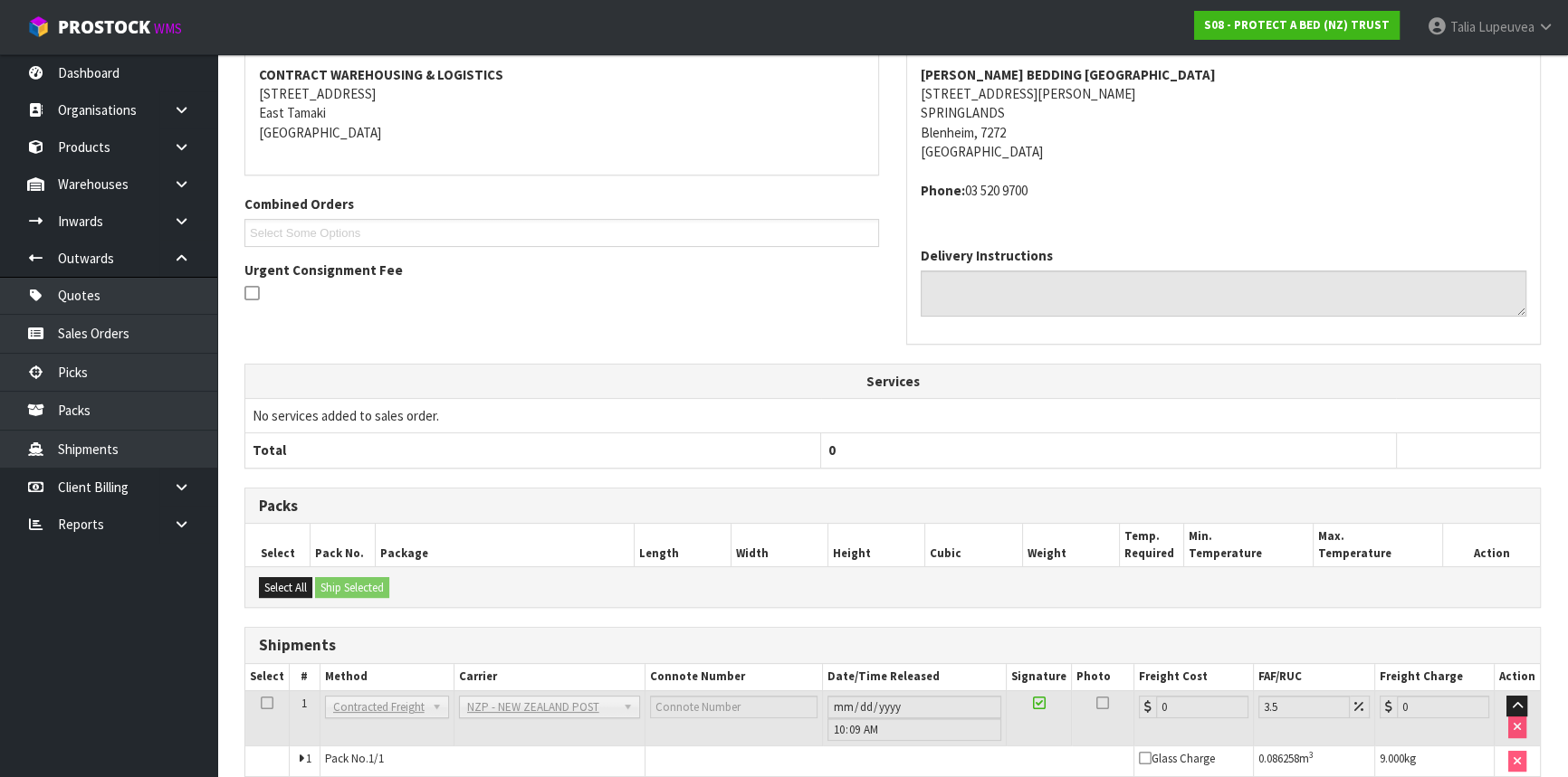
scroll to position [422, 0]
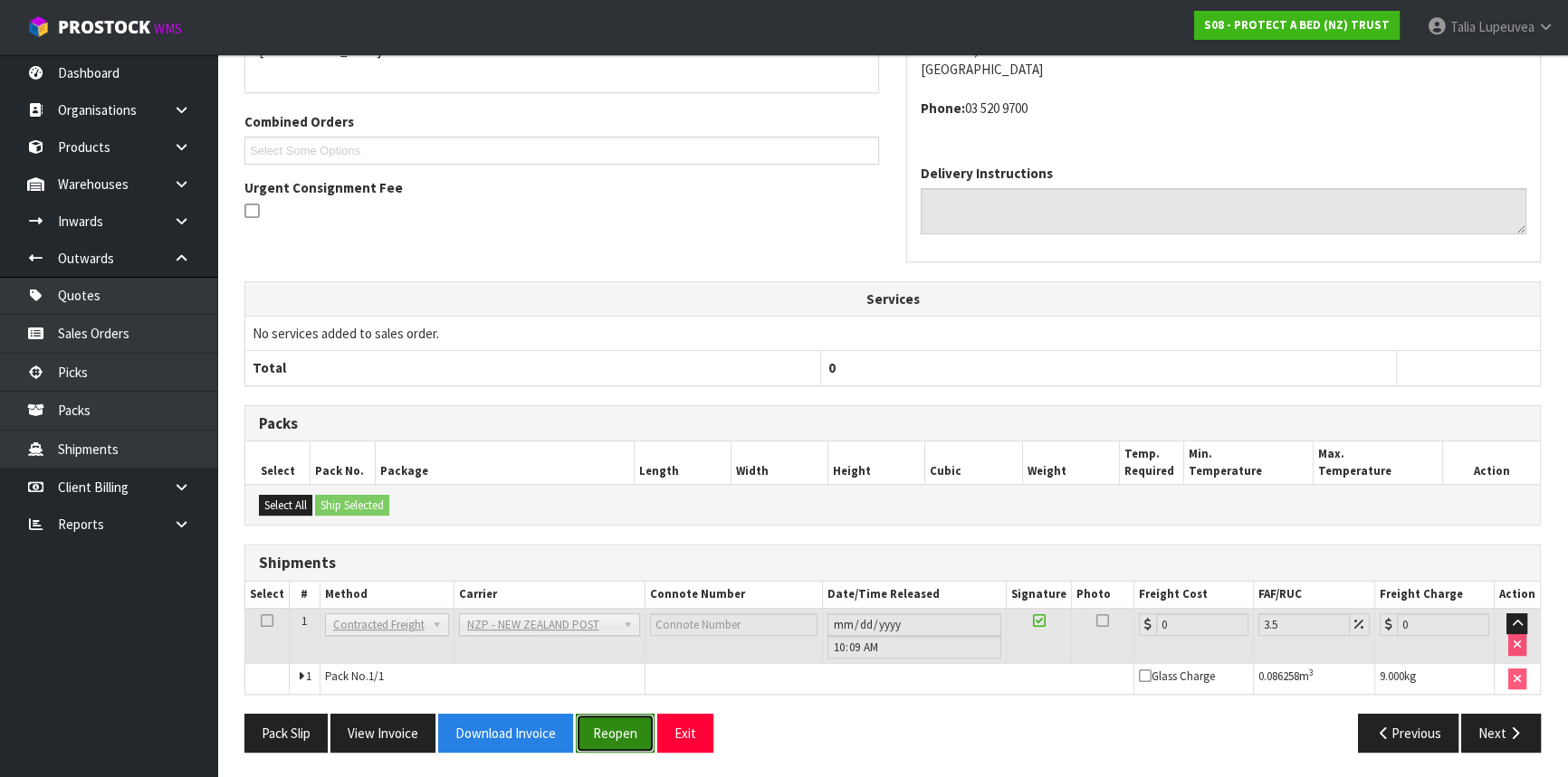
click at [619, 734] on button "Reopen" at bounding box center [614, 734] width 78 height 39
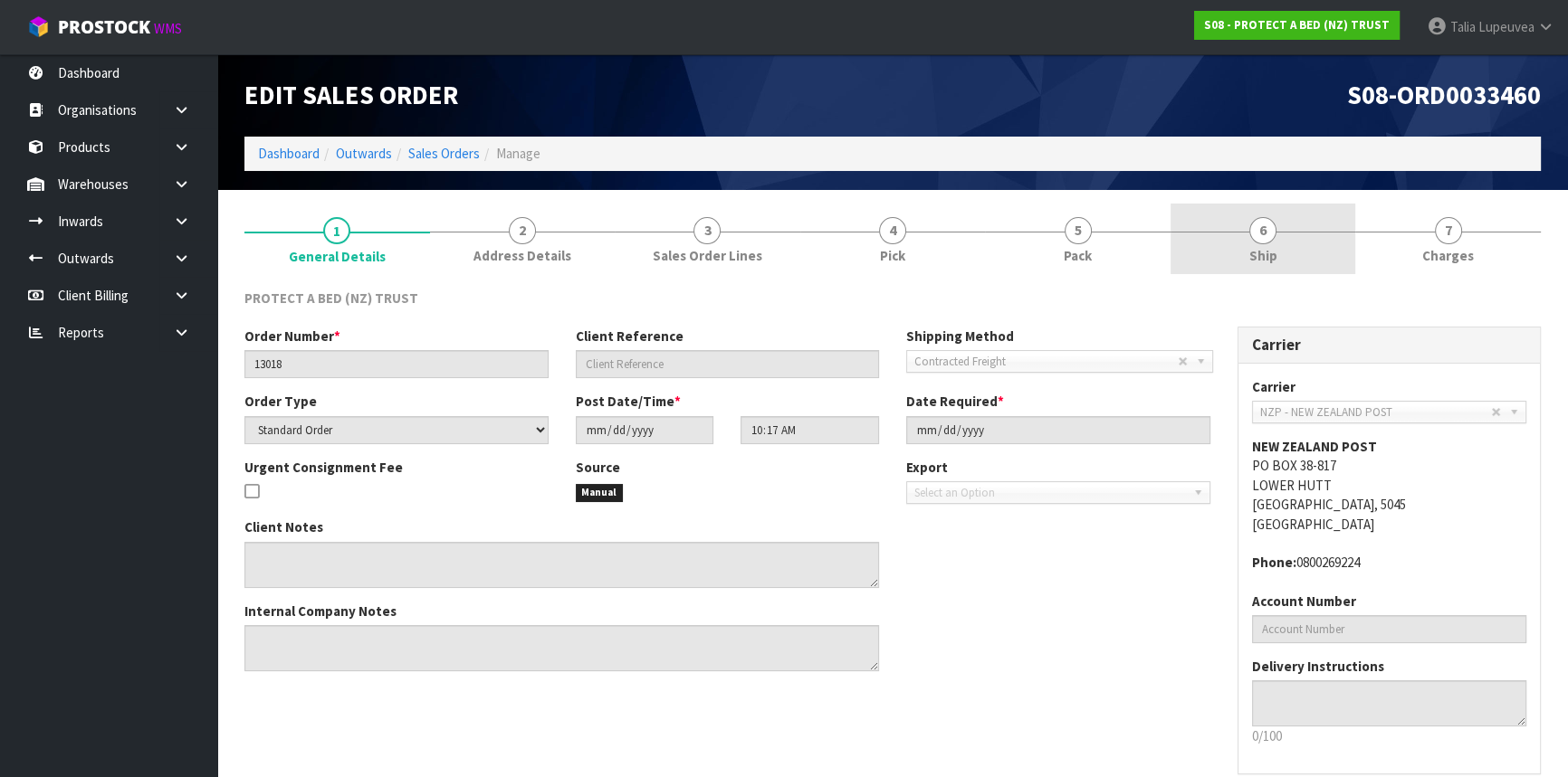
click at [1295, 220] on link "6 Ship" at bounding box center [1263, 240] width 186 height 72
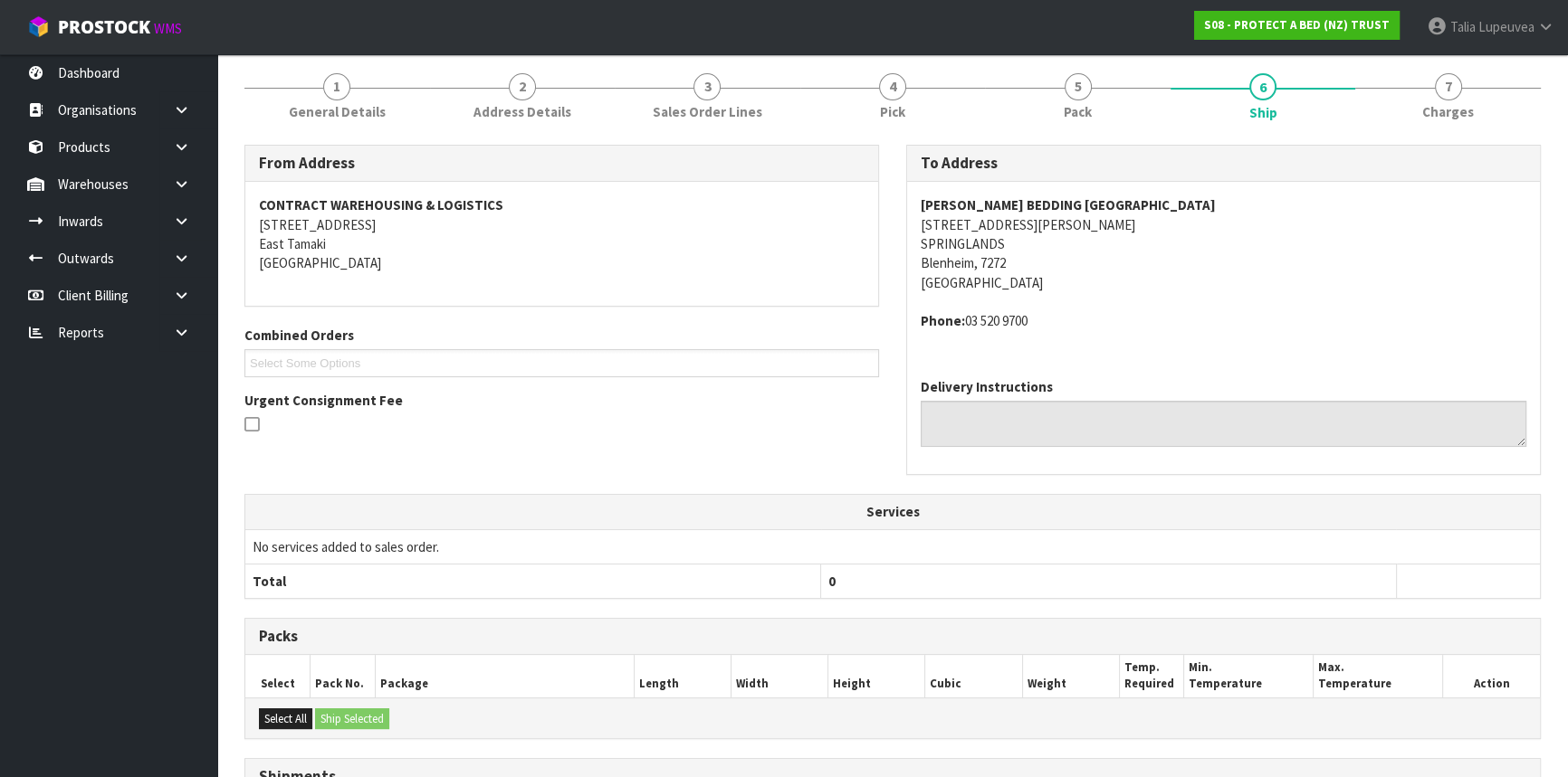
scroll to position [369, 0]
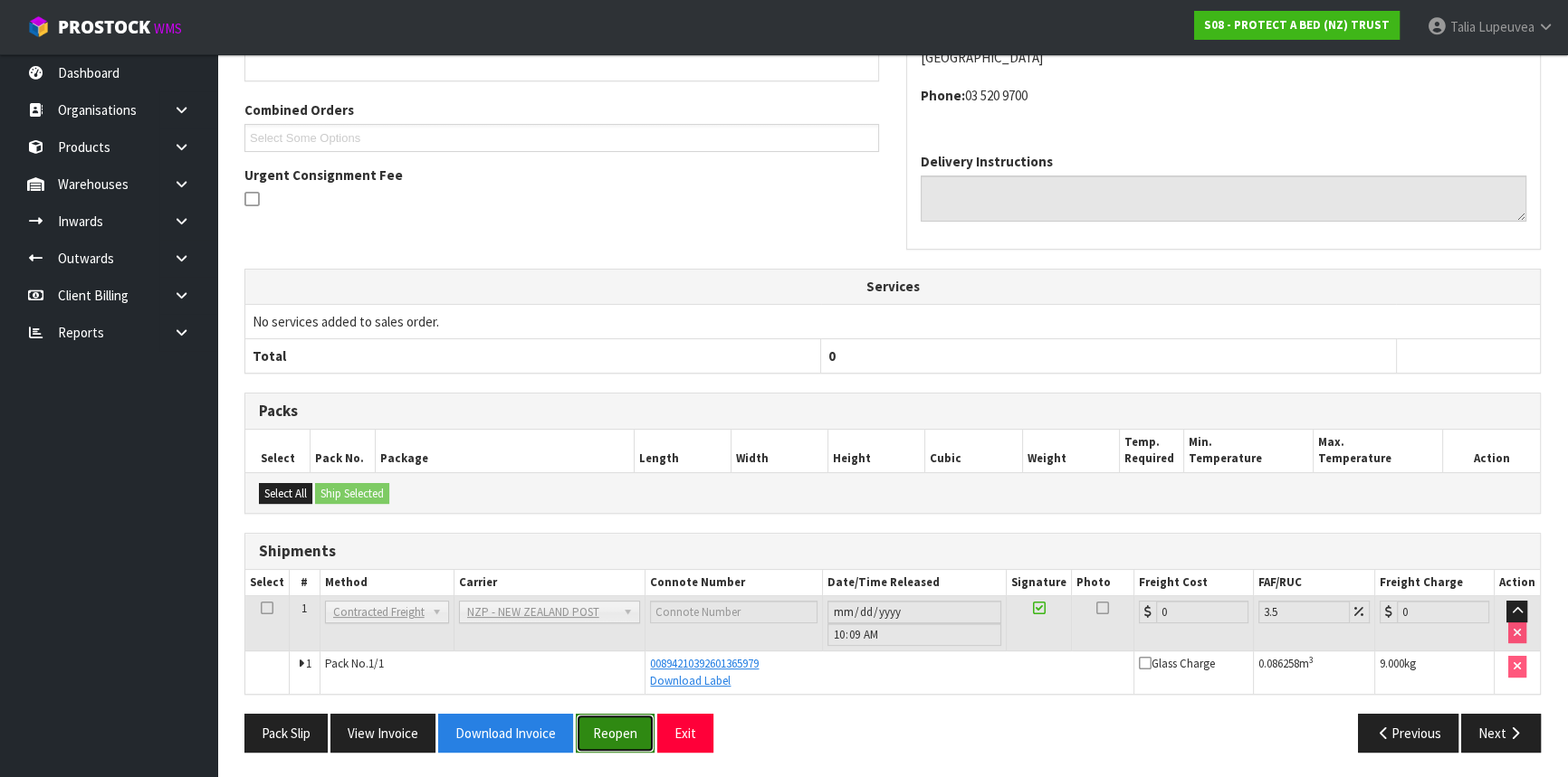
click at [642, 734] on button "Reopen" at bounding box center [614, 734] width 78 height 39
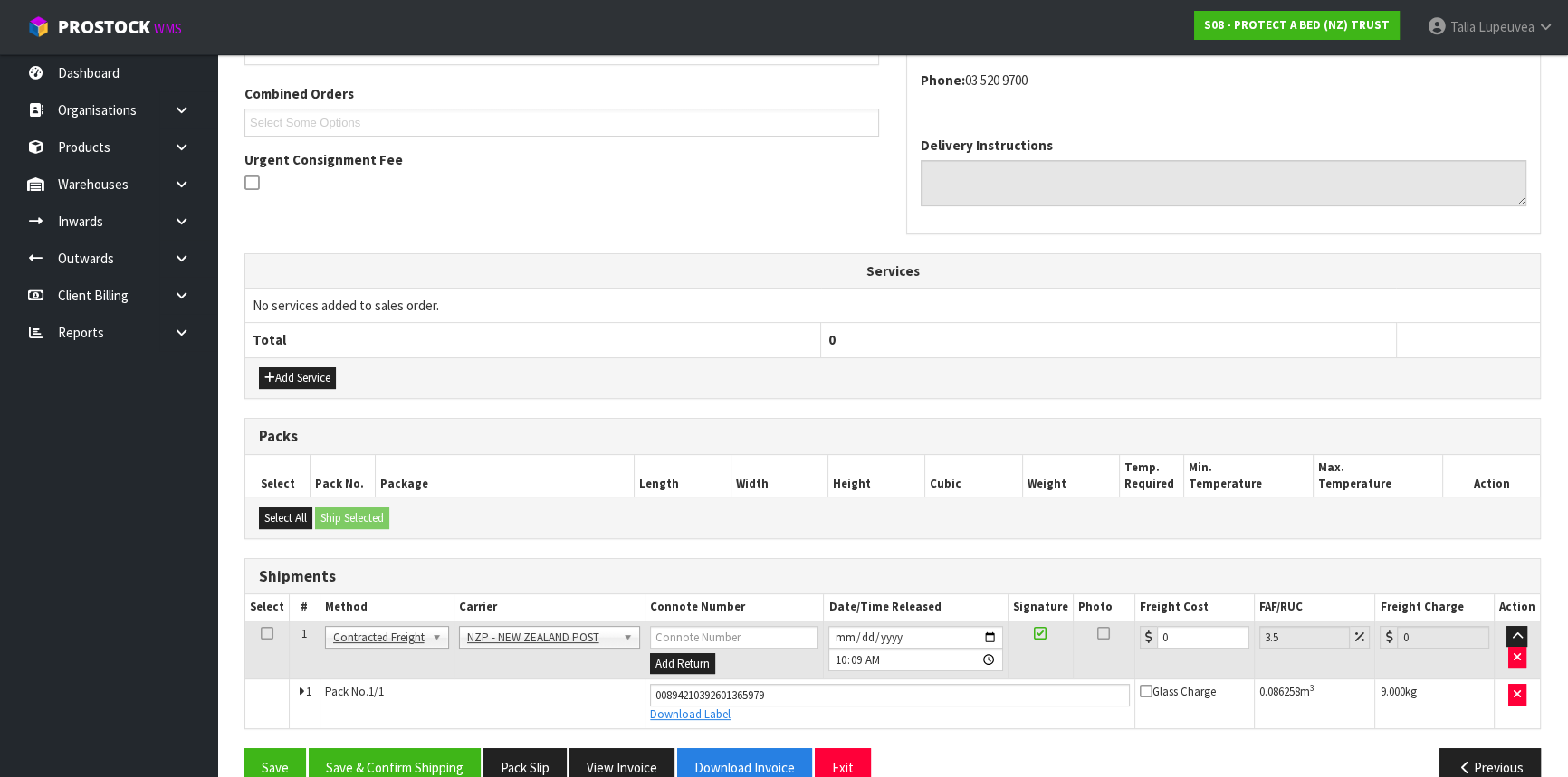
scroll to position [484, 0]
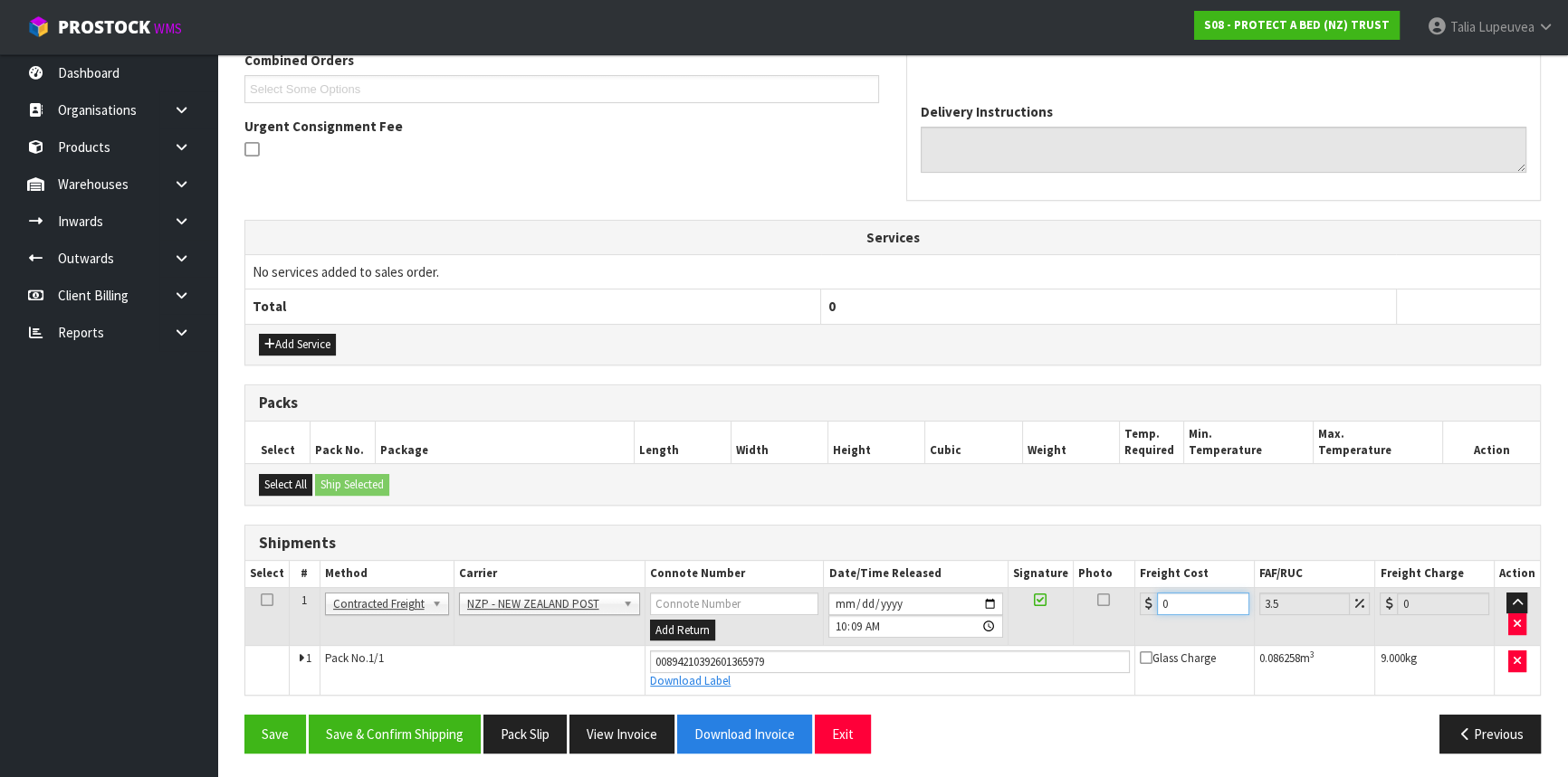
drag, startPoint x: 1173, startPoint y: 605, endPoint x: 1144, endPoint y: 616, distance: 31.0
click at [1144, 616] on td "0" at bounding box center [1195, 617] width 120 height 59
type input "2"
type input "2.07"
type input "29"
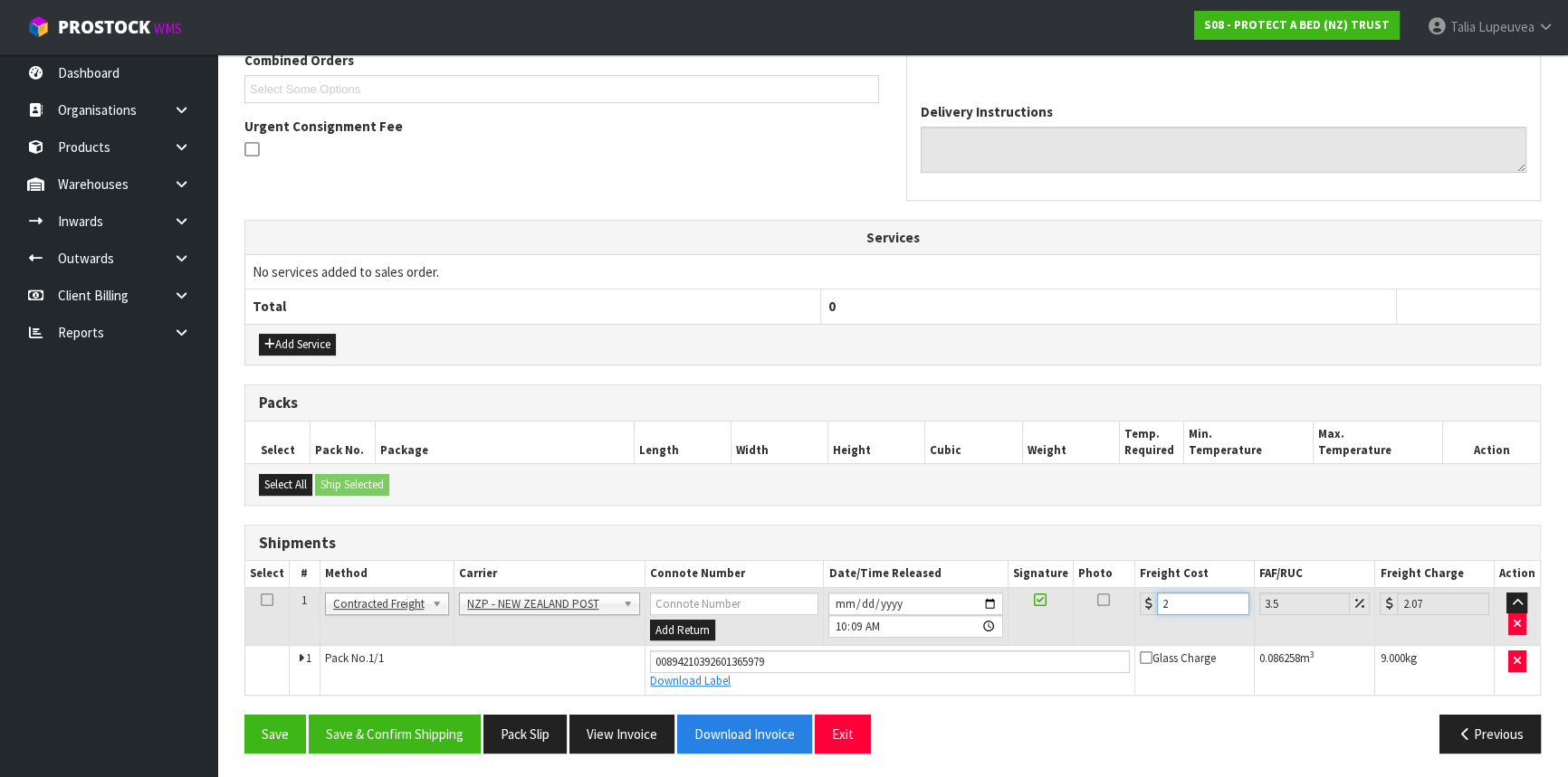
type input "30.01"
type input "29.5"
type input "30.53"
type input "29.53"
type input "30.56"
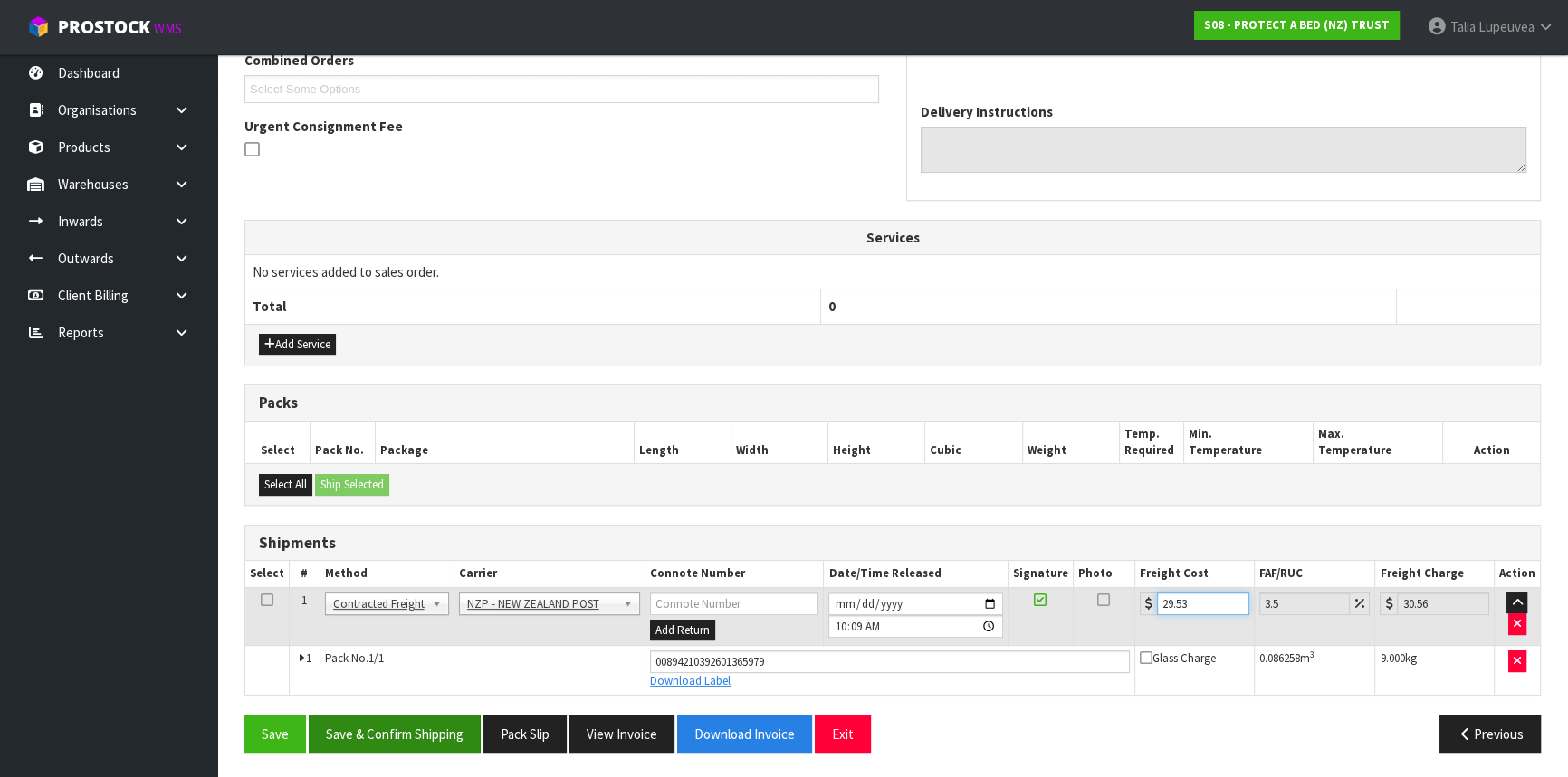
type input "29.53"
click at [372, 735] on button "Save & Confirm Shipping" at bounding box center [394, 734] width 172 height 39
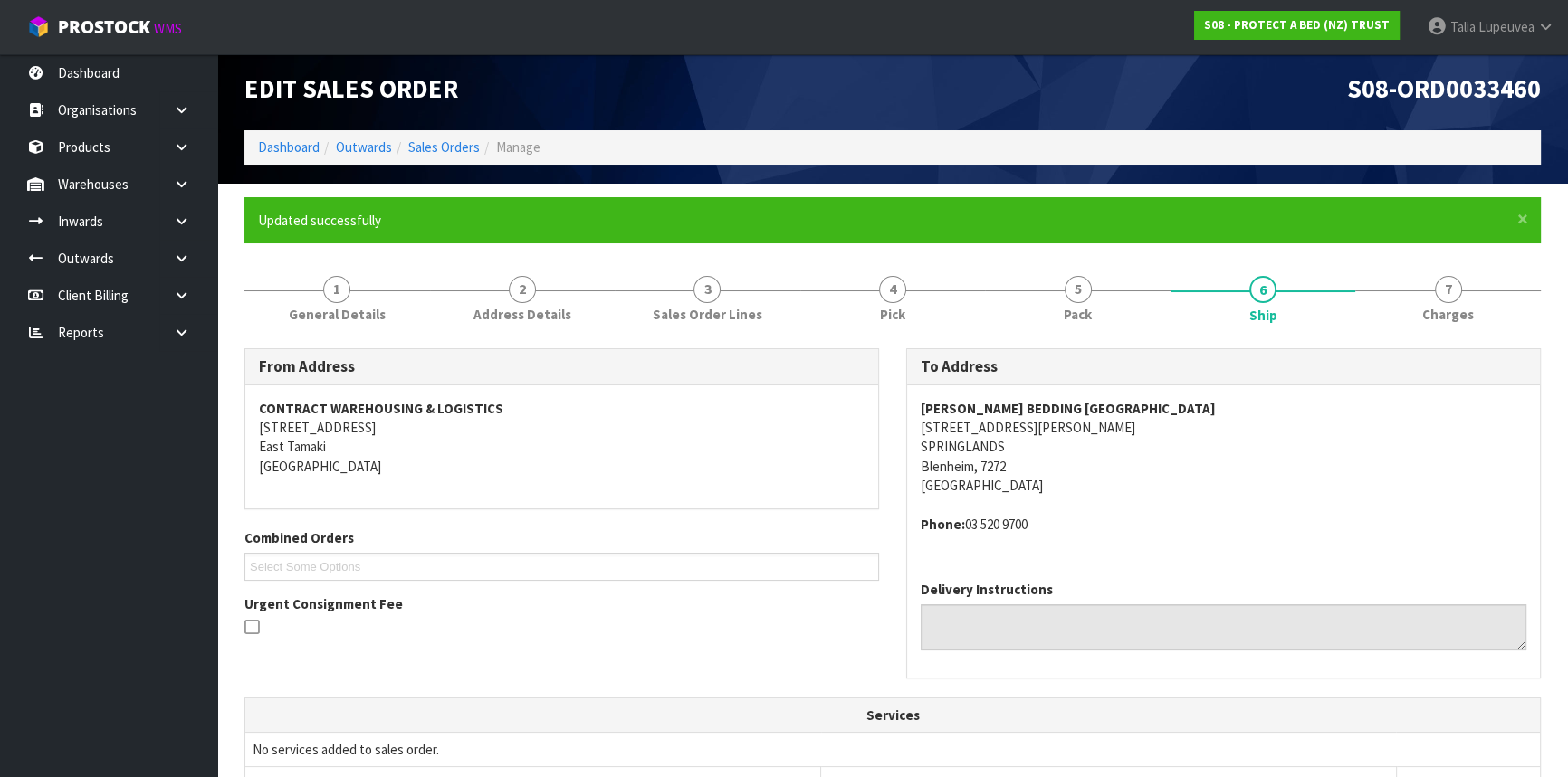
scroll to position [0, 0]
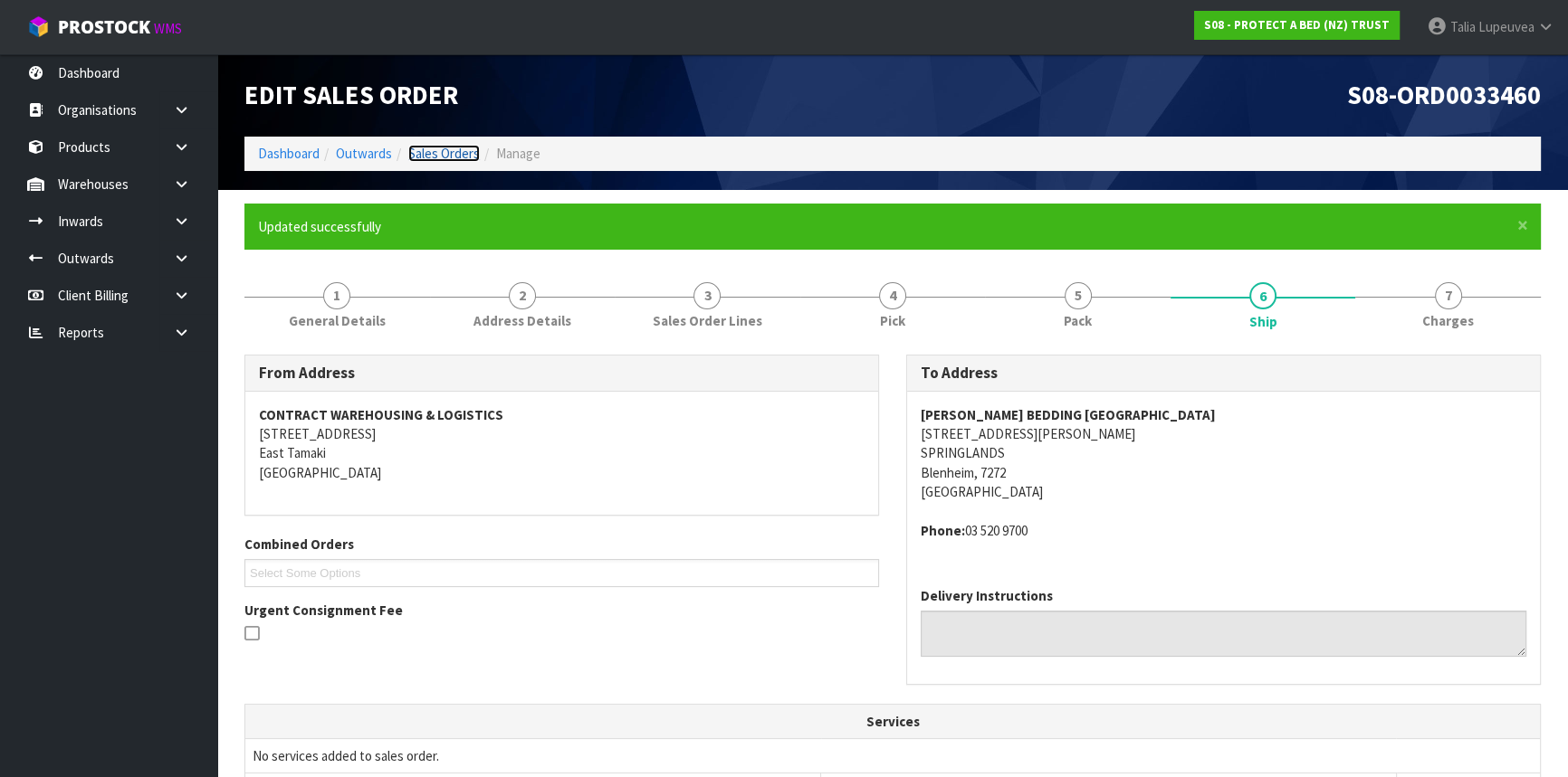
click at [451, 149] on link "Sales Orders" at bounding box center [444, 154] width 72 height 17
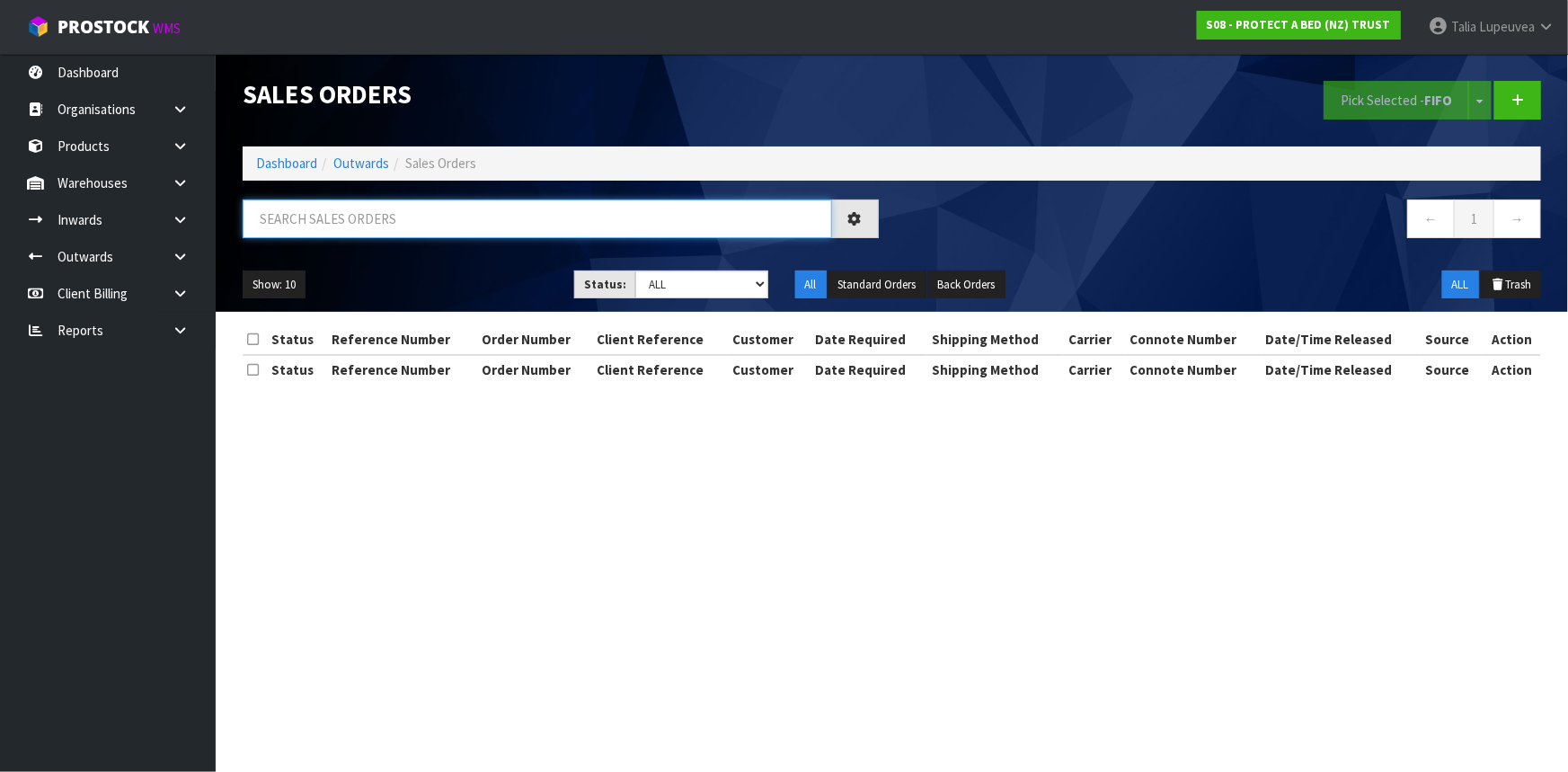
click at [459, 228] on input "text" at bounding box center [537, 219] width 589 height 38
type input "JOB-0413030"
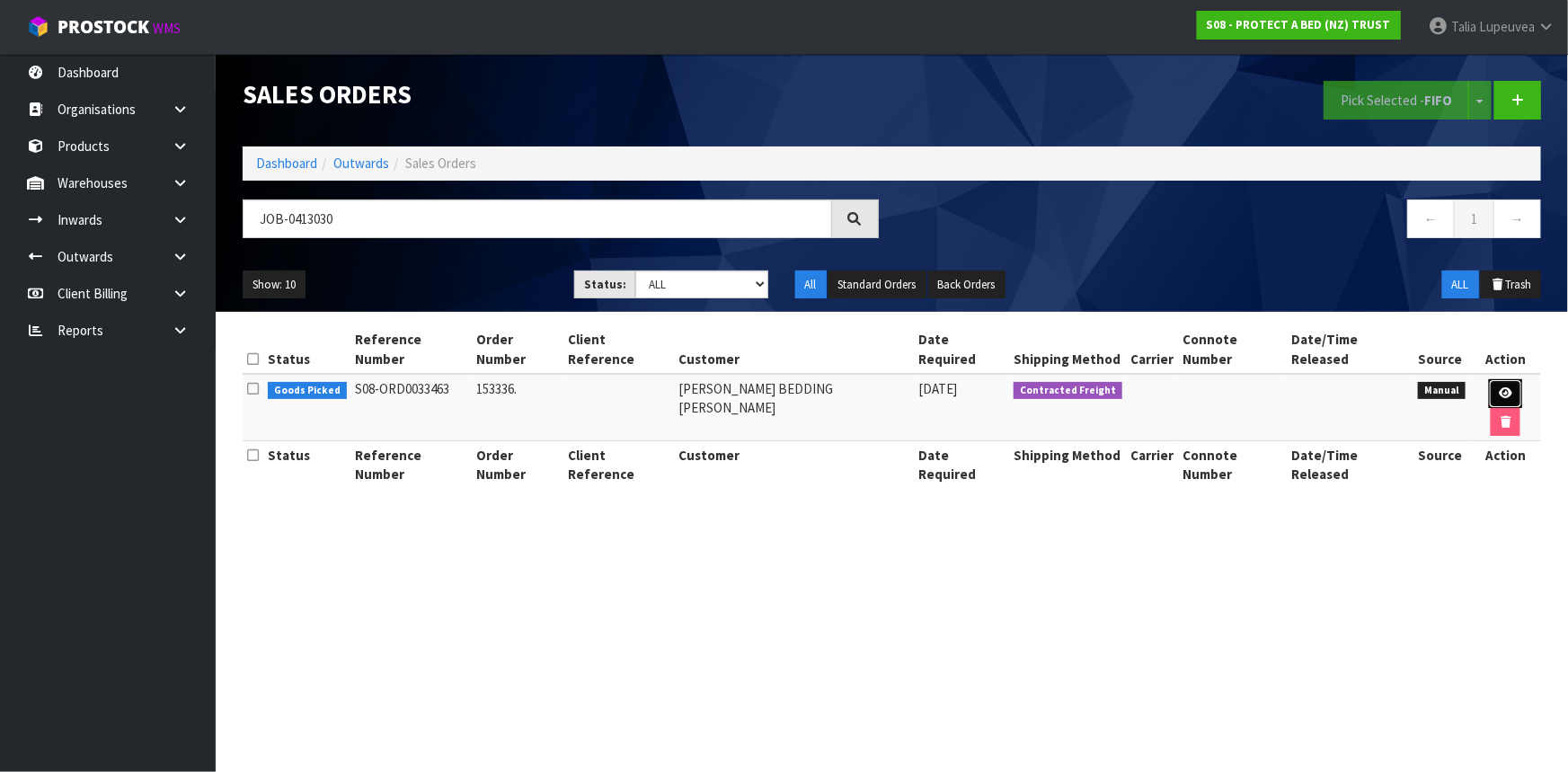
click at [1499, 388] on icon at bounding box center [1506, 394] width 13 height 12
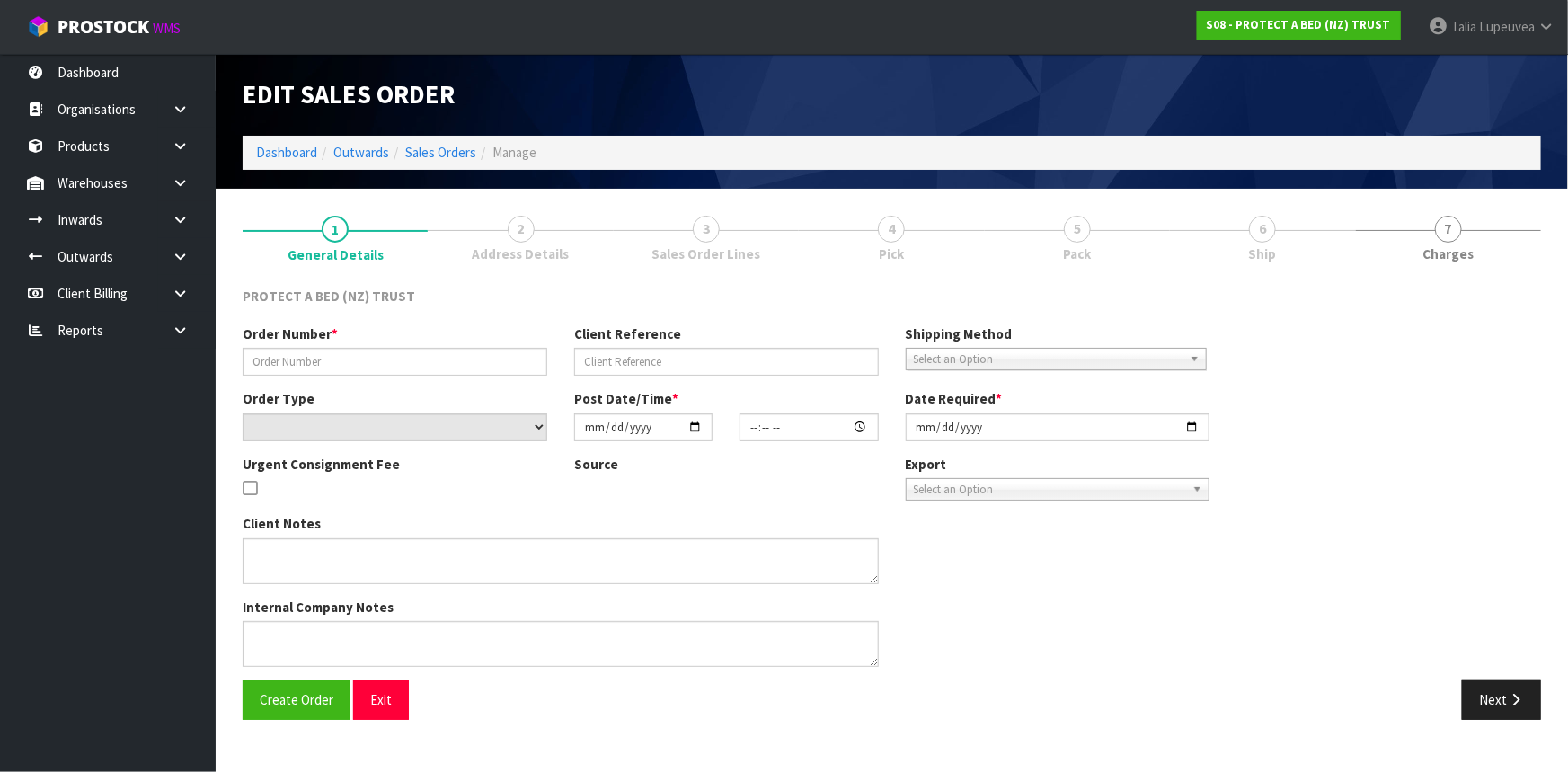
type input "153336."
select select "number:0"
type input "[DATE]"
type input "10:45:00.000"
type input "[DATE]"
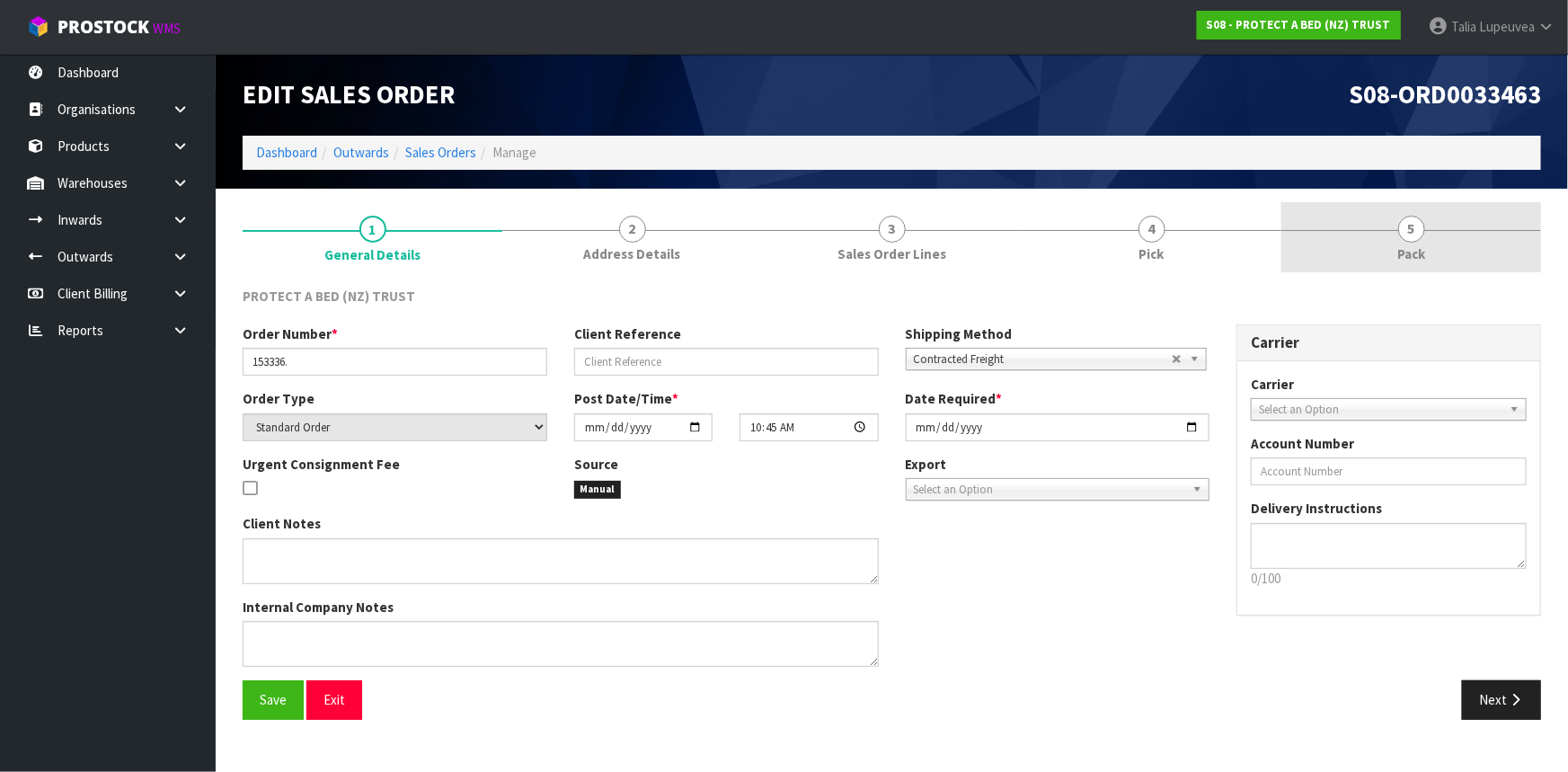
click at [1404, 228] on span "5" at bounding box center [1412, 229] width 27 height 27
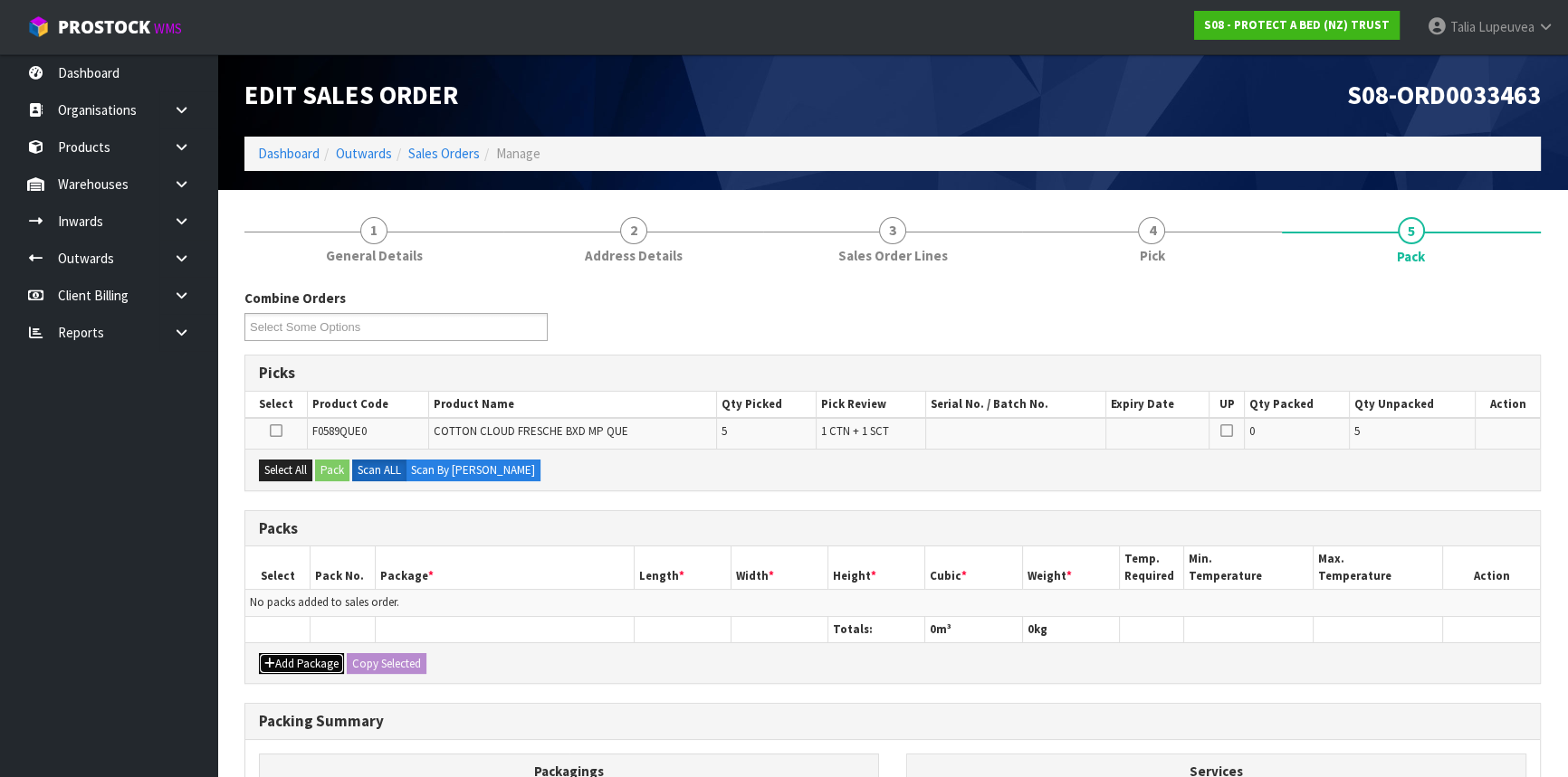
click at [317, 653] on button "Add Package" at bounding box center [302, 664] width 85 height 21
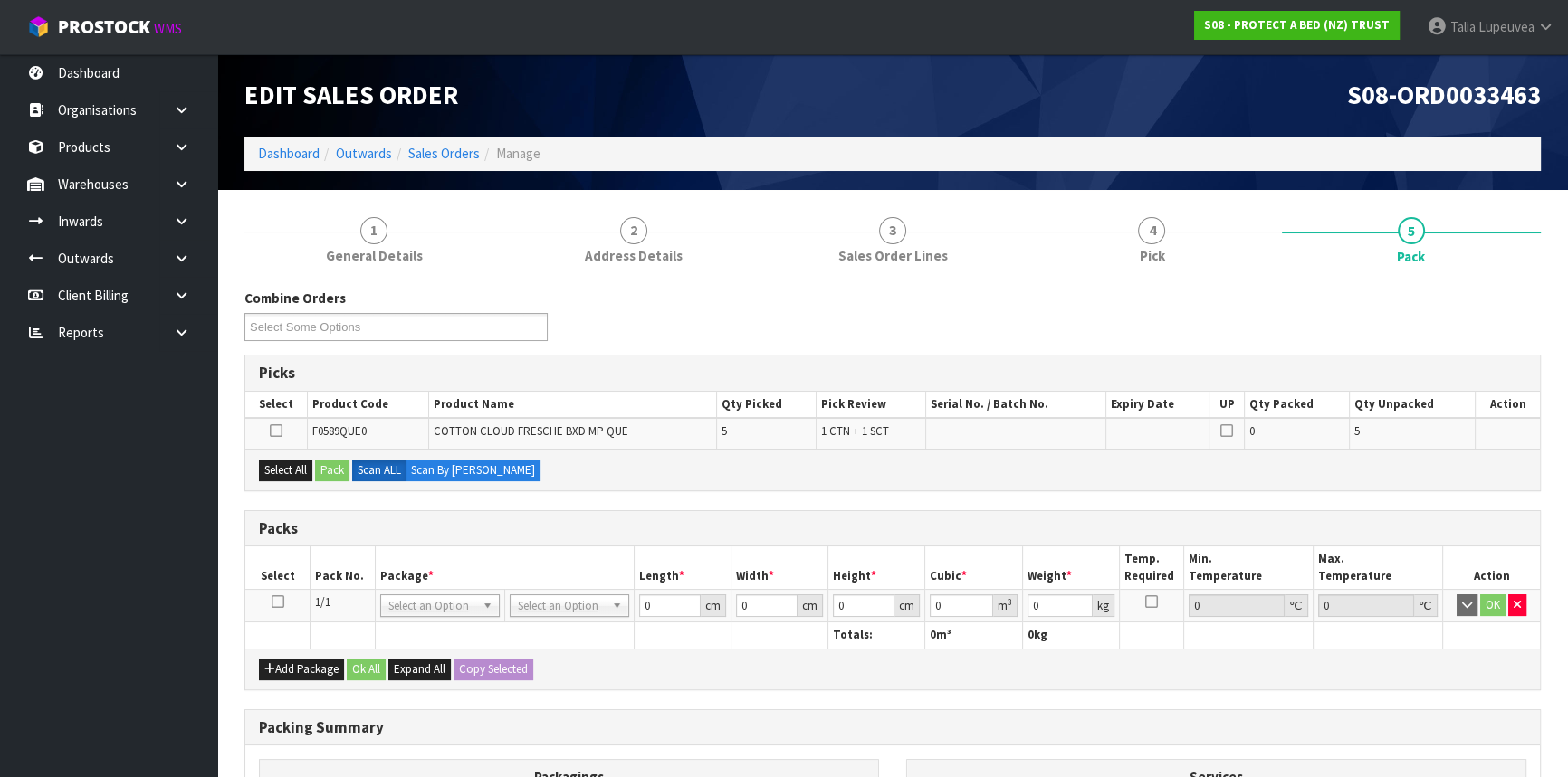
click at [279, 602] on icon at bounding box center [277, 602] width 13 height 1
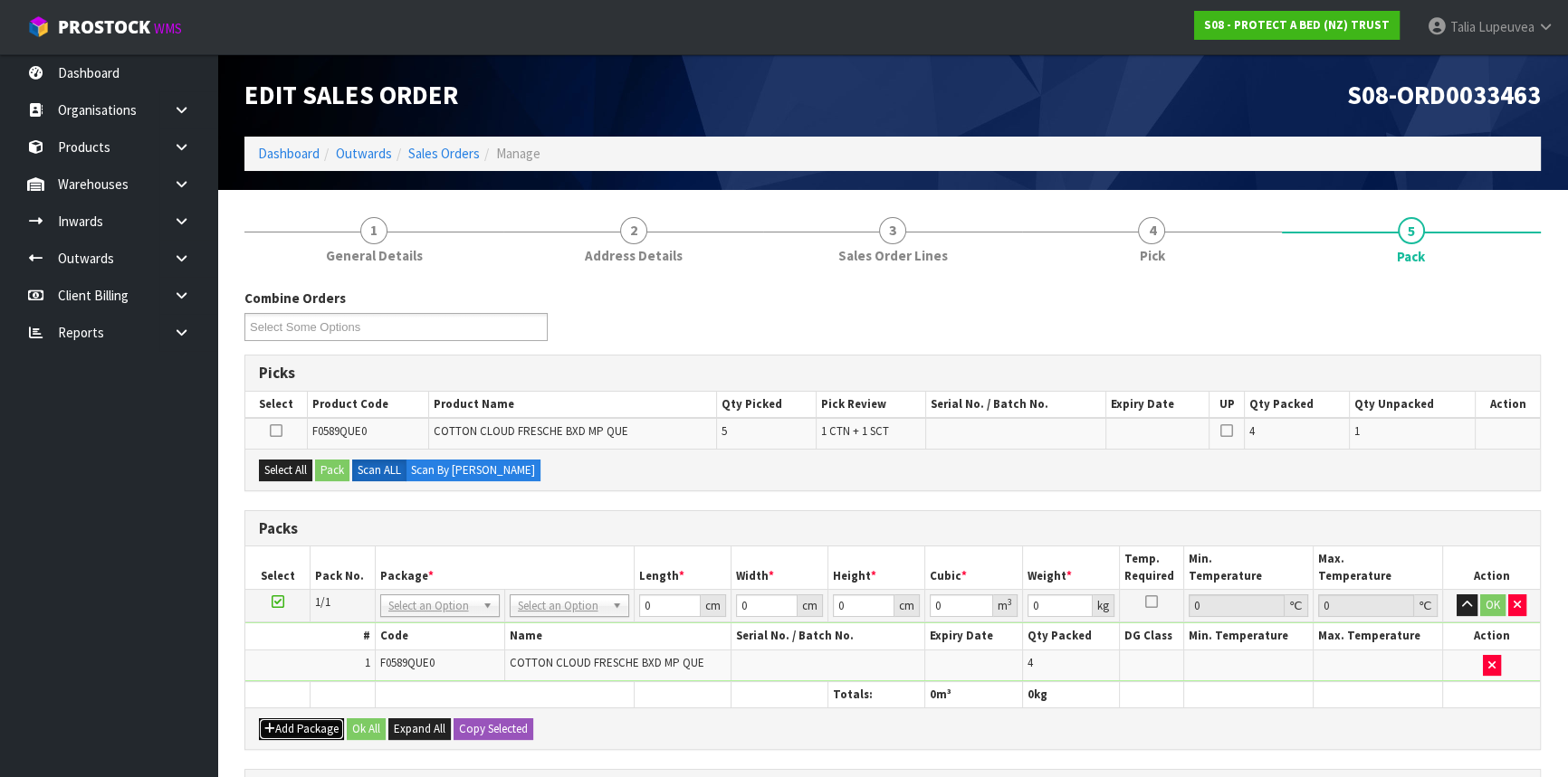
click at [318, 731] on button "Add Package" at bounding box center [302, 729] width 85 height 21
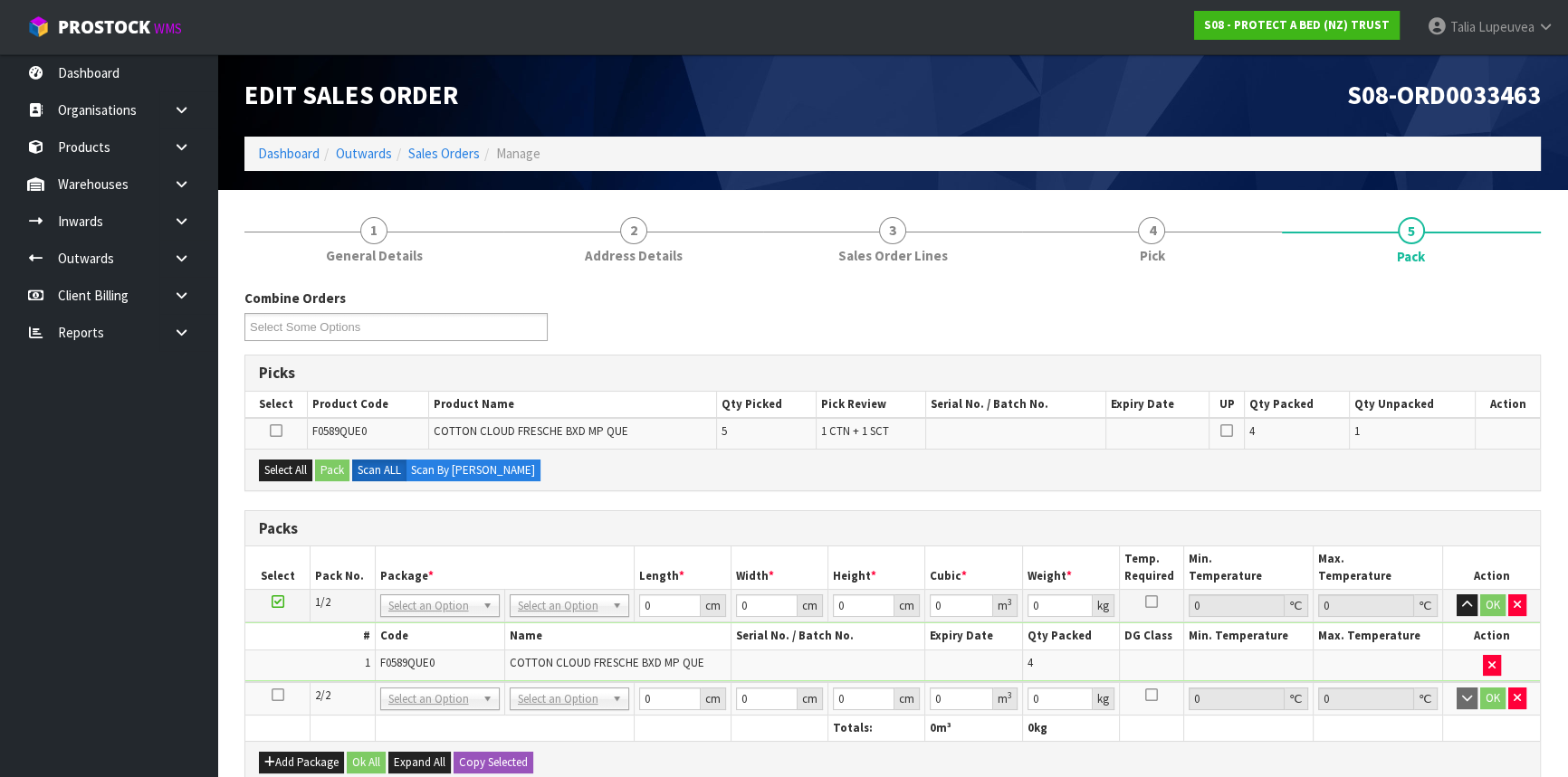
click at [276, 695] on icon at bounding box center [277, 695] width 13 height 1
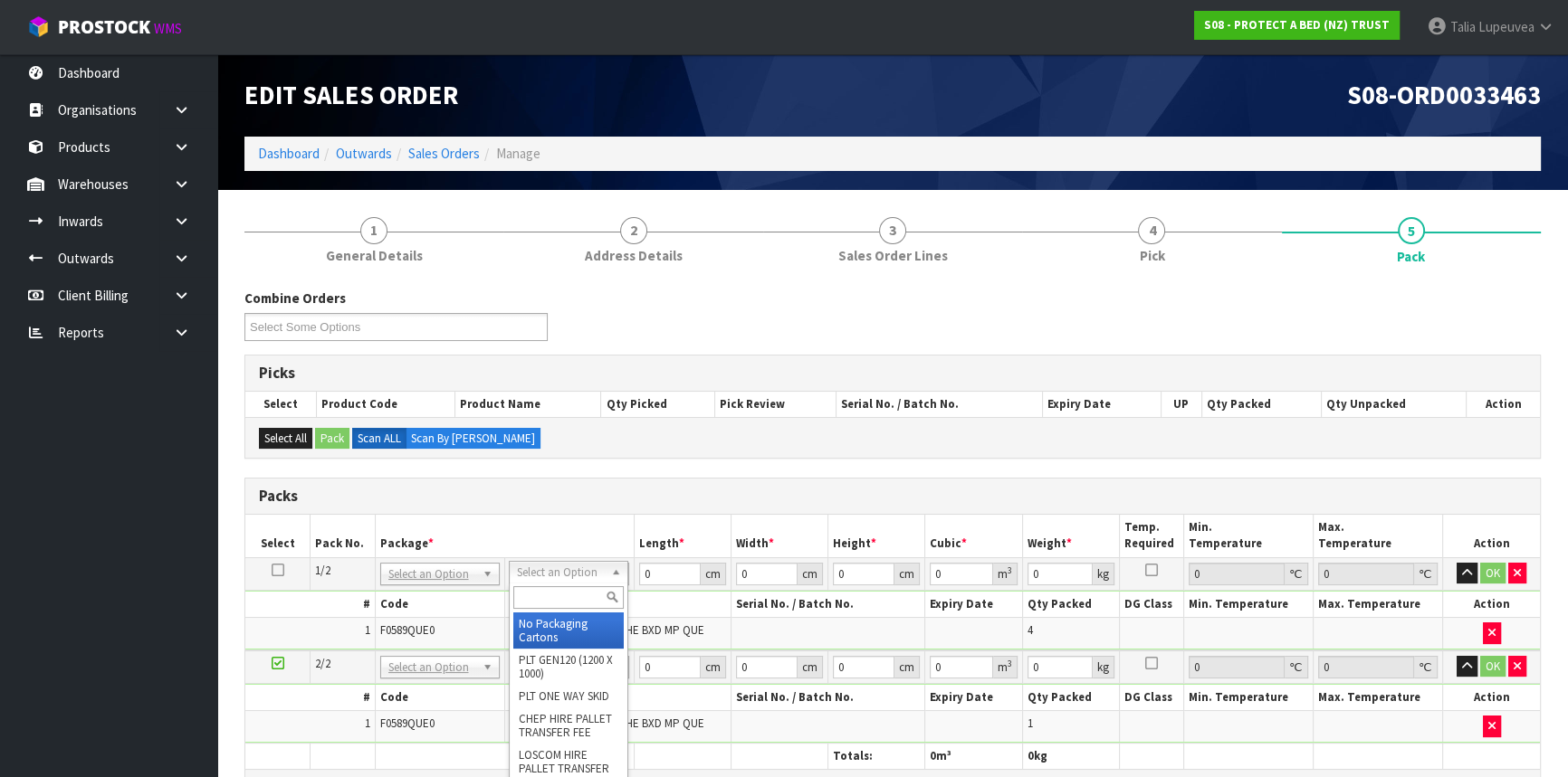
click at [588, 590] on input "text" at bounding box center [568, 597] width 110 height 22
type input "OWN"
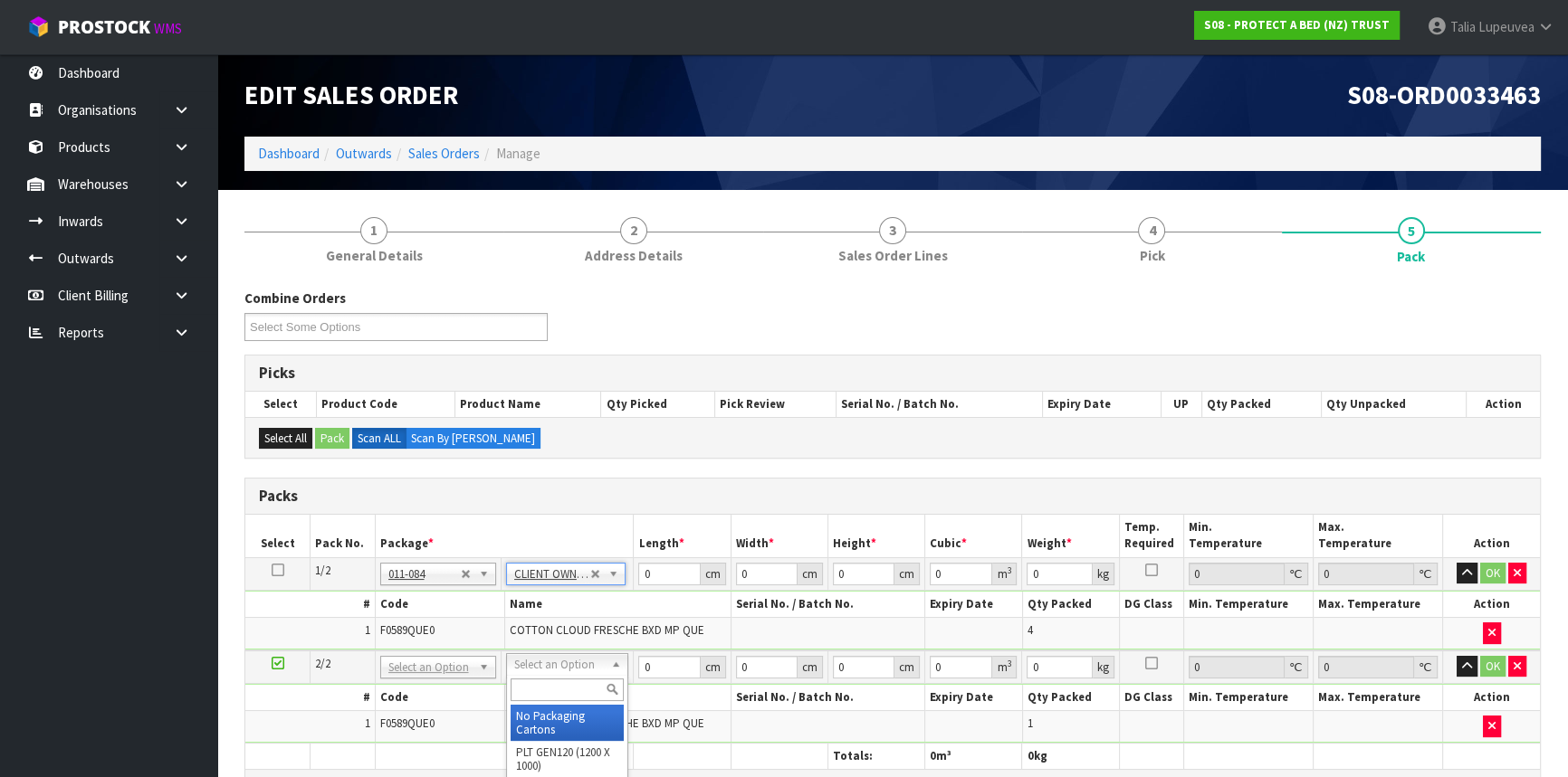
type input "6.7"
click at [574, 689] on input "text" at bounding box center [566, 689] width 113 height 22
type input "CTN6"
type input "45.5"
type input "30.5"
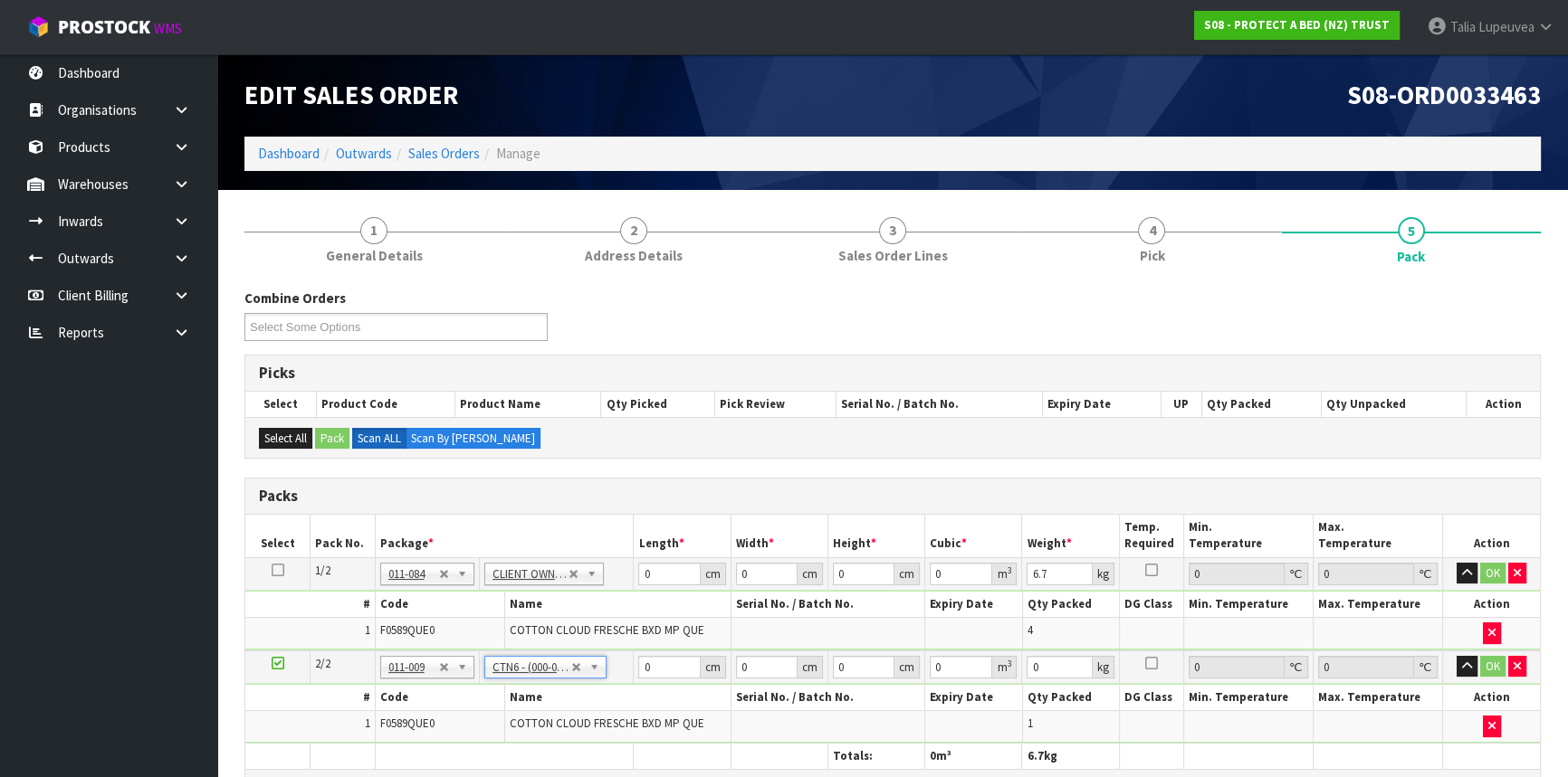
type input "30.5"
type input "0.042326"
type input "1.75"
drag, startPoint x: 667, startPoint y: 568, endPoint x: 628, endPoint y: 579, distance: 40.5
click at [628, 579] on tr "1/2 NONE 007-001 007-002 007-004 007-009 007-013 007-014 007-015 007-017 007-01…" at bounding box center [892, 574] width 1294 height 33
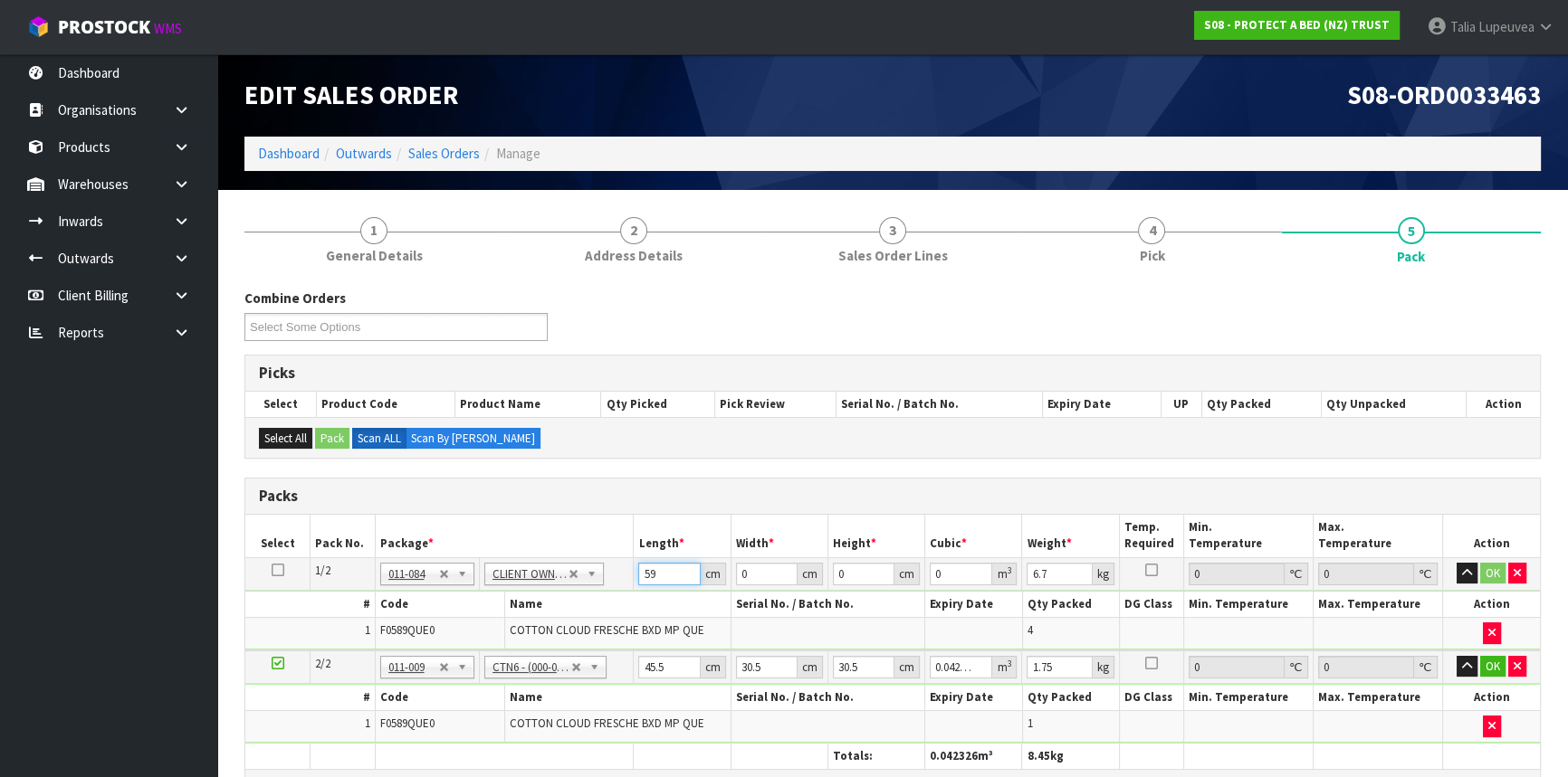
type input "59"
type input "40"
type input "3"
type input "0.00708"
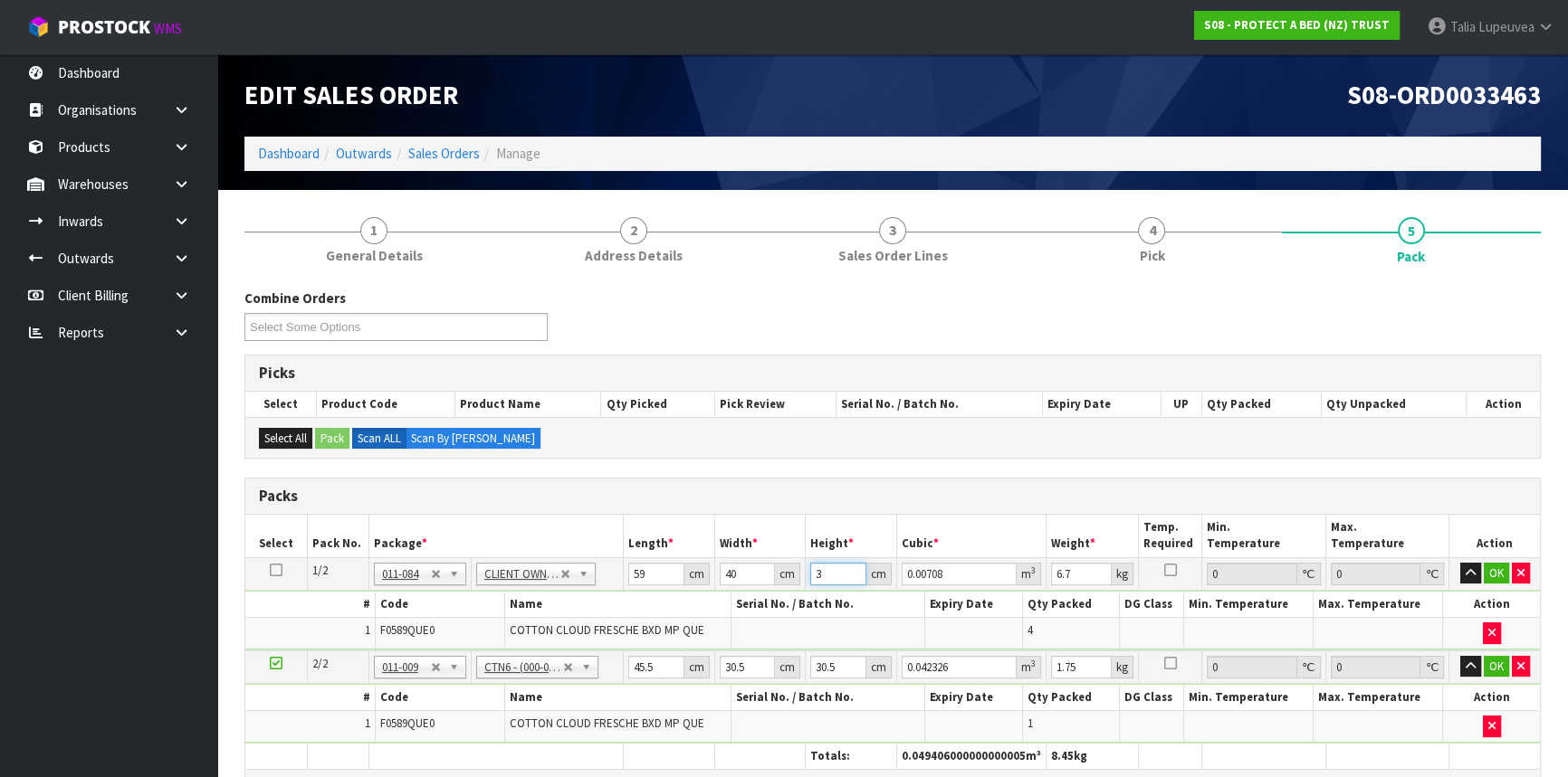
type input "32"
type input "0.07552"
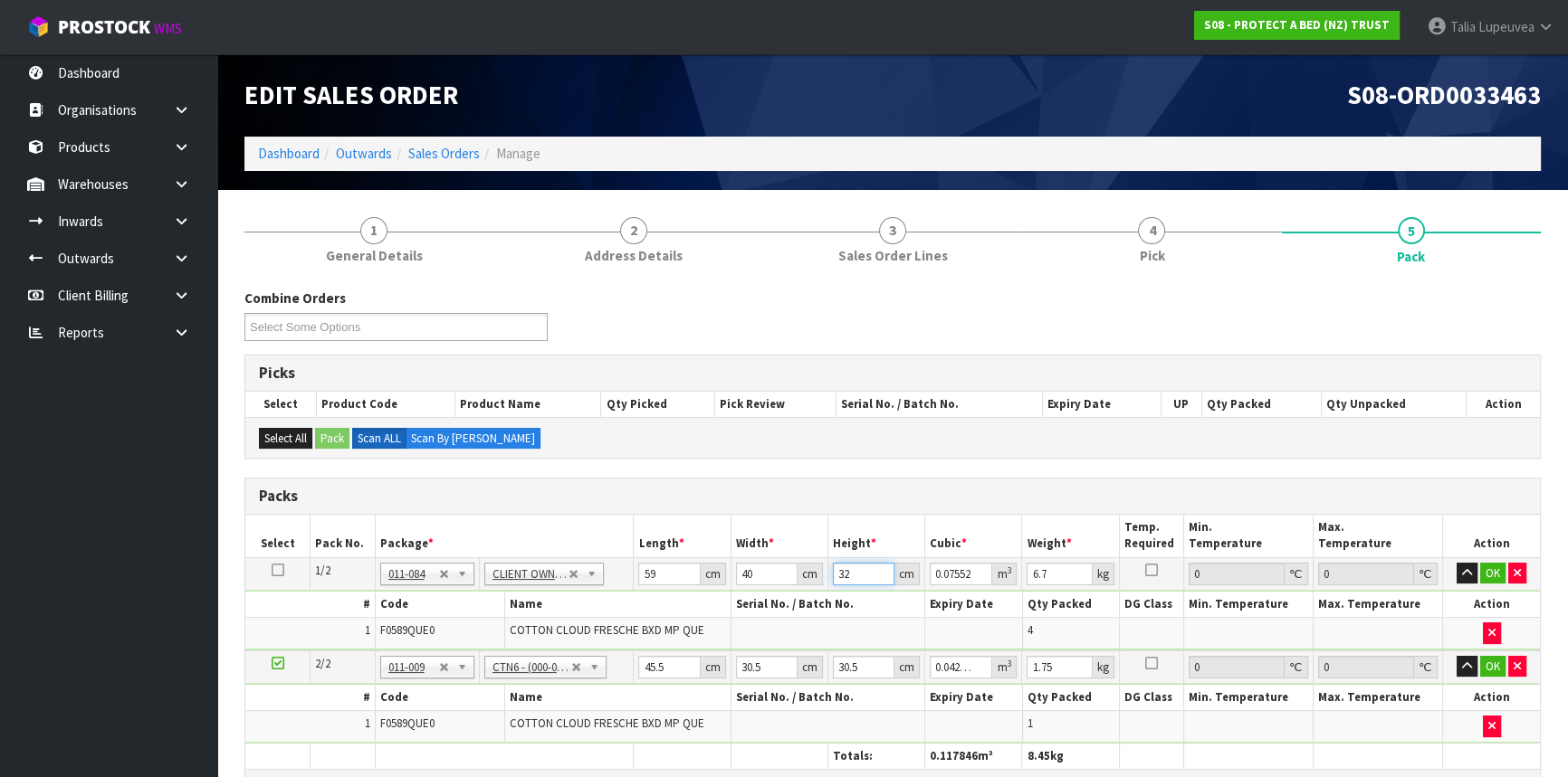
type input "32"
type input "7"
click at [1496, 574] on button "OK" at bounding box center [1493, 573] width 25 height 21
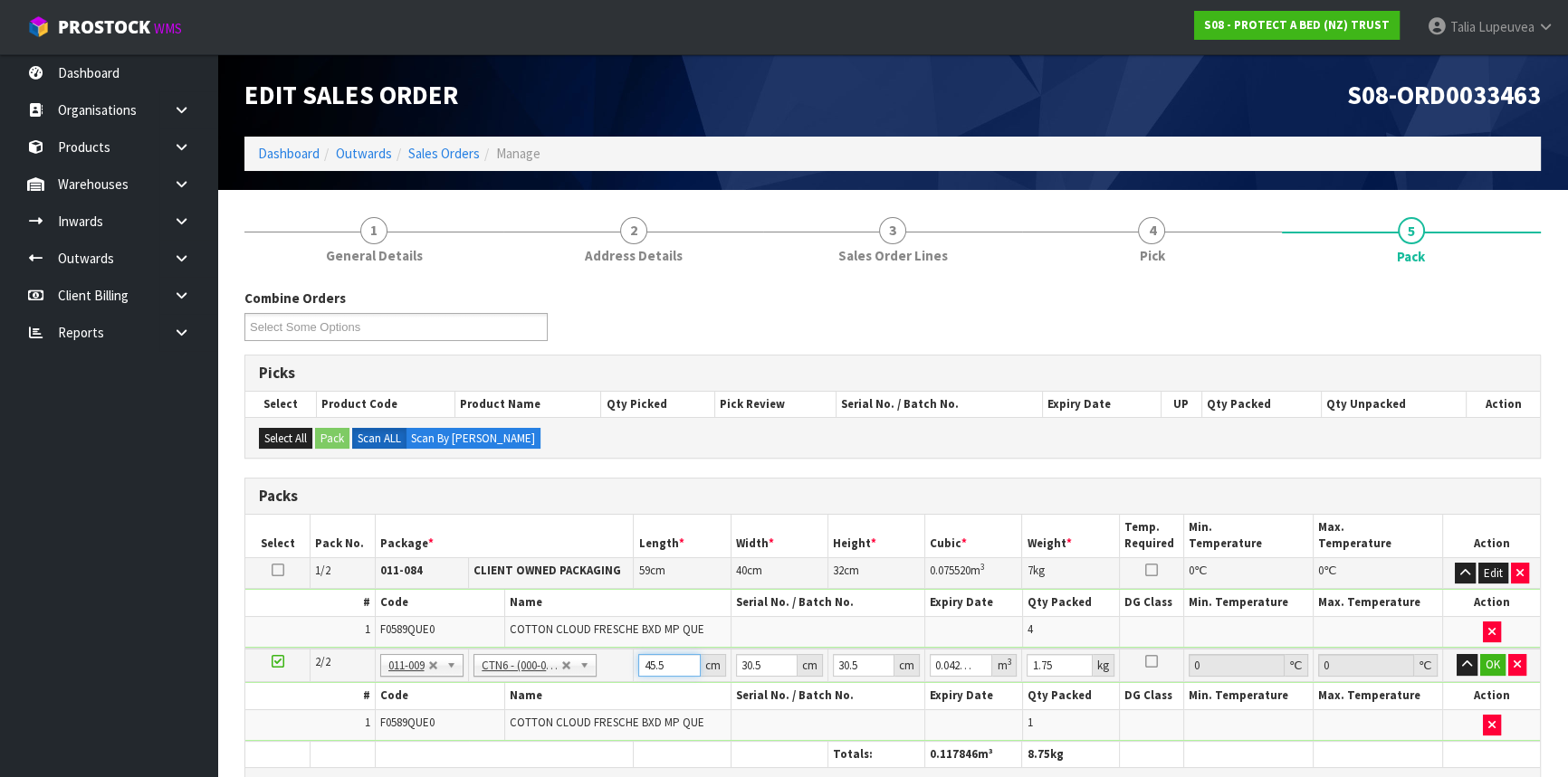
drag, startPoint x: 670, startPoint y: 666, endPoint x: 589, endPoint y: 667, distance: 81.0
click at [589, 667] on tr "2/2 NONE 007-001 007-002 007-004 007-009 007-013 007-014 007-015 007-017 007-01…" at bounding box center [892, 665] width 1294 height 34
type input "3"
type input "0.002791"
type input "31"
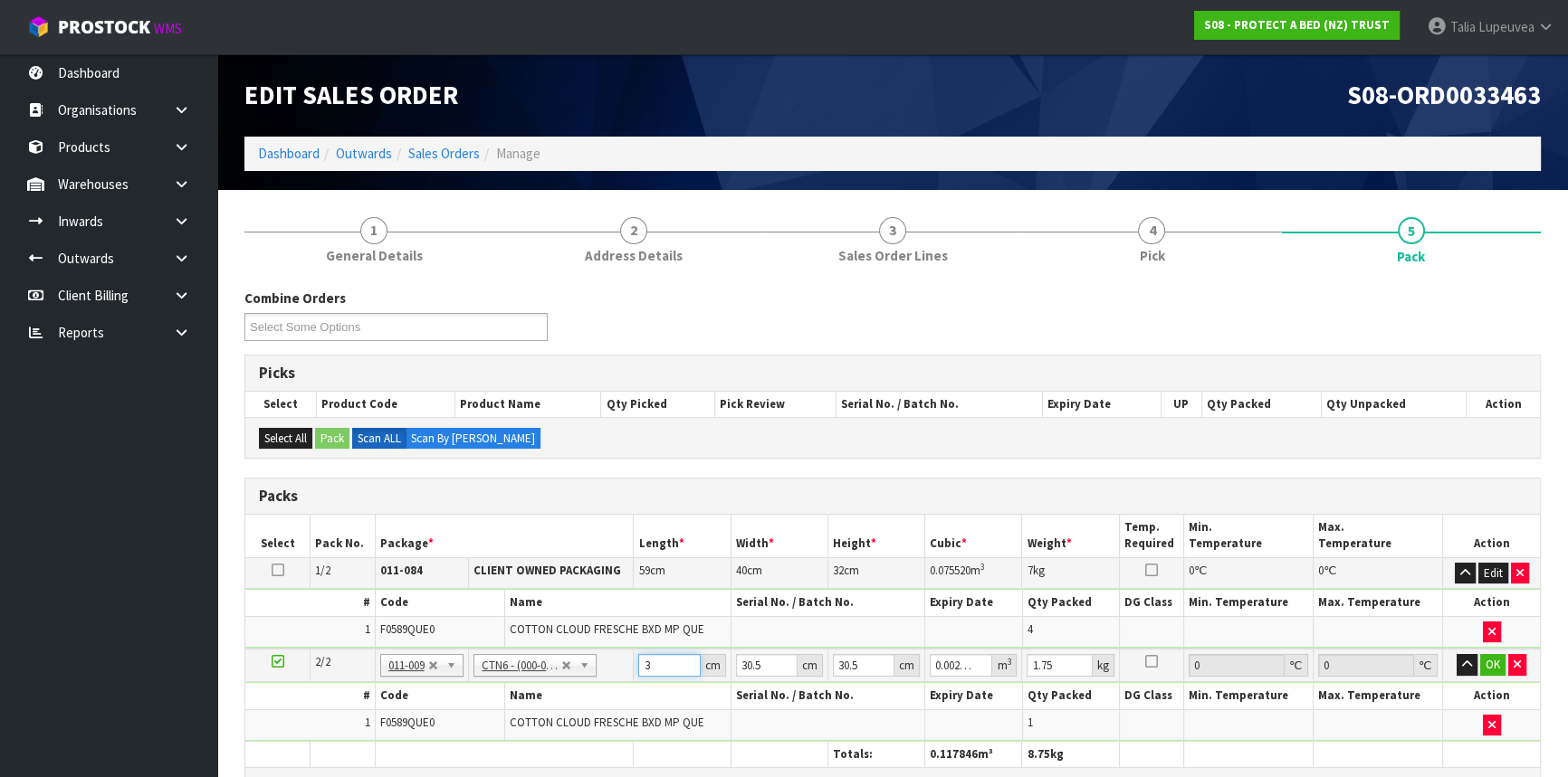
type input "0.028838"
type input "31"
type input "3"
type input "0.002836"
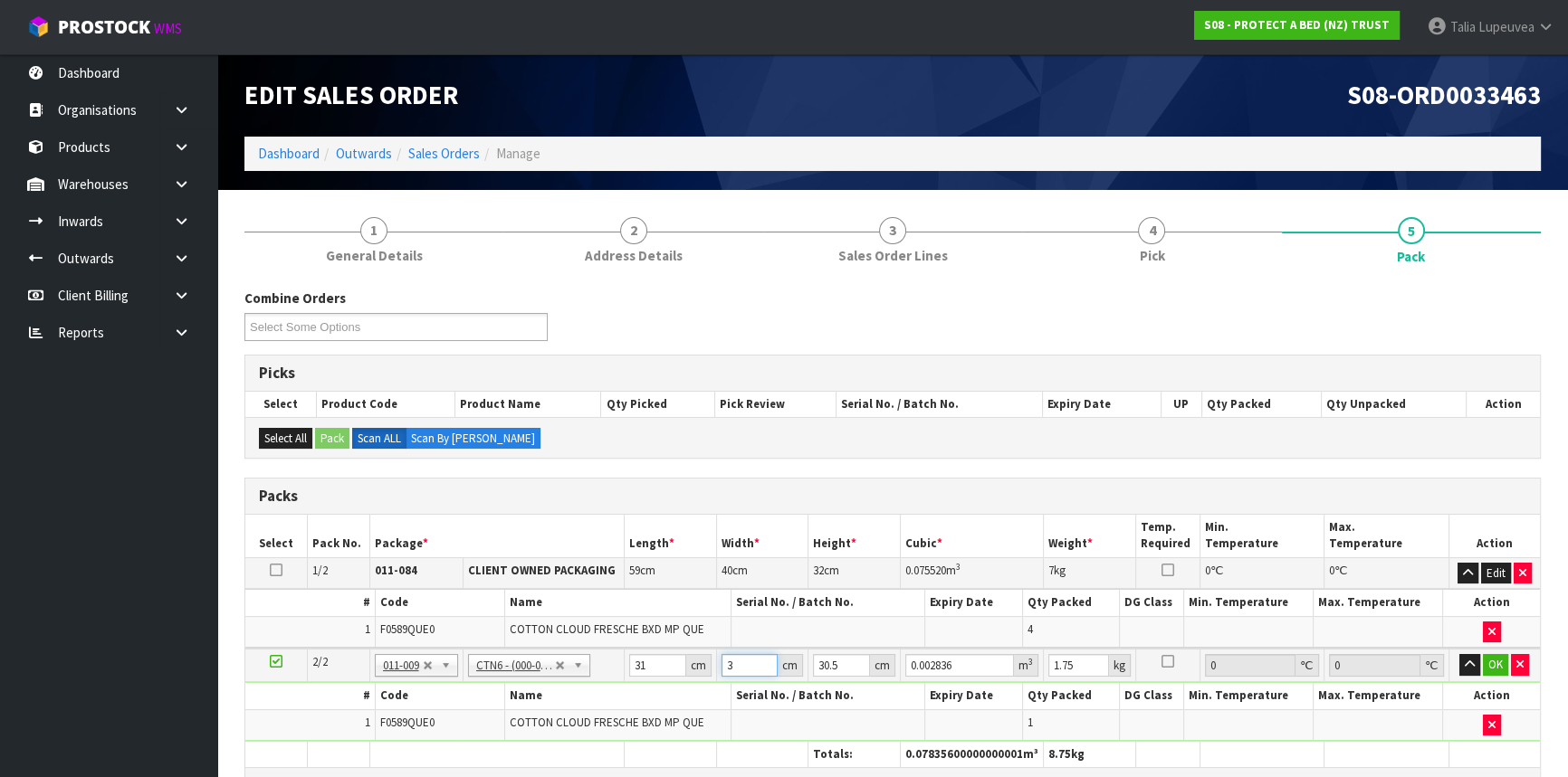
type input "32"
type input "0.030256"
type input "32"
type input "1"
type input "0.000992"
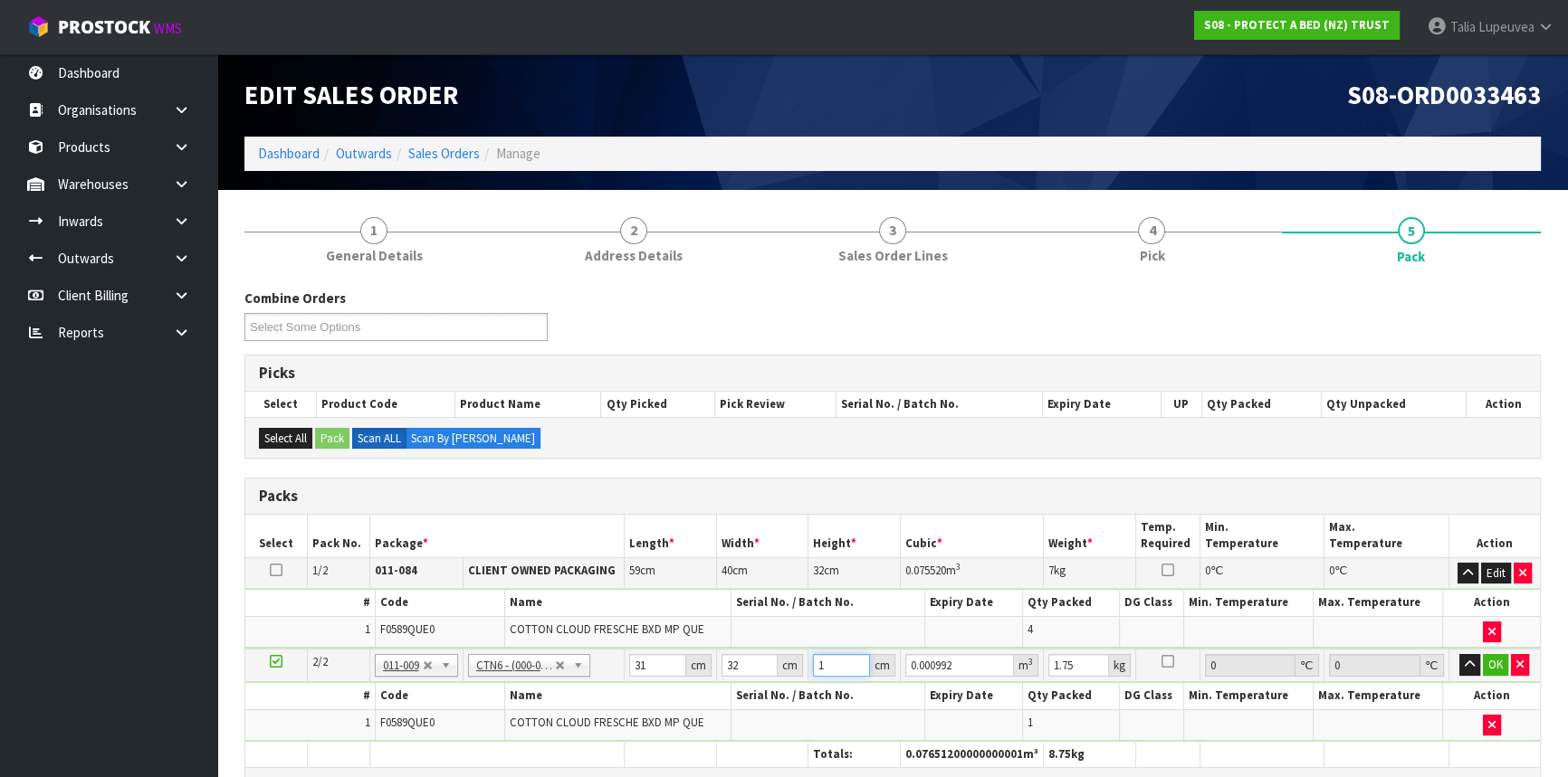
type input "18"
type input "0.017856"
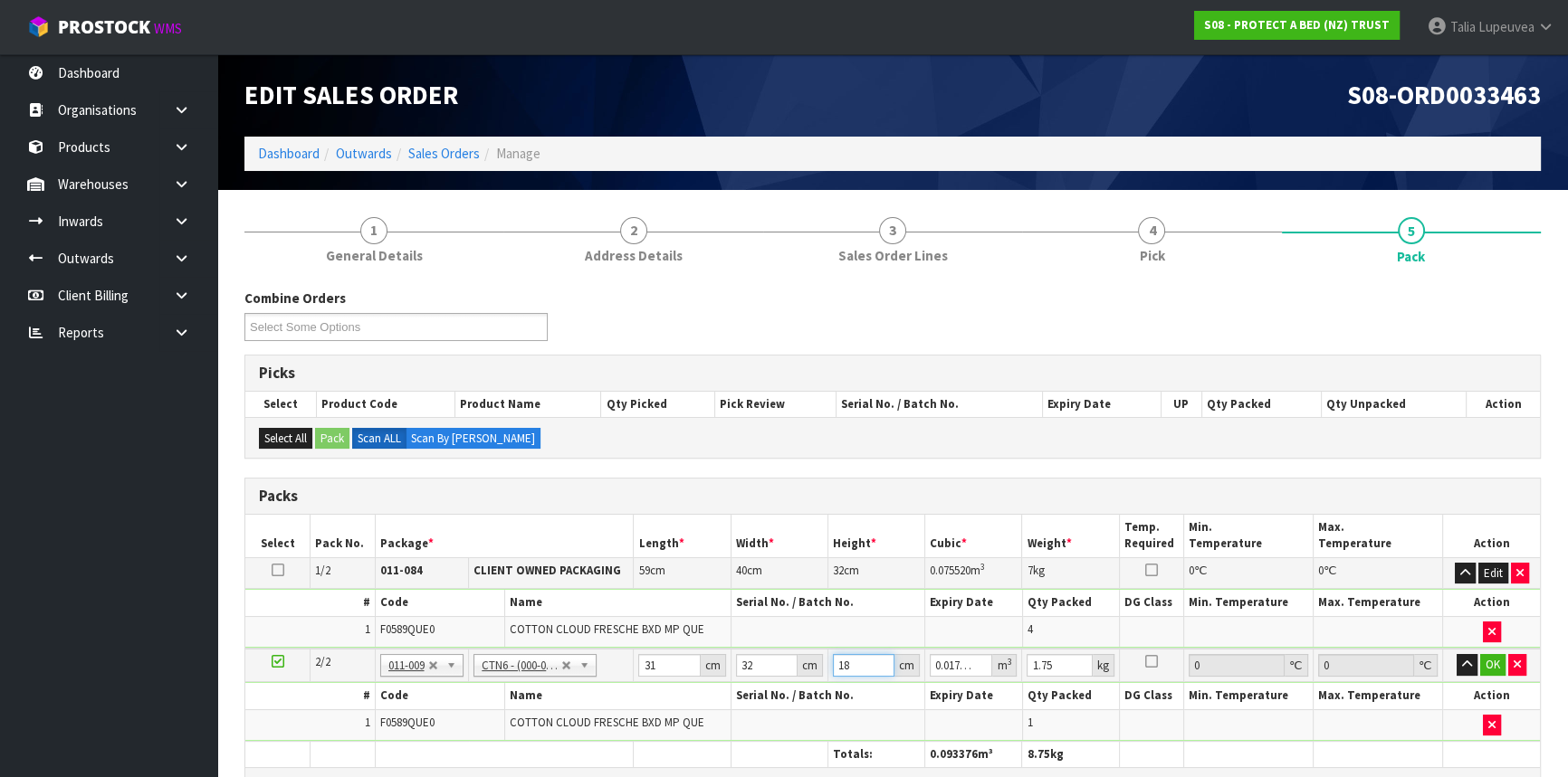
type input "18"
type input "2"
click at [1489, 667] on button "OK" at bounding box center [1493, 665] width 25 height 21
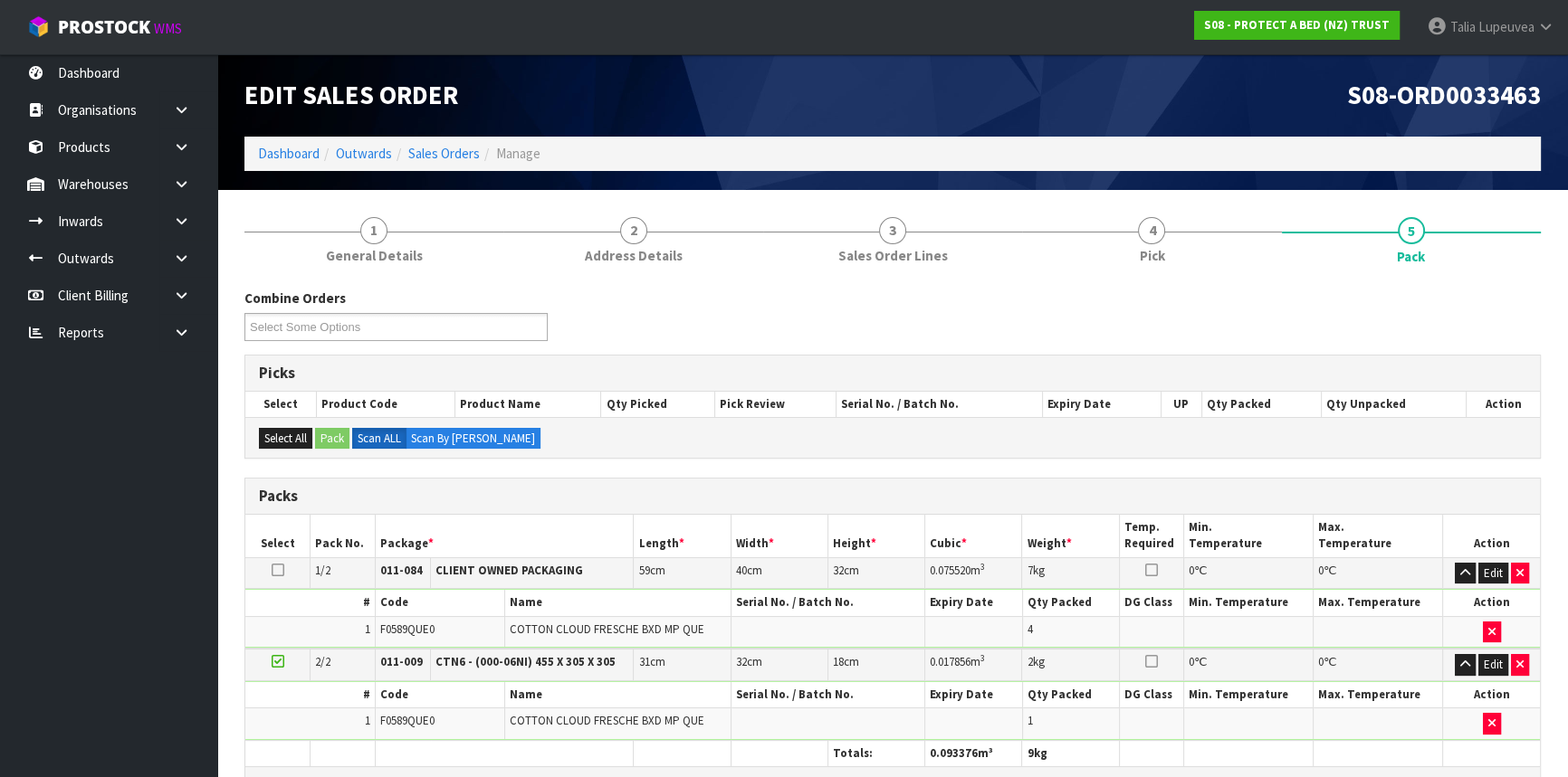
scroll to position [413, 0]
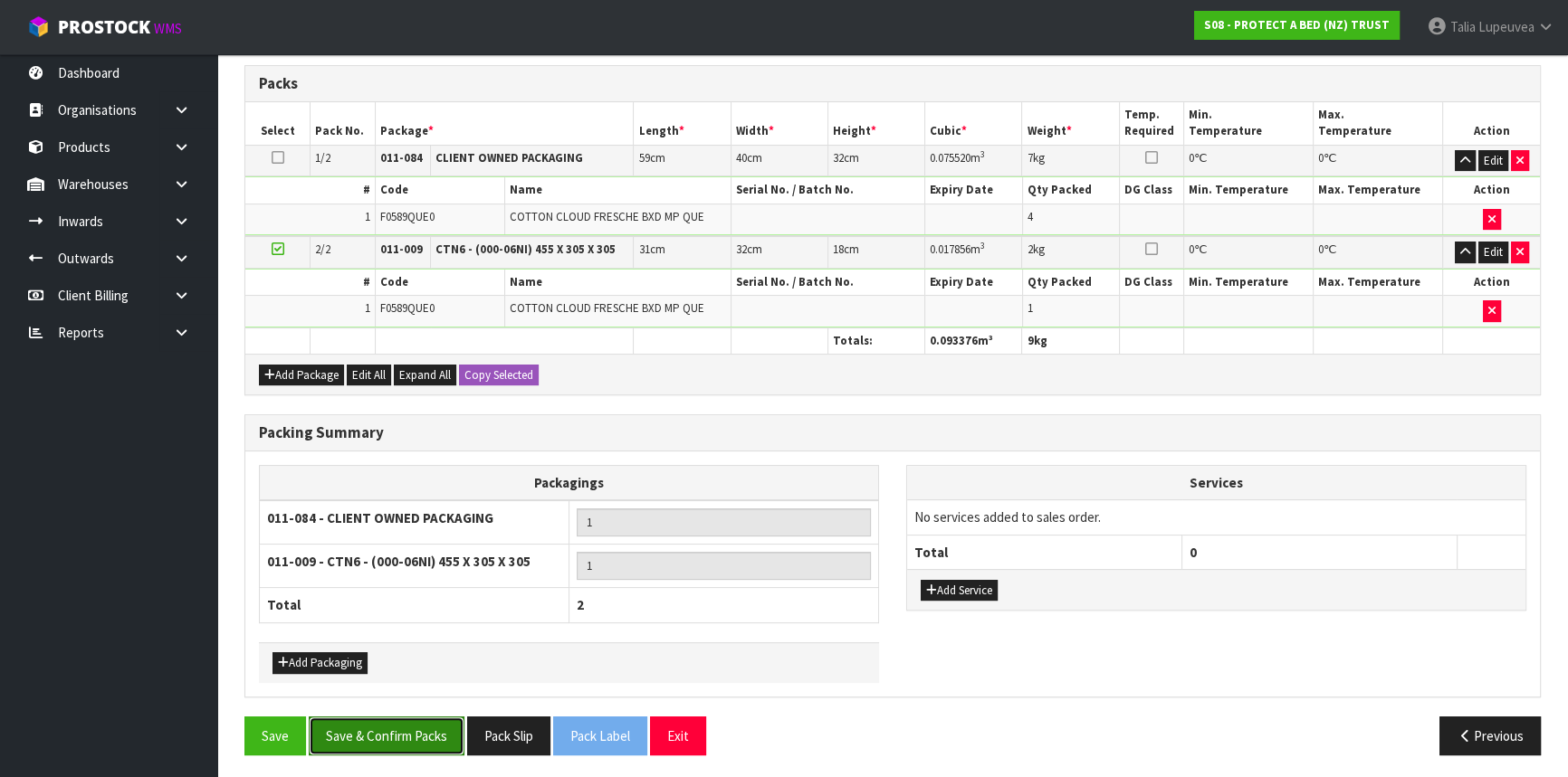
click at [405, 740] on button "Save & Confirm Packs" at bounding box center [386, 736] width 156 height 39
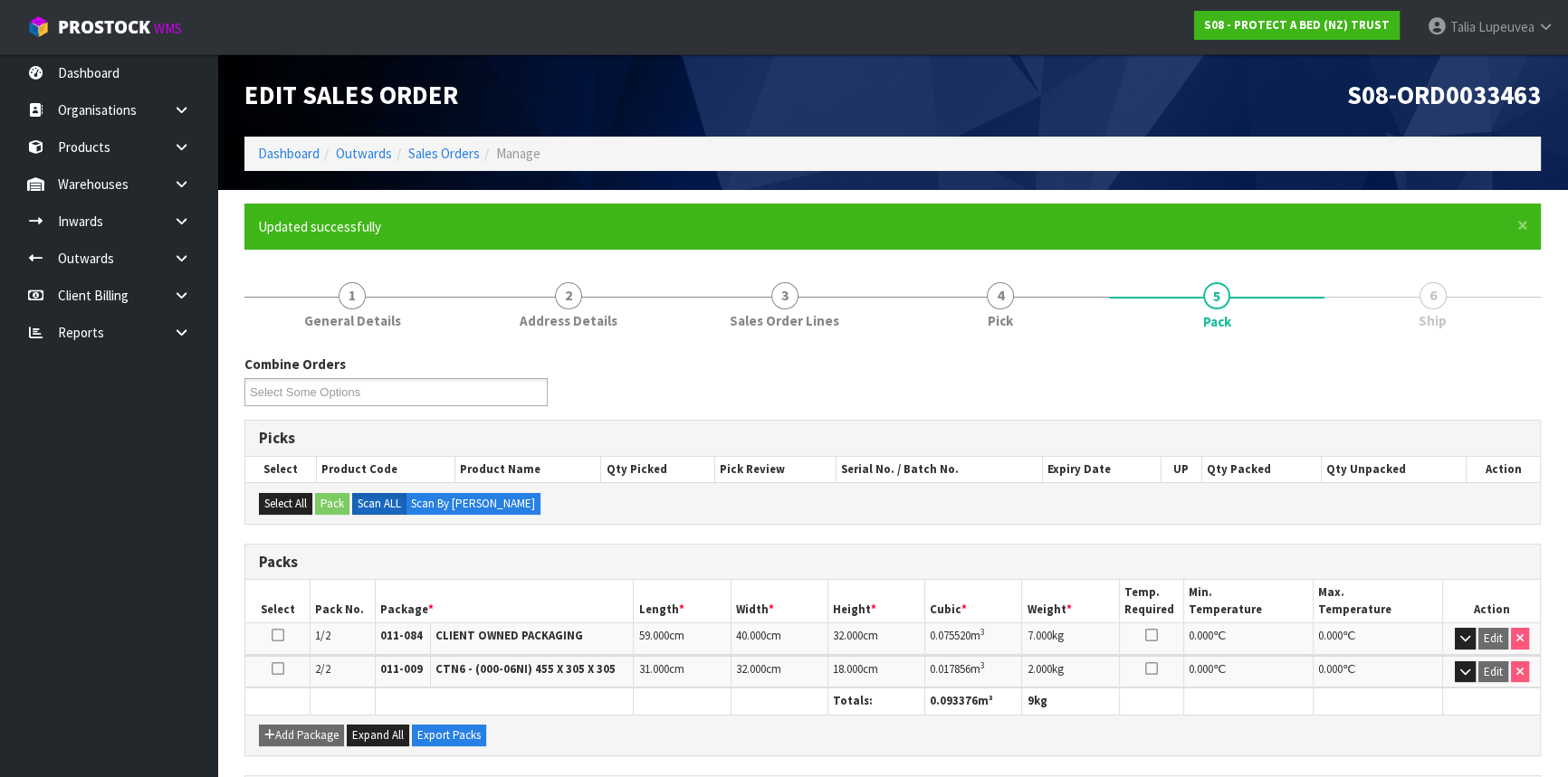
scroll to position [321, 0]
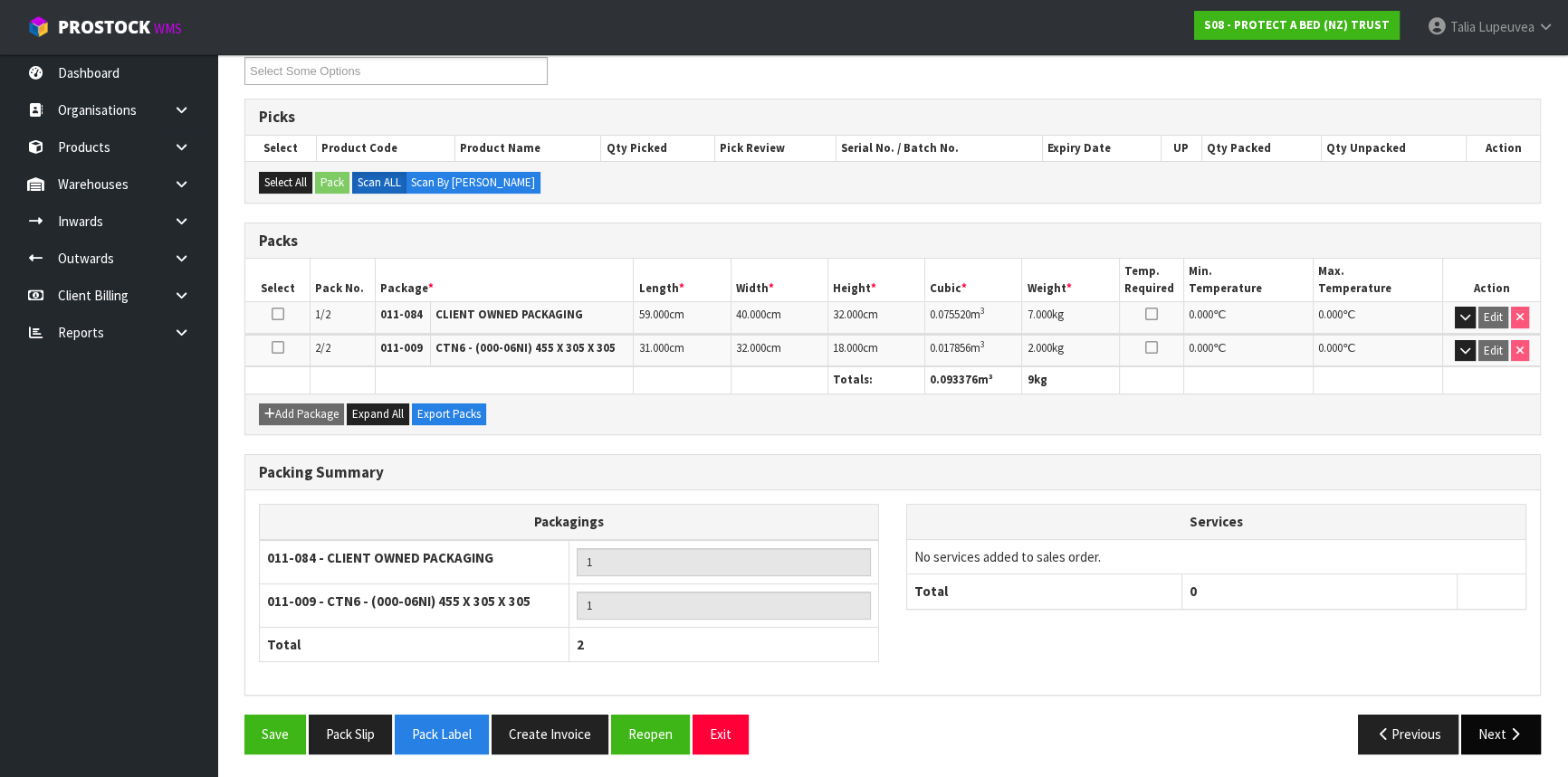
click at [1488, 723] on button "Next" at bounding box center [1500, 734] width 79 height 39
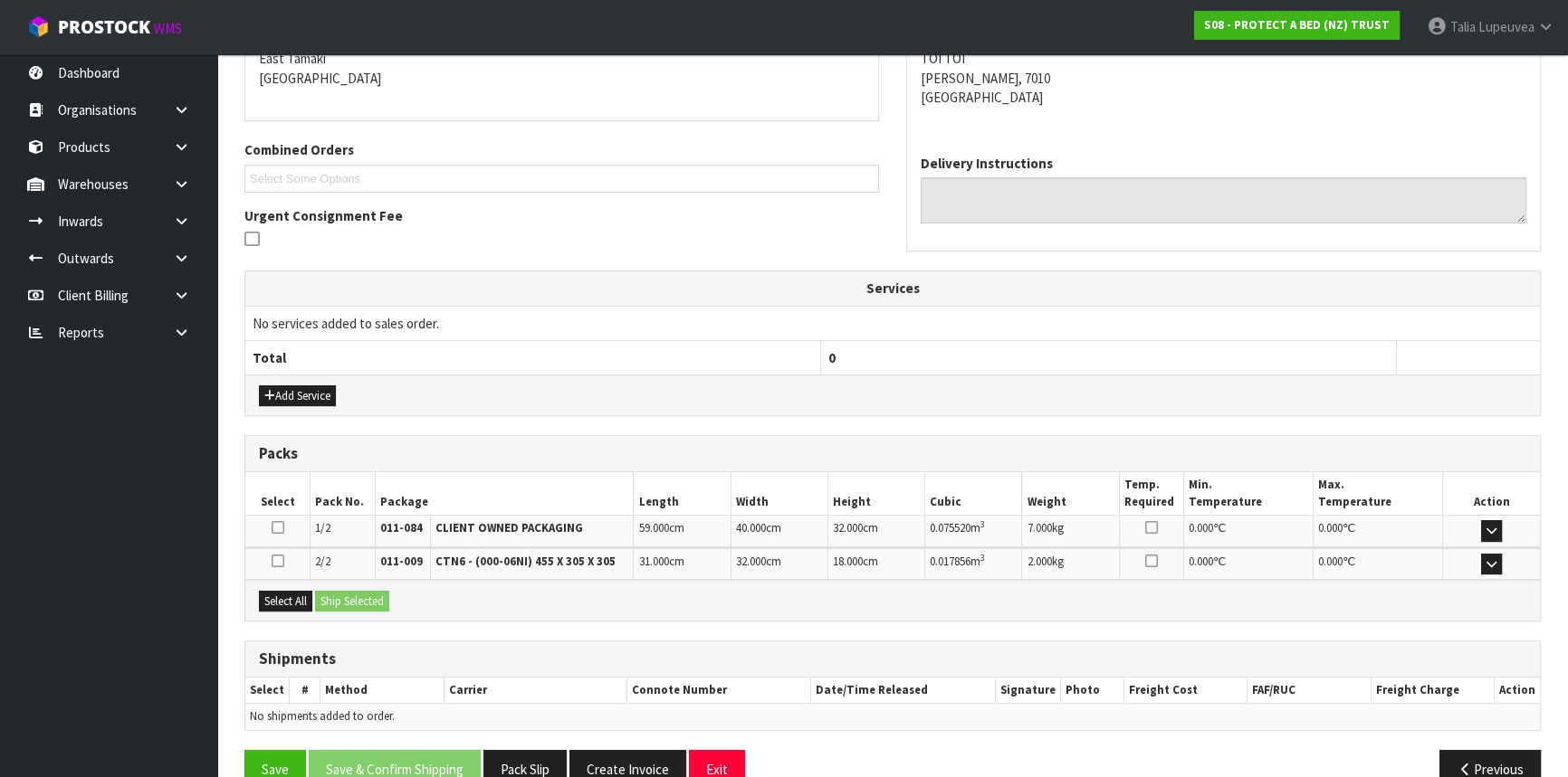
scroll to position [429, 0]
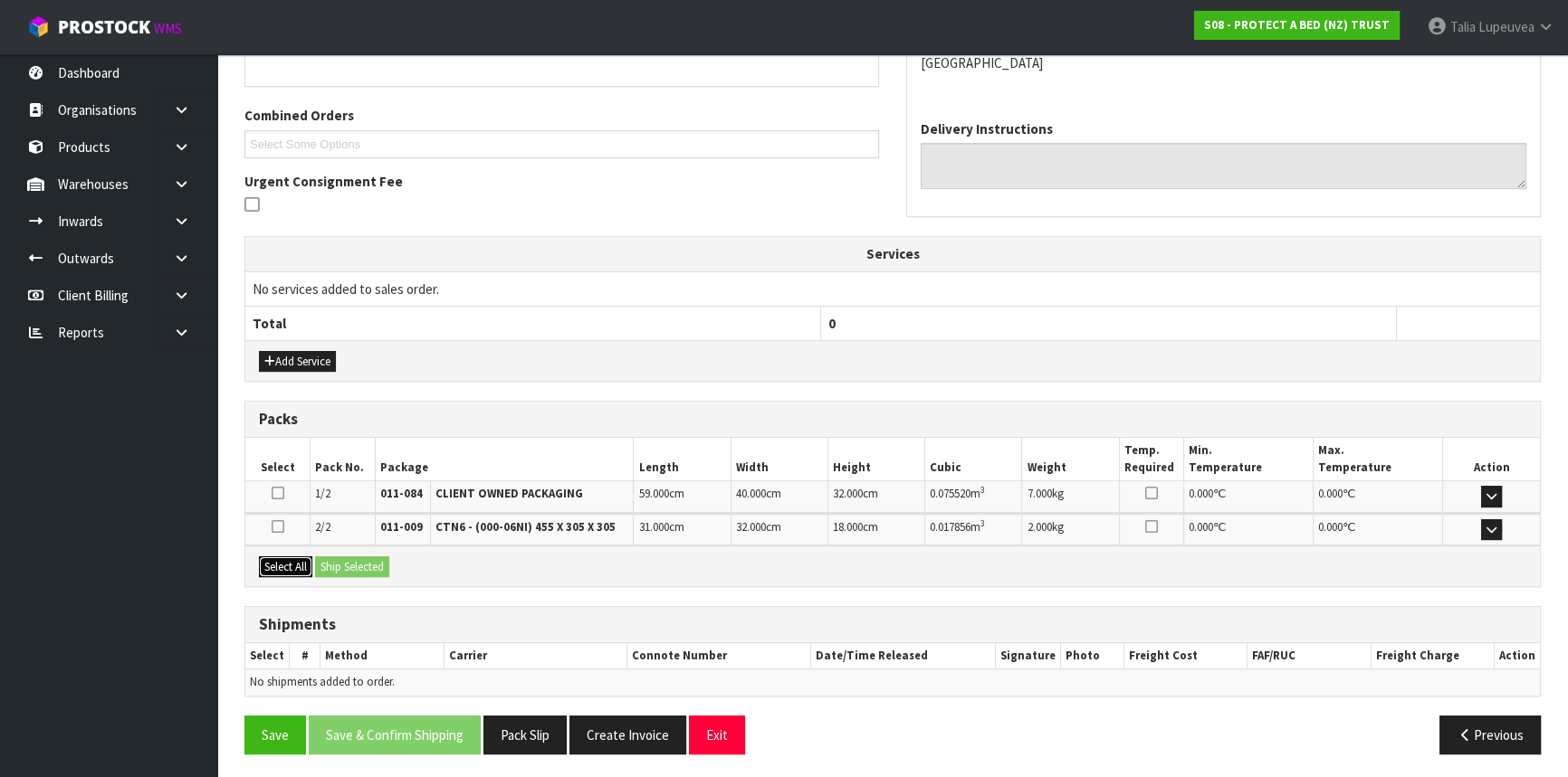
click at [300, 565] on button "Select All" at bounding box center [285, 567] width 53 height 21
click at [353, 561] on button "Ship Selected" at bounding box center [352, 567] width 74 height 21
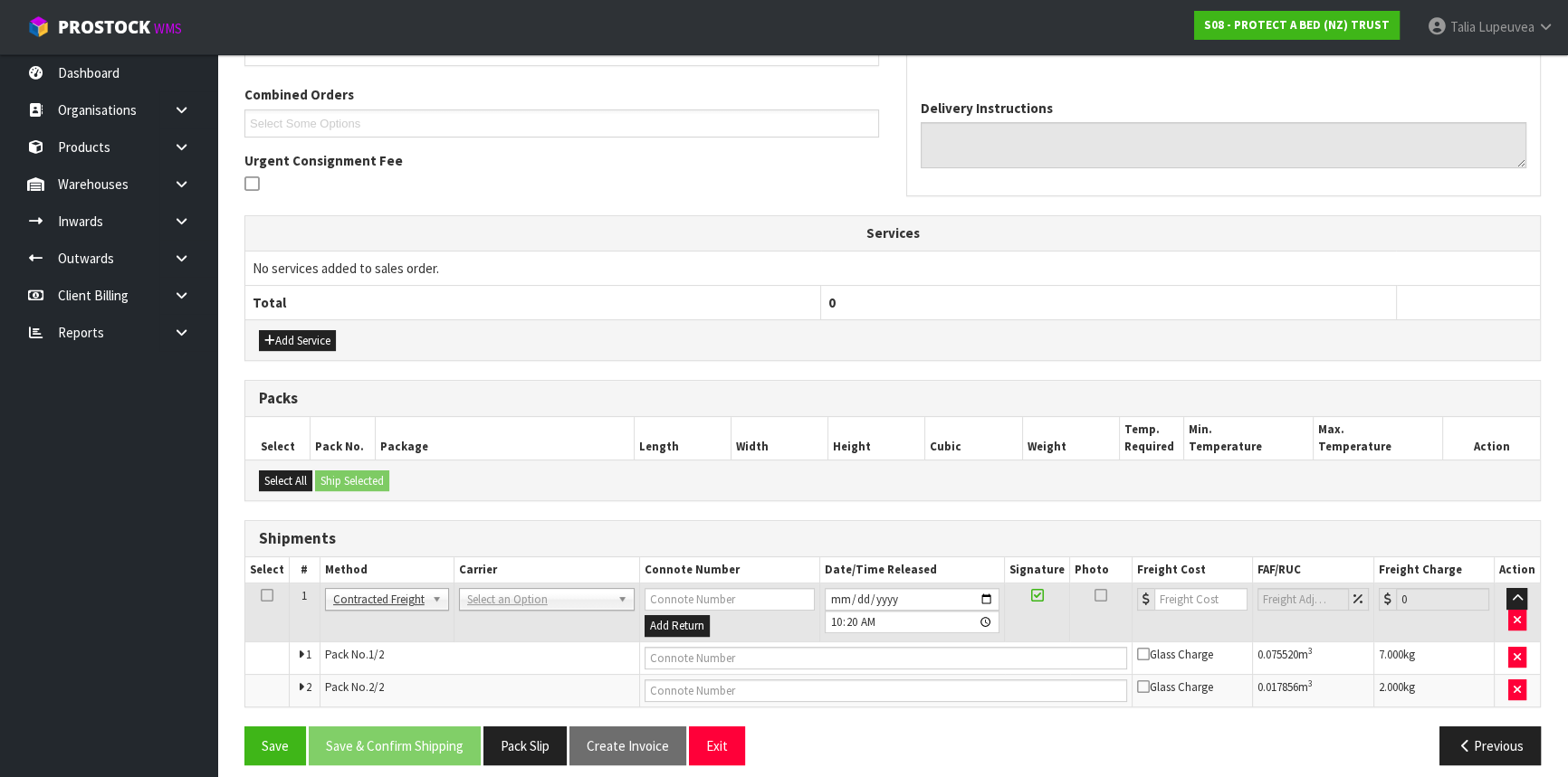
scroll to position [462, 0]
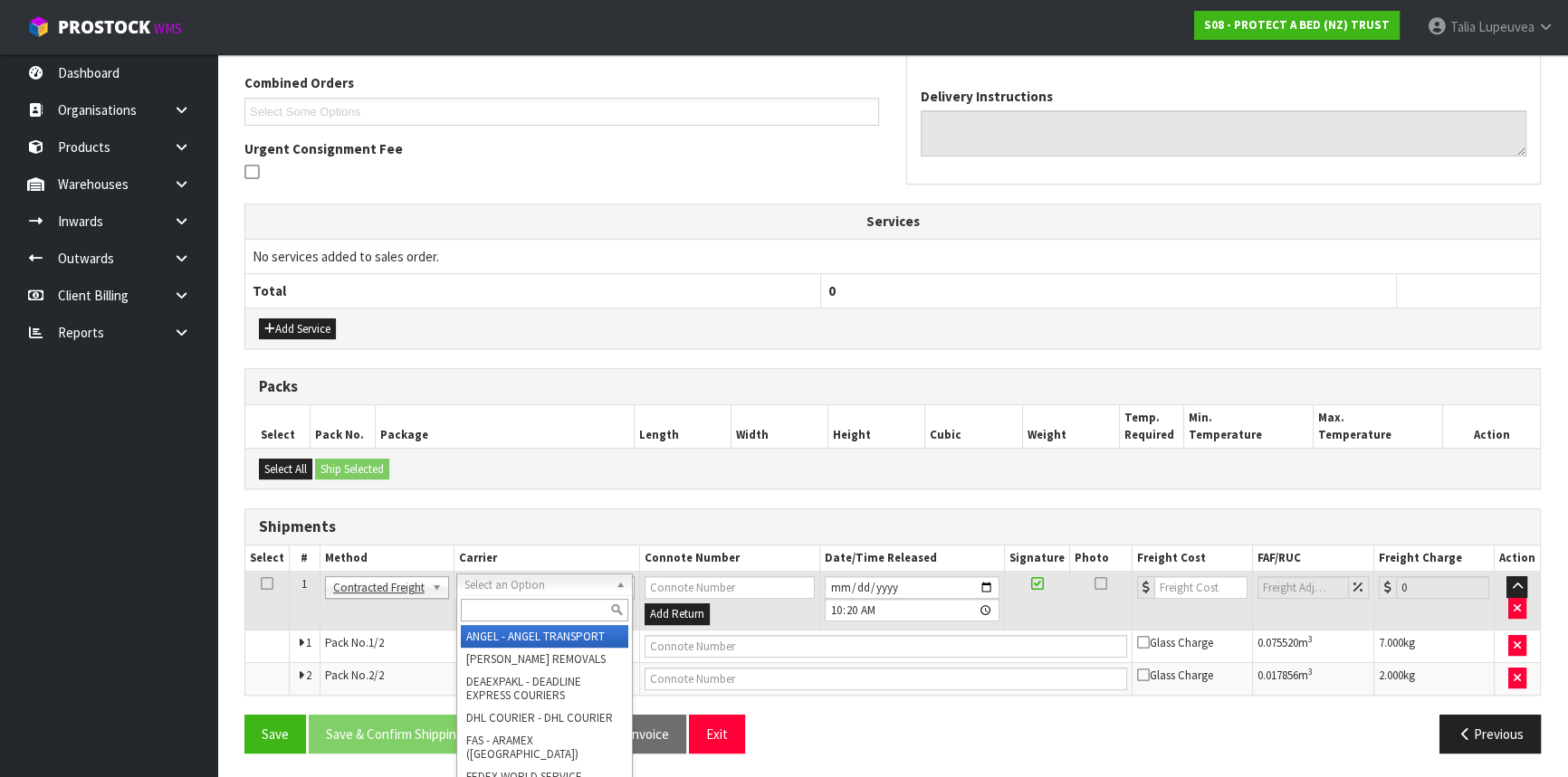
click at [507, 619] on input "text" at bounding box center [544, 610] width 167 height 22
type input "NZP"
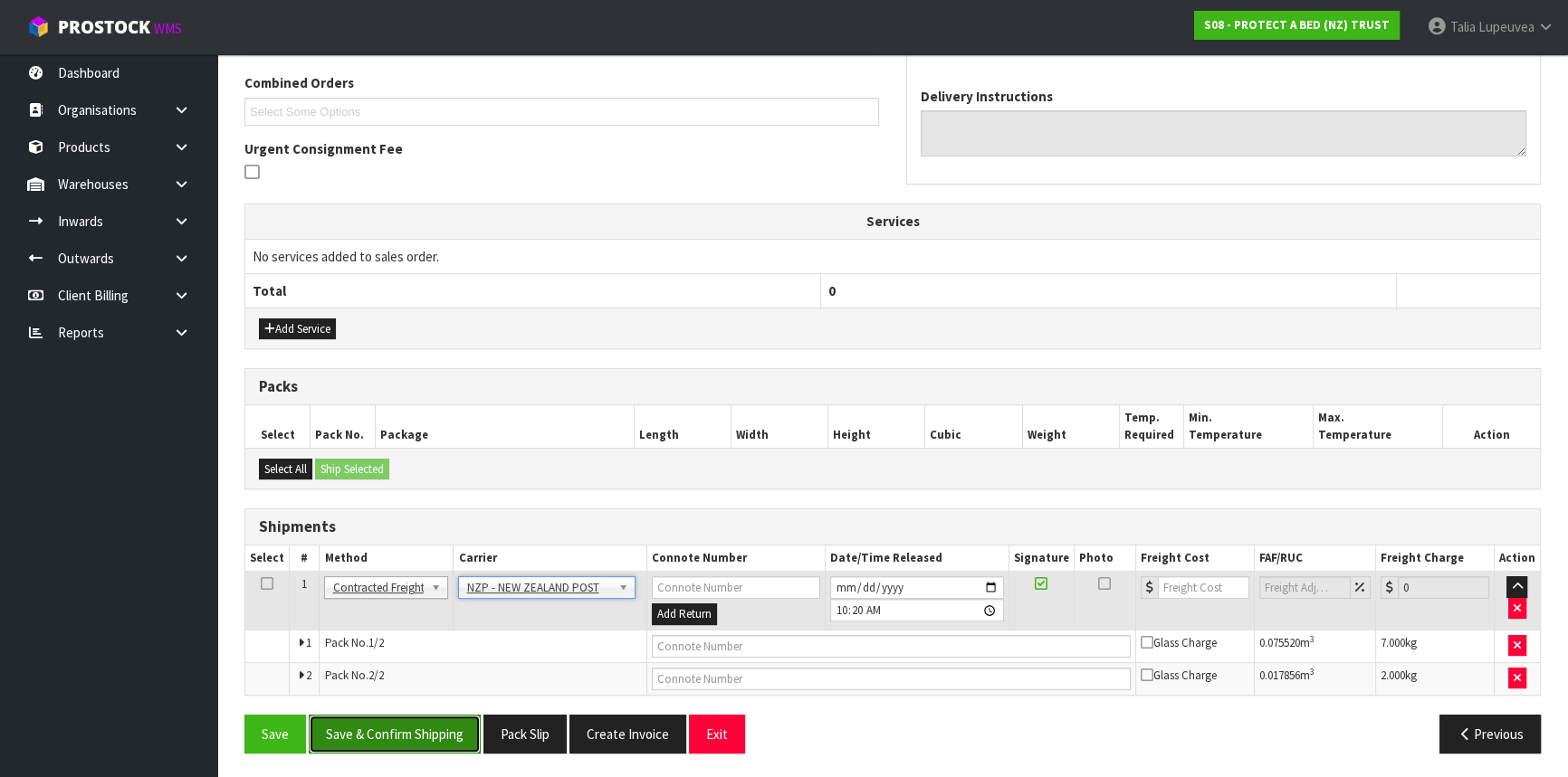
click at [458, 732] on button "Save & Confirm Shipping" at bounding box center [394, 734] width 172 height 39
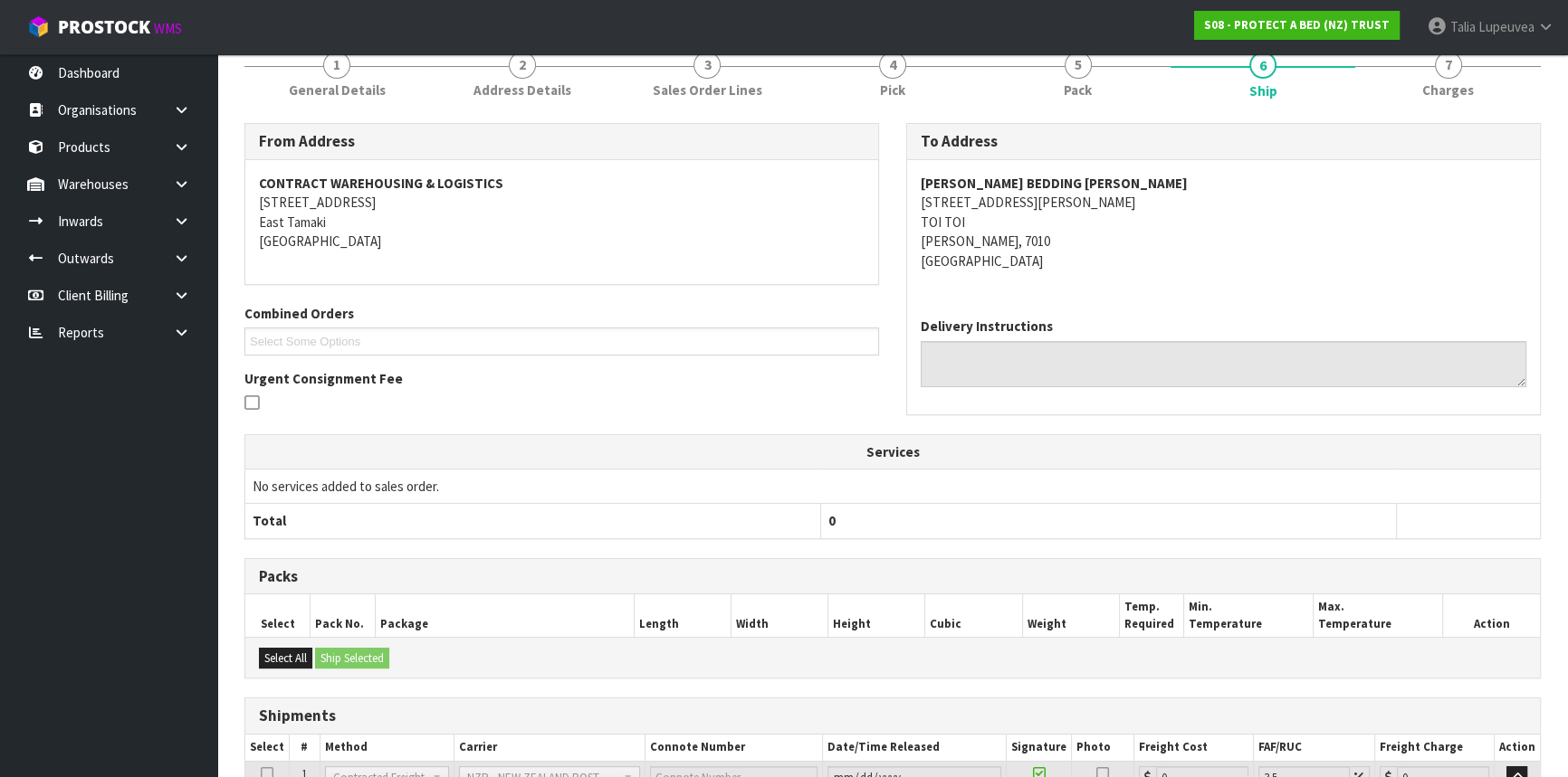
scroll to position [434, 0]
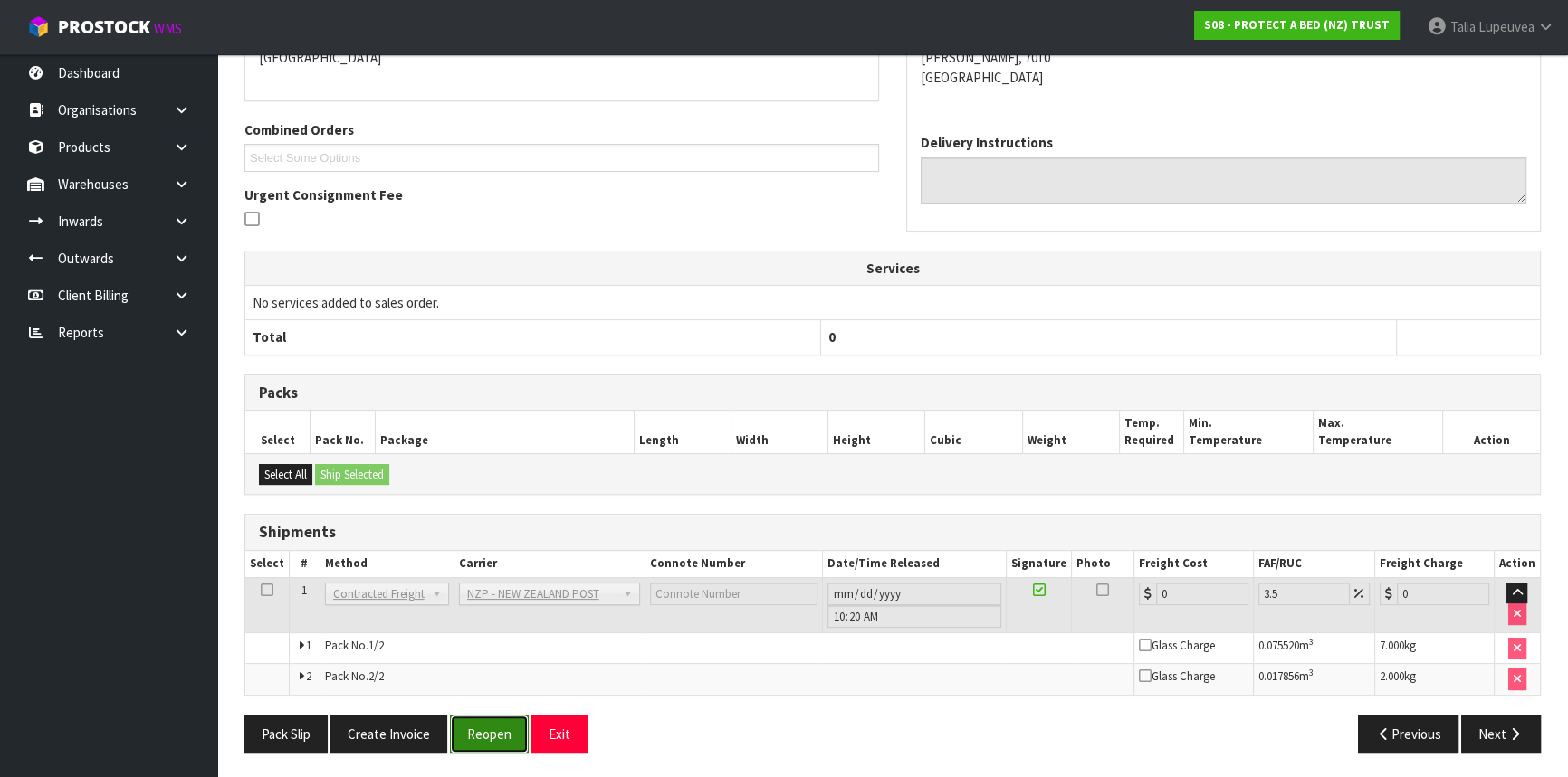
click at [499, 746] on button "Reopen" at bounding box center [488, 734] width 78 height 39
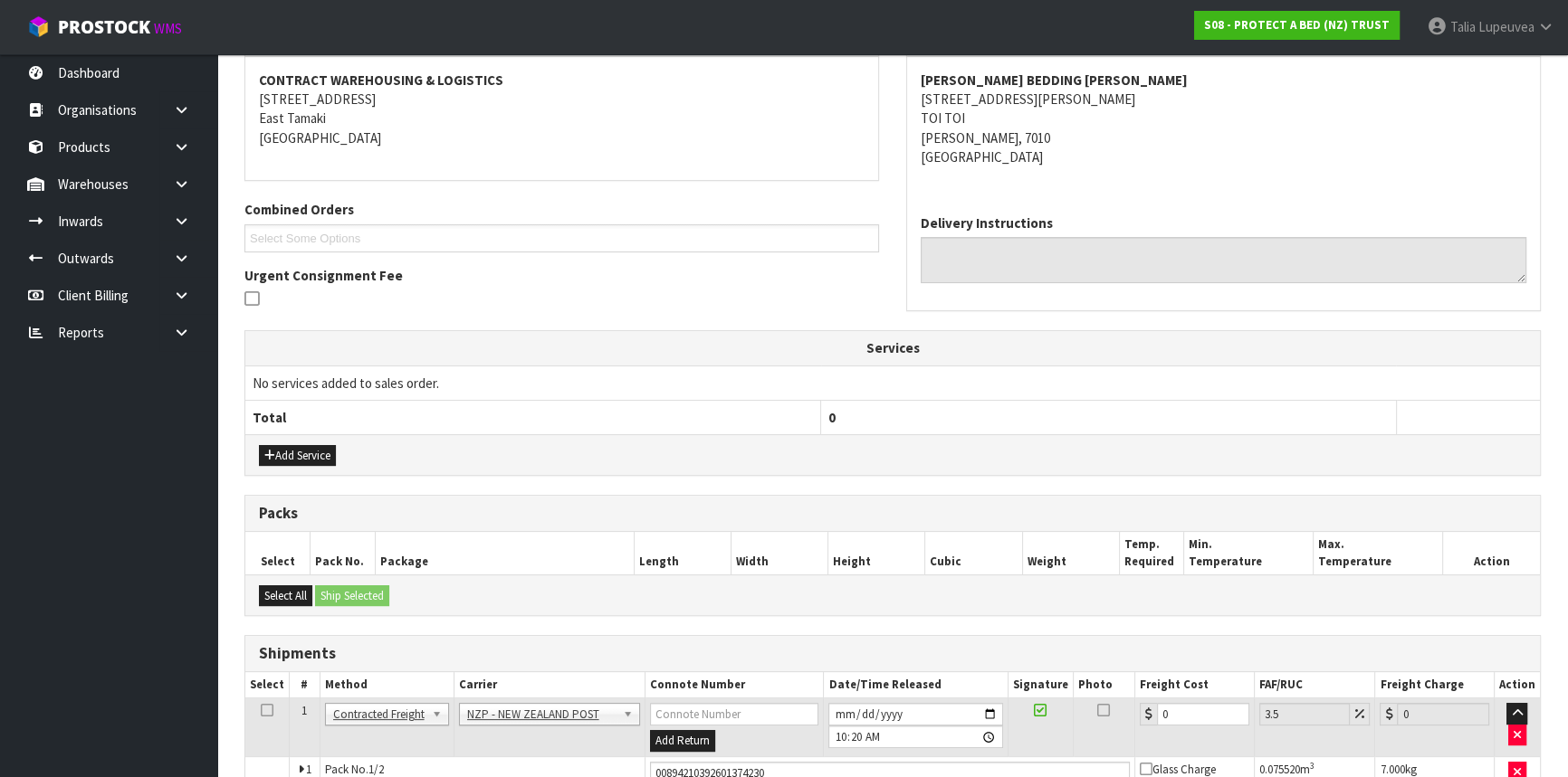
scroll to position [478, 0]
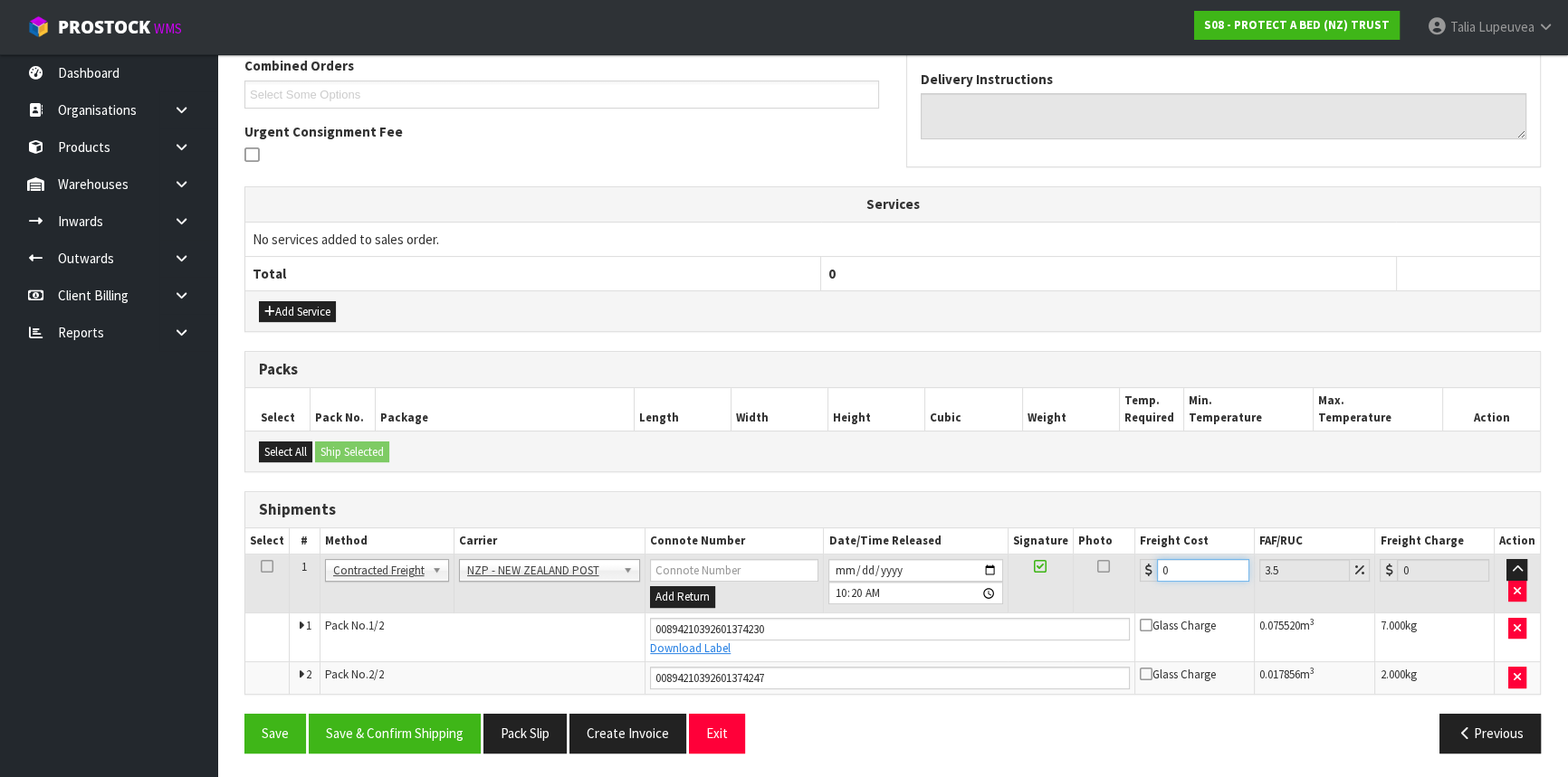
drag, startPoint x: 1187, startPoint y: 577, endPoint x: 1158, endPoint y: 583, distance: 29.6
click at [1158, 583] on td "0" at bounding box center [1195, 584] width 120 height 59
type input "3"
type input "3.1"
type input "33"
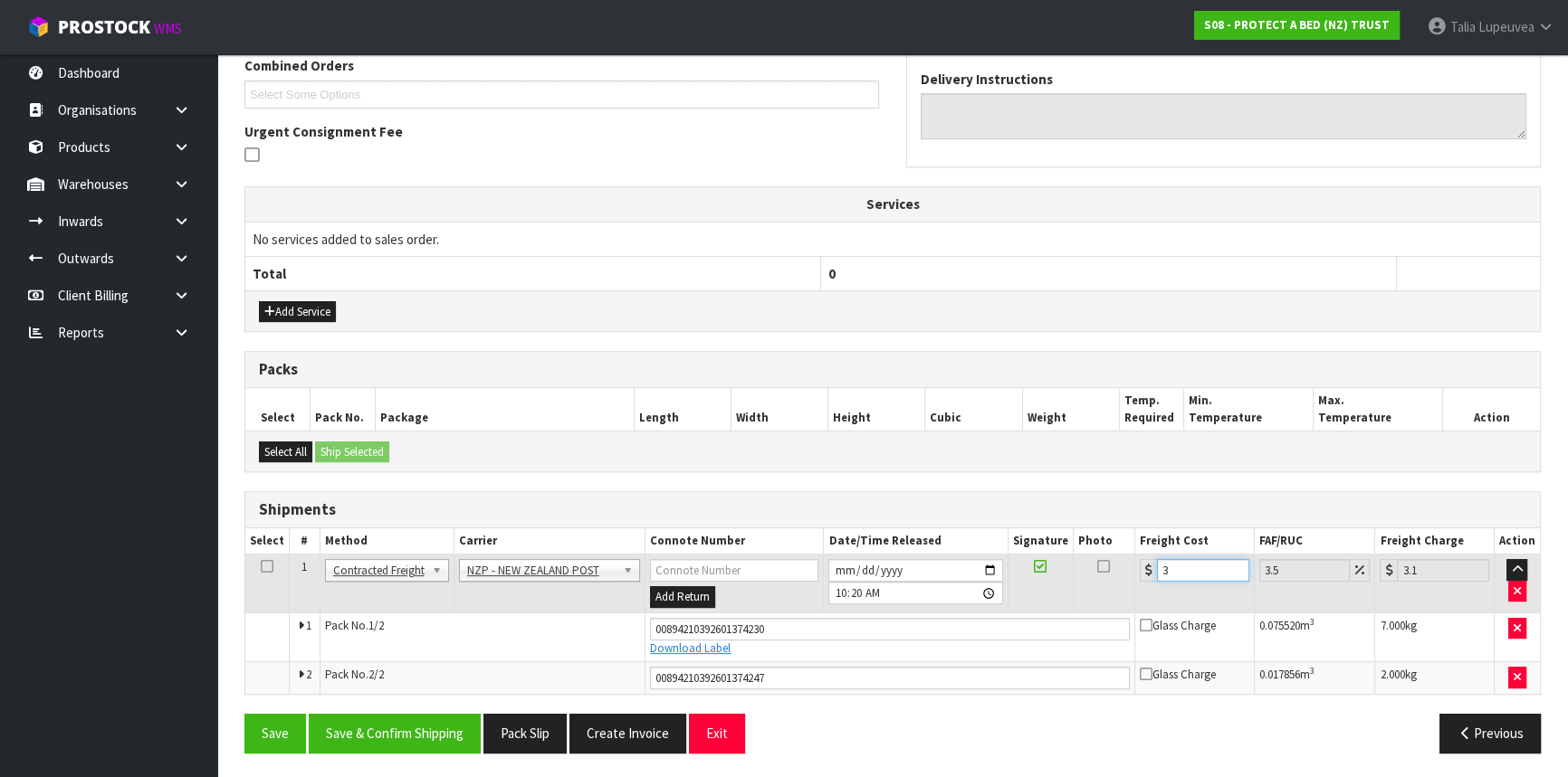
type input "34.15"
type input "33.2"
type input "34.36"
type input "33.22"
type input "34.38"
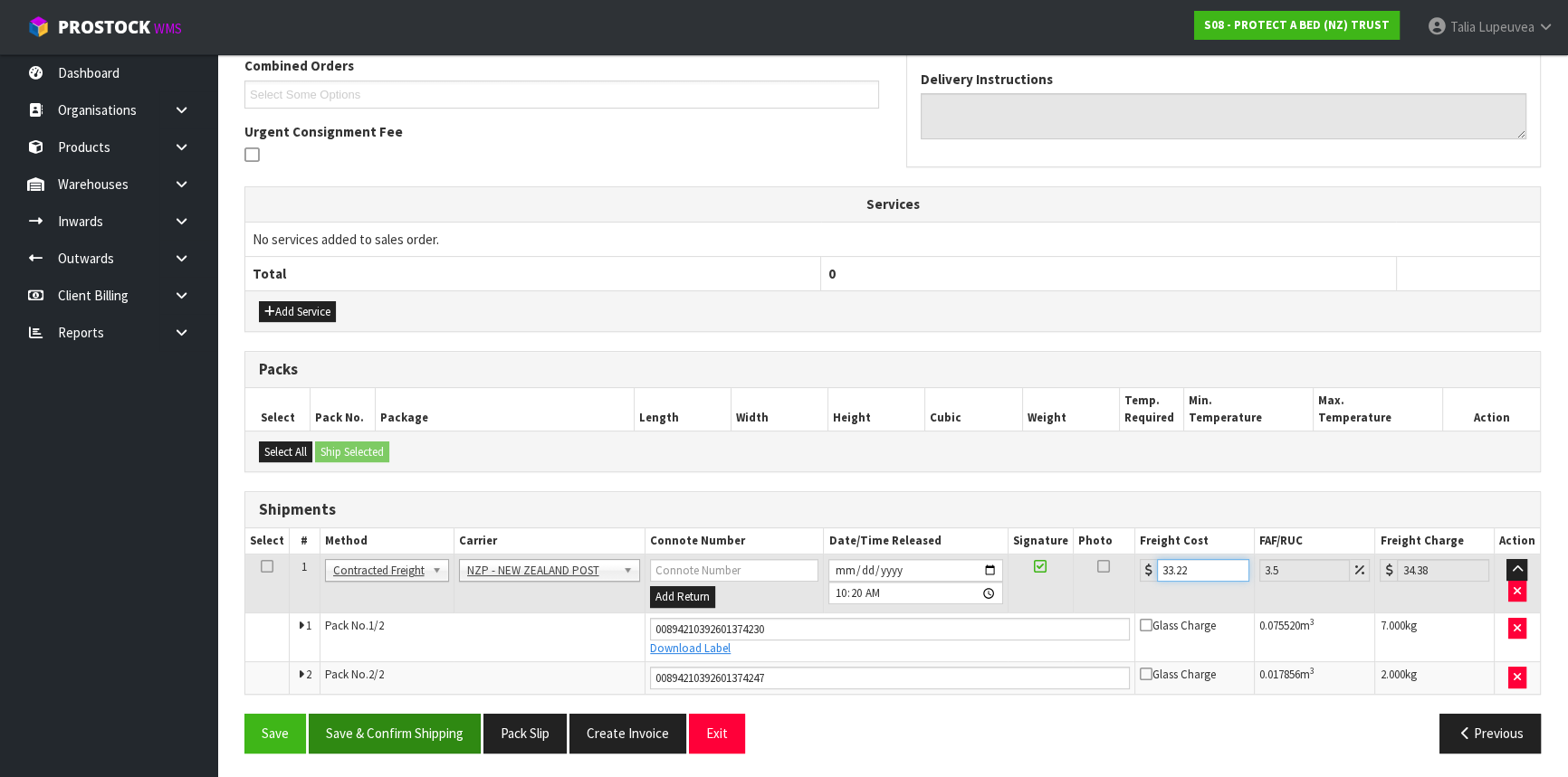
type input "33.22"
click at [396, 734] on button "Save & Confirm Shipping" at bounding box center [394, 734] width 172 height 39
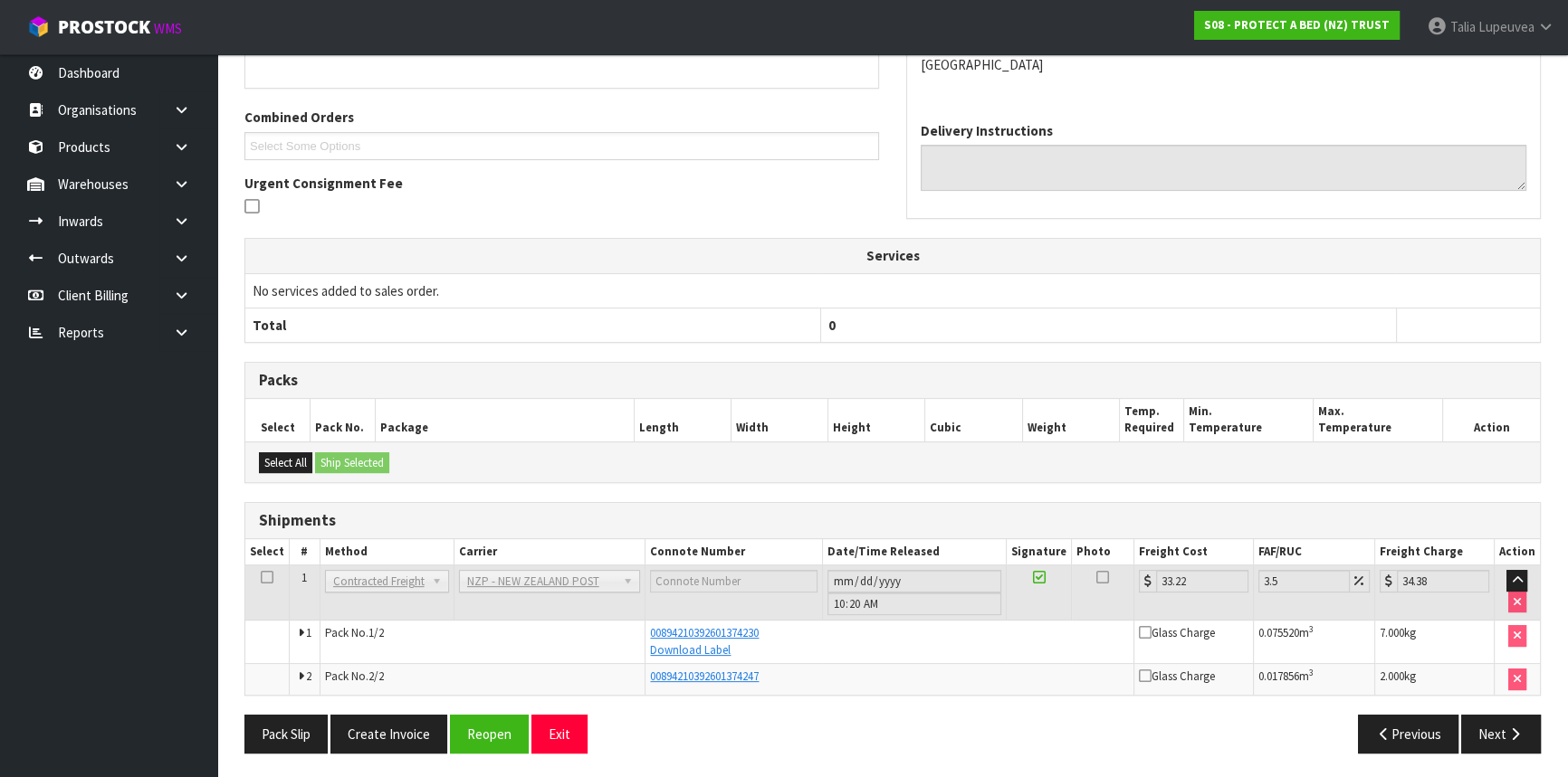
scroll to position [0, 0]
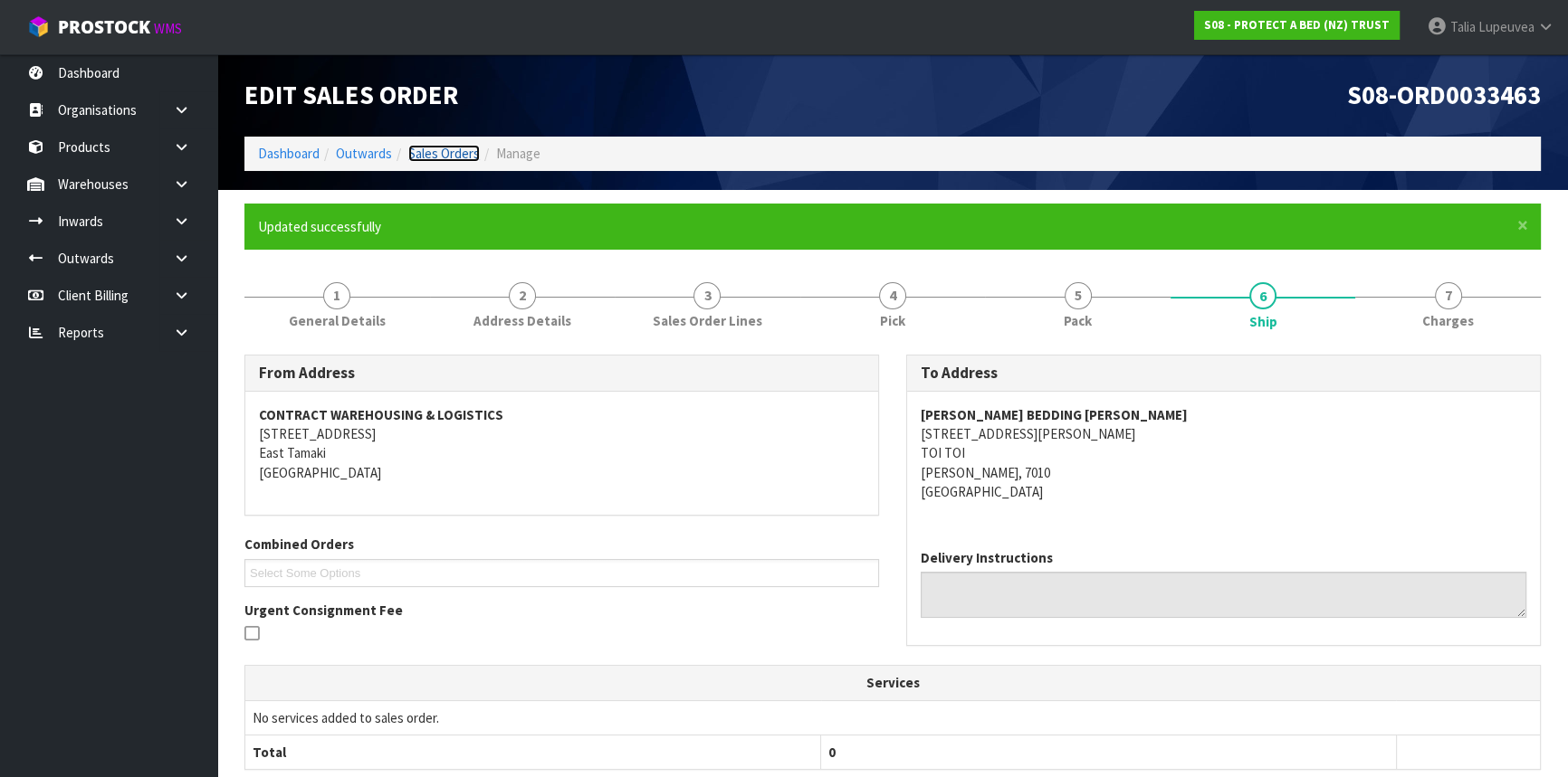
click at [434, 149] on link "Sales Orders" at bounding box center [444, 154] width 72 height 17
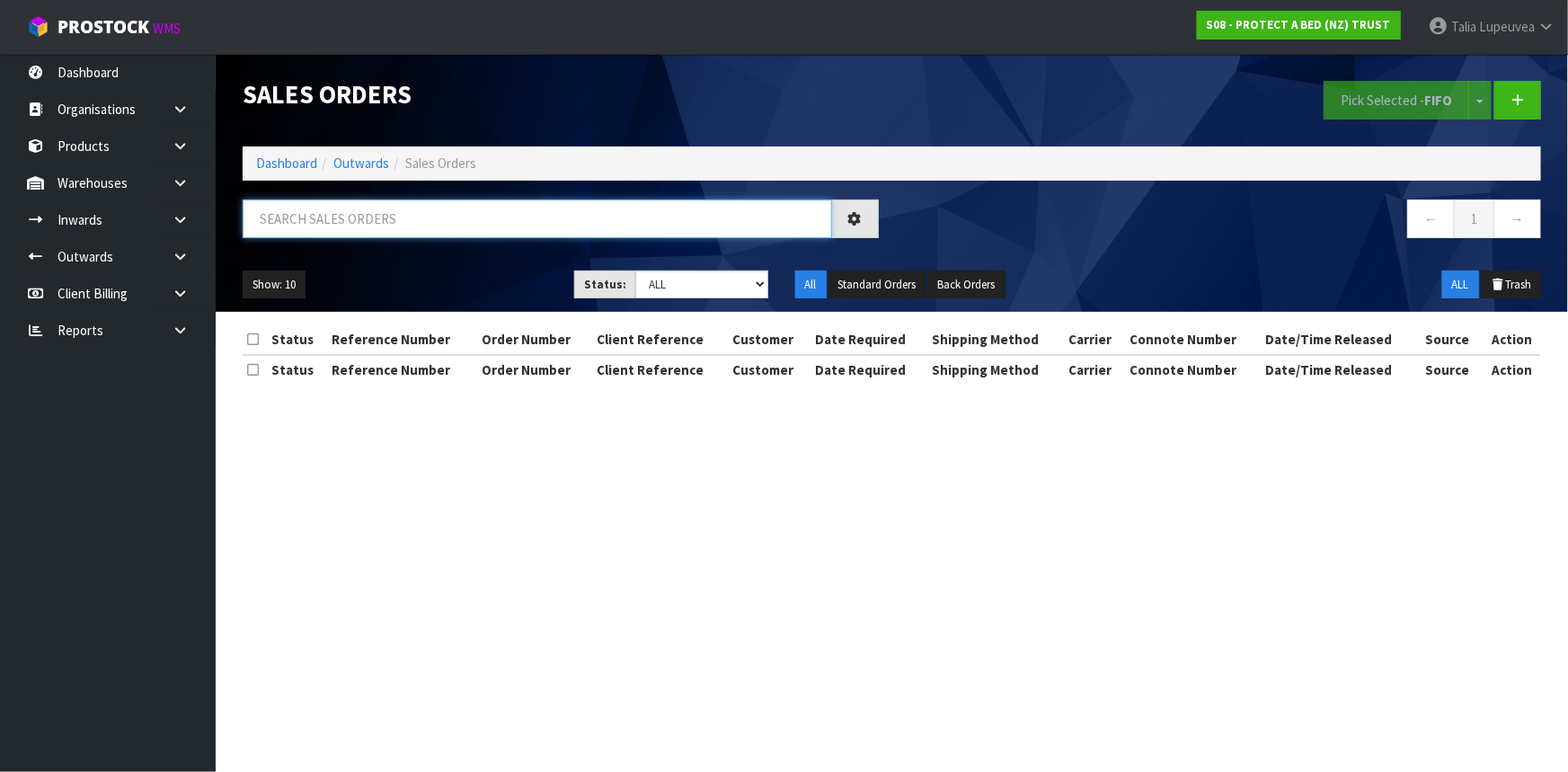
click at [275, 219] on input "text" at bounding box center [537, 219] width 589 height 38
type input "JOB-0412834"
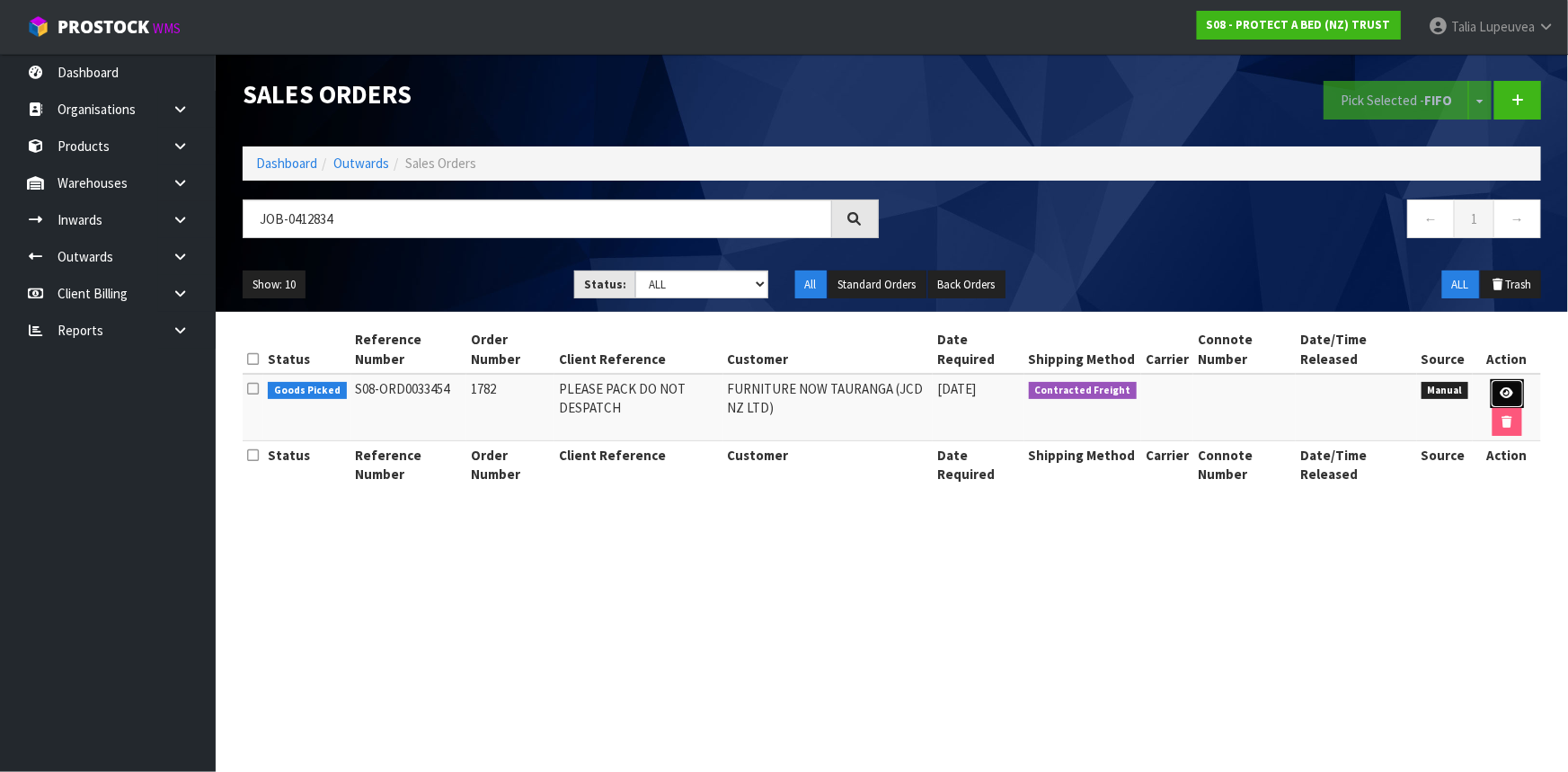
click at [1509, 391] on icon at bounding box center [1508, 394] width 13 height 12
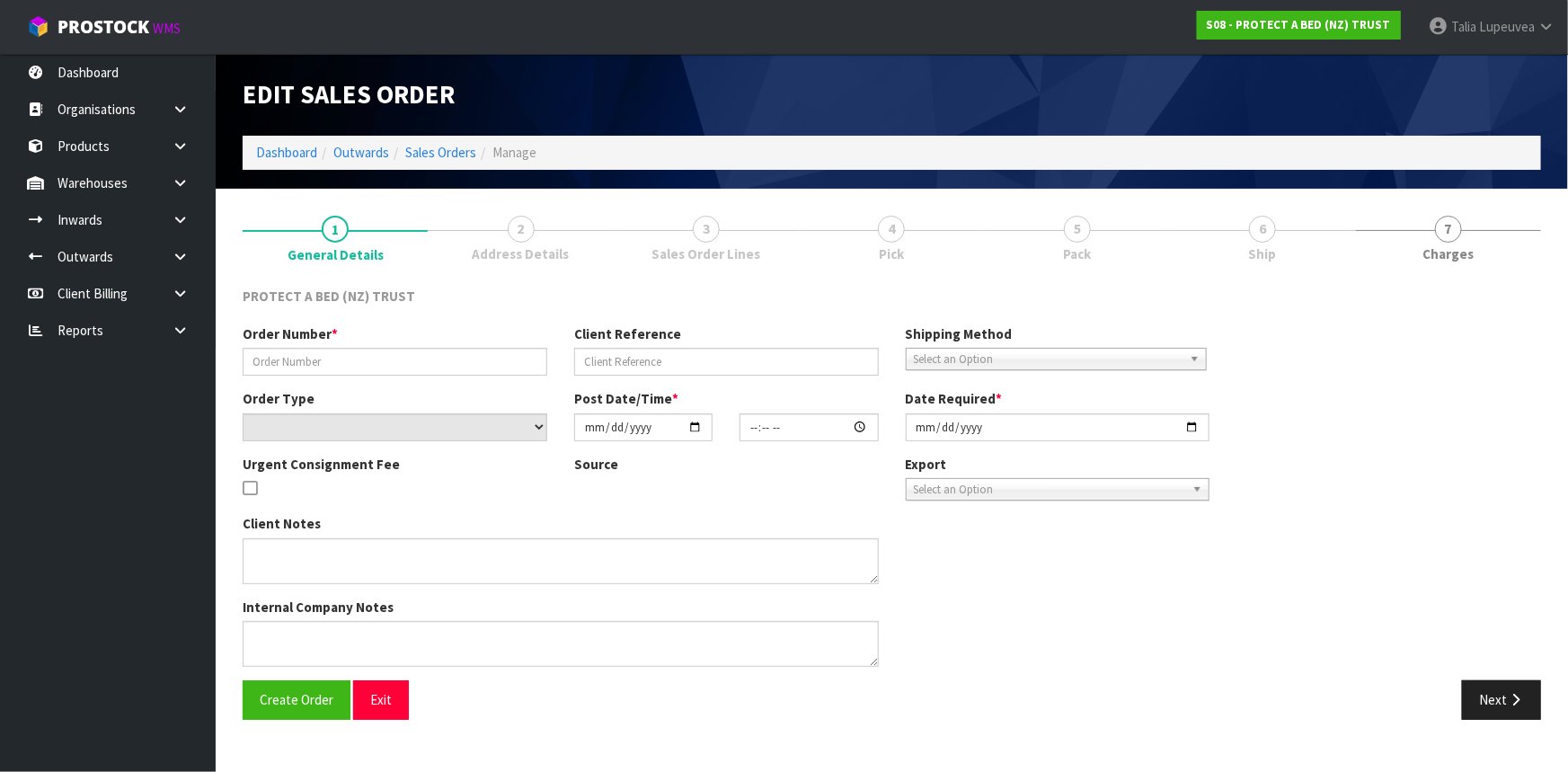
type input "1782"
type input "PLEASE PACK DO NOT DESPATCH"
select select "number:0"
type input "2025-09-16"
type input "10:10:00.000"
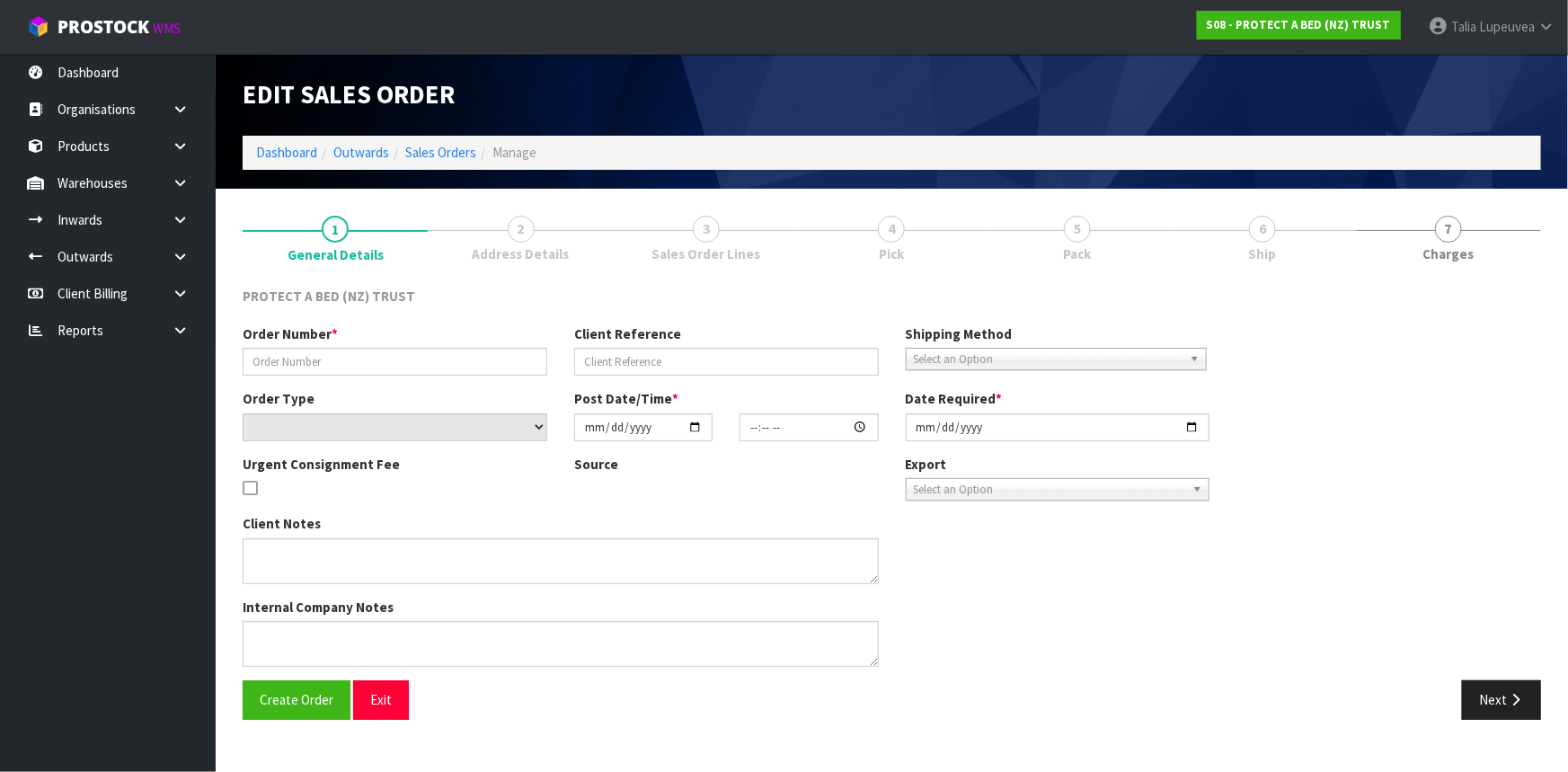
type input "2025-09-16"
type textarea "WAITING FOR PAYMENT FROM CUSTOMER"
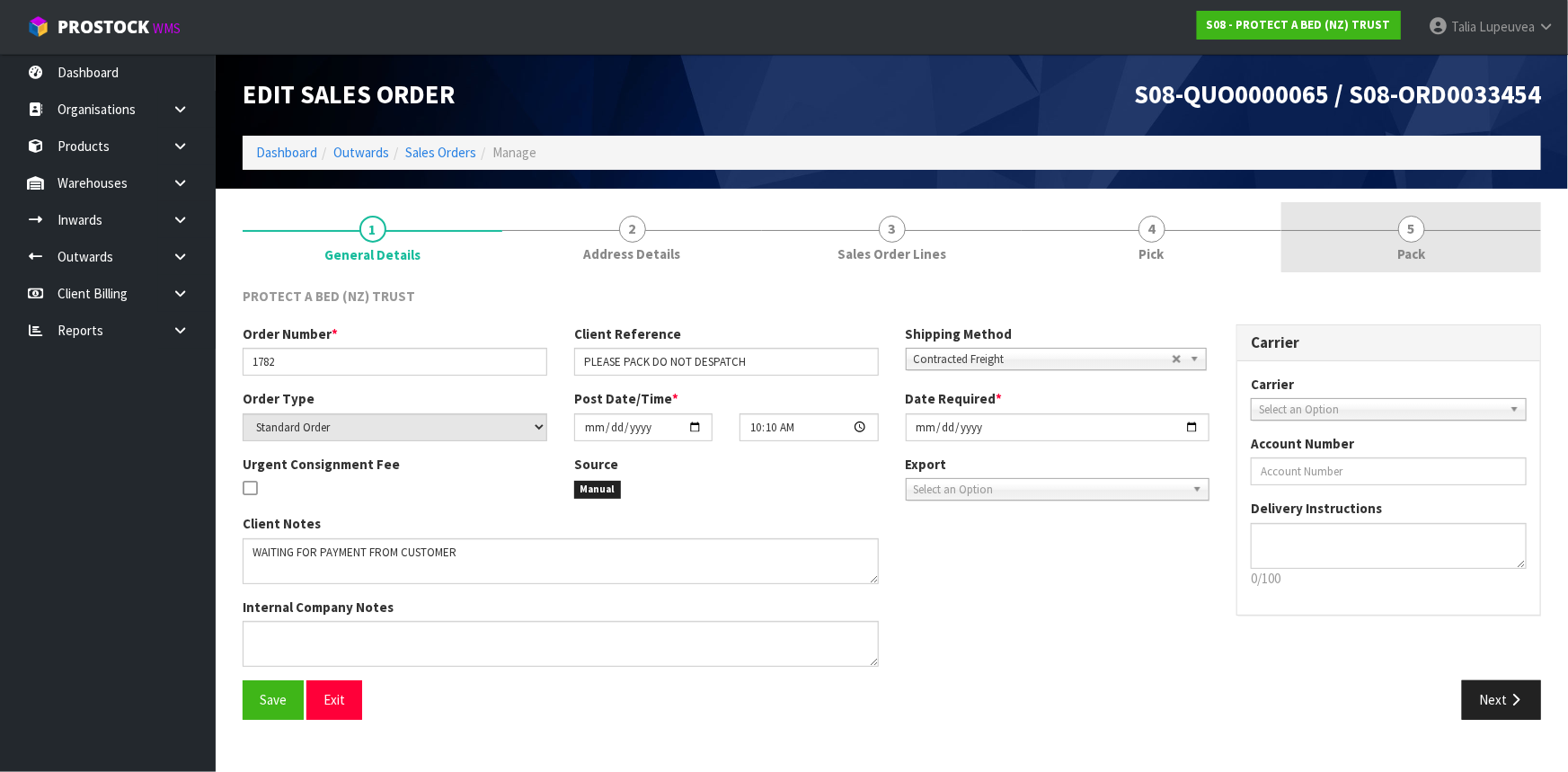
click at [1440, 252] on link "5 Pack" at bounding box center [1411, 238] width 260 height 71
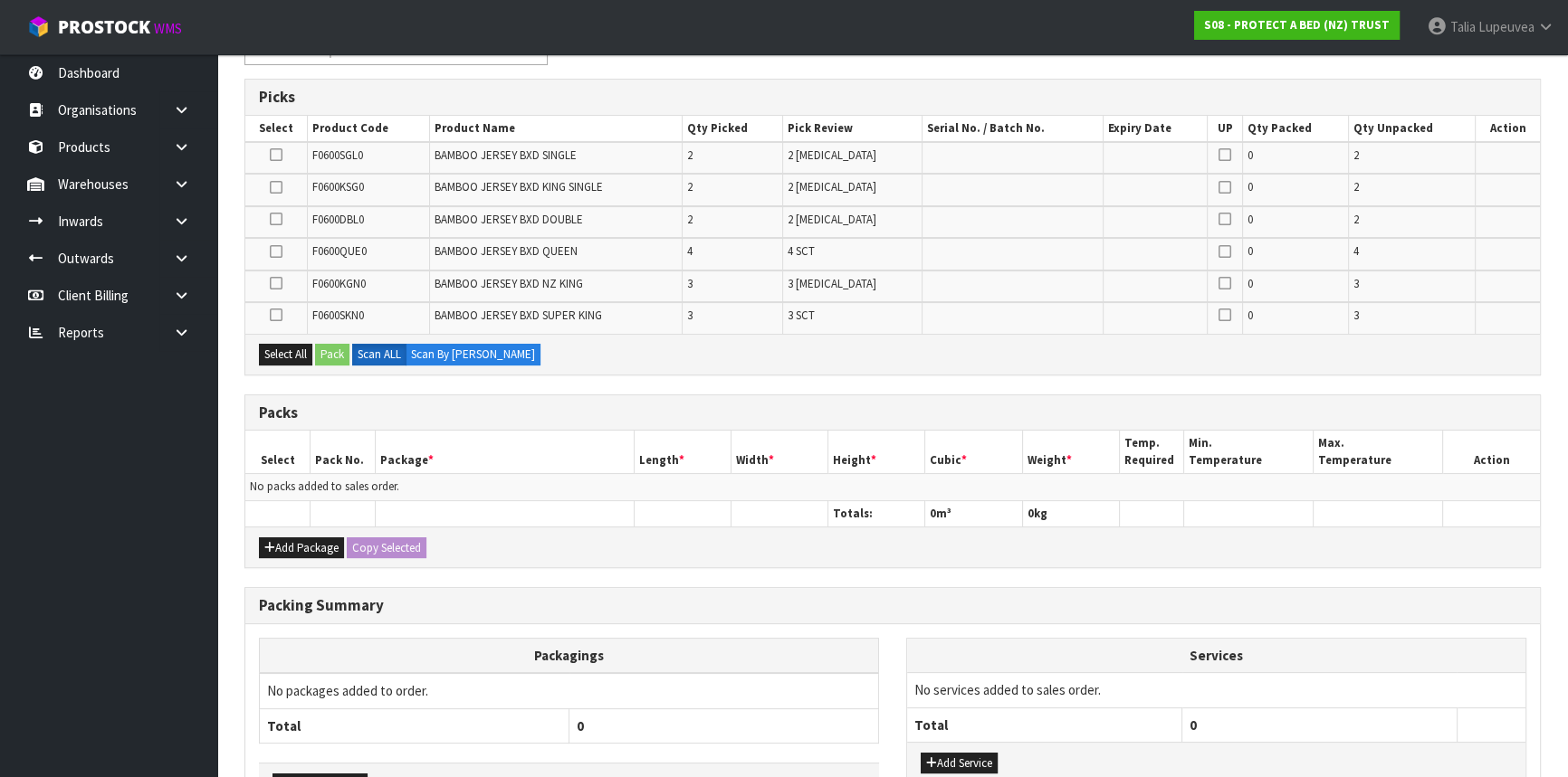
scroll to position [329, 0]
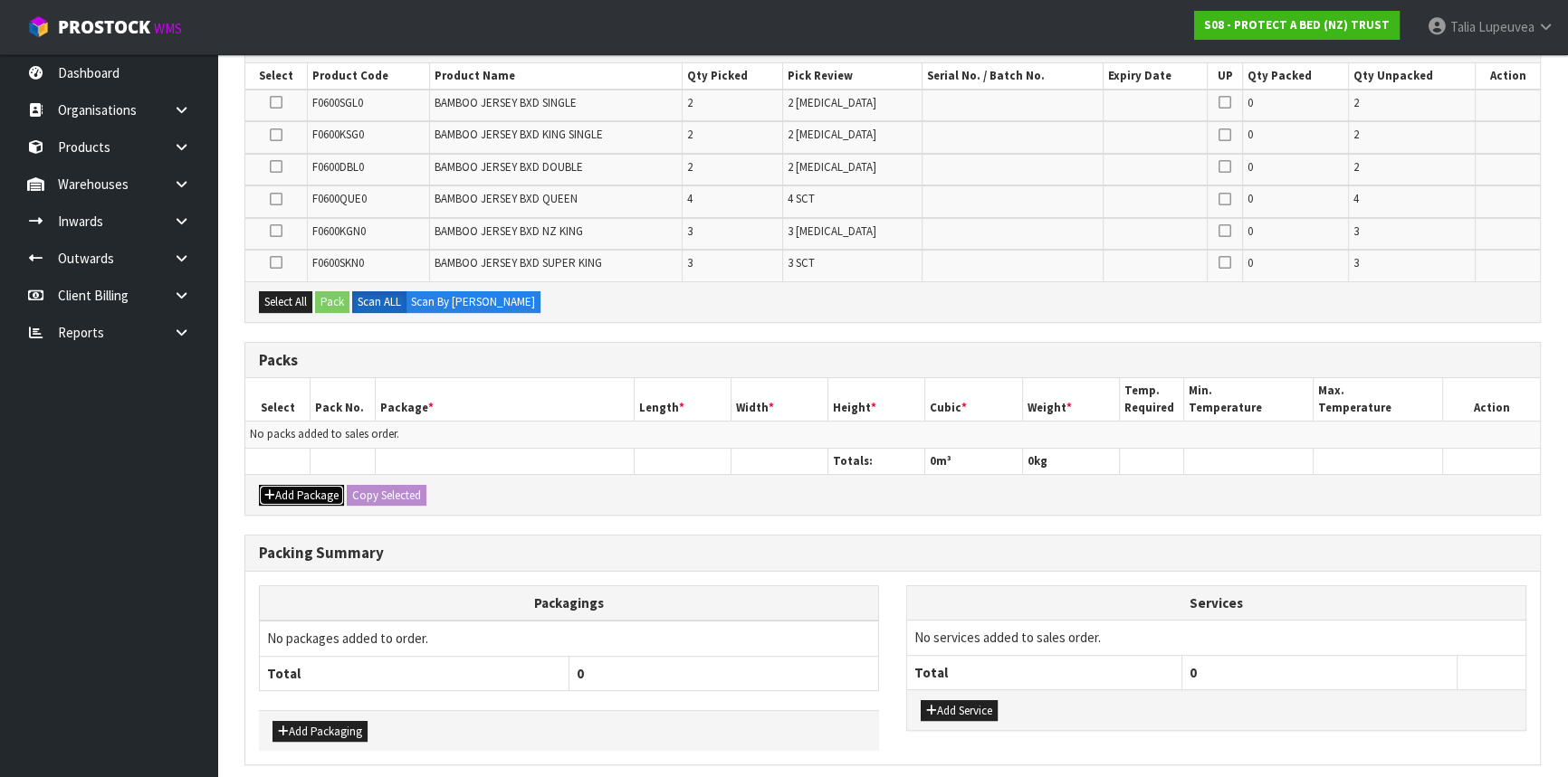
click at [293, 489] on button "Add Package" at bounding box center [302, 496] width 85 height 21
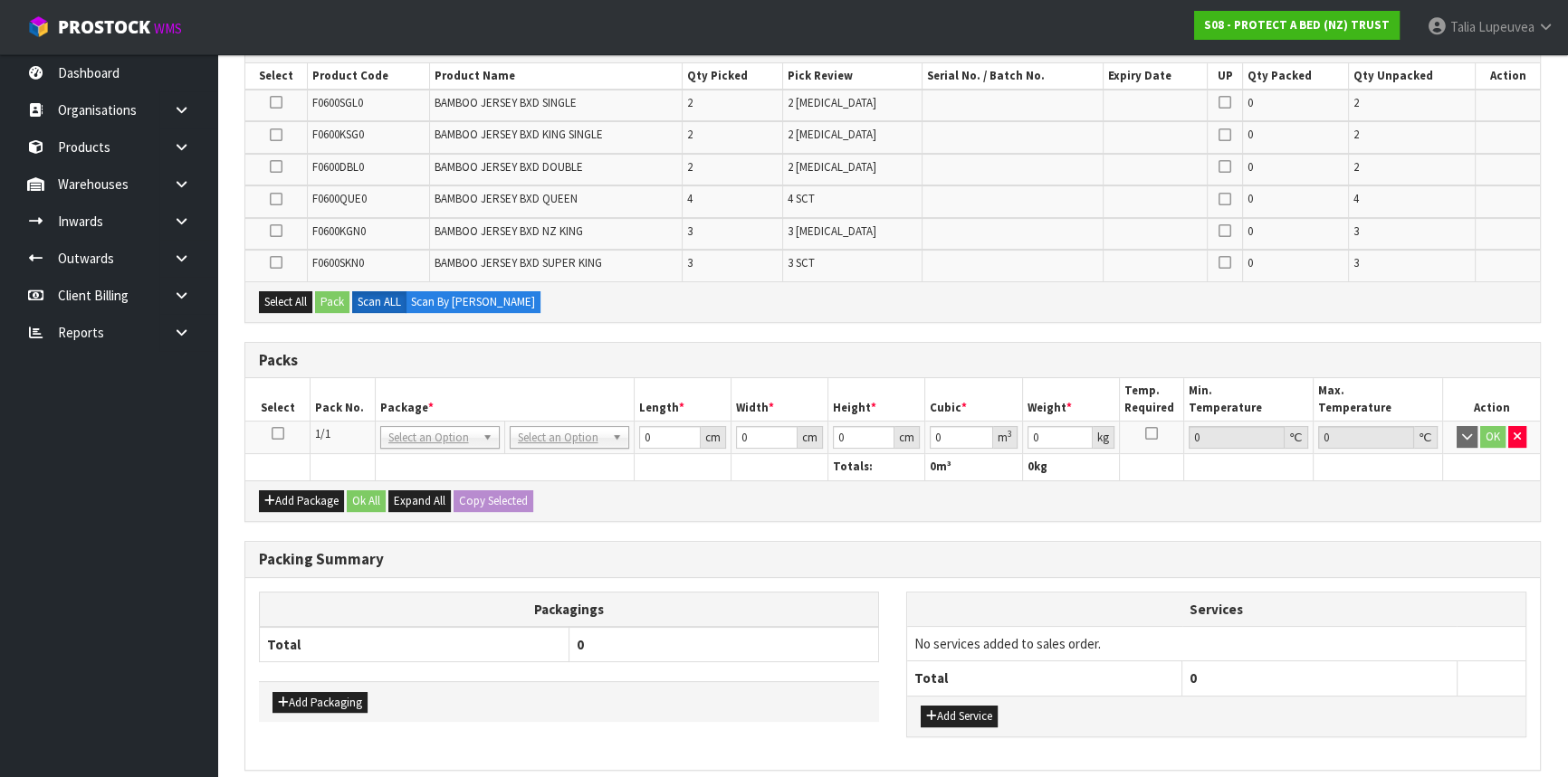
click at [274, 433] on icon at bounding box center [277, 433] width 13 height 1
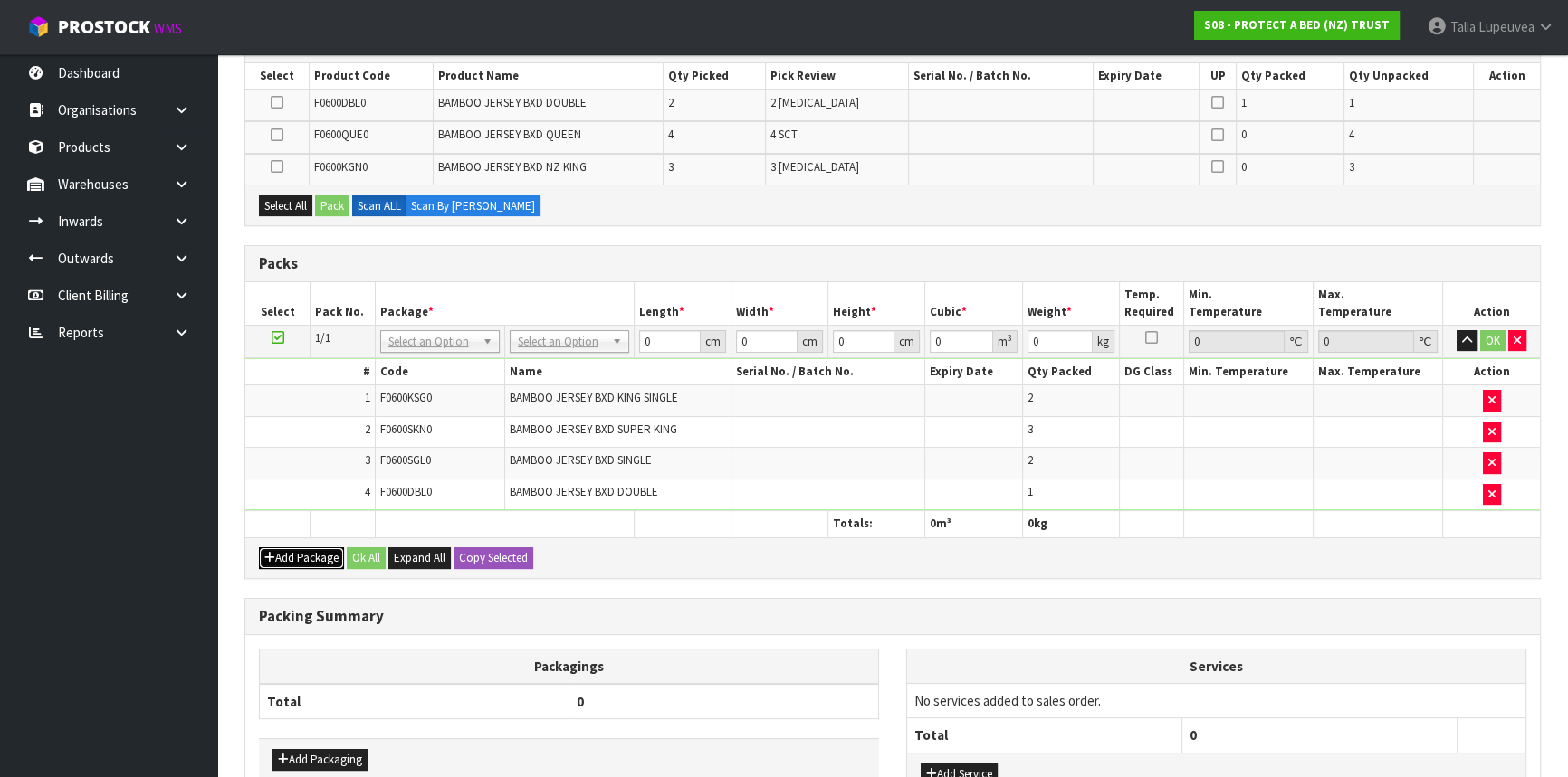
click at [305, 549] on button "Add Package" at bounding box center [302, 558] width 85 height 21
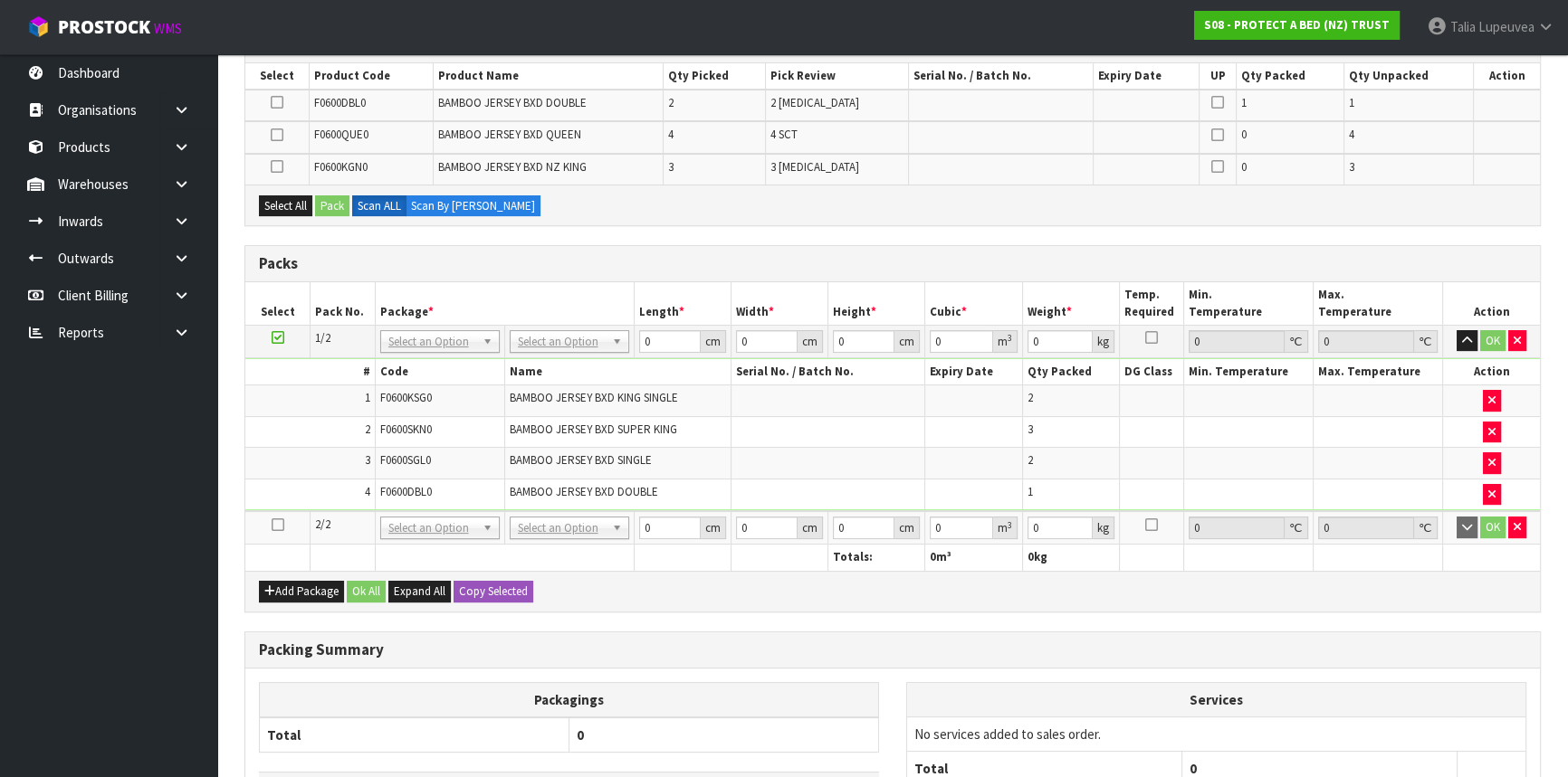
click at [276, 525] on icon at bounding box center [277, 525] width 13 height 1
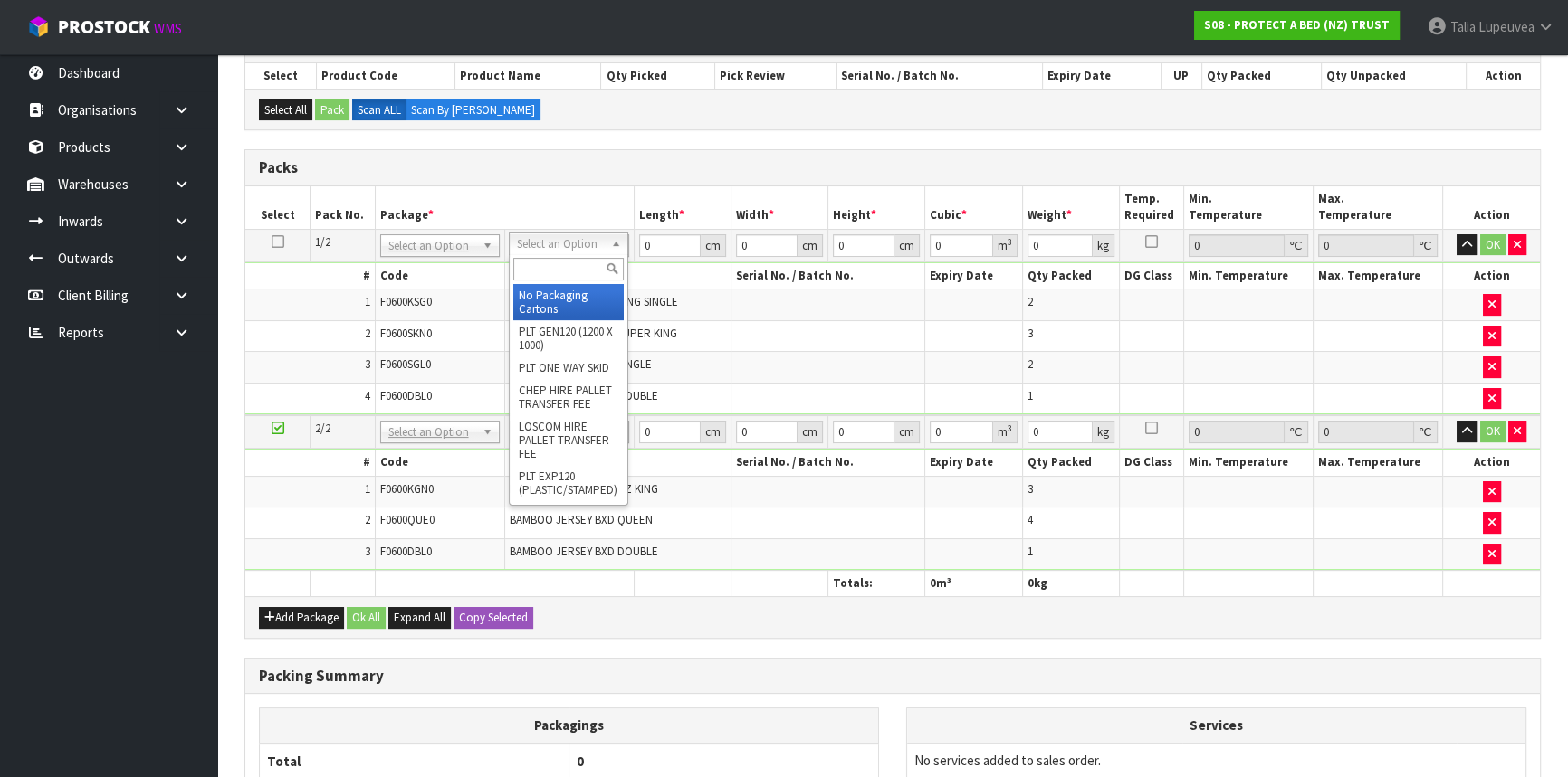
click at [557, 263] on input "text" at bounding box center [568, 269] width 110 height 22
type input "OC"
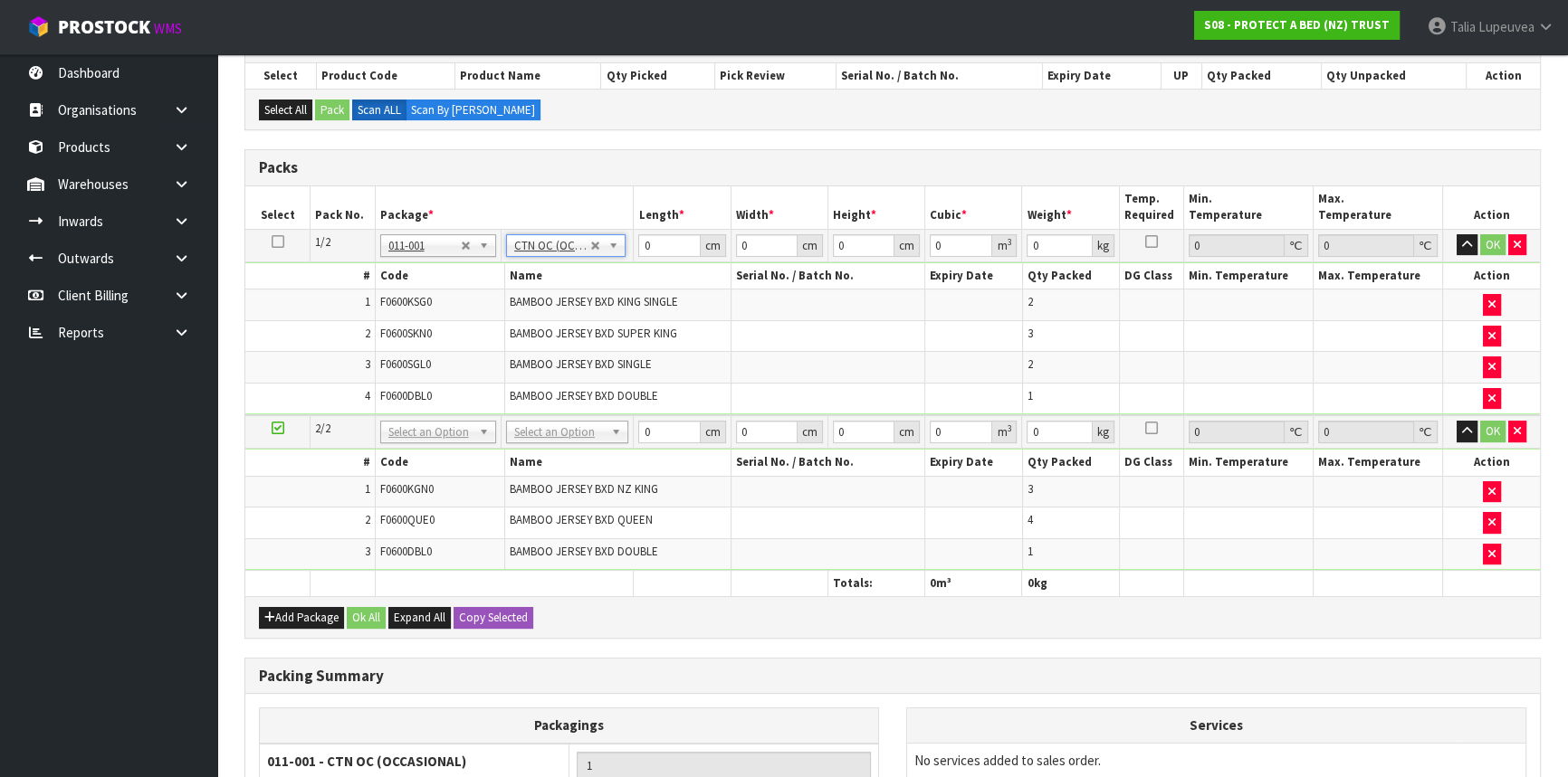
type input "6.56"
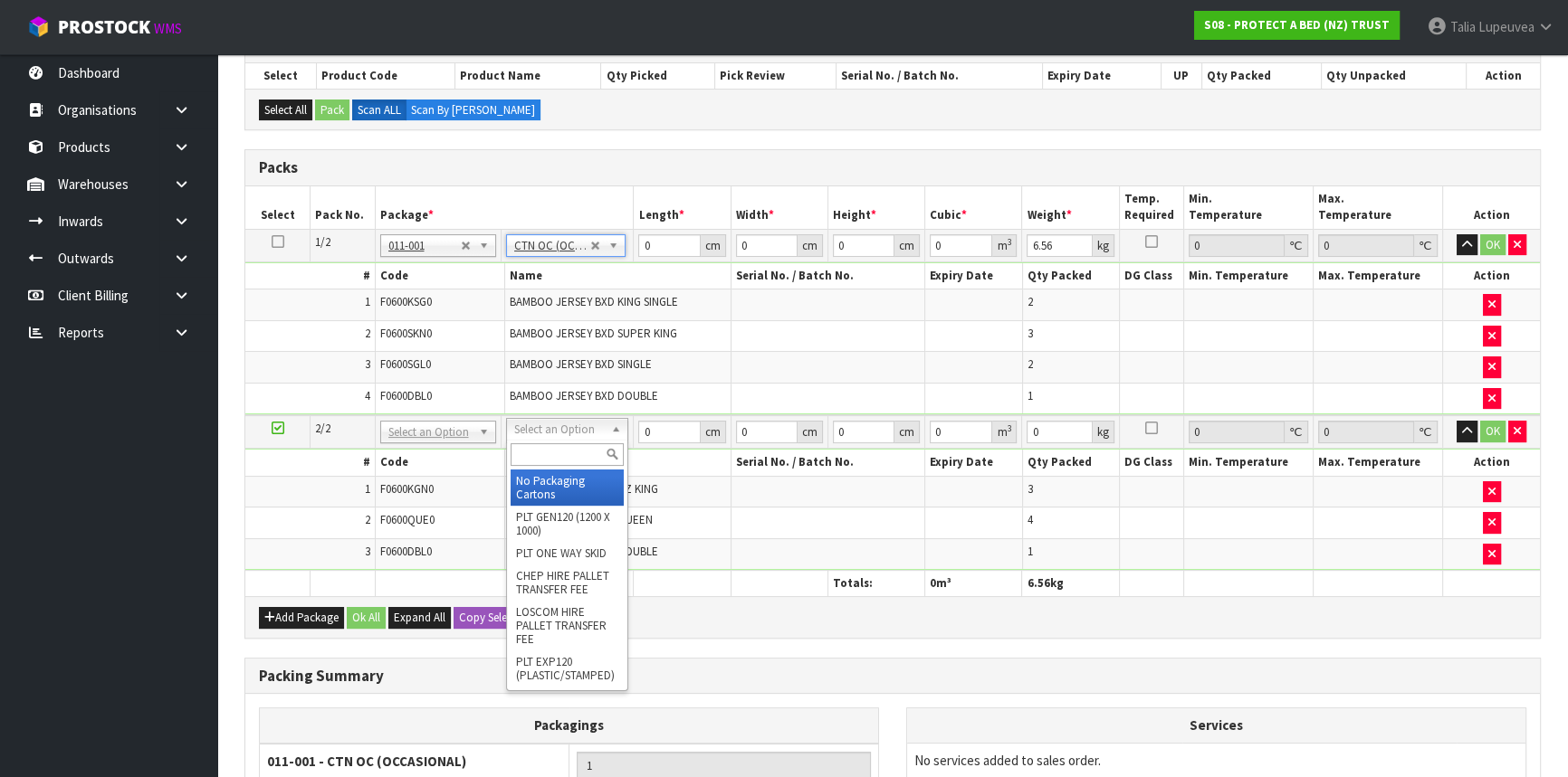
click at [577, 449] on input "text" at bounding box center [566, 454] width 113 height 22
type input "OC"
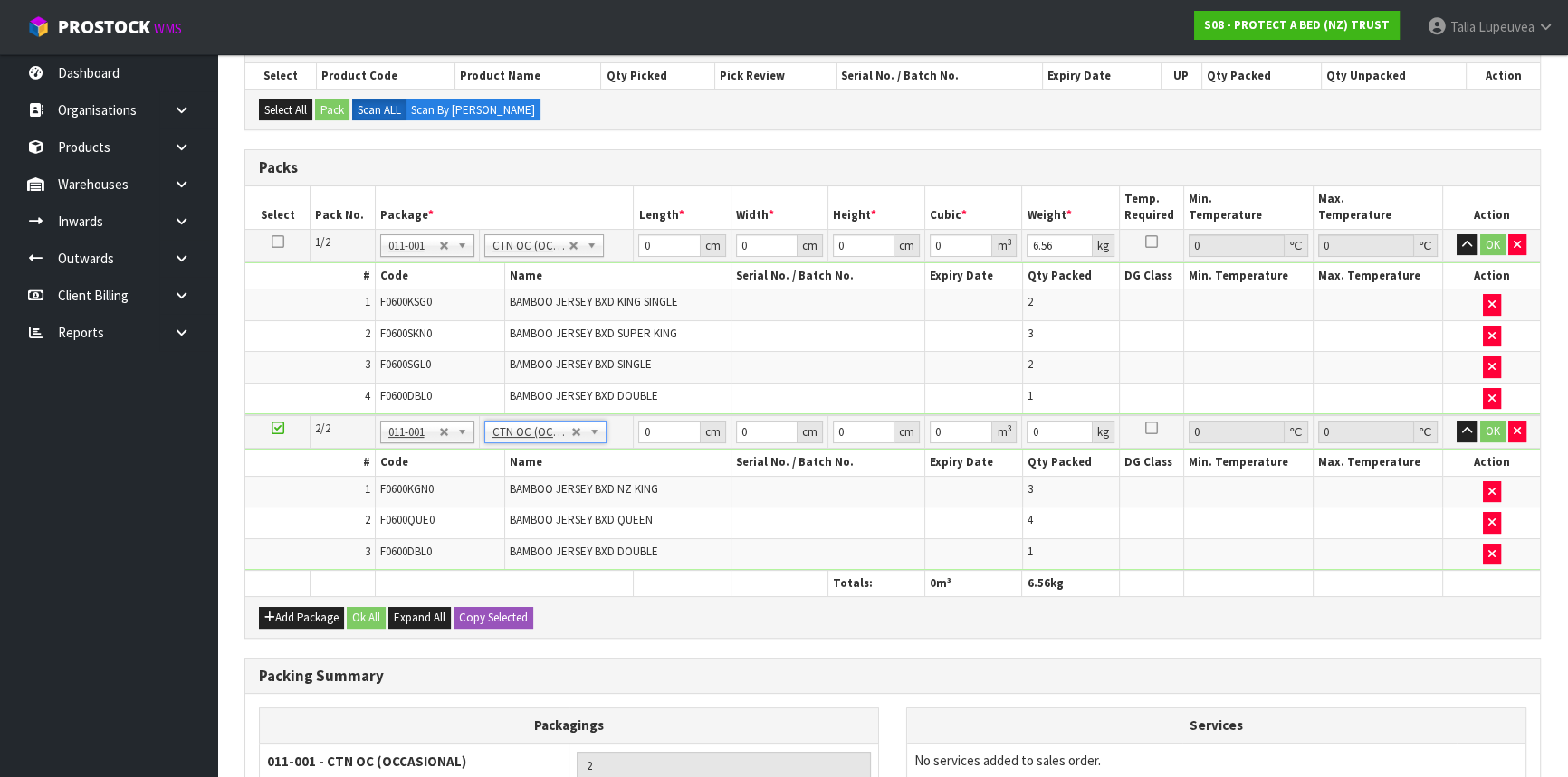
type input "2"
type input "7.32"
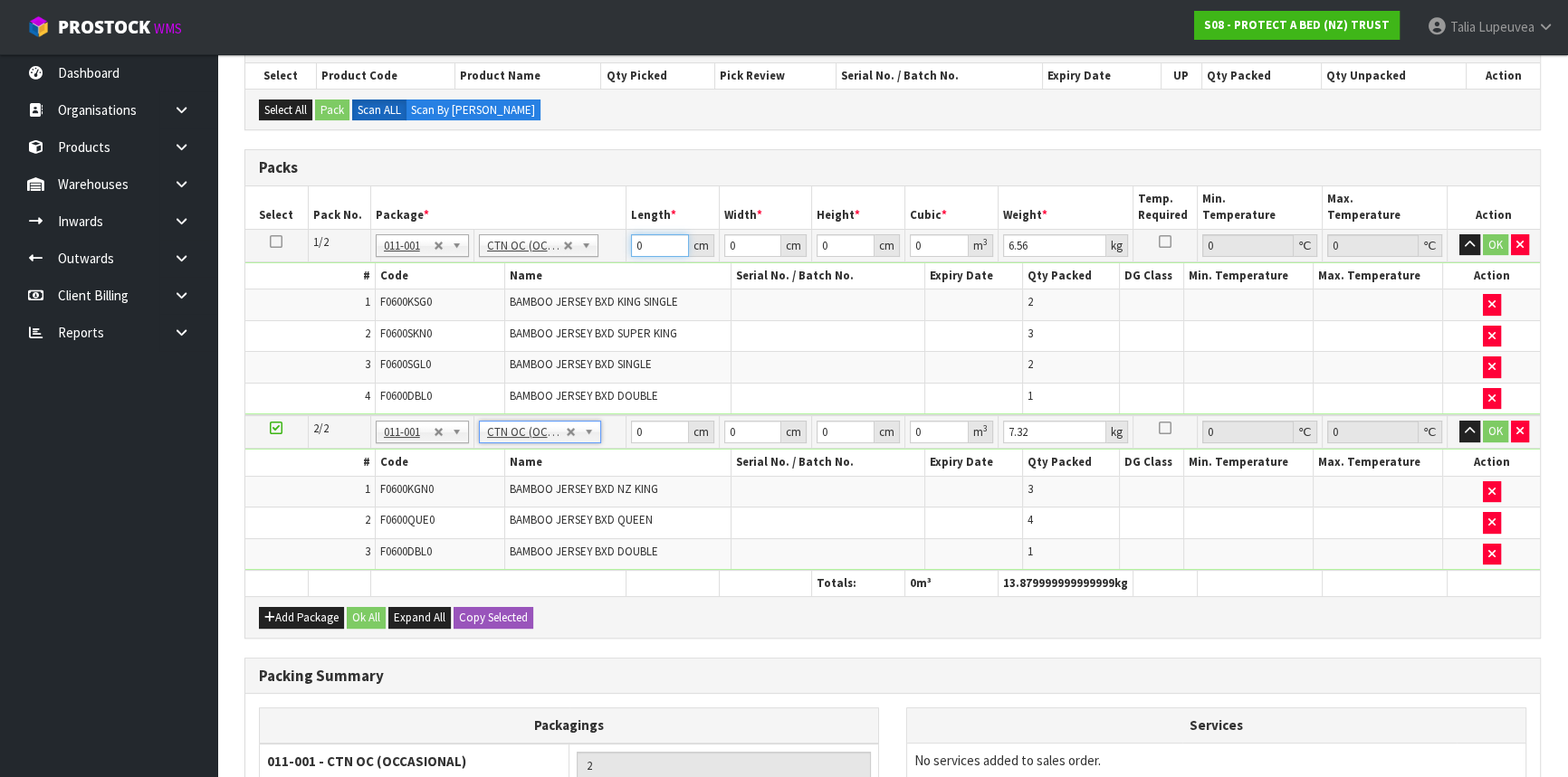
drag, startPoint x: 632, startPoint y: 254, endPoint x: 619, endPoint y: 262, distance: 15.3
click at [619, 262] on tbody "1/2 NONE 007-001 007-002 007-004 007-009 007-013 007-014 007-015 007-017 007-01…" at bounding box center [892, 322] width 1294 height 187
type input "61"
type input "41"
type input "3"
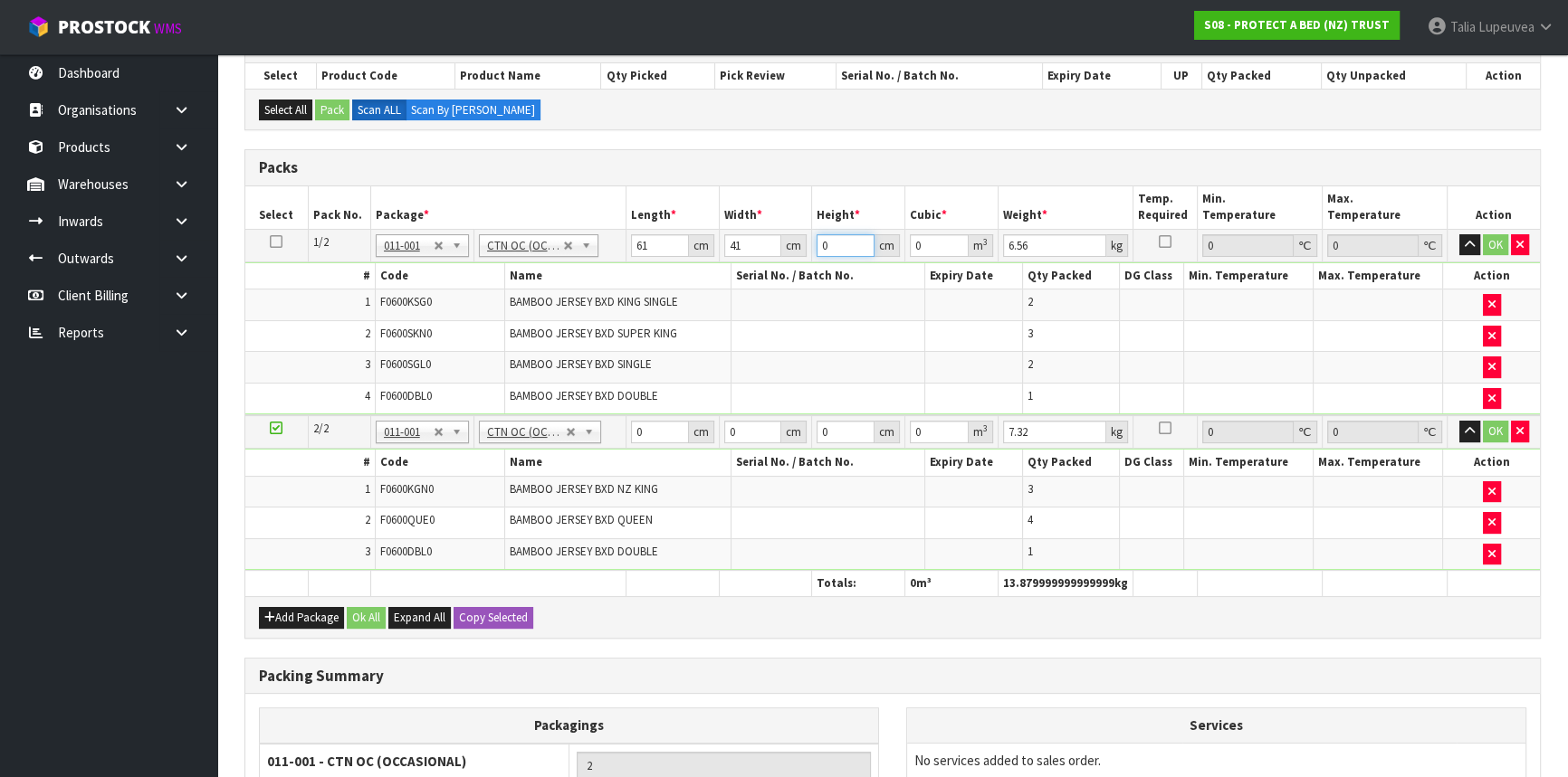
type input "0.007503"
type input "34"
type input "0.085034"
type input "34"
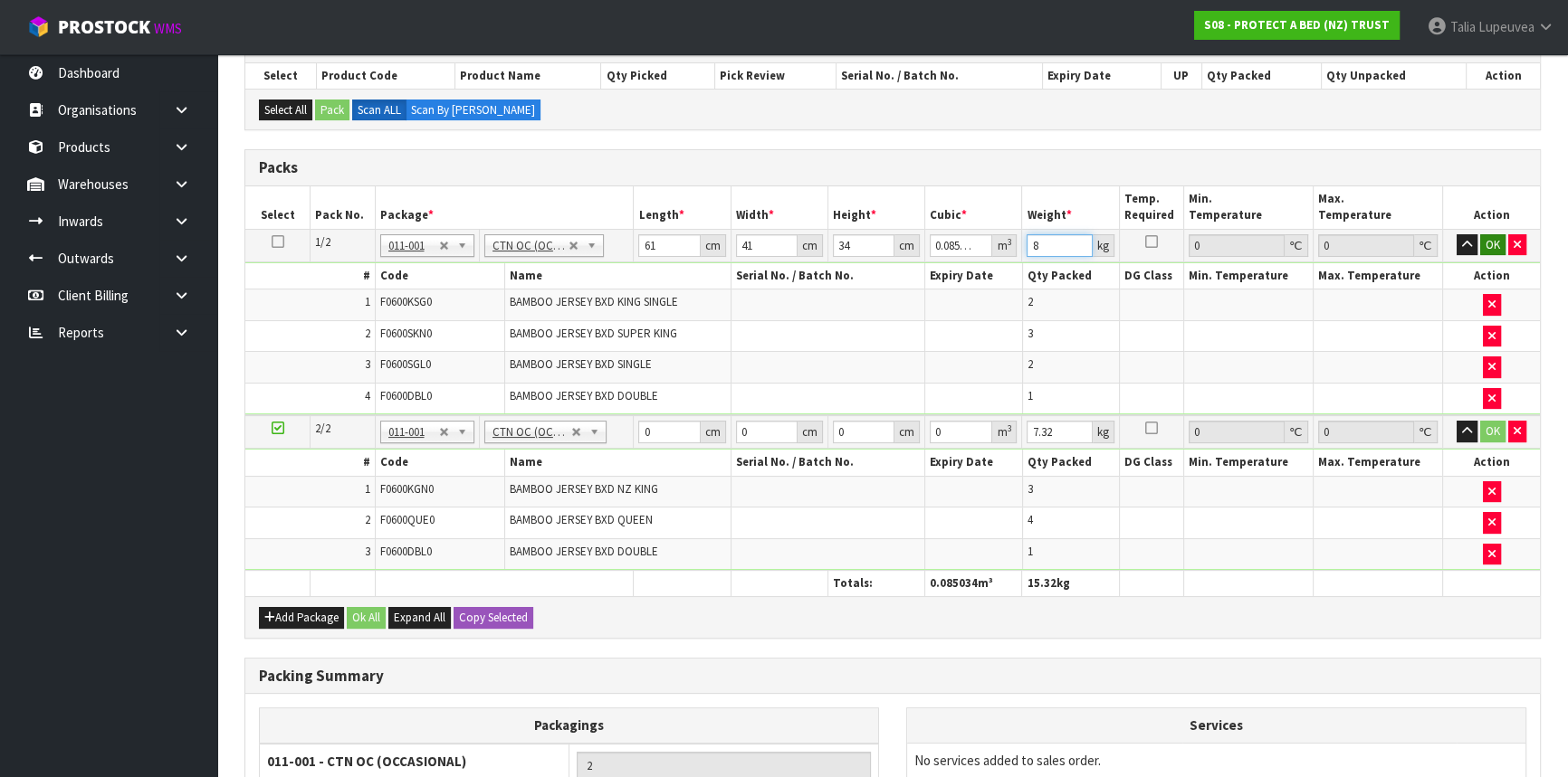
type input "8"
click at [1493, 245] on button "OK" at bounding box center [1493, 245] width 25 height 21
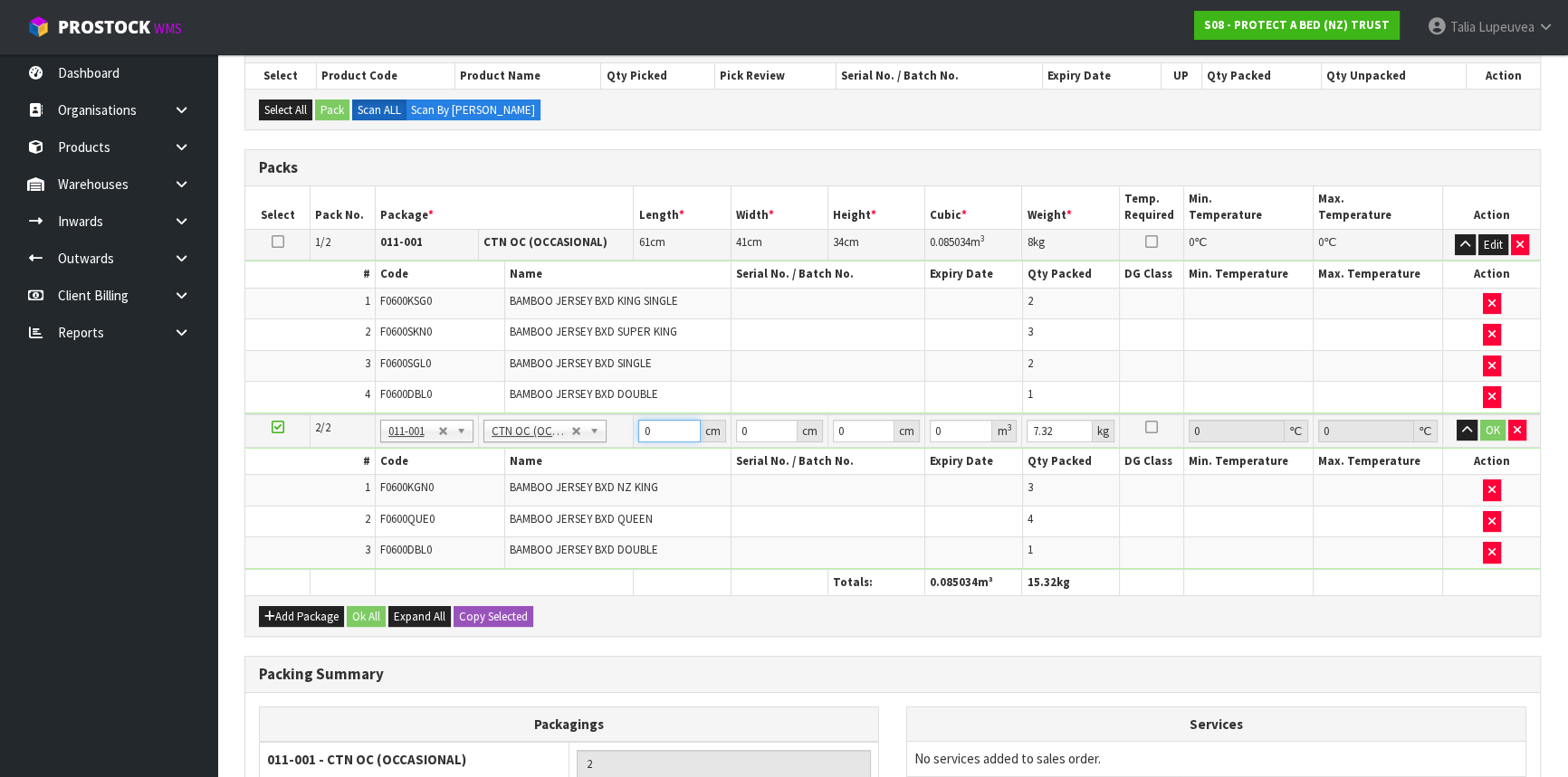
click at [617, 426] on tr "2/2 NONE 007-001 007-002 007-004 007-009 007-013 007-014 007-015 007-017 007-01…" at bounding box center [892, 431] width 1294 height 34
type input "59"
type input "40"
type input "3"
type input "0.00708"
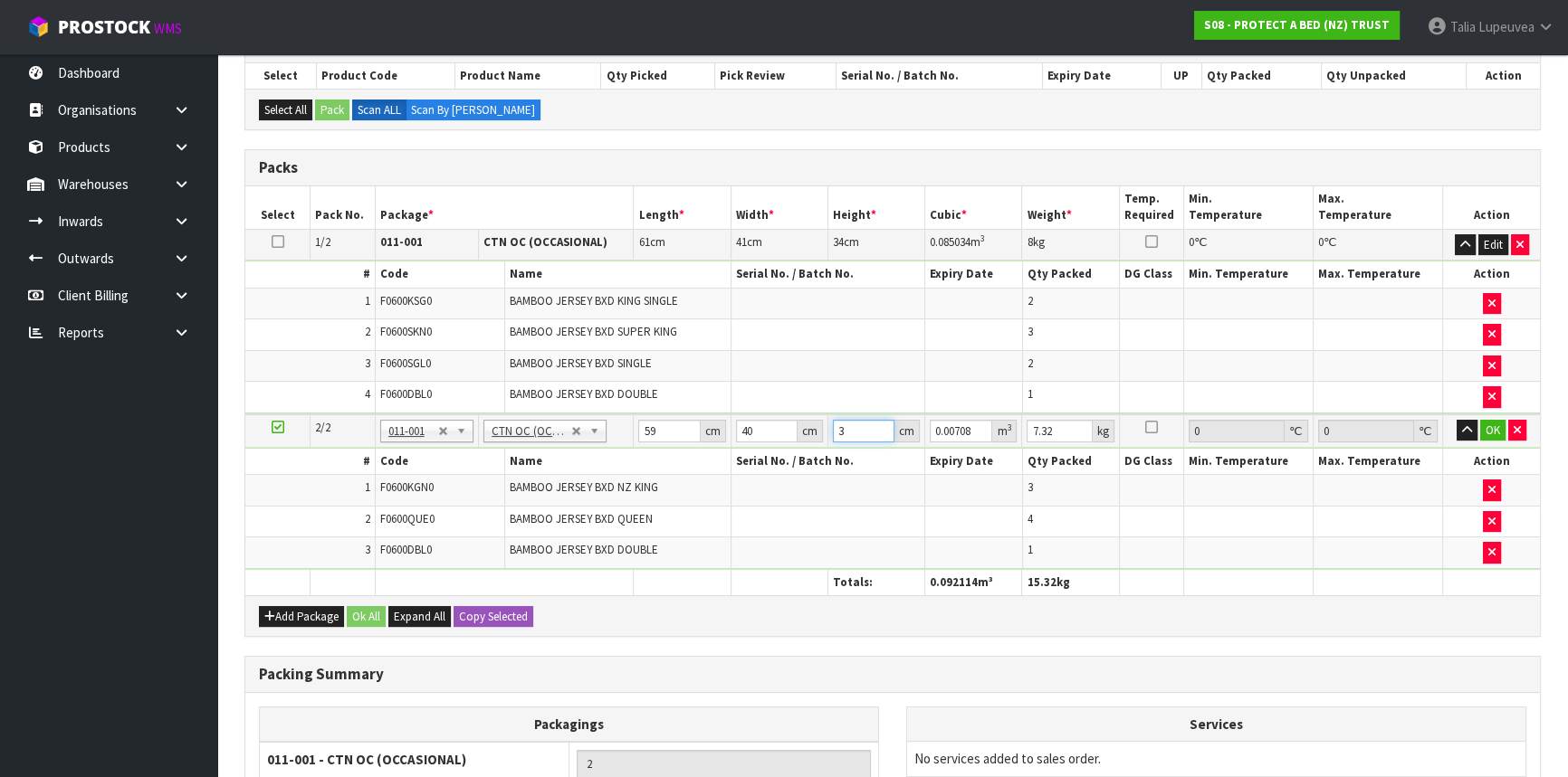
type input "32"
type input "0.07552"
type input "32"
type input "9"
click at [1480, 433] on button "OK" at bounding box center [1493, 430] width 25 height 21
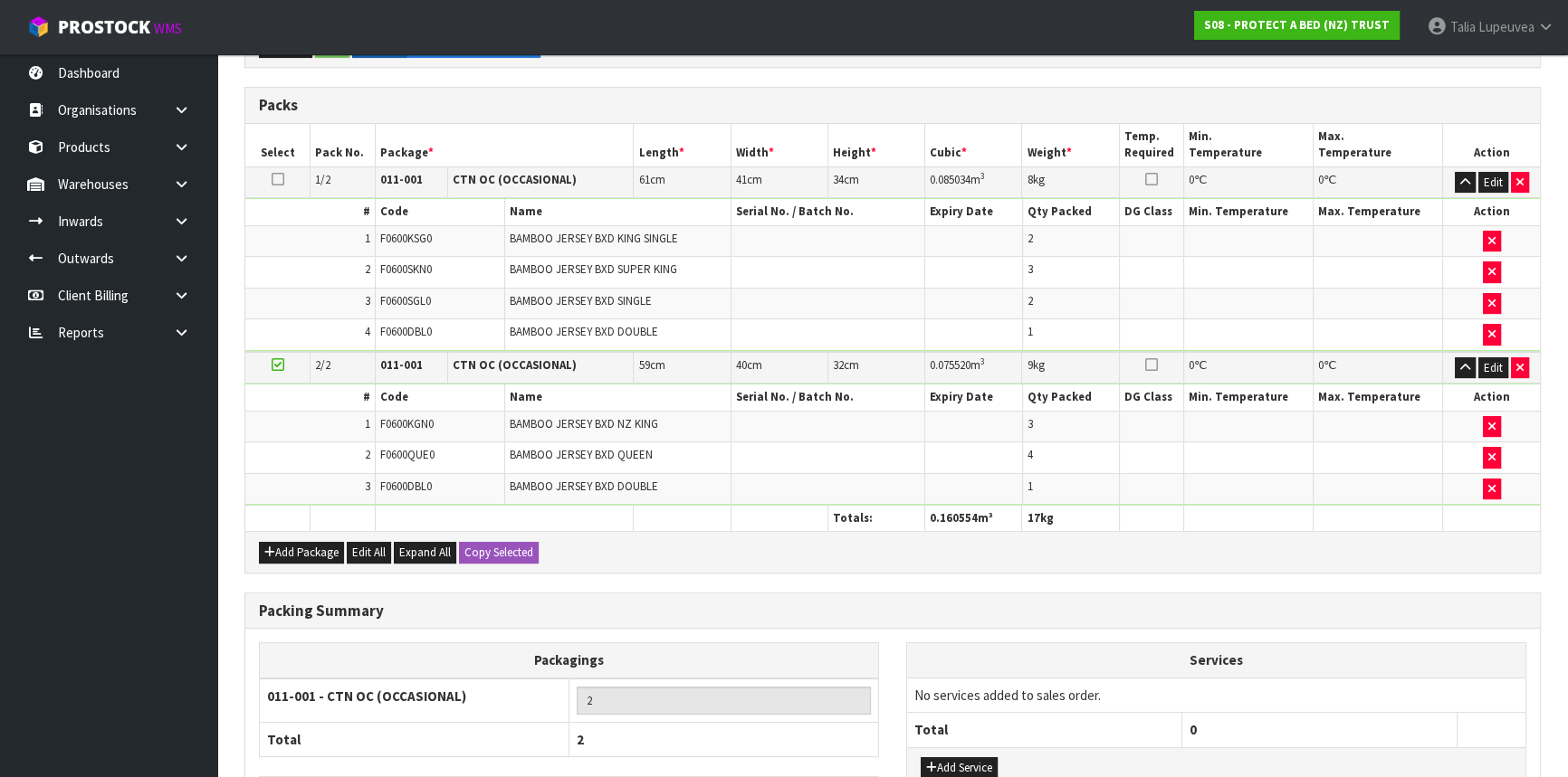
scroll to position [524, 0]
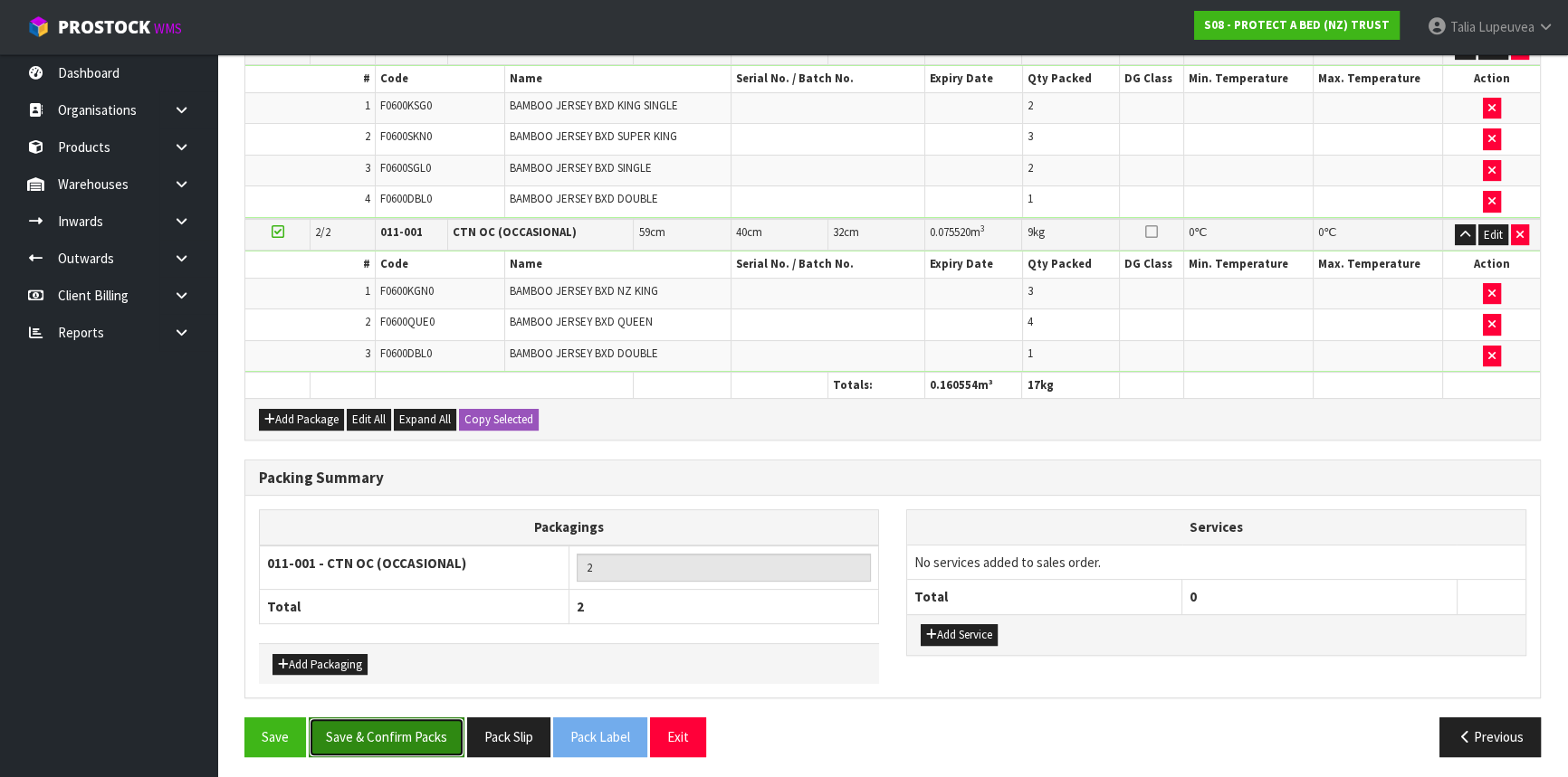
click at [369, 720] on button "Save & Confirm Packs" at bounding box center [386, 736] width 156 height 39
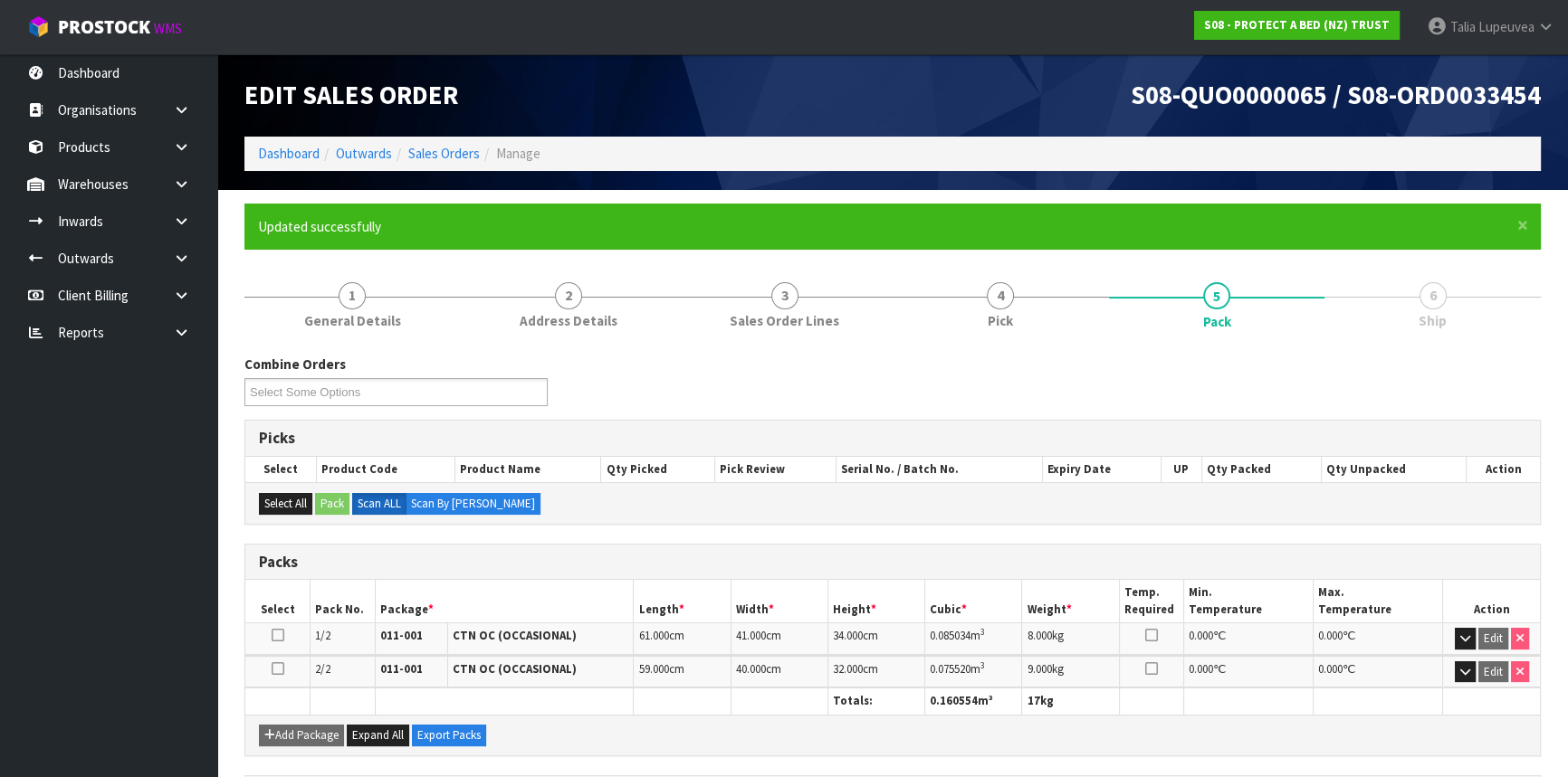
scroll to position [277, 0]
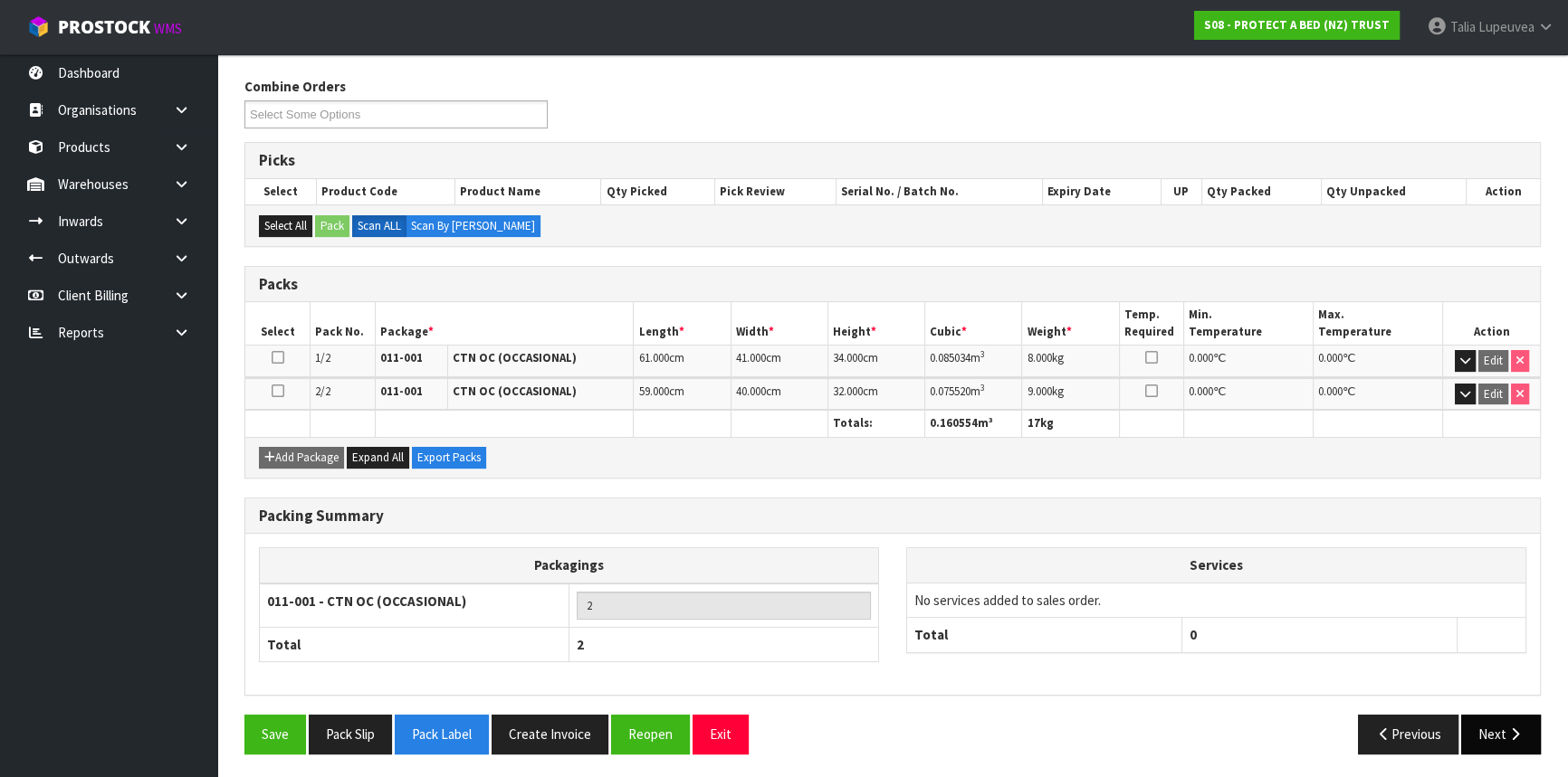
click at [1506, 735] on icon "button" at bounding box center [1515, 734] width 17 height 14
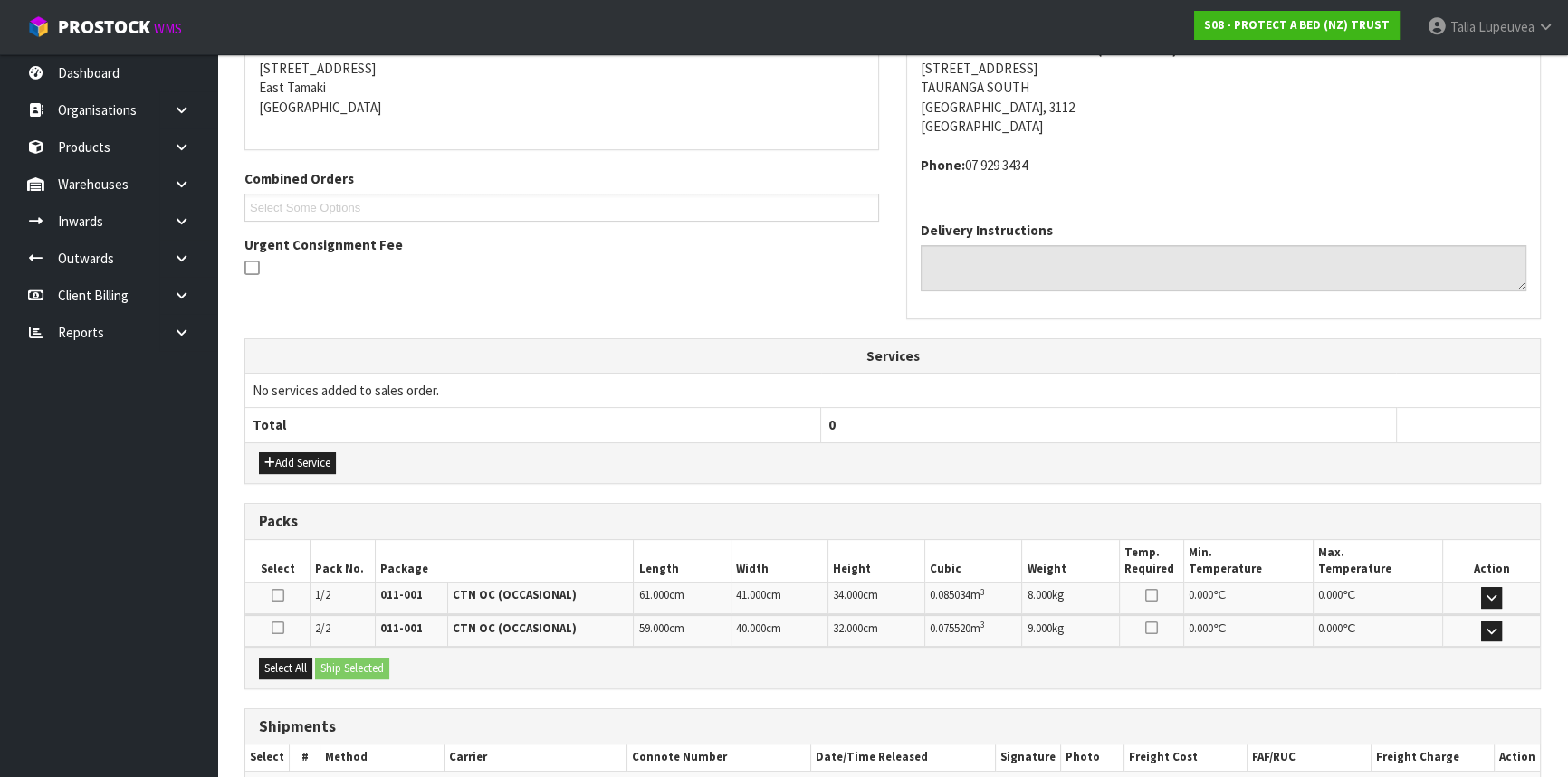
scroll to position [468, 0]
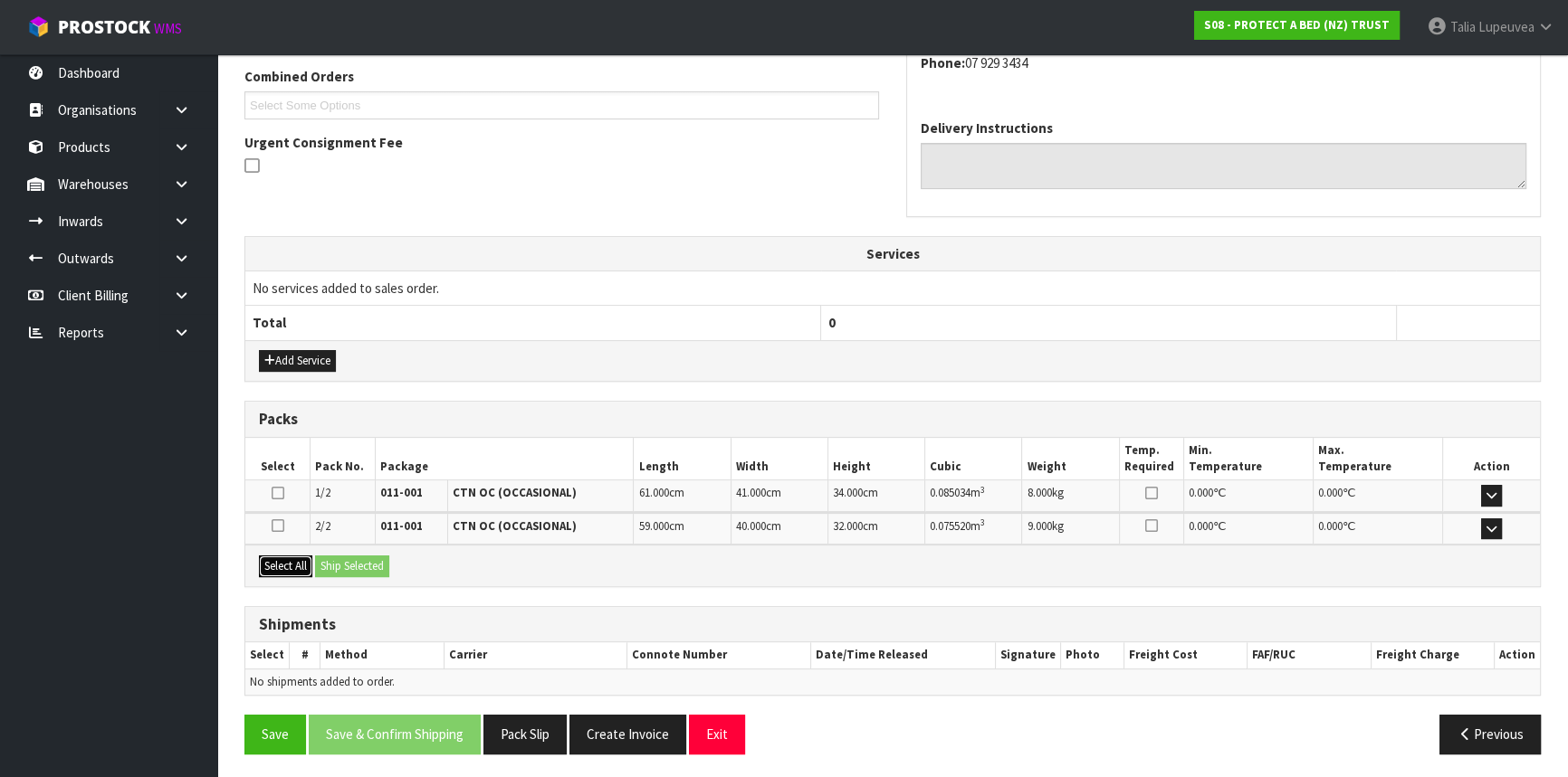
drag, startPoint x: 282, startPoint y: 566, endPoint x: 343, endPoint y: 561, distance: 61.2
click at [285, 566] on button "Select All" at bounding box center [285, 566] width 53 height 21
click at [348, 561] on button "Ship Selected" at bounding box center [352, 566] width 74 height 21
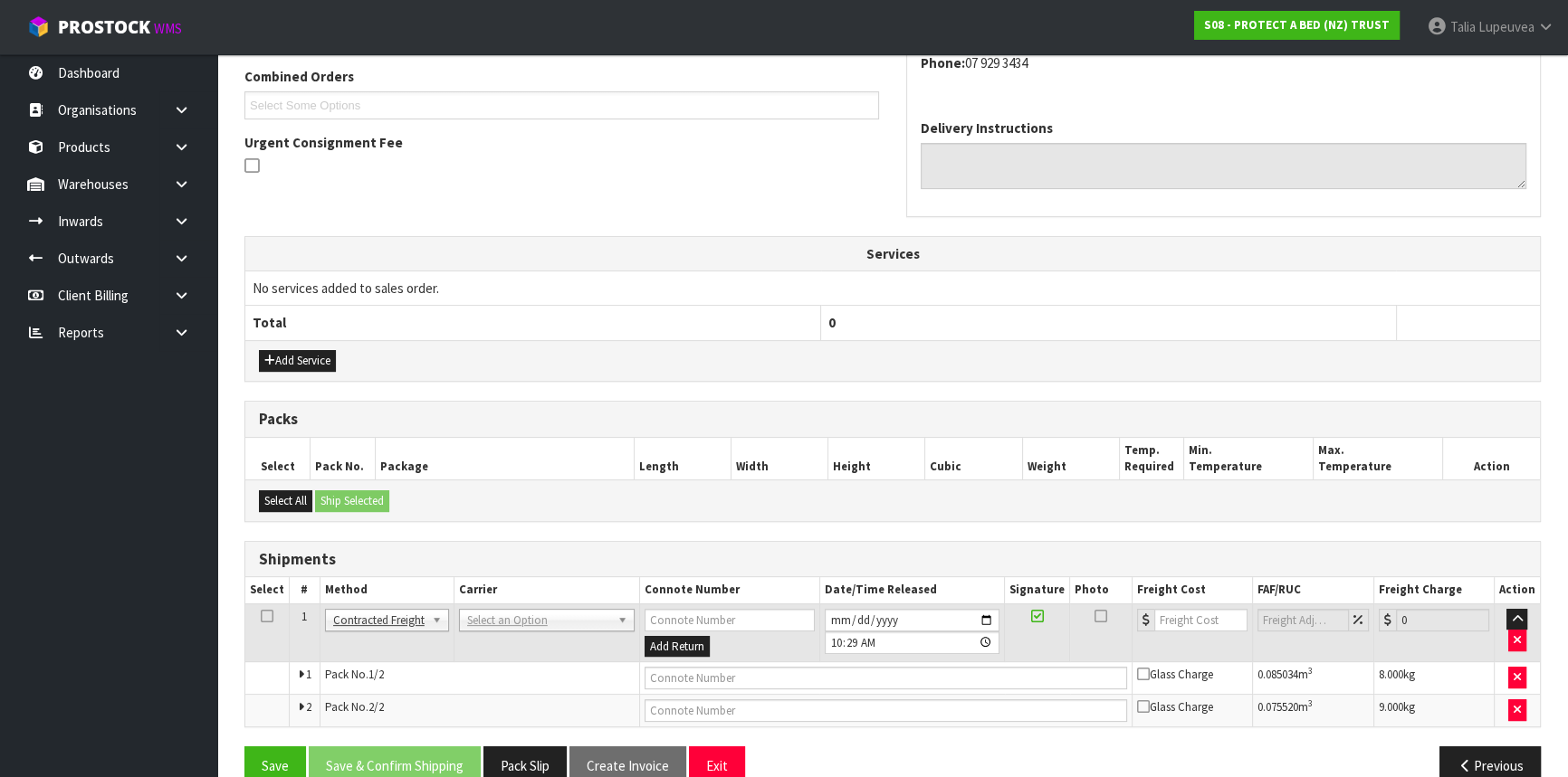
scroll to position [500, 0]
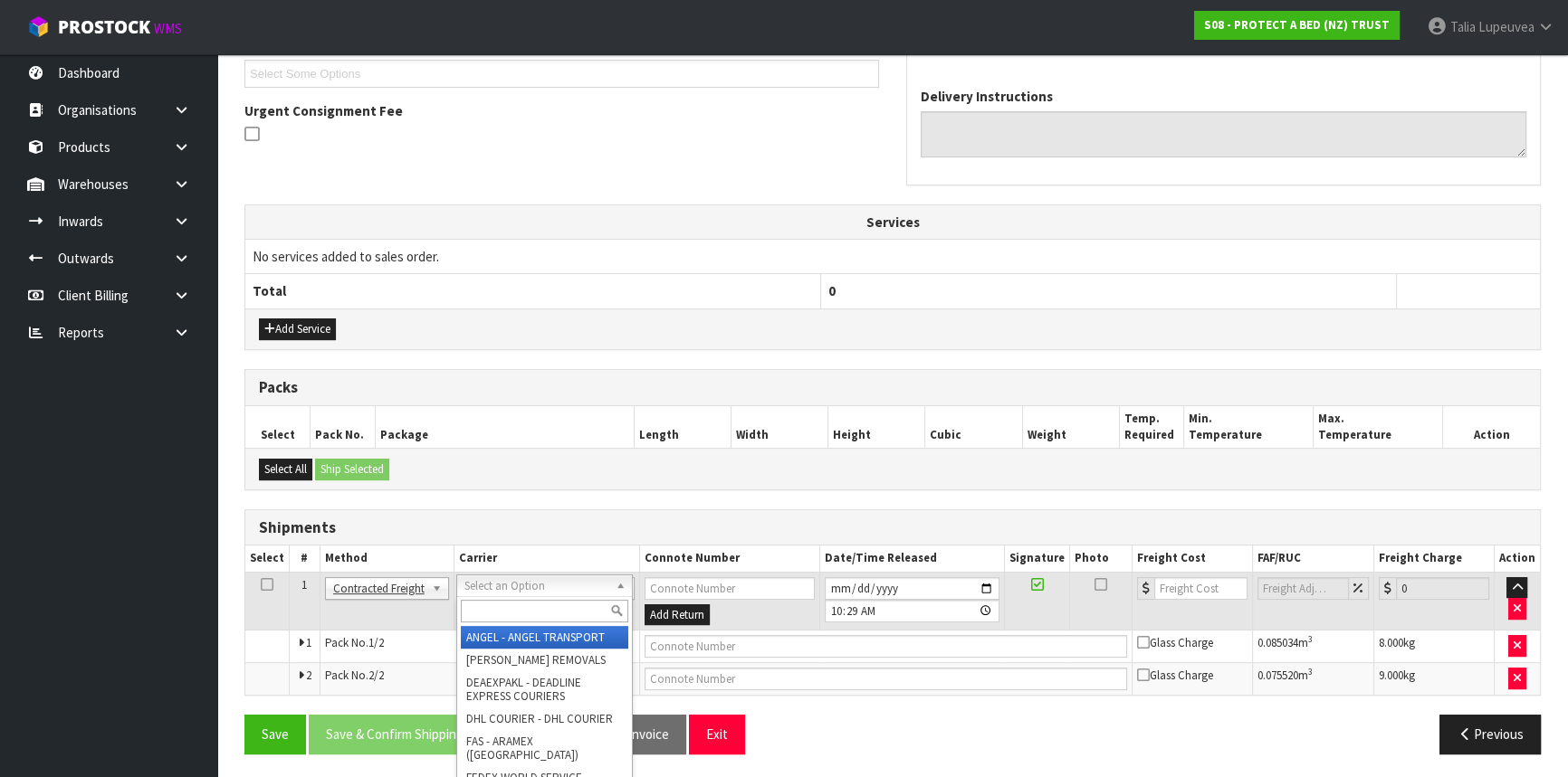
click at [547, 618] on input "text" at bounding box center [544, 611] width 167 height 22
type input "NZP"
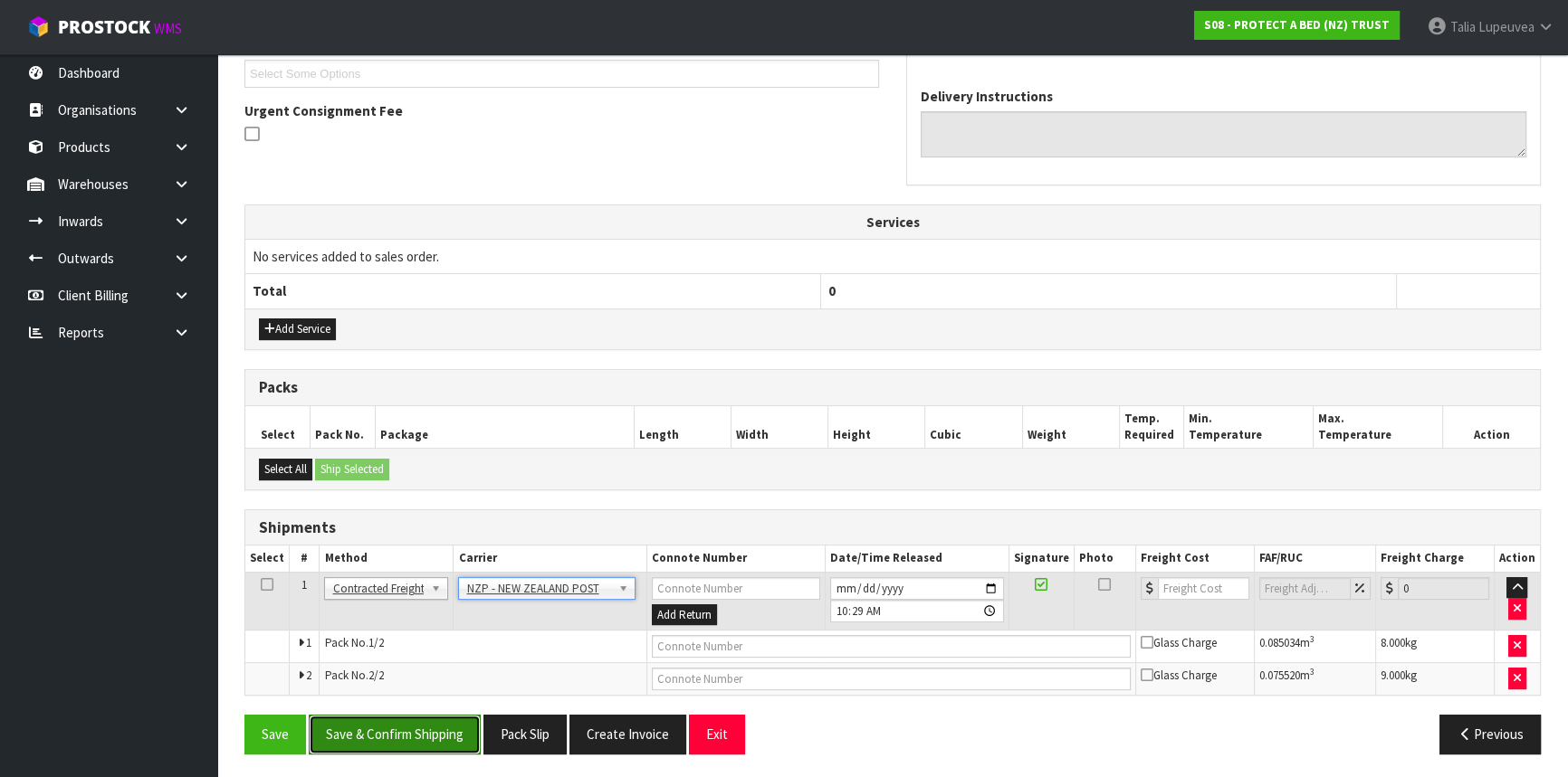
click at [446, 725] on button "Save & Confirm Shipping" at bounding box center [394, 734] width 172 height 39
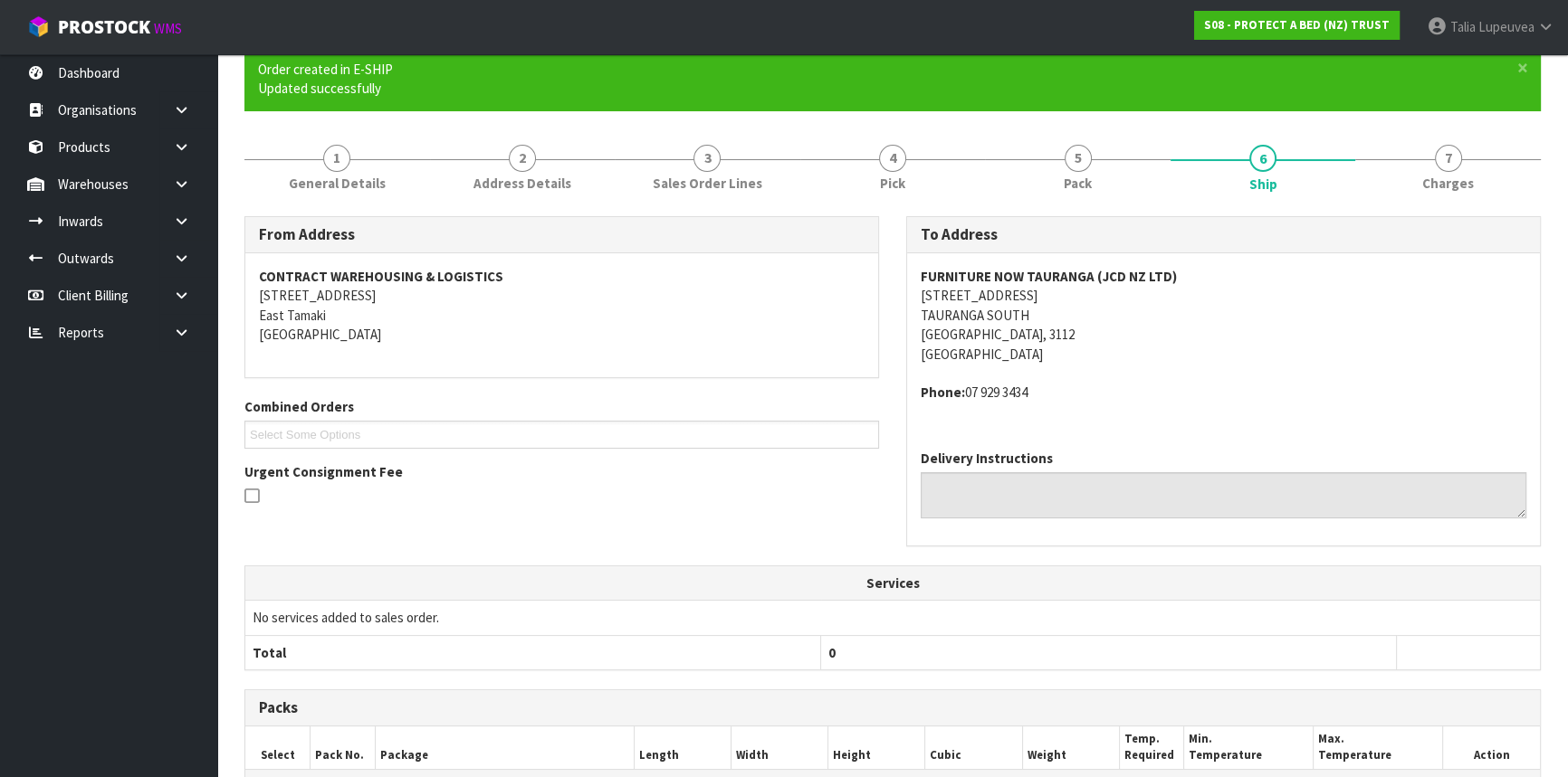
scroll to position [473, 0]
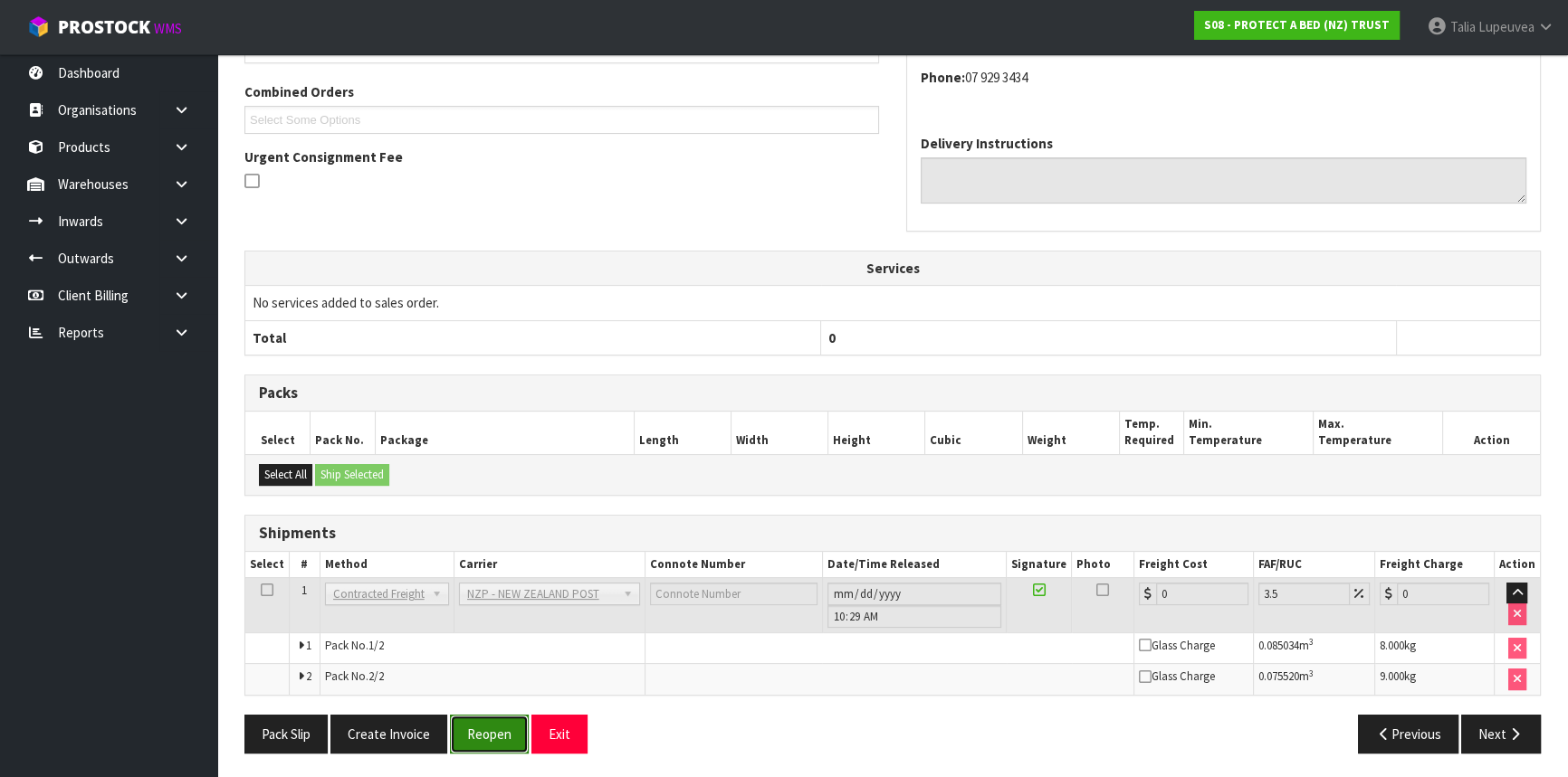
click at [506, 734] on button "Reopen" at bounding box center [488, 734] width 78 height 39
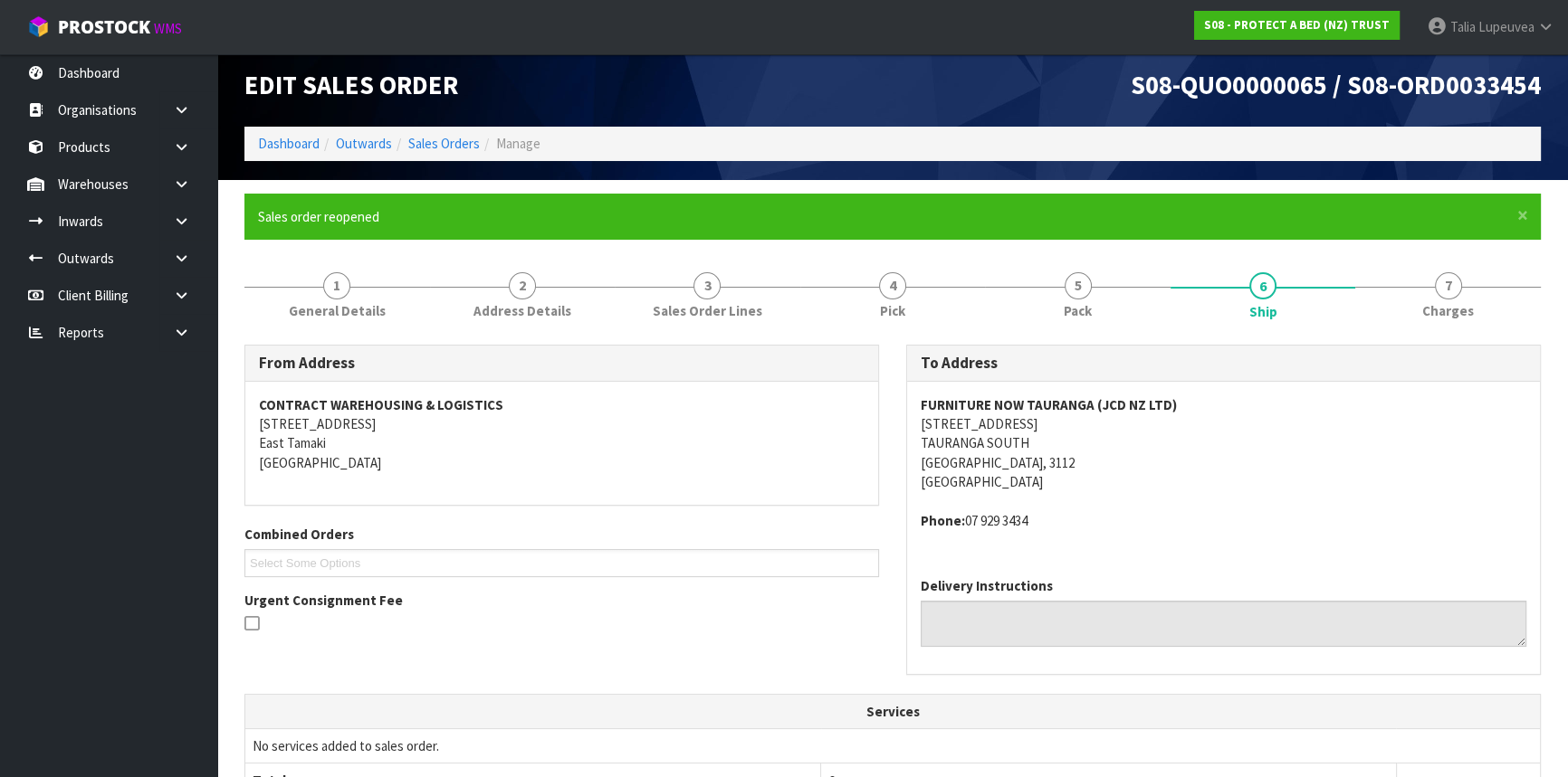
scroll to position [453, 0]
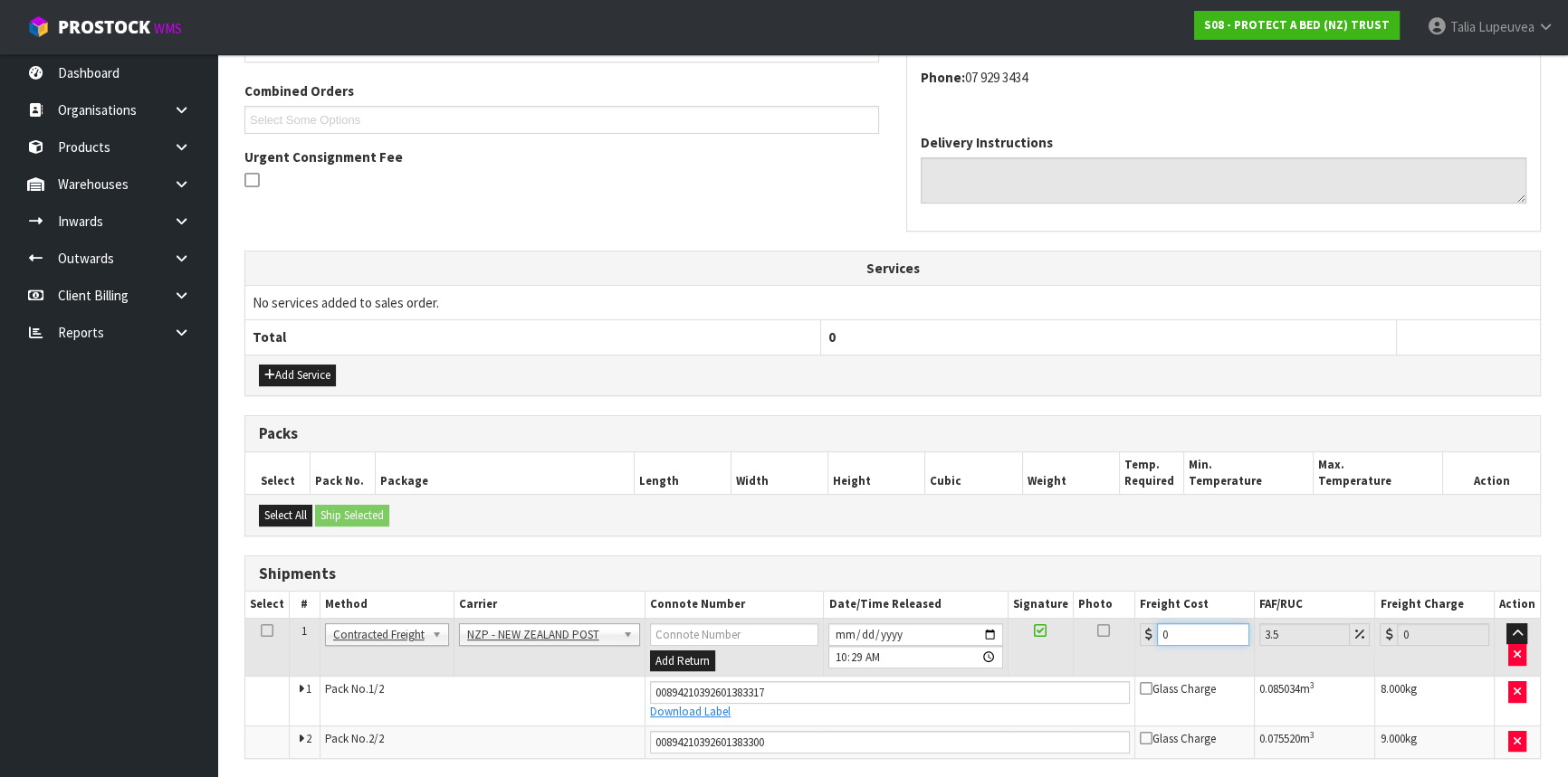
drag, startPoint x: 1179, startPoint y: 632, endPoint x: 1071, endPoint y: 655, distance: 110.4
click at [1071, 655] on tr "1 Client Local Pickup Customer Local Pickup Company Freight Contracted Freight …" at bounding box center [892, 648] width 1294 height 59
type input "2"
type input "2.07"
type input "27"
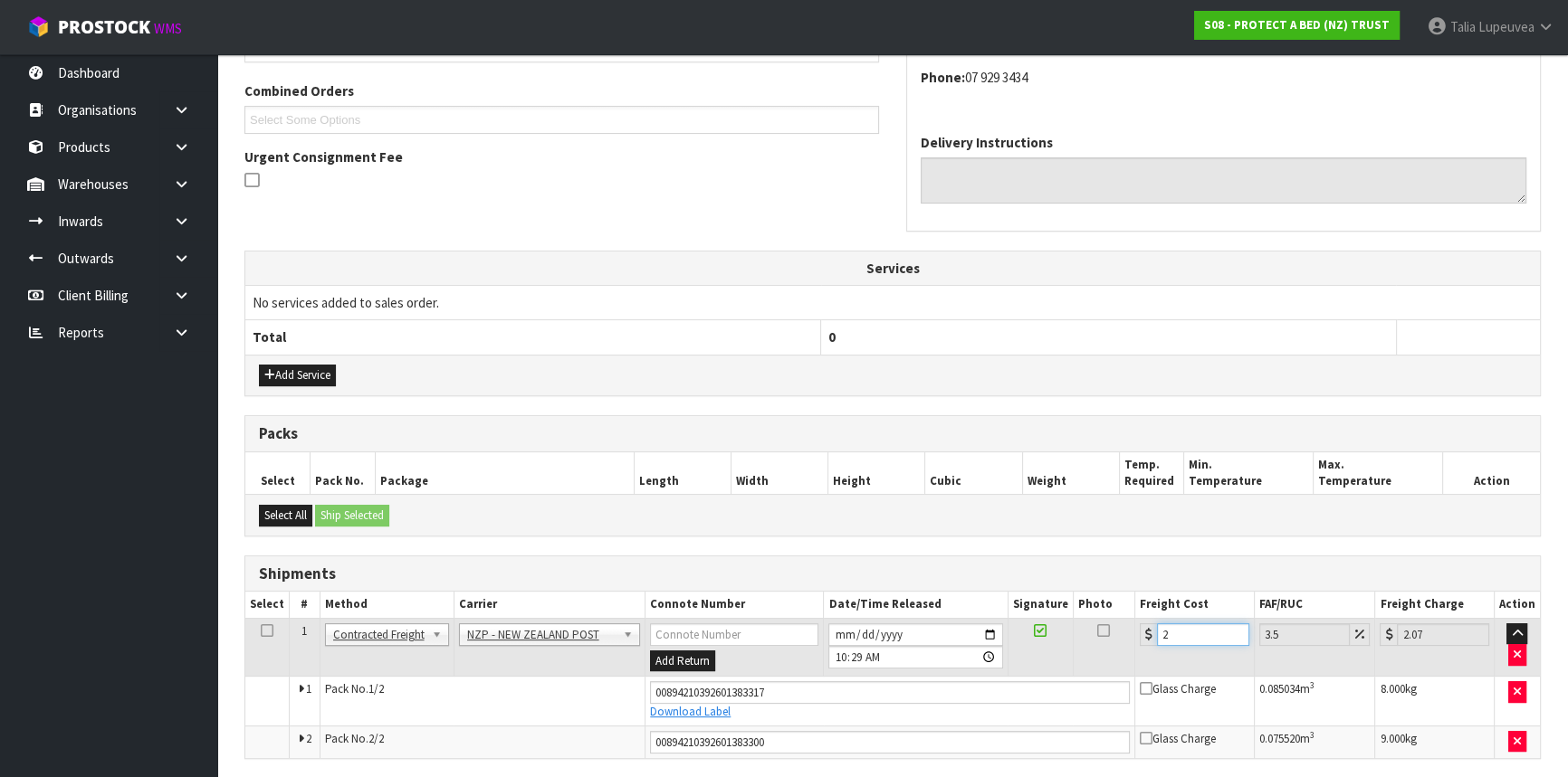
type input "27.94"
click at [1176, 635] on input "27" at bounding box center [1204, 634] width 93 height 22
type input "27.4"
type input "28.36"
type input "27.47"
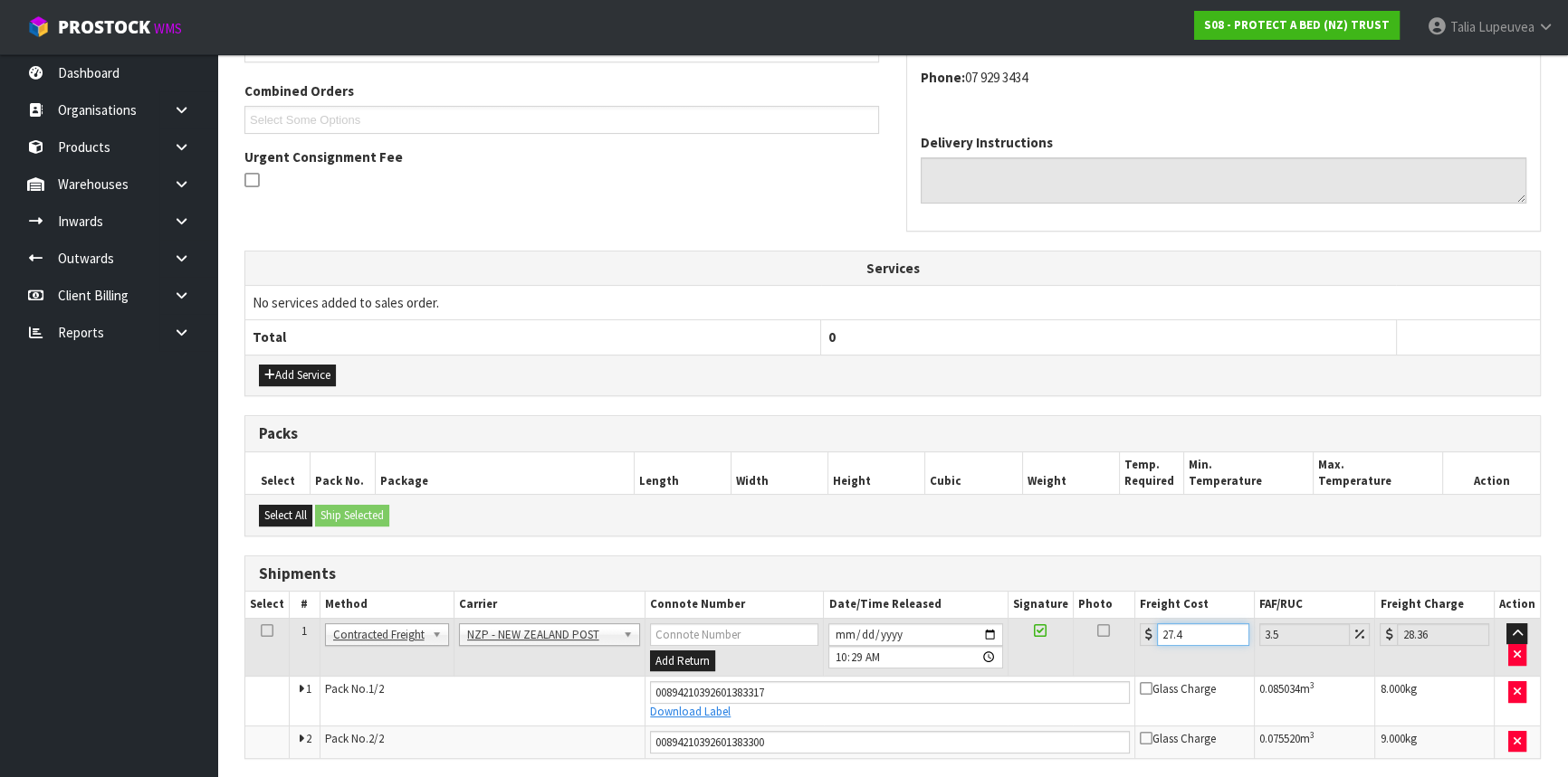
type input "28.43"
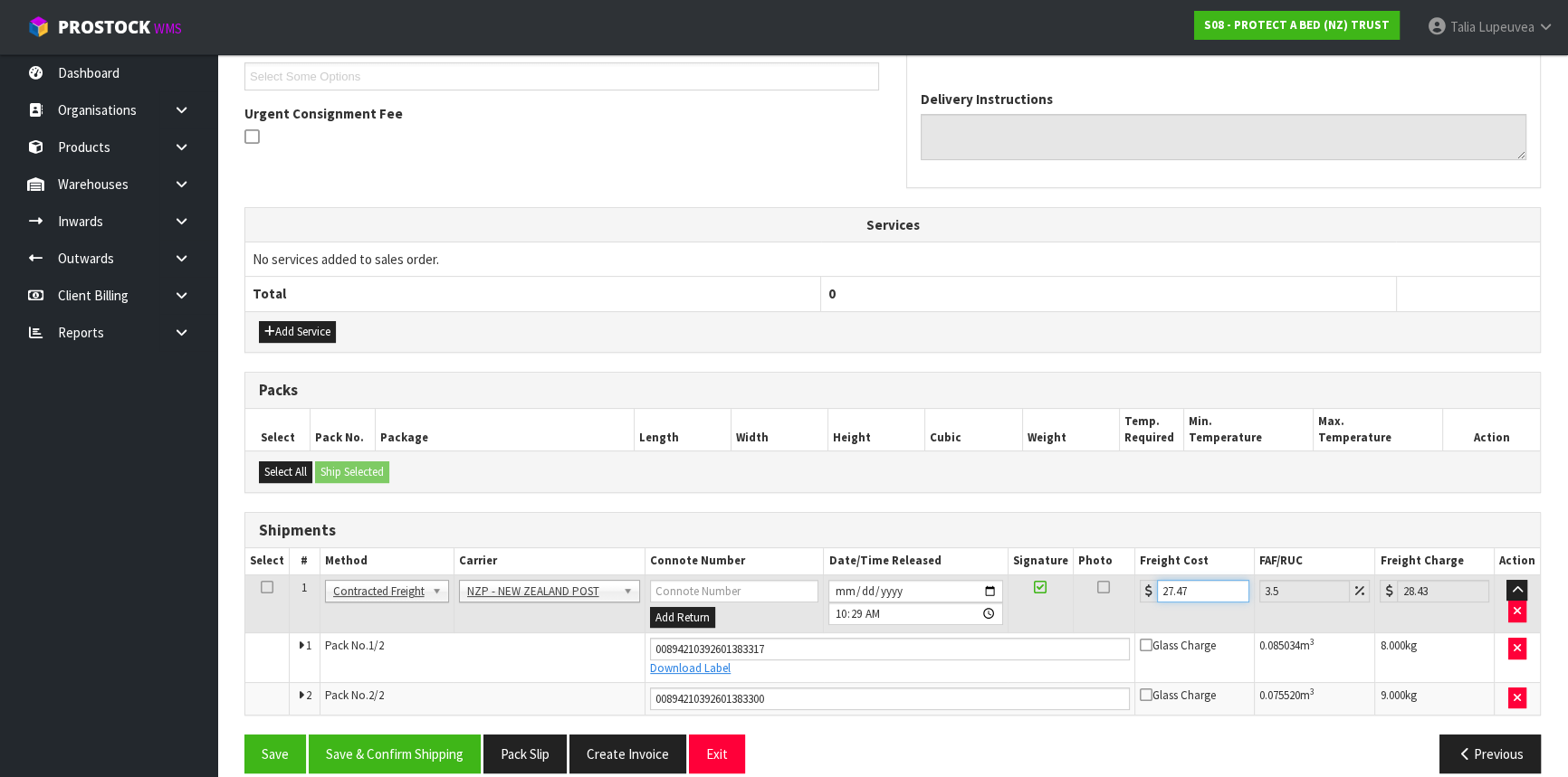
scroll to position [516, 0]
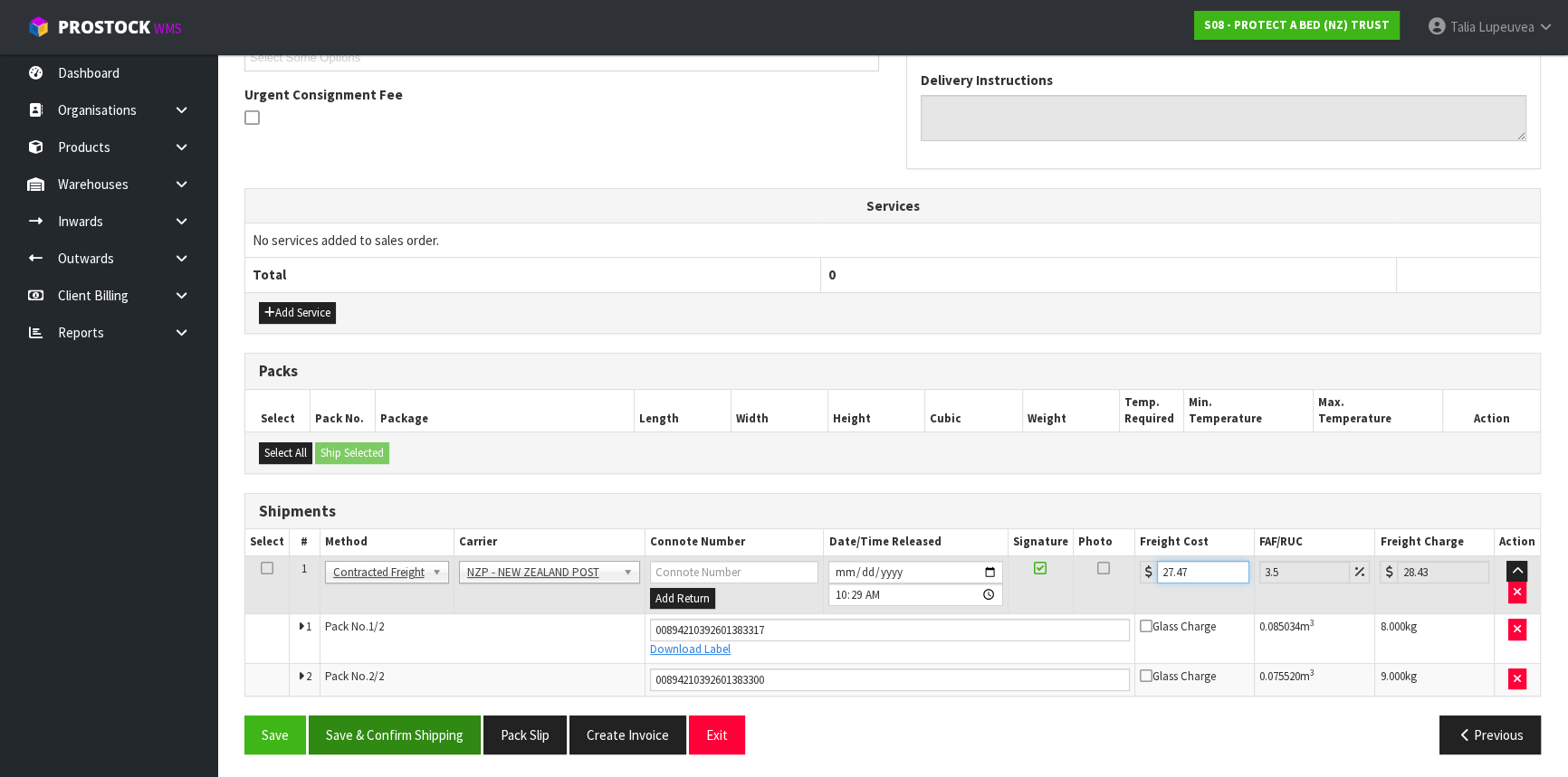
type input "27.47"
click at [453, 724] on button "Save & Confirm Shipping" at bounding box center [394, 735] width 172 height 39
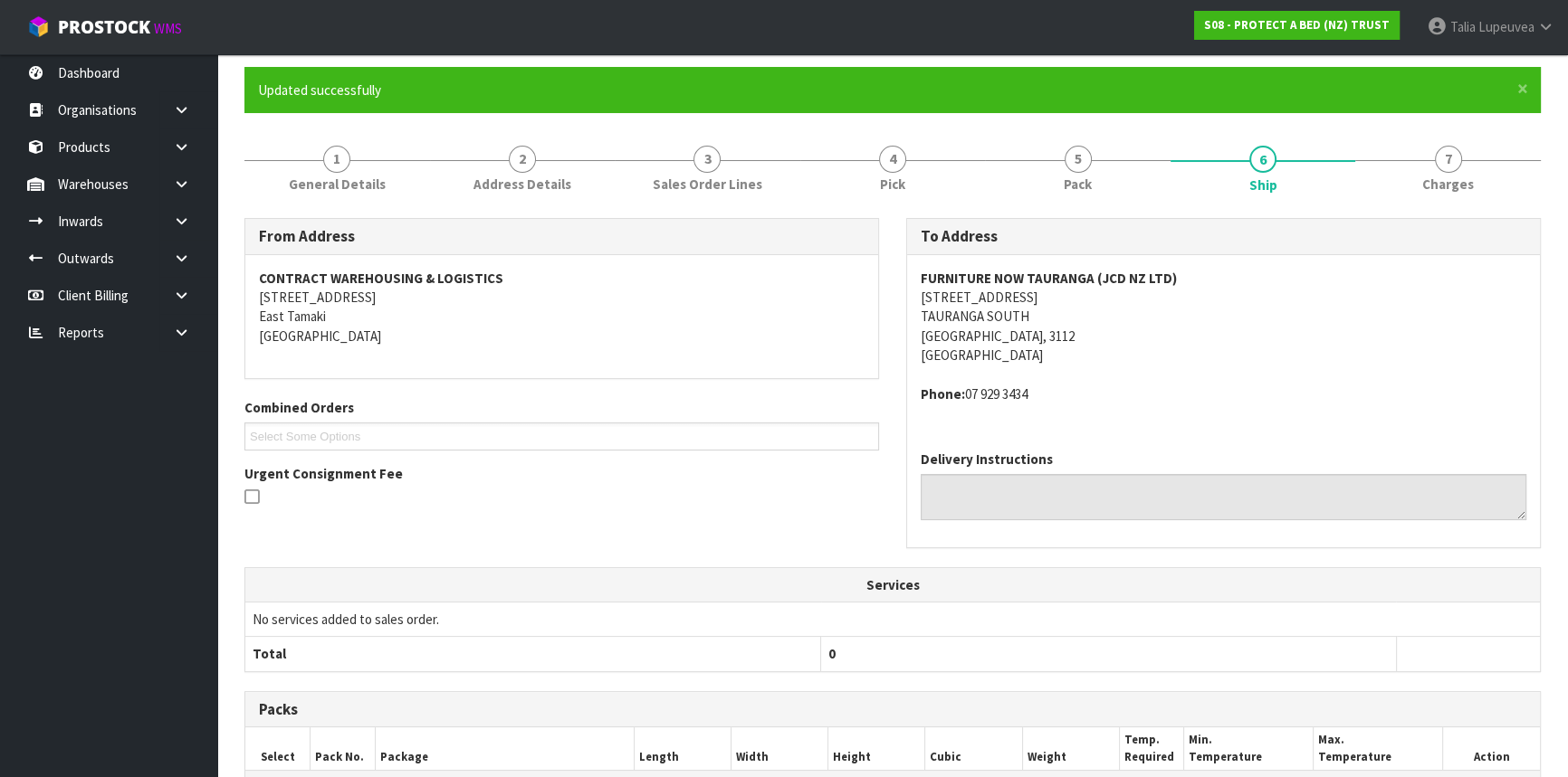
scroll to position [0, 0]
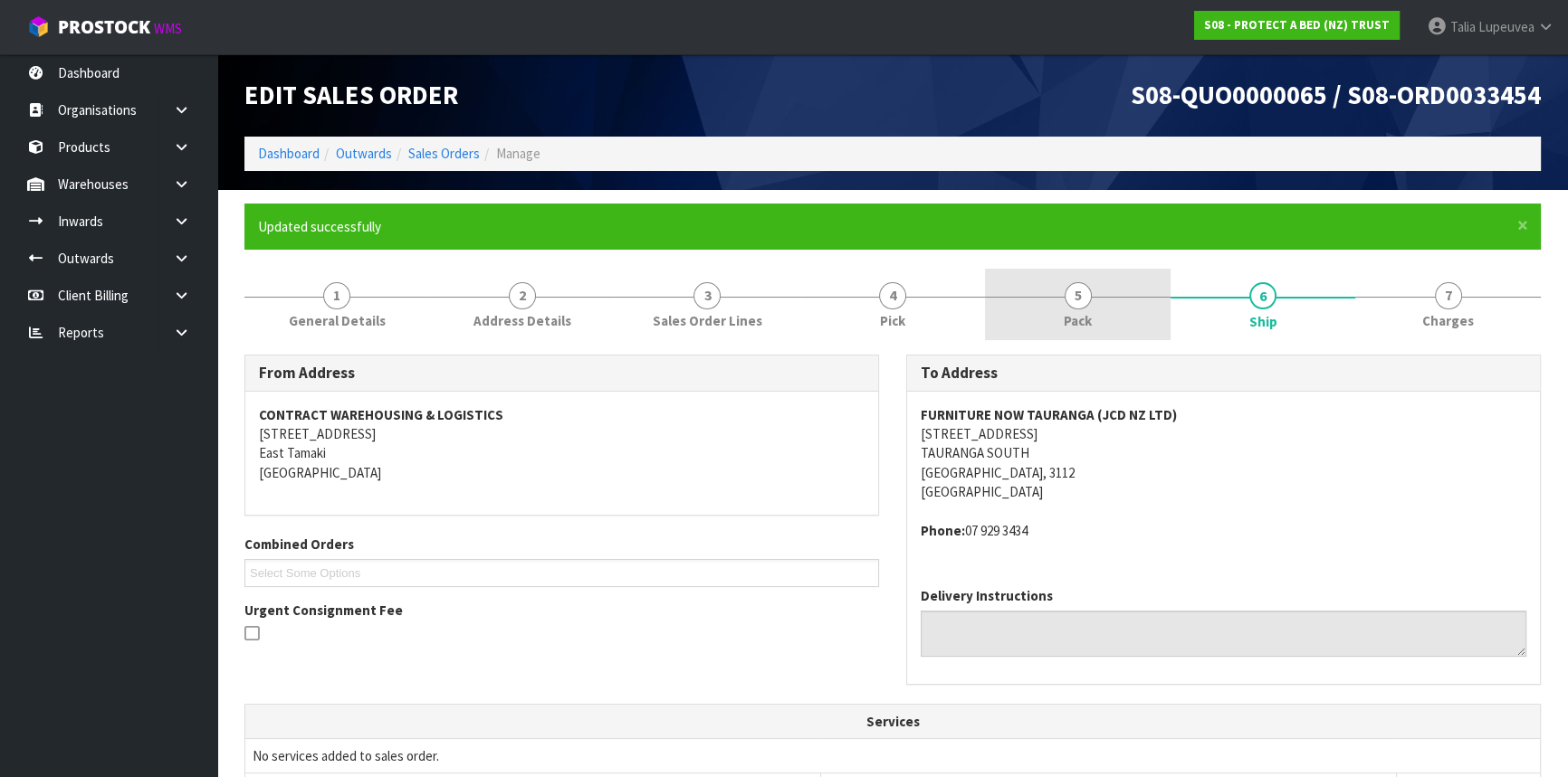
click at [1060, 284] on link "5 Pack" at bounding box center [1078, 304] width 186 height 72
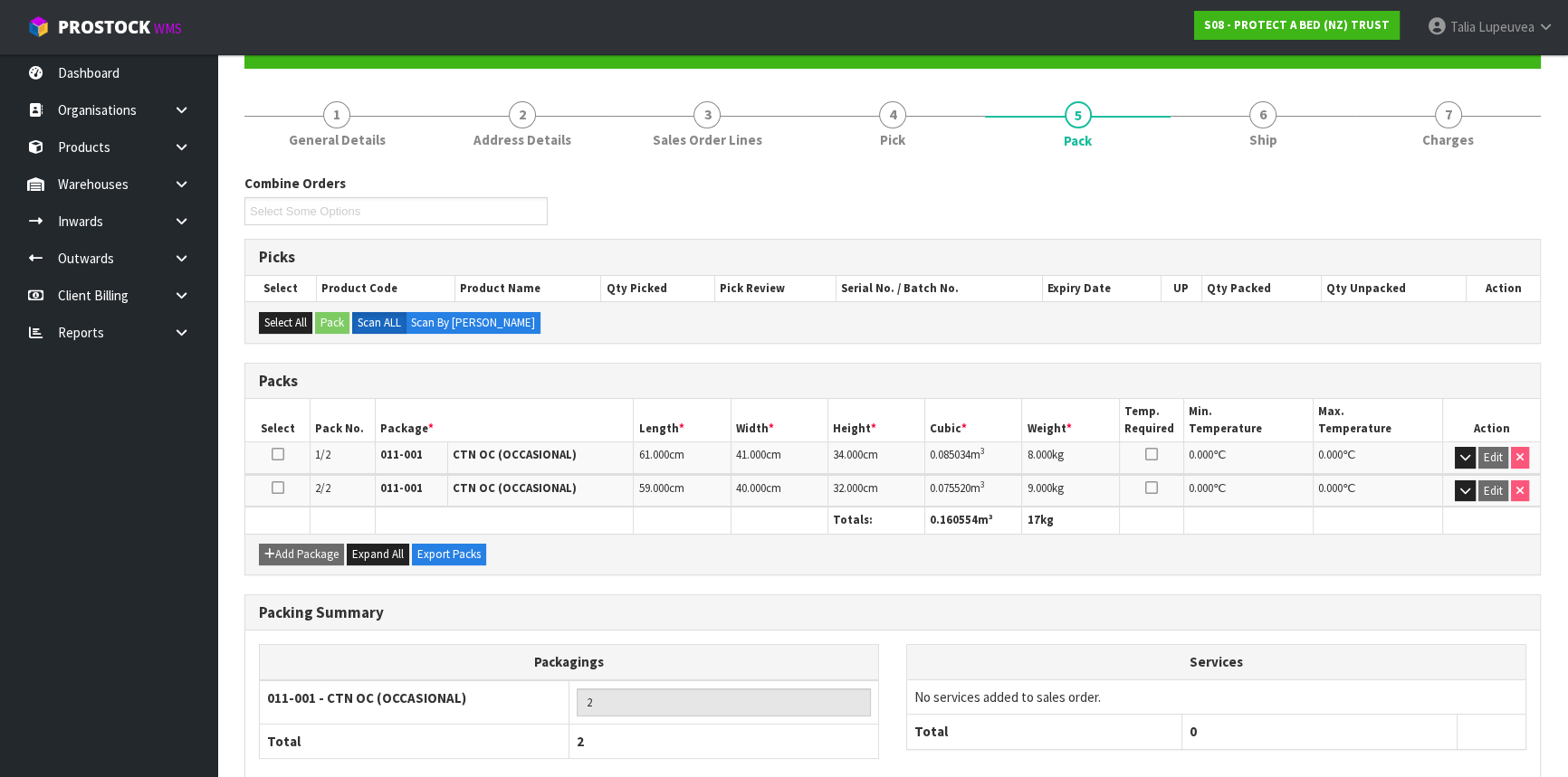
scroll to position [277, 0]
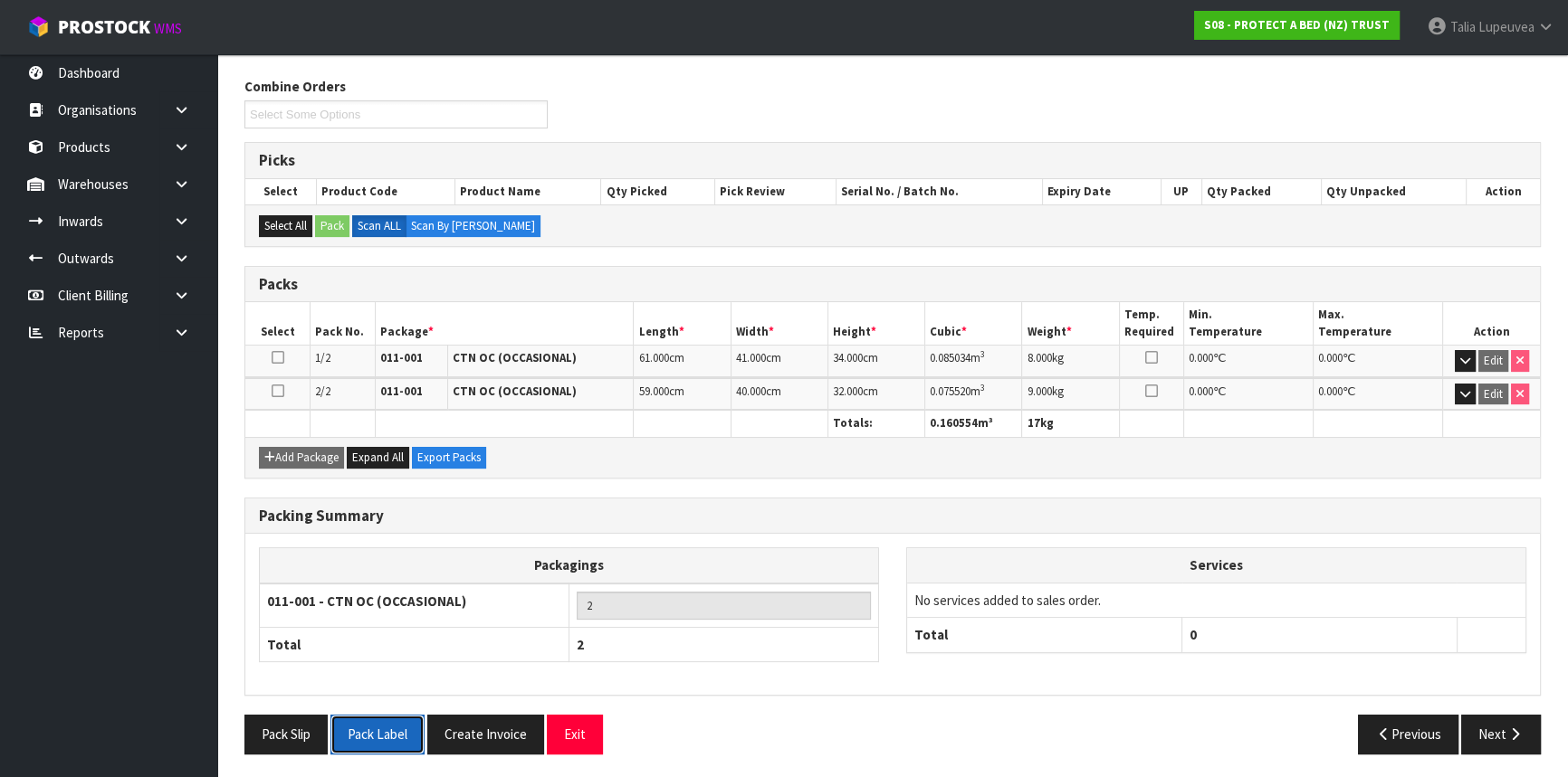
click at [375, 739] on button "Pack Label" at bounding box center [377, 734] width 94 height 39
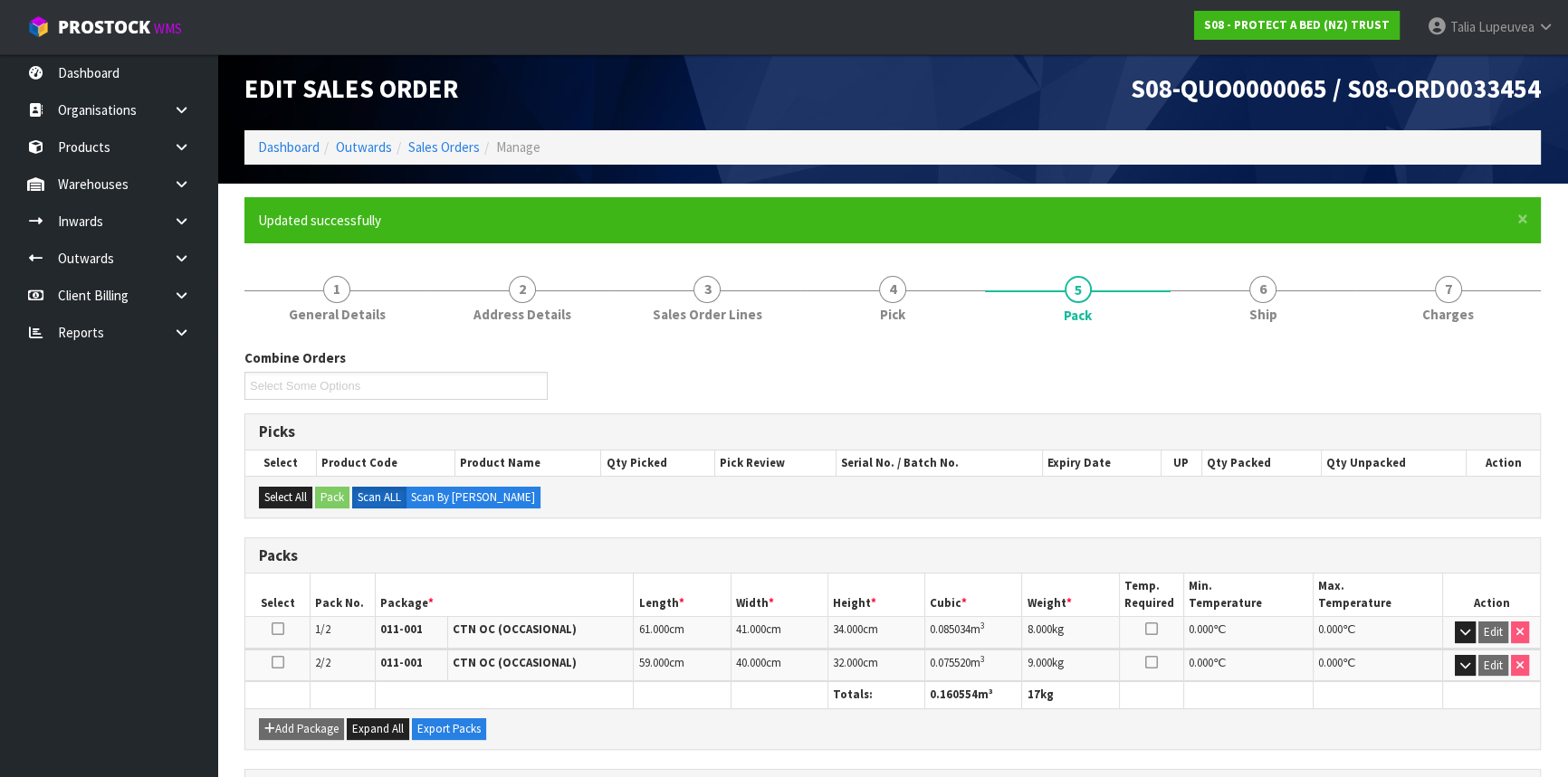
scroll to position [0, 0]
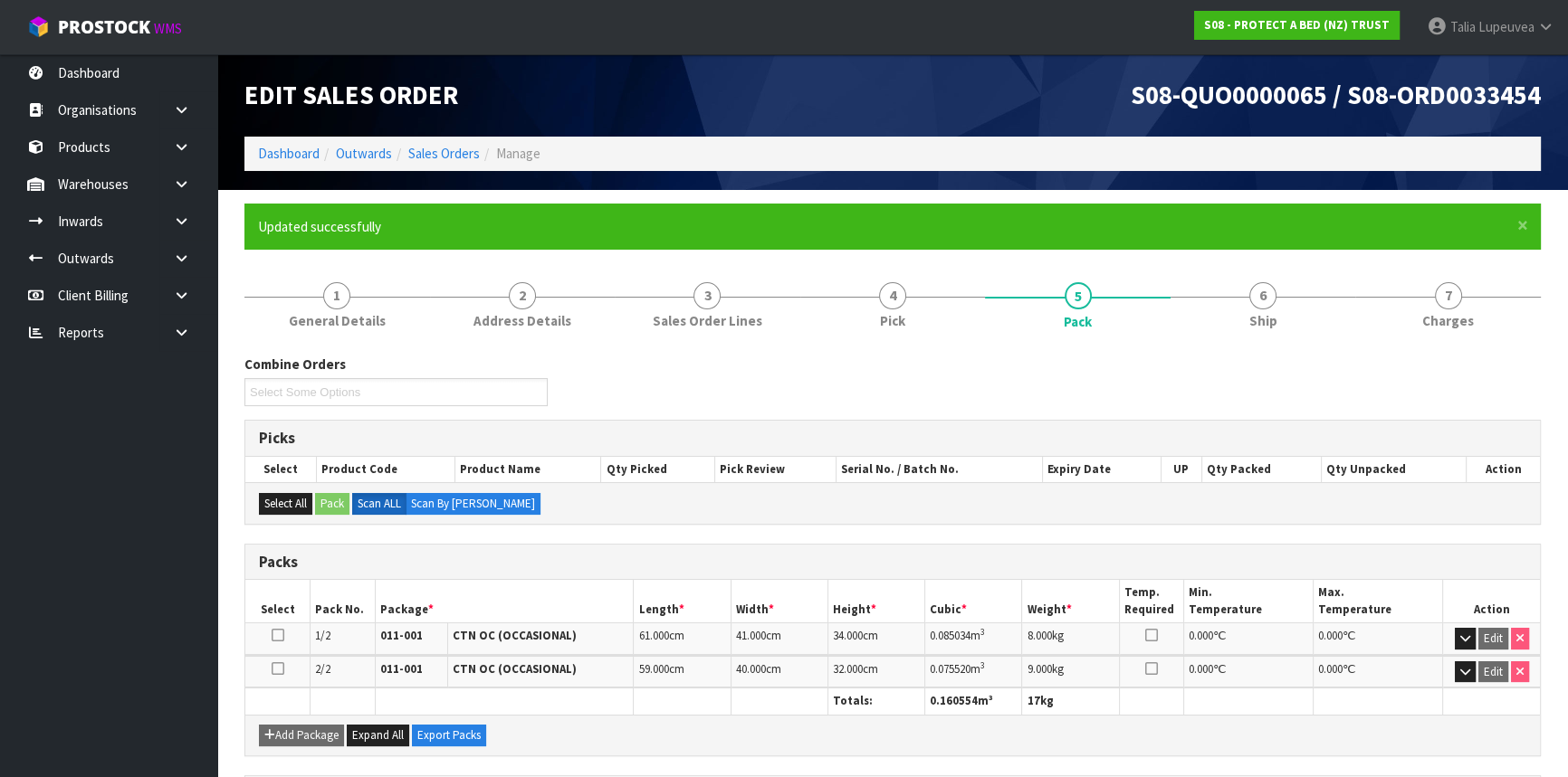
click at [618, 375] on div "Combine Orders S08-ORD0031944 S08-ORD0032699 S08-ORD0032700 S08-ORD0032701 S08-…" at bounding box center [892, 387] width 1323 height 65
click at [421, 161] on link "Sales Orders" at bounding box center [444, 154] width 72 height 17
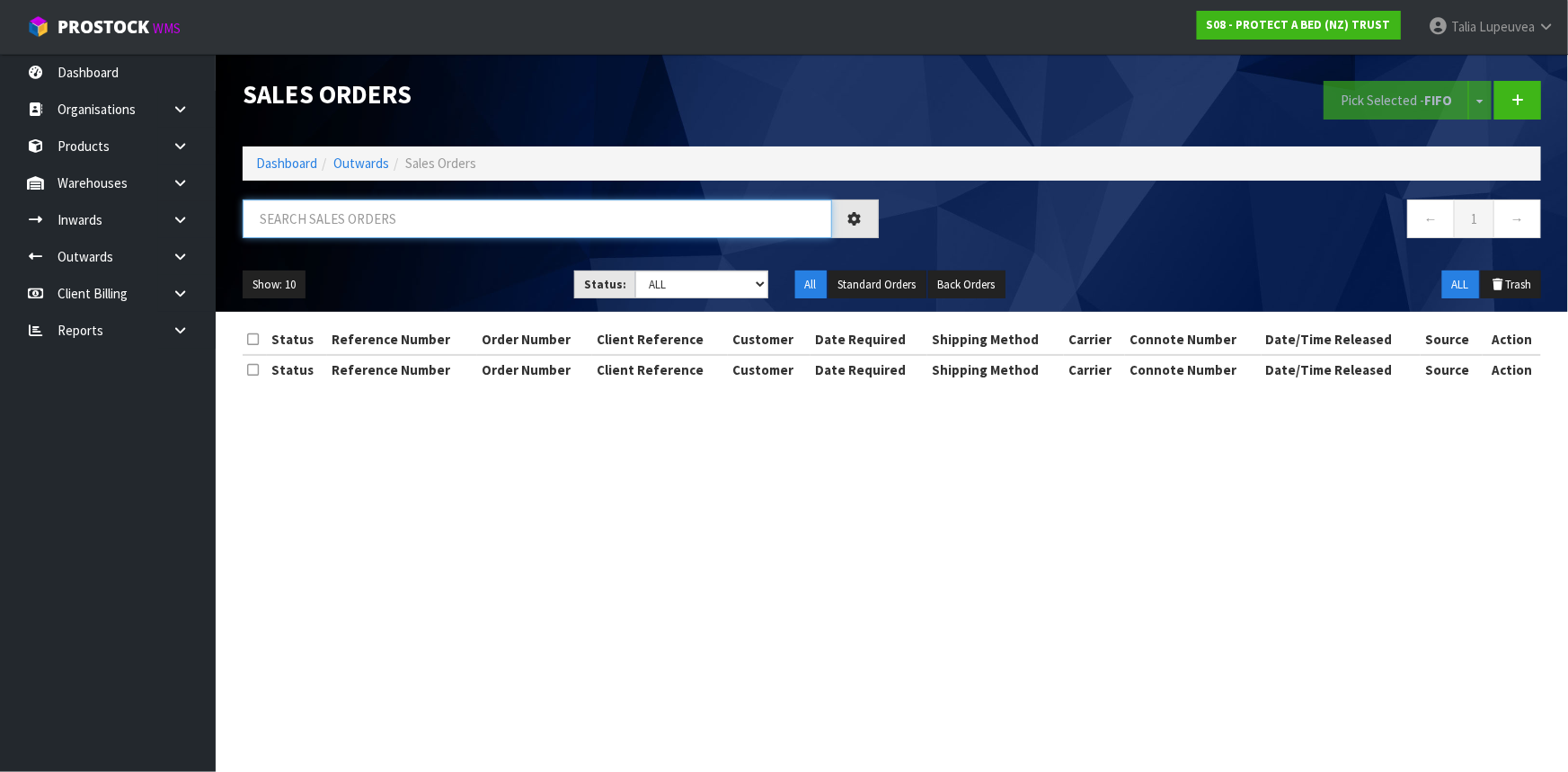
click at [422, 225] on input "text" at bounding box center [537, 219] width 589 height 38
type input "JOB-0413041"
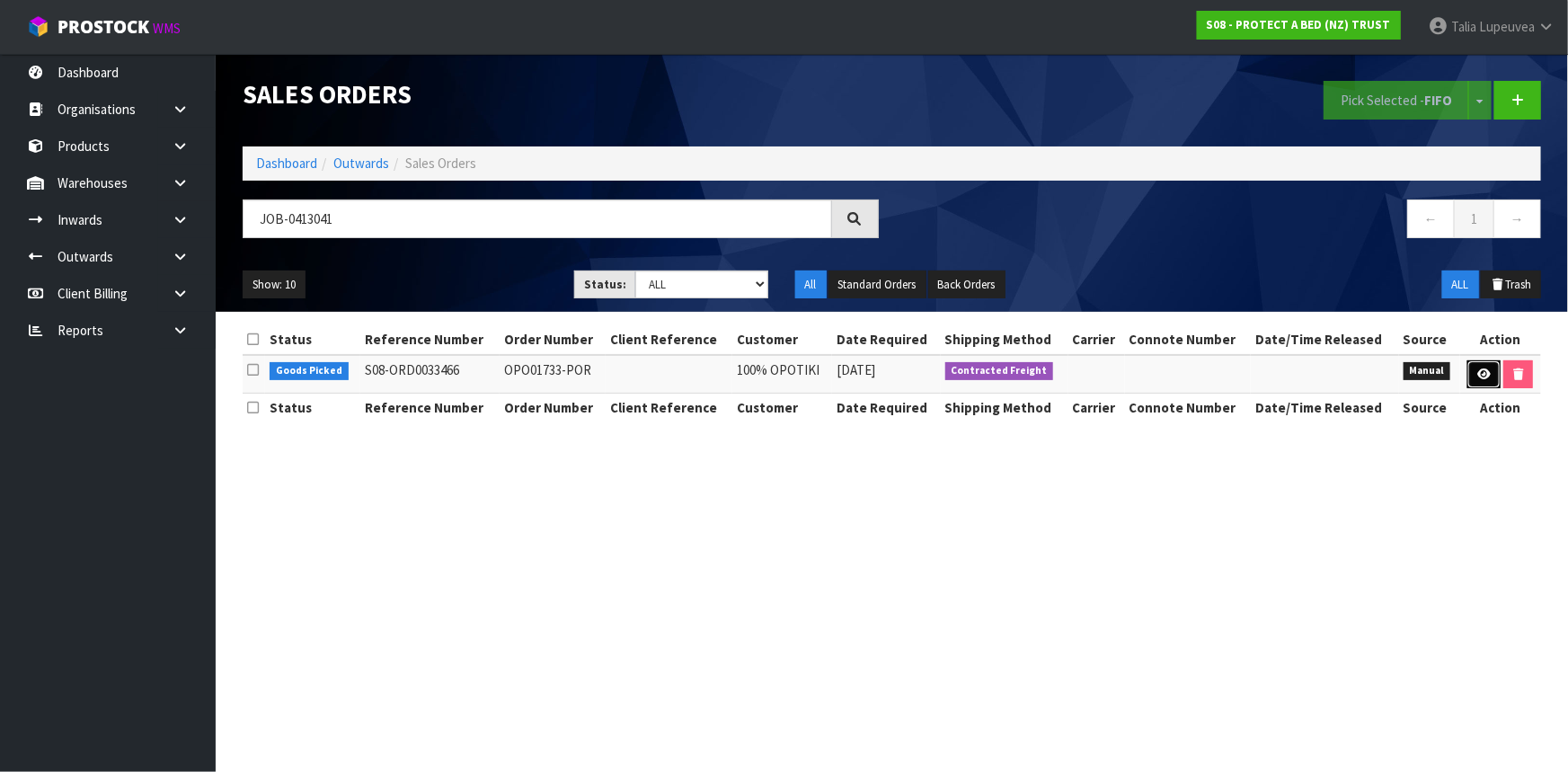
click at [1485, 383] on link at bounding box center [1484, 374] width 34 height 29
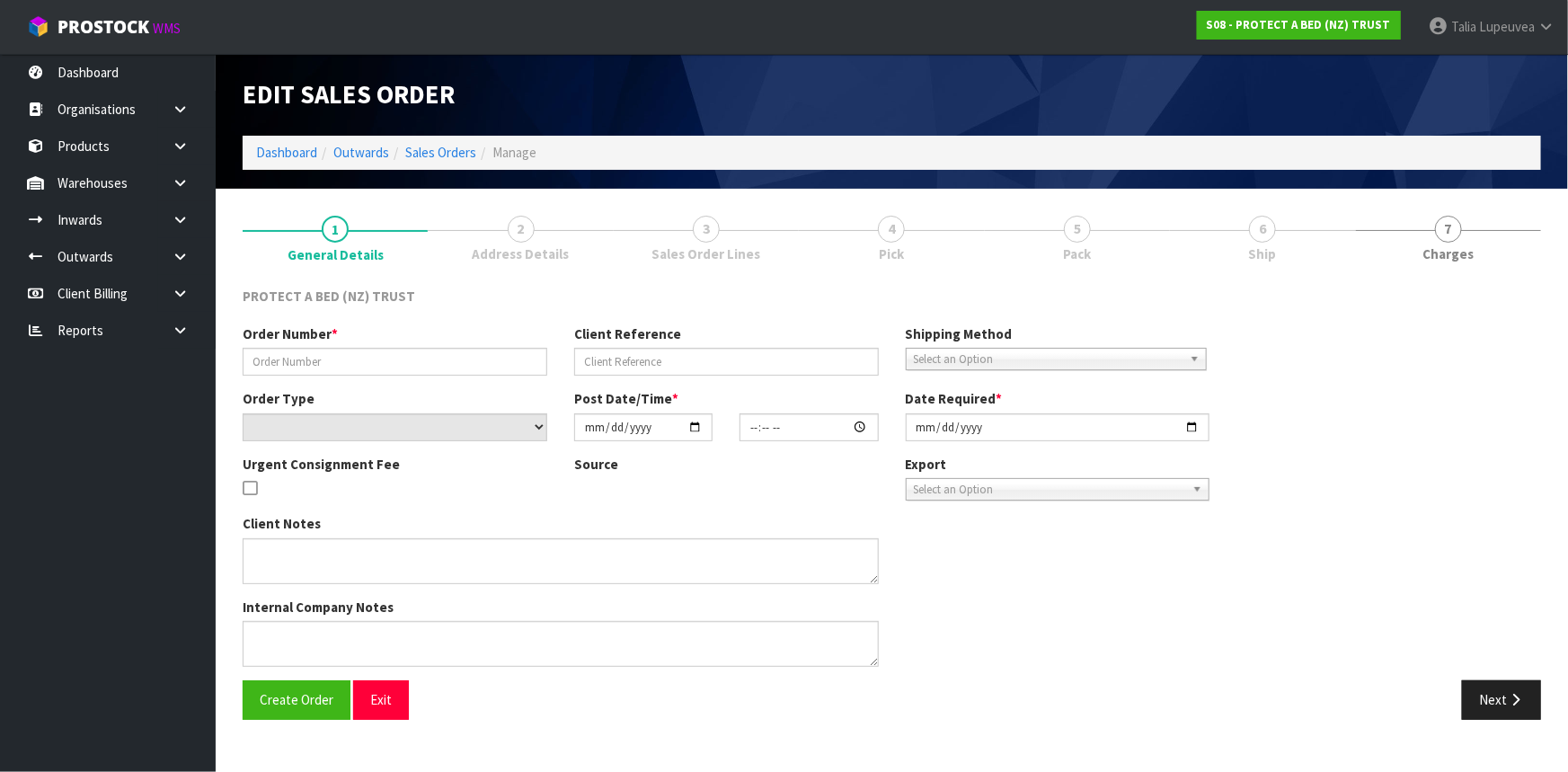
type input "OPO01733-POR"
select select "number:0"
type input "[DATE]"
type input "11:29:00.000"
type input "[DATE]"
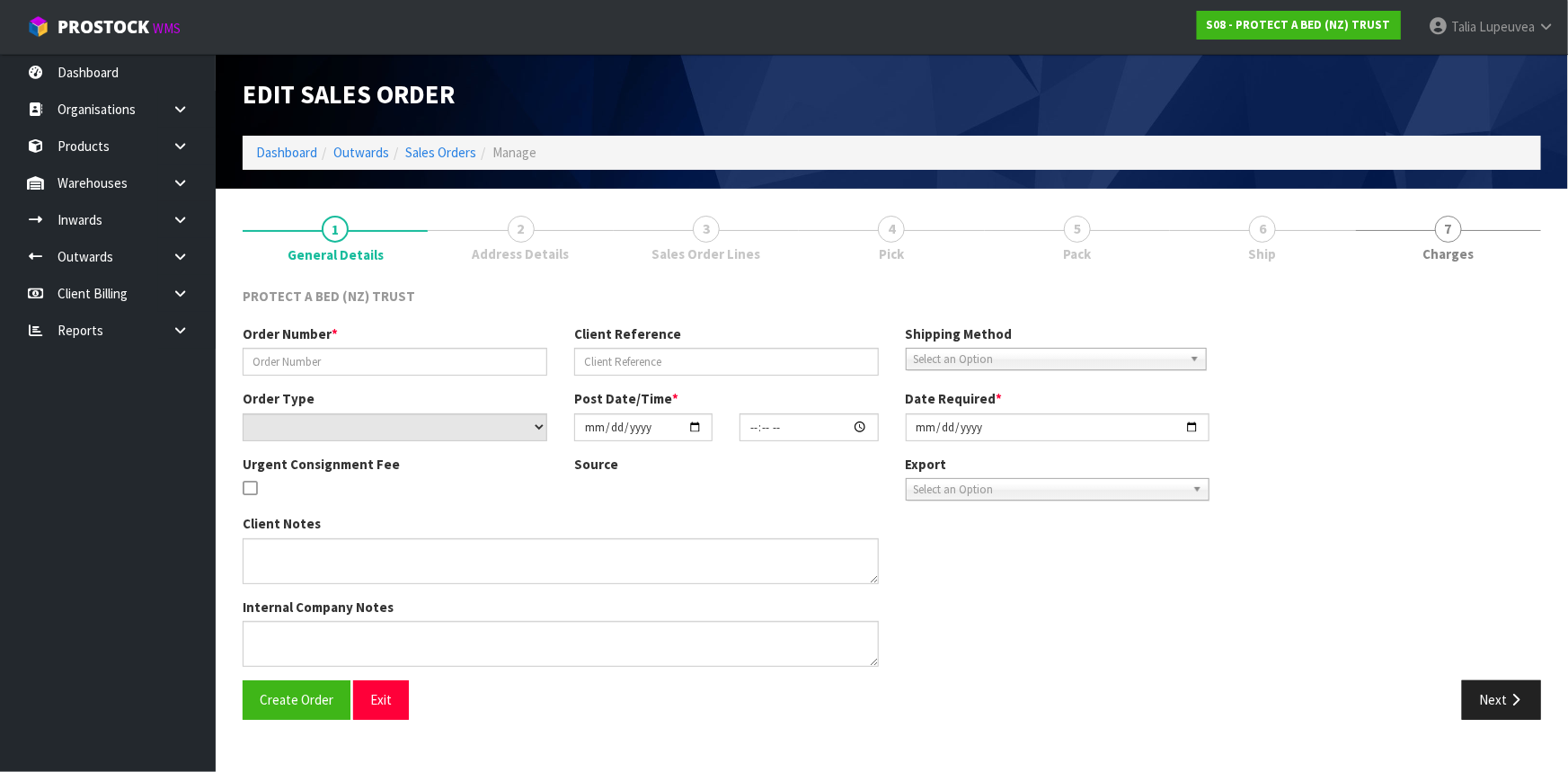
type textarea "YES, PLEASE PROCEED WITH THE ORDER WITH THE FREIGHT CHARGE."
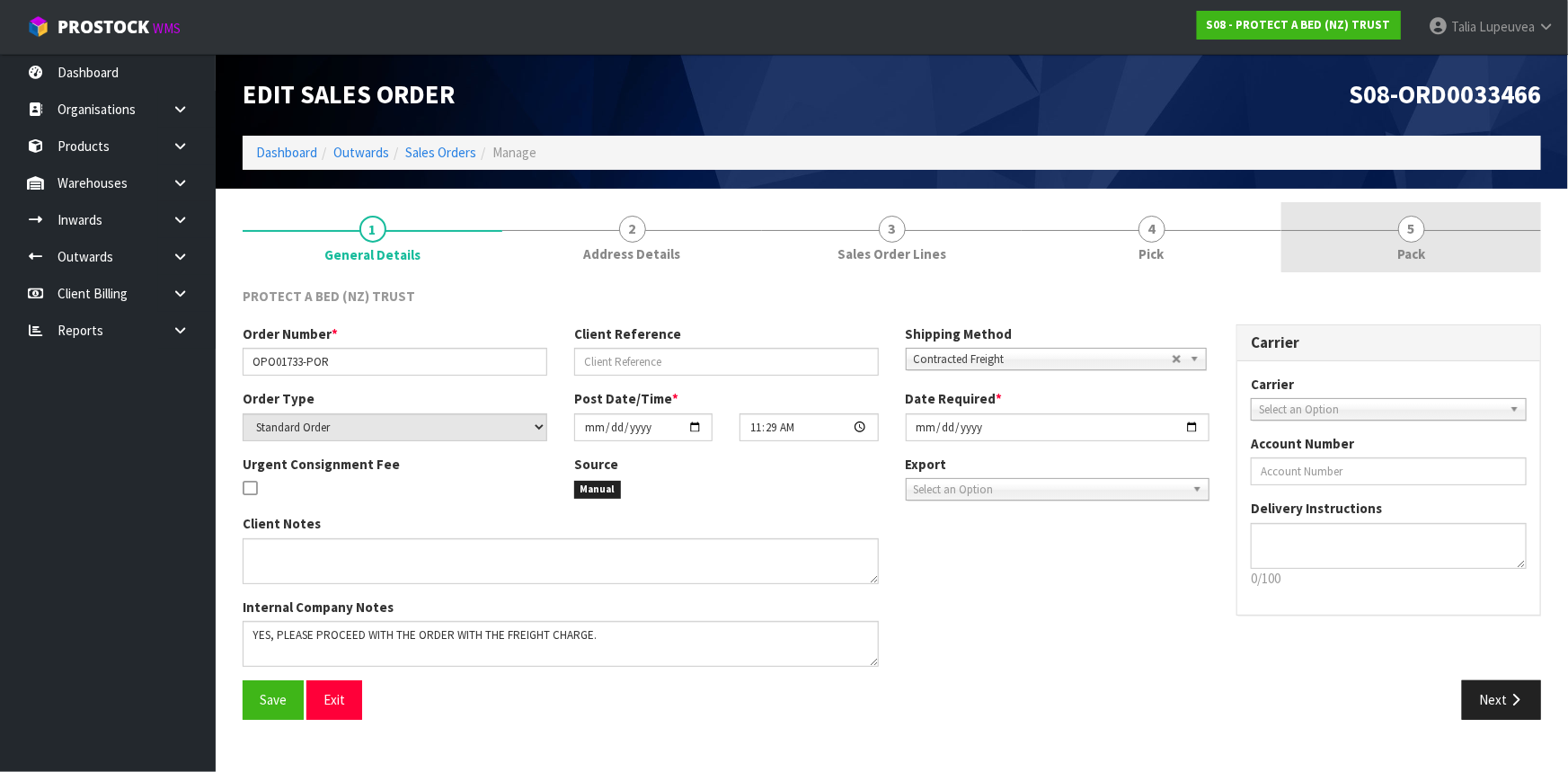
click at [1446, 246] on link "5 Pack" at bounding box center [1411, 238] width 260 height 71
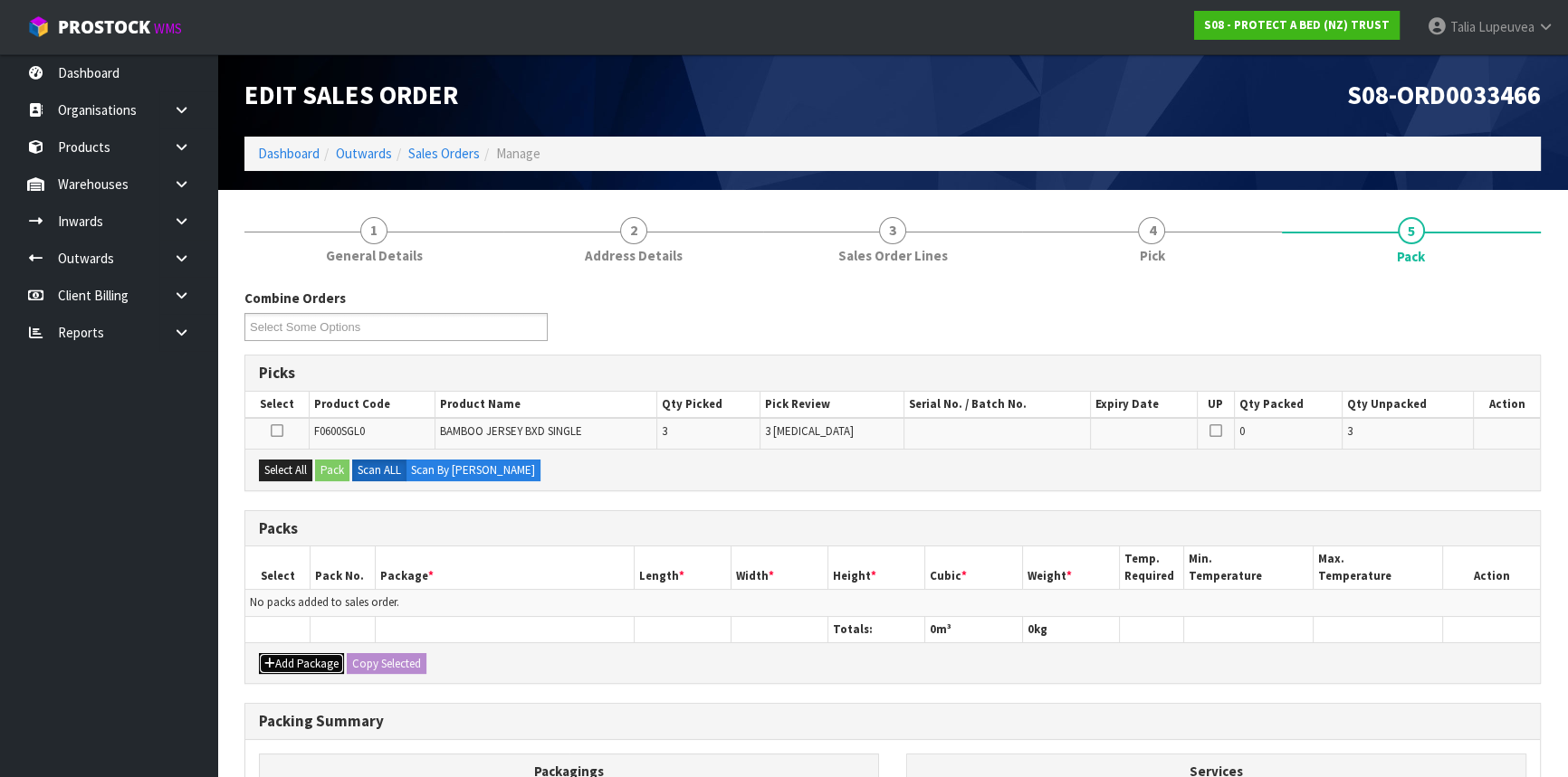
click at [320, 667] on button "Add Package" at bounding box center [302, 664] width 85 height 21
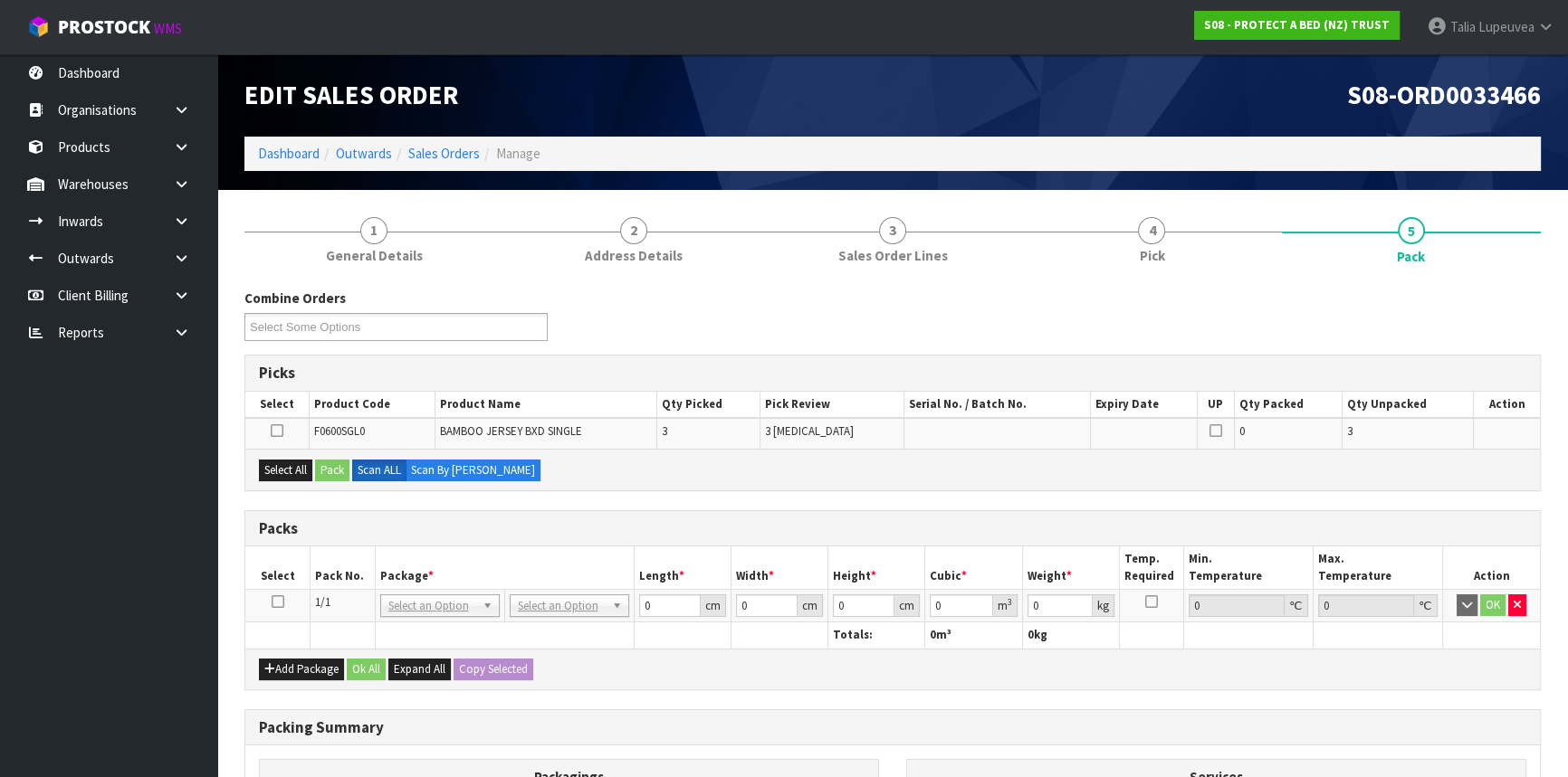
click at [279, 602] on icon at bounding box center [277, 602] width 13 height 1
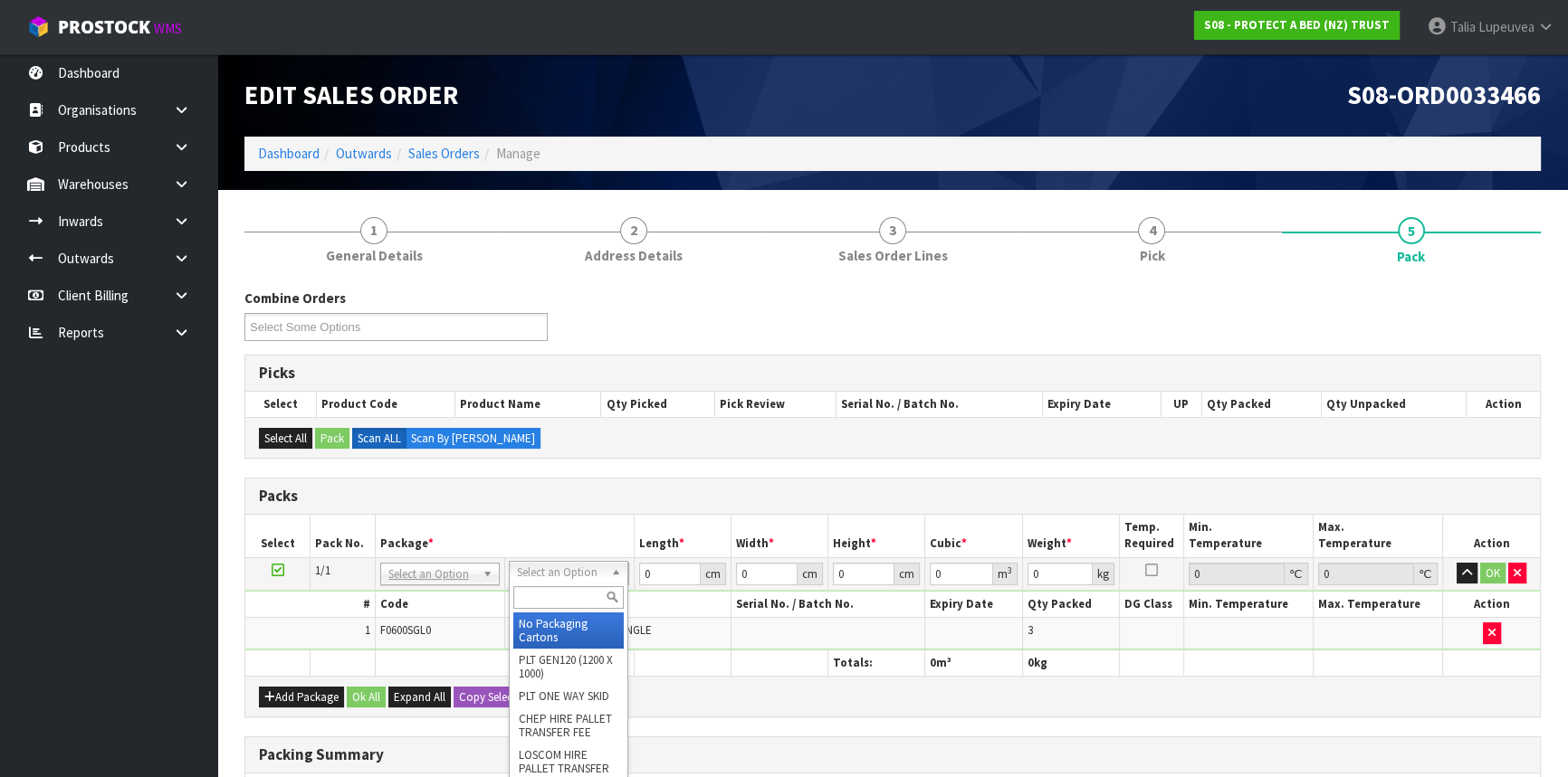
click at [576, 599] on input "text" at bounding box center [568, 597] width 110 height 22
type input "OC"
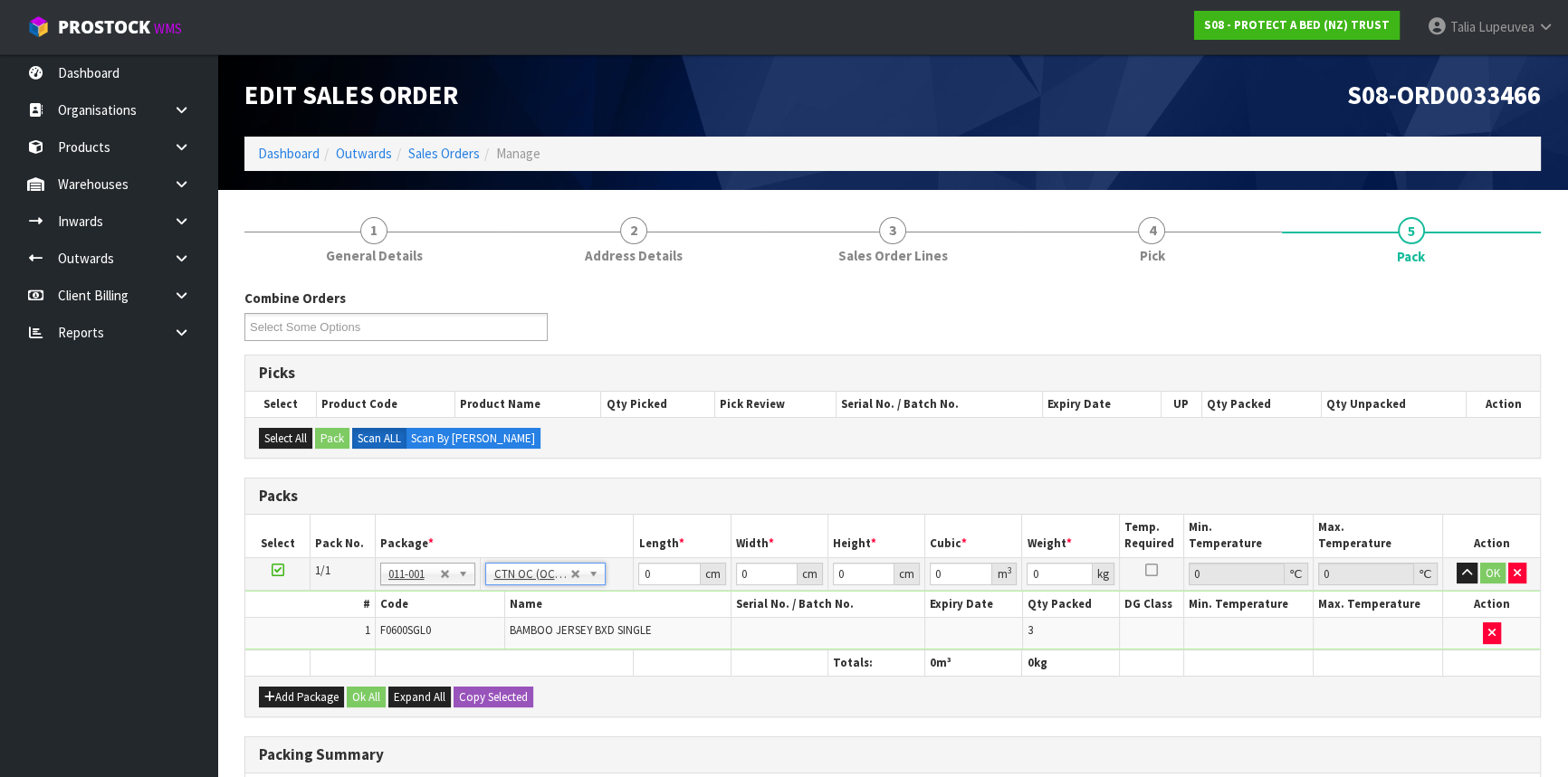
type input "1.98"
drag, startPoint x: 656, startPoint y: 562, endPoint x: 637, endPoint y: 571, distance: 21.0
click at [638, 571] on input "0" at bounding box center [669, 573] width 62 height 22
type input "33"
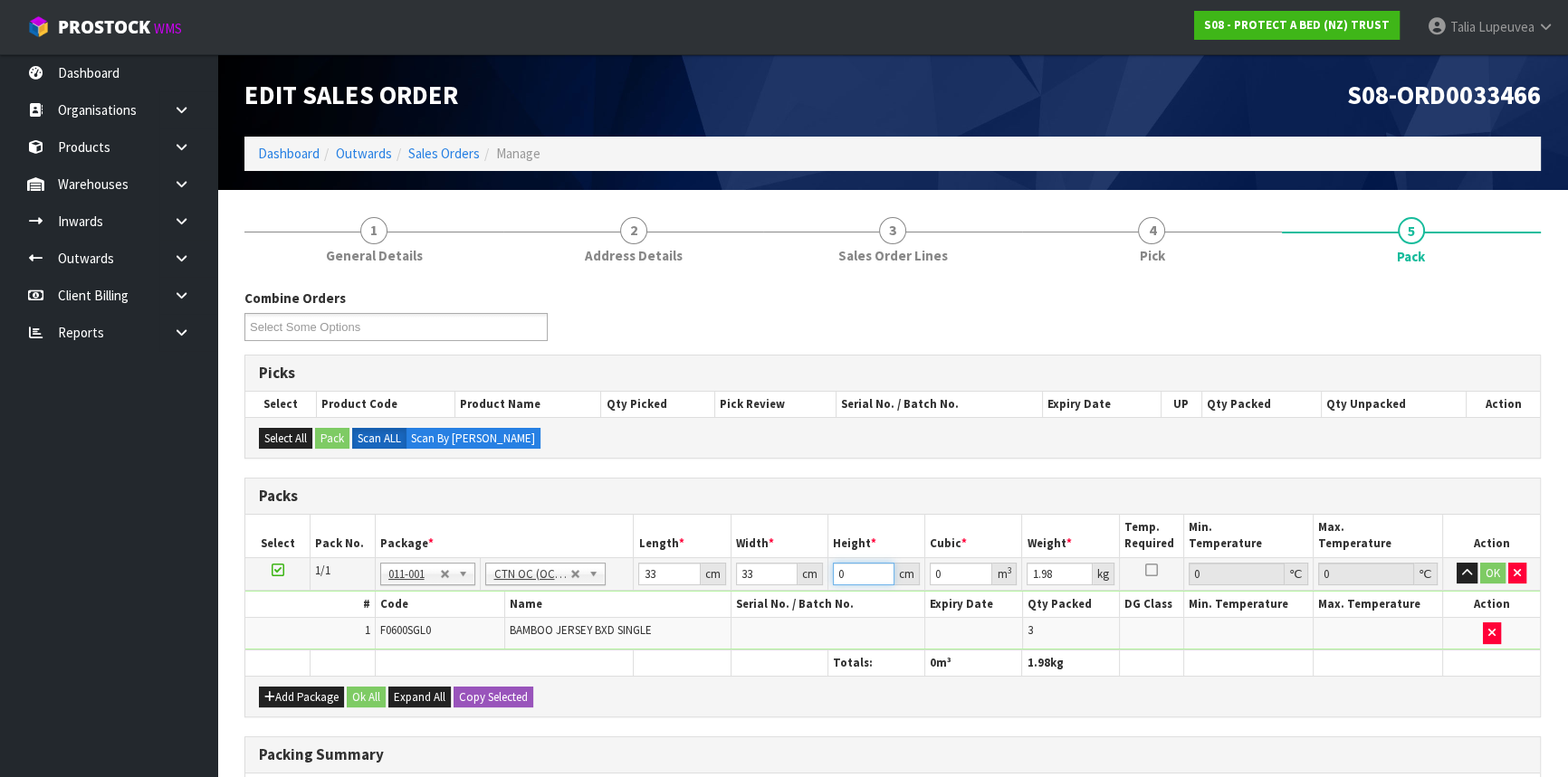
type input "3"
type input "0.003267"
type input "32"
type input "0.034848"
type input "32"
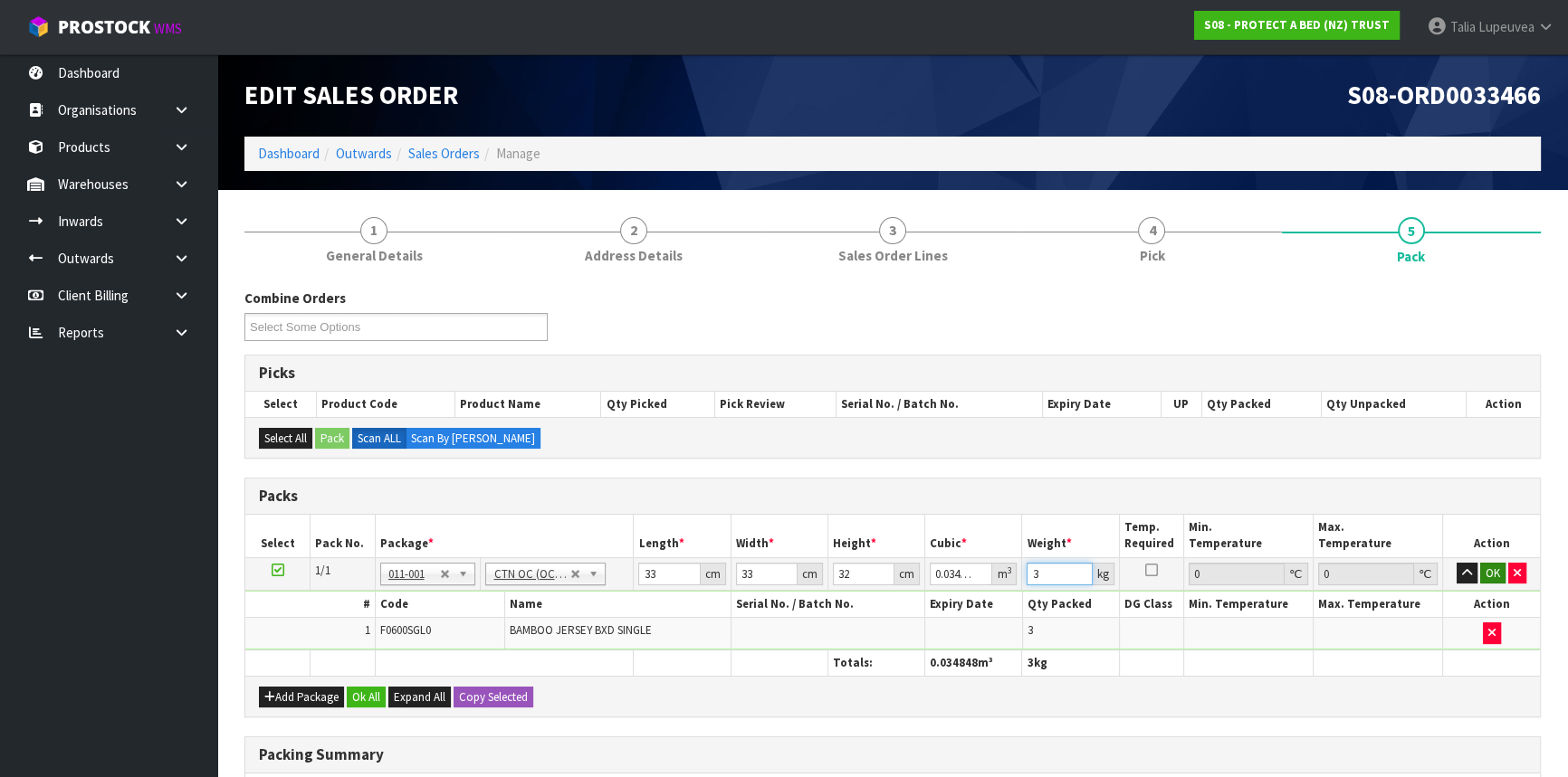
type input "3"
click at [1485, 564] on button "OK" at bounding box center [1493, 573] width 25 height 21
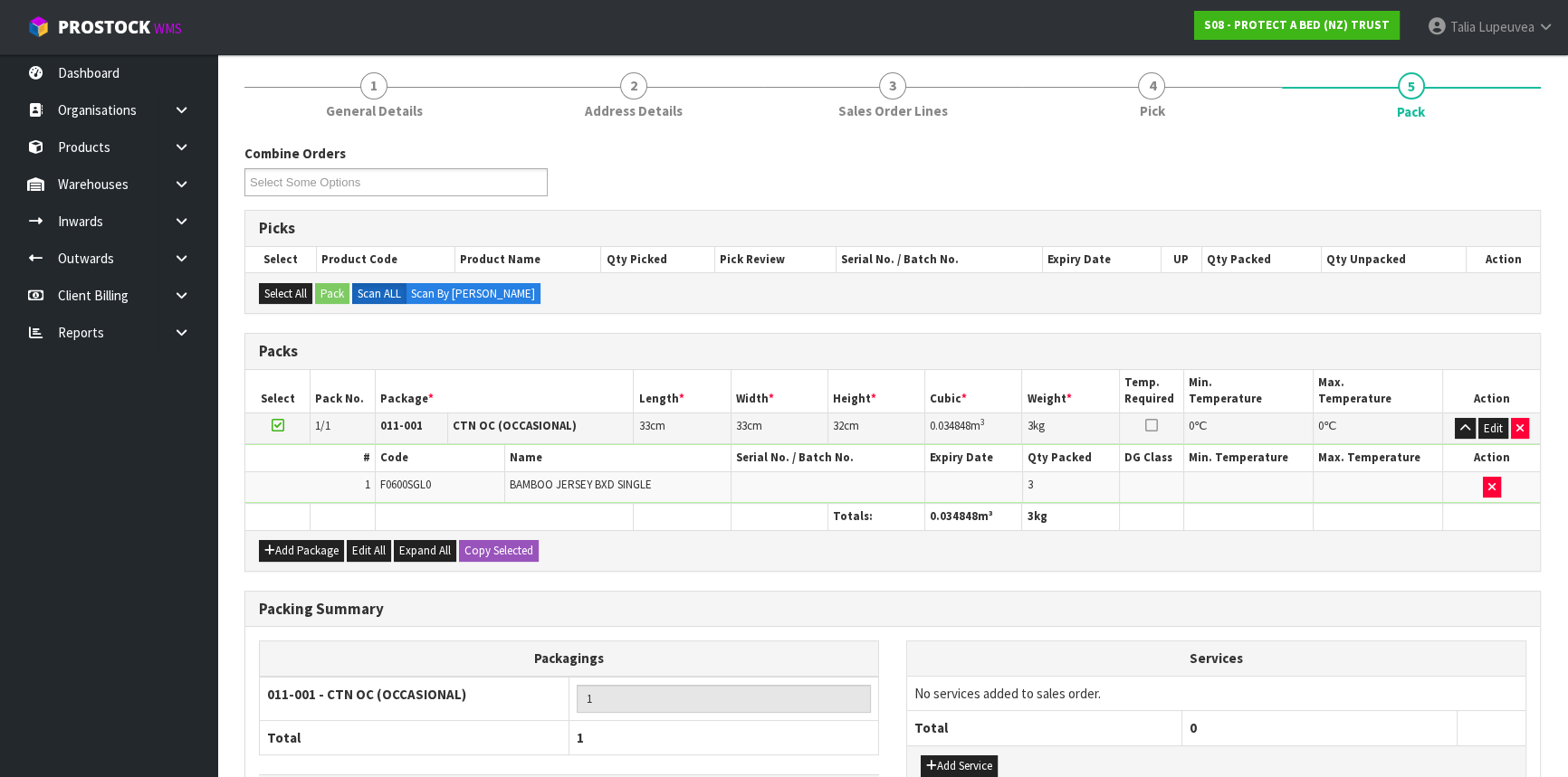
scroll to position [277, 0]
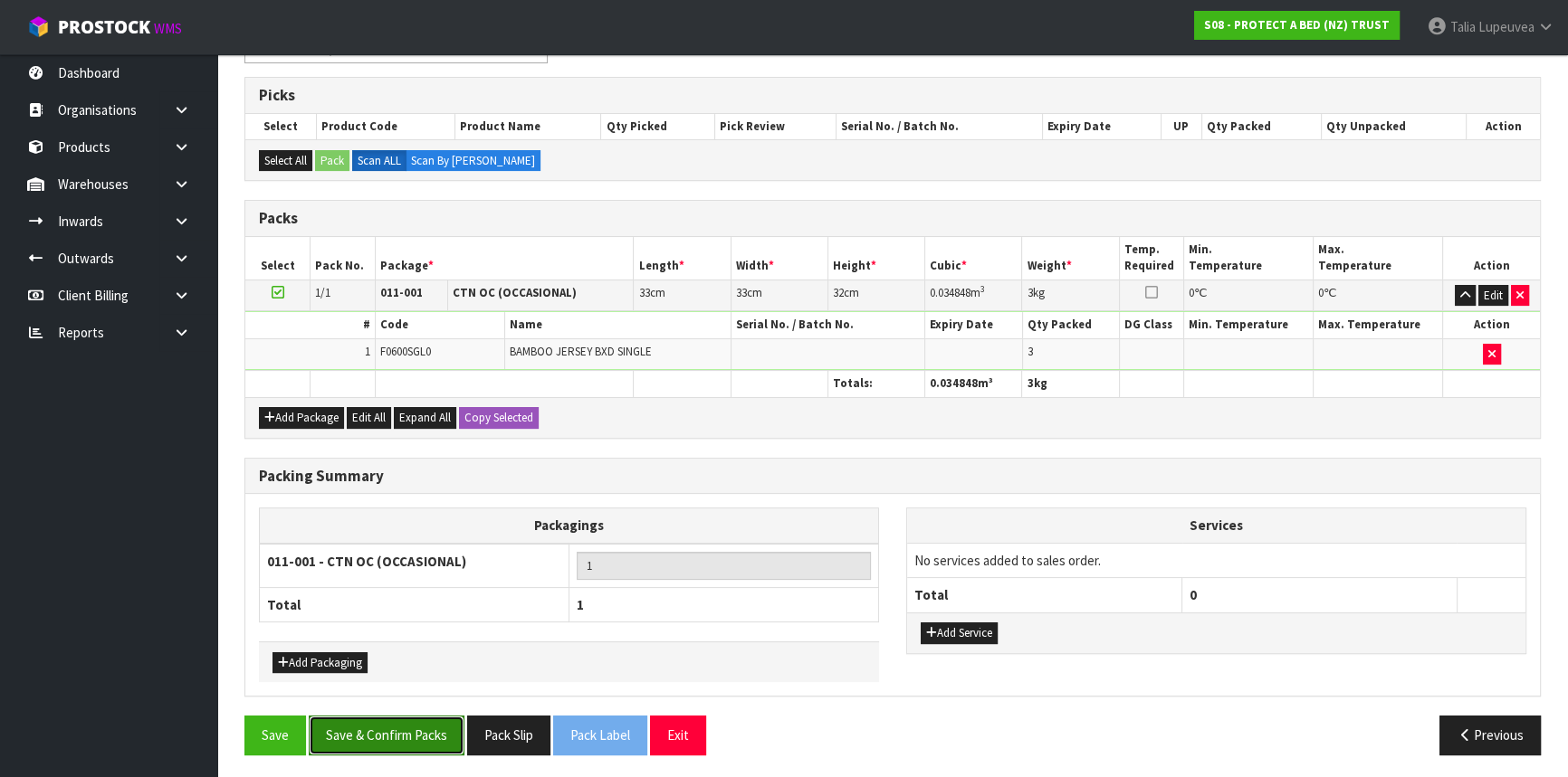
click at [389, 717] on button "Save & Confirm Packs" at bounding box center [386, 735] width 156 height 39
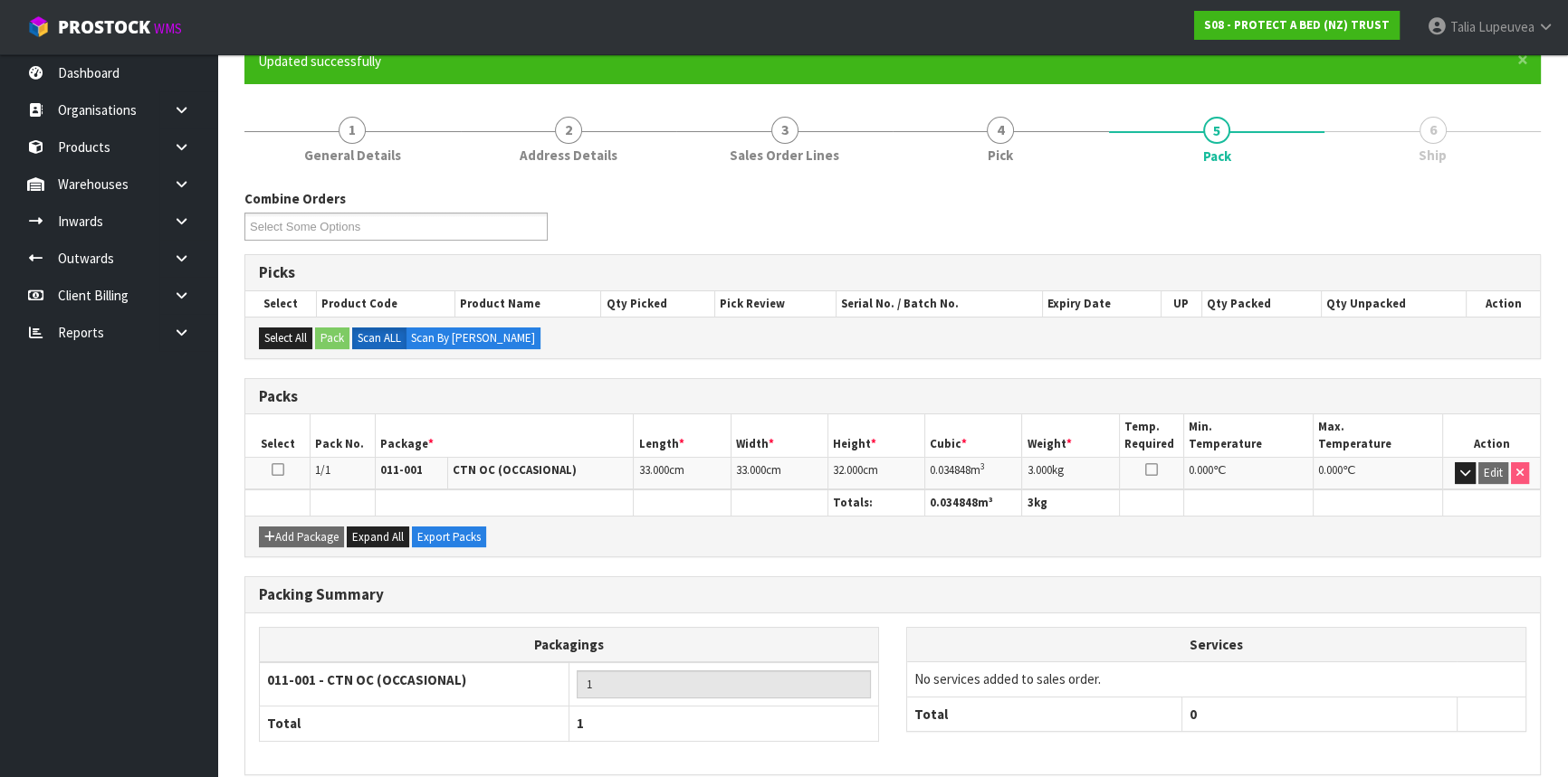
scroll to position [245, 0]
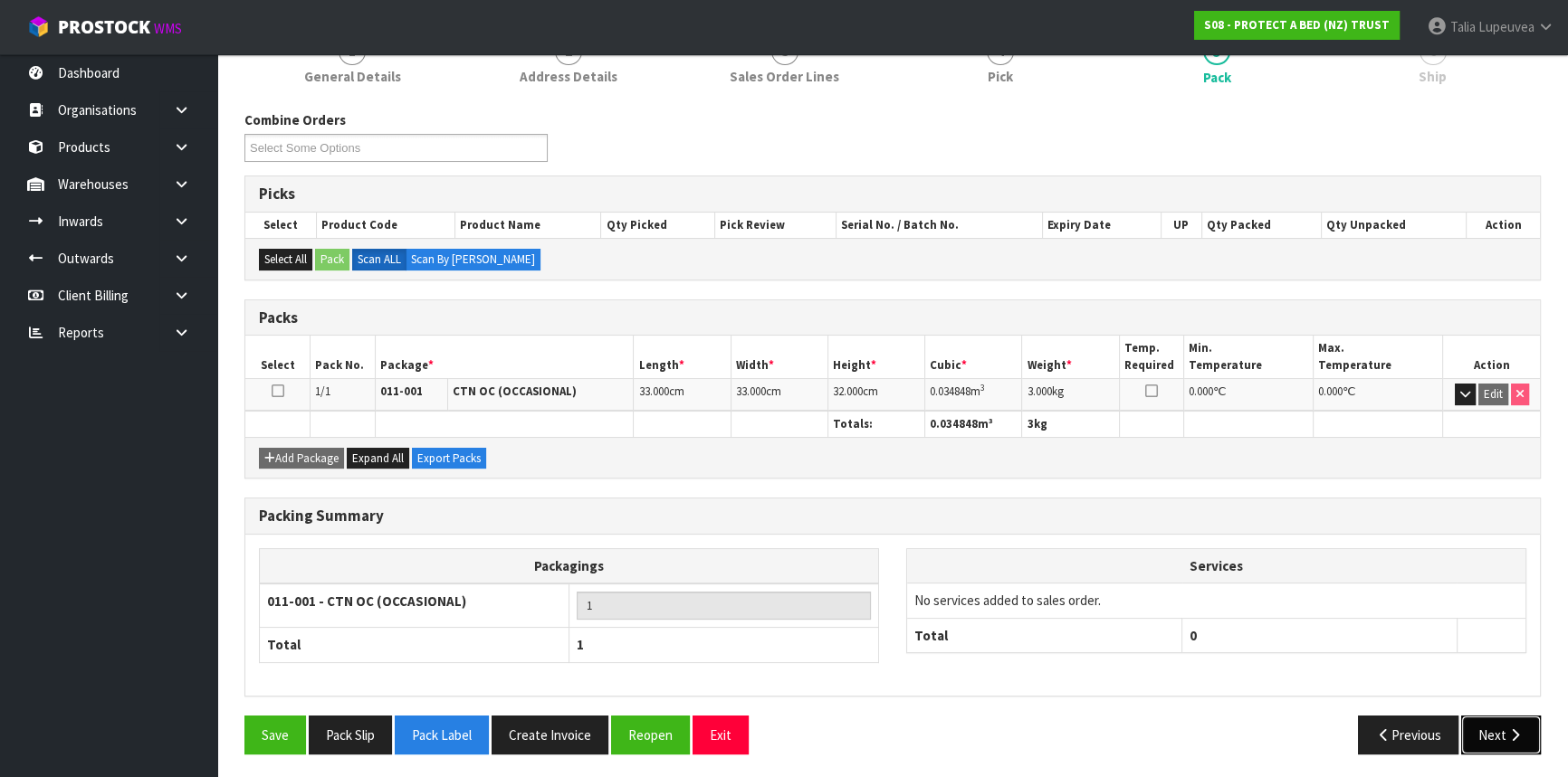
click at [1519, 729] on icon "button" at bounding box center [1515, 735] width 17 height 14
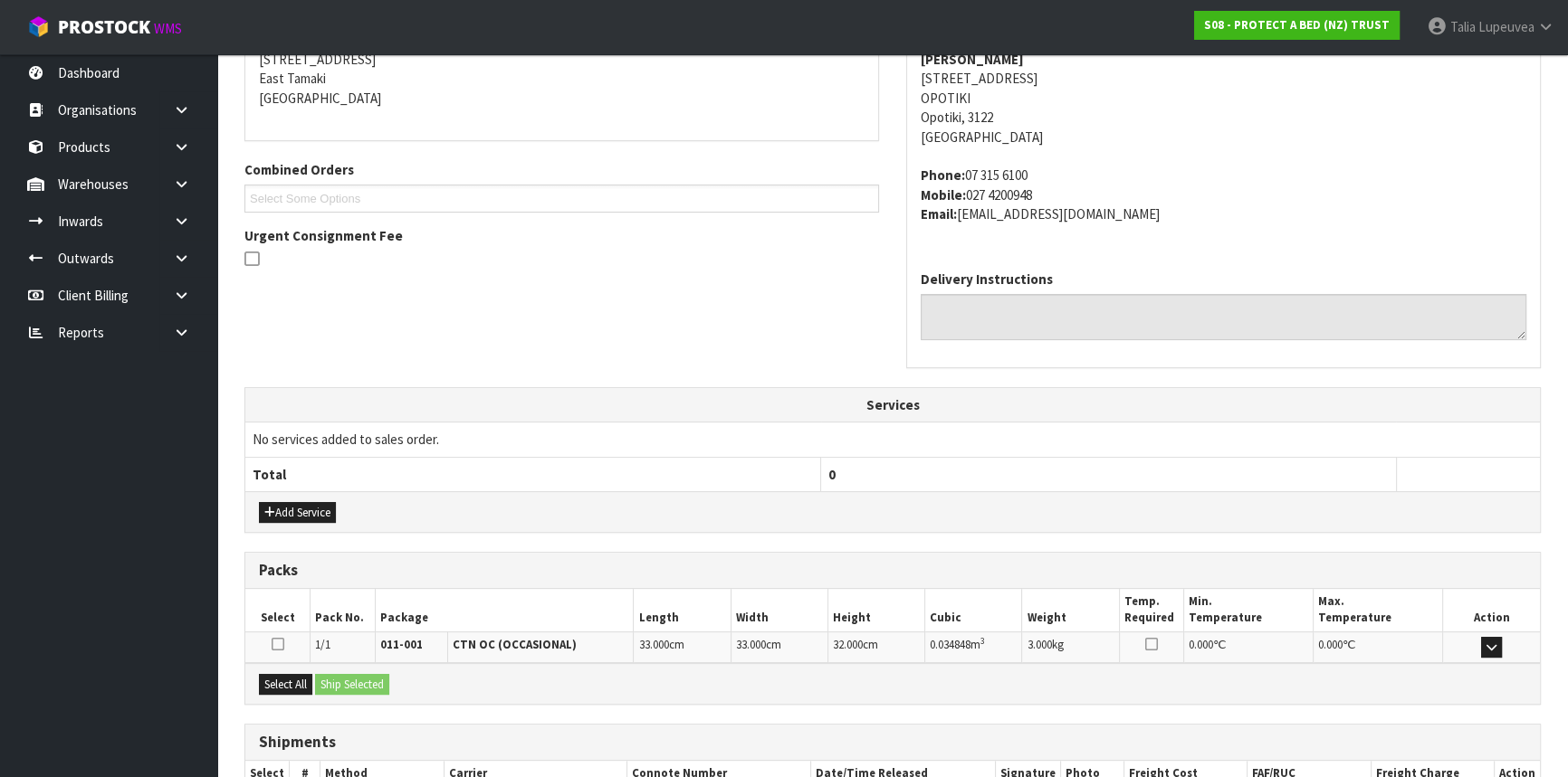
scroll to position [493, 0]
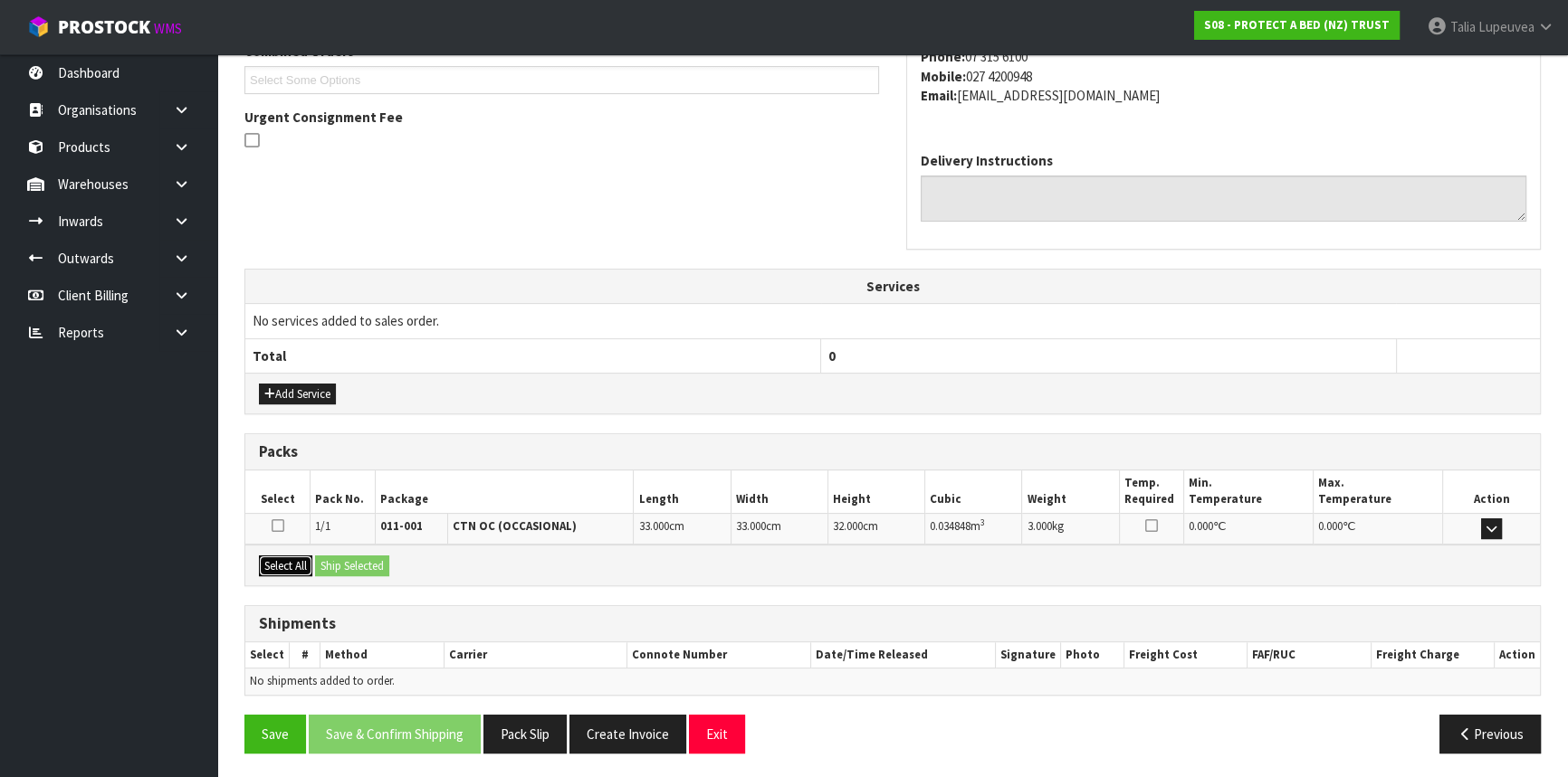
click at [307, 566] on button "Select All" at bounding box center [285, 566] width 53 height 21
click at [334, 566] on button "Ship Selected" at bounding box center [352, 566] width 74 height 21
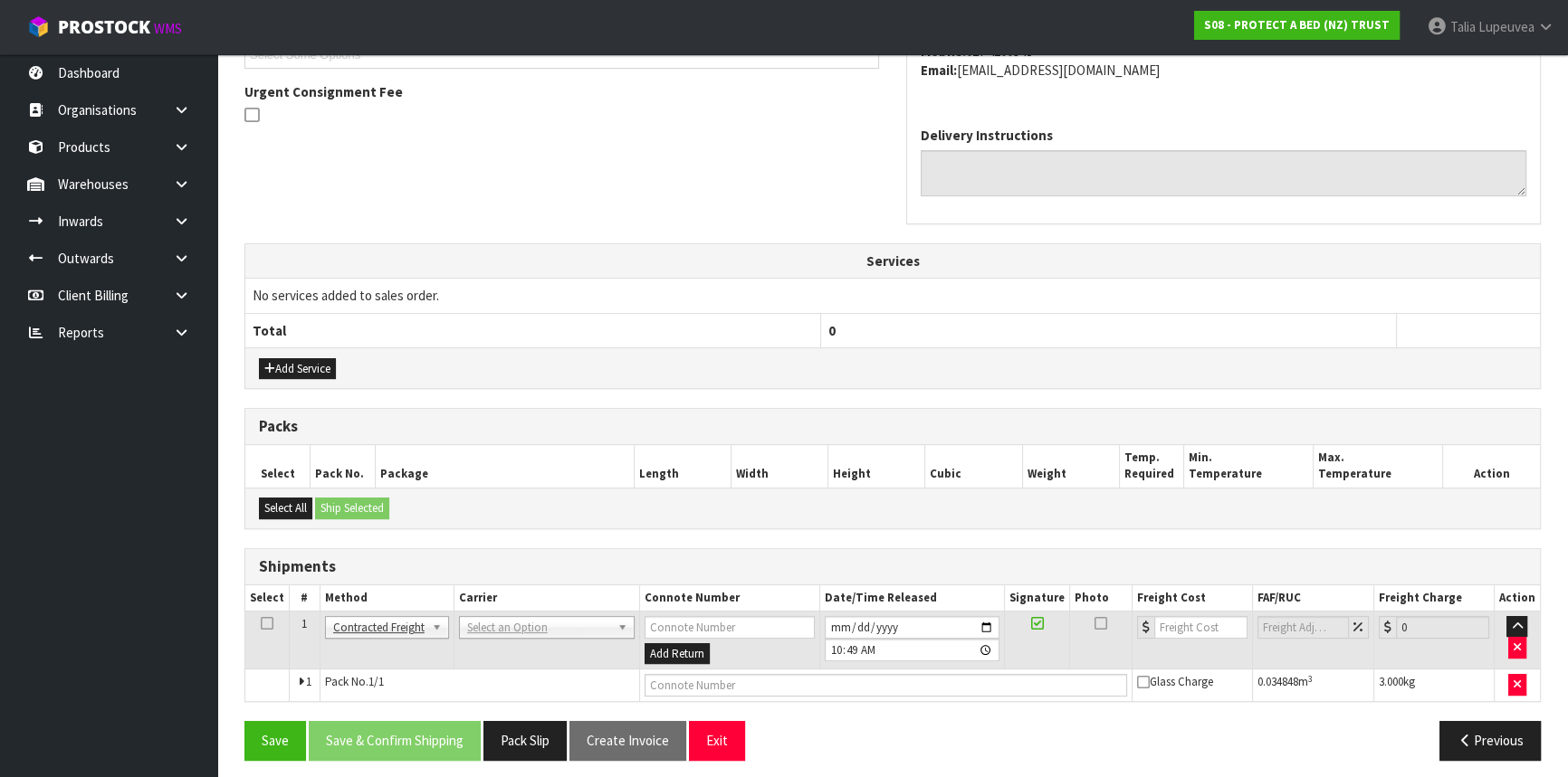
scroll to position [525, 0]
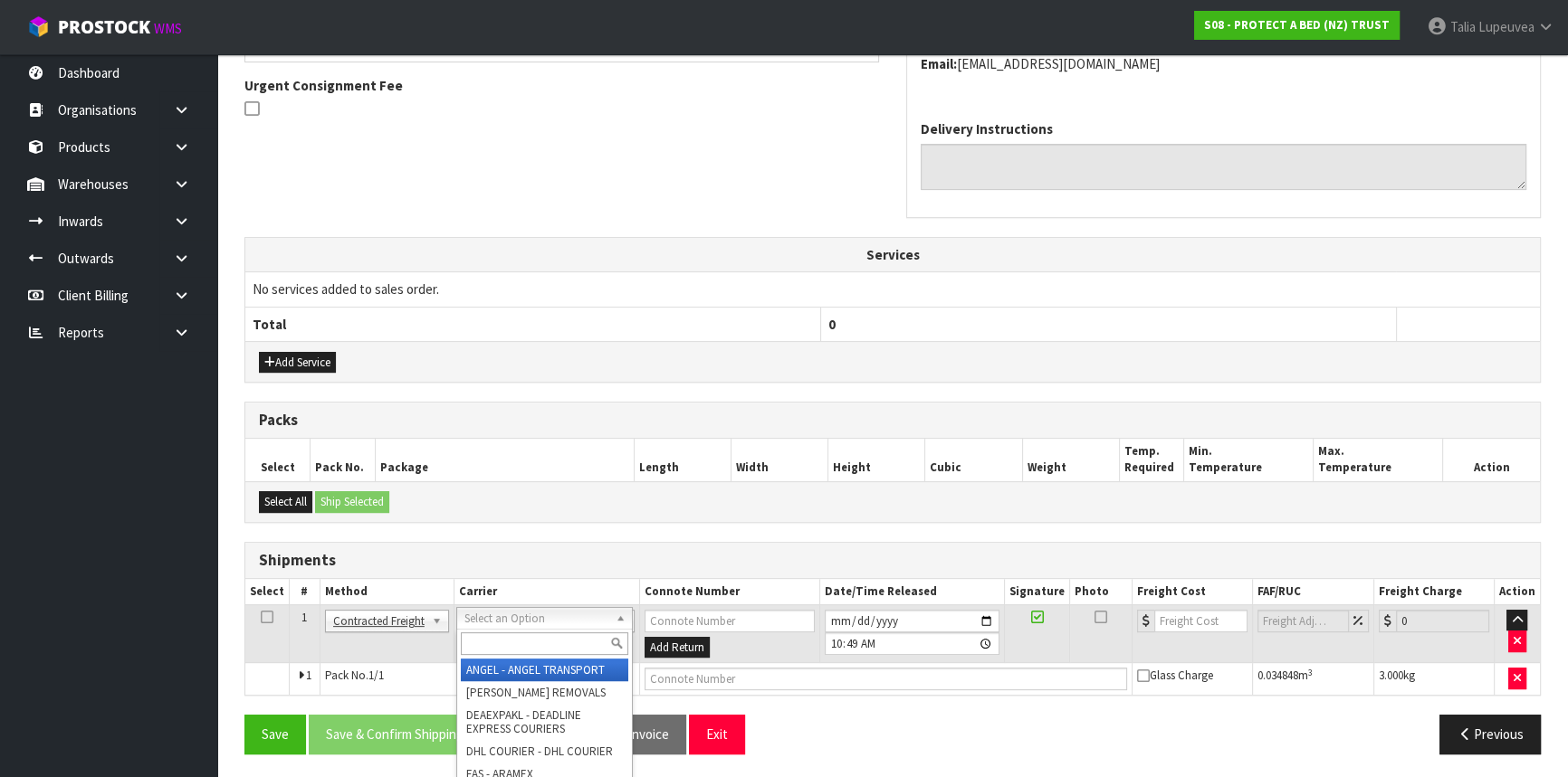
click at [577, 632] on input "text" at bounding box center [544, 643] width 167 height 22
type input "NZP"
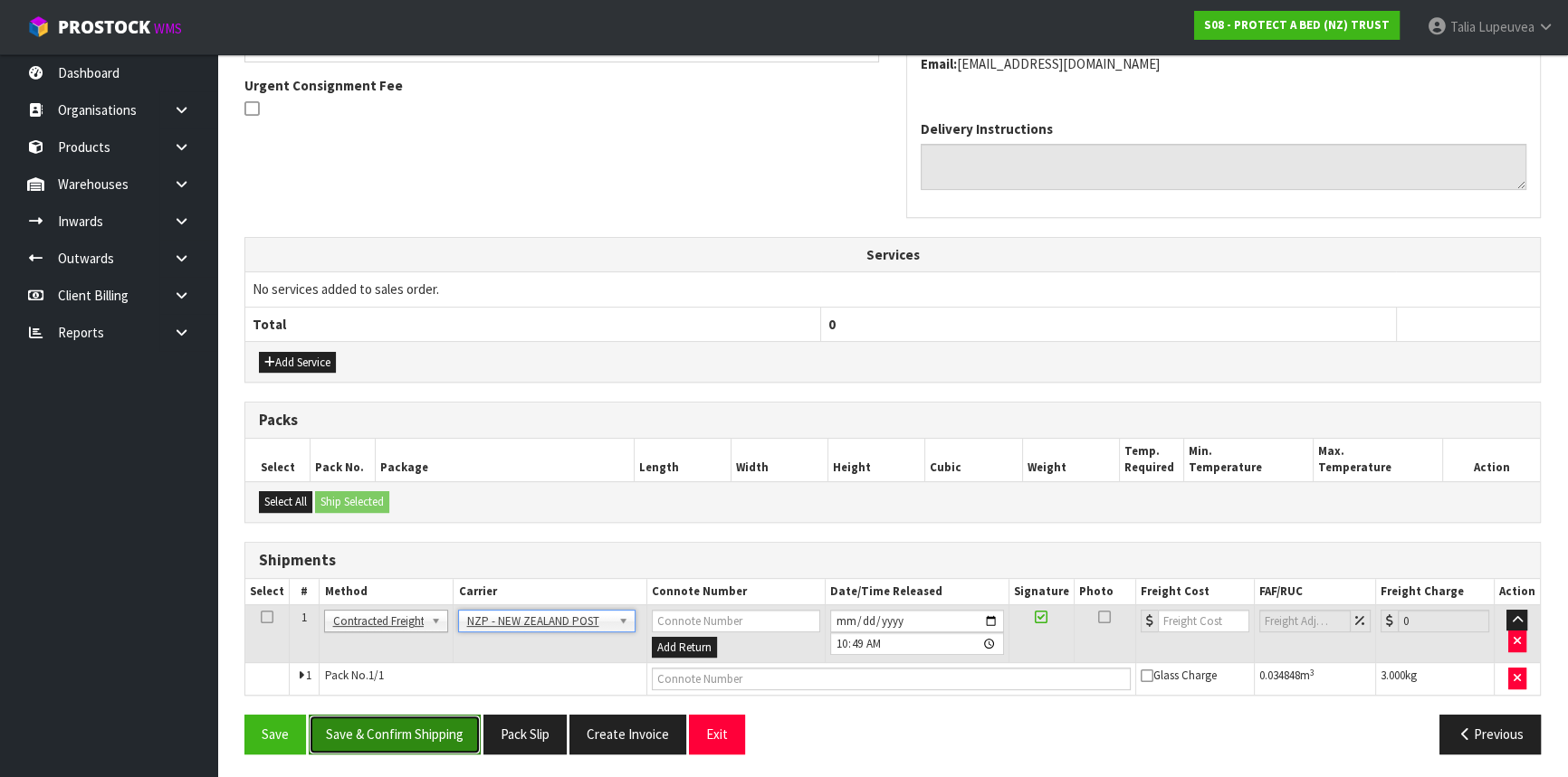
click at [431, 726] on button "Save & Confirm Shipping" at bounding box center [394, 734] width 172 height 39
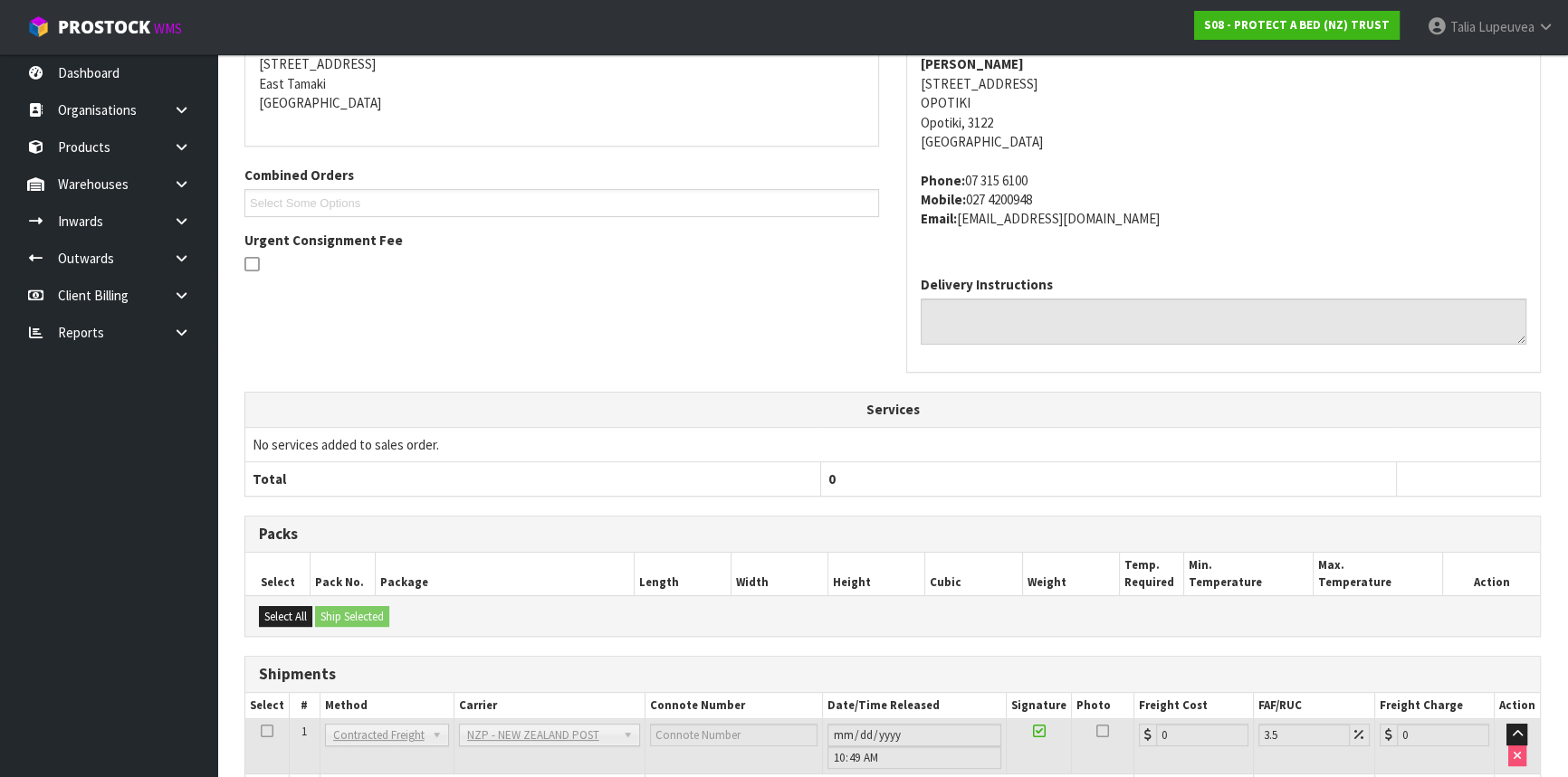
scroll to position [493, 0]
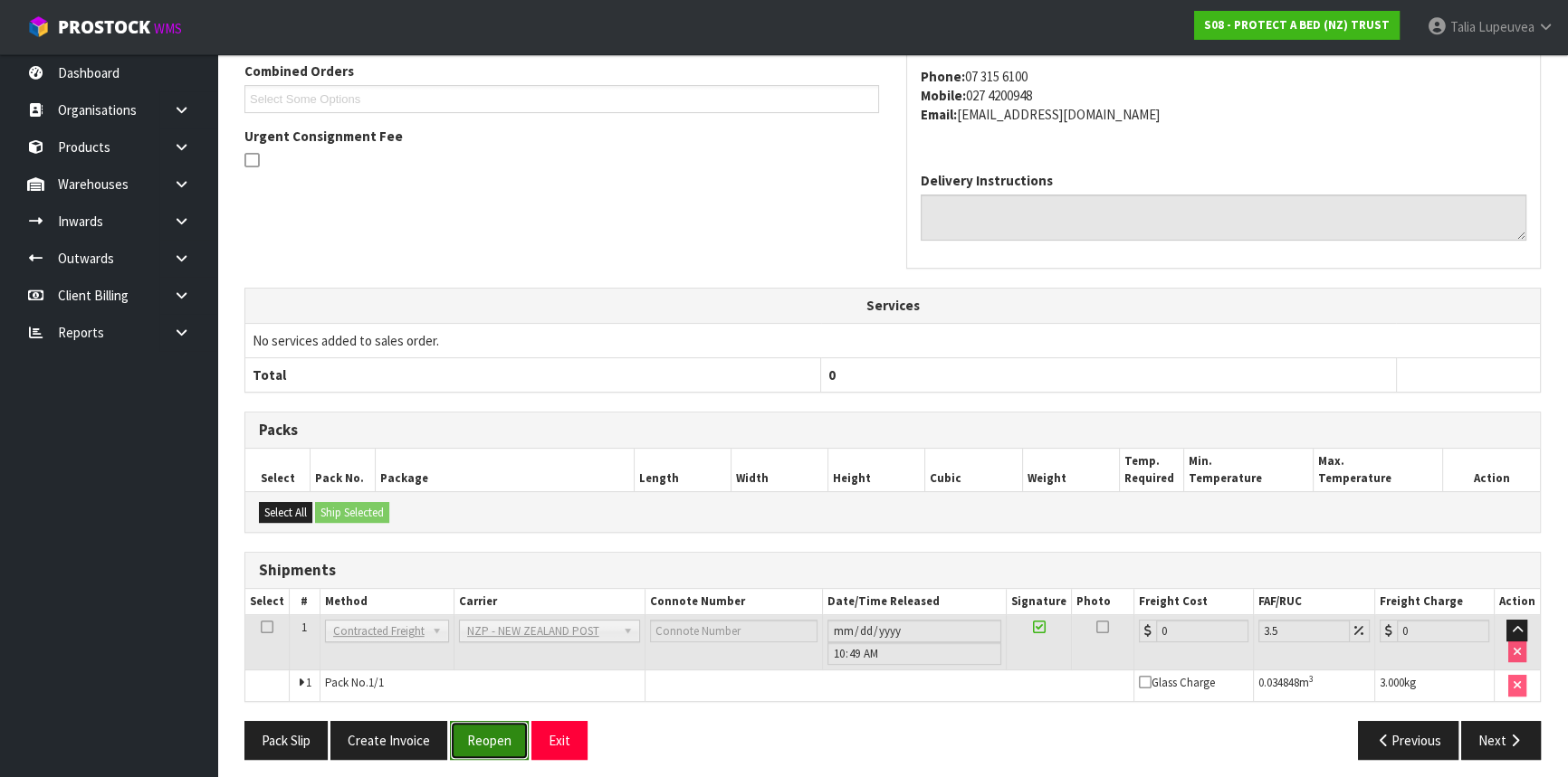
click at [491, 739] on button "Reopen" at bounding box center [488, 740] width 78 height 39
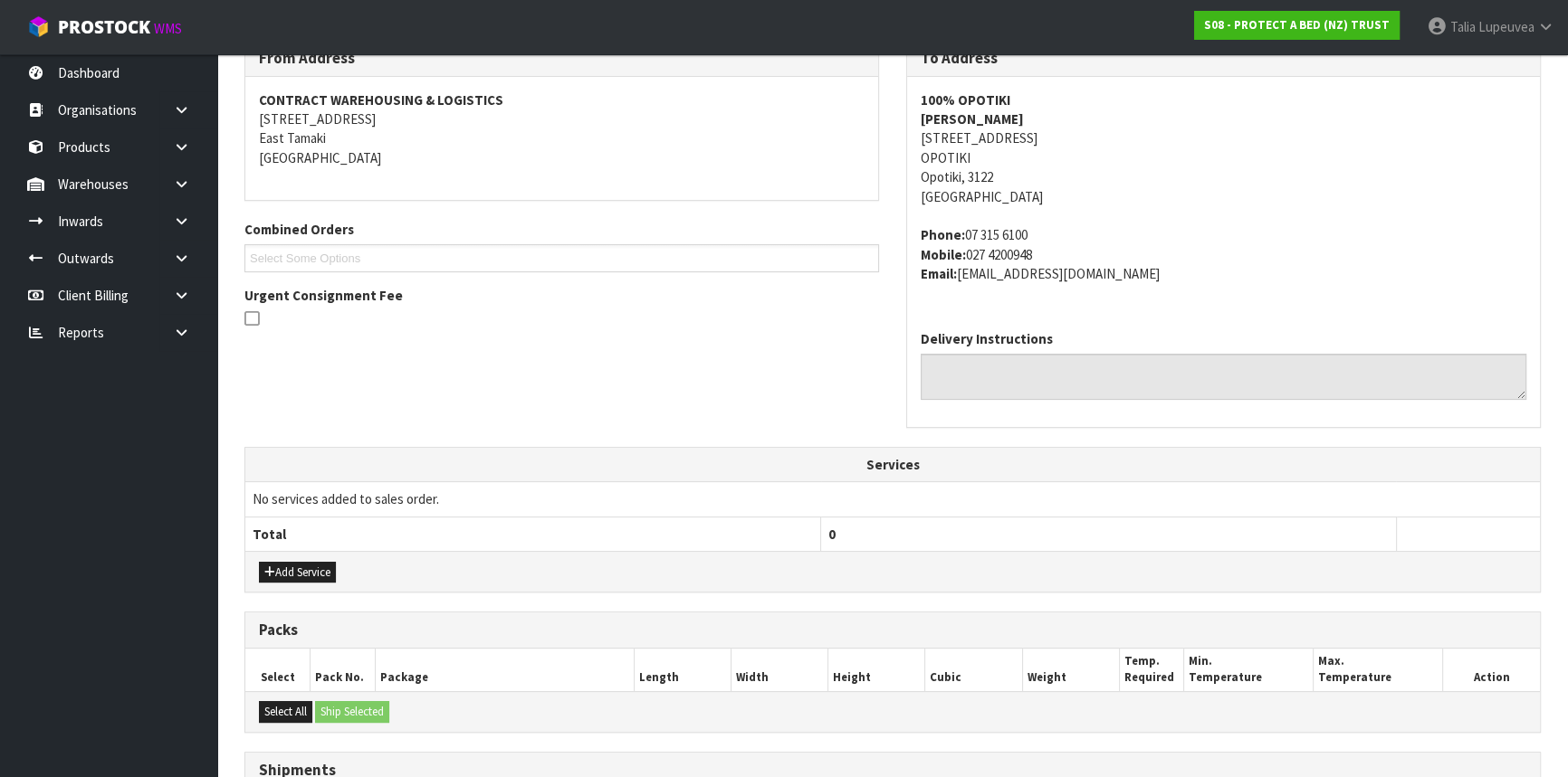
scroll to position [542, 0]
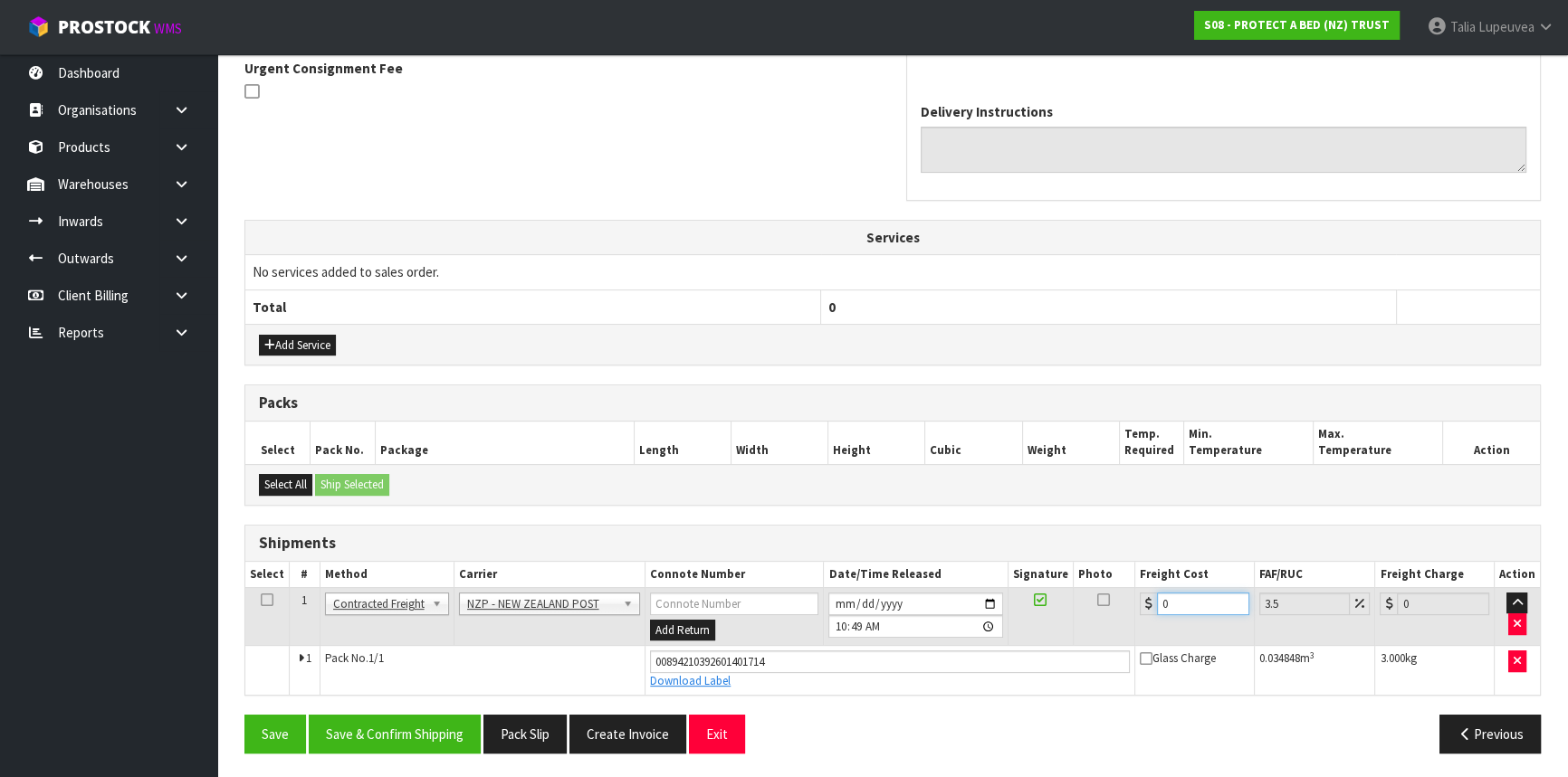
drag, startPoint x: 1175, startPoint y: 603, endPoint x: 1148, endPoint y: 605, distance: 27.1
click at [1148, 605] on div "0" at bounding box center [1194, 603] width 109 height 22
type input "8"
type input "8.28"
type input "8.4"
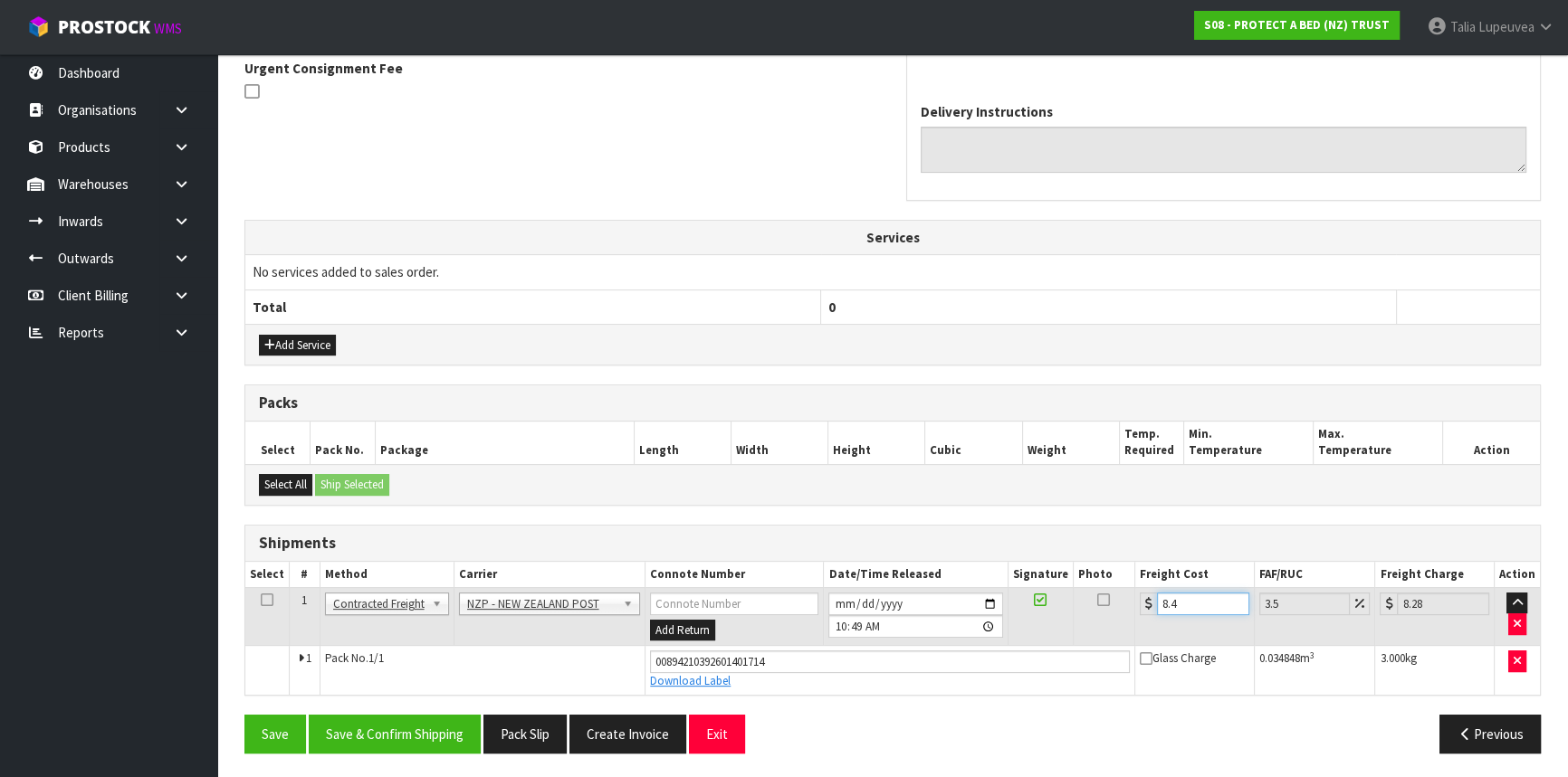
type input "8.69"
type input "8.45"
type input "8.75"
type input "8.45"
click at [421, 737] on button "Save & Confirm Shipping" at bounding box center [394, 734] width 172 height 39
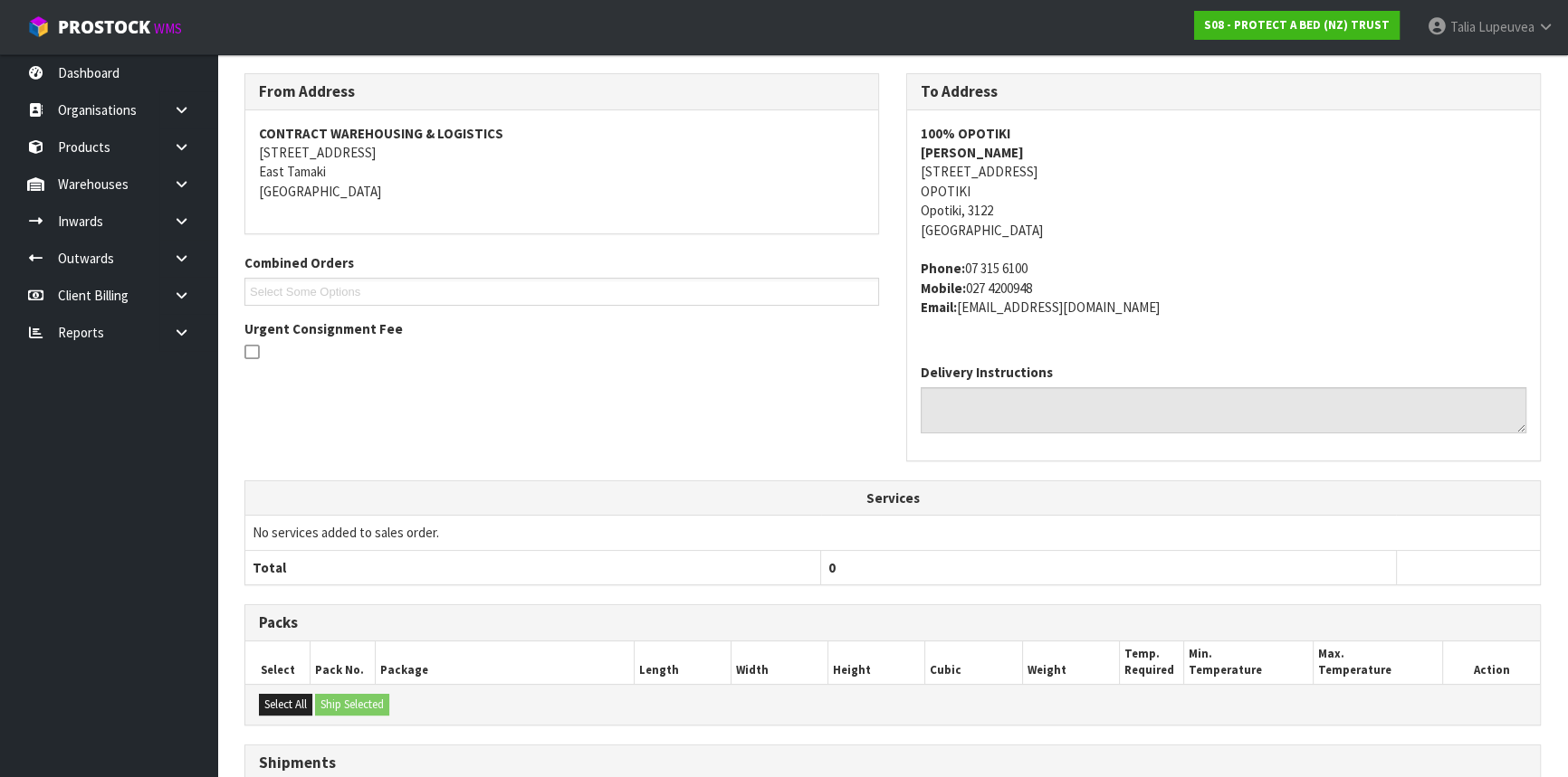
scroll to position [0, 0]
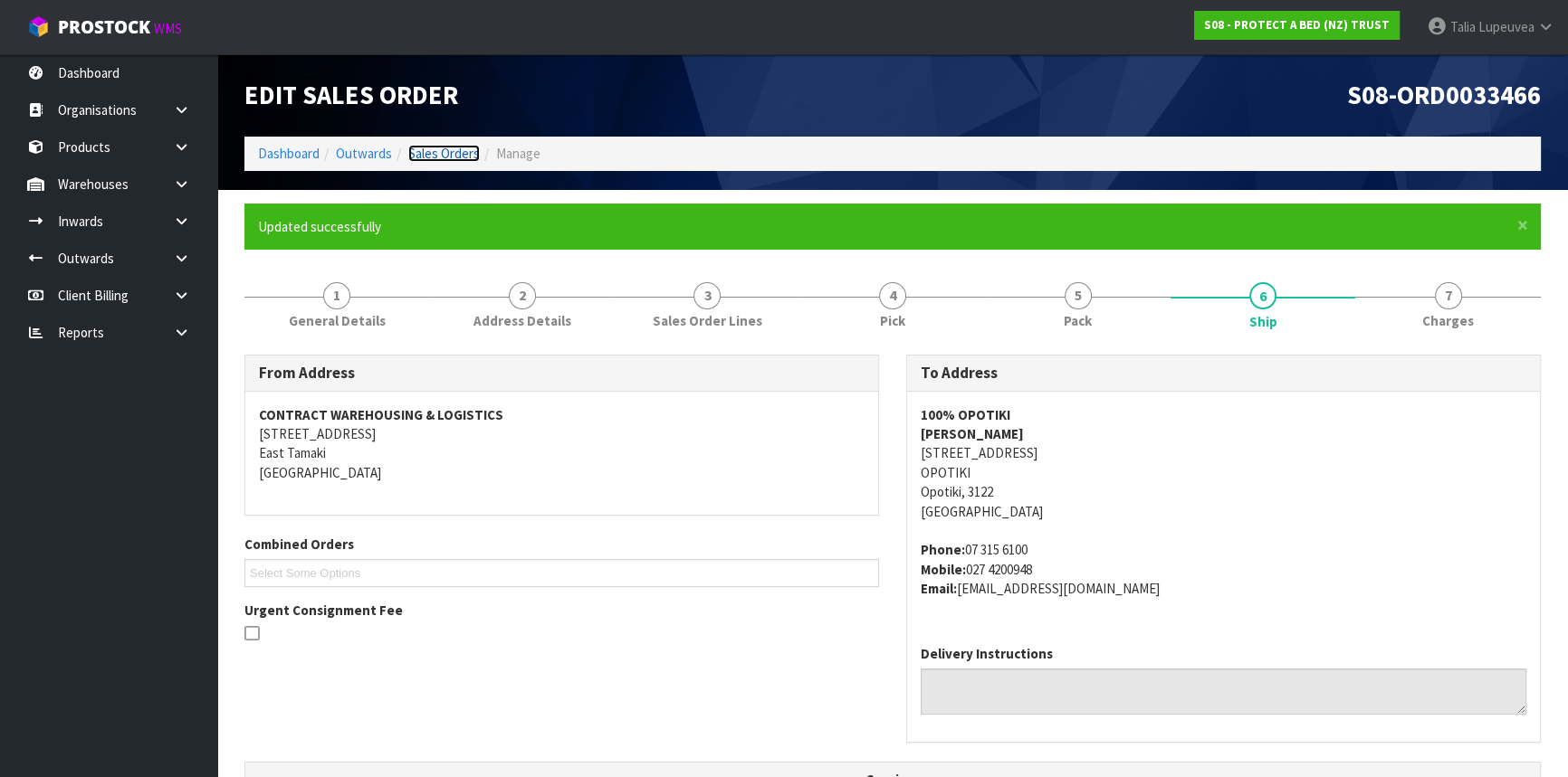
click at [422, 154] on link "Sales Orders" at bounding box center [444, 154] width 72 height 17
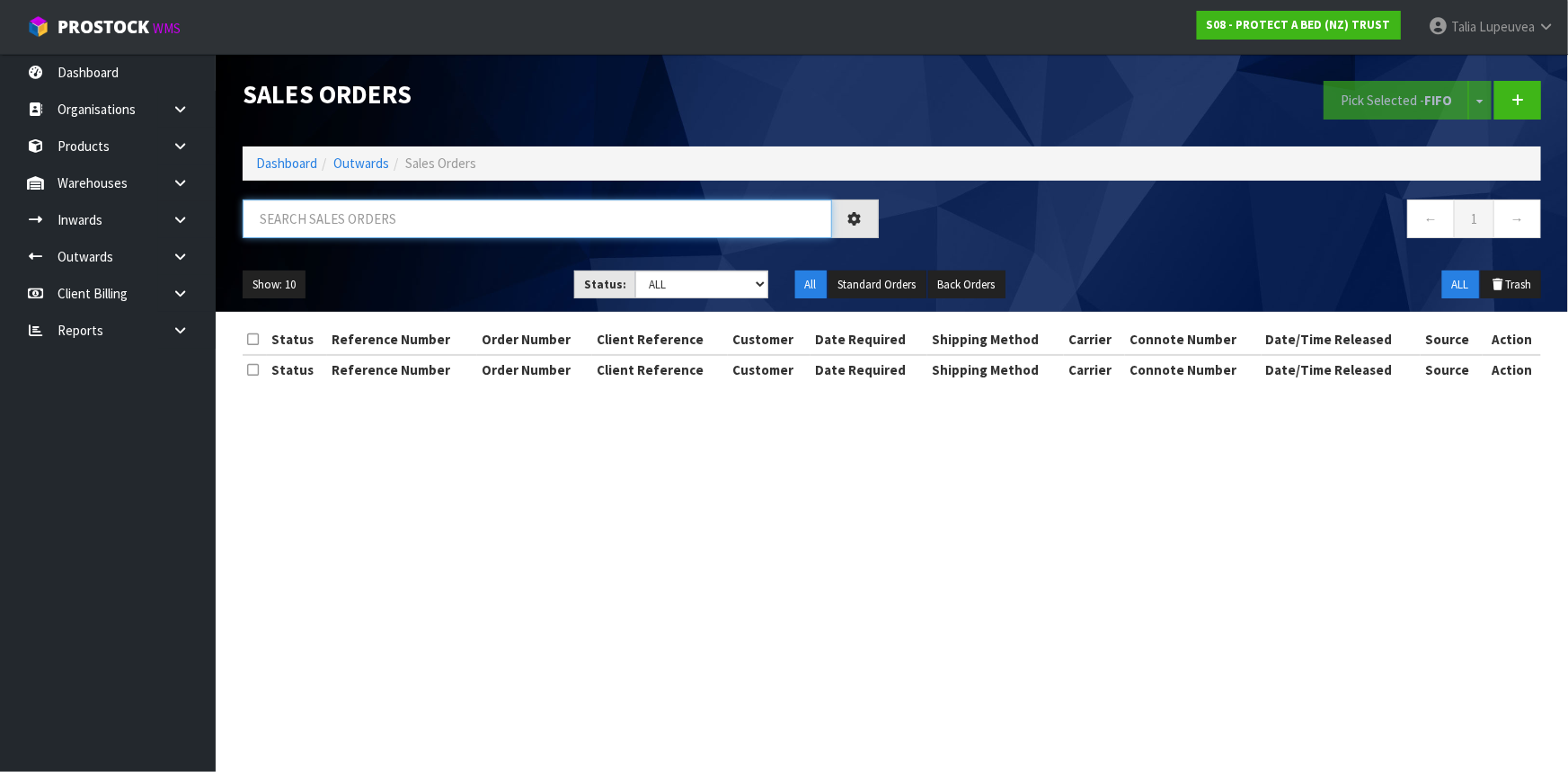
click at [413, 208] on input "text" at bounding box center [537, 219] width 589 height 38
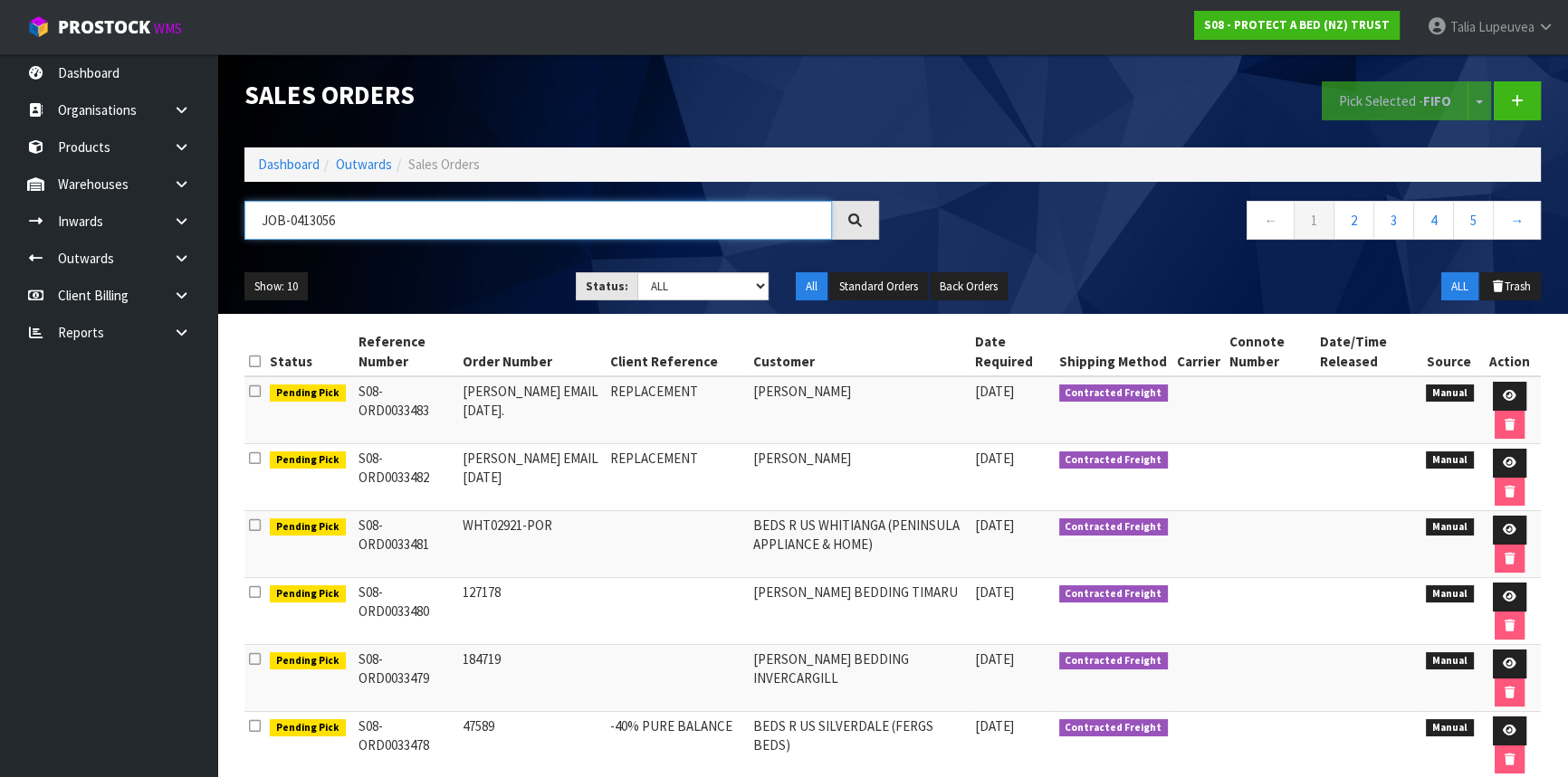
type input "JOB-0413056"
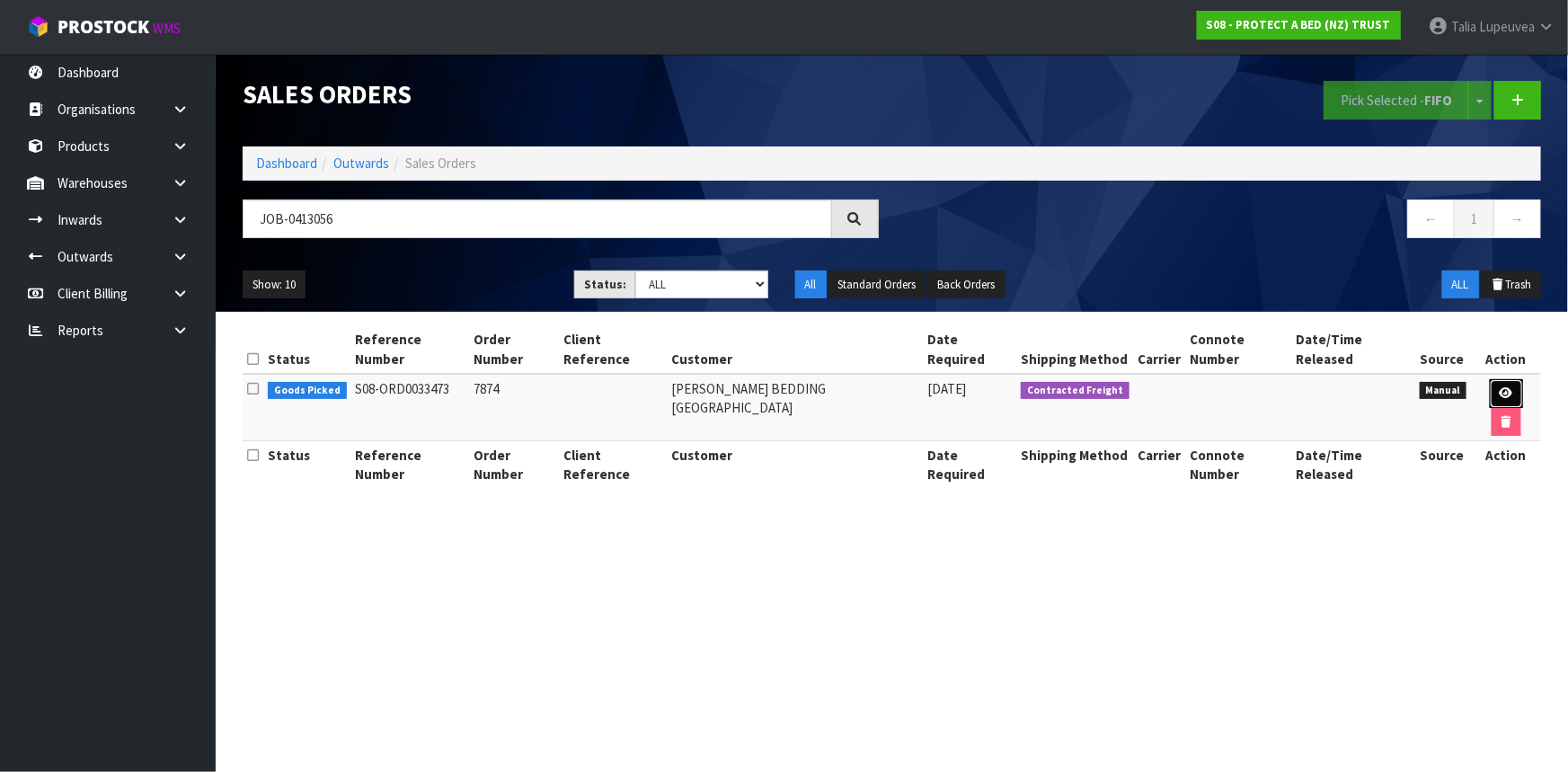
click at [1497, 379] on link at bounding box center [1506, 394] width 34 height 29
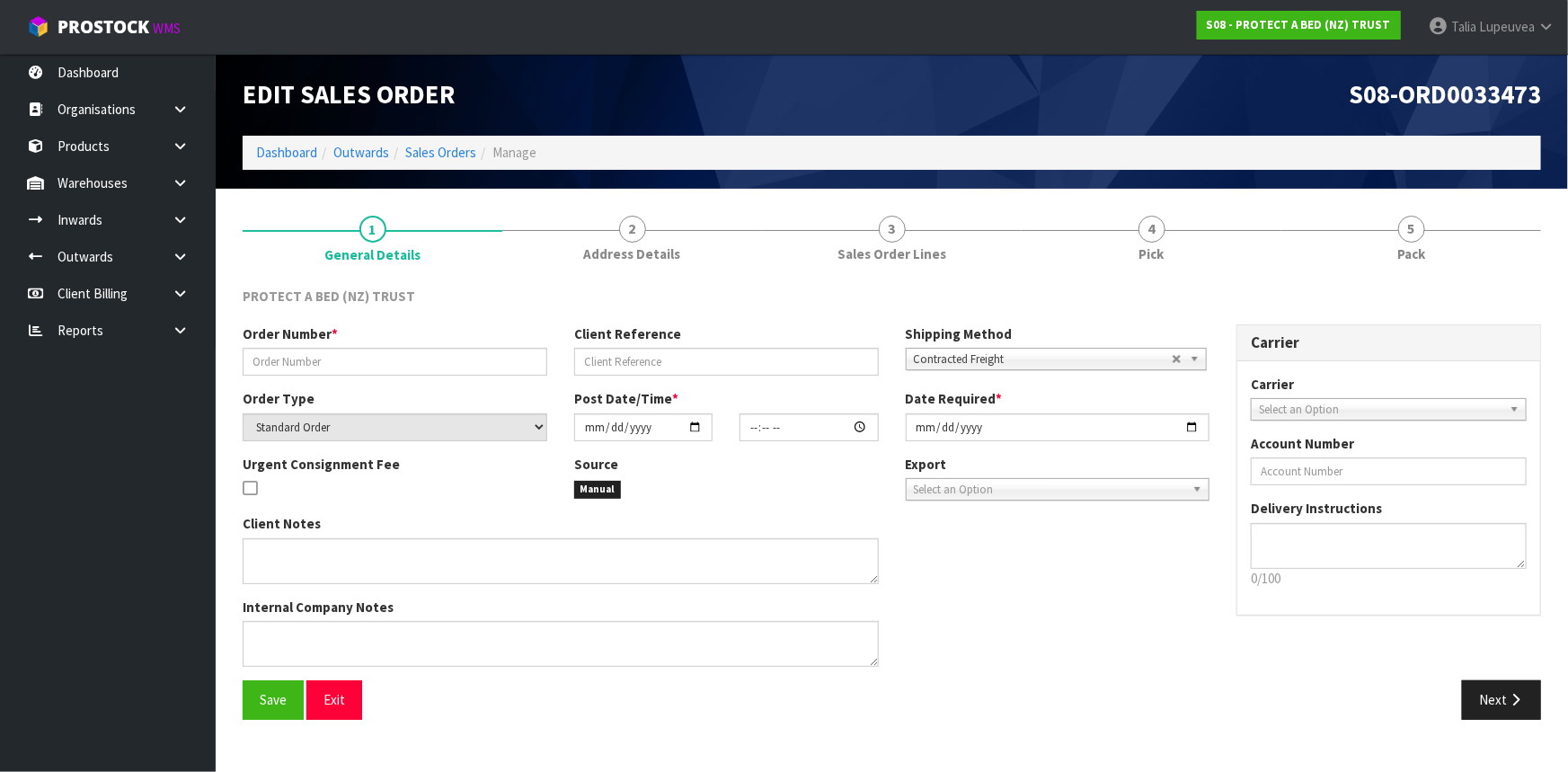
type input "7874"
select select "number:0"
type input "[DATE]"
type input "11:52:00.000"
type input "[DATE]"
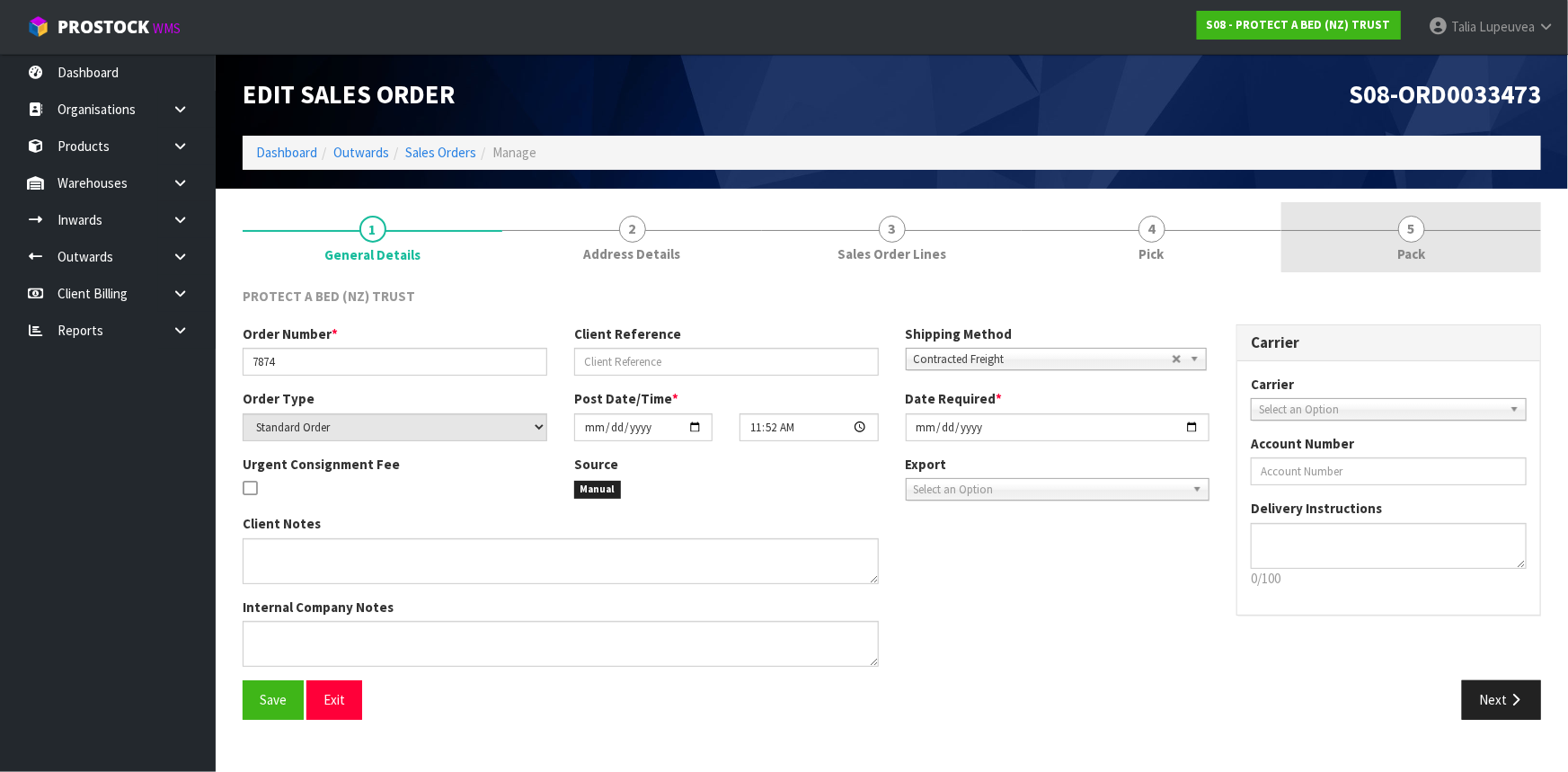
click at [1445, 259] on link "5 Pack" at bounding box center [1411, 238] width 260 height 71
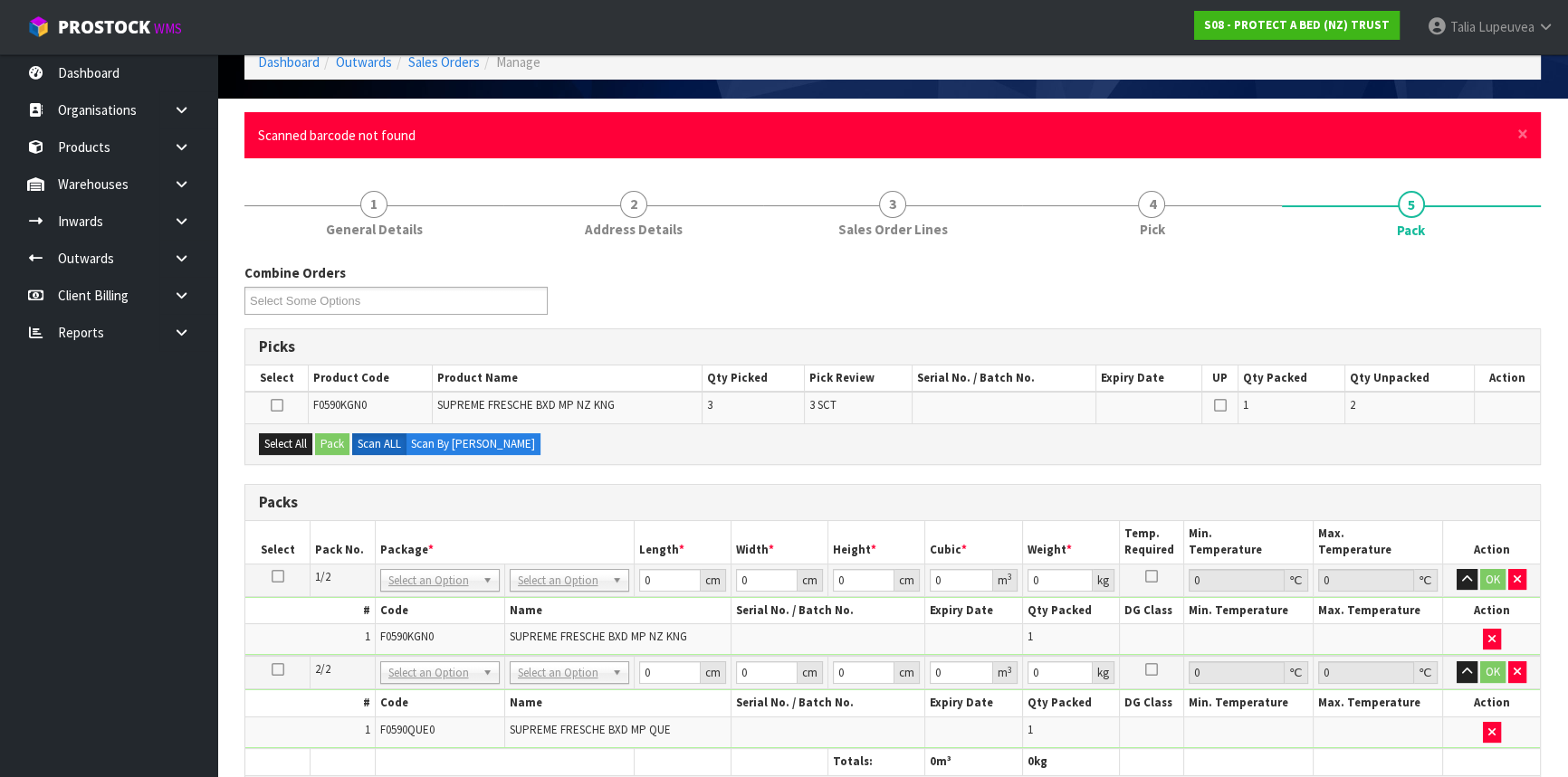
scroll to position [163, 0]
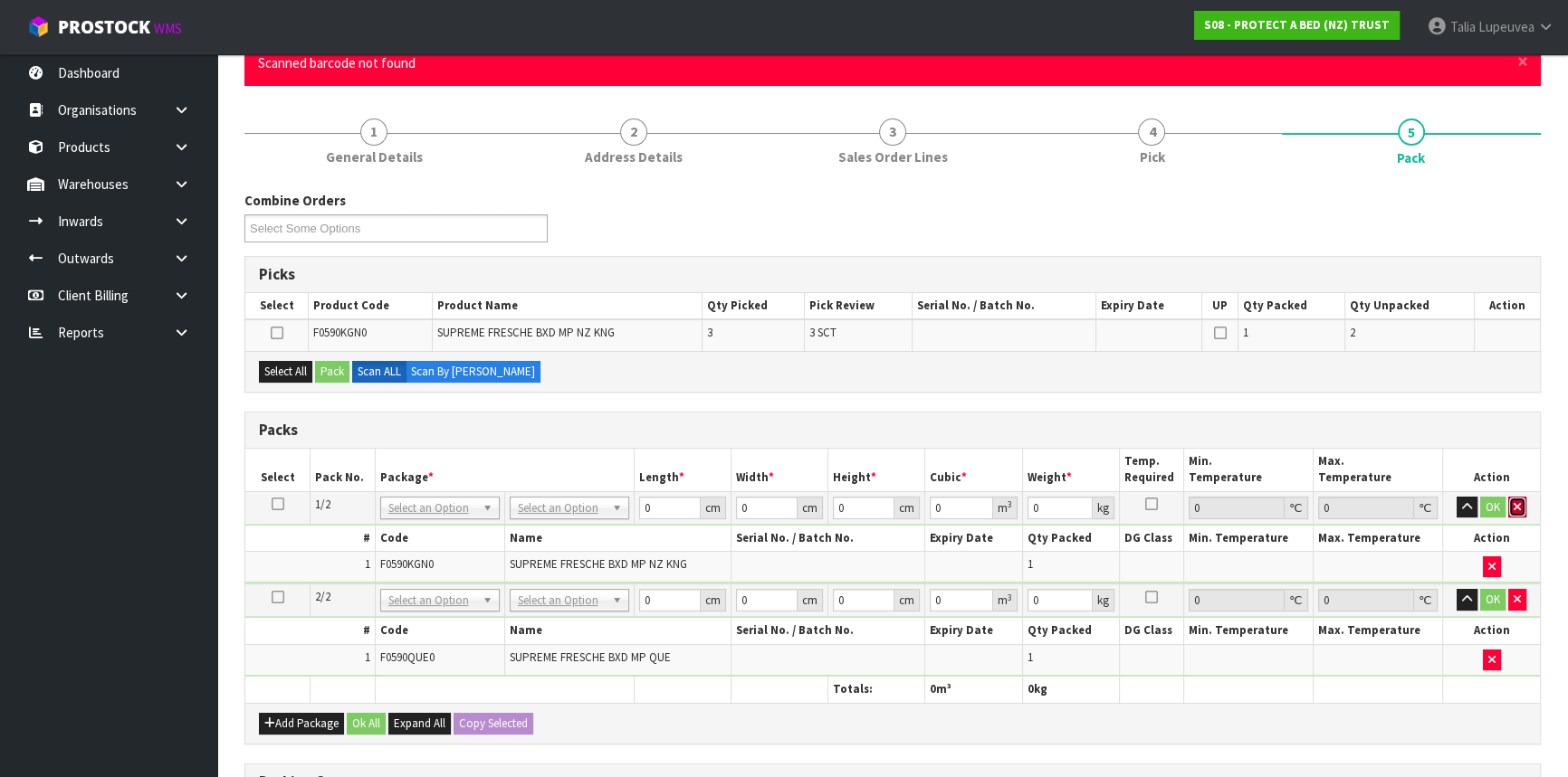
click at [1518, 509] on button "button" at bounding box center [1517, 507] width 18 height 21
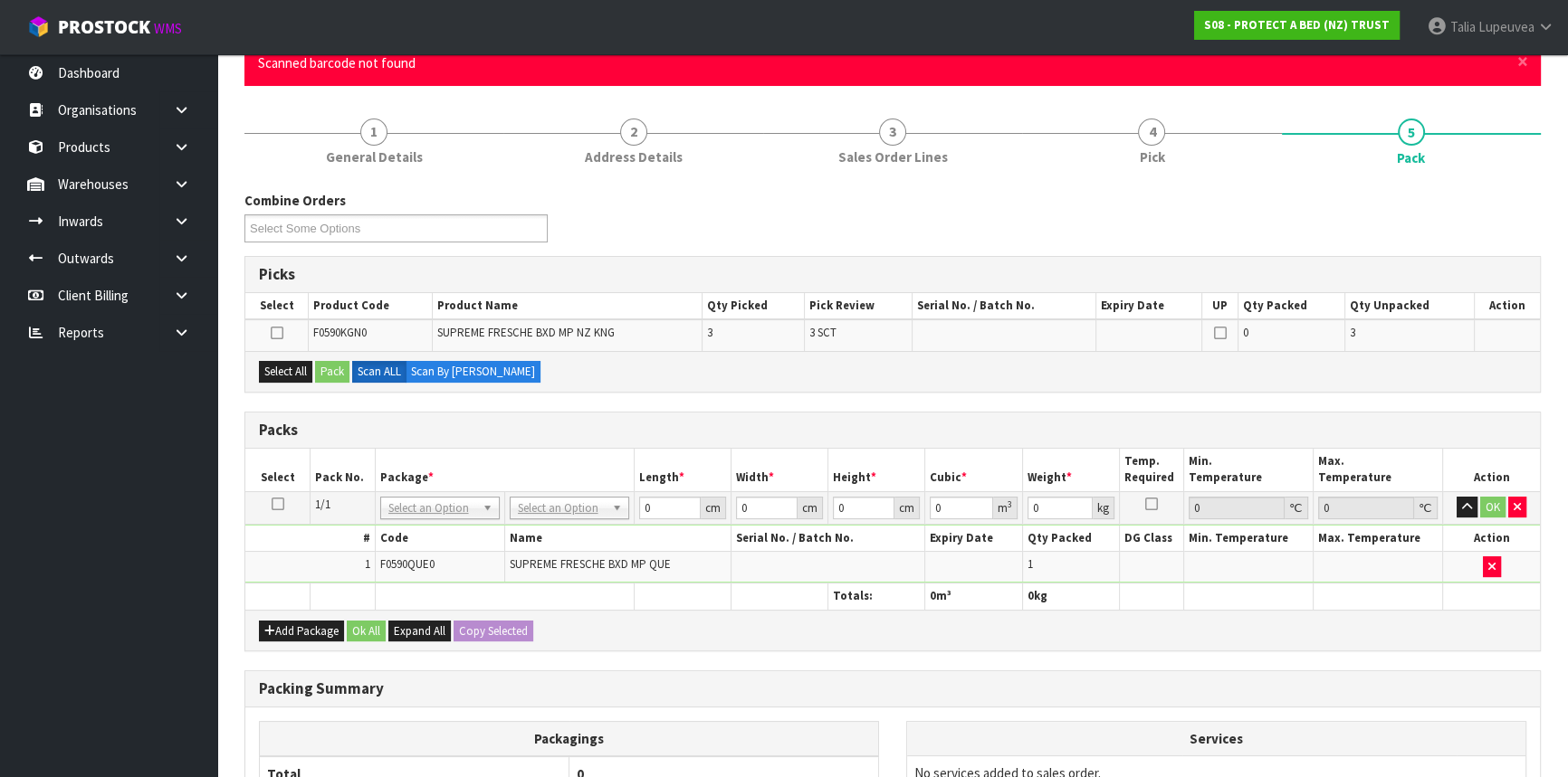
click at [279, 504] on icon at bounding box center [277, 504] width 13 height 1
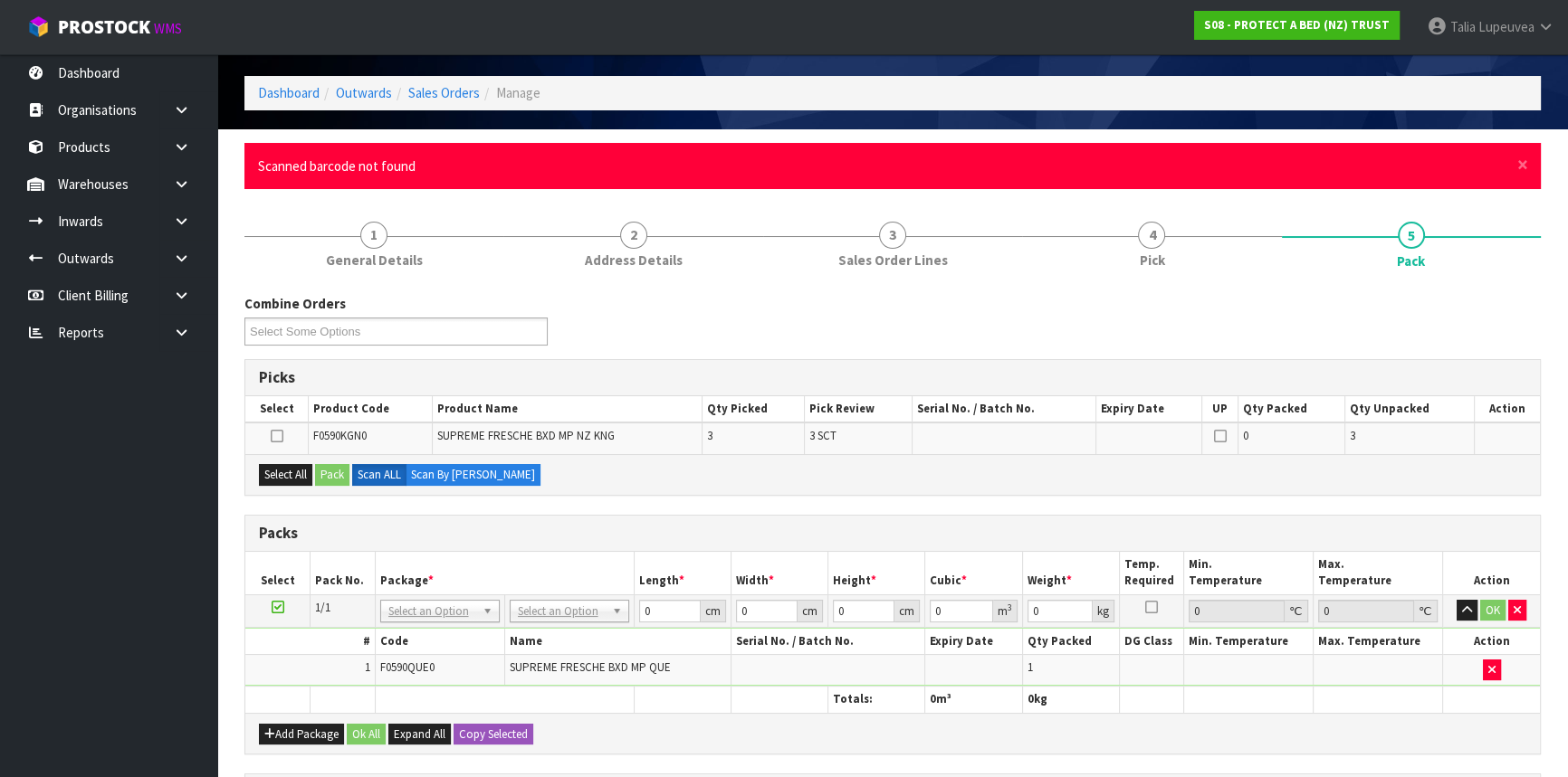
scroll to position [0, 0]
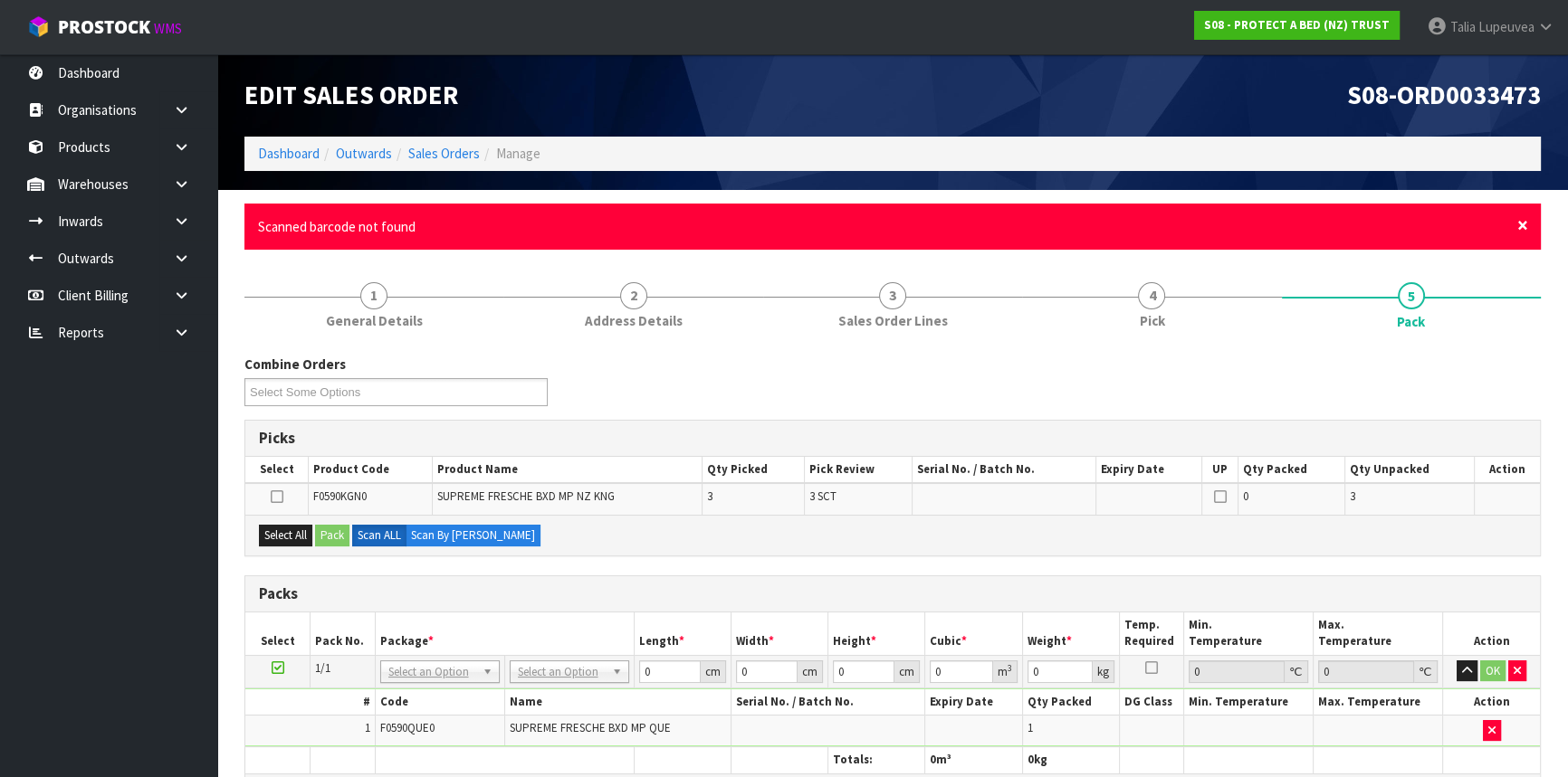
click at [1522, 220] on span "×" at bounding box center [1522, 225] width 11 height 25
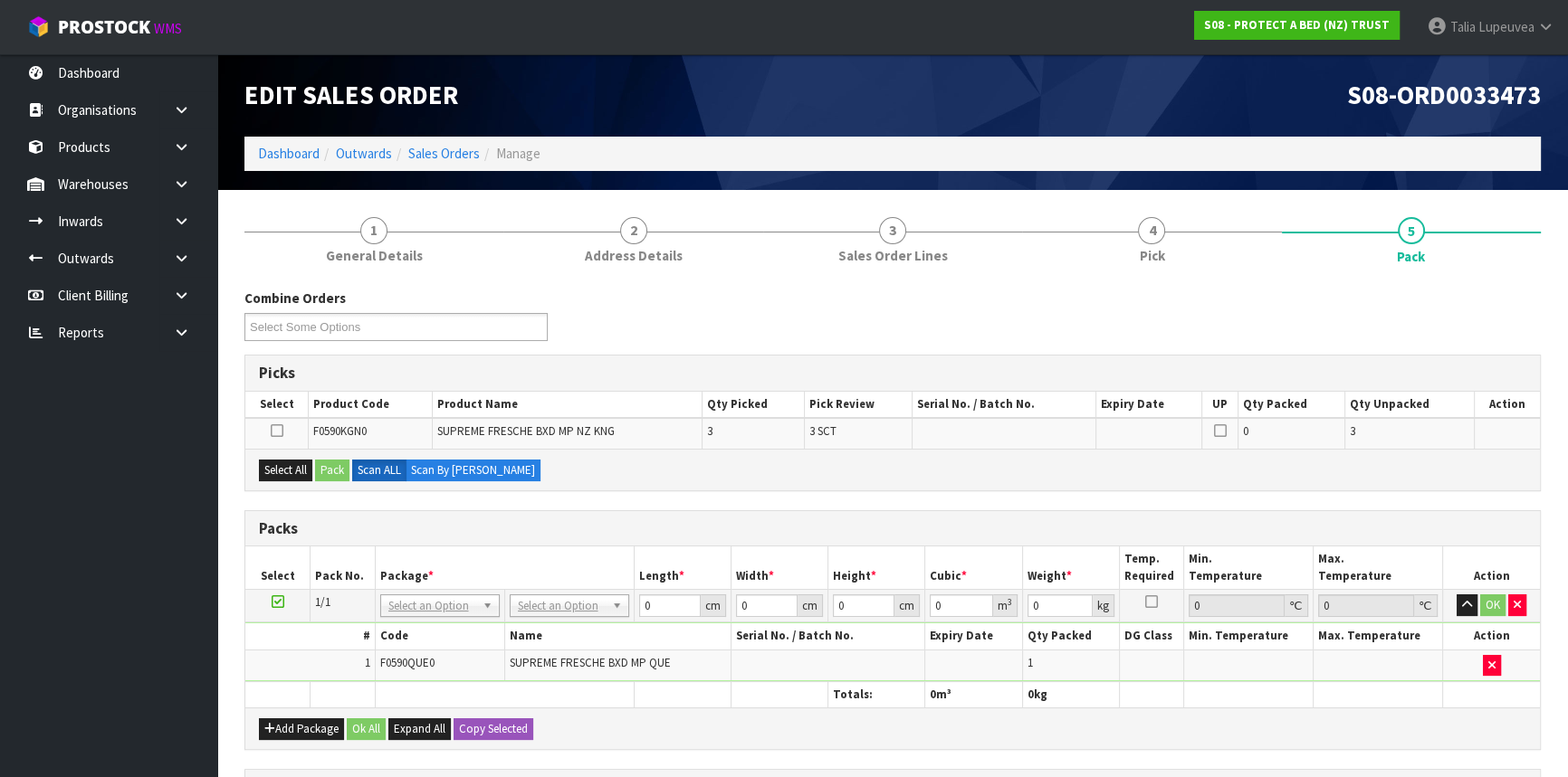
click at [1527, 604] on td "OK" at bounding box center [1491, 606] width 97 height 33
click at [1514, 602] on icon "button" at bounding box center [1517, 605] width 7 height 12
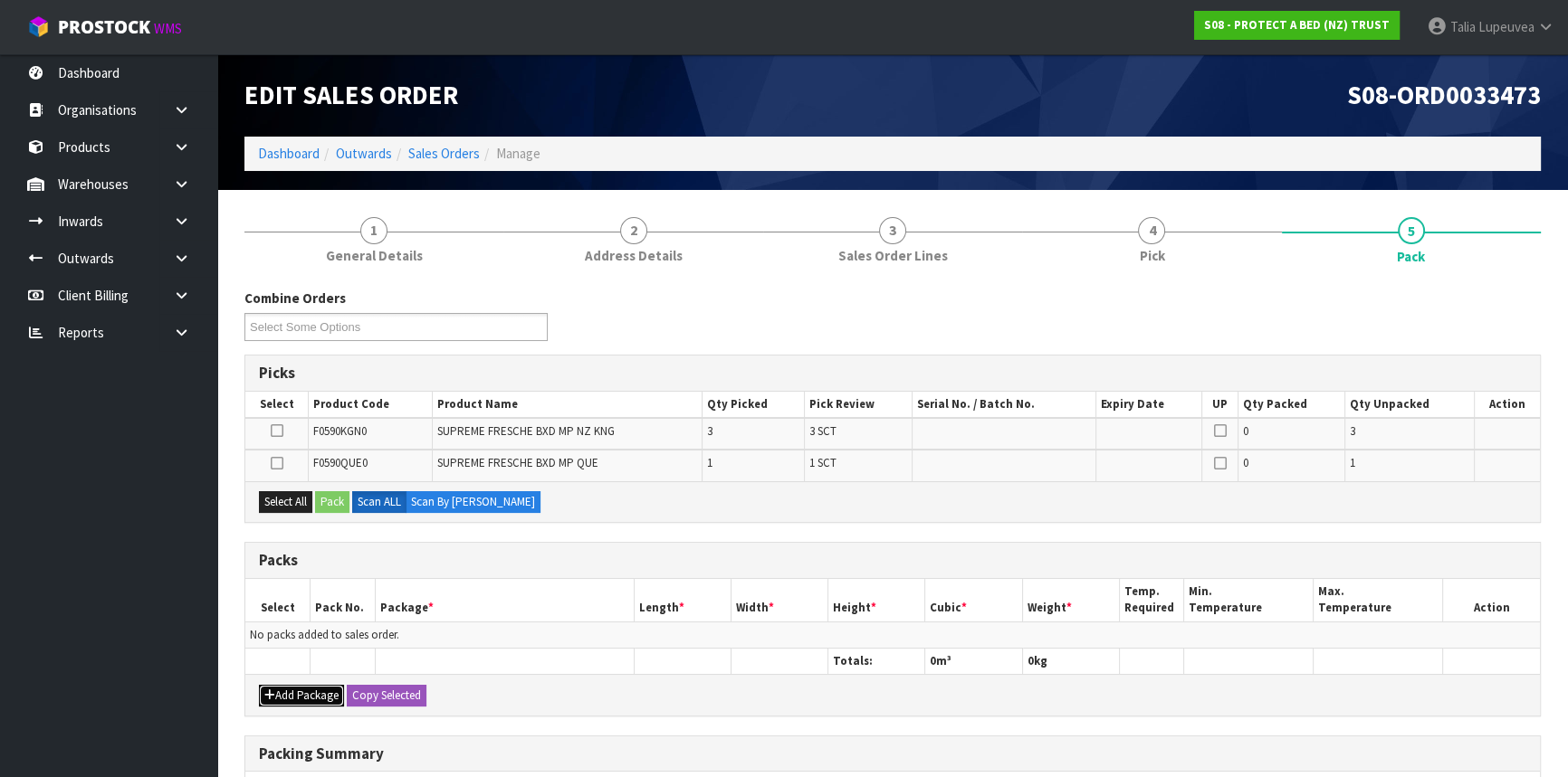
click at [280, 685] on button "Add Package" at bounding box center [302, 696] width 85 height 21
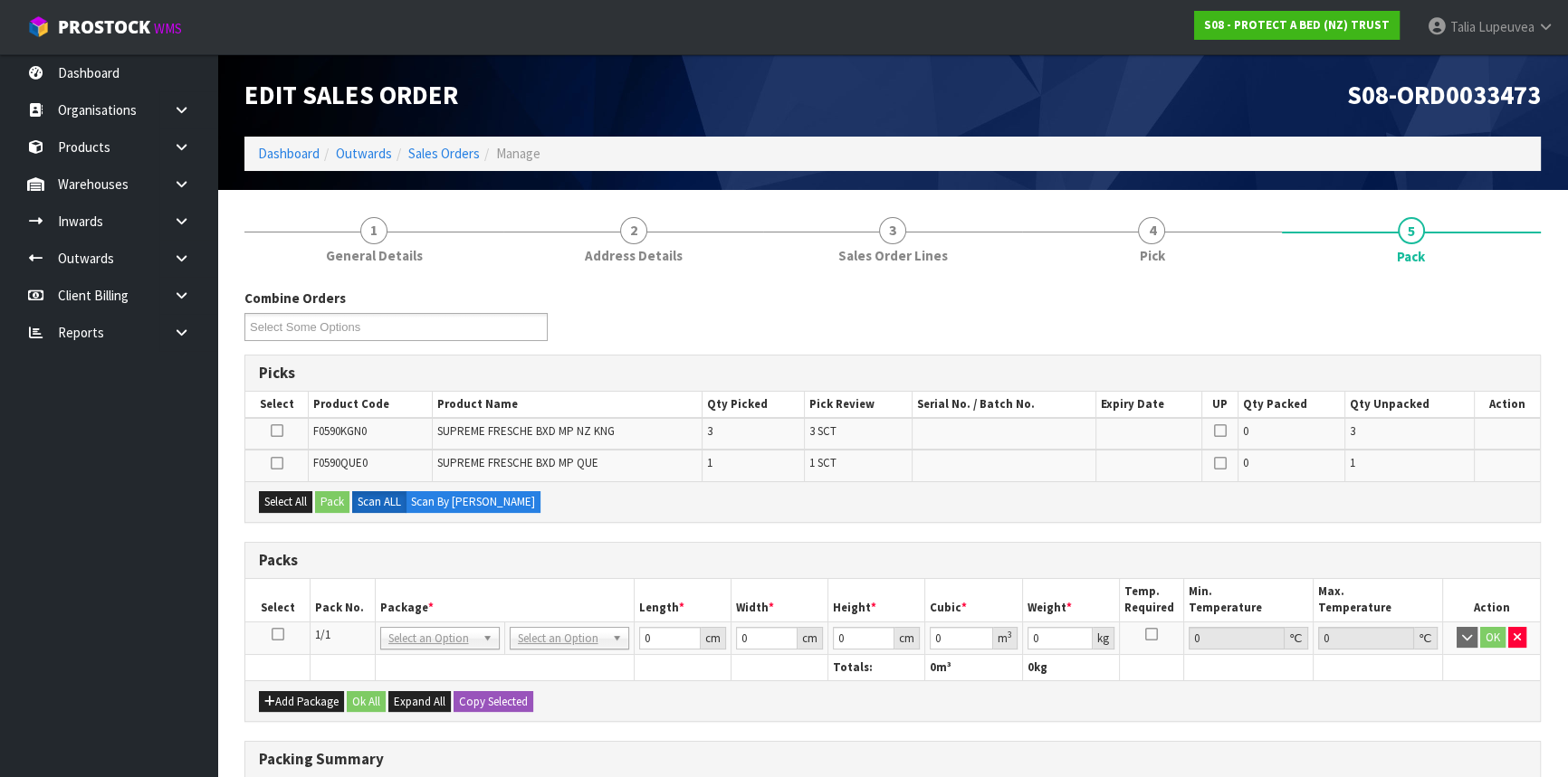
click at [272, 634] on icon at bounding box center [277, 634] width 13 height 1
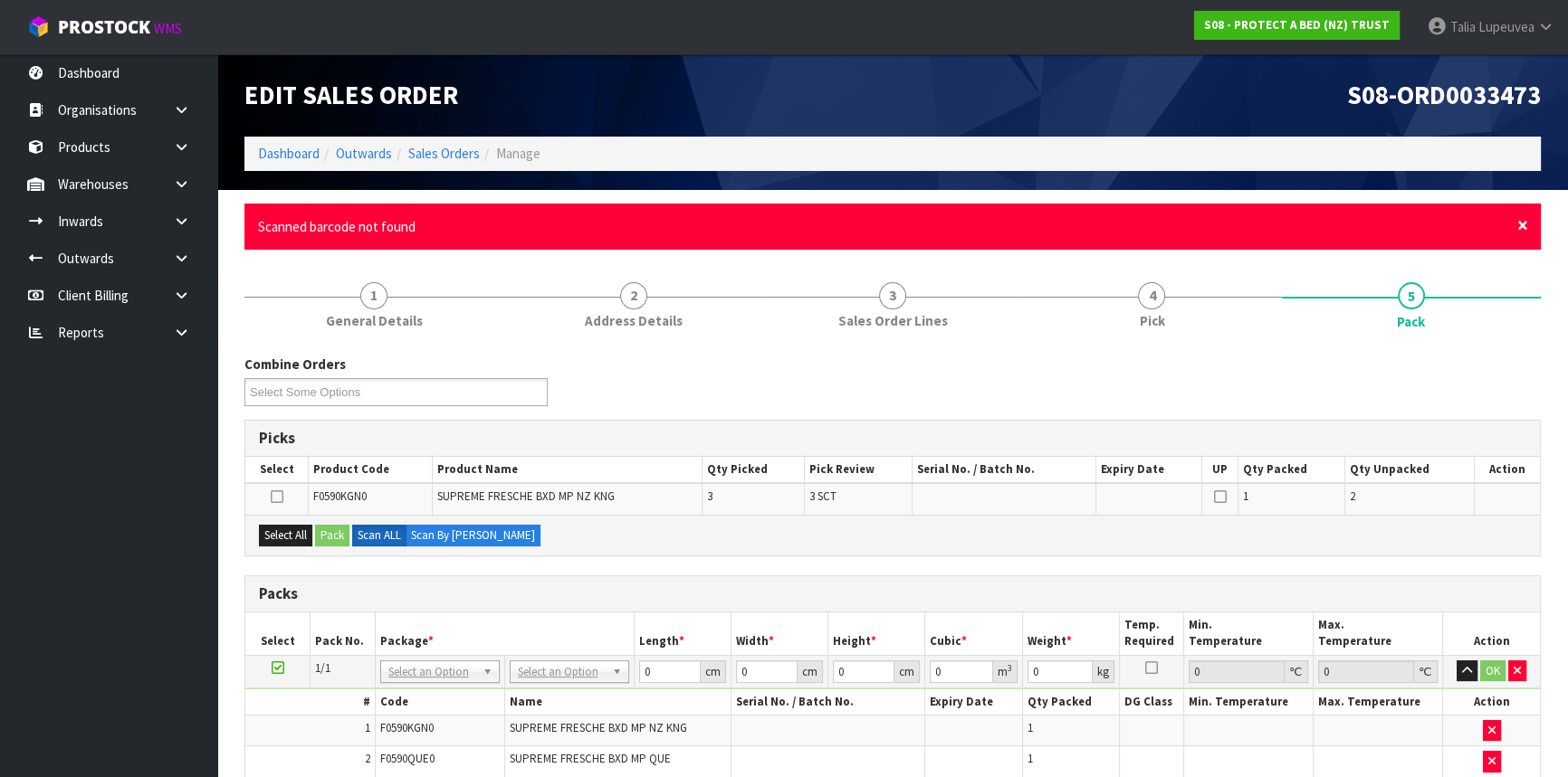
click at [1523, 217] on span "×" at bounding box center [1522, 225] width 11 height 25
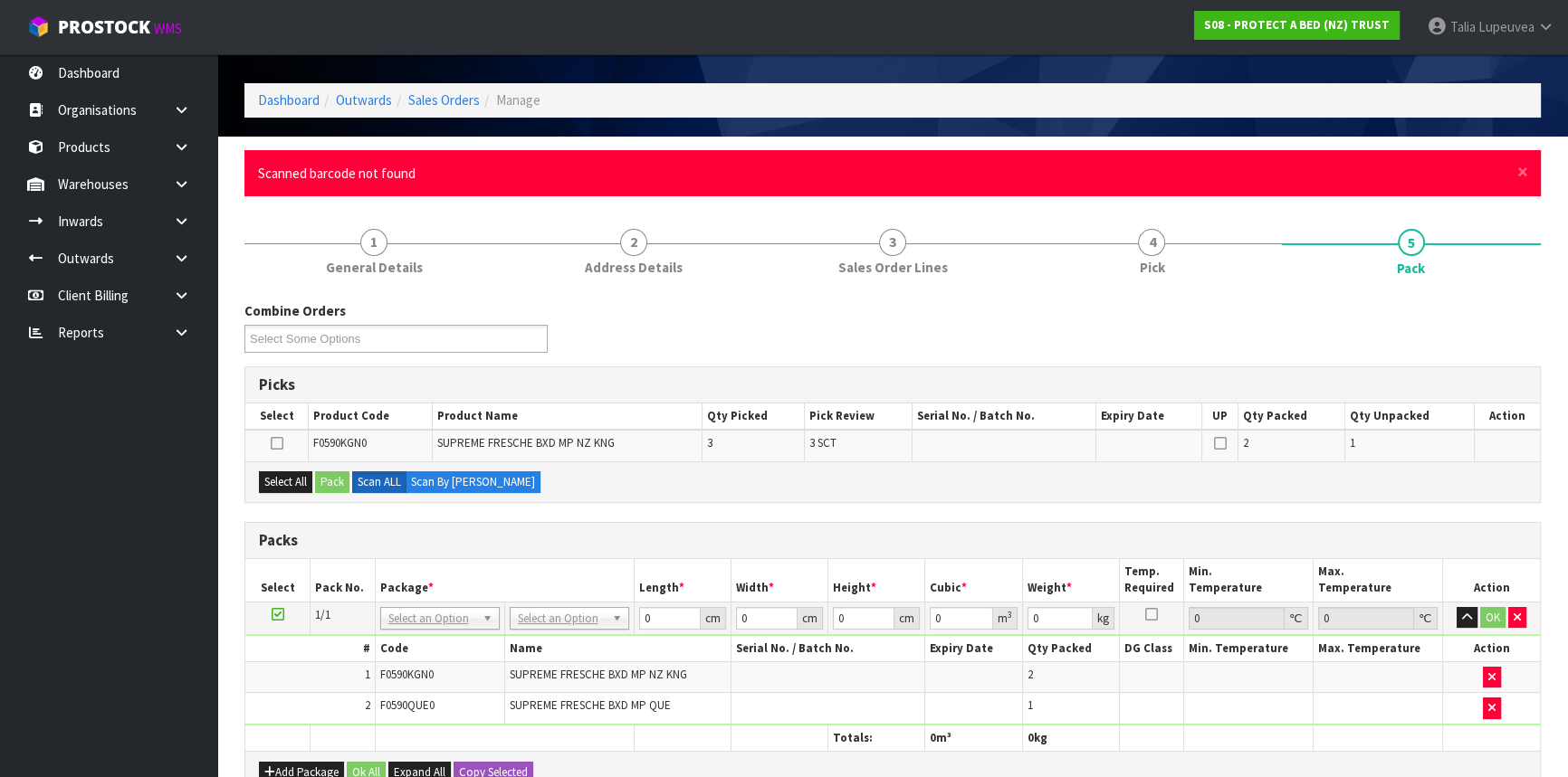
scroll to position [81, 0]
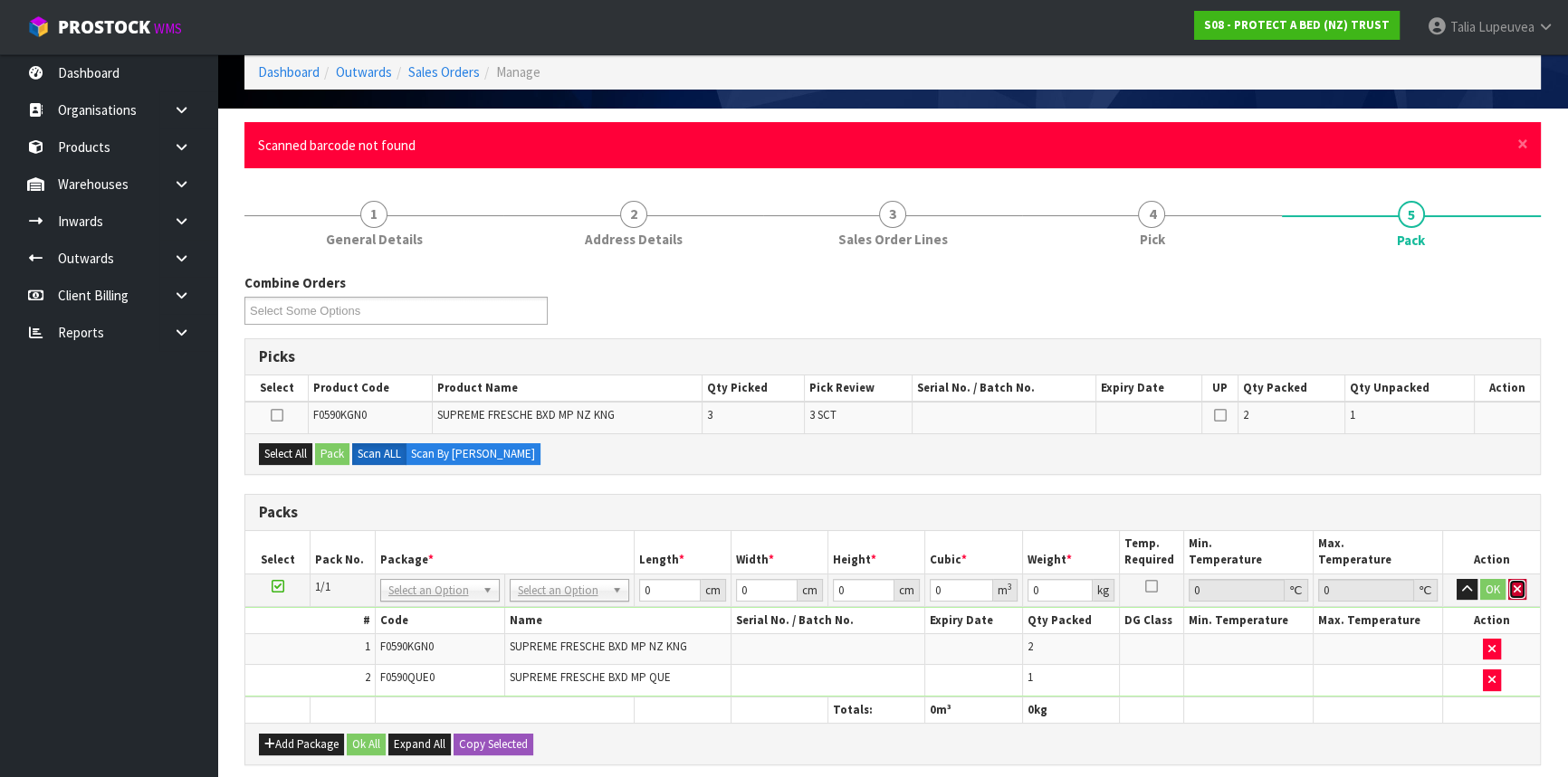
click at [1524, 585] on button "button" at bounding box center [1517, 590] width 18 height 21
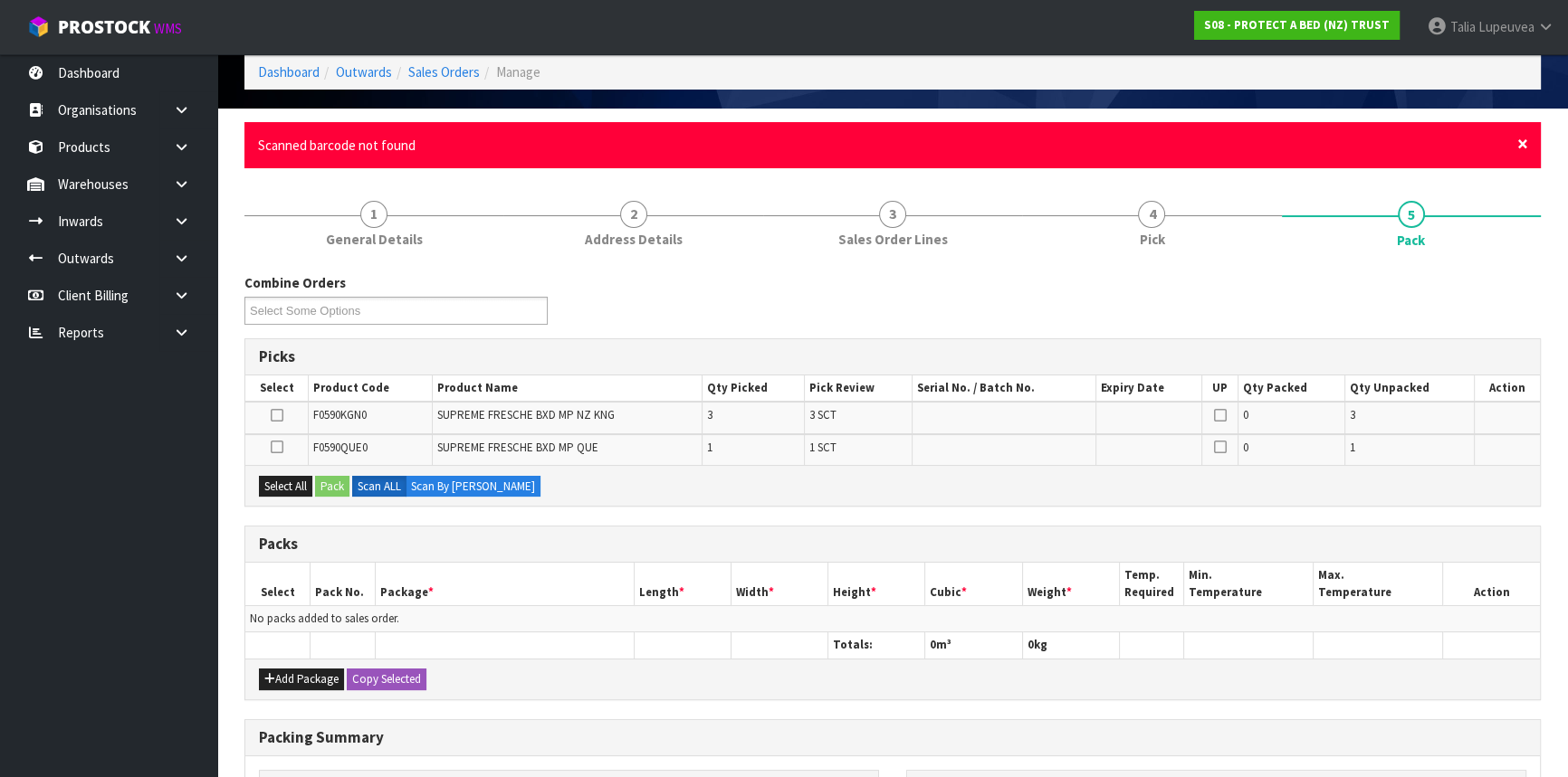
click at [1525, 142] on span "×" at bounding box center [1522, 144] width 11 height 25
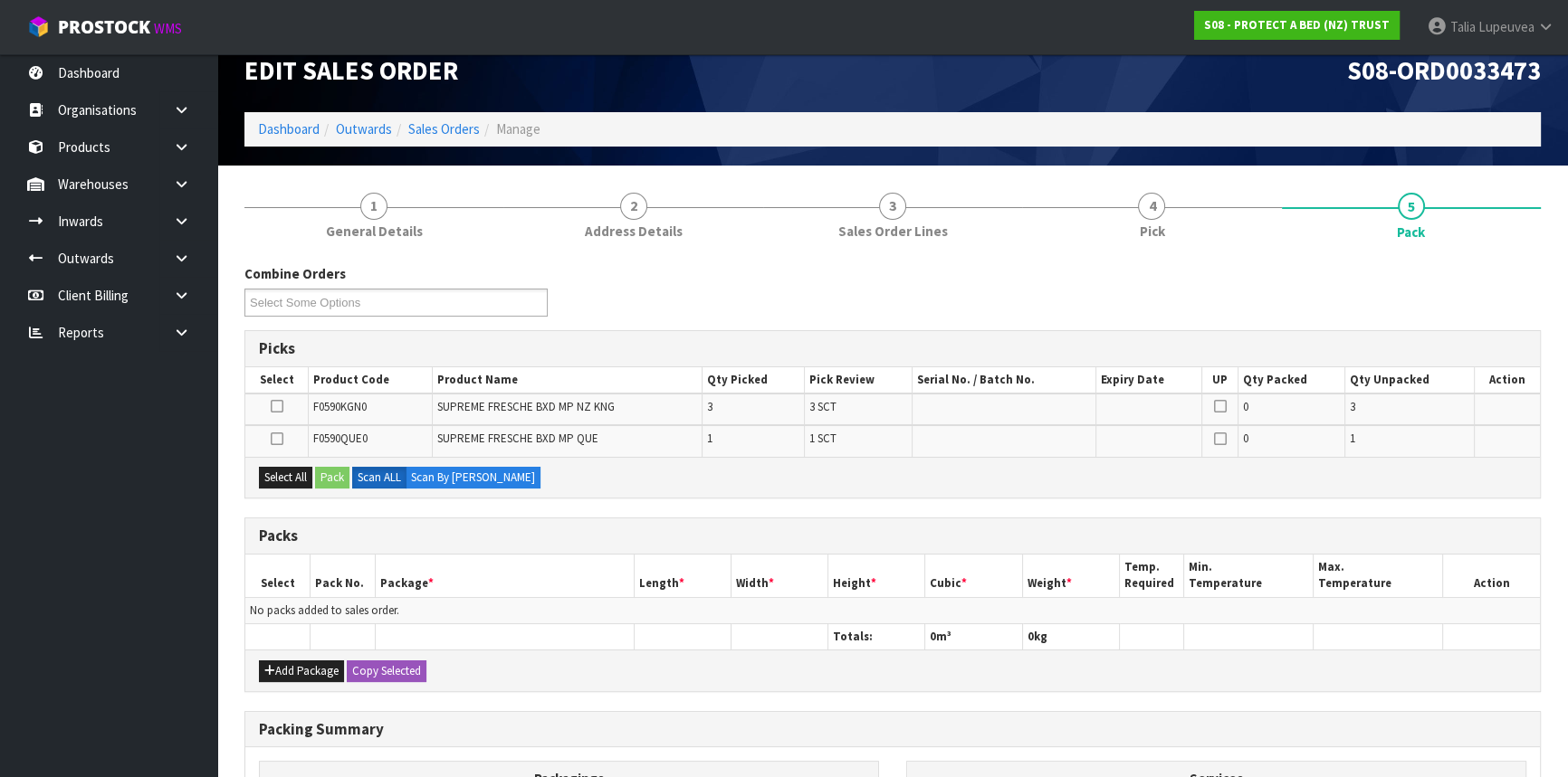
scroll to position [0, 0]
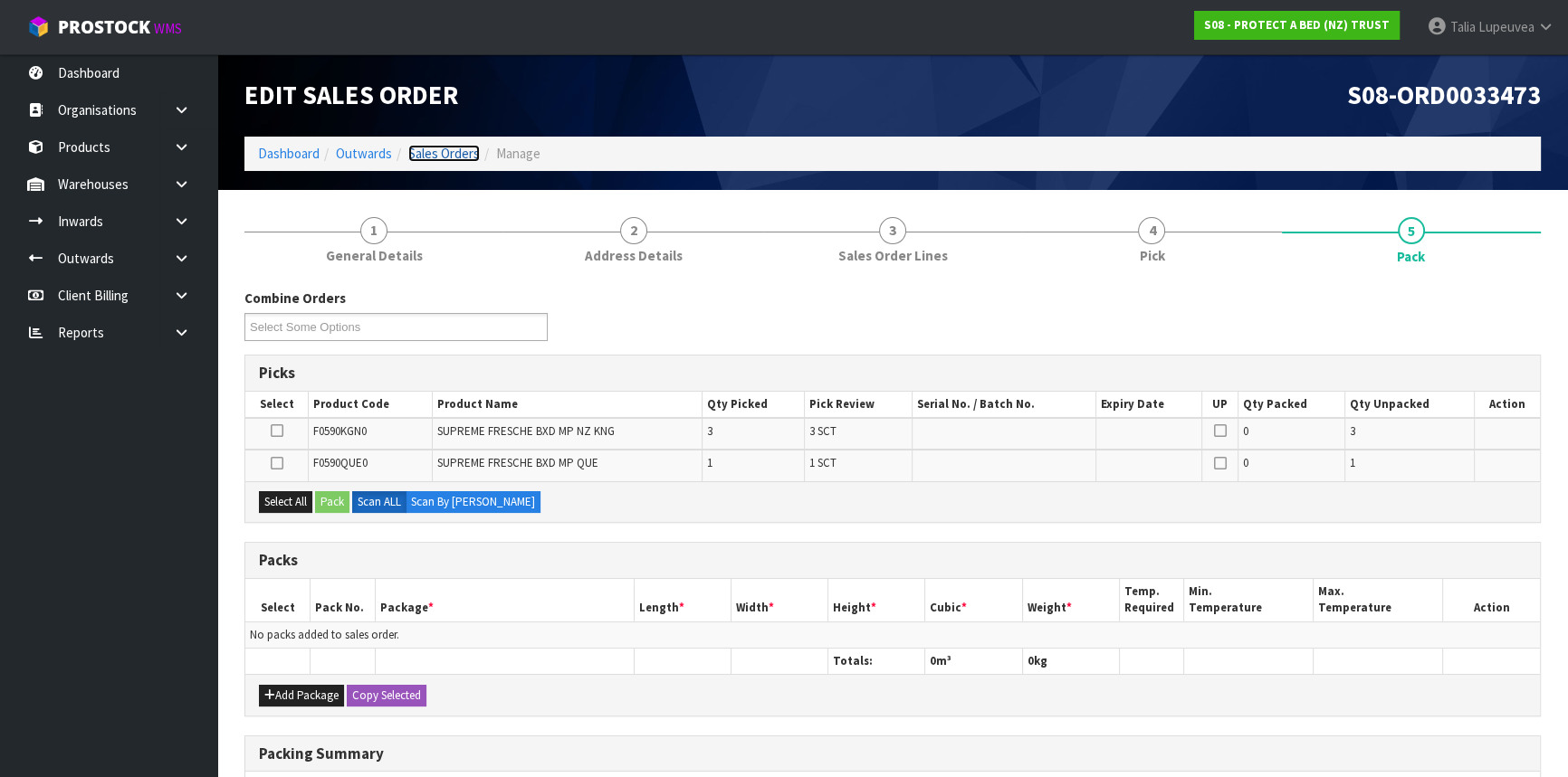
click at [451, 151] on link "Sales Orders" at bounding box center [444, 154] width 72 height 17
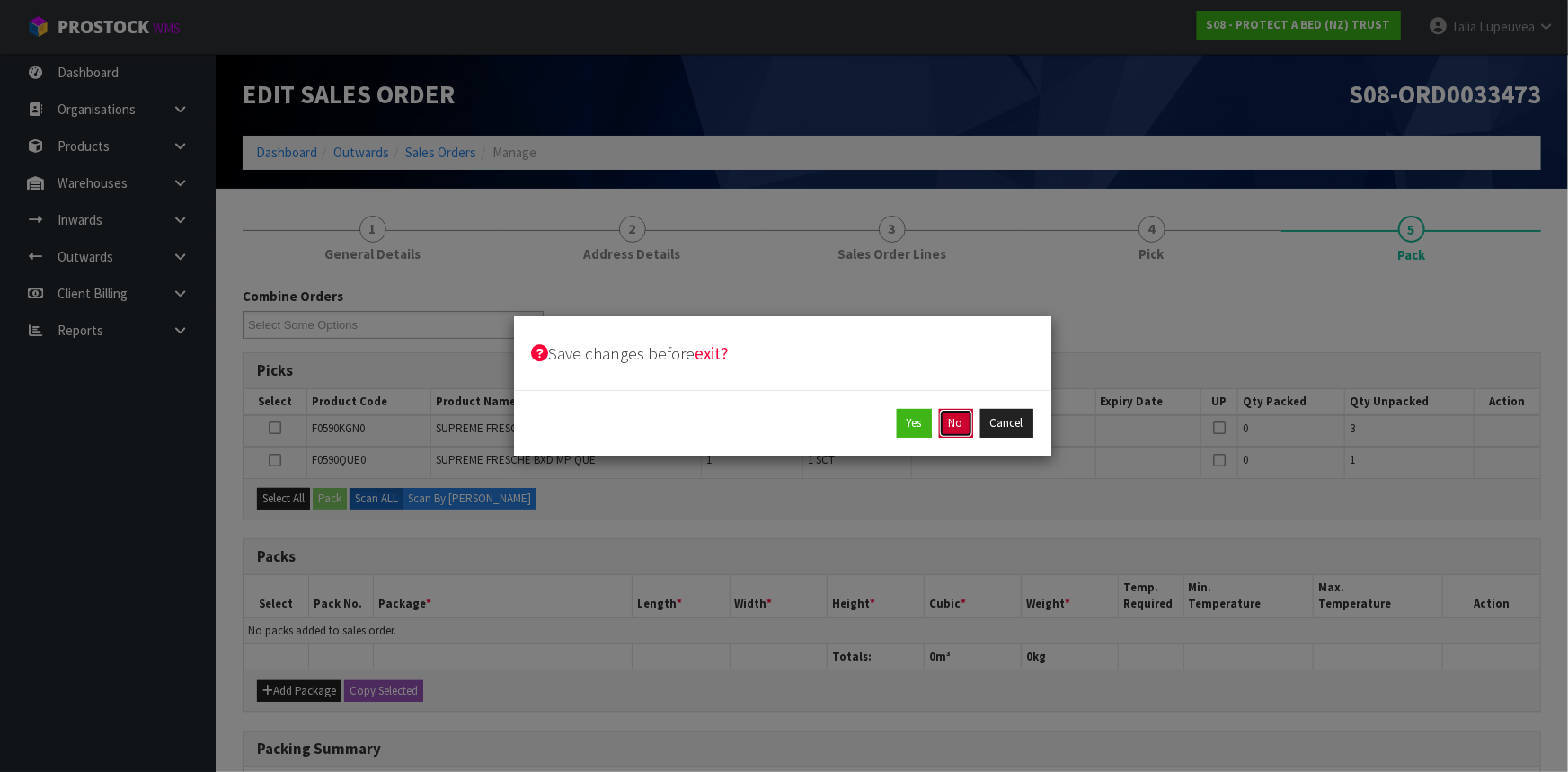
click at [965, 421] on button "No" at bounding box center [956, 423] width 35 height 29
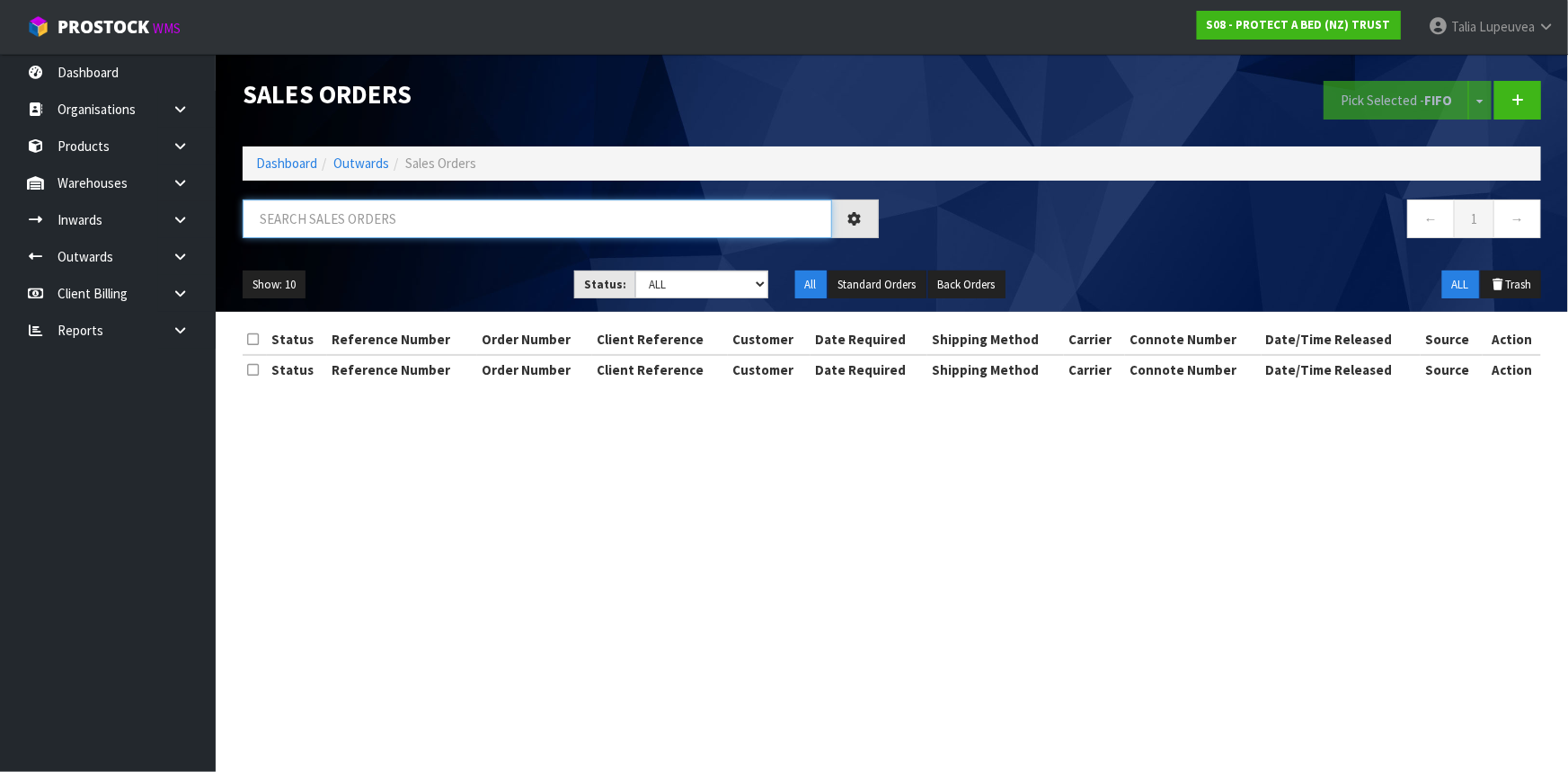
click at [582, 235] on input "text" at bounding box center [537, 219] width 589 height 38
type input "JOB-0413105"
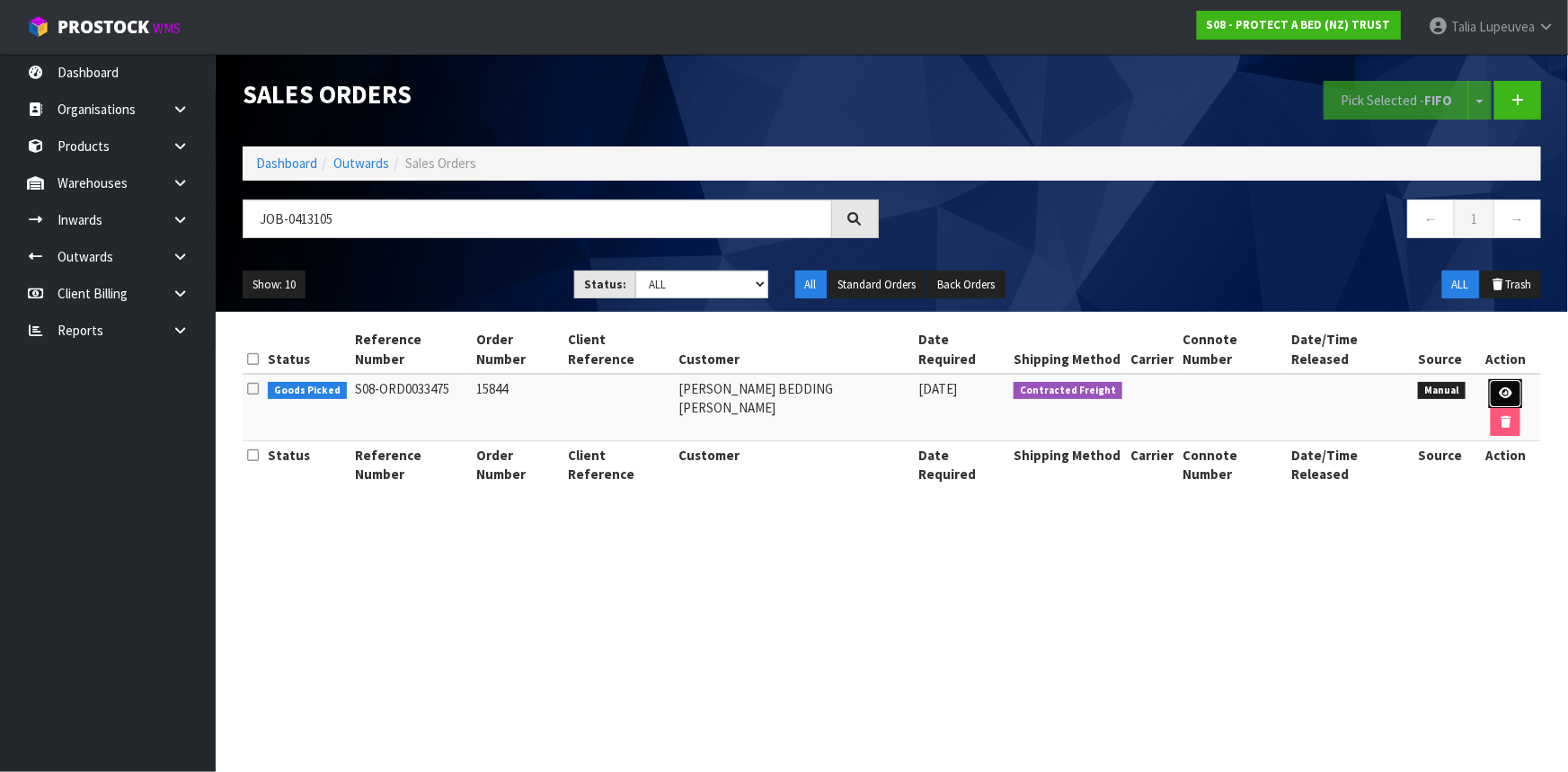
click at [1488, 379] on link at bounding box center [1505, 394] width 34 height 29
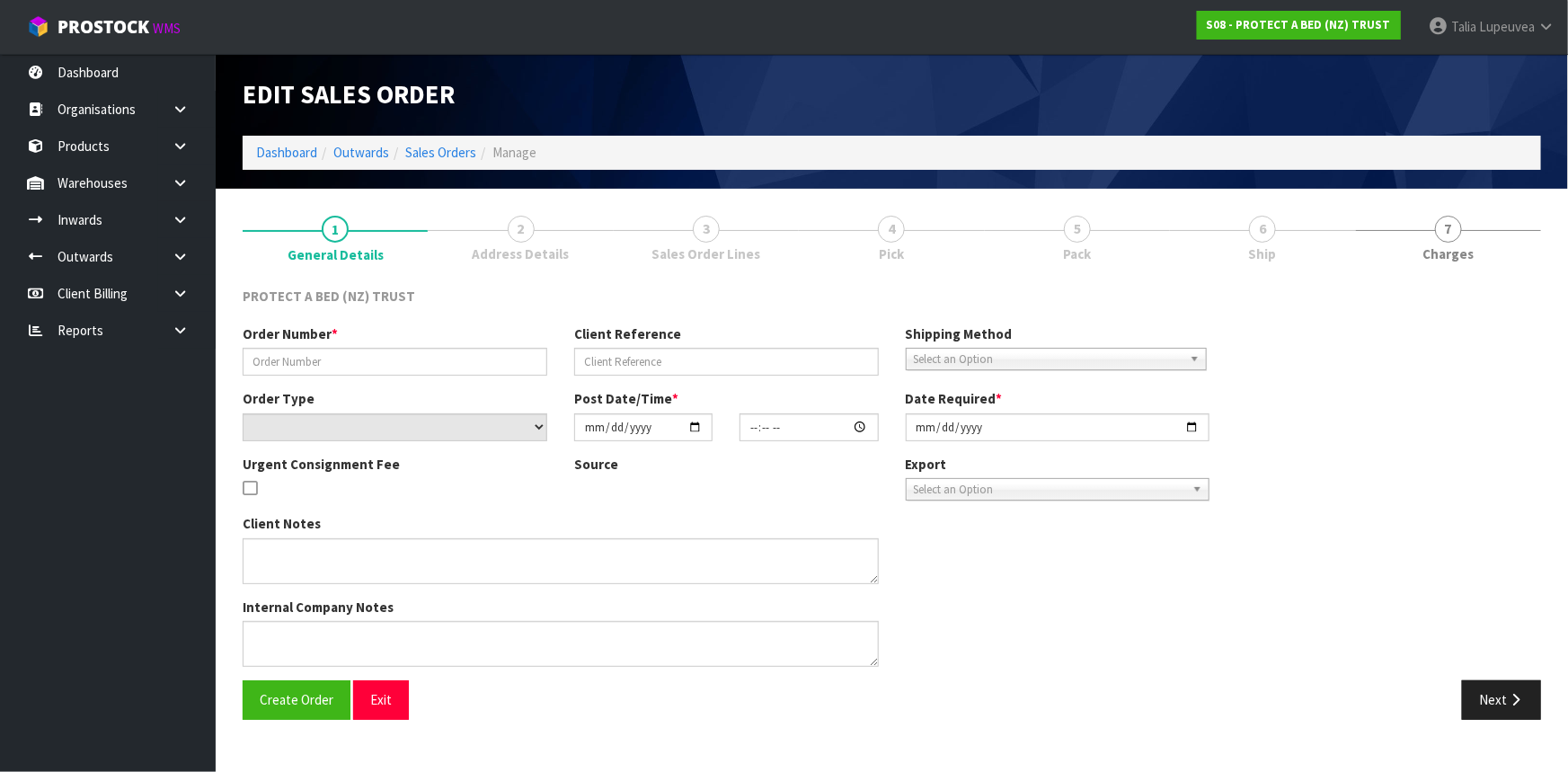
type input "15844"
select select "number:0"
type input "[DATE]"
type input "16:12:00.000"
type input "[DATE]"
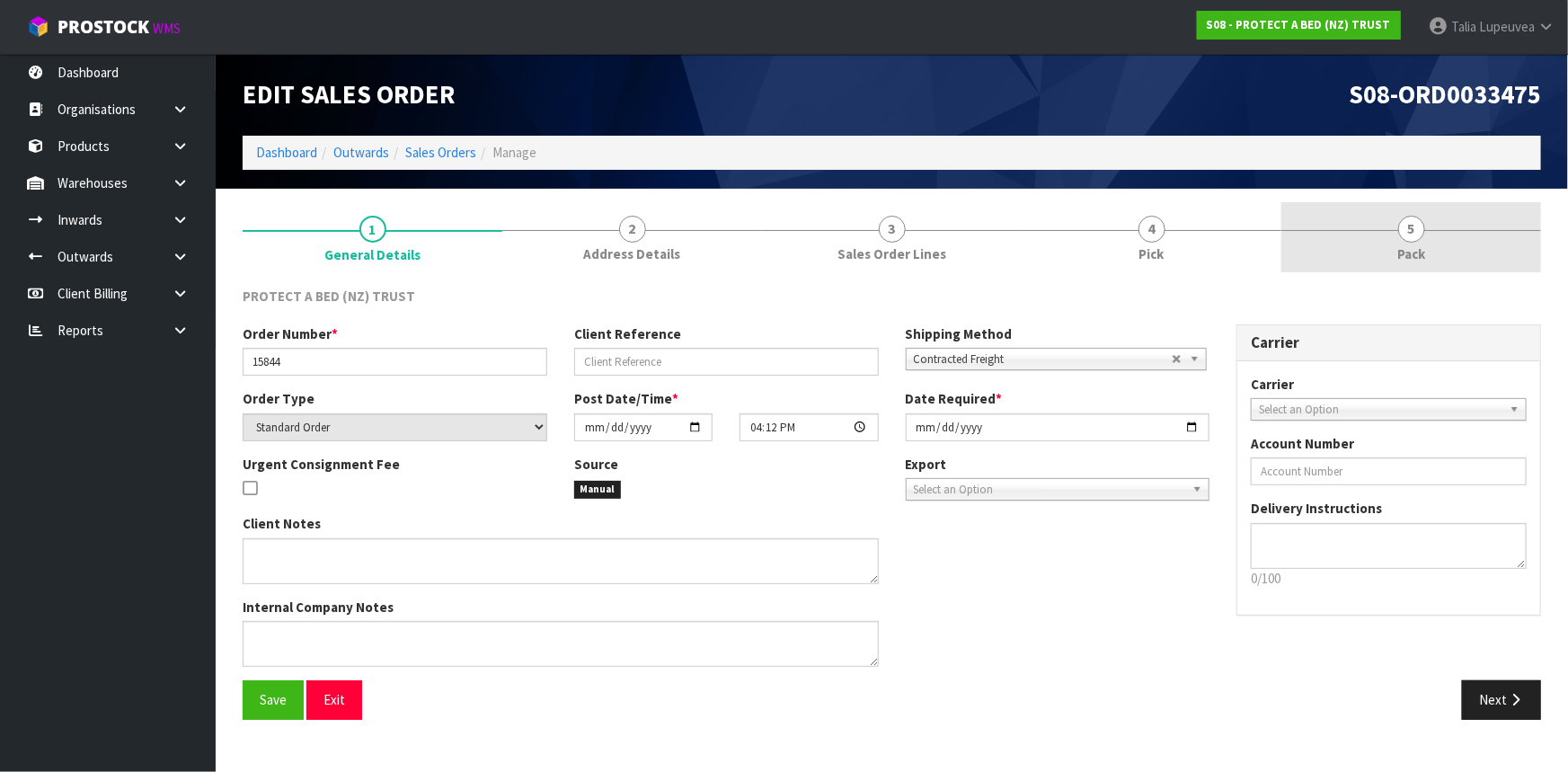
click at [1429, 235] on link "5 Pack" at bounding box center [1411, 238] width 260 height 71
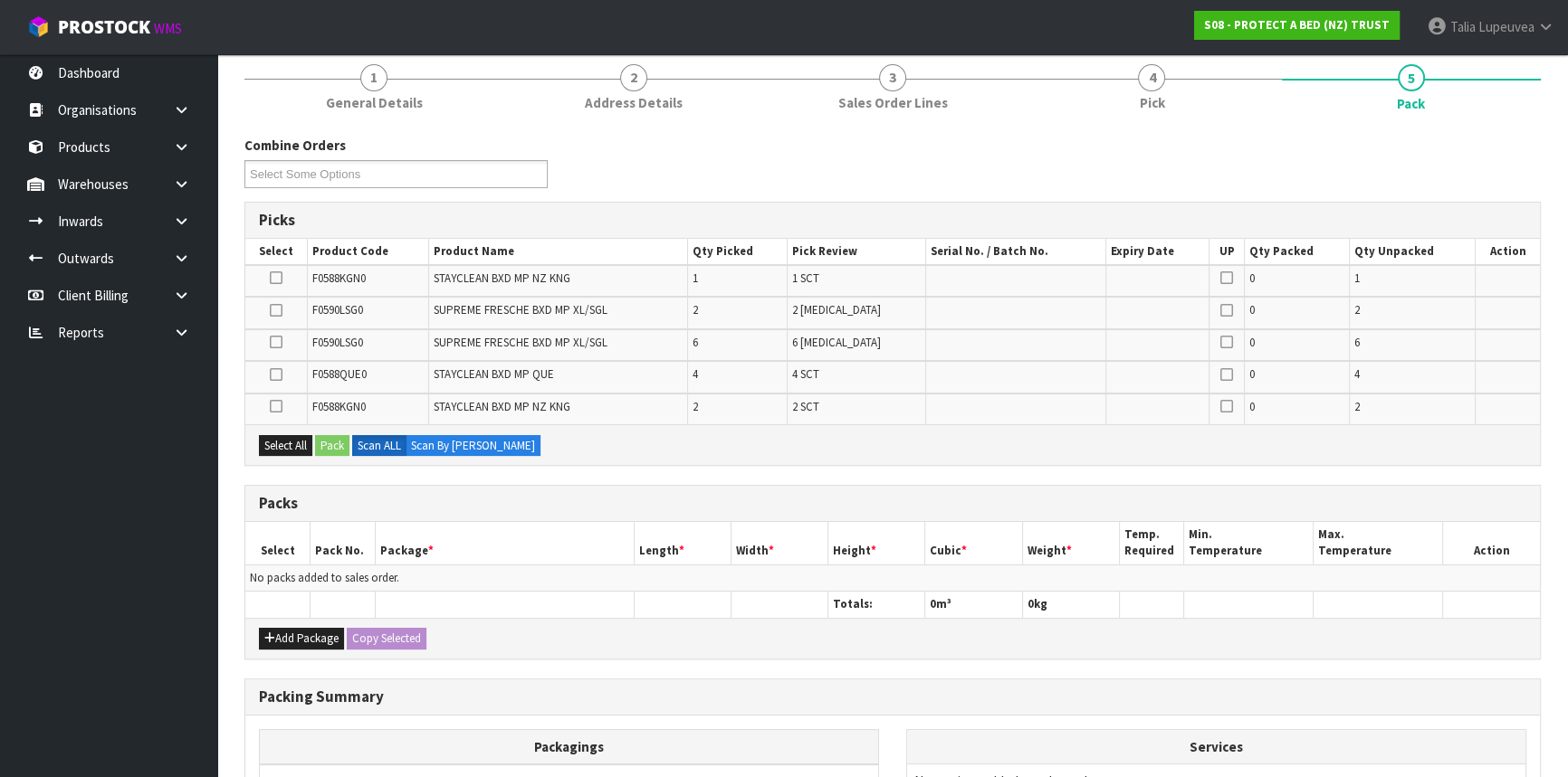
scroll to position [163, 0]
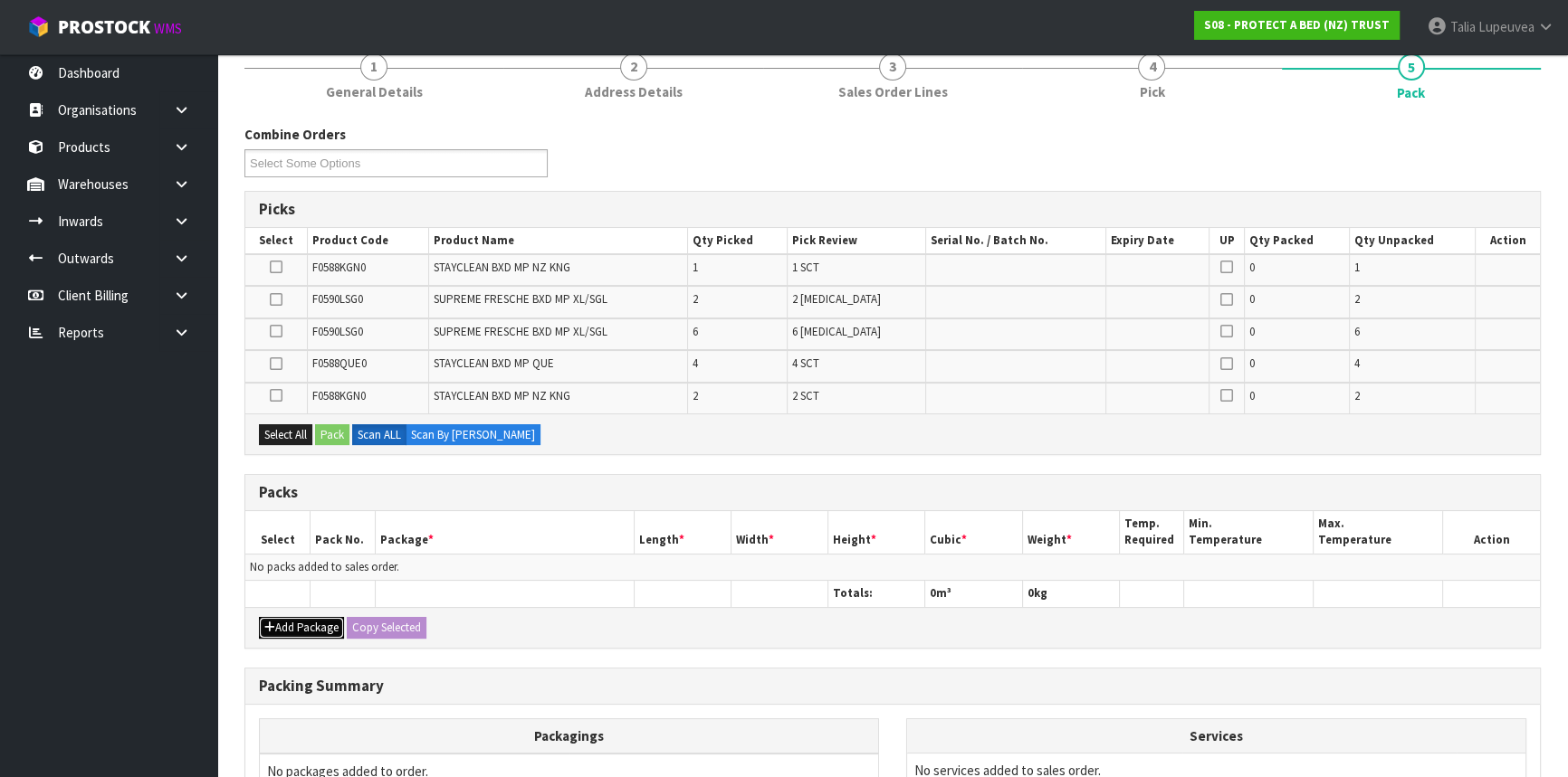
click at [322, 618] on button "Add Package" at bounding box center [302, 628] width 85 height 21
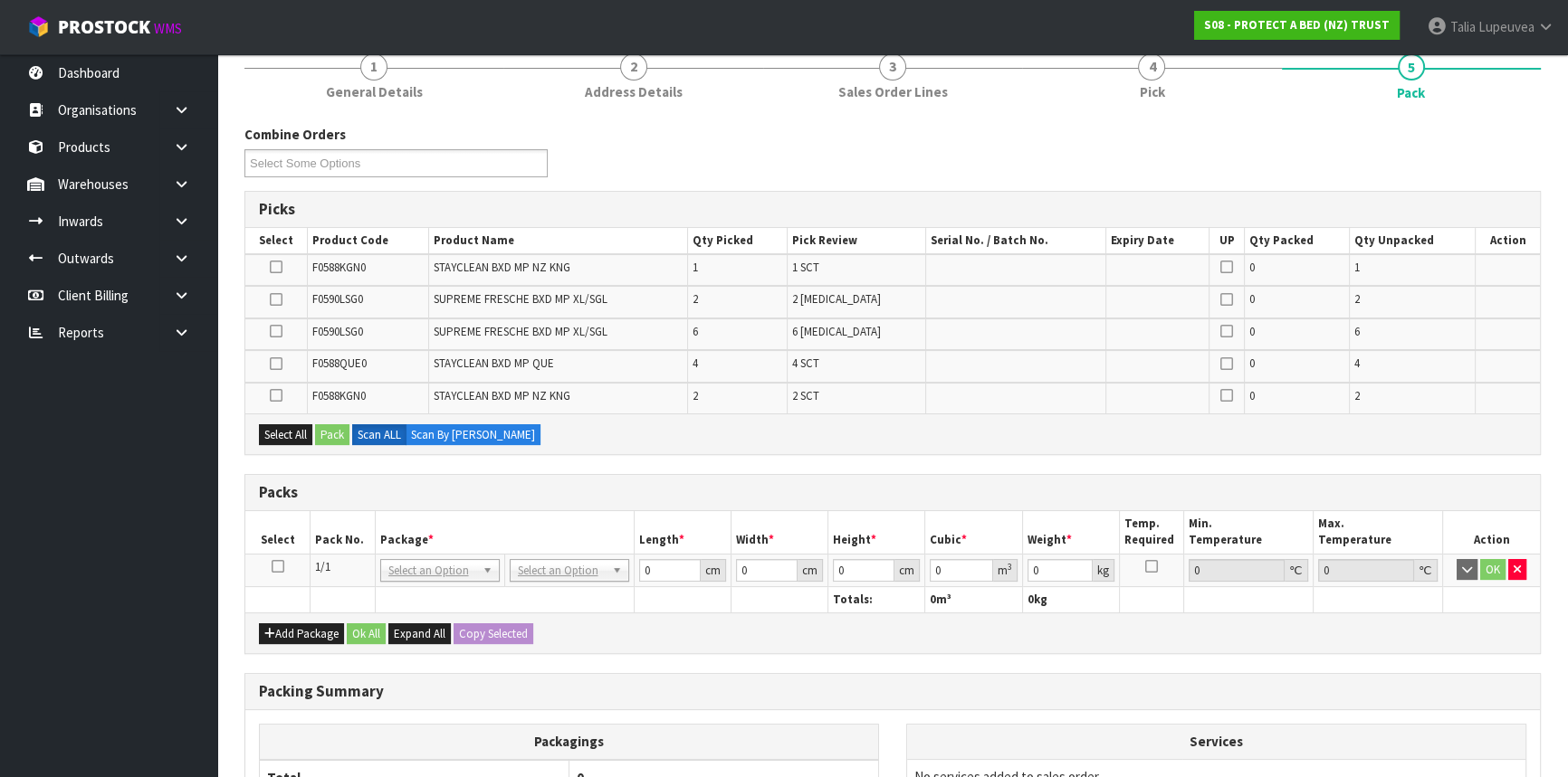
click at [274, 566] on icon at bounding box center [277, 566] width 13 height 1
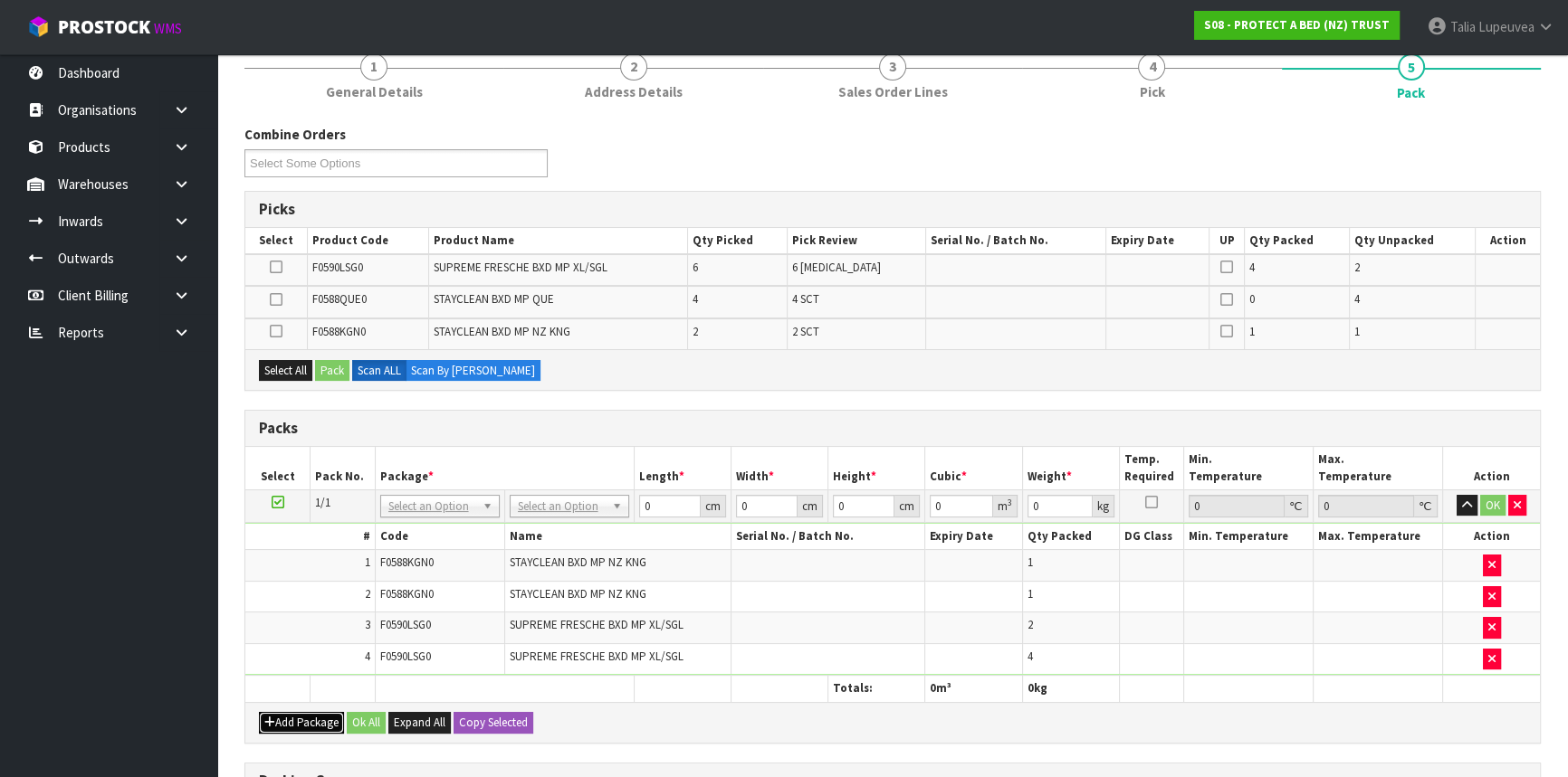
click at [290, 715] on button "Add Package" at bounding box center [302, 723] width 85 height 21
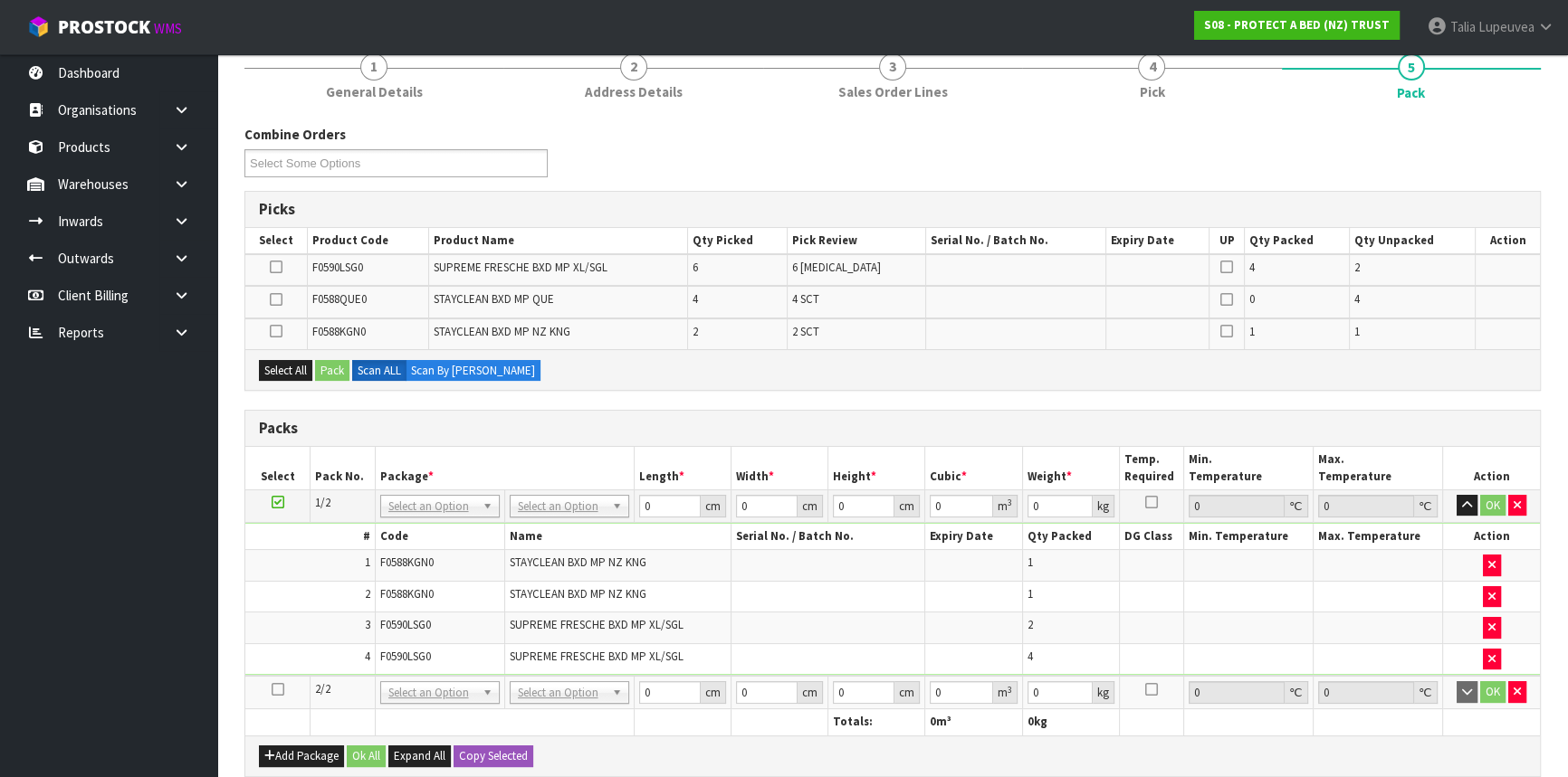
click at [281, 689] on icon at bounding box center [277, 689] width 13 height 1
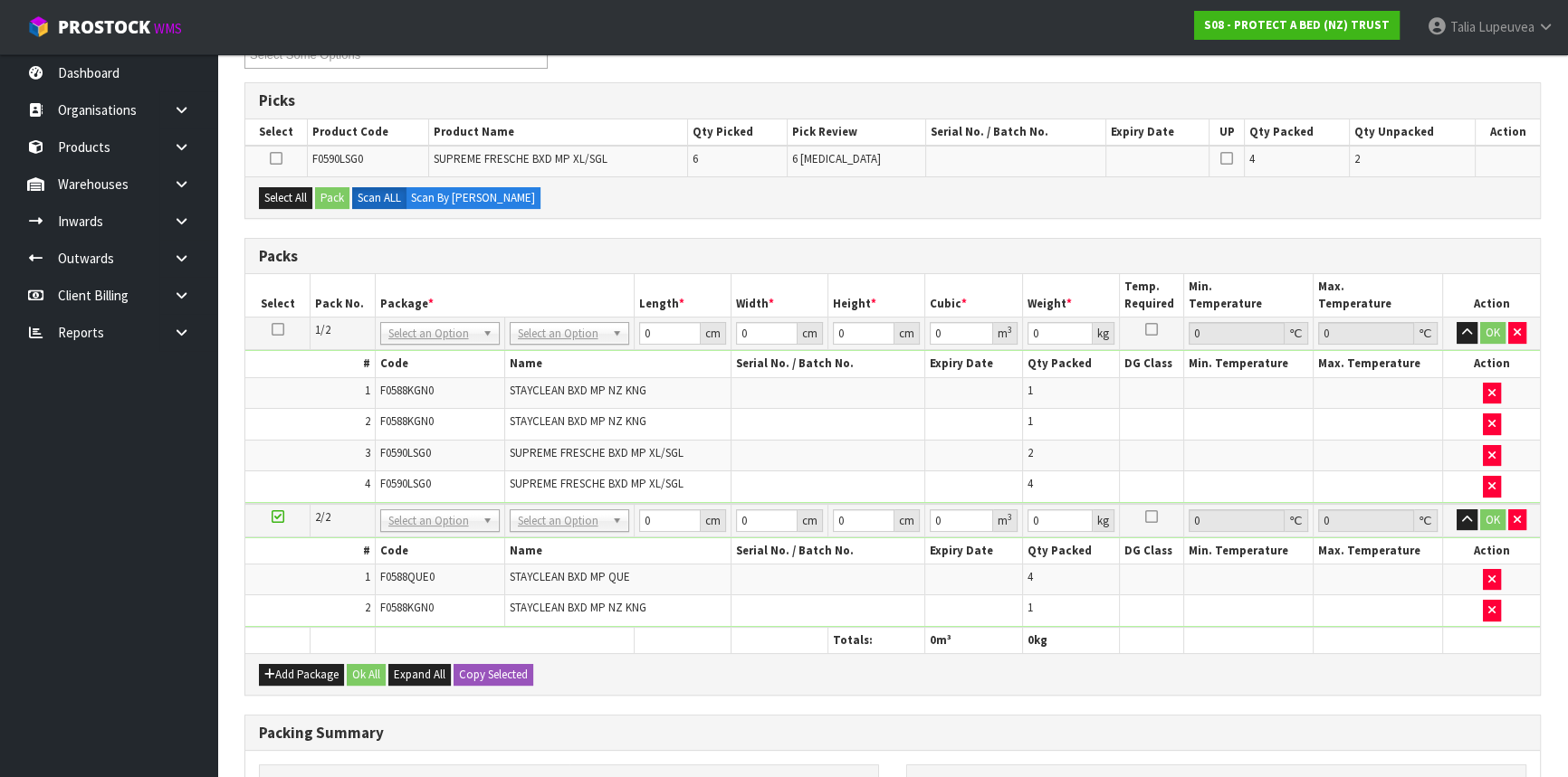
scroll to position [272, 0]
click at [1519, 334] on icon "button" at bounding box center [1517, 333] width 7 height 12
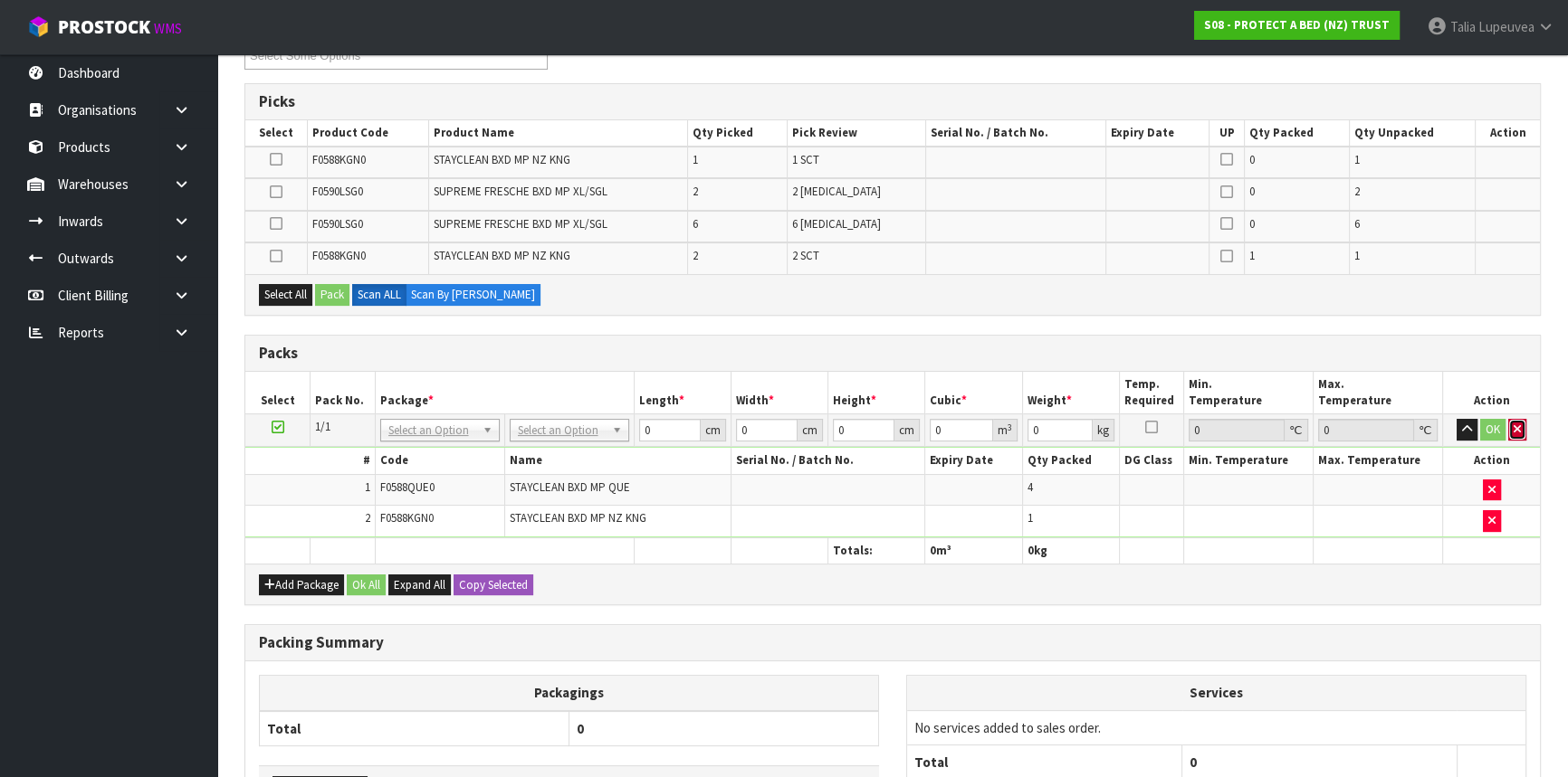
click at [1517, 433] on button "button" at bounding box center [1517, 430] width 18 height 21
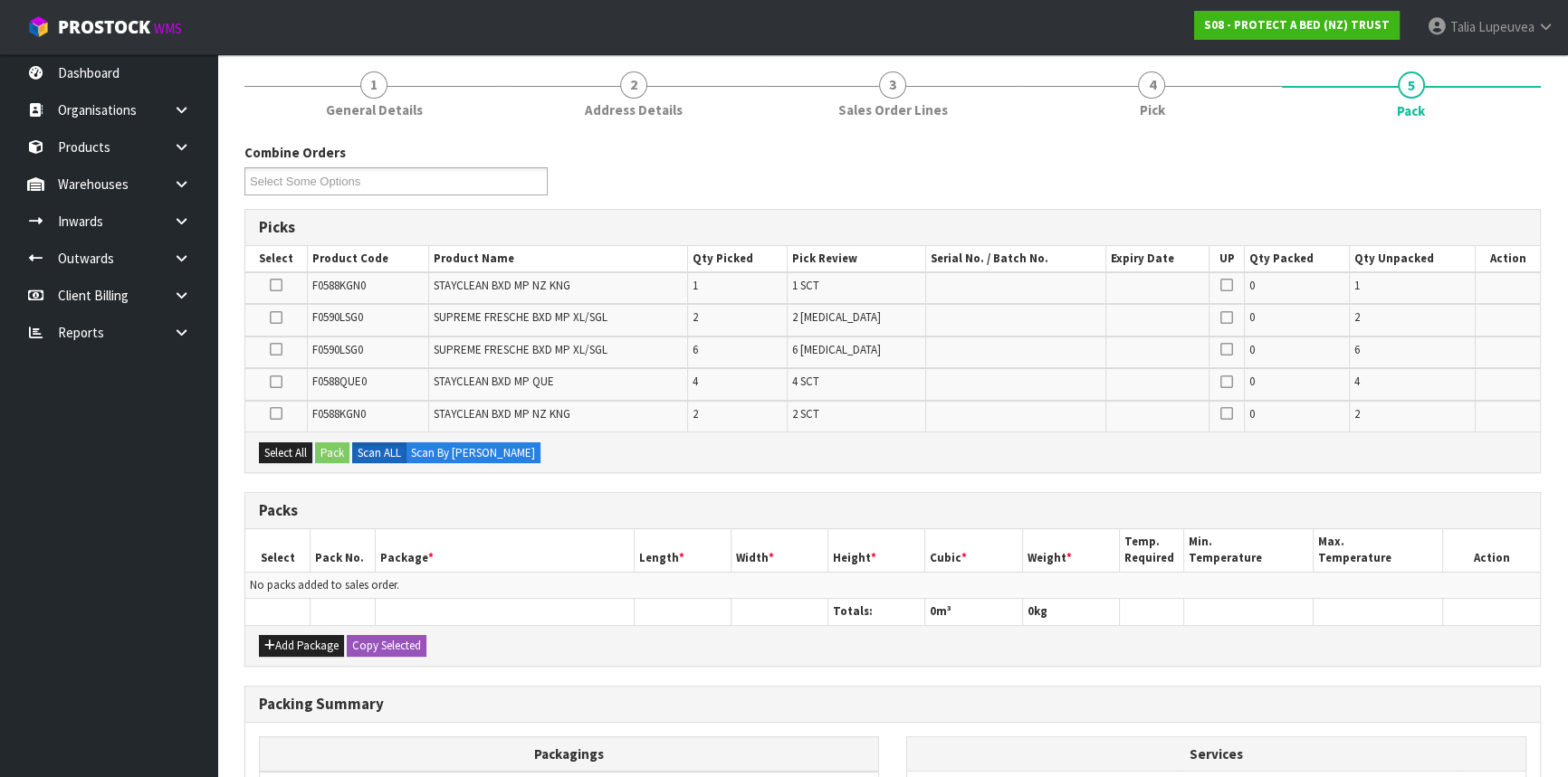
scroll to position [0, 0]
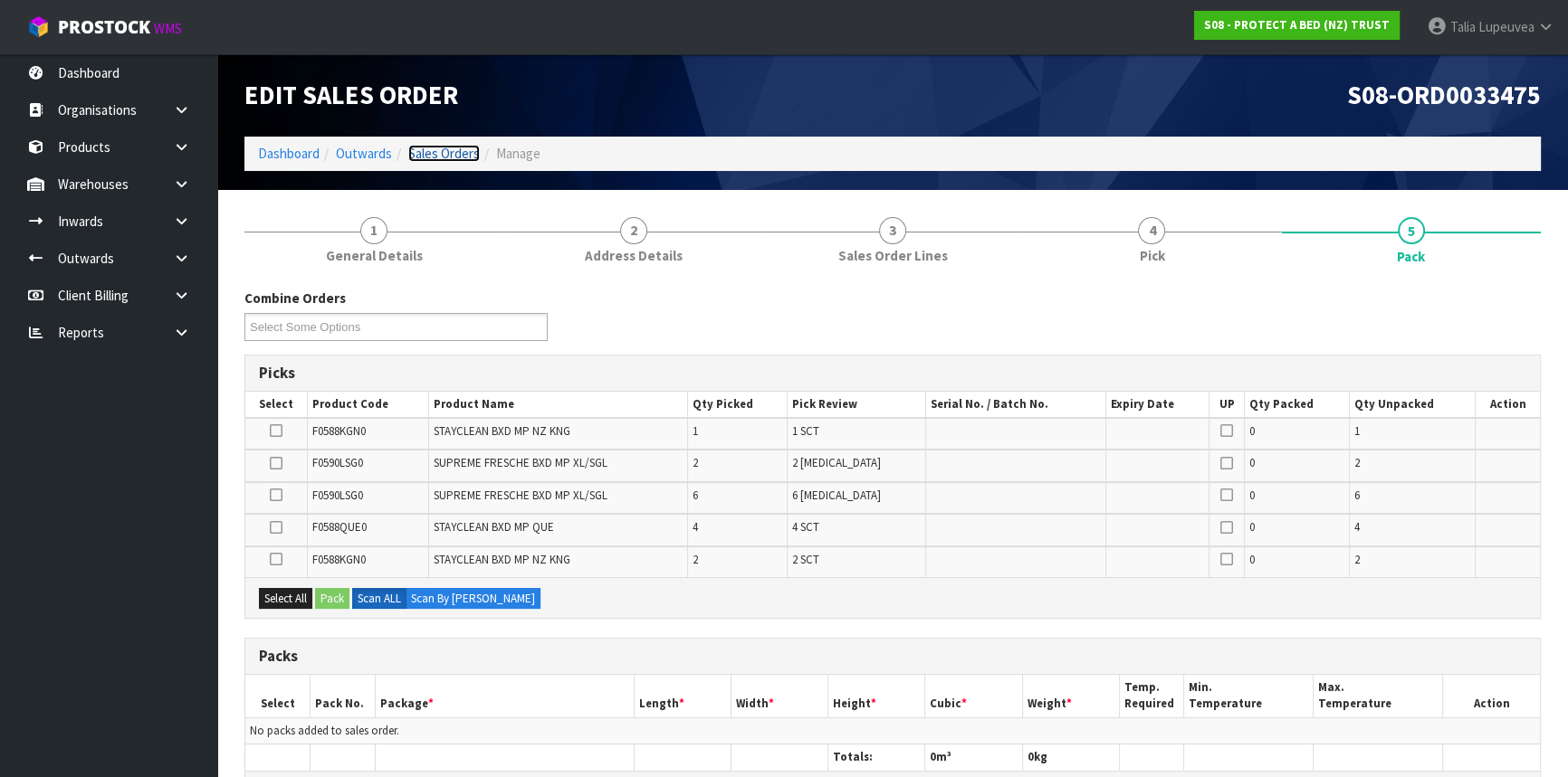
click at [463, 146] on link "Sales Orders" at bounding box center [444, 154] width 72 height 17
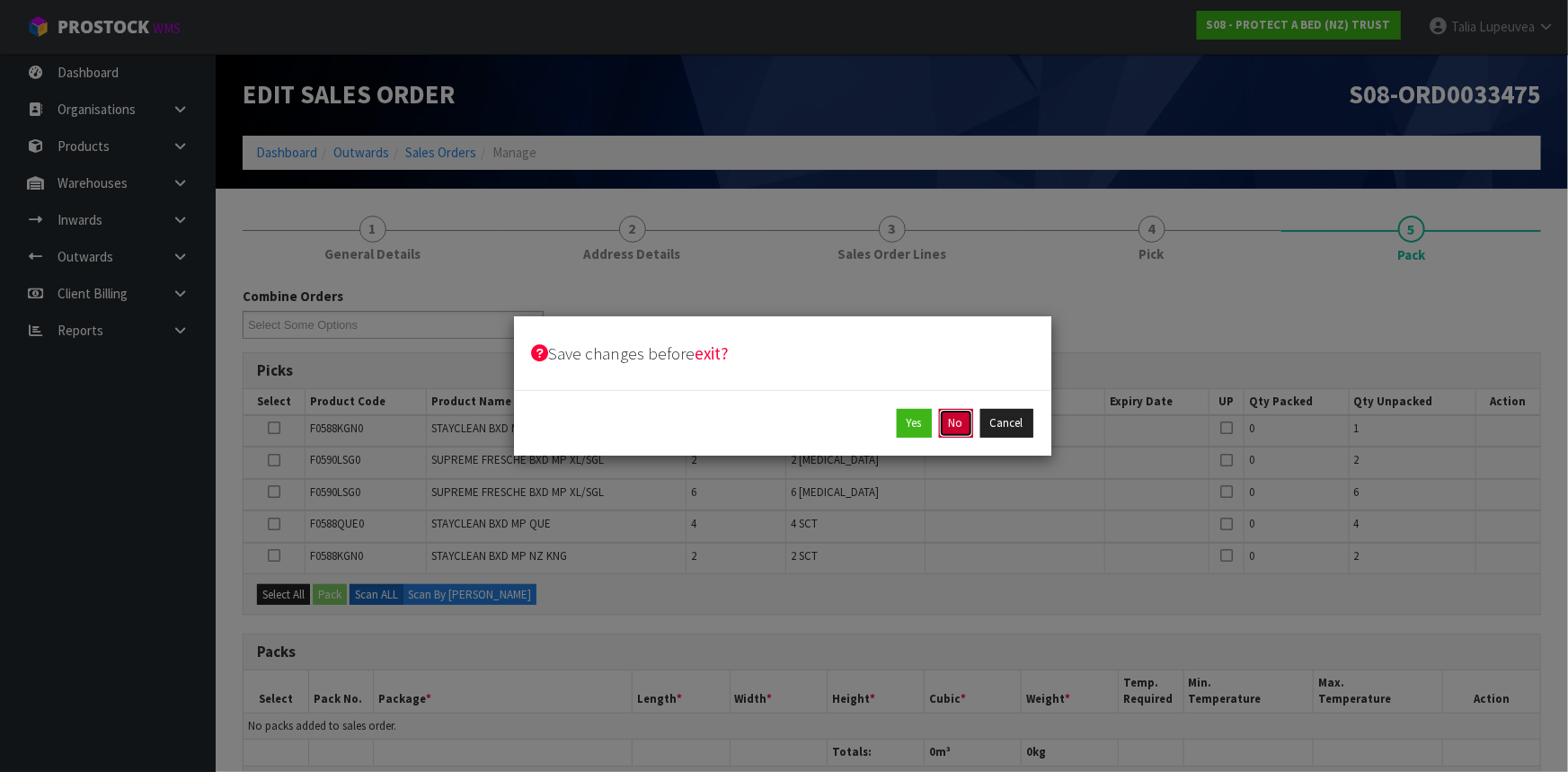
click at [945, 417] on button "No" at bounding box center [956, 423] width 35 height 29
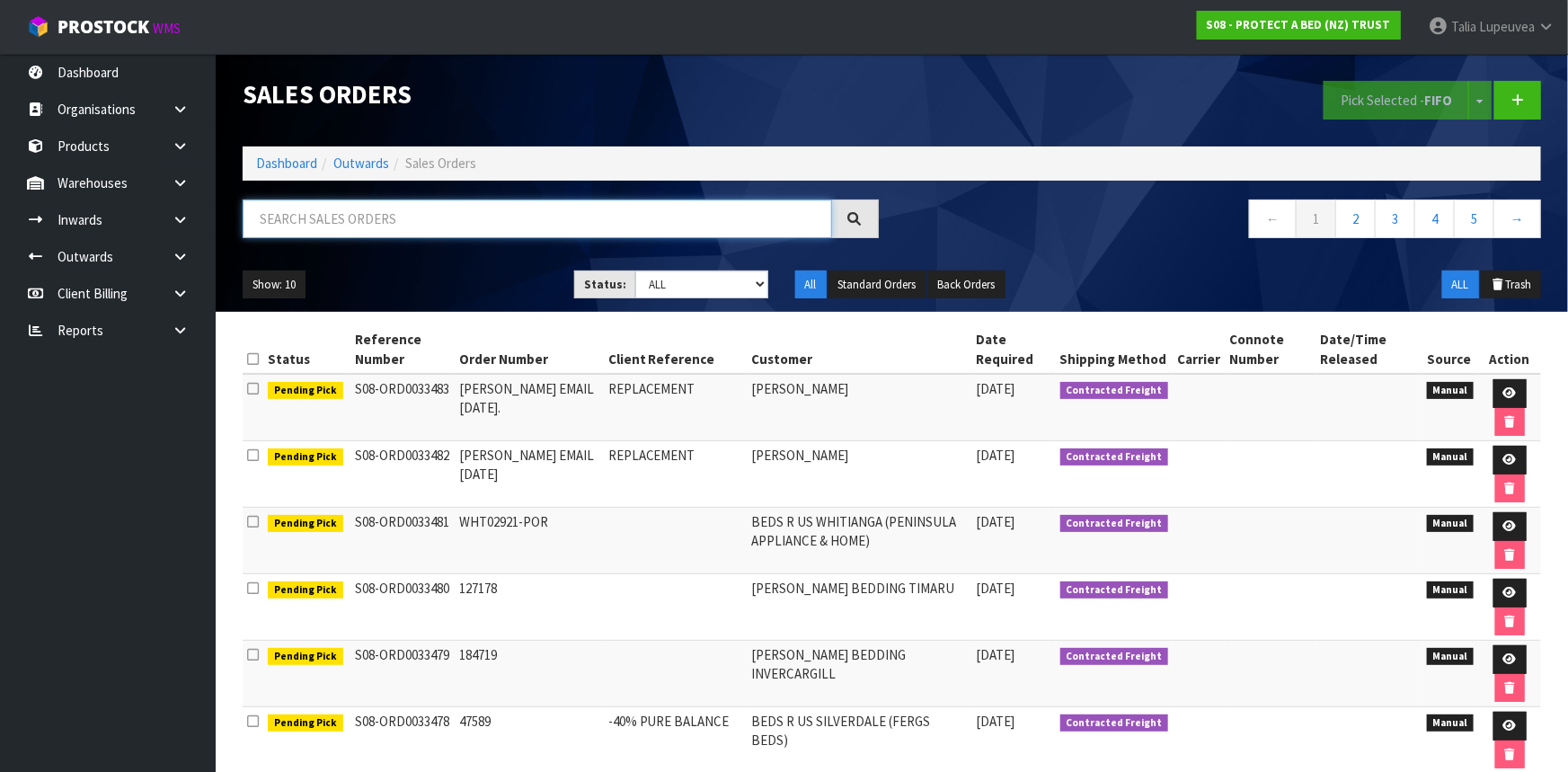
click at [459, 231] on input "text" at bounding box center [537, 219] width 589 height 38
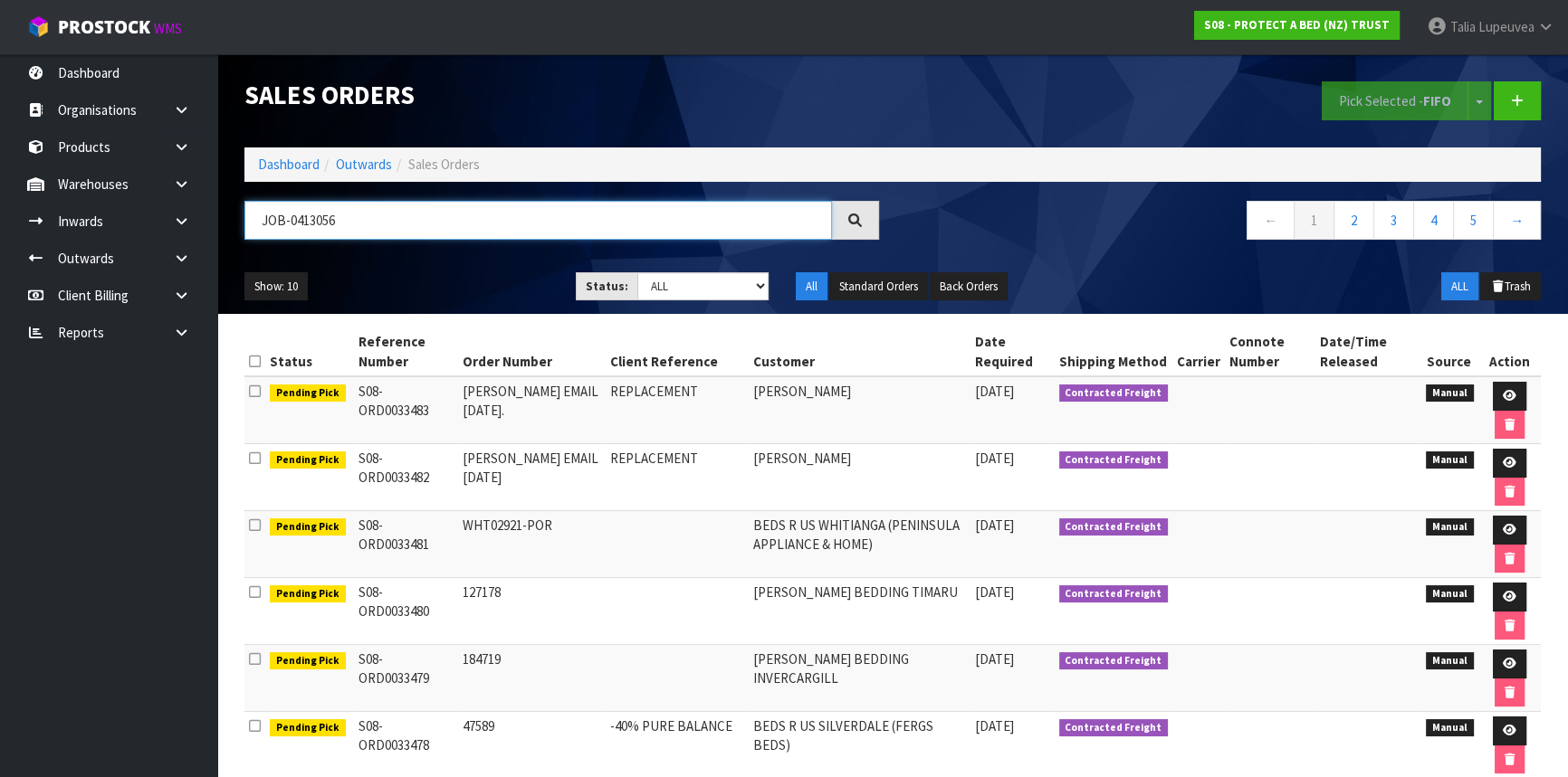
type input "JOB-0413056"
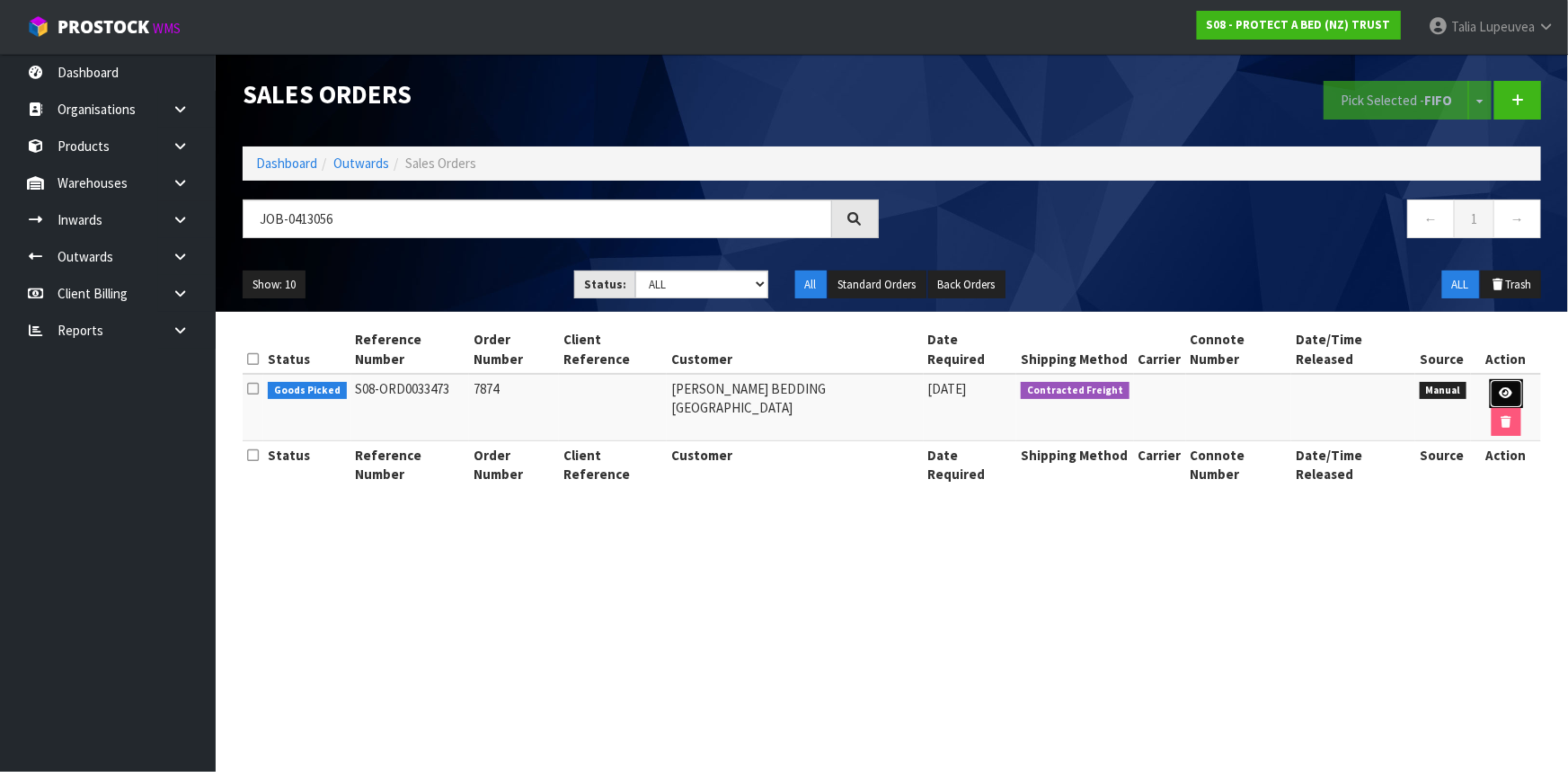
click at [1490, 383] on link at bounding box center [1506, 394] width 34 height 29
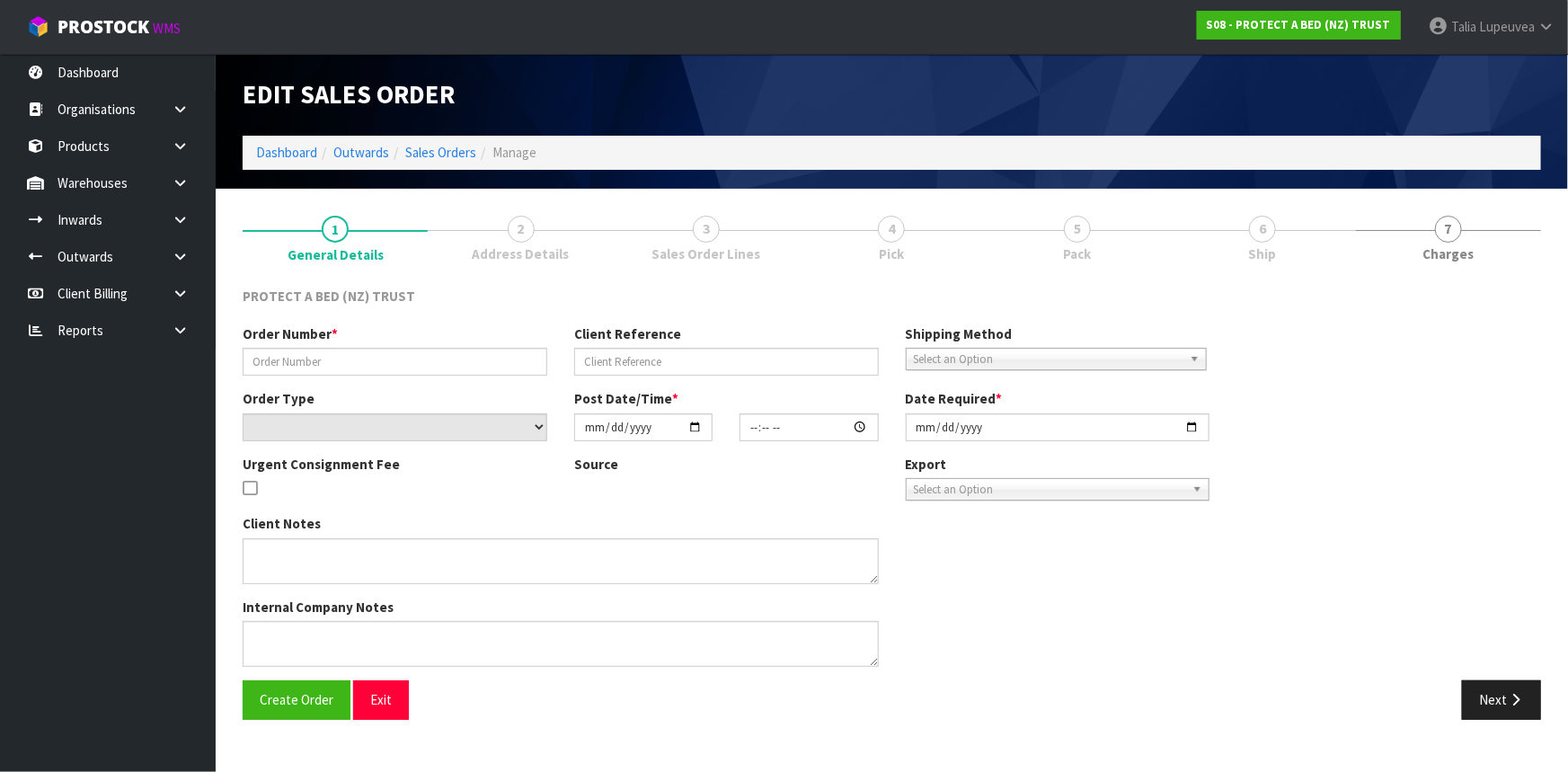
type input "7874"
select select "number:0"
type input "[DATE]"
type input "11:52:00.000"
type input "[DATE]"
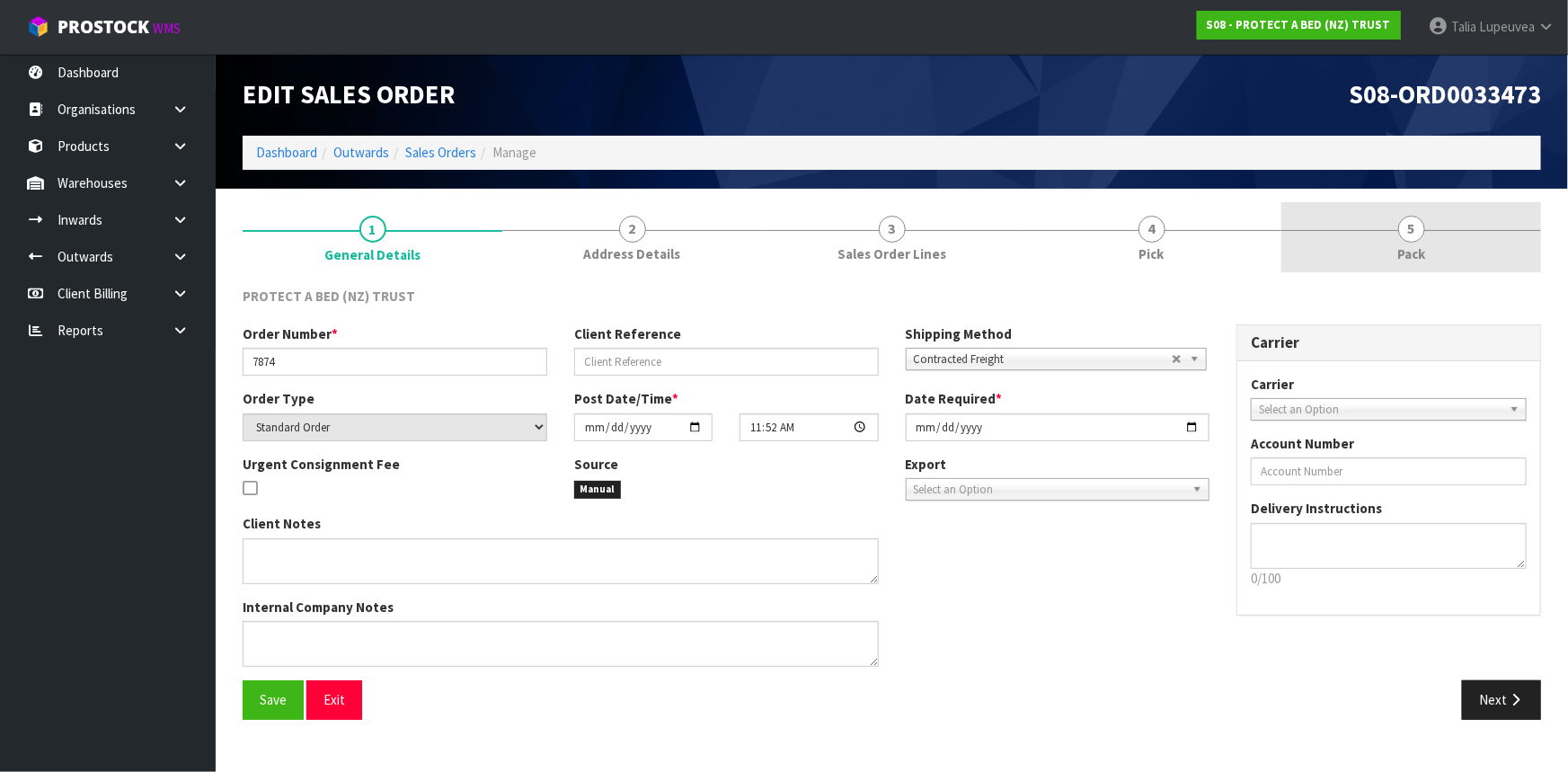
click at [1416, 265] on link "5 Pack" at bounding box center [1411, 238] width 260 height 71
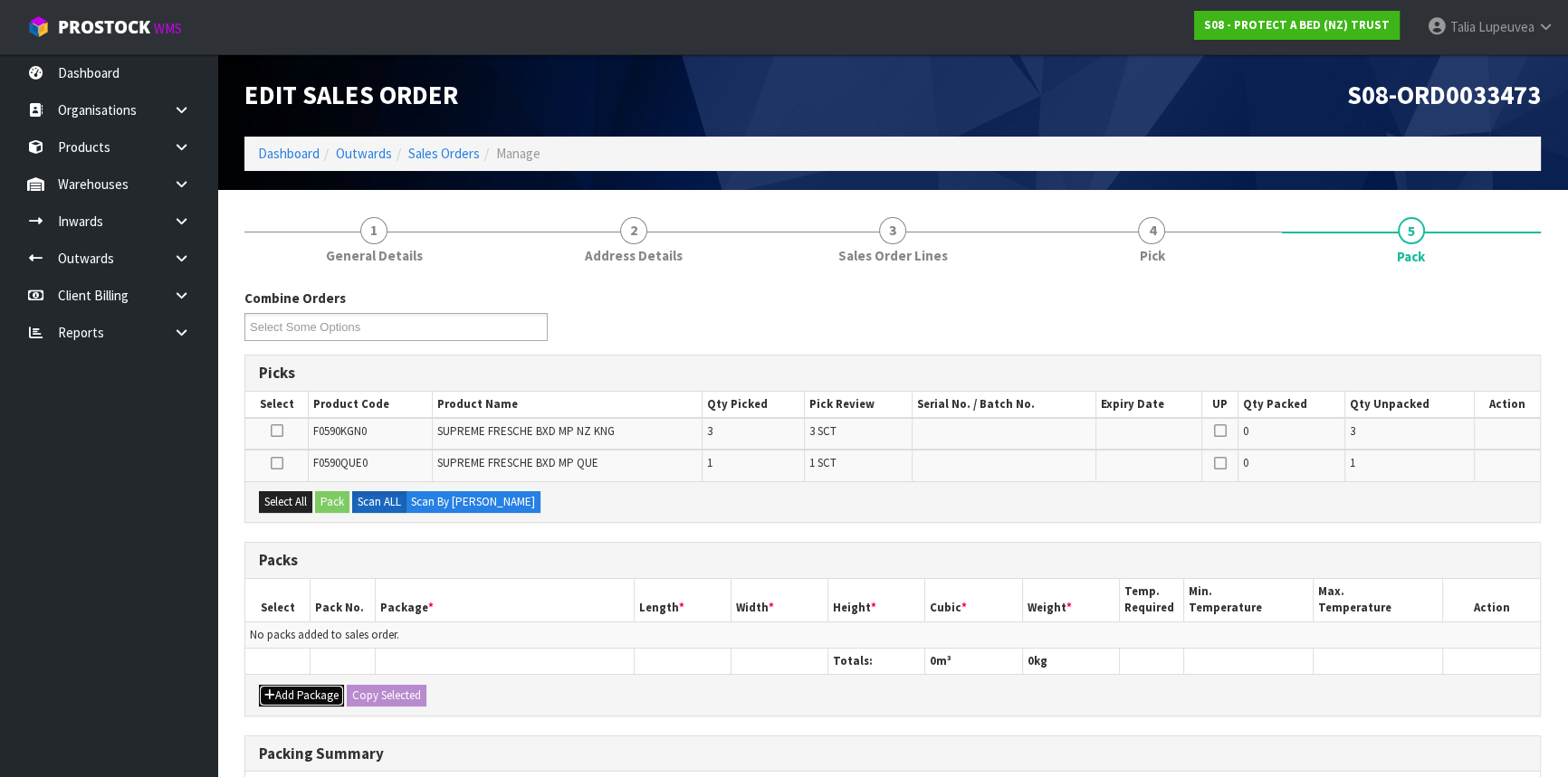
click at [315, 687] on button "Add Package" at bounding box center [302, 696] width 85 height 21
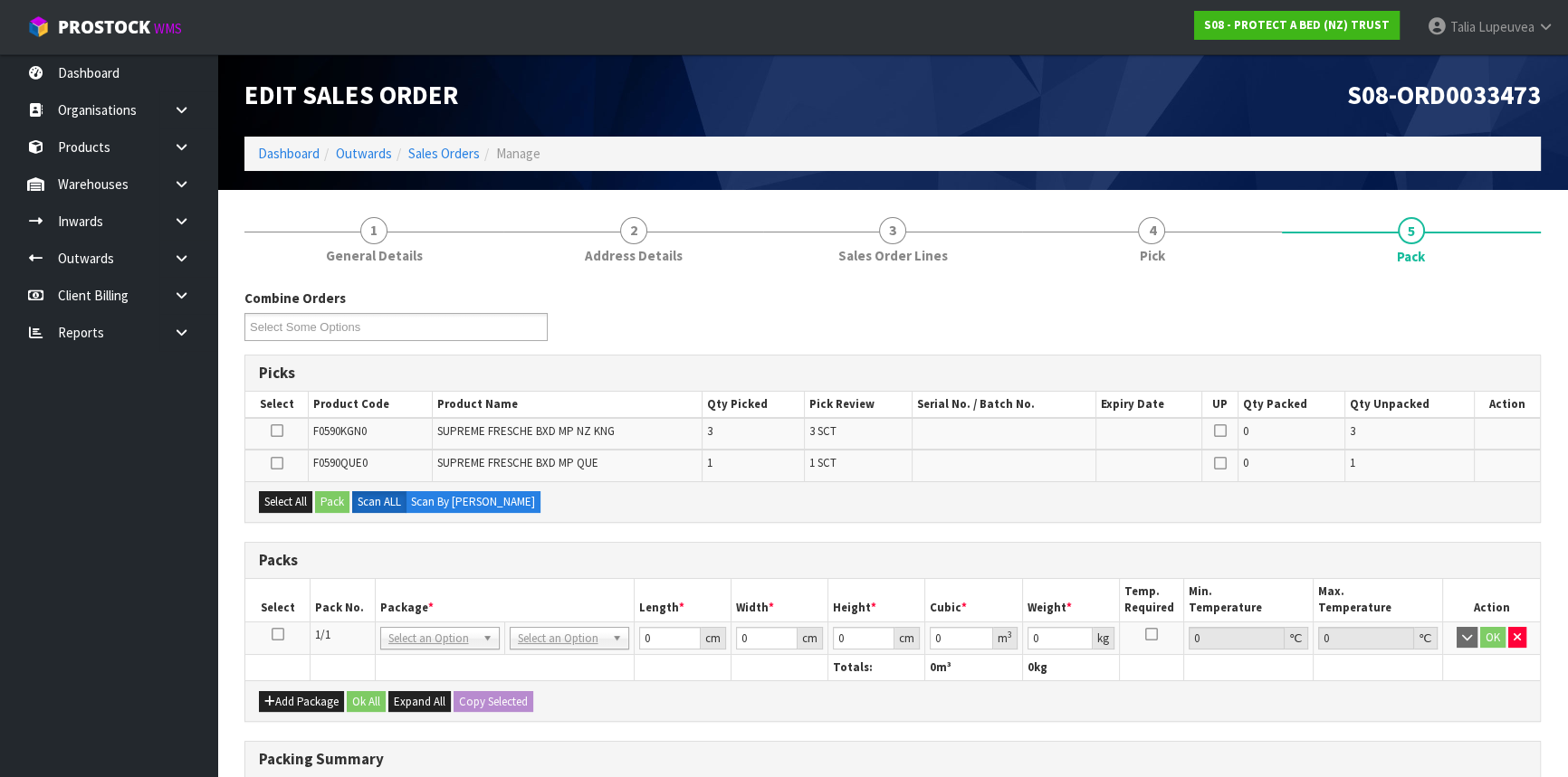
click at [280, 634] on icon at bounding box center [277, 634] width 13 height 1
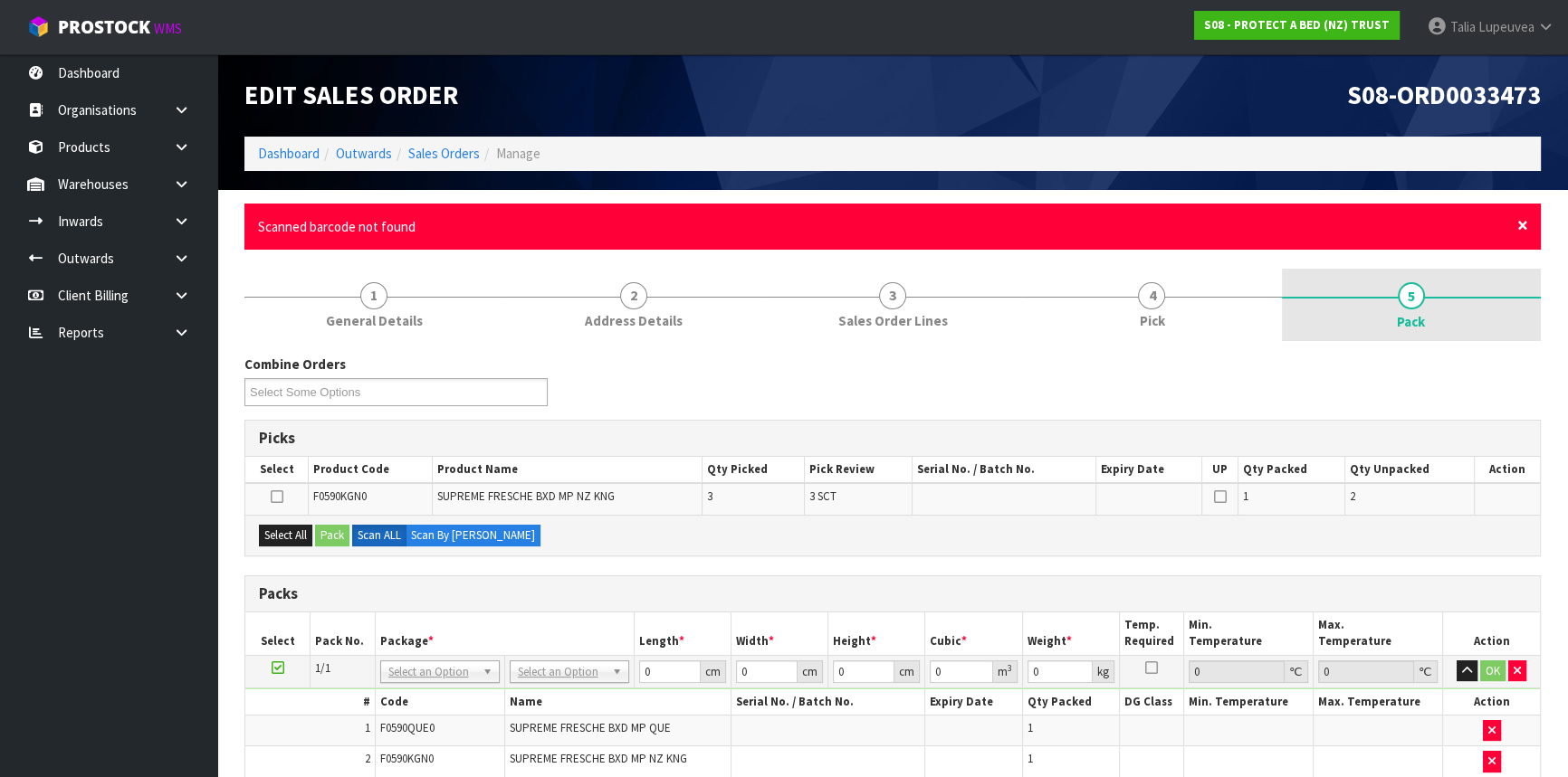
drag, startPoint x: 1526, startPoint y: 225, endPoint x: 1485, endPoint y: 274, distance: 63.9
click at [1525, 225] on span "×" at bounding box center [1522, 225] width 11 height 25
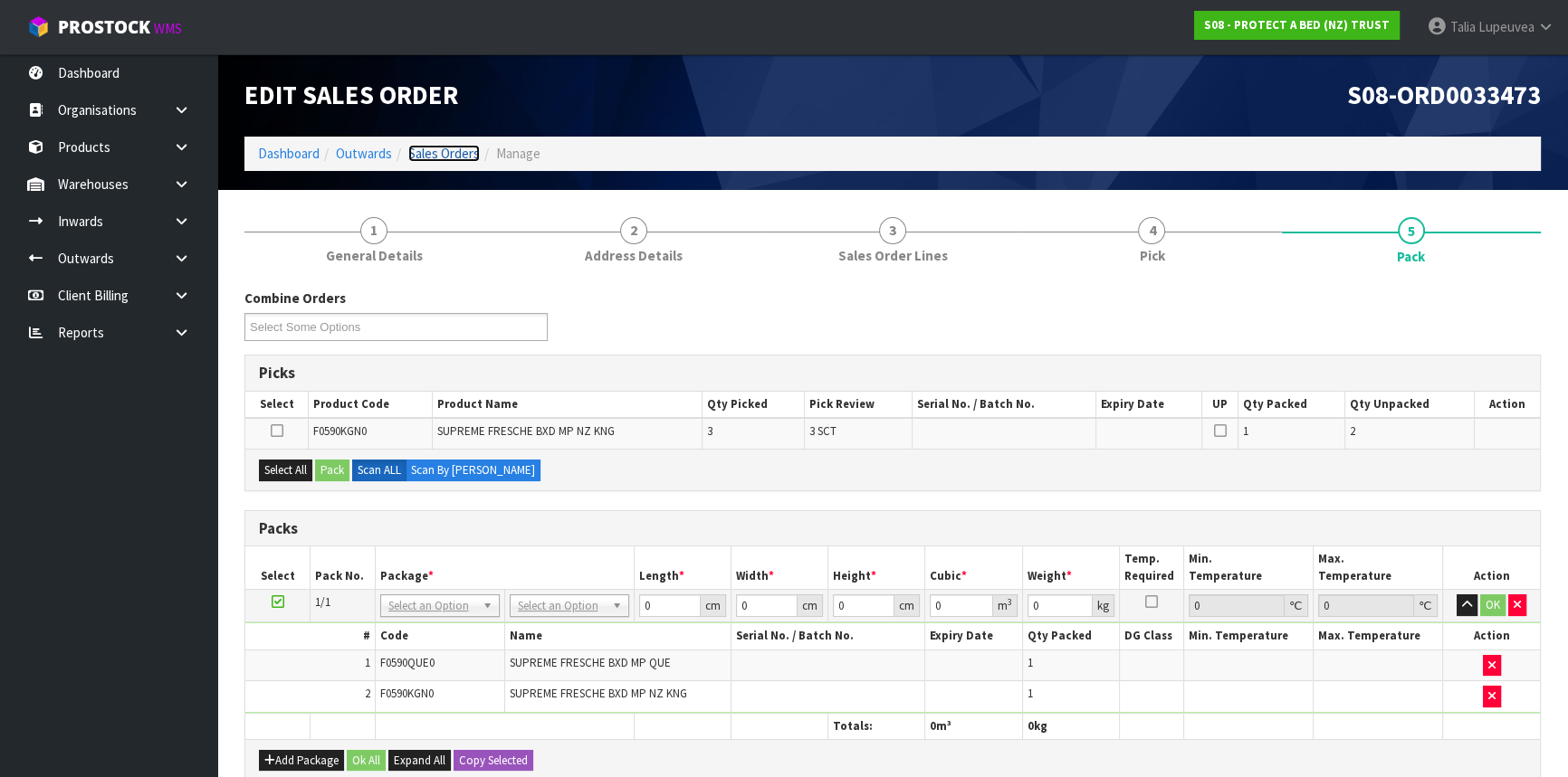
click at [451, 155] on link "Sales Orders" at bounding box center [444, 154] width 72 height 17
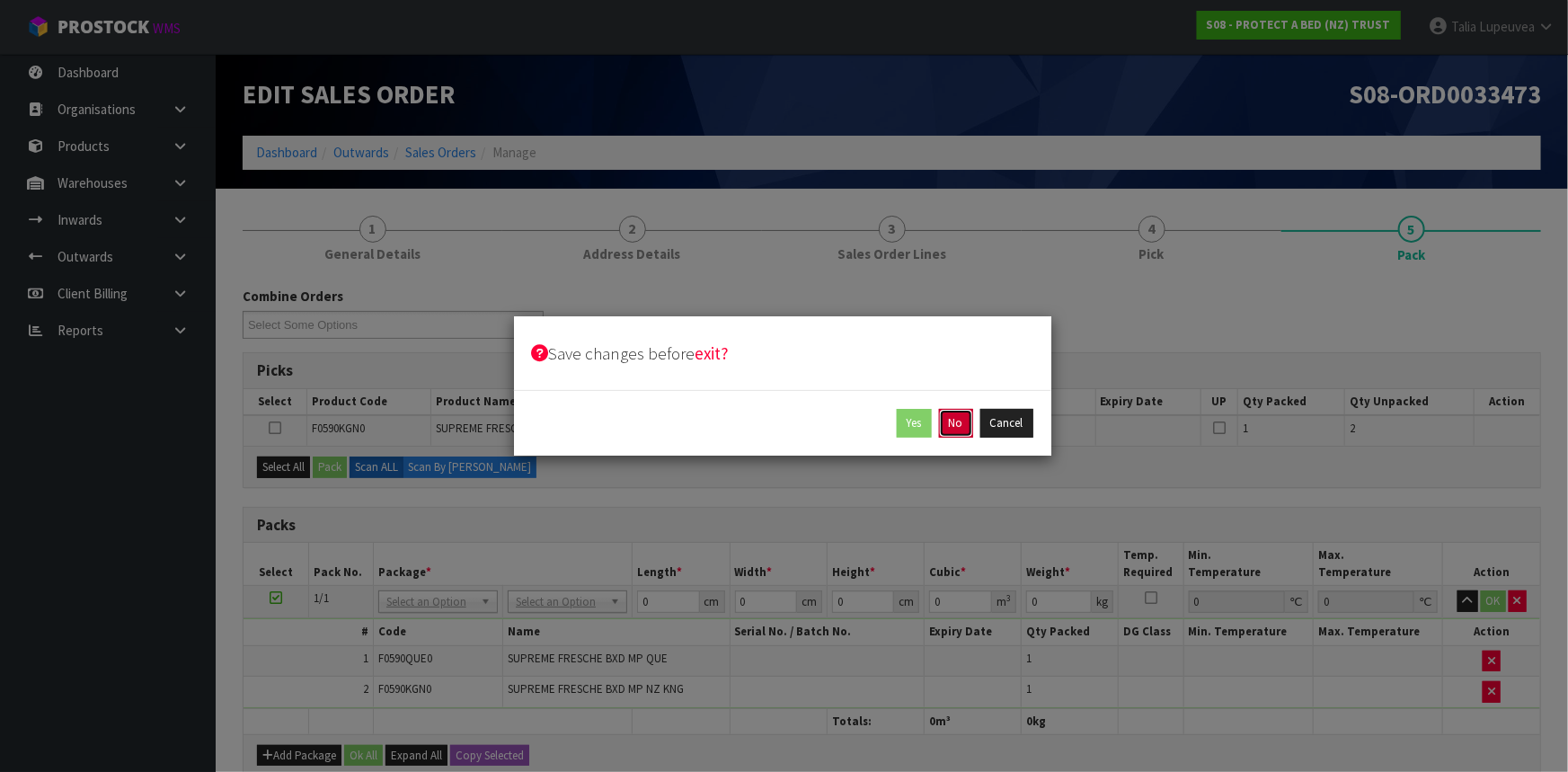
click at [952, 422] on button "No" at bounding box center [956, 423] width 35 height 29
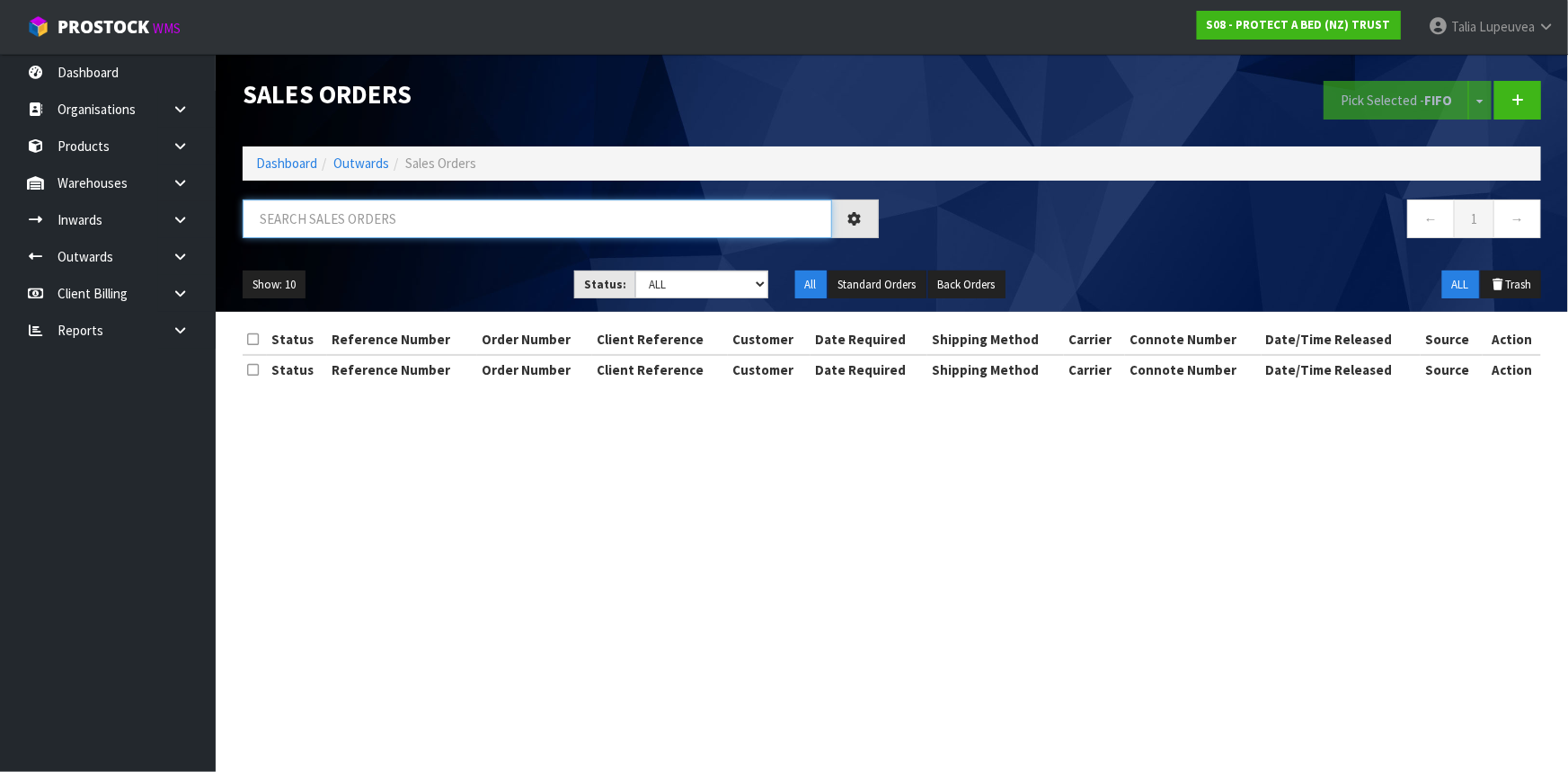
click at [755, 228] on input "text" at bounding box center [537, 219] width 589 height 38
type input "JOB-0413047"
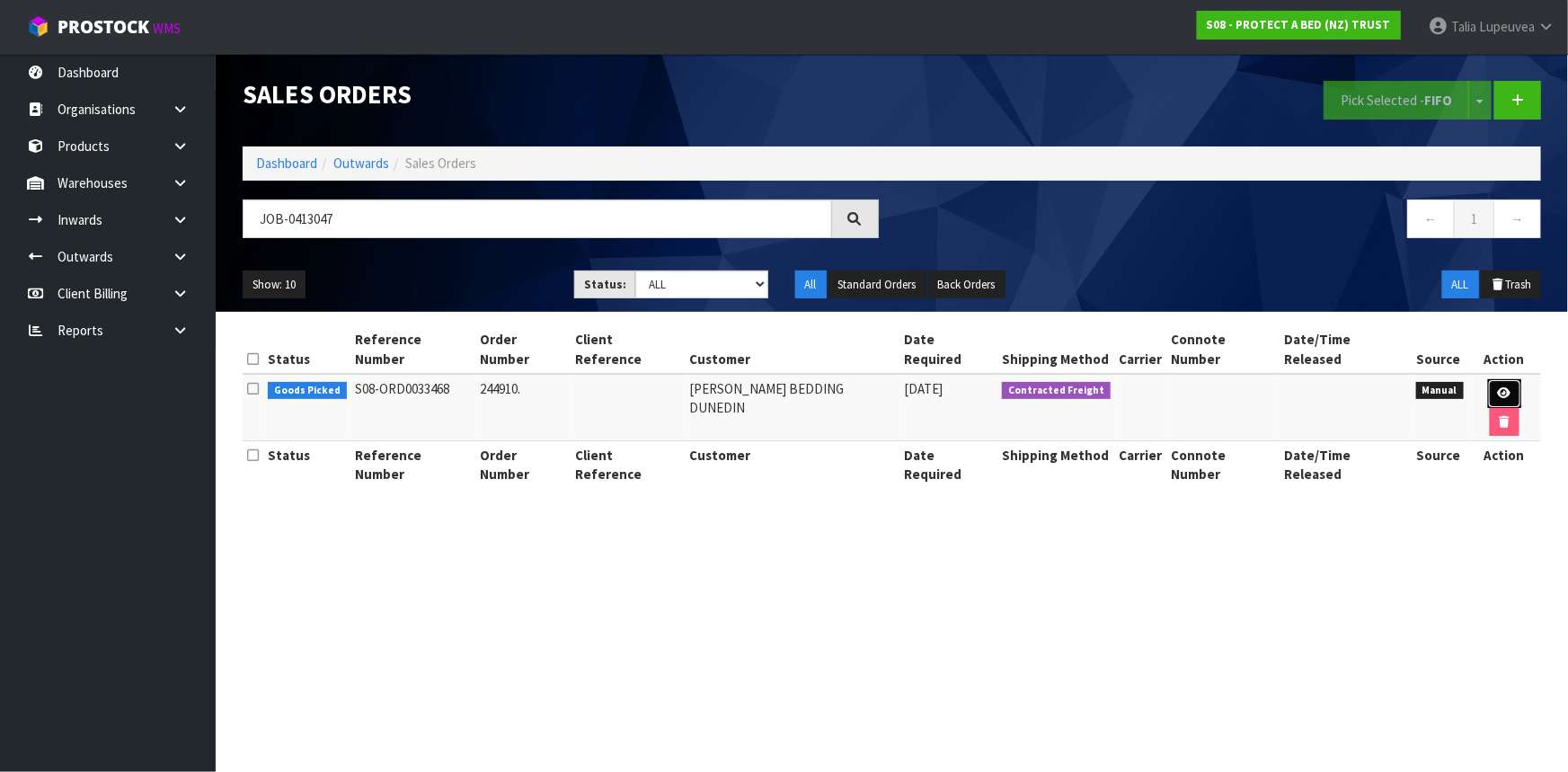
click at [1488, 379] on link at bounding box center [1505, 394] width 34 height 29
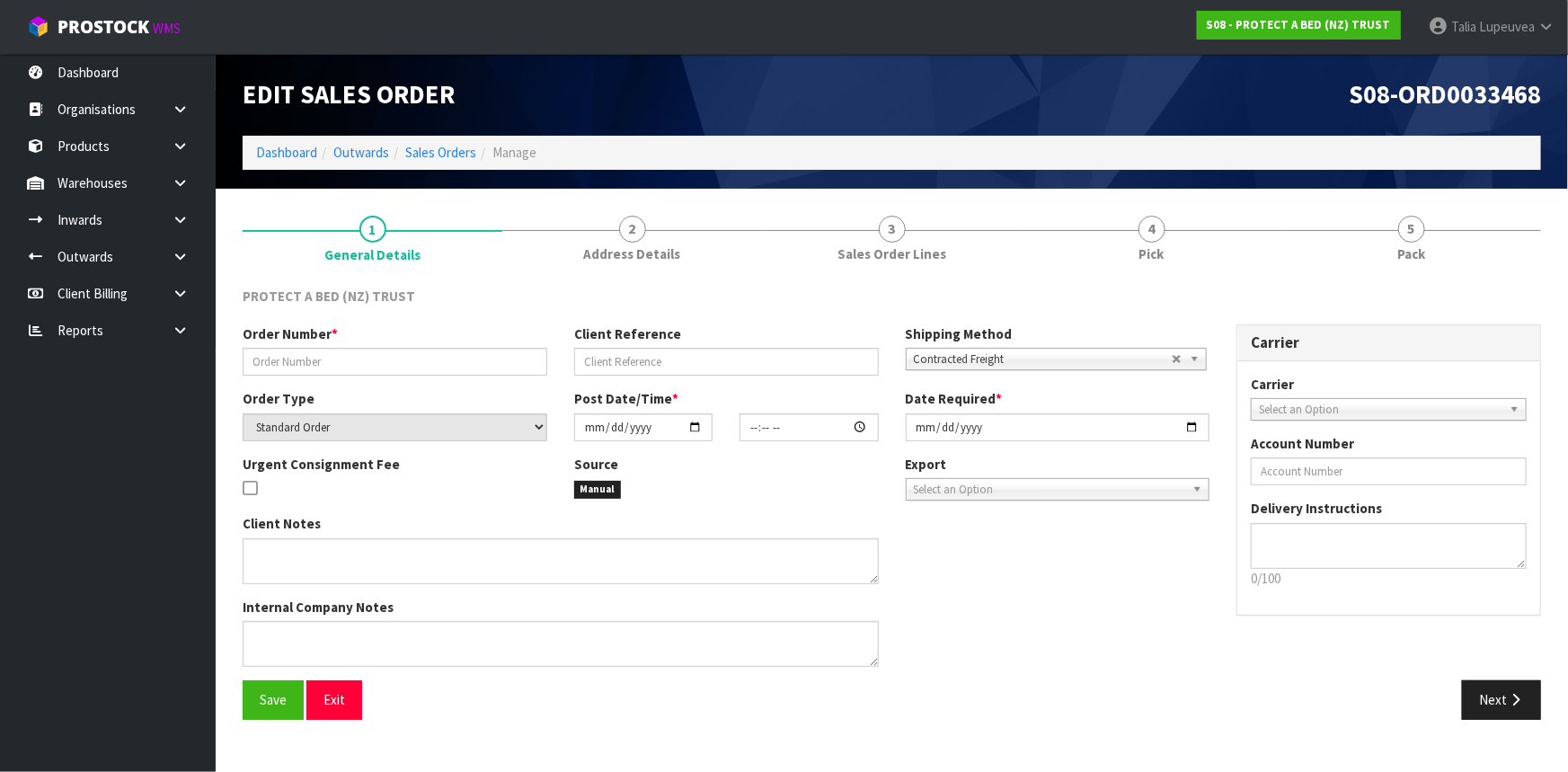
type input "244910."
select select "number:0"
type input "[DATE]"
type input "11:39:00.000"
type input "[DATE]"
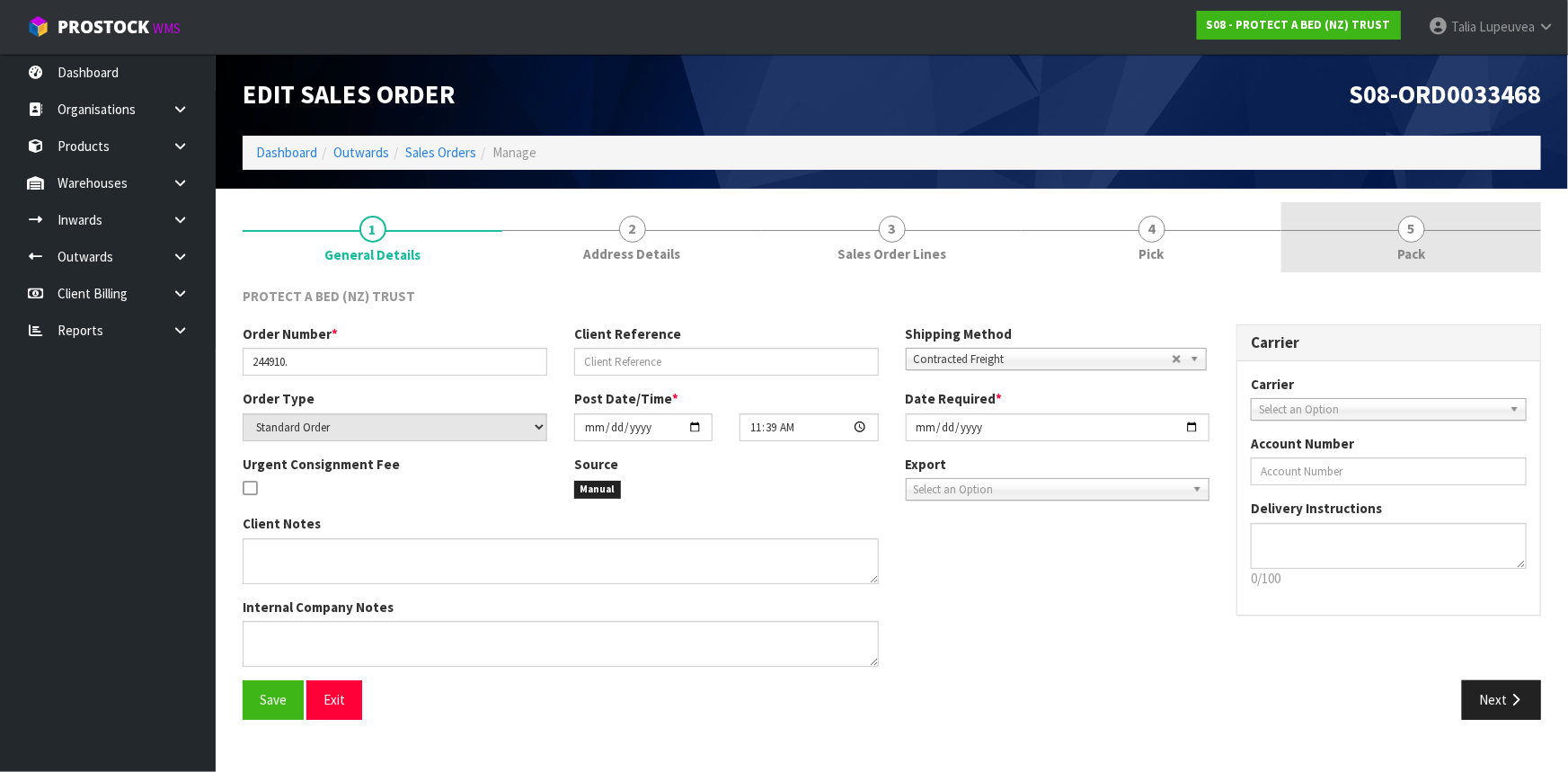
click at [1422, 261] on span "Pack" at bounding box center [1411, 254] width 28 height 19
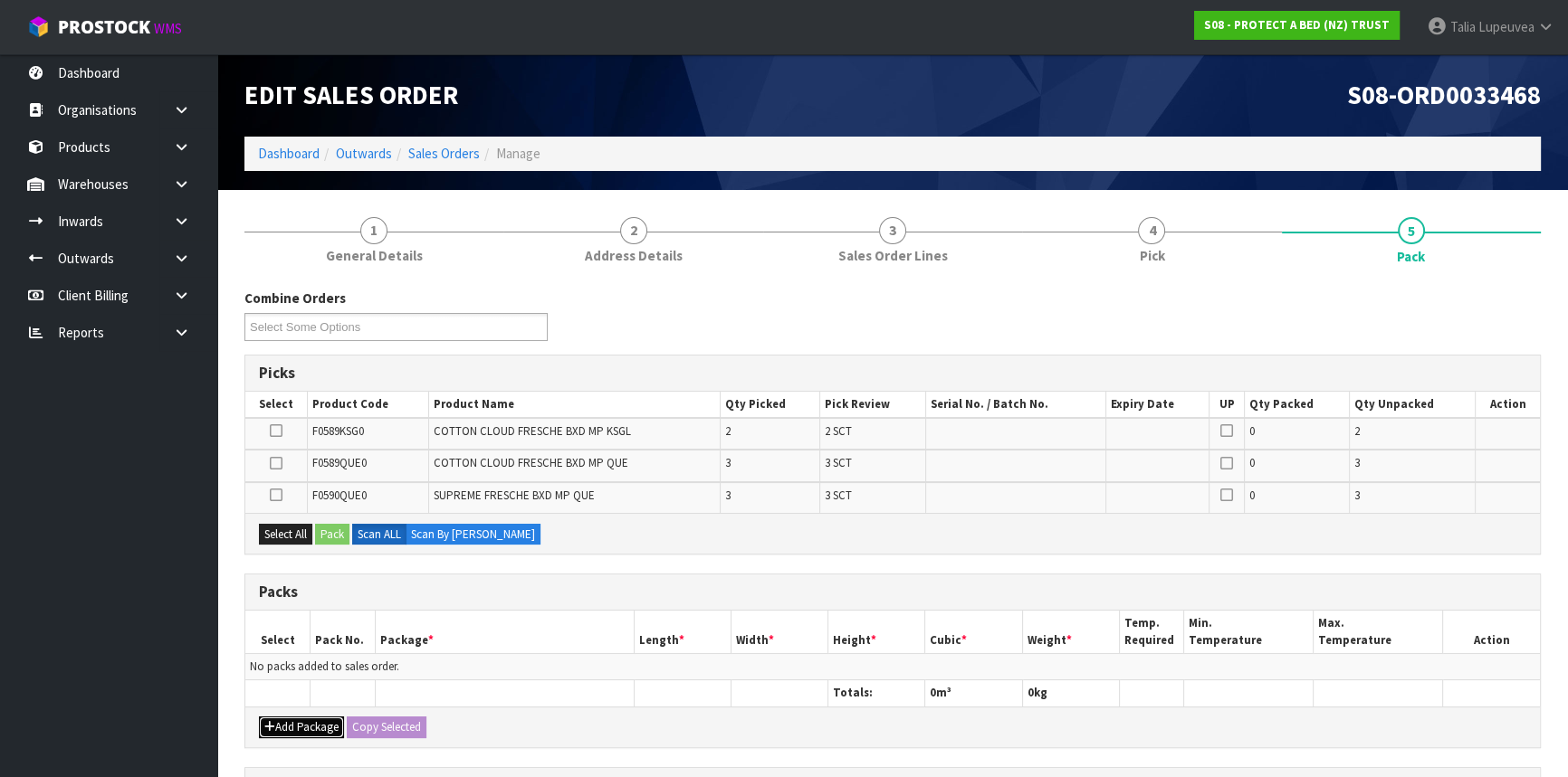
drag, startPoint x: 302, startPoint y: 719, endPoint x: 291, endPoint y: 704, distance: 18.6
click at [302, 720] on button "Add Package" at bounding box center [302, 728] width 85 height 21
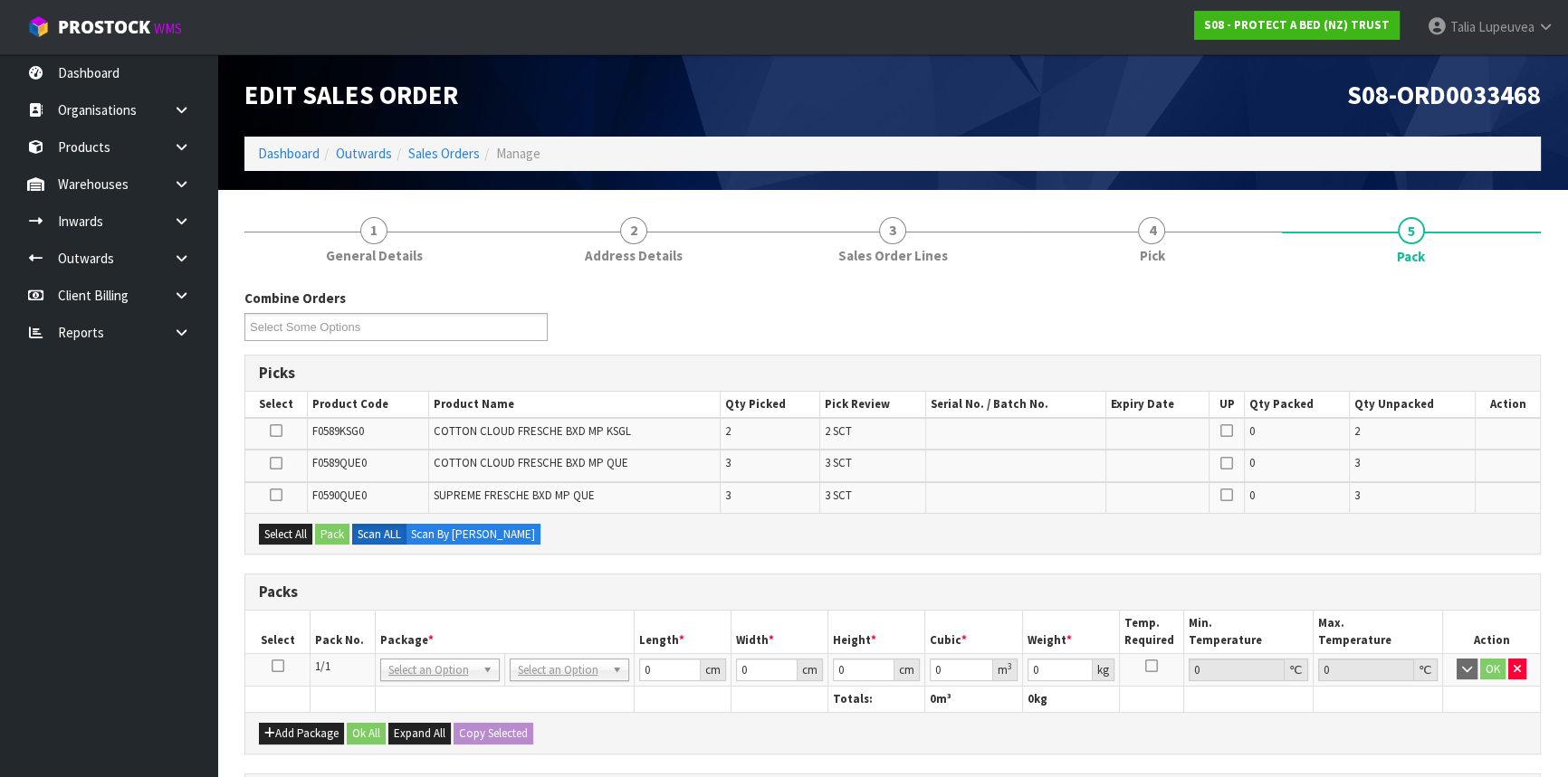
click at [276, 666] on icon at bounding box center [277, 666] width 13 height 1
click at [276, 533] on button "Select All" at bounding box center [285, 534] width 53 height 21
click at [312, 530] on button "Select All" at bounding box center [285, 534] width 53 height 21
click at [289, 532] on button "Select All" at bounding box center [285, 534] width 53 height 21
click at [279, 495] on icon at bounding box center [276, 495] width 13 height 1
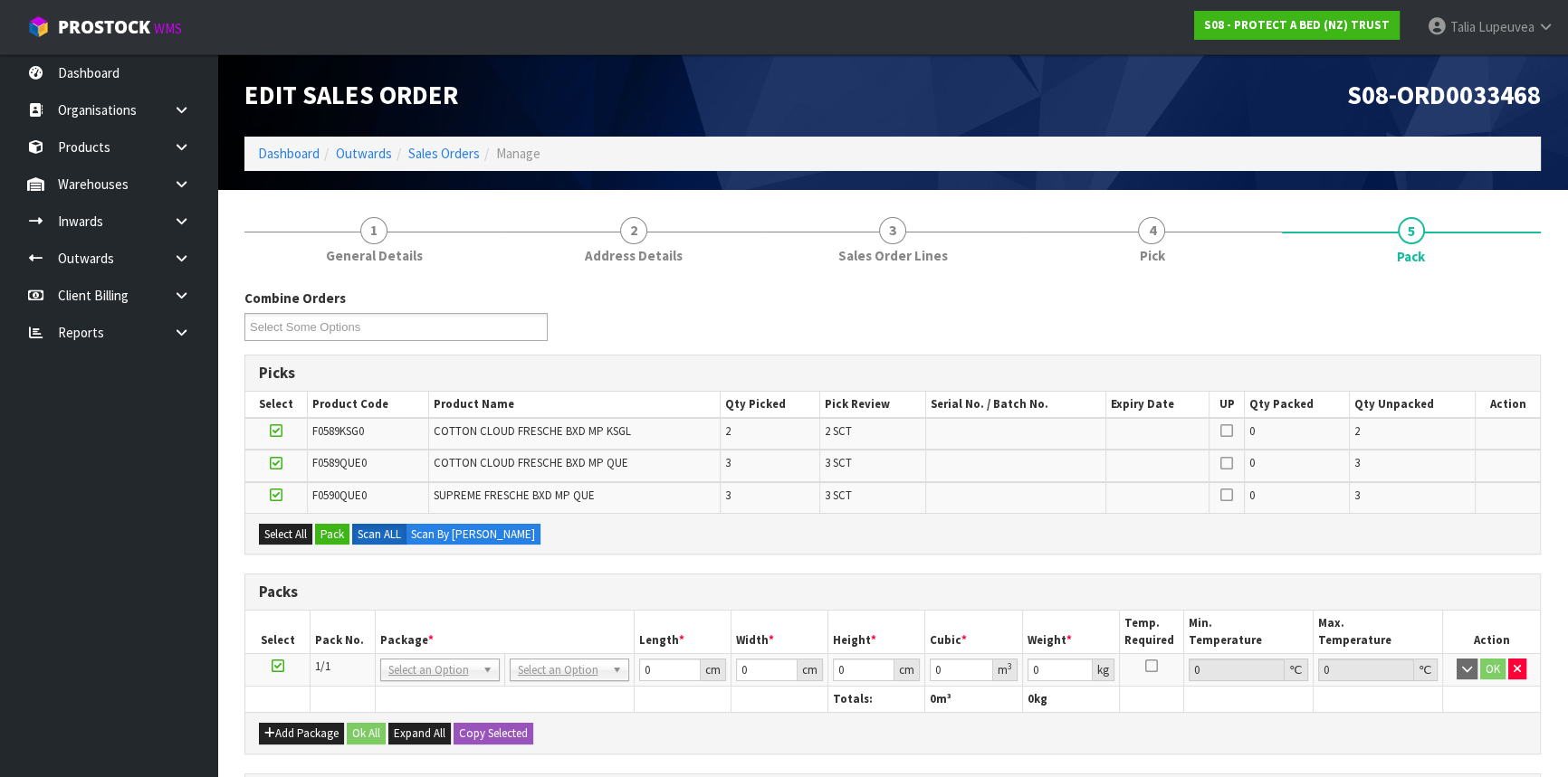
click at [0, 0] on input "checkbox" at bounding box center [0, 0] width 0 height 0
click at [277, 464] on icon at bounding box center [276, 463] width 13 height 1
click at [0, 0] on input "checkbox" at bounding box center [0, 0] width 0 height 0
click at [276, 431] on icon at bounding box center [276, 431] width 13 height 1
click at [0, 0] on input "checkbox" at bounding box center [0, 0] width 0 height 0
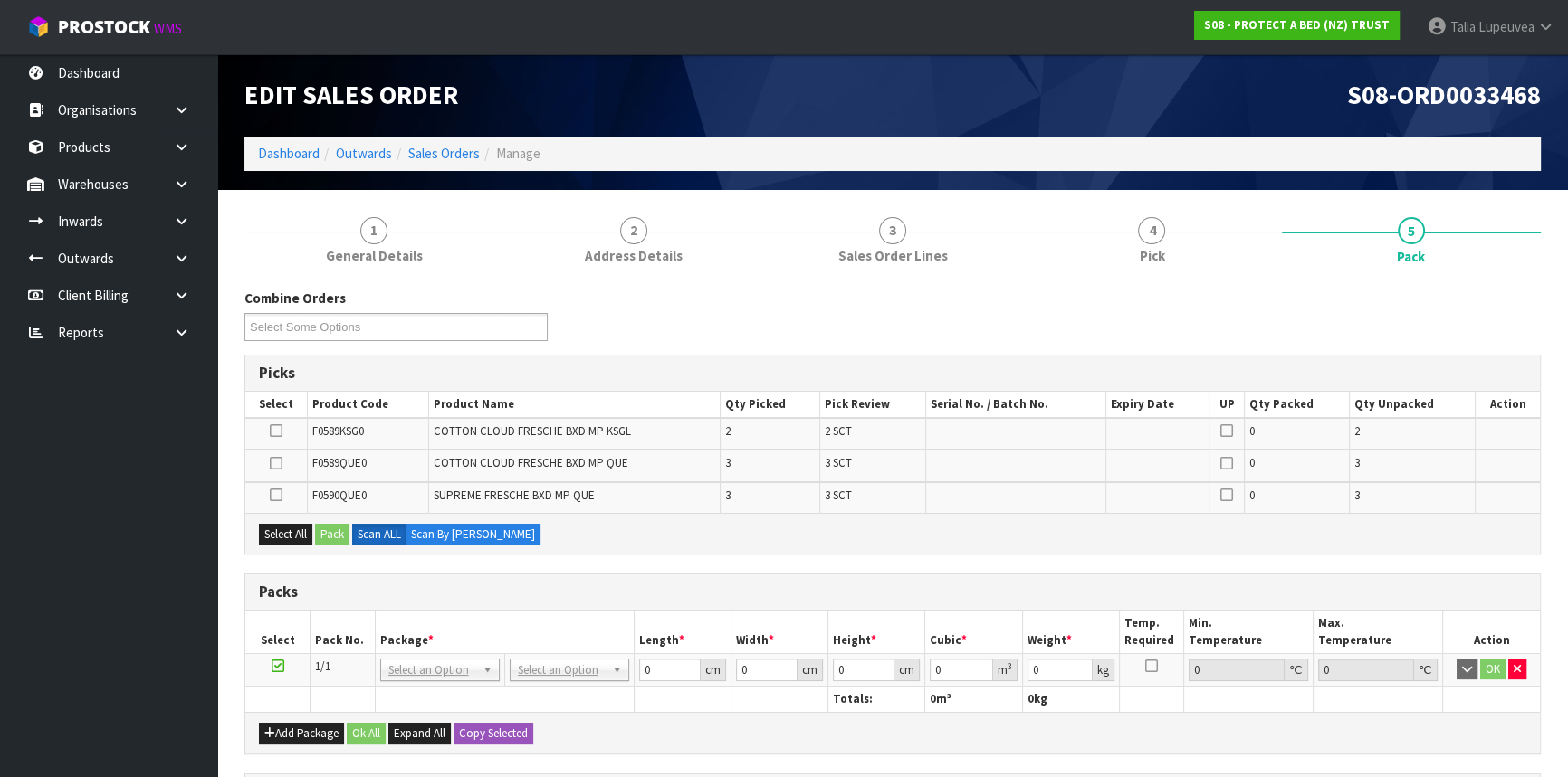
click at [232, 506] on div "1 General Details 2 Address Details 3 Sales Order Lines 4 Pick 5 Pack Combine O…" at bounding box center [892, 640] width 1323 height 872
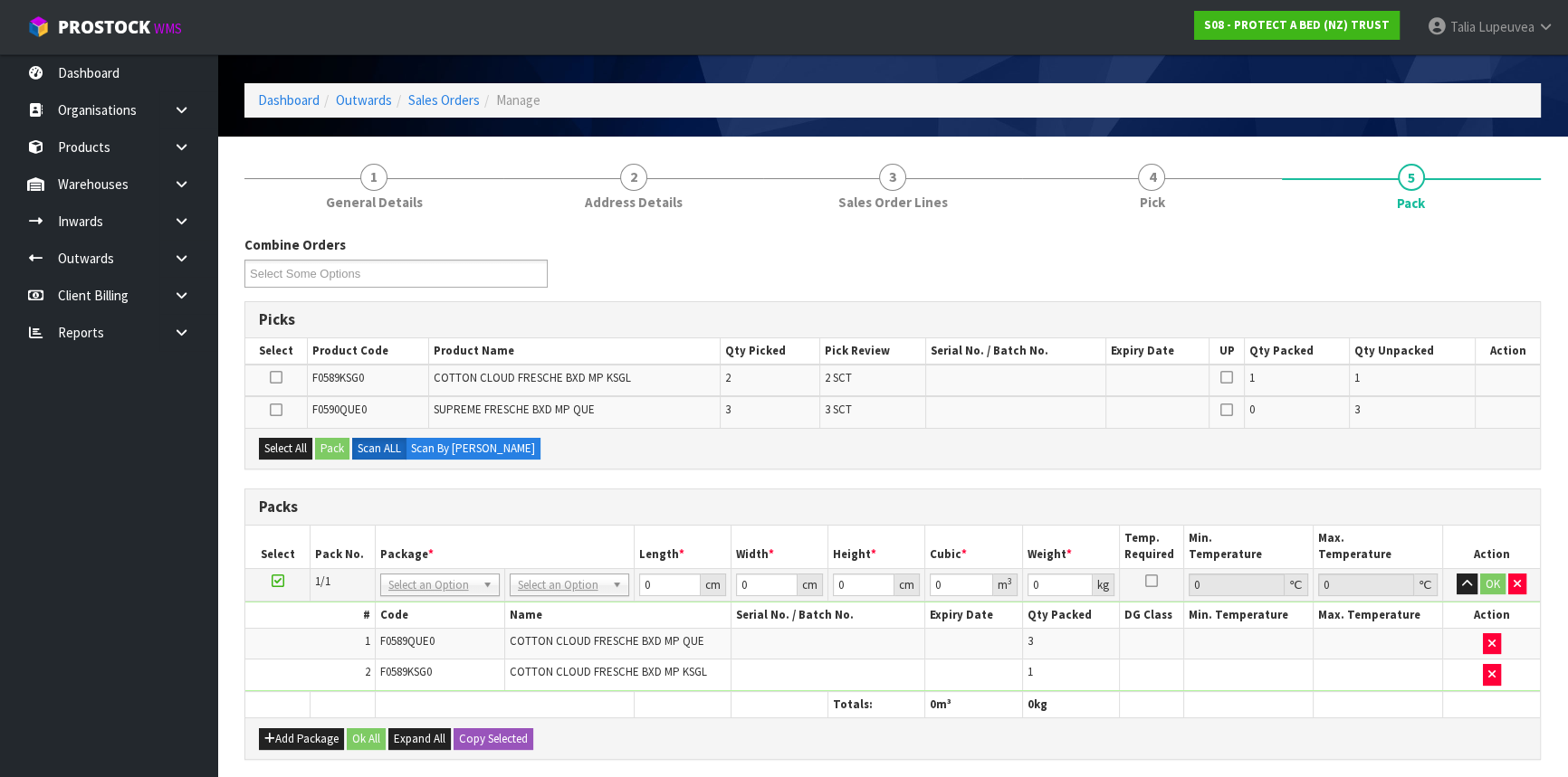
scroll to position [81, 0]
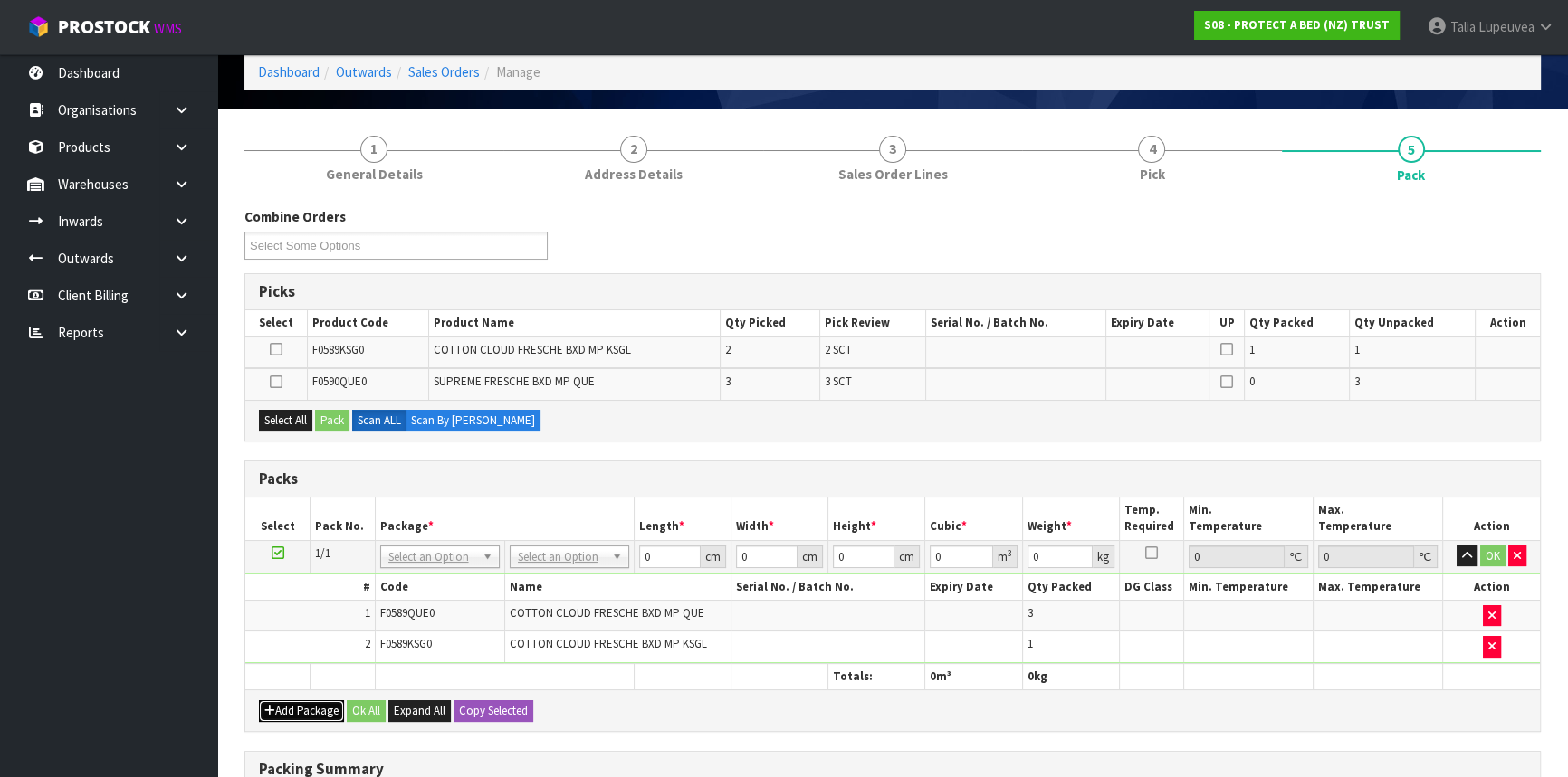
click at [305, 702] on button "Add Package" at bounding box center [302, 711] width 85 height 21
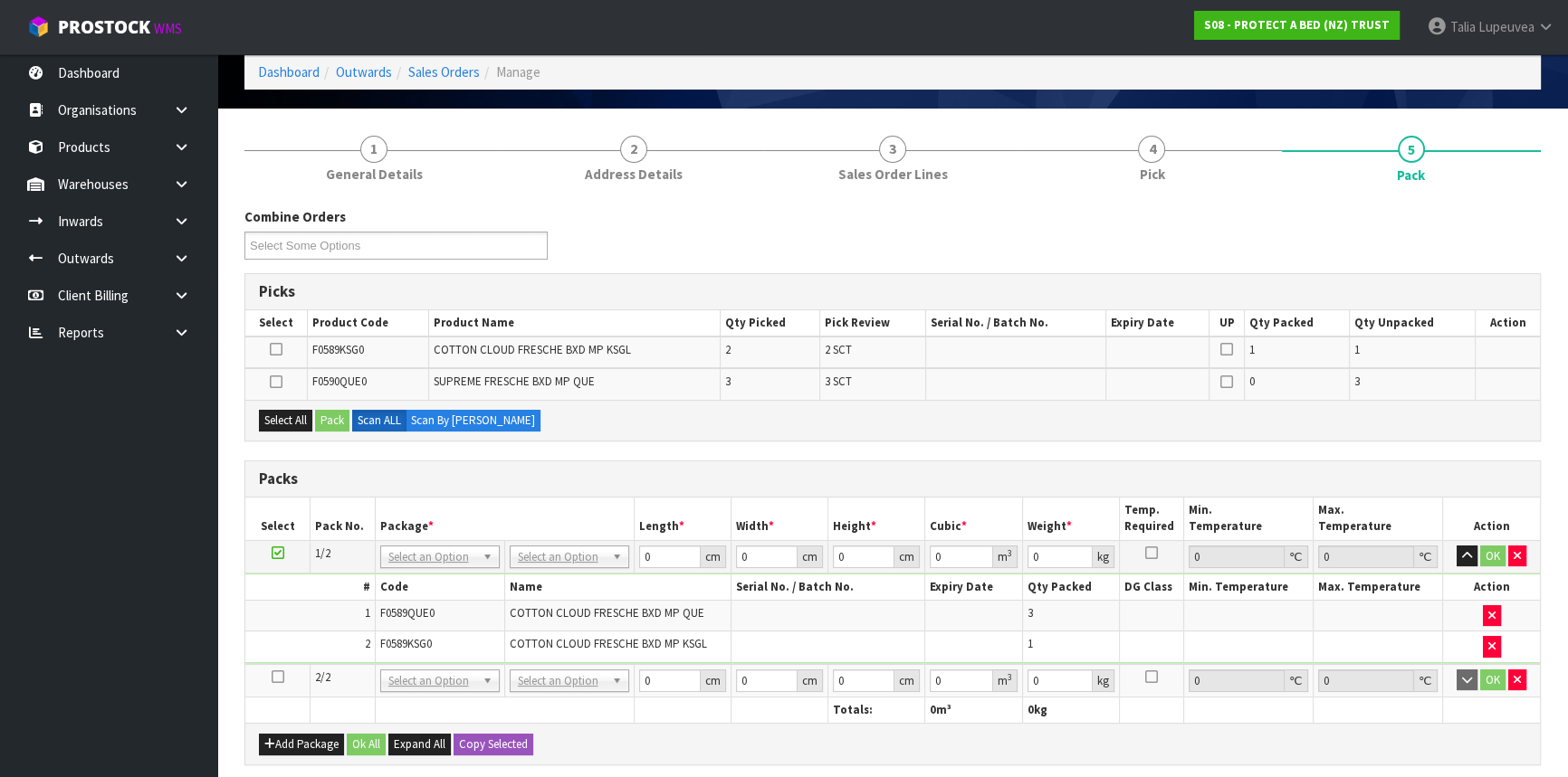
click at [278, 676] on icon at bounding box center [277, 676] width 13 height 1
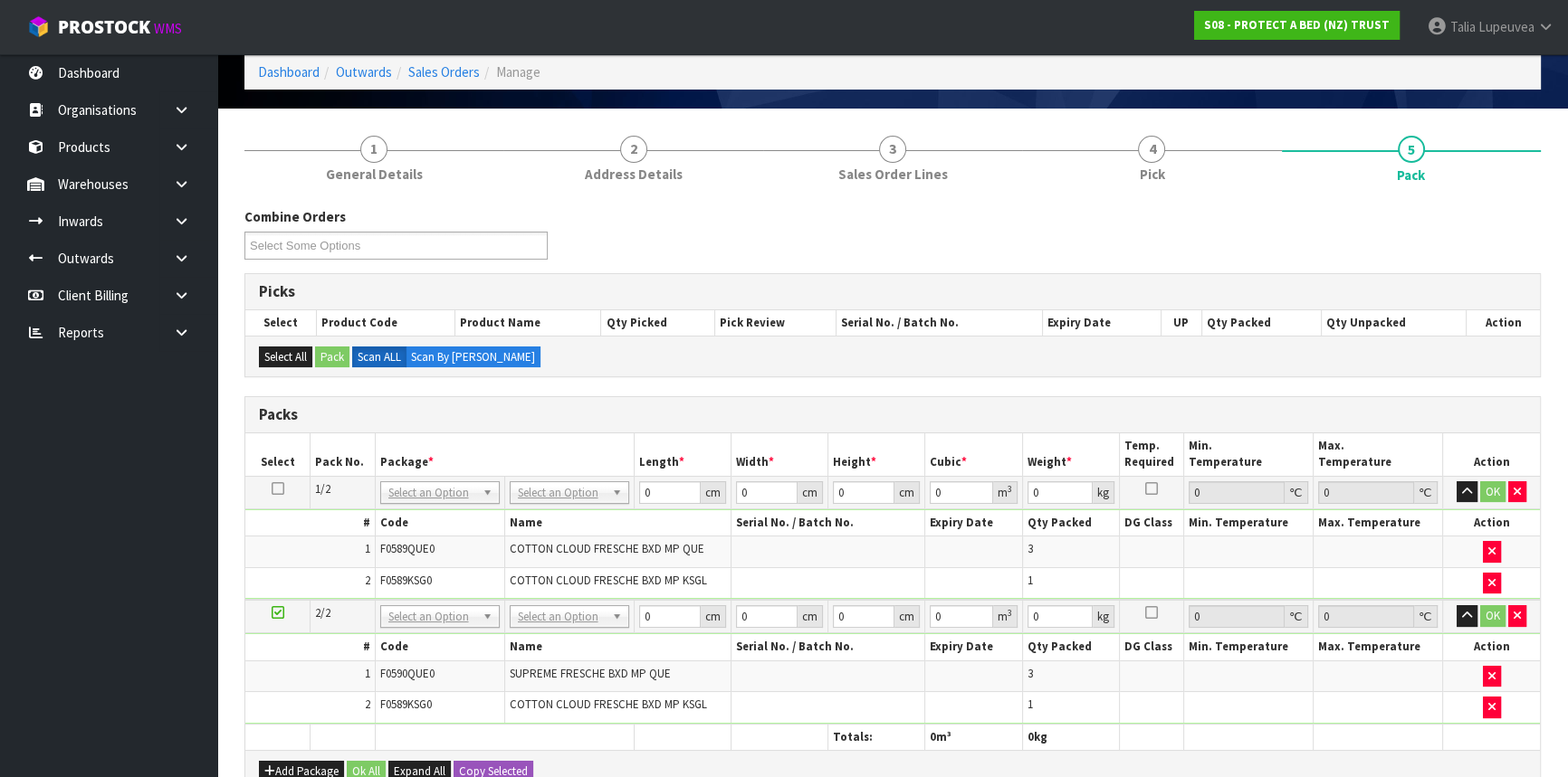
click at [541, 502] on td "No Packaging Cartons PLT GEN120 (1200 X 1000) PLT ONE WAY SKID CHEP HIRE PALLET…" at bounding box center [569, 492] width 130 height 33
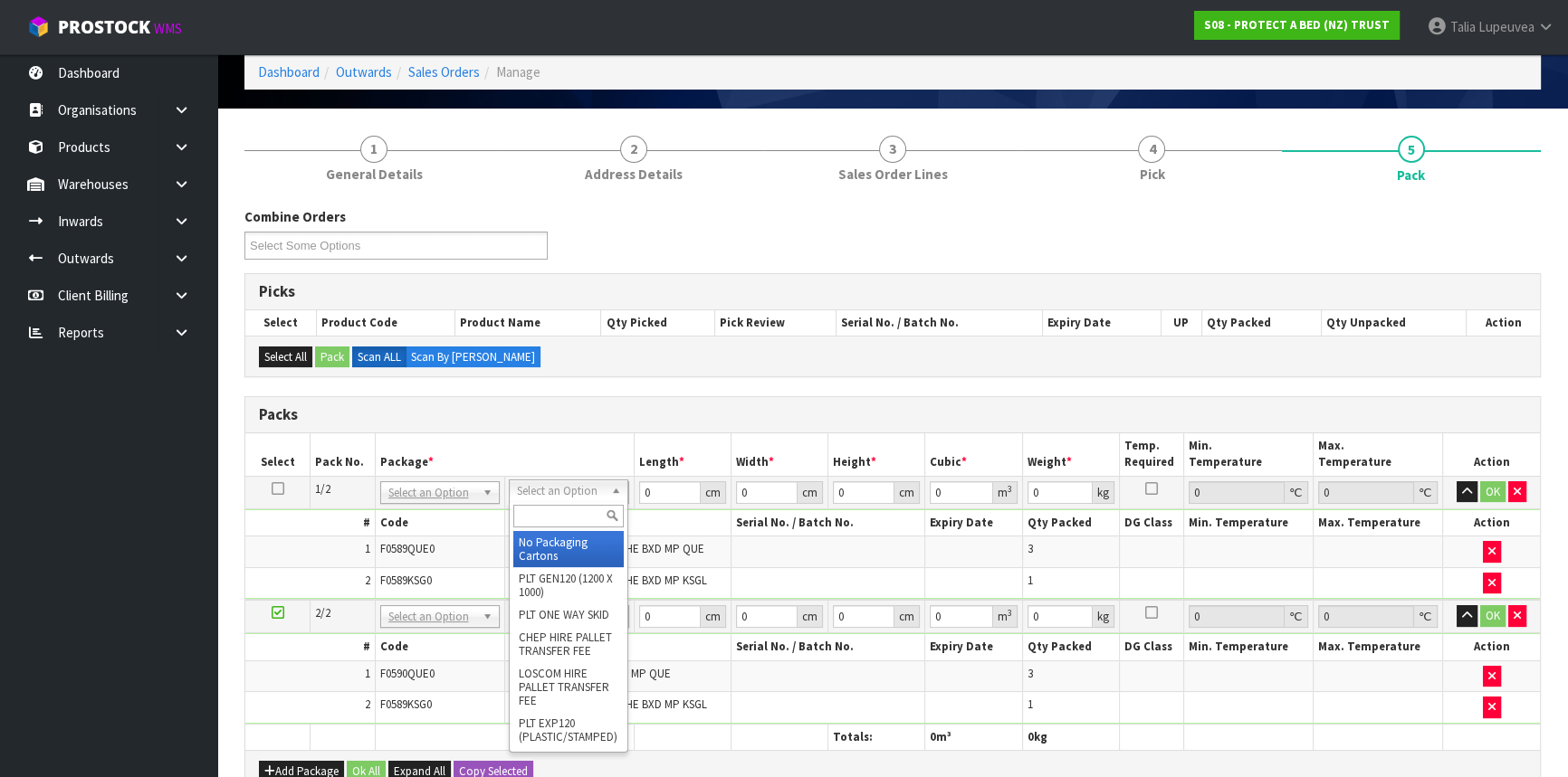
click at [553, 524] on input "text" at bounding box center [568, 515] width 110 height 22
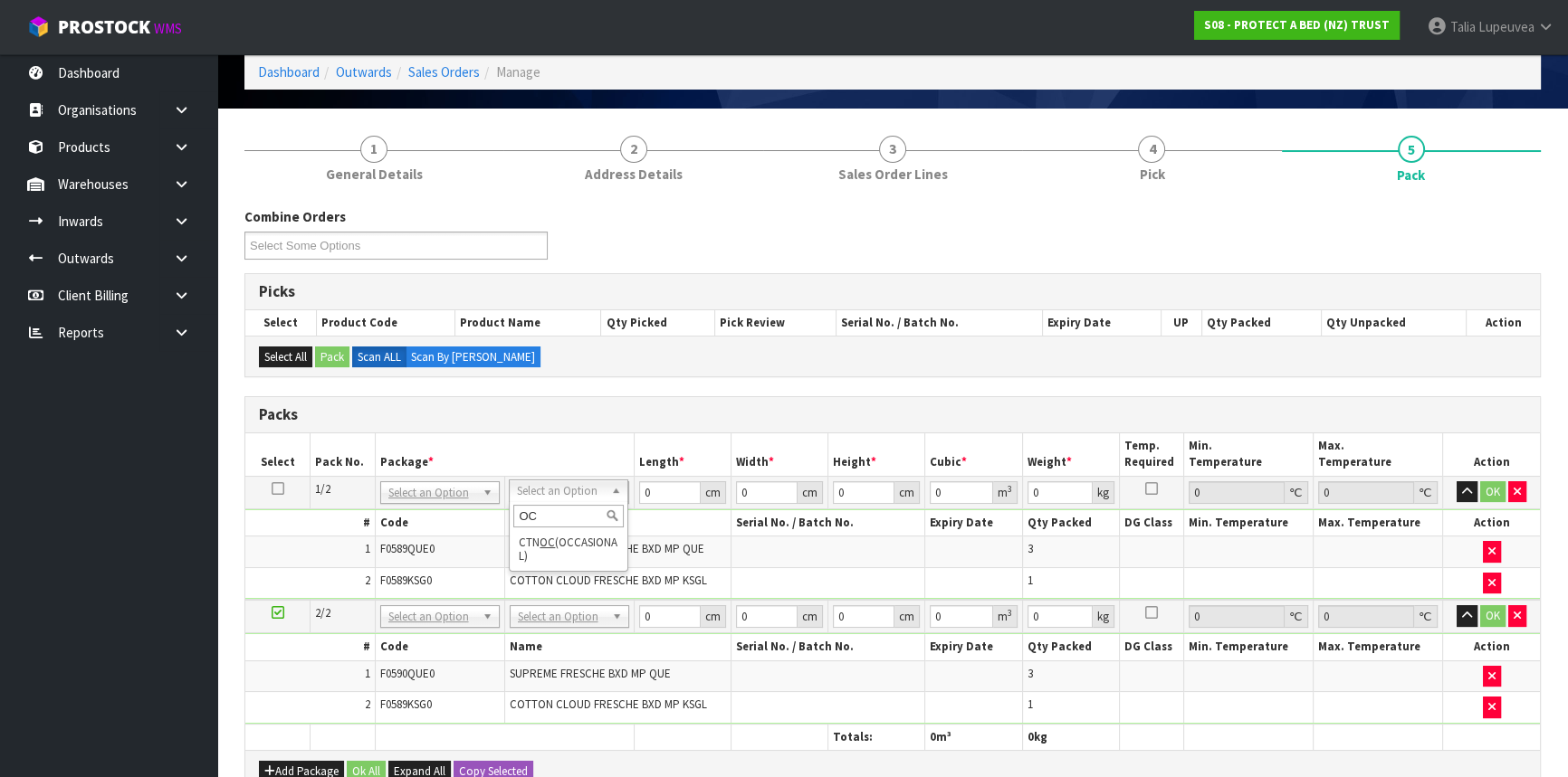
type input "OC"
click at [557, 570] on div "OC CTN OC (OCCASIONAL)" at bounding box center [568, 536] width 120 height 71
type input "5.75"
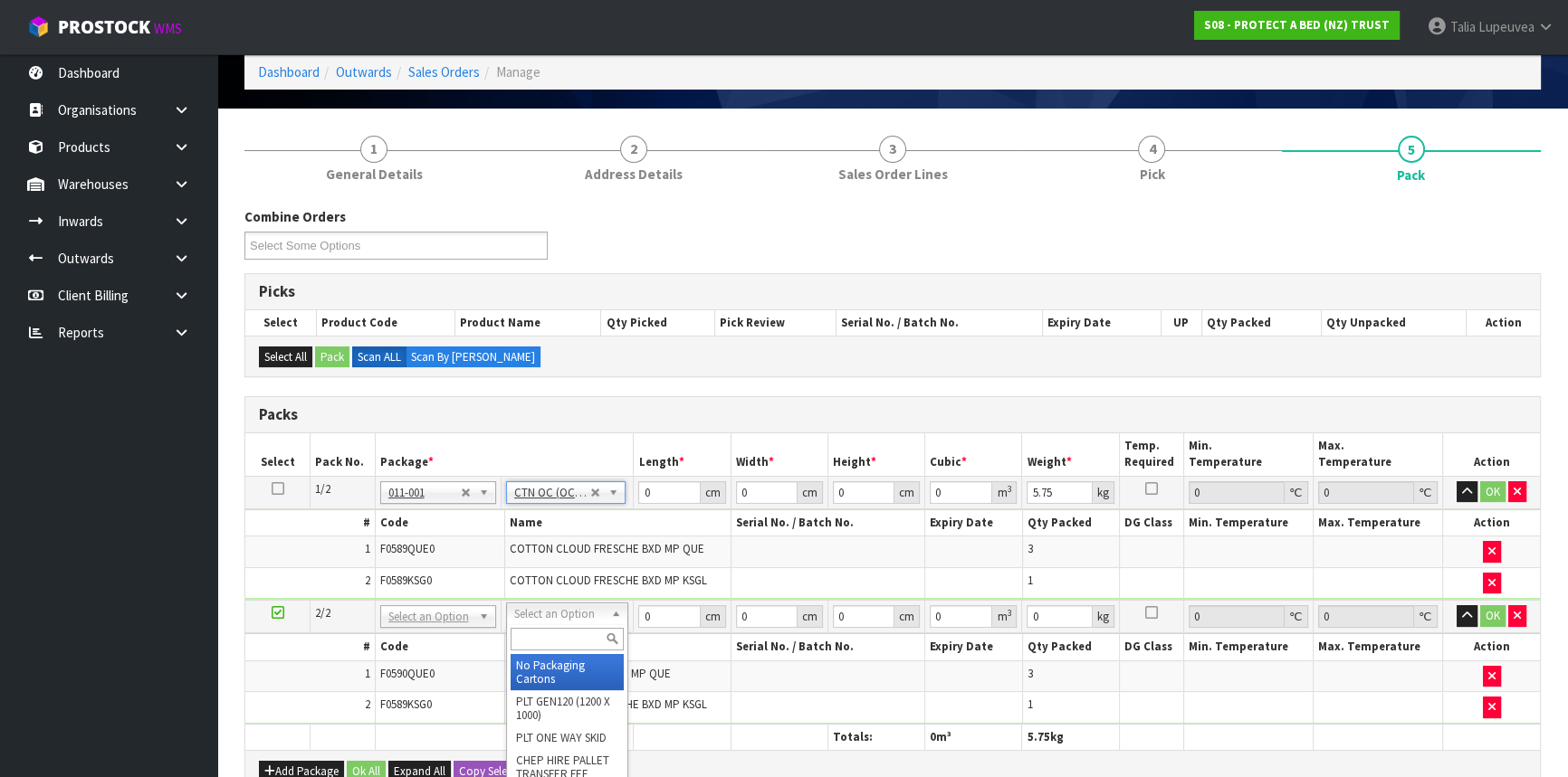
click at [567, 640] on input "text" at bounding box center [566, 639] width 113 height 22
type input "OC"
type input "2"
type input "5.6"
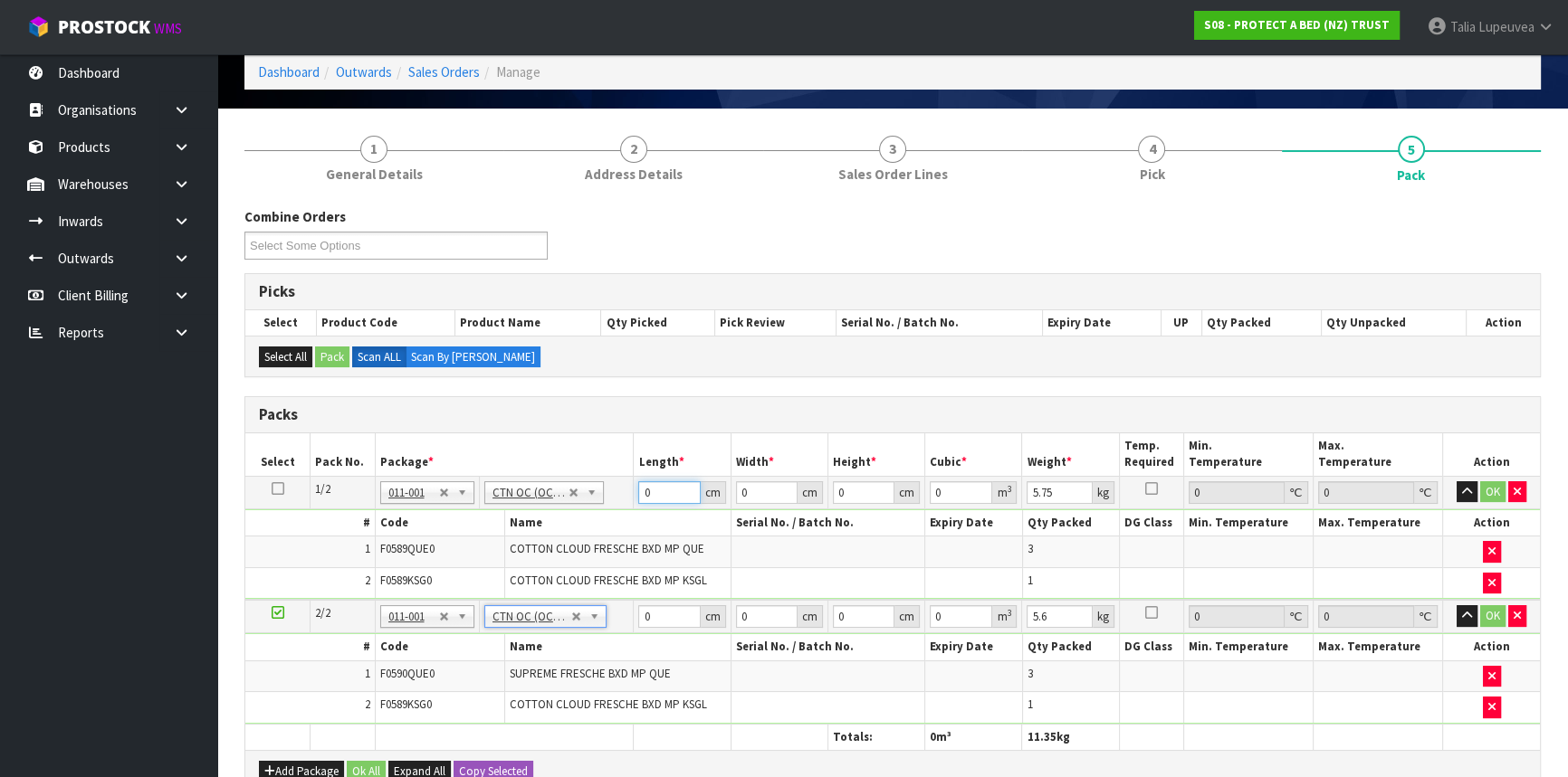
drag, startPoint x: 648, startPoint y: 492, endPoint x: 610, endPoint y: 500, distance: 38.8
click at [610, 500] on tr "1/2 NONE 007-001 007-002 007-004 007-009 007-013 007-014 007-015 007-017 007-01…" at bounding box center [892, 492] width 1294 height 33
type input "59"
type input "40"
type input "3"
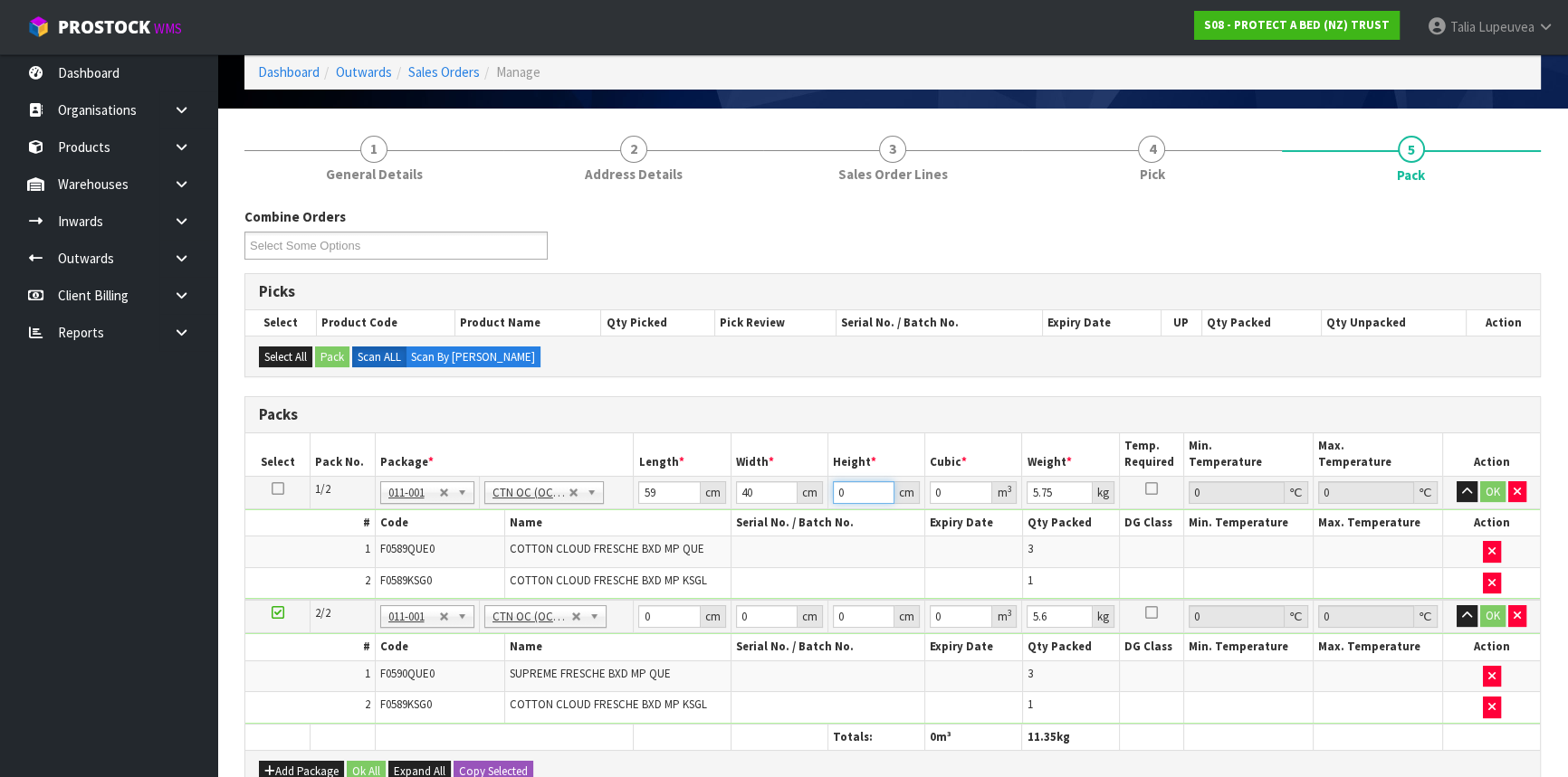
type input "0.00708"
type input "32"
type input "0.07552"
type input "32"
type input "7"
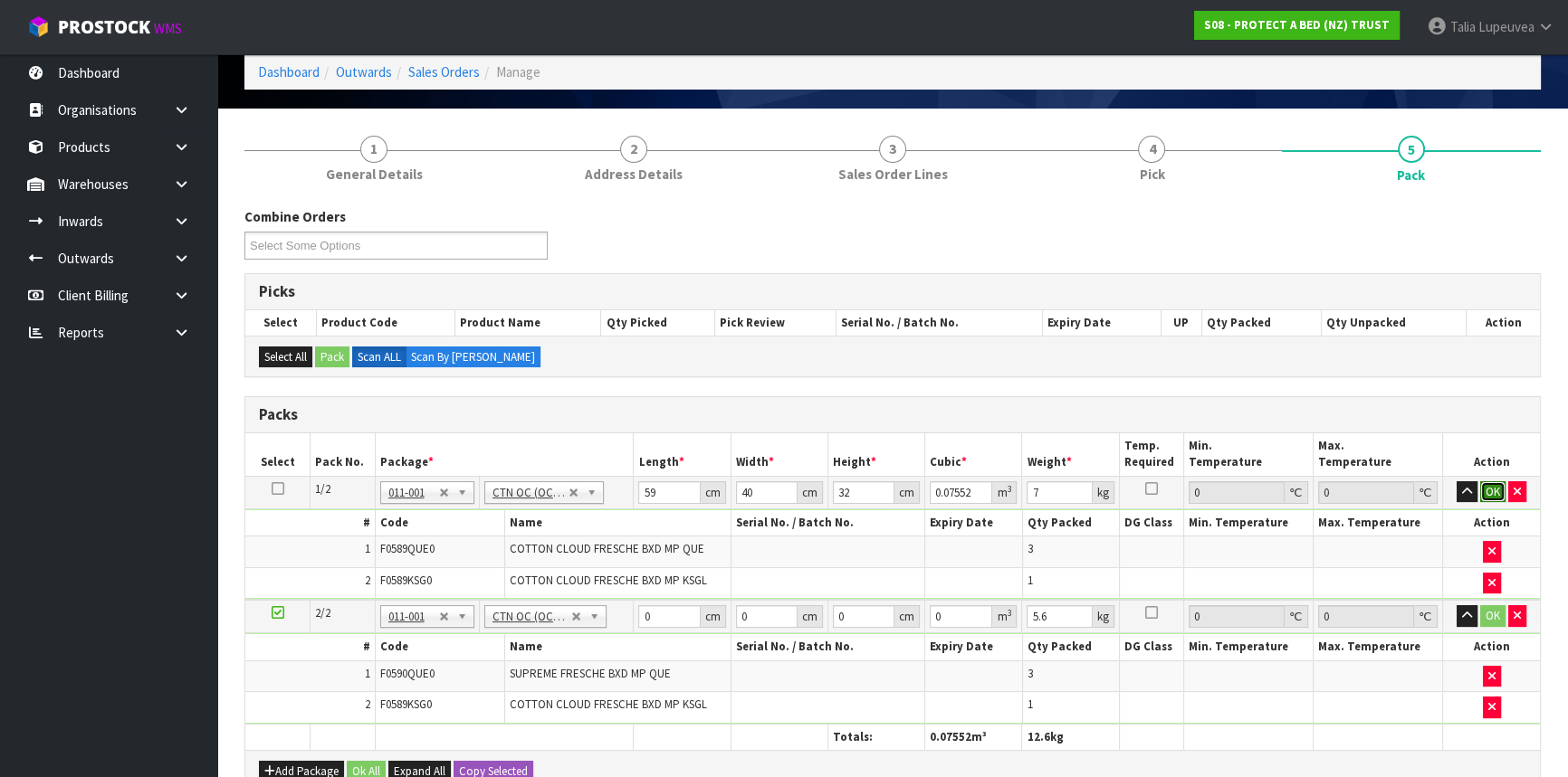
click at [1488, 486] on button "OK" at bounding box center [1493, 492] width 25 height 21
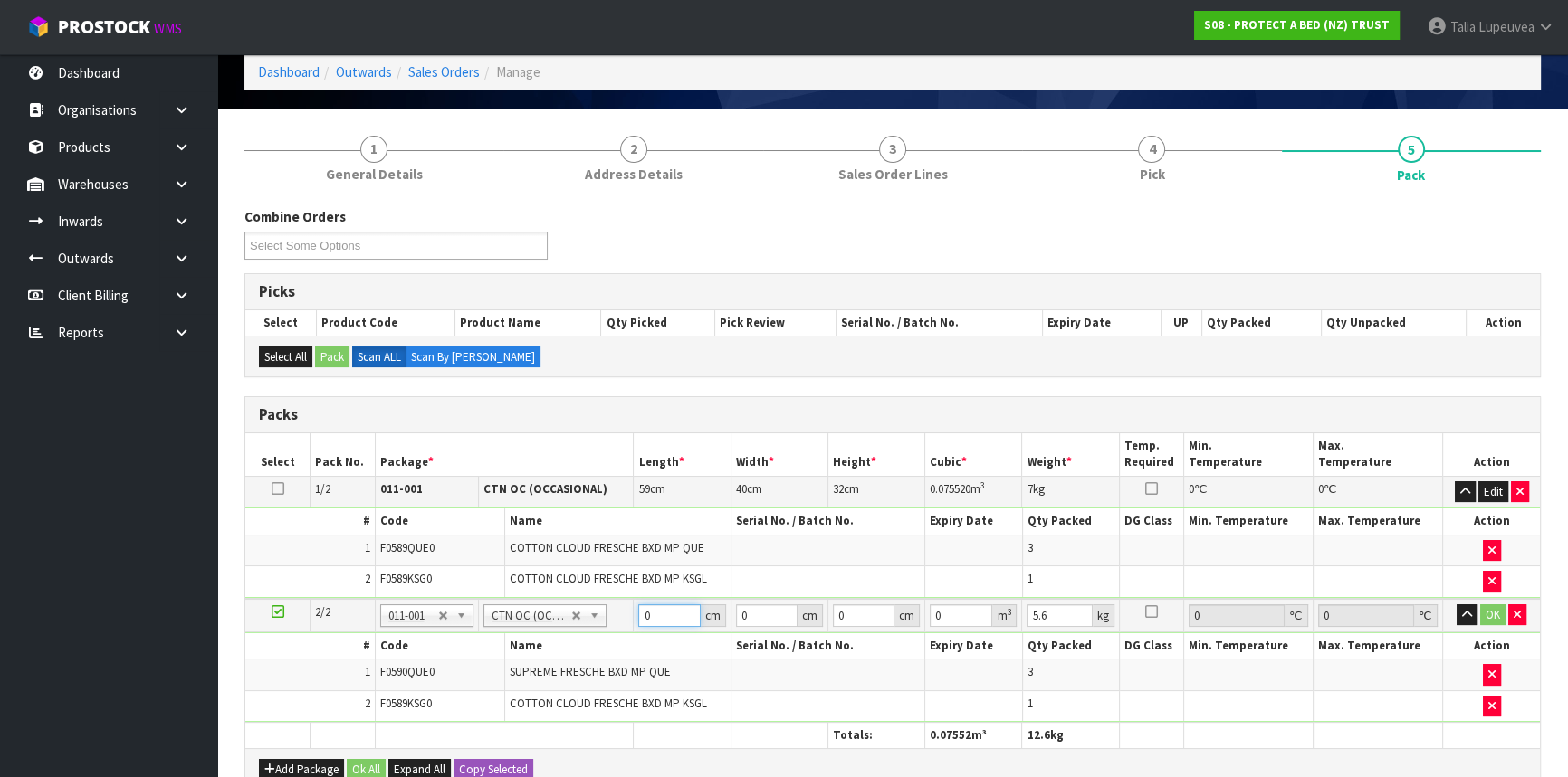
drag, startPoint x: 653, startPoint y: 613, endPoint x: 629, endPoint y: 618, distance: 24.5
click at [629, 618] on tr "2/2 NONE 007-001 007-002 007-004 007-009 007-013 007-014 007-015 007-017 007-01…" at bounding box center [892, 616] width 1294 height 34
type input "59"
type input "40"
type input "3"
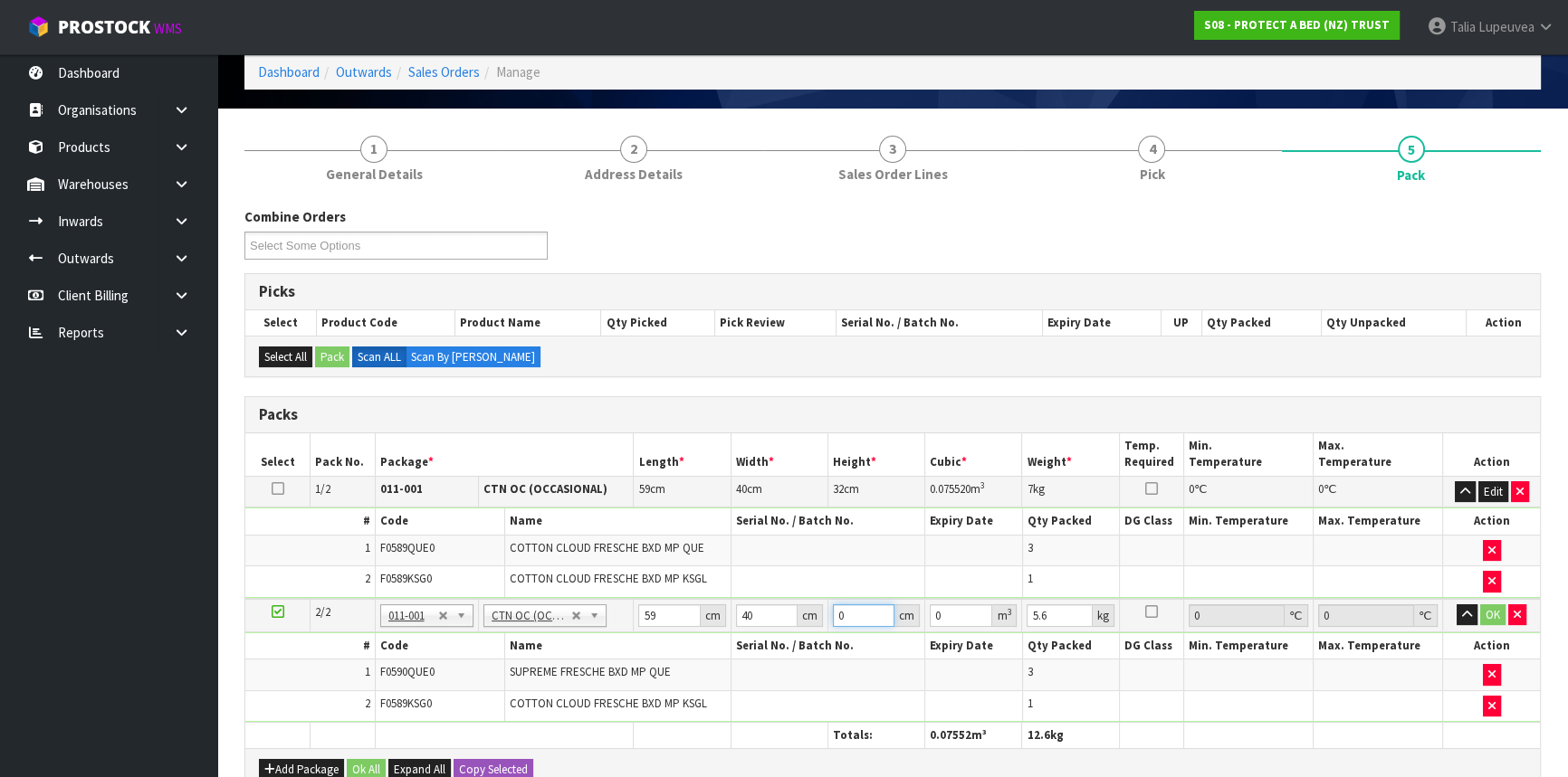
type input "0.00708"
type input "32"
type input "0.07552"
type input "32"
type input "7"
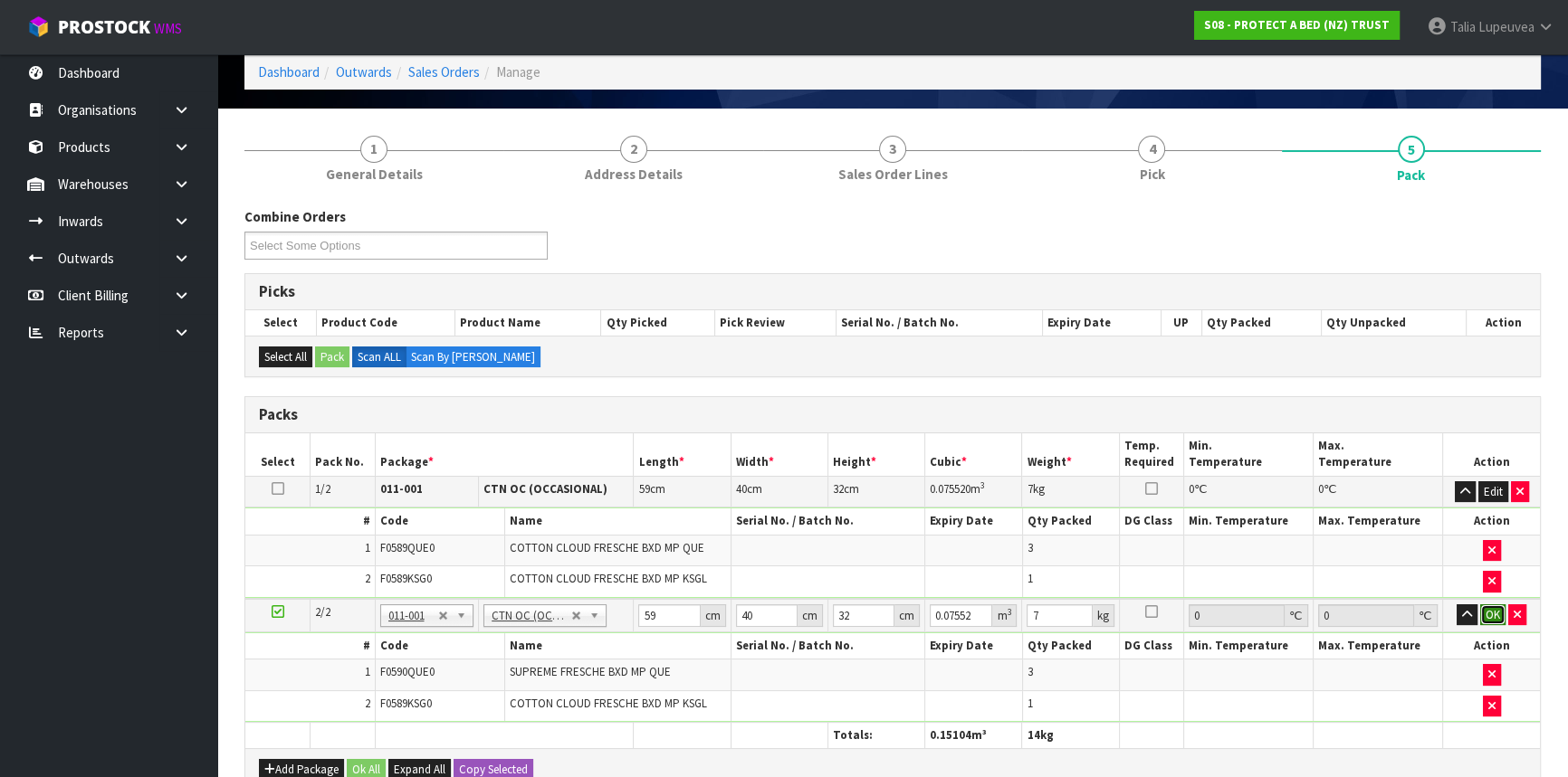
click at [1485, 605] on button "OK" at bounding box center [1493, 615] width 25 height 21
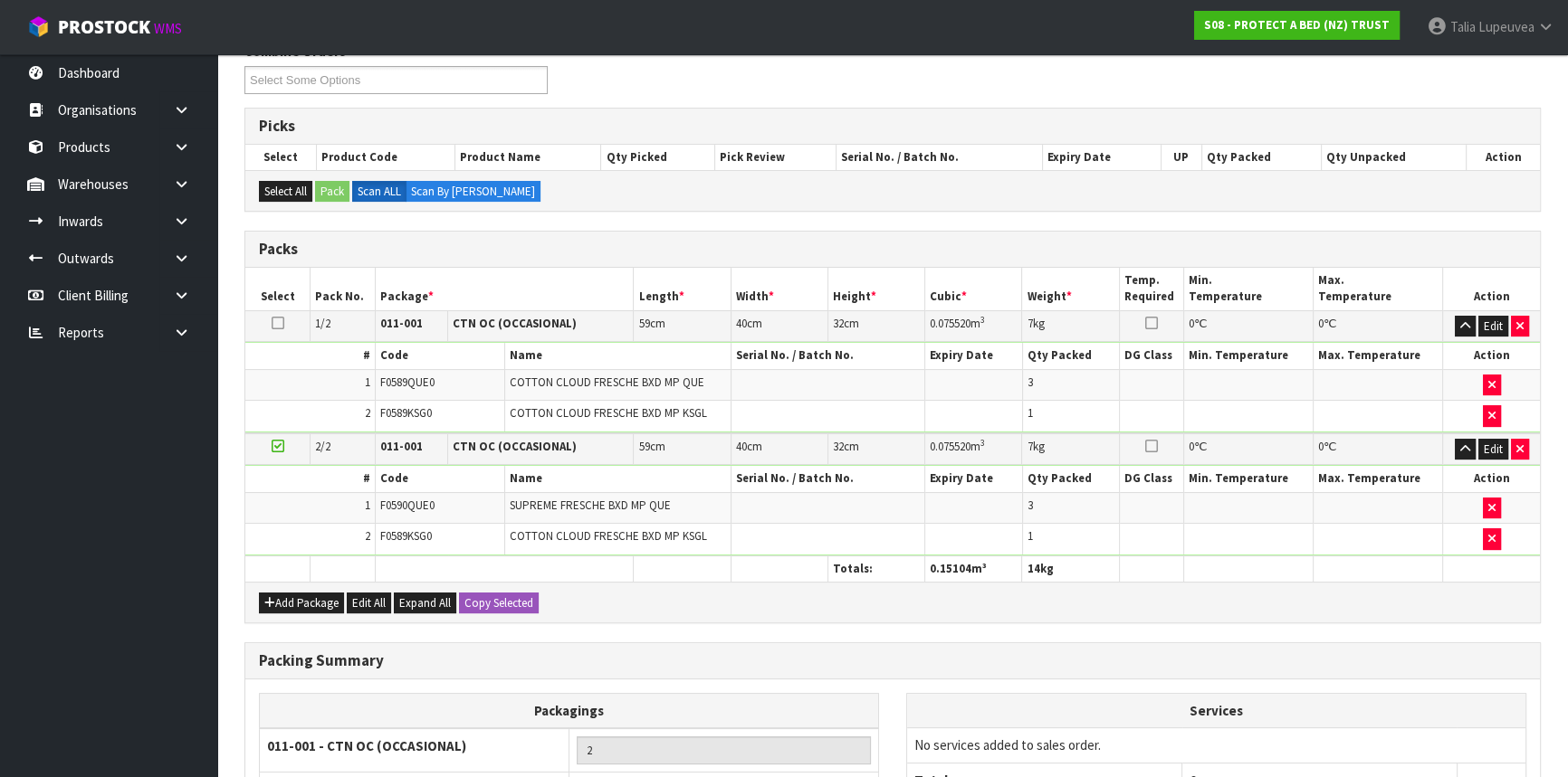
scroll to position [431, 0]
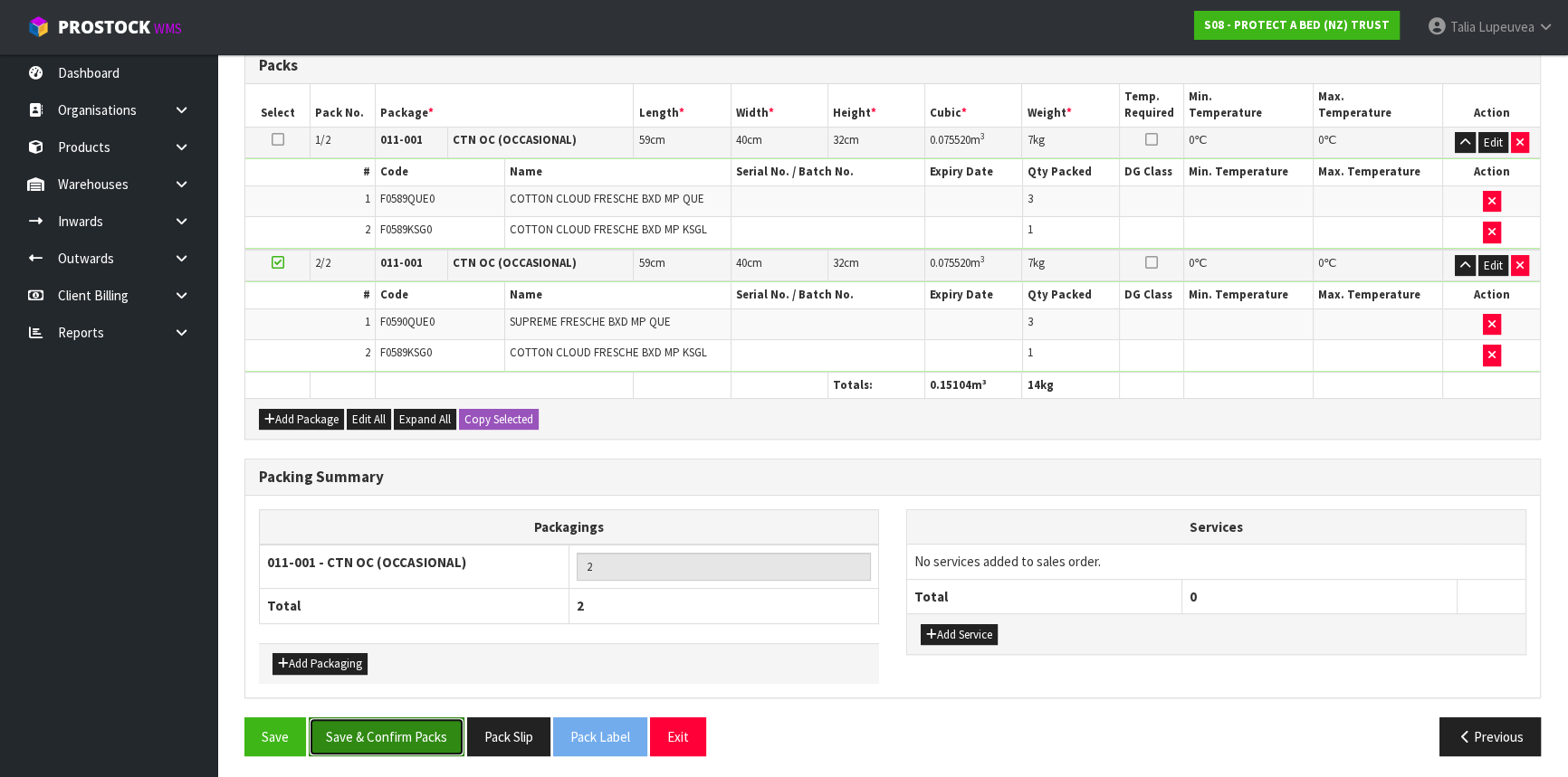
click at [406, 730] on button "Save & Confirm Packs" at bounding box center [386, 736] width 156 height 39
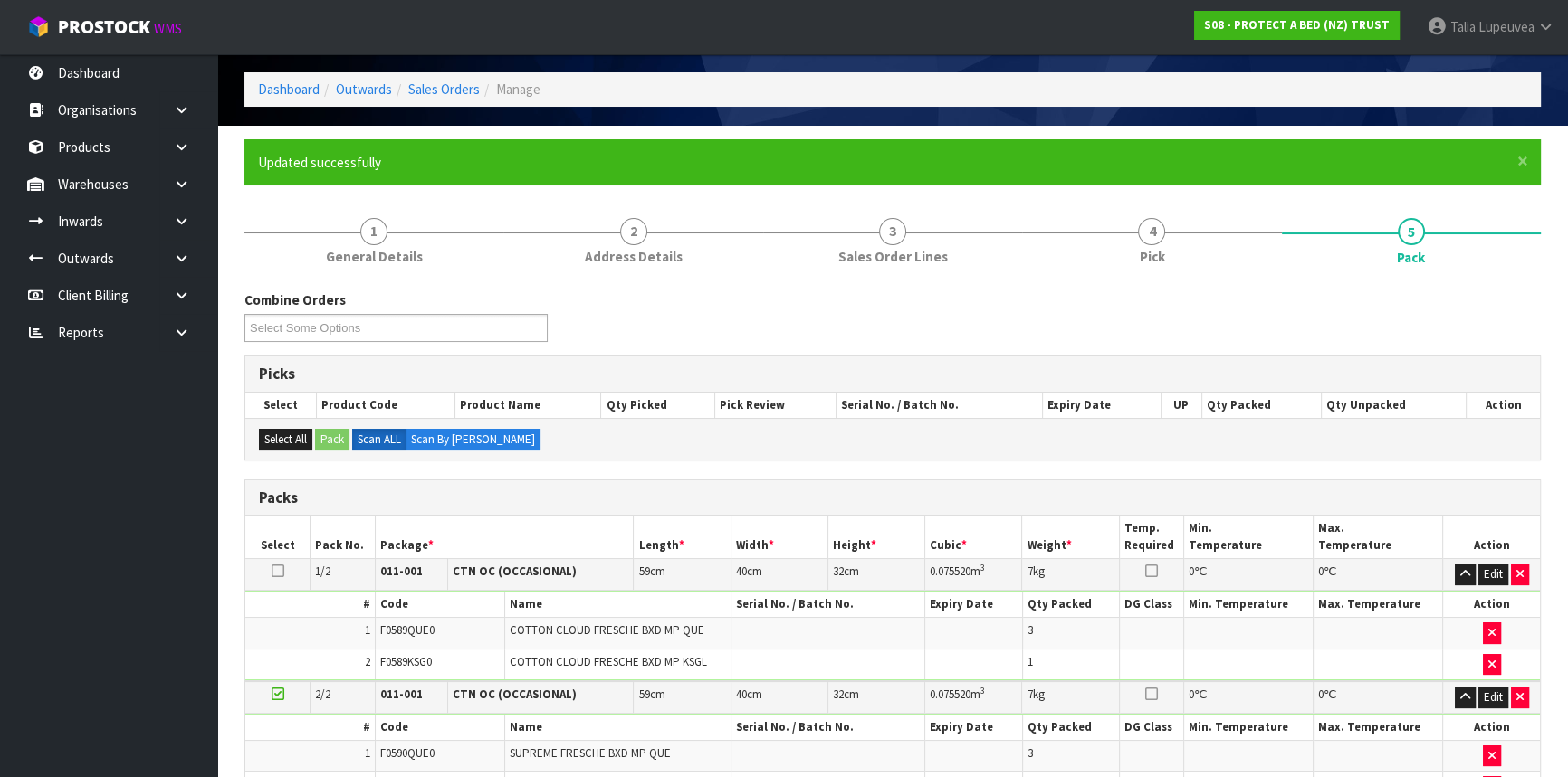
scroll to position [277, 0]
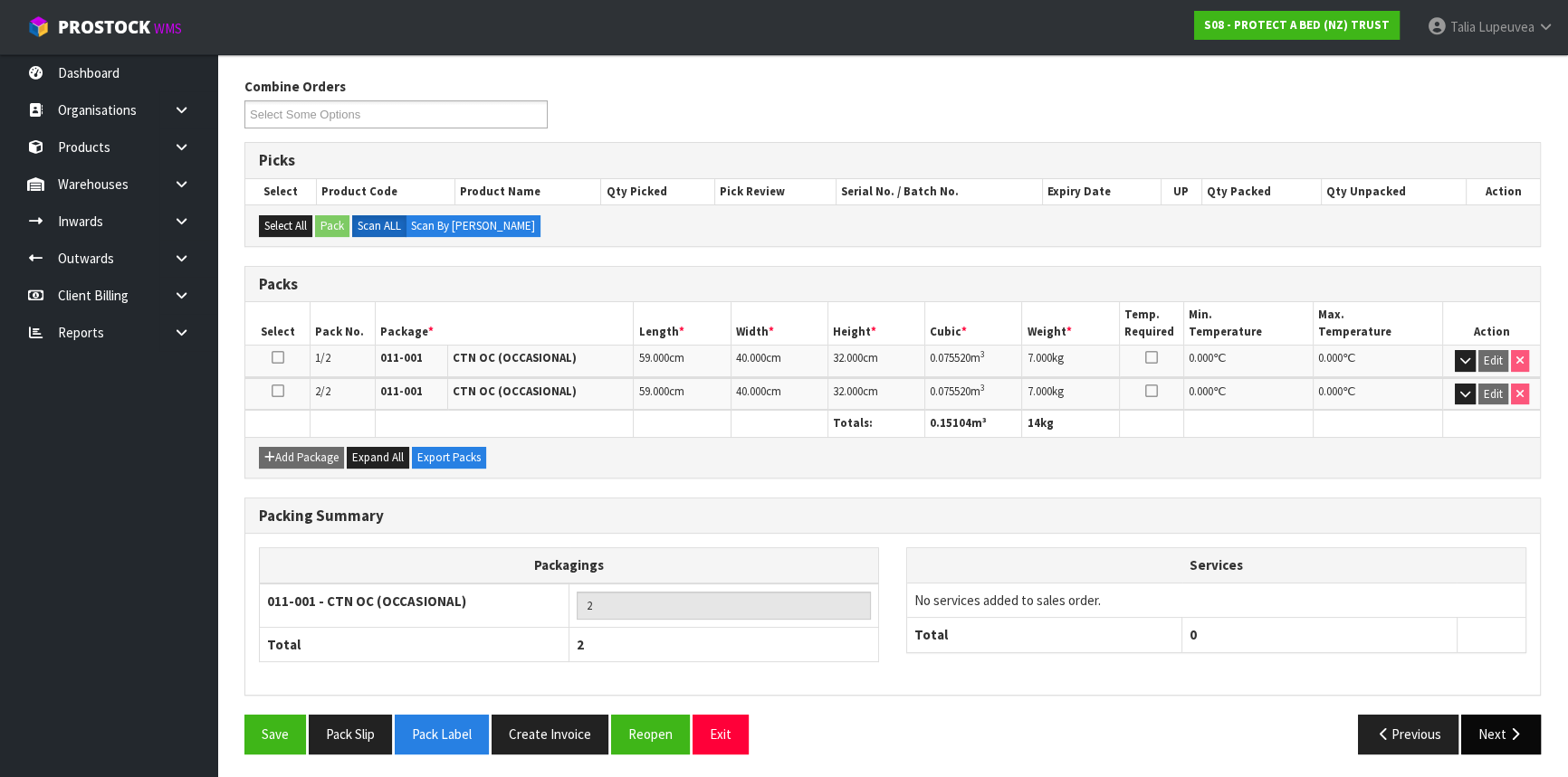
click at [1490, 738] on button "Next" at bounding box center [1500, 734] width 79 height 39
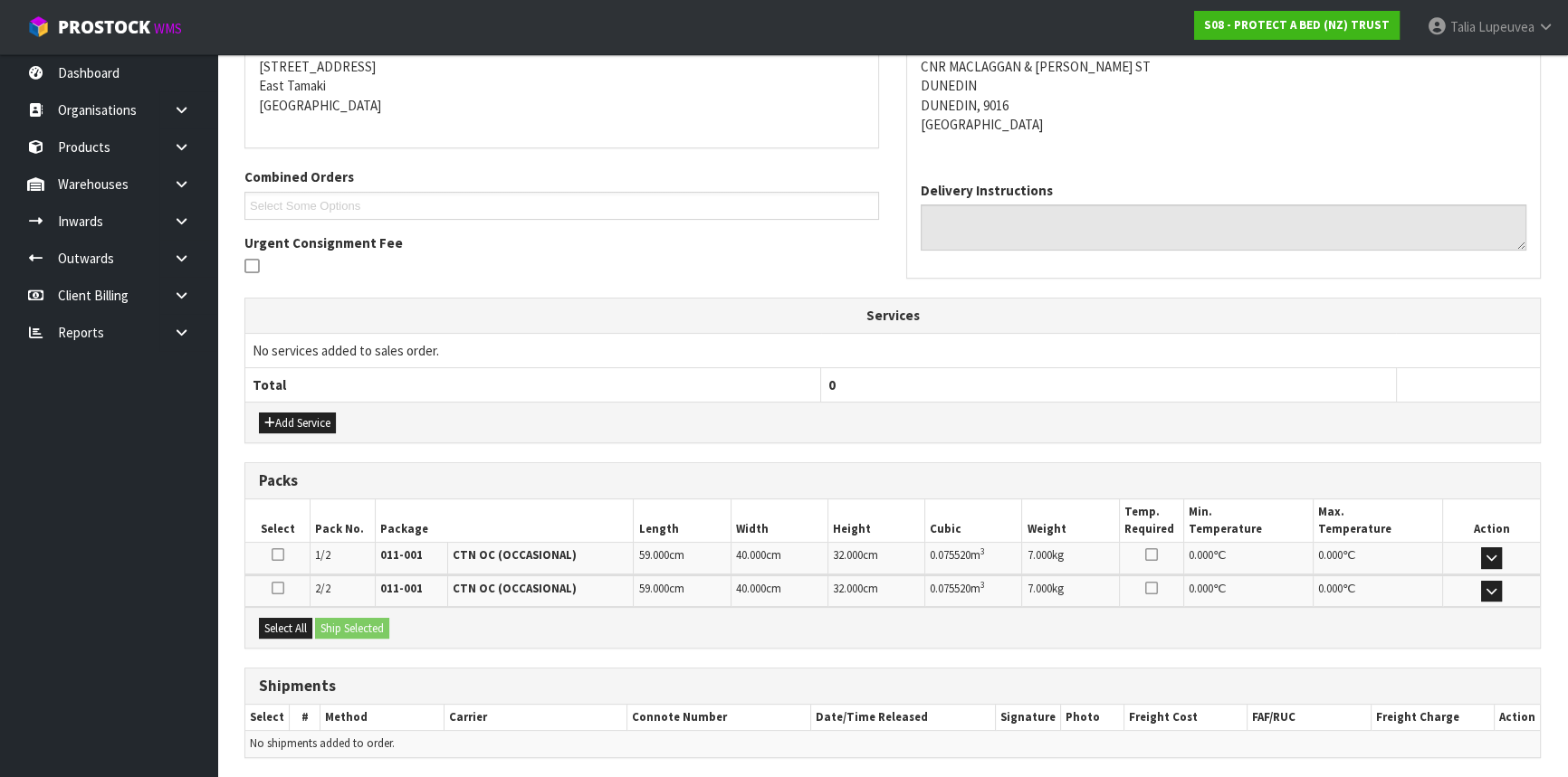
scroll to position [429, 0]
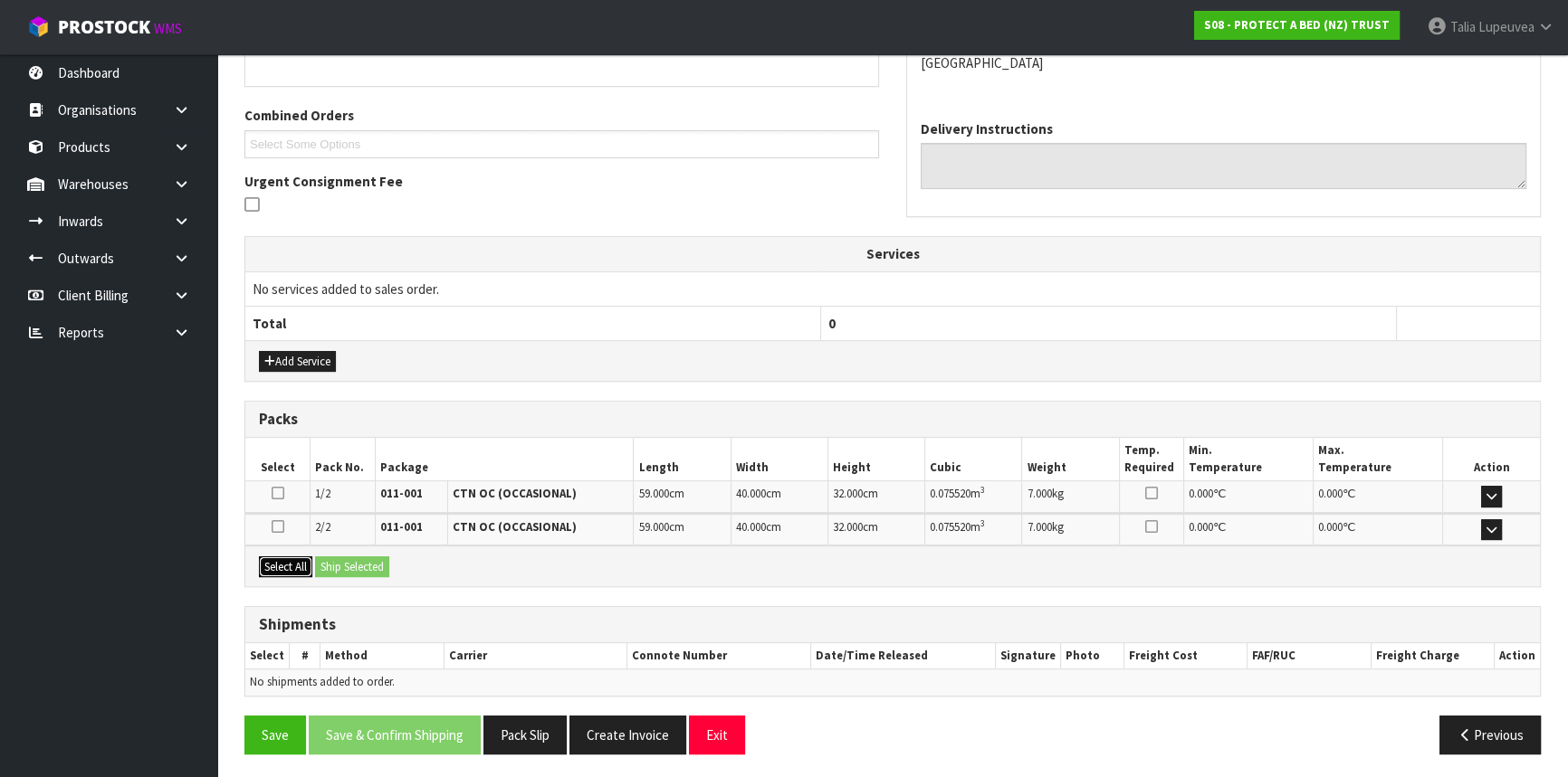
click at [292, 561] on button "Select All" at bounding box center [285, 567] width 53 height 21
click at [371, 561] on button "Ship Selected" at bounding box center [352, 567] width 74 height 21
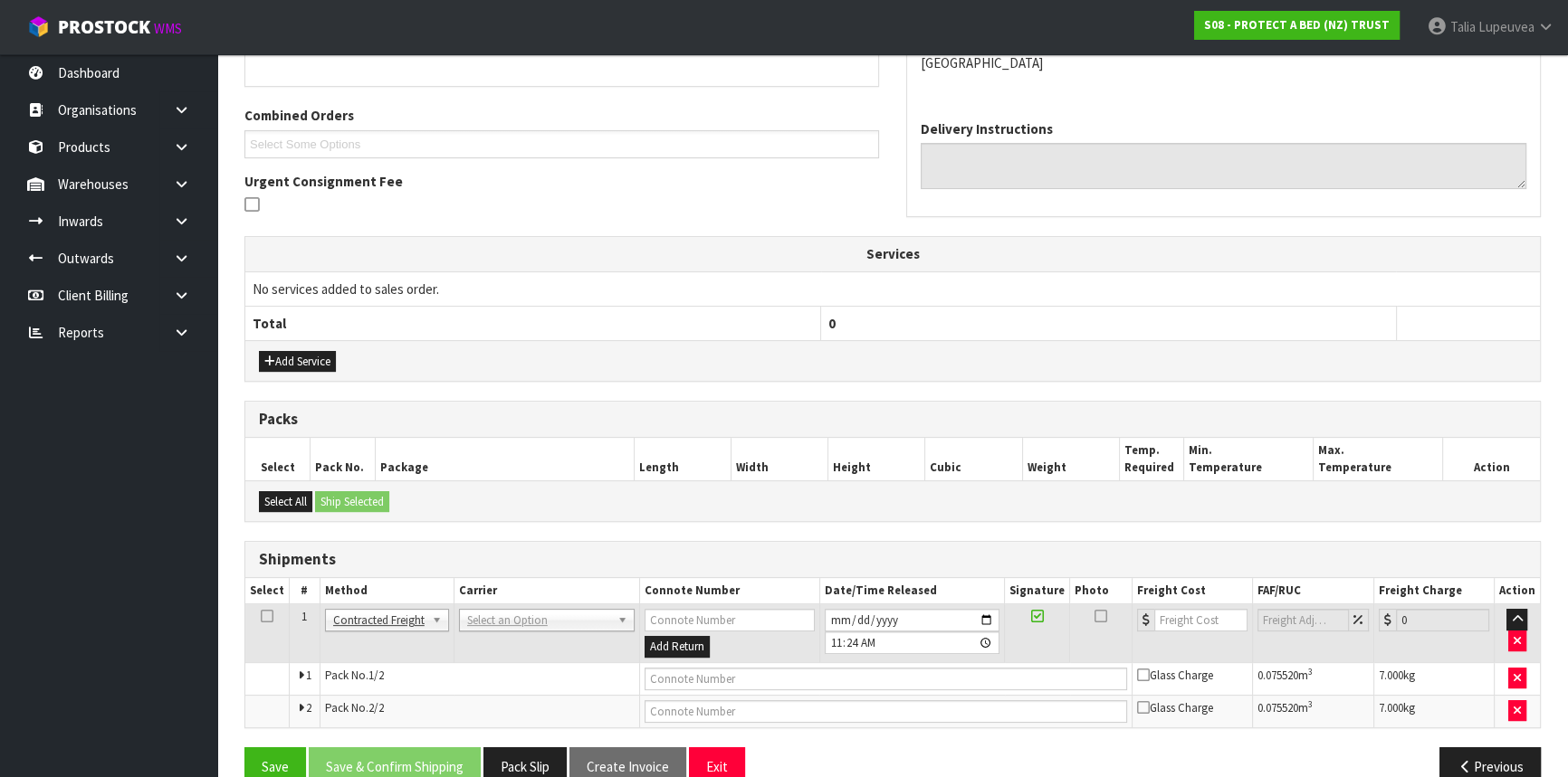
scroll to position [462, 0]
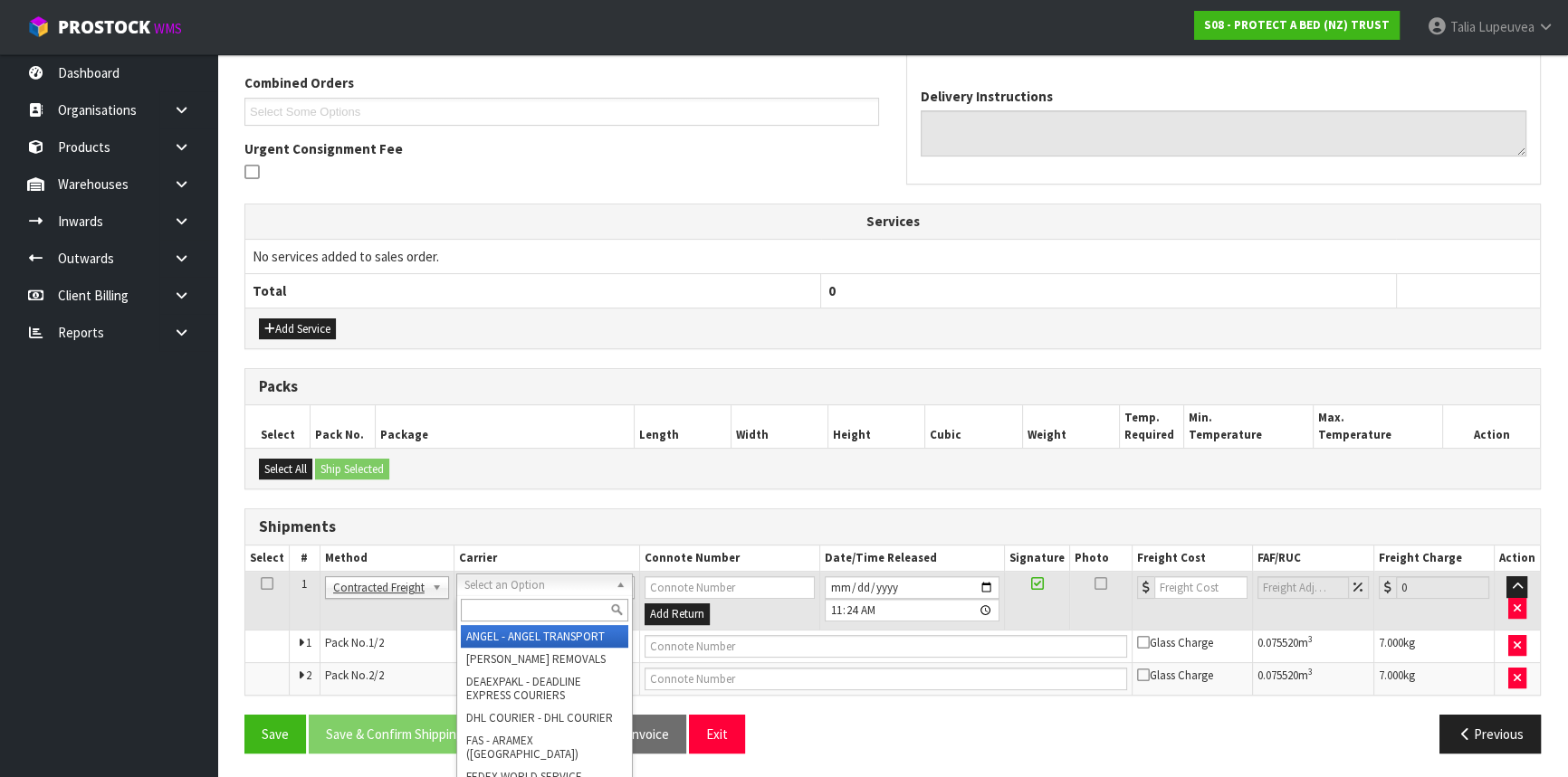
click at [537, 617] on input "text" at bounding box center [544, 610] width 167 height 22
type input "NZP"
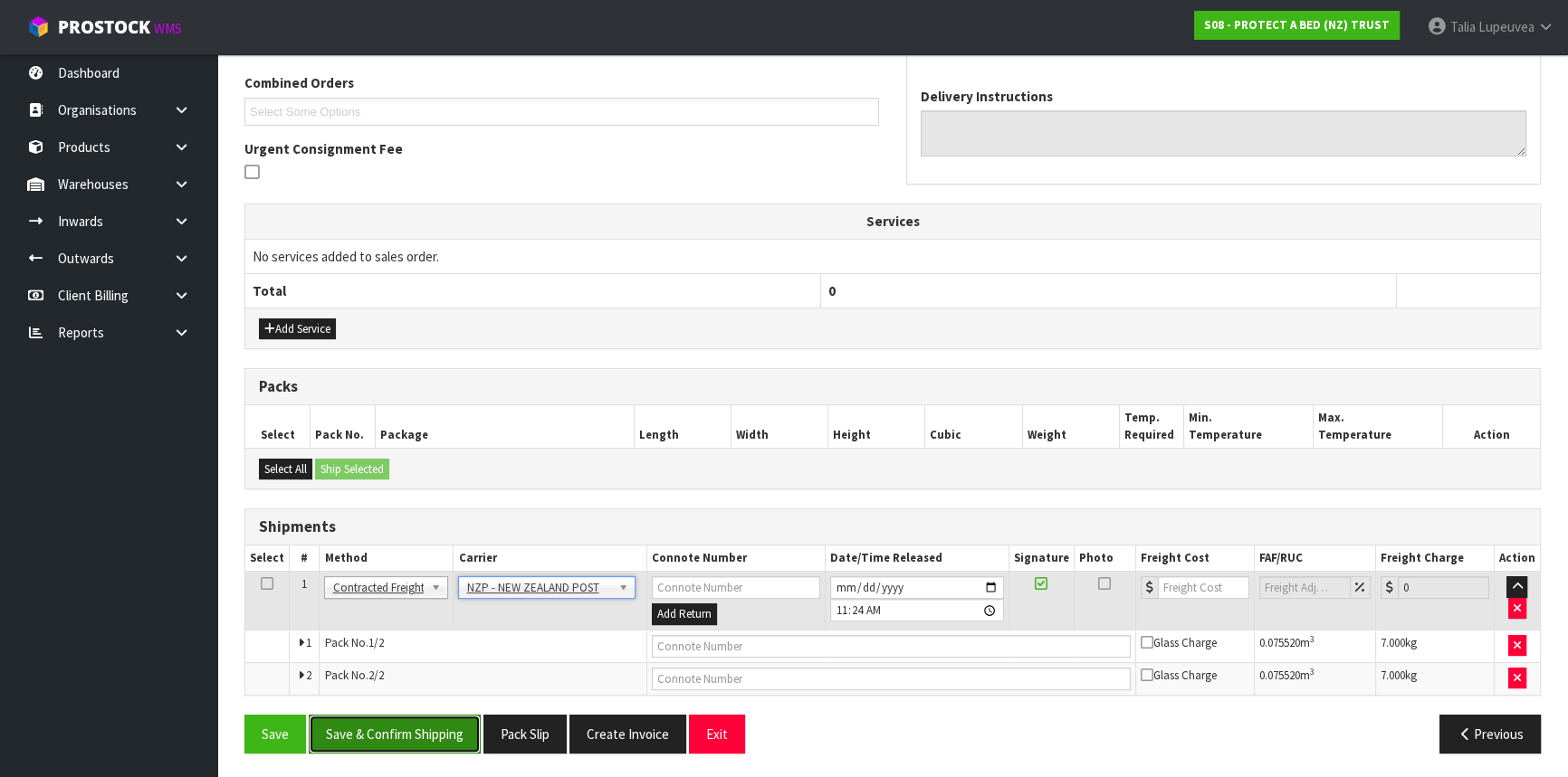
click at [420, 721] on button "Save & Confirm Shipping" at bounding box center [394, 734] width 172 height 39
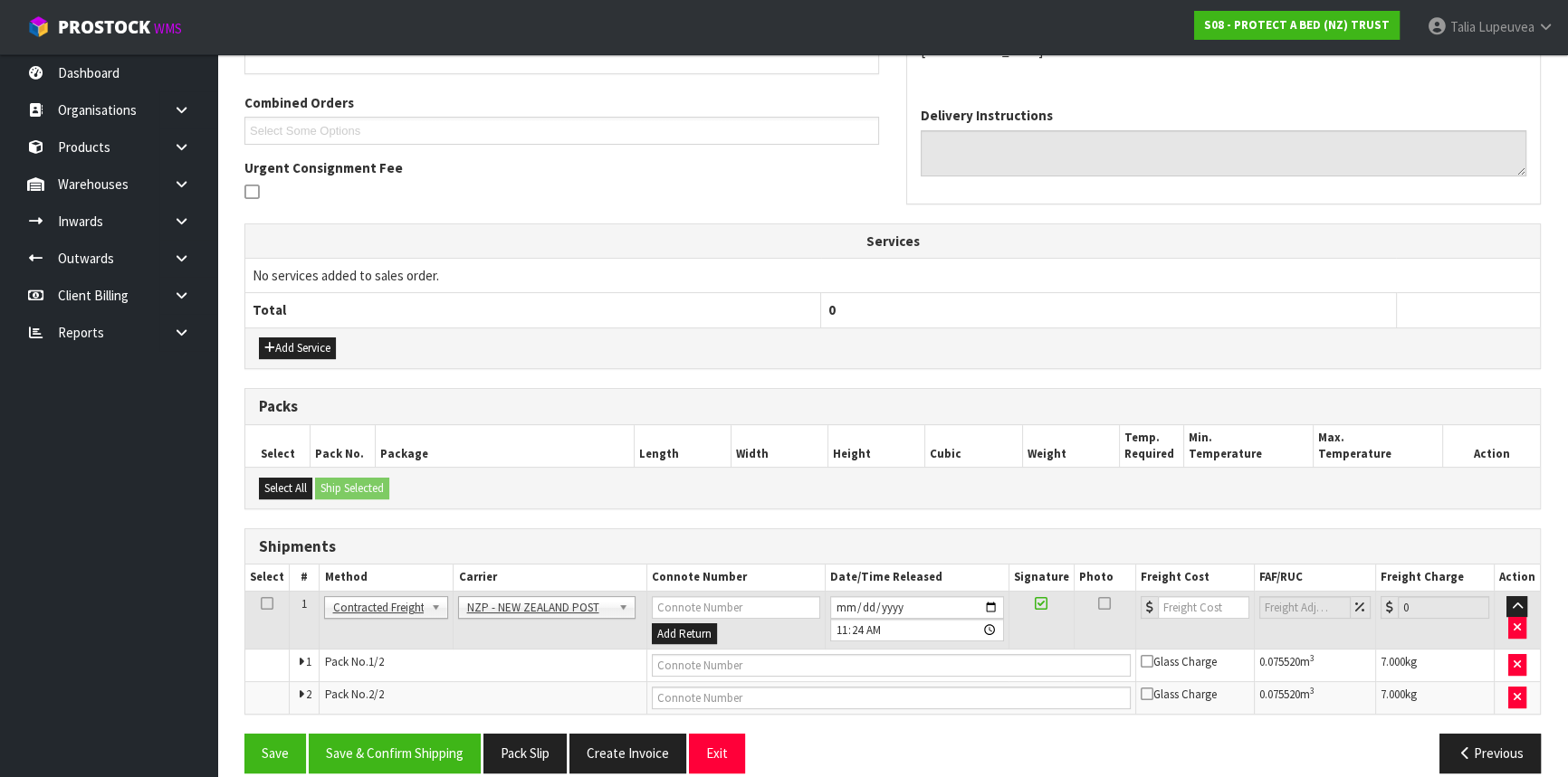
scroll to position [0, 0]
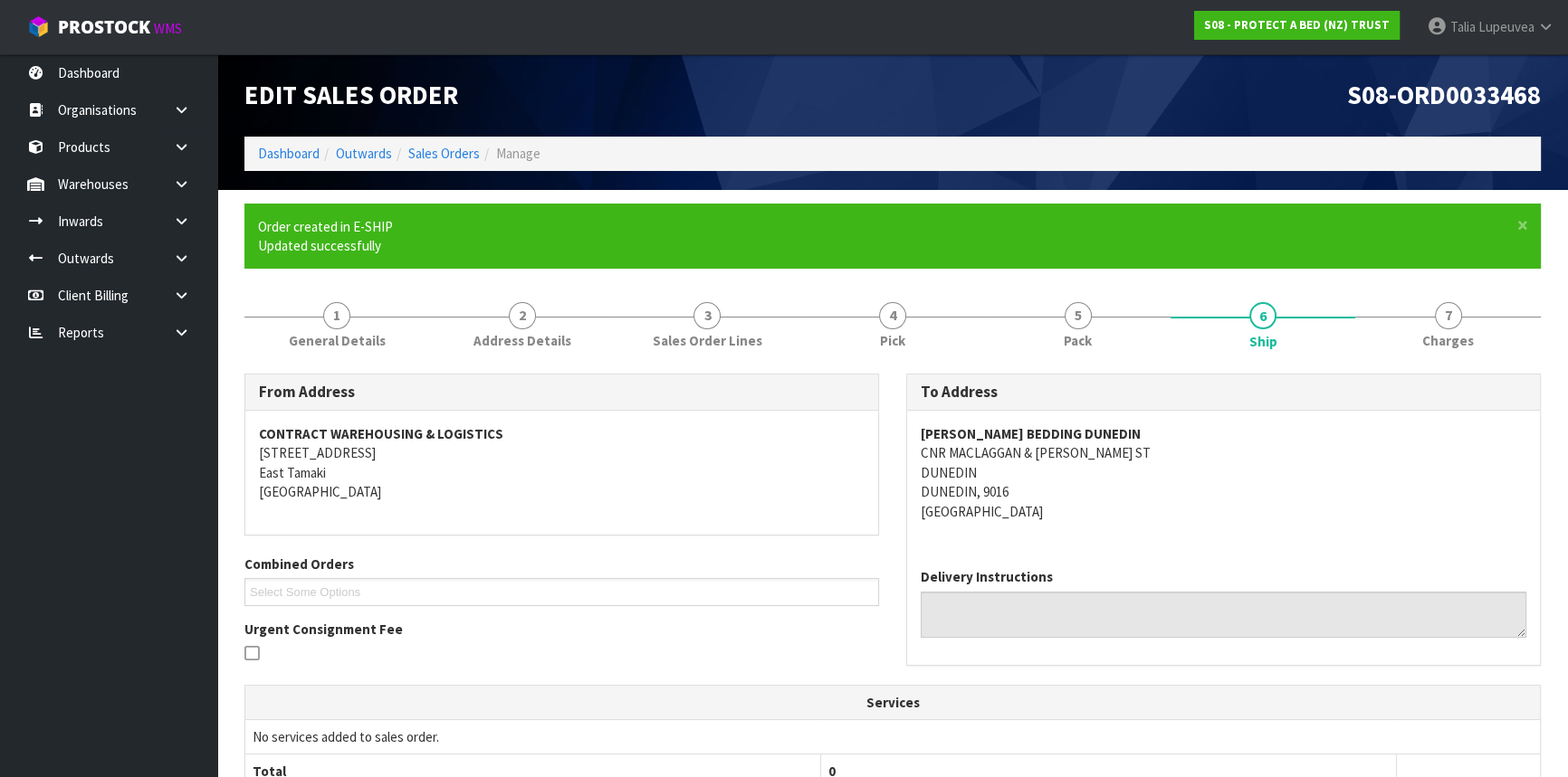
click at [917, 475] on div "HARVEY NORMAN BEDDING DUNEDIN CNR MACLAGGAN & RATTRAY ST DUNEDIN DUNEDIN, 9016 …" at bounding box center [1223, 482] width 632 height 143
drag, startPoint x: 918, startPoint y: 455, endPoint x: 1056, endPoint y: 471, distance: 138.9
click at [1056, 471] on div "HARVEY NORMAN BEDDING DUNEDIN CNR MACLAGGAN & RATTRAY ST DUNEDIN DUNEDIN, 9016 …" at bounding box center [1223, 482] width 632 height 143
copy address "CNR MACLAGGAN & RATTRAY ST DUNEDIN"
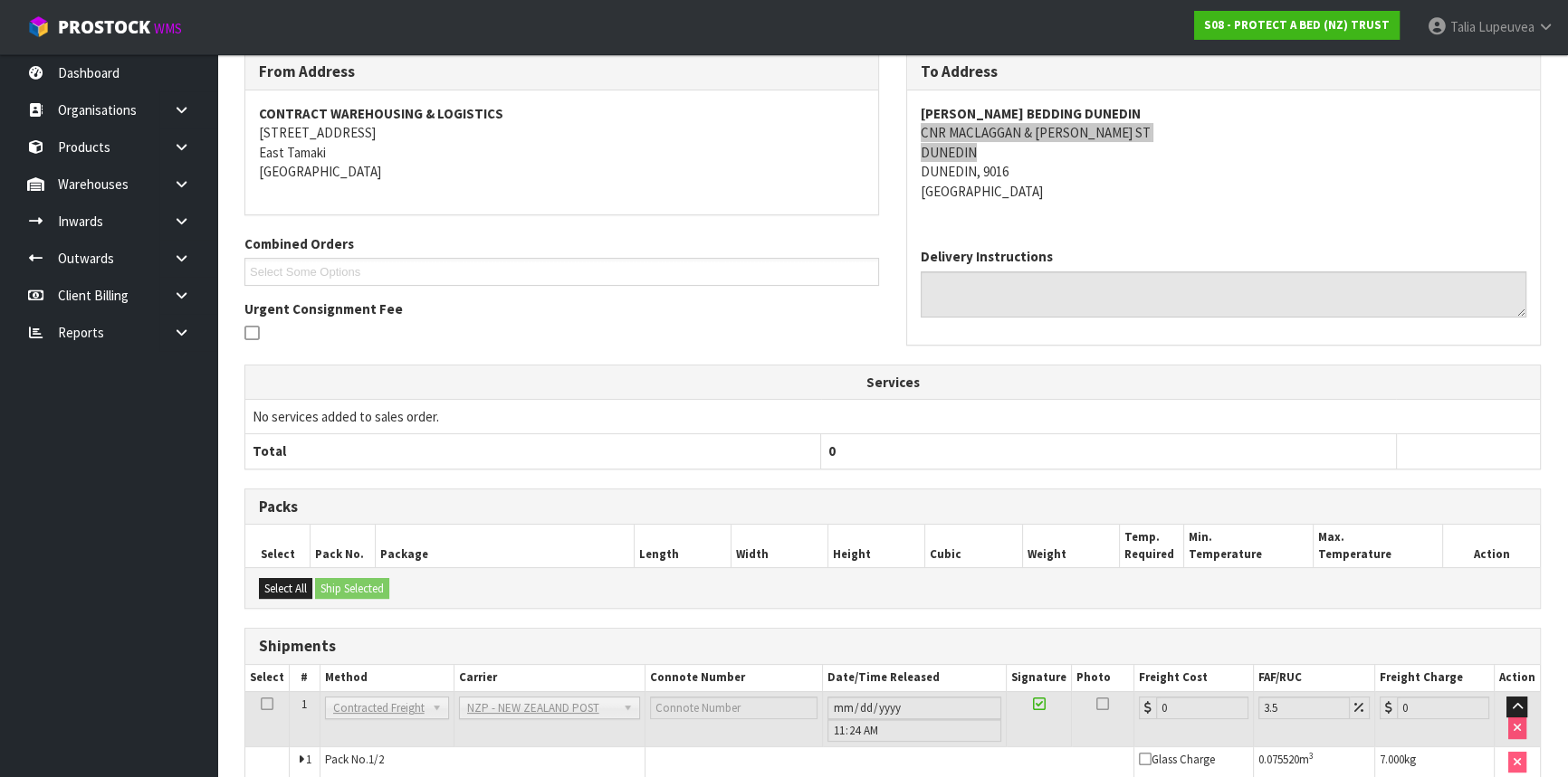
scroll to position [434, 0]
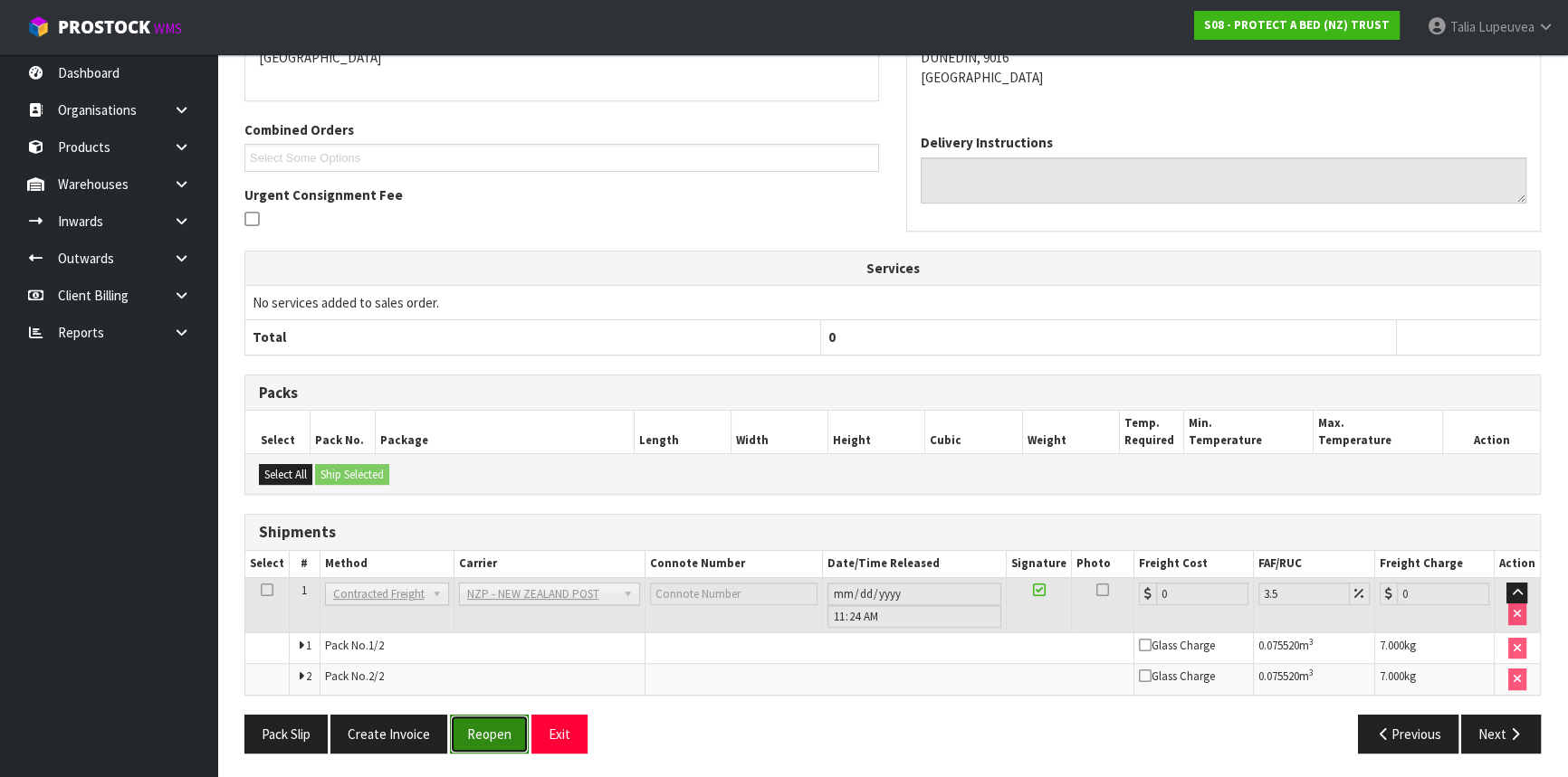
click at [481, 724] on button "Reopen" at bounding box center [488, 734] width 78 height 39
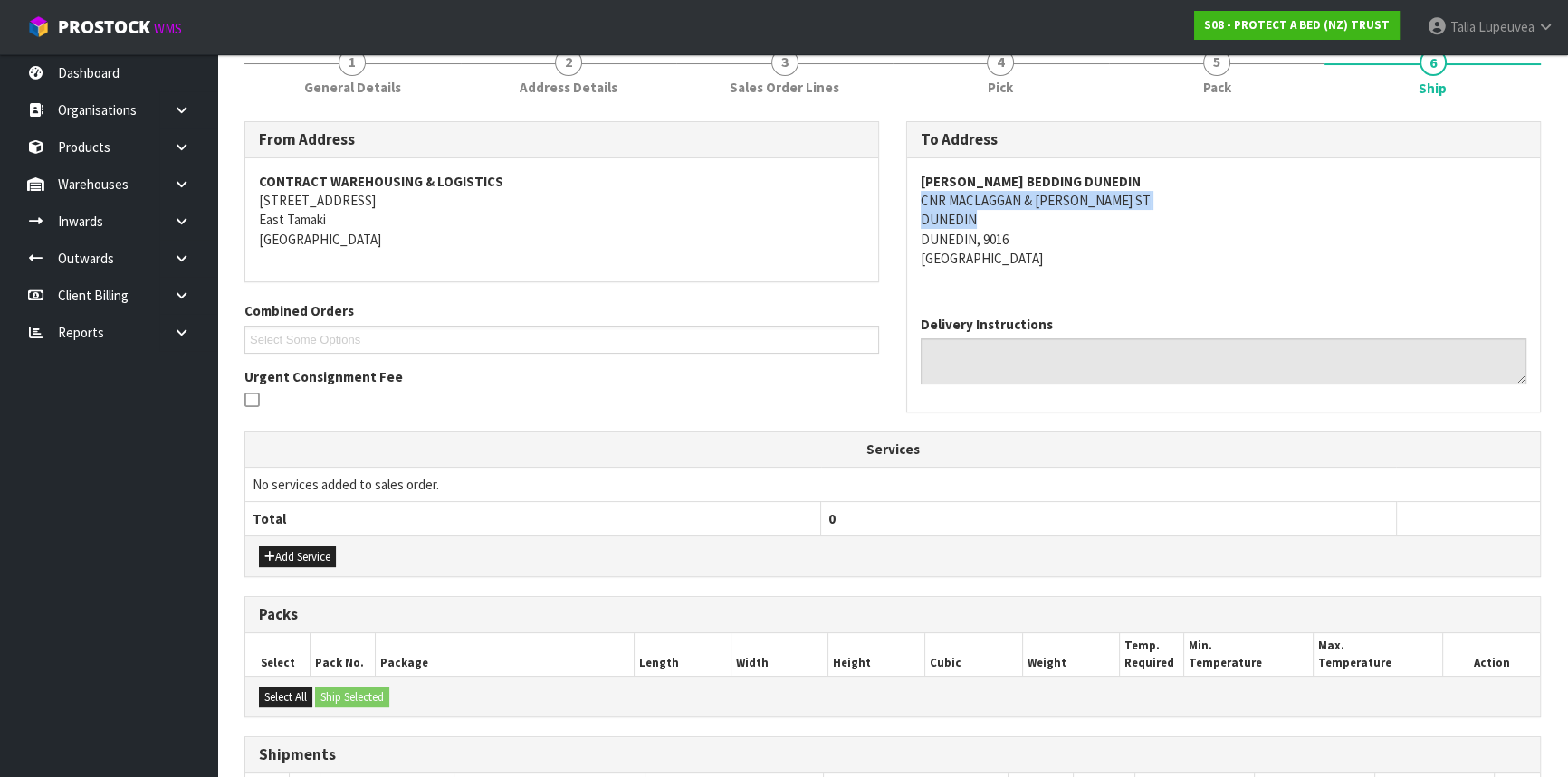
scroll to position [478, 0]
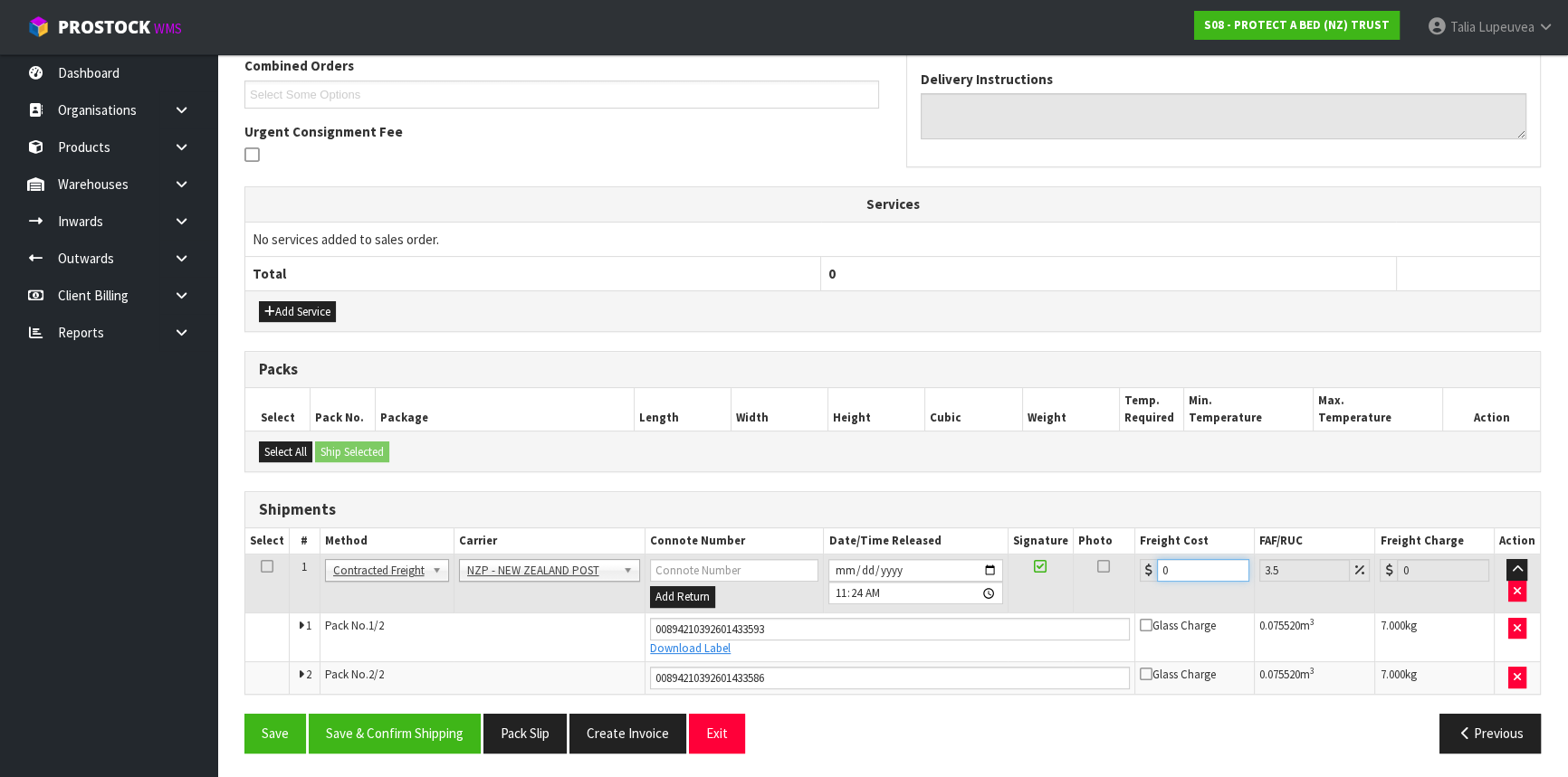
drag, startPoint x: 1183, startPoint y: 561, endPoint x: 1138, endPoint y: 589, distance: 53.0
click at [1138, 589] on td "0" at bounding box center [1195, 584] width 120 height 59
type input "4"
type input "4.14"
type input "43"
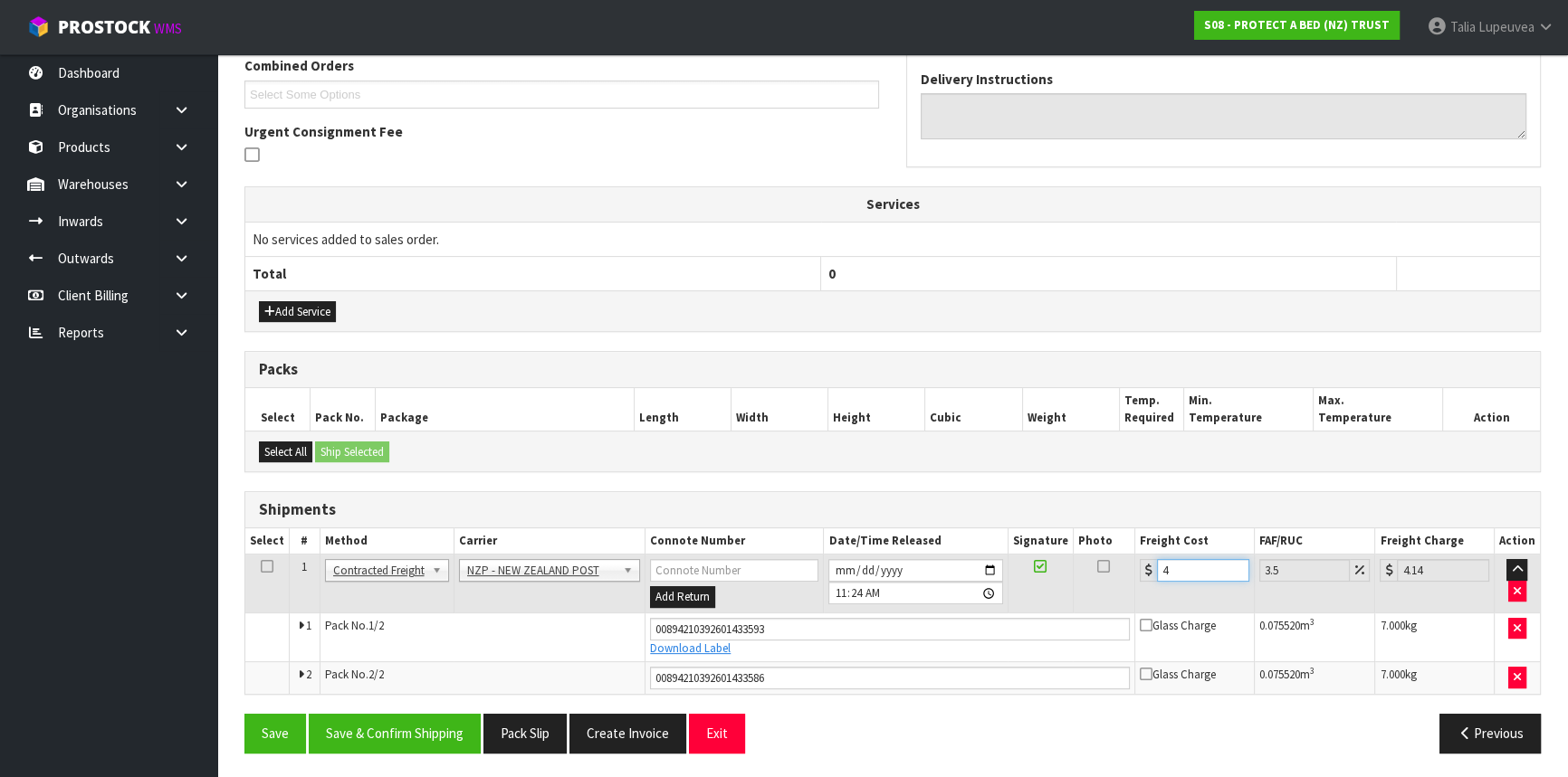
type input "44.5"
type input "43.2"
type input "44.71"
type input "43.22"
type input "44.73"
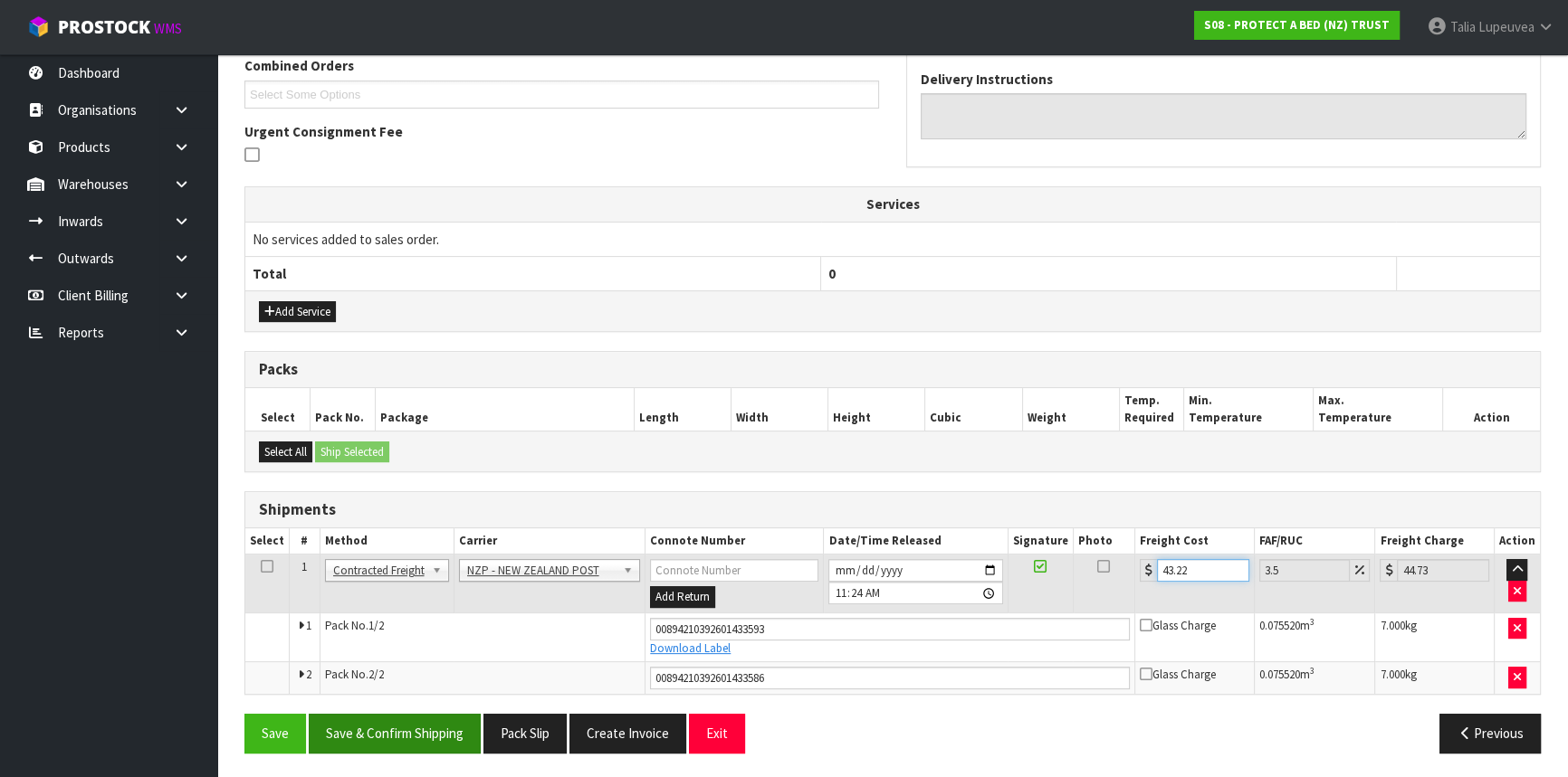
type input "43.22"
click at [405, 728] on button "Save & Confirm Shipping" at bounding box center [394, 734] width 172 height 39
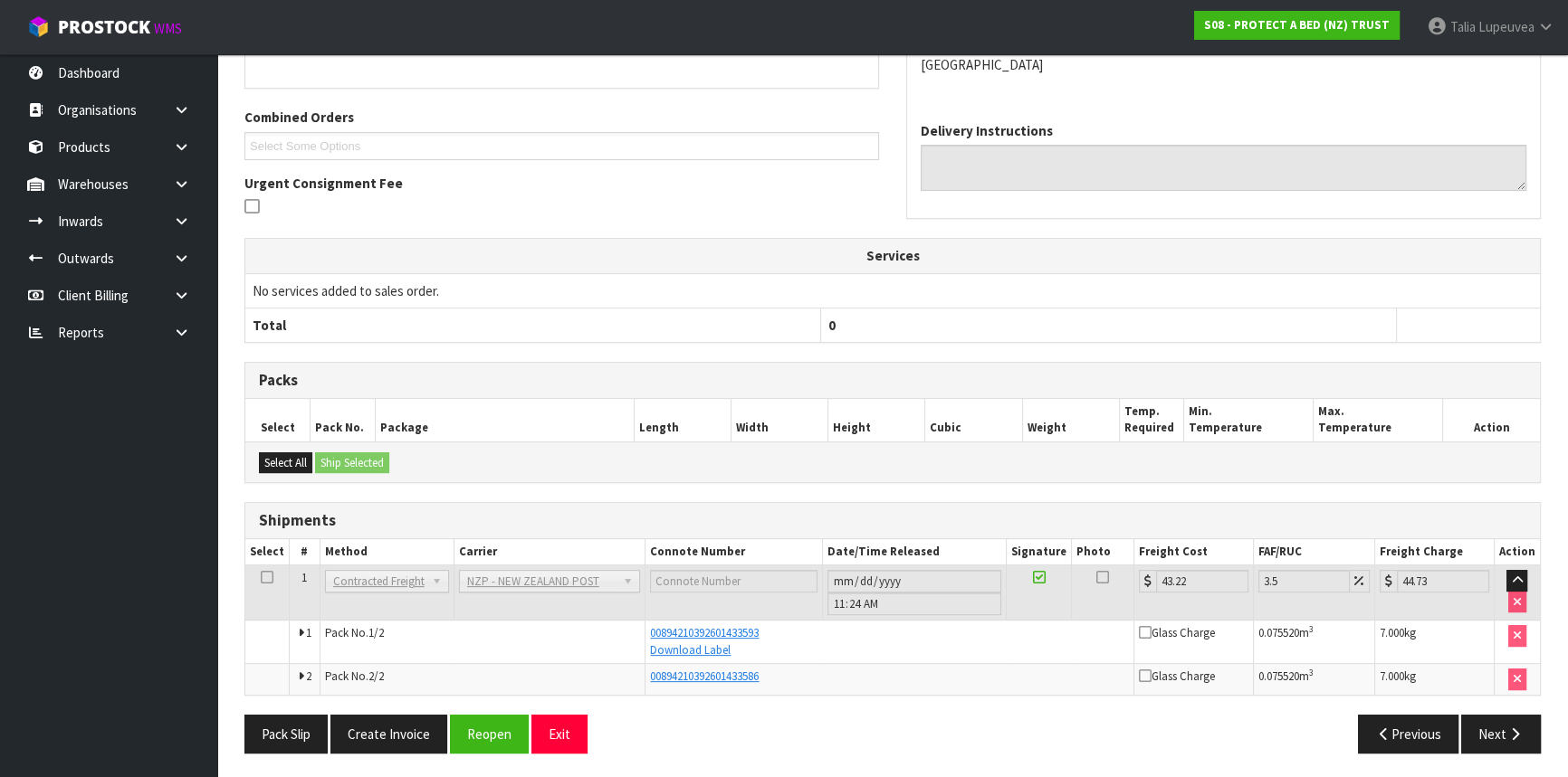
scroll to position [0, 0]
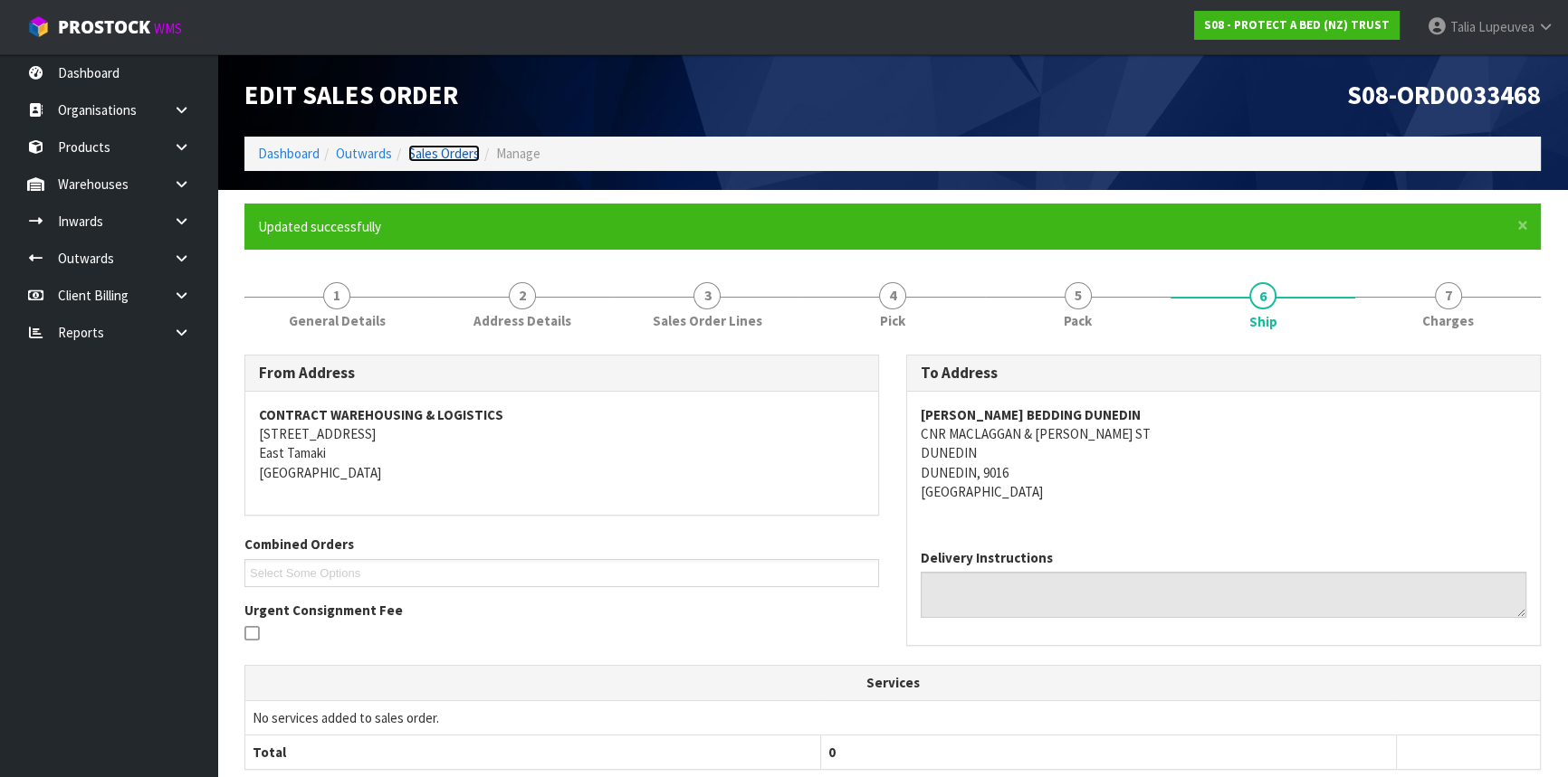
click at [427, 149] on link "Sales Orders" at bounding box center [444, 154] width 72 height 17
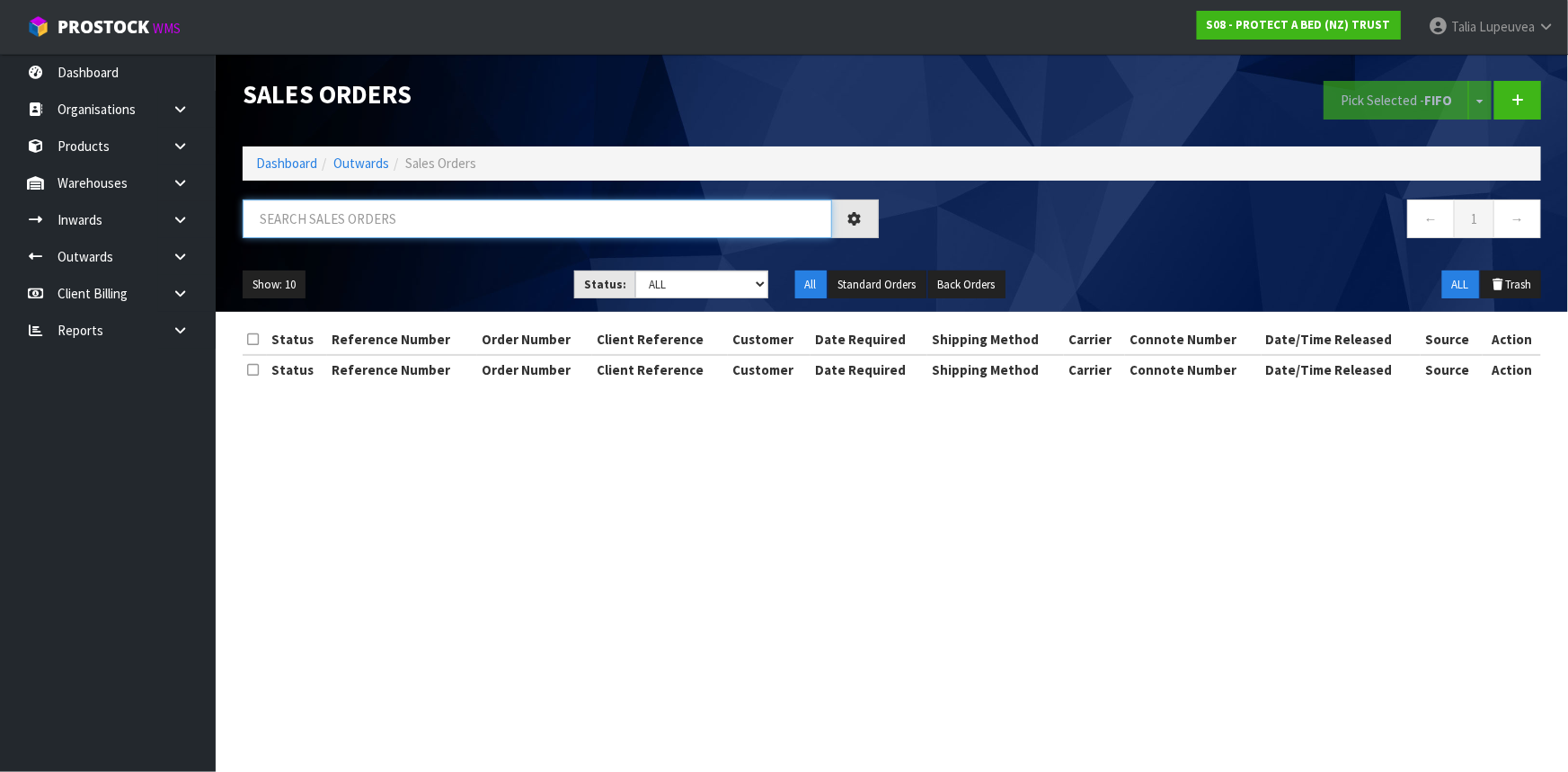
click at [483, 214] on input "text" at bounding box center [537, 219] width 589 height 38
type input "JOB-0413056"
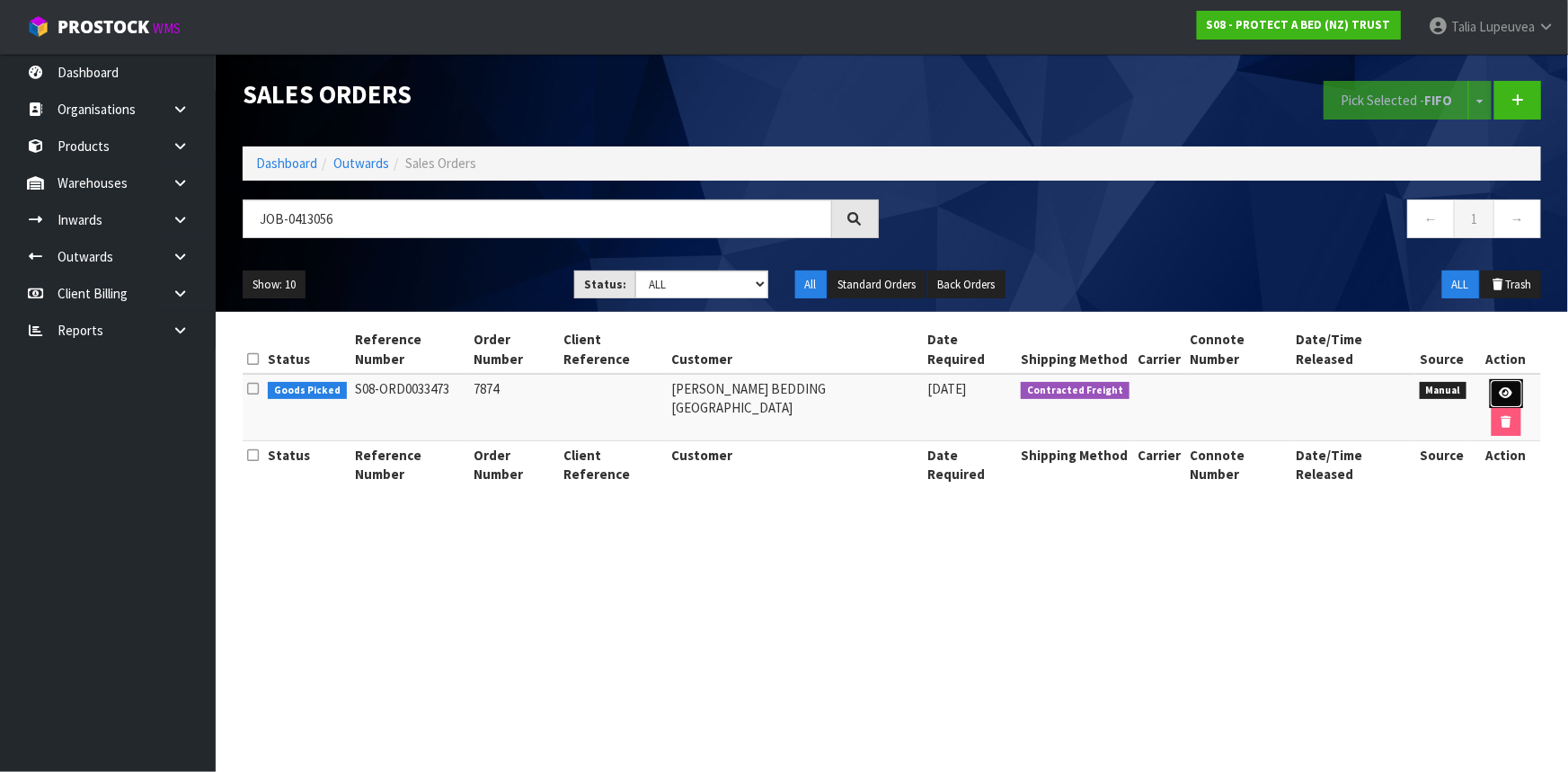
click at [1489, 379] on link at bounding box center [1506, 394] width 34 height 29
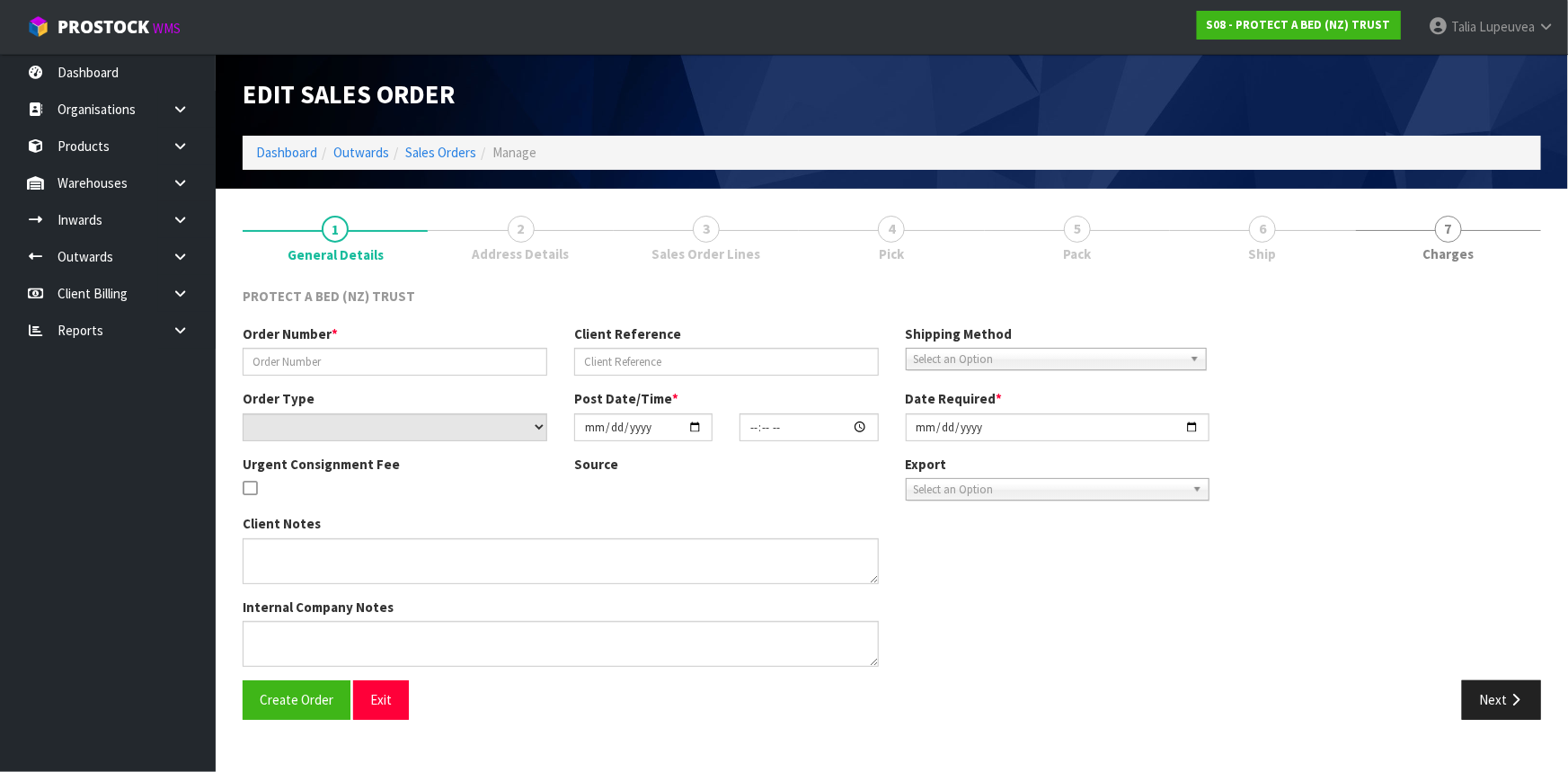
type input "7874"
select select "number:0"
type input "[DATE]"
type input "11:52:00.000"
type input "[DATE]"
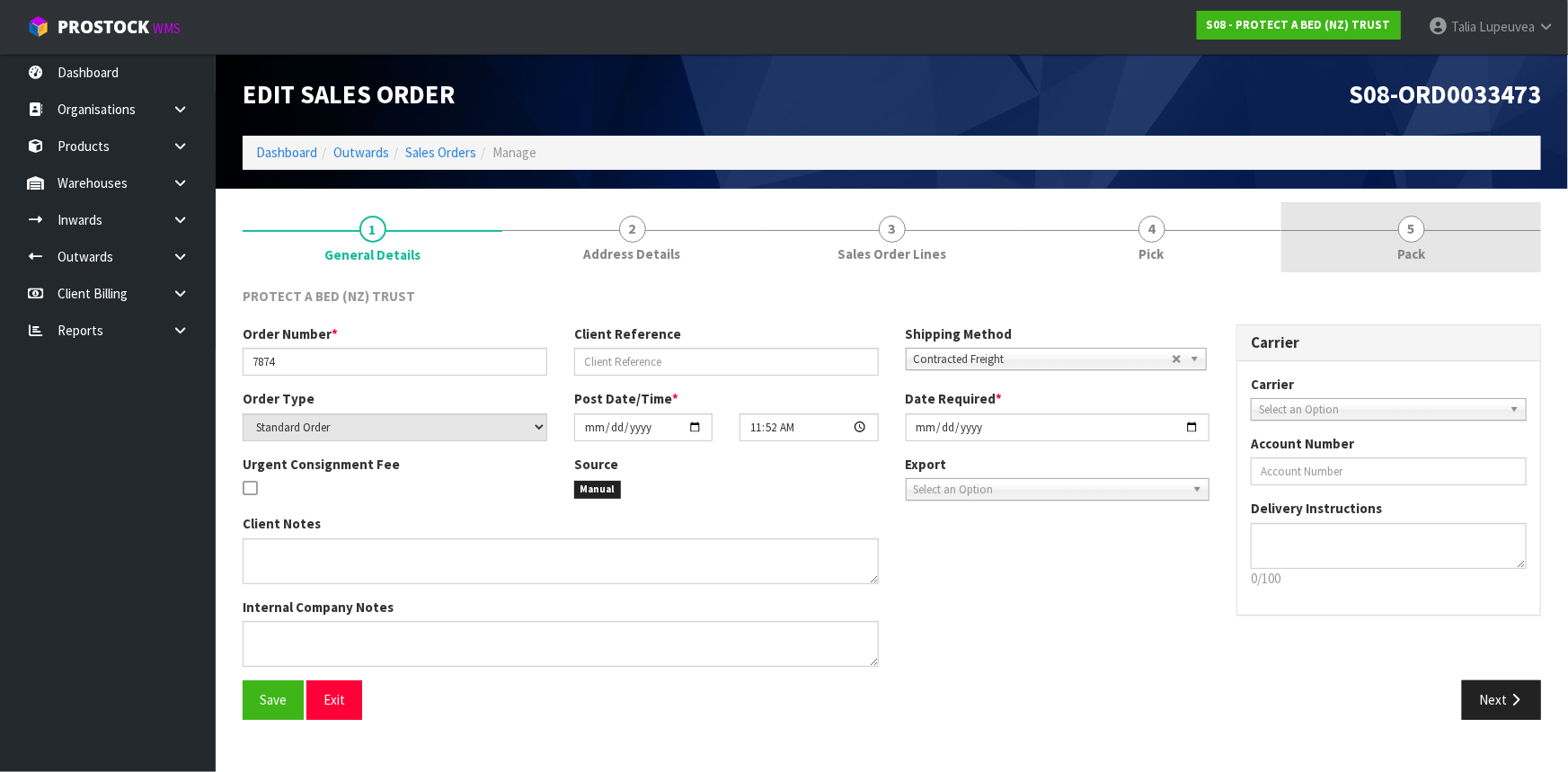
click at [1444, 265] on link "5 Pack" at bounding box center [1411, 238] width 260 height 71
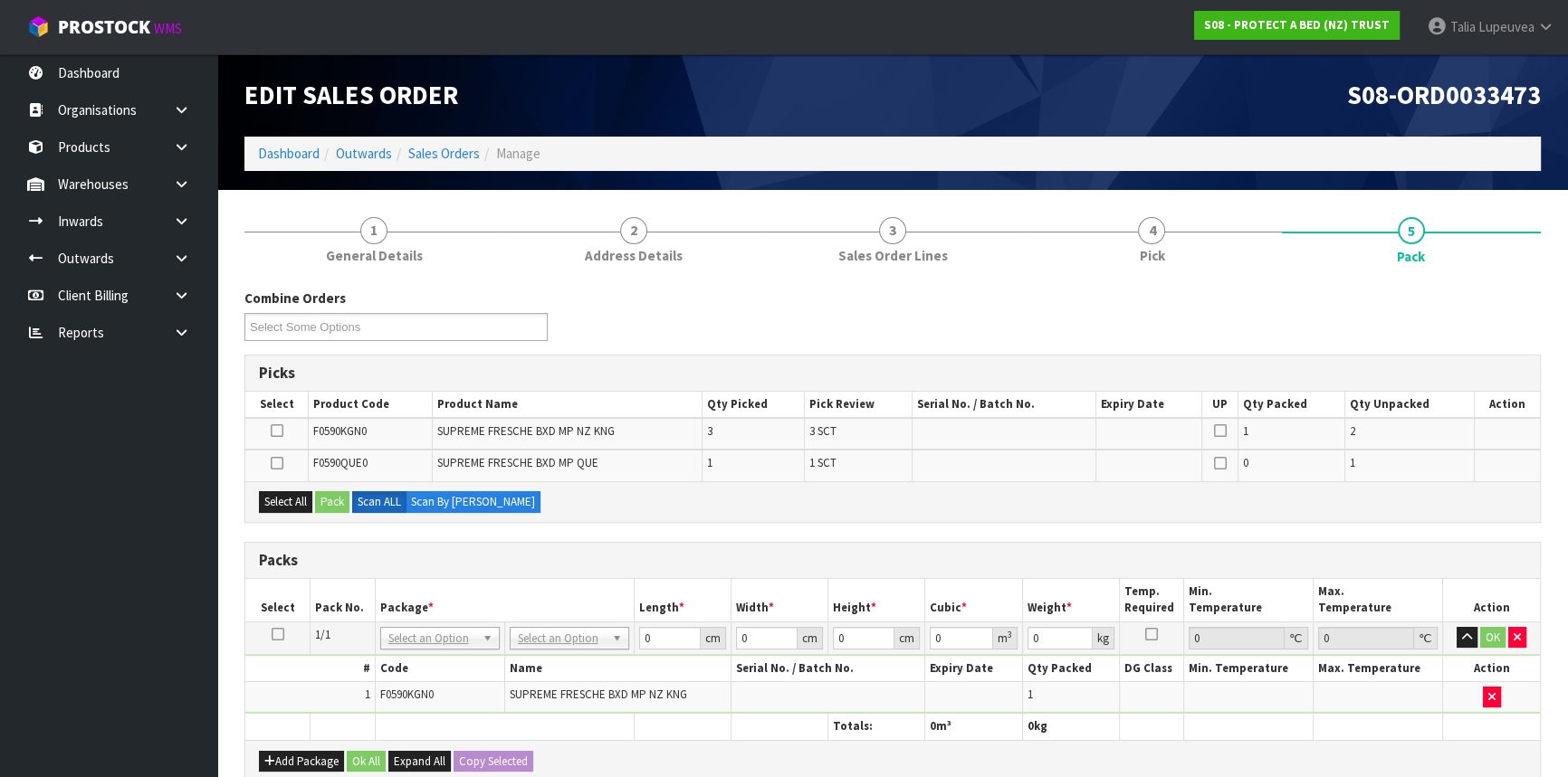
click at [276, 634] on icon at bounding box center [277, 634] width 13 height 1
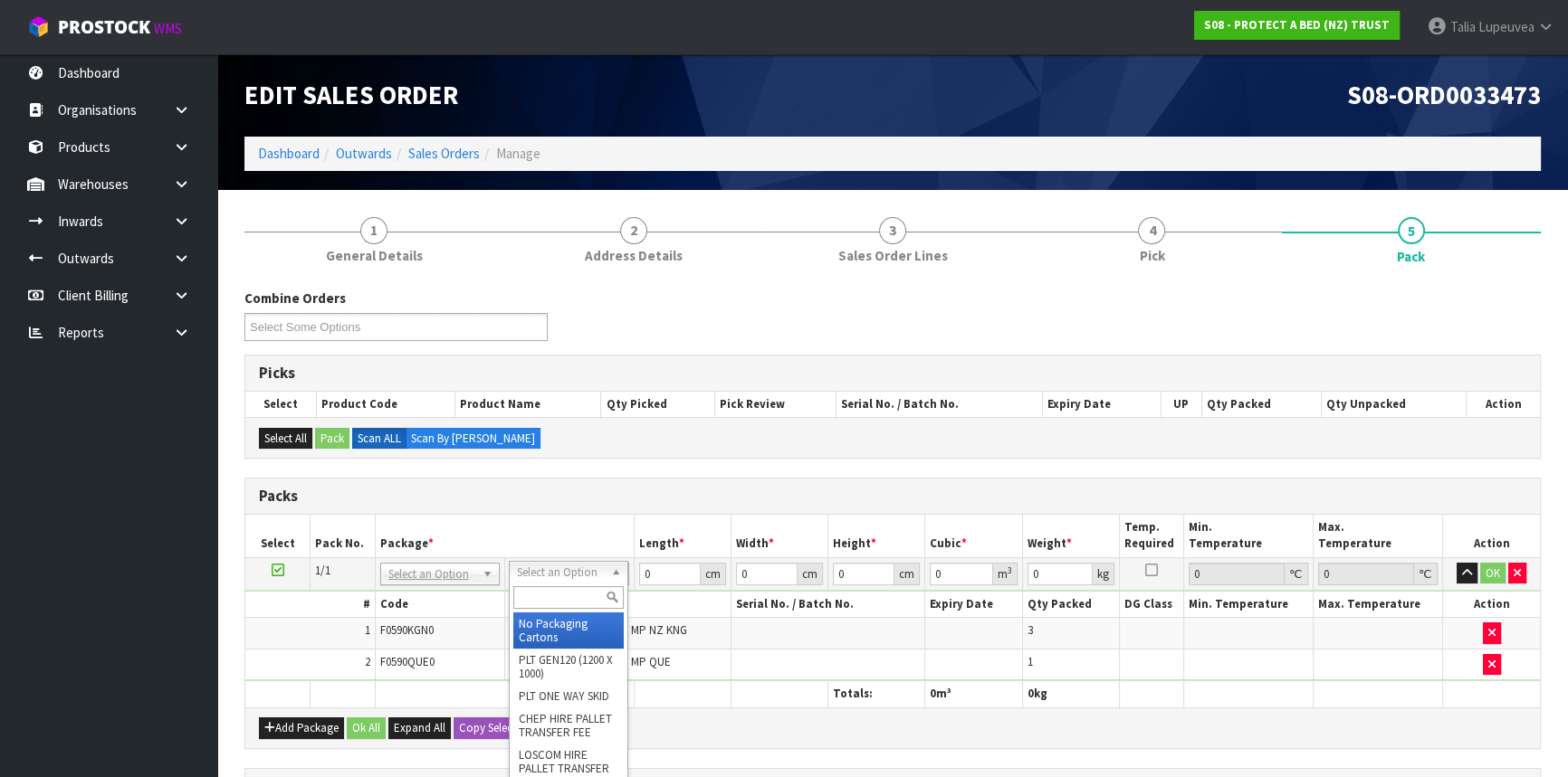
click at [570, 593] on input "text" at bounding box center [568, 597] width 110 height 22
type input "59"
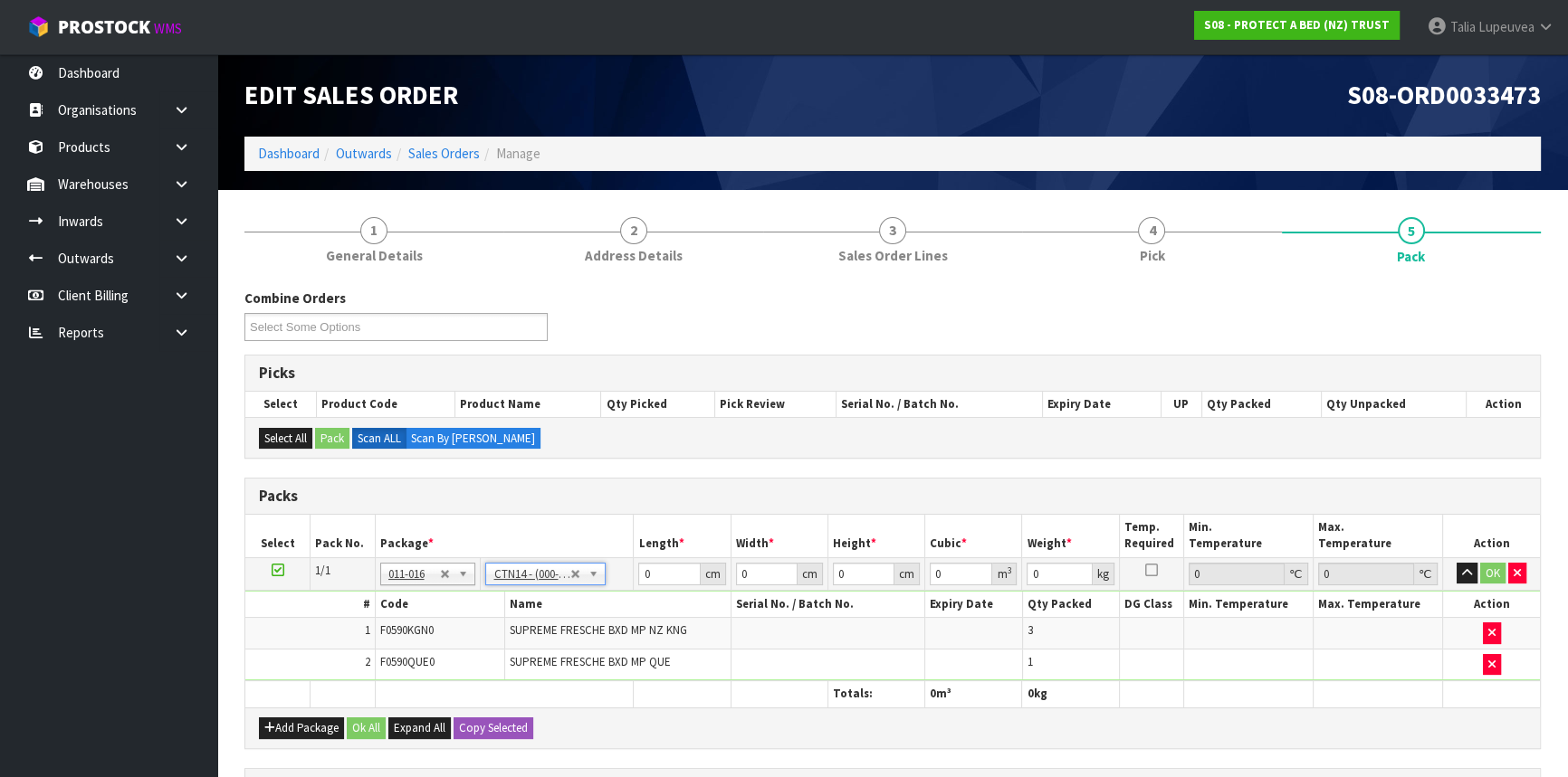
type input "59.8"
type input "34.4"
type input "23.1"
type input "0.047519"
type input "6.5"
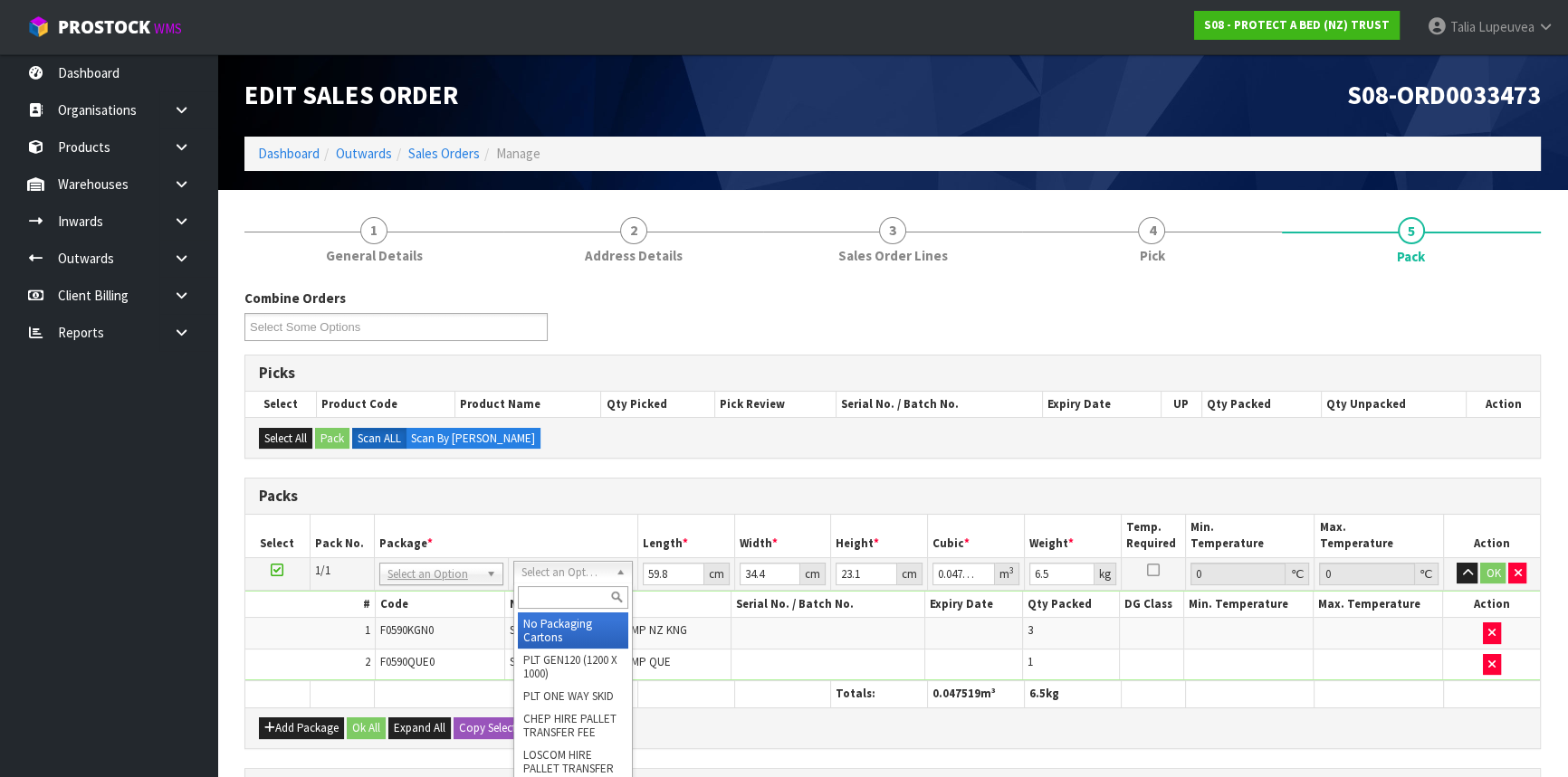
click at [558, 598] on input "text" at bounding box center [573, 597] width 110 height 22
type input "OC"
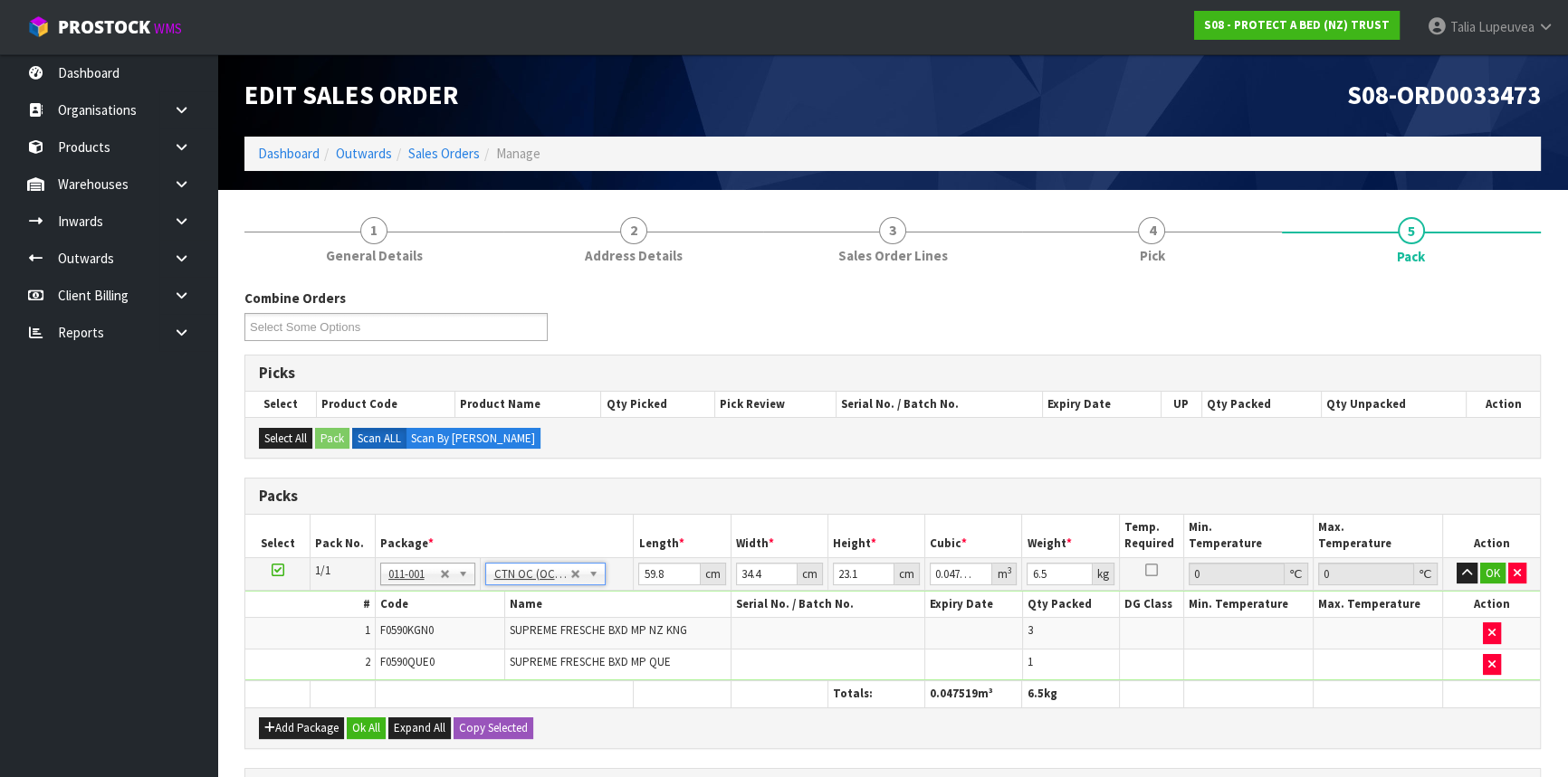
type input "0"
type input "6.3"
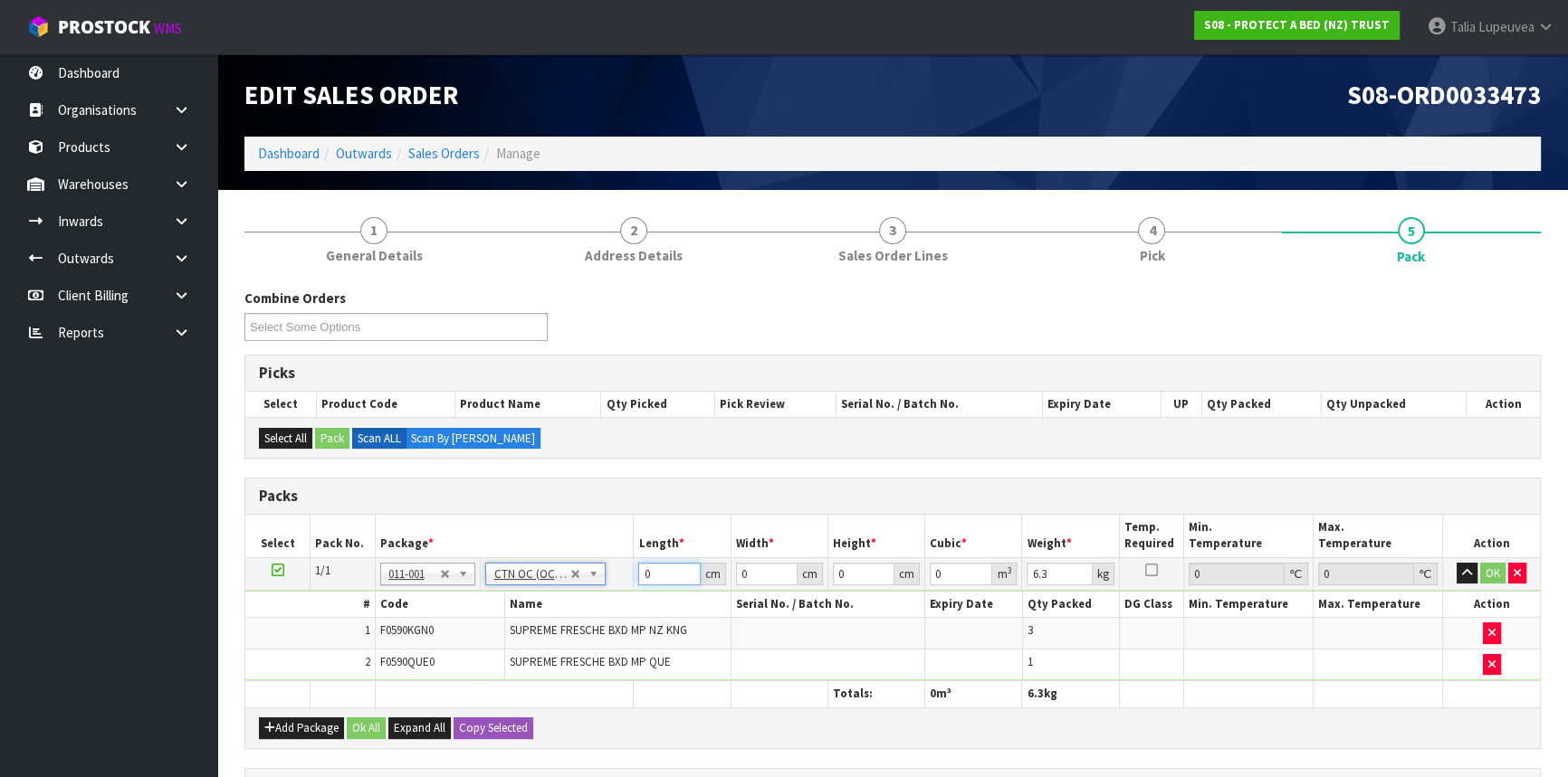
drag, startPoint x: 652, startPoint y: 574, endPoint x: 634, endPoint y: 574, distance: 18.0
click at [634, 574] on td "0 cm" at bounding box center [682, 574] width 97 height 33
type input "59"
type input "41"
type input "3"
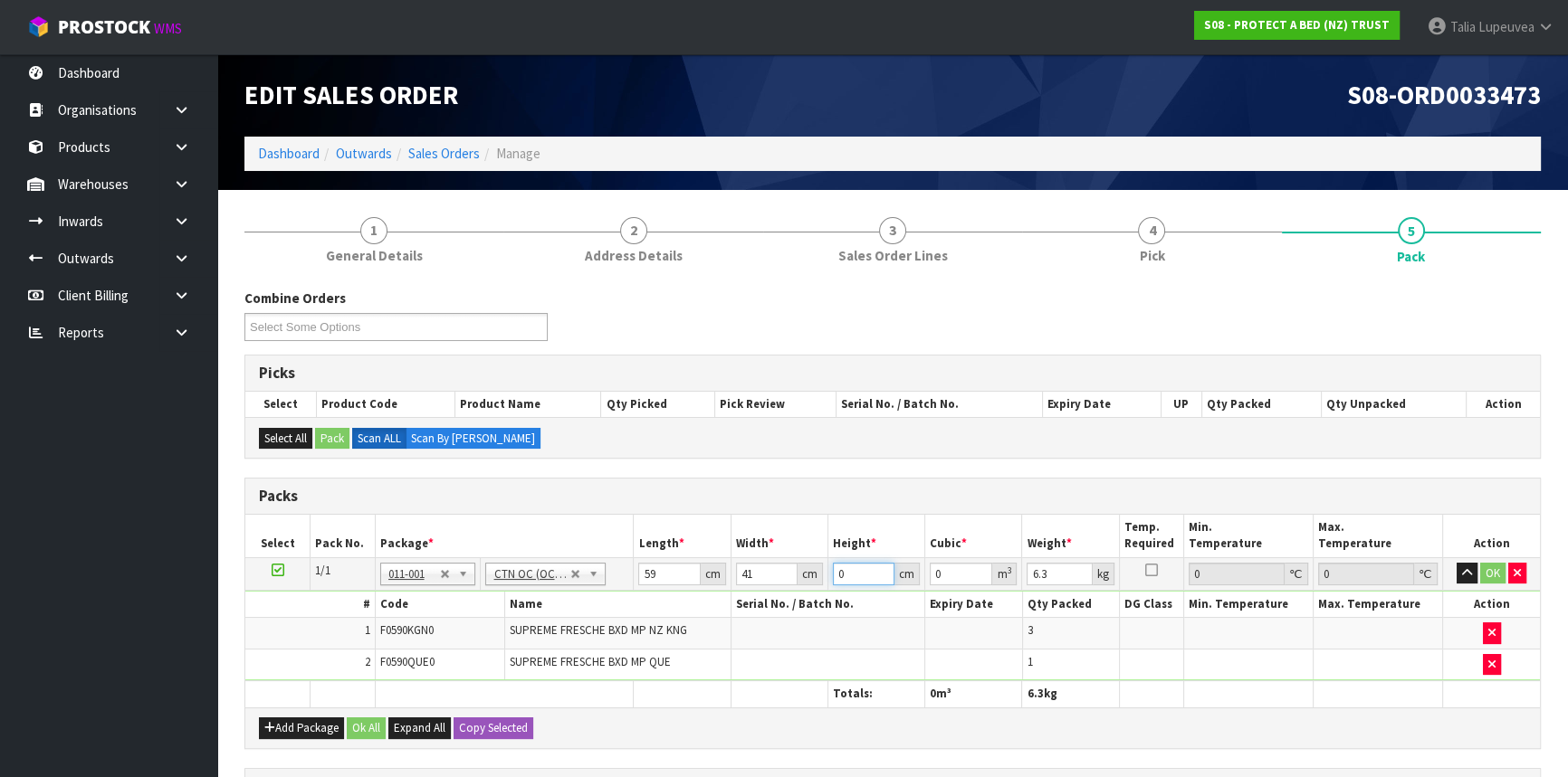
type input "0.007257"
type input "32"
type input "0.077408"
click at [1490, 562] on button "OK" at bounding box center [1493, 573] width 25 height 21
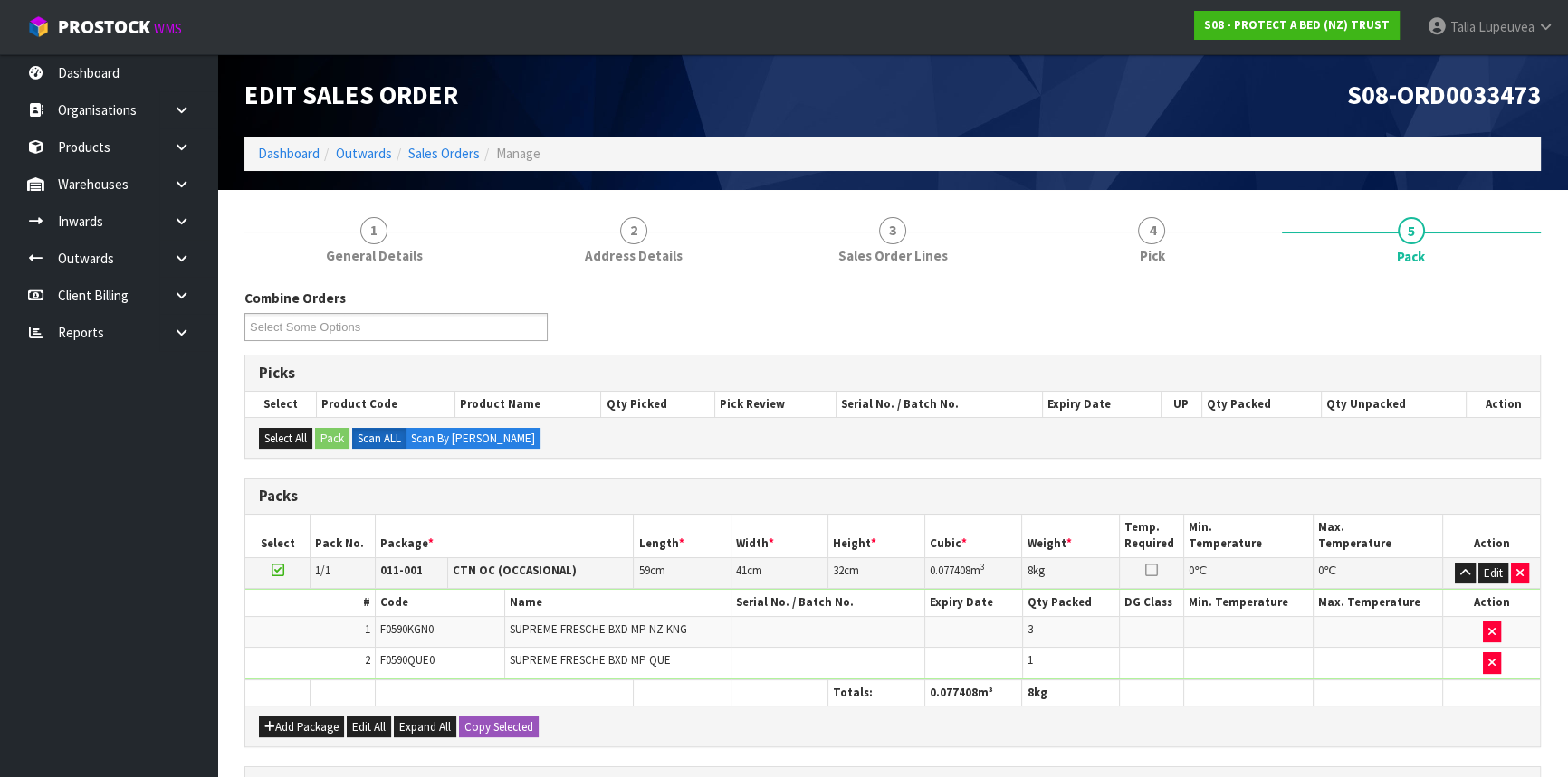
scroll to position [308, 0]
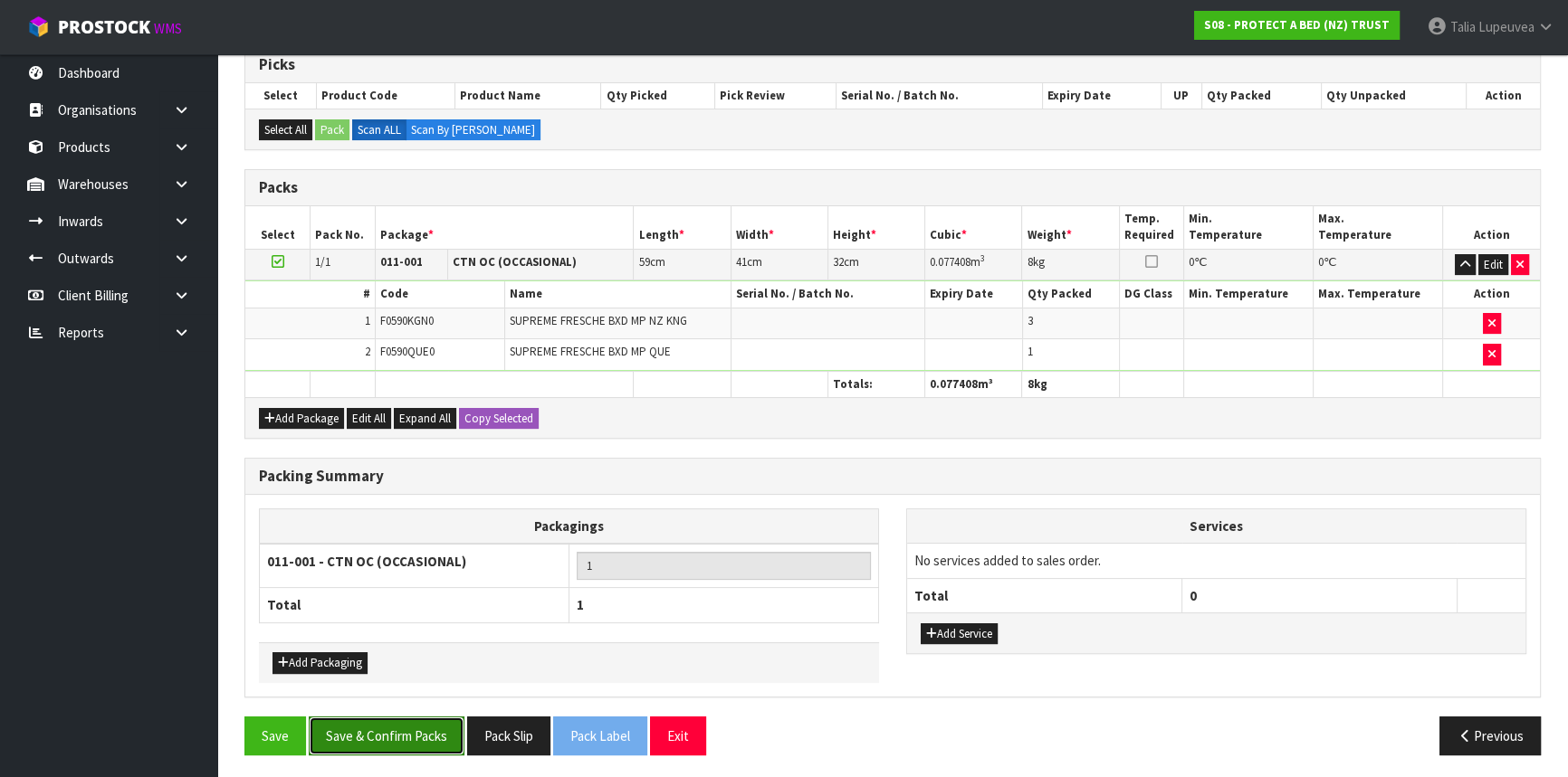
click at [424, 740] on button "Save & Confirm Packs" at bounding box center [386, 736] width 156 height 39
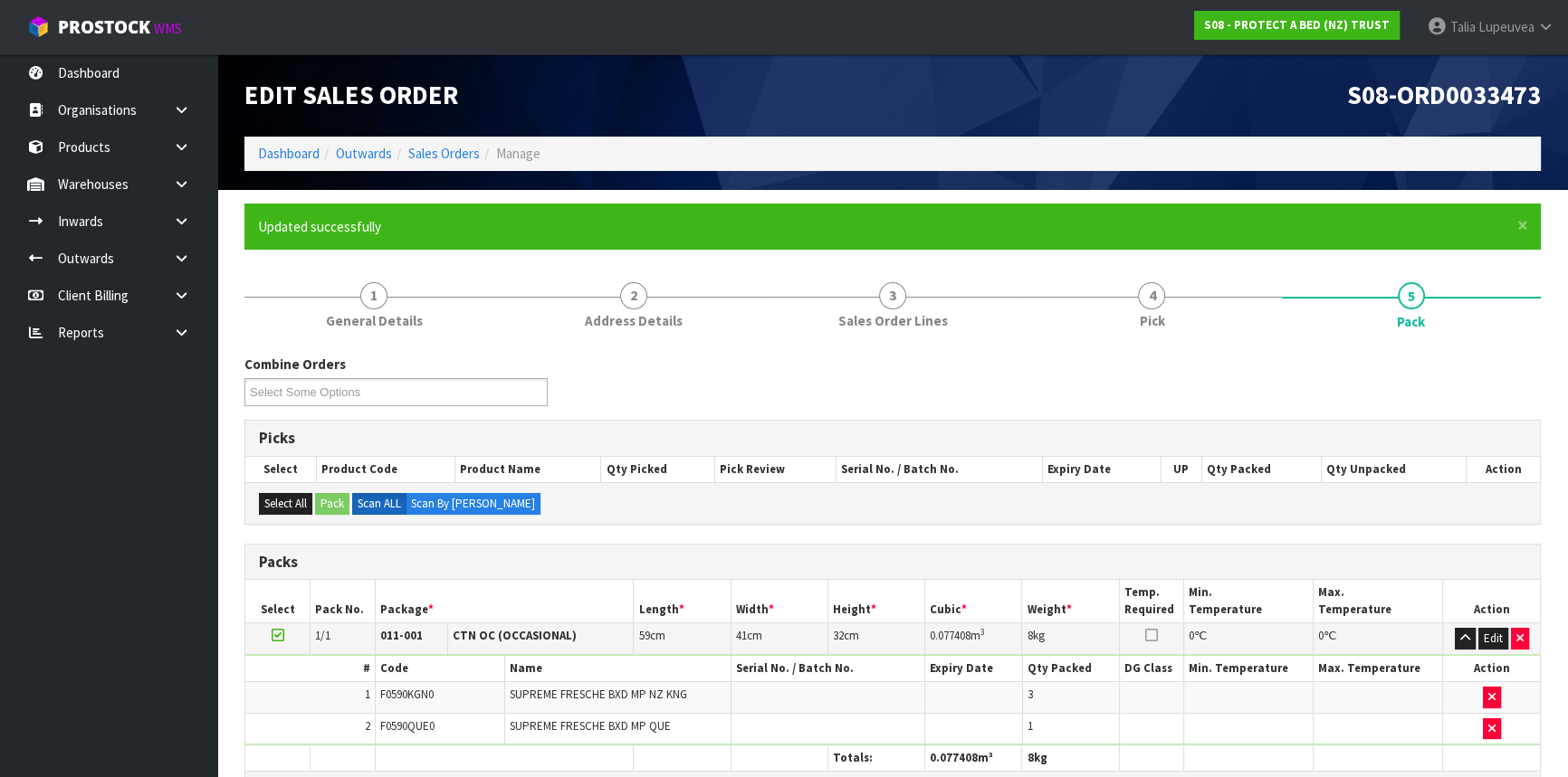
scroll to position [0, 0]
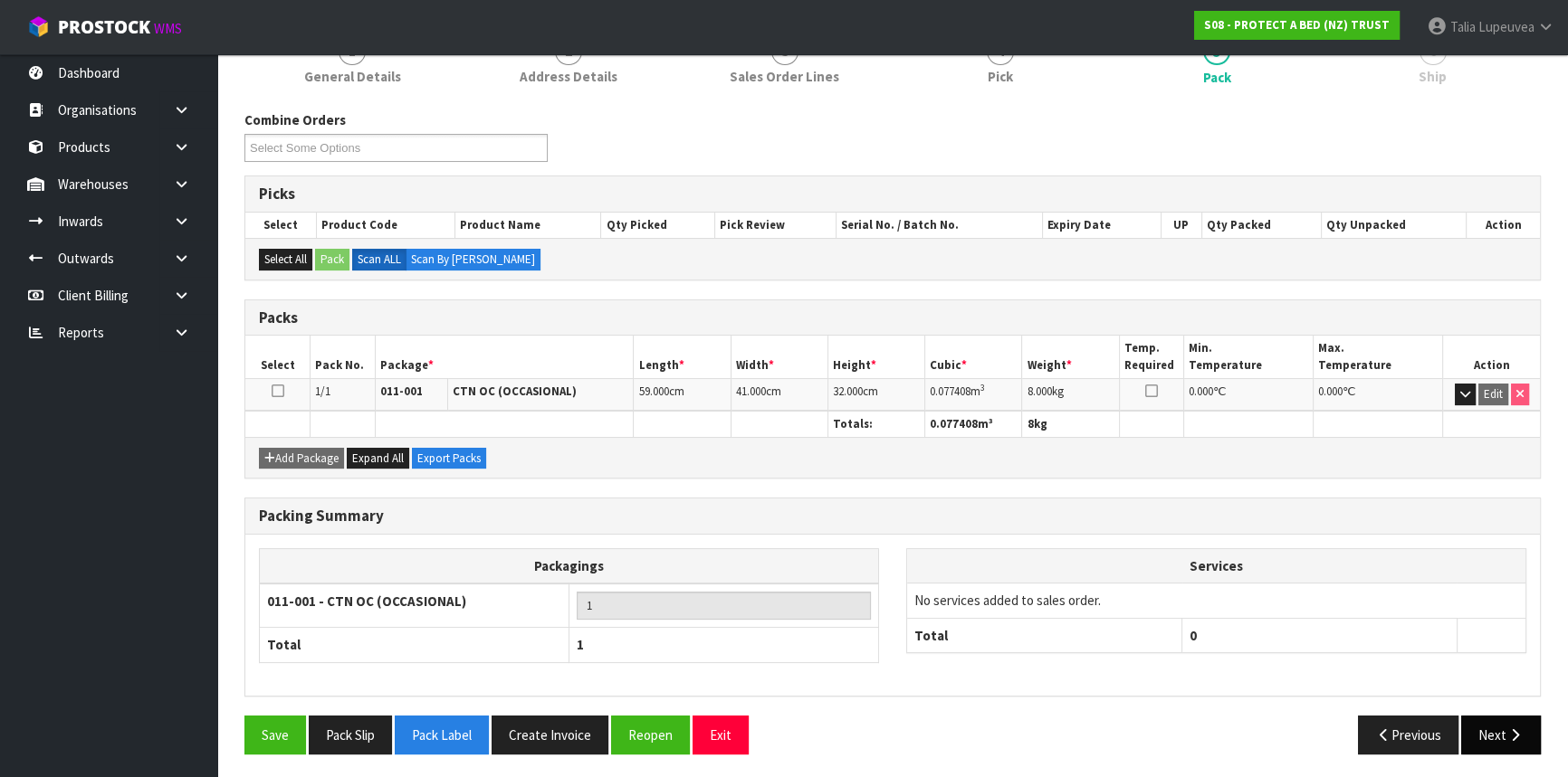
click at [1497, 724] on button "Next" at bounding box center [1500, 735] width 79 height 39
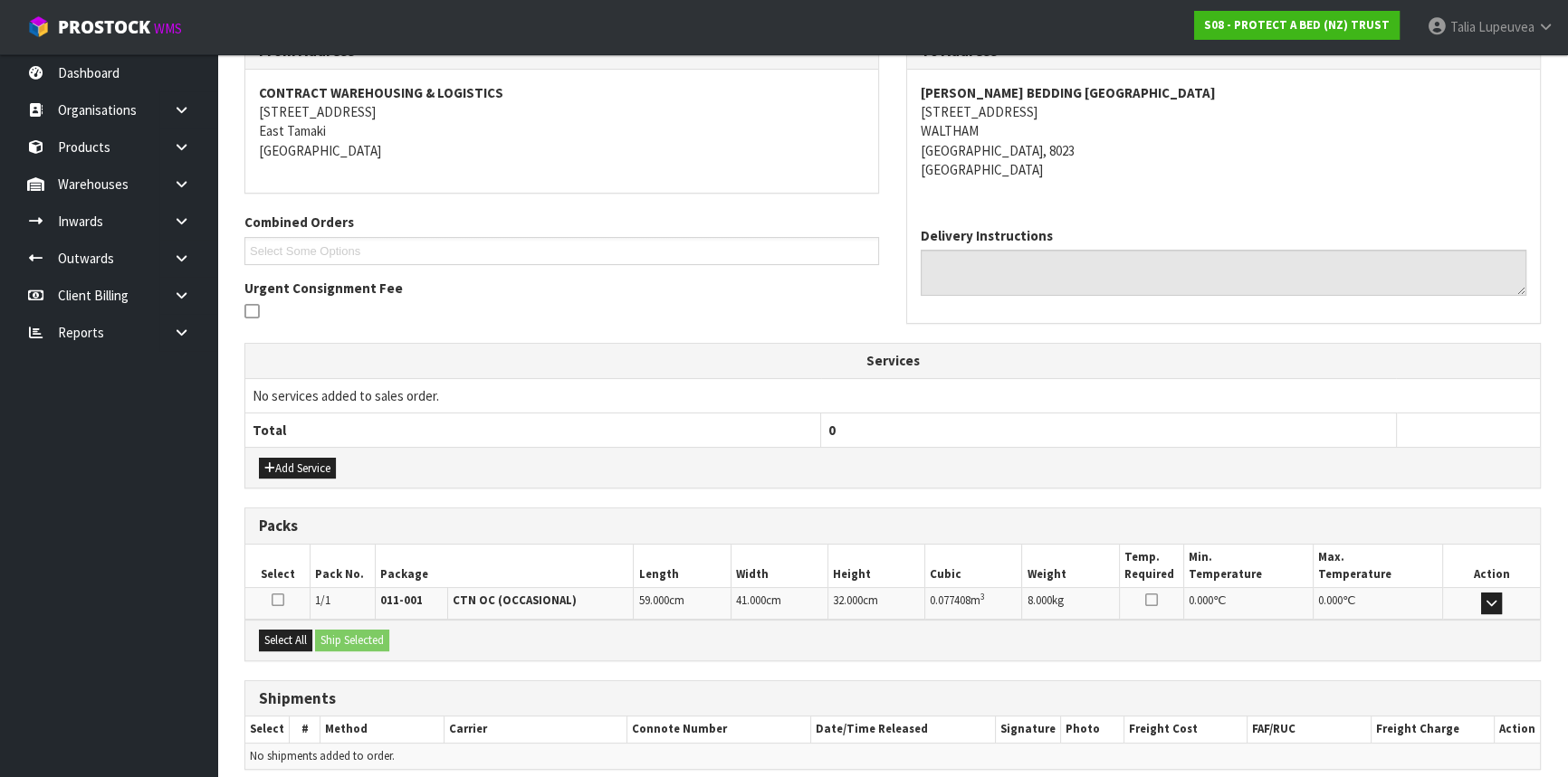
scroll to position [397, 0]
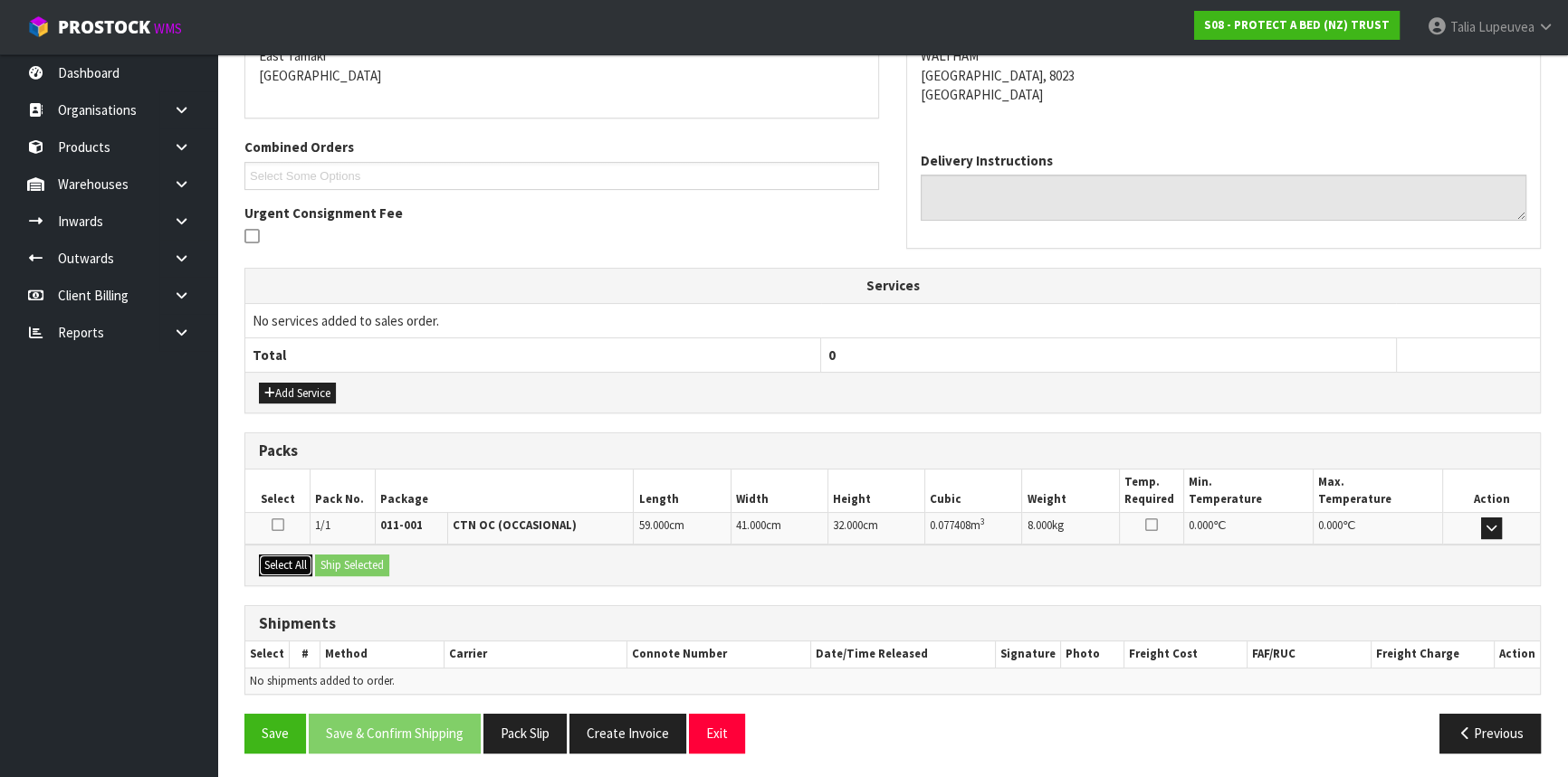
click at [296, 561] on button "Select All" at bounding box center [285, 565] width 53 height 21
click at [380, 561] on button "Ship Selected" at bounding box center [352, 565] width 74 height 21
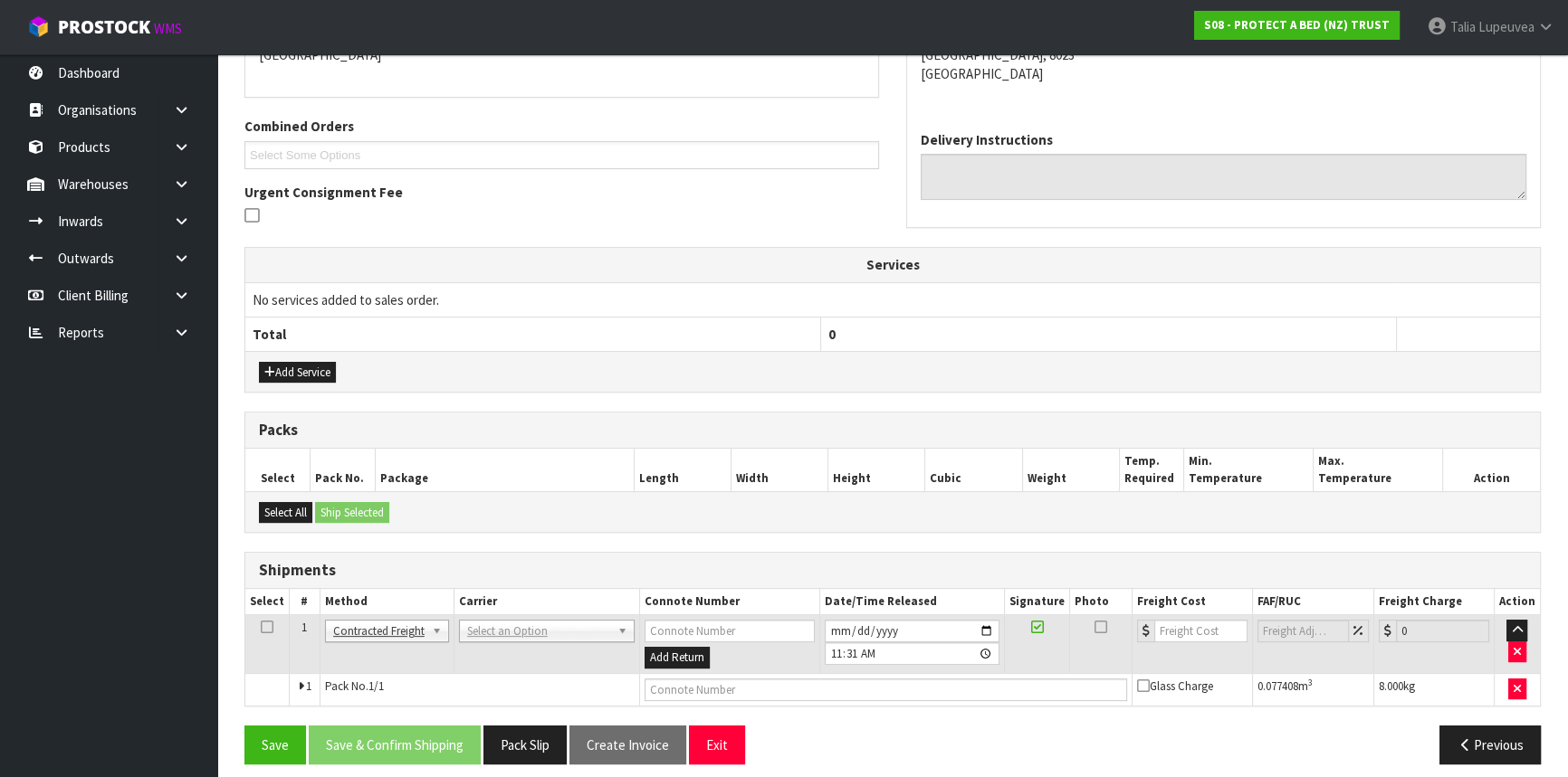
scroll to position [429, 0]
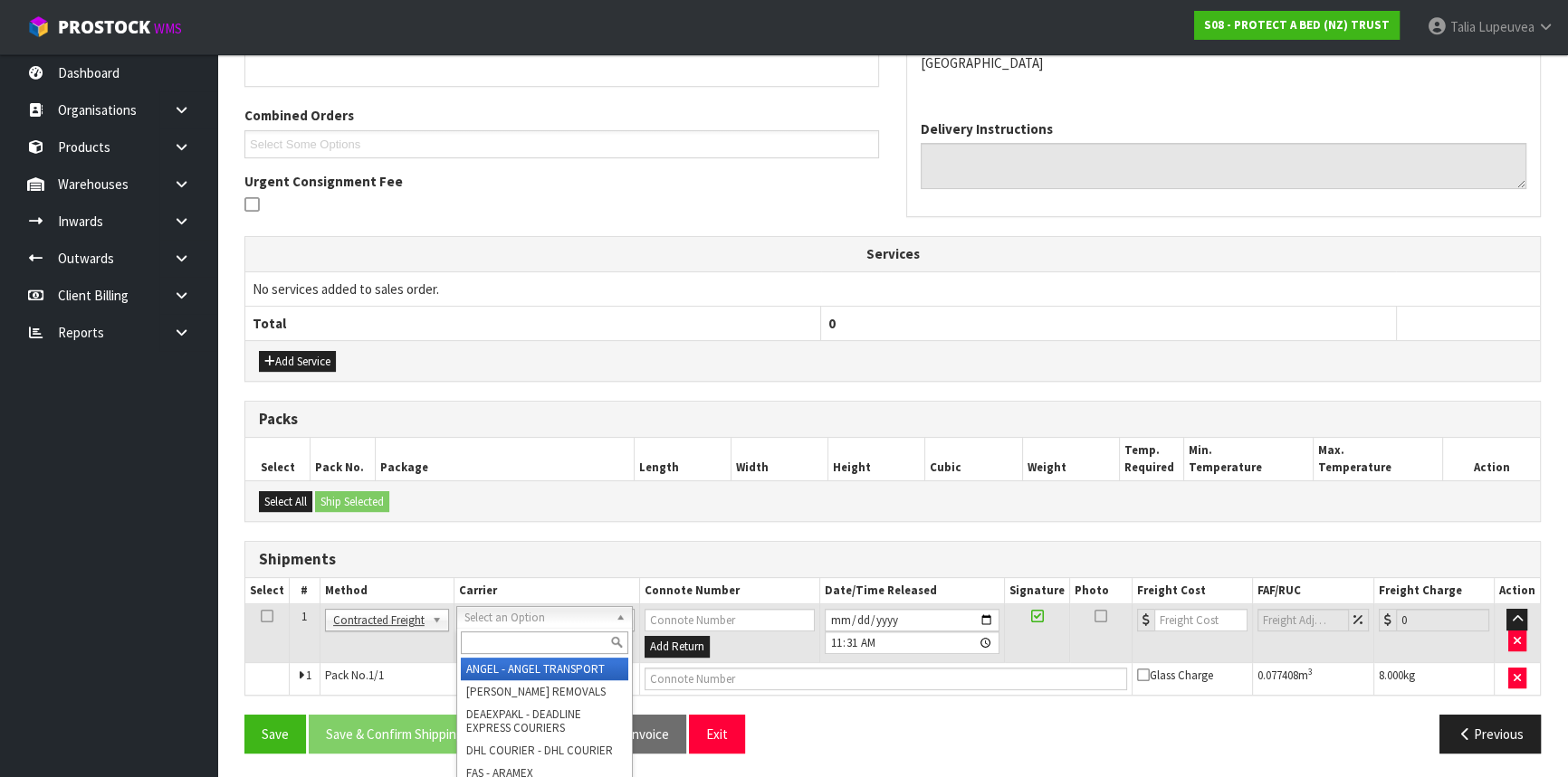
click at [533, 642] on input "text" at bounding box center [544, 643] width 167 height 22
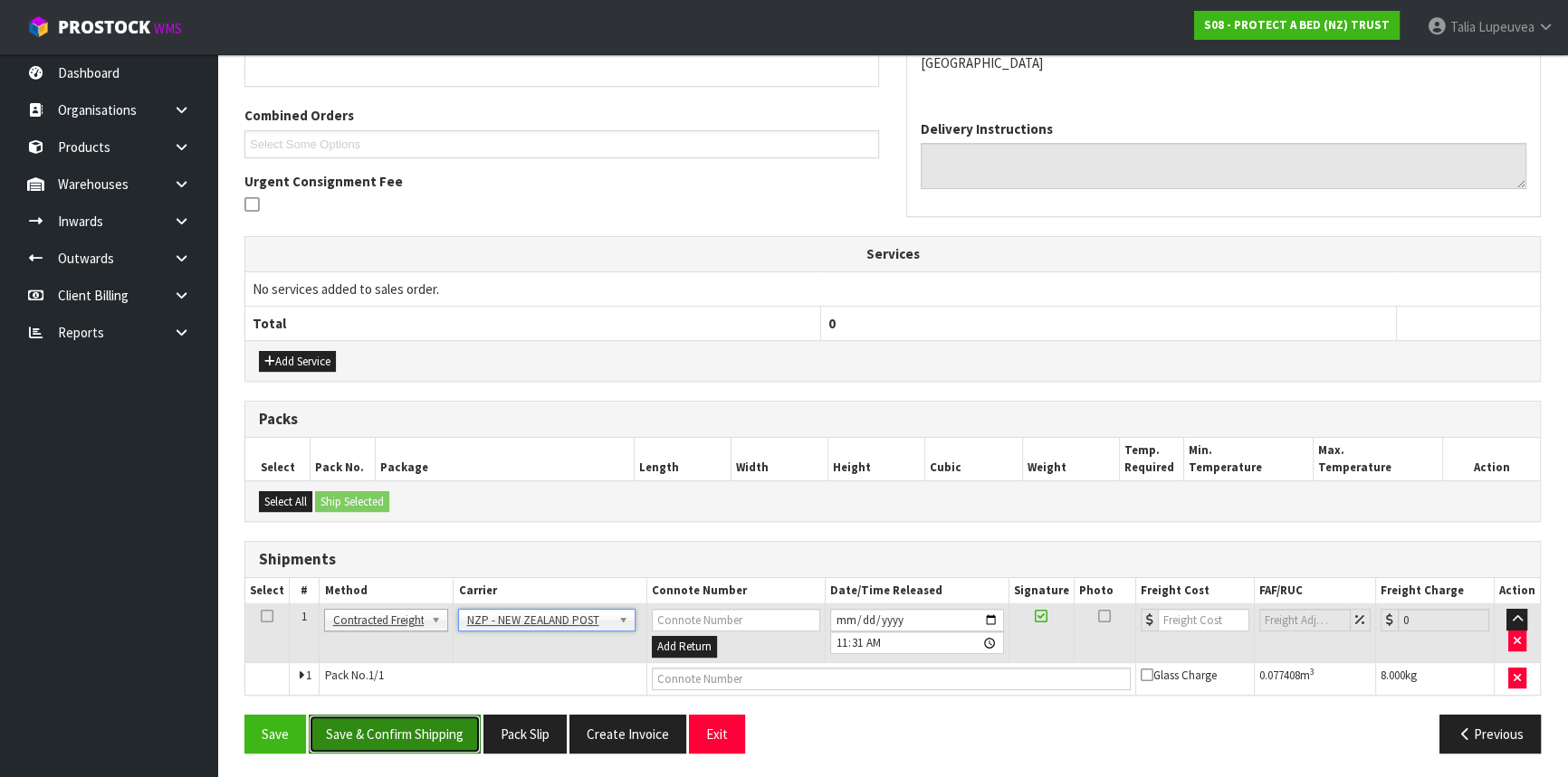
click at [392, 733] on button "Save & Confirm Shipping" at bounding box center [394, 734] width 172 height 39
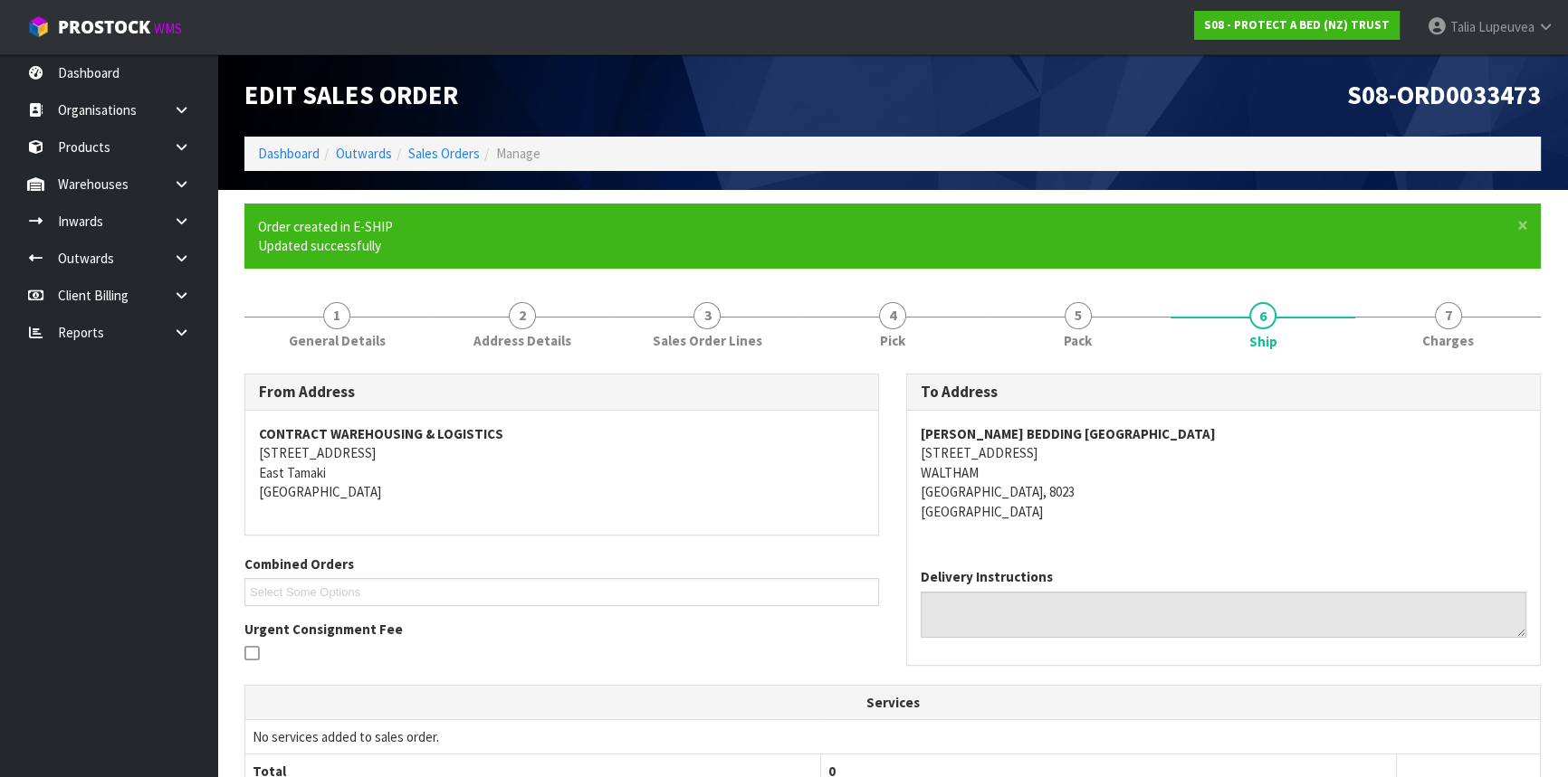
scroll to position [404, 0]
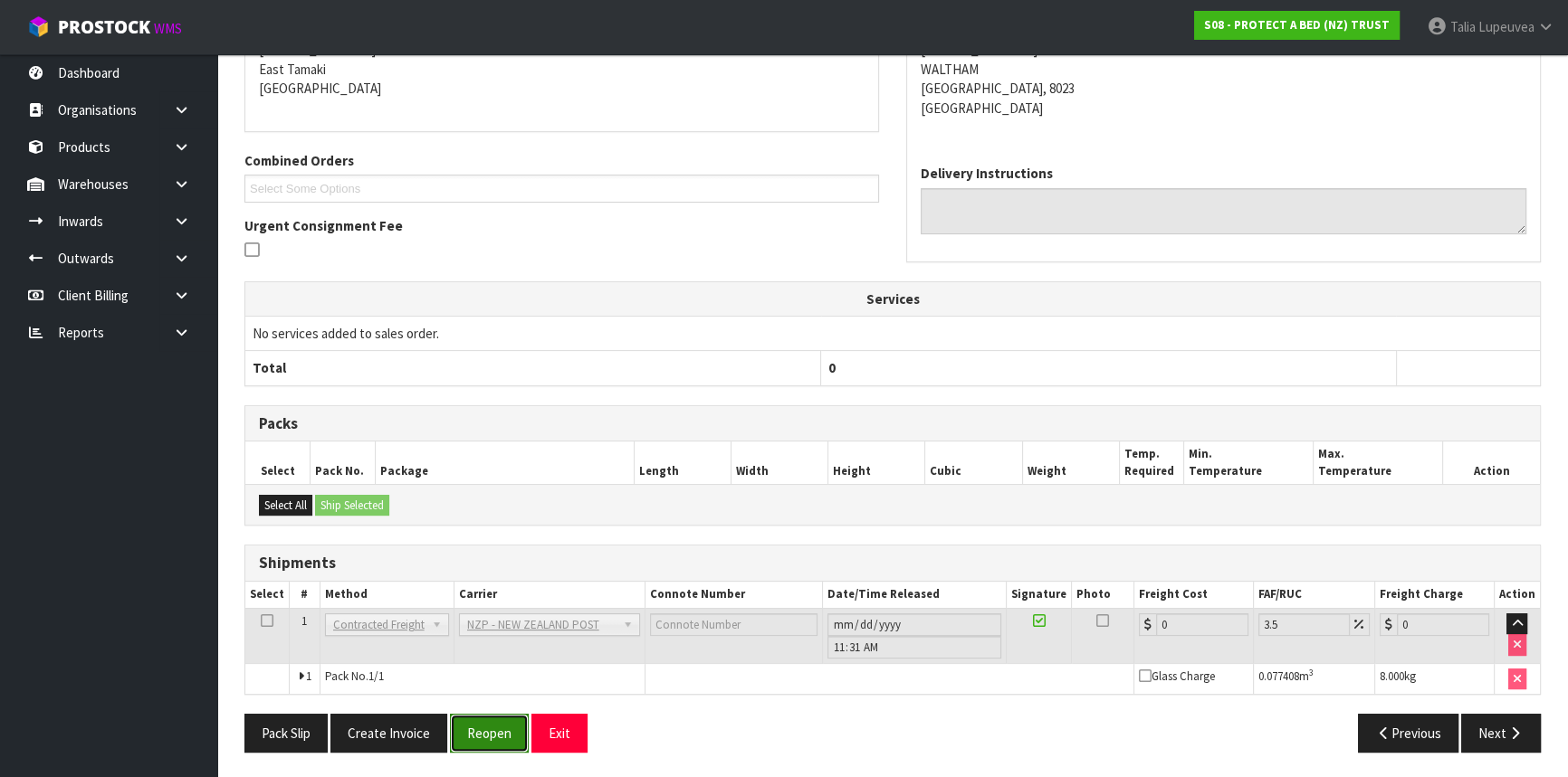
click at [494, 731] on button "Reopen" at bounding box center [488, 734] width 78 height 39
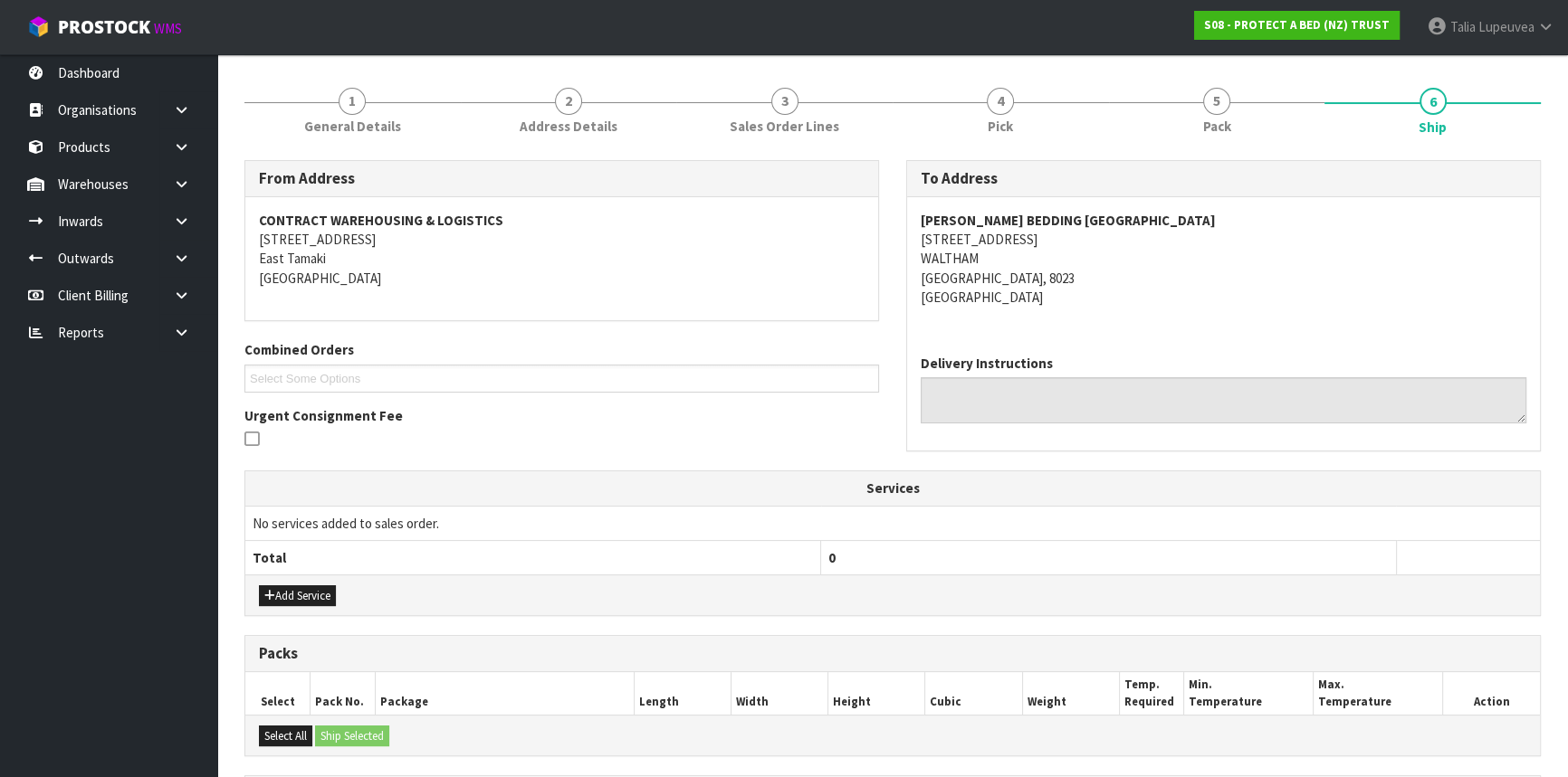
scroll to position [446, 0]
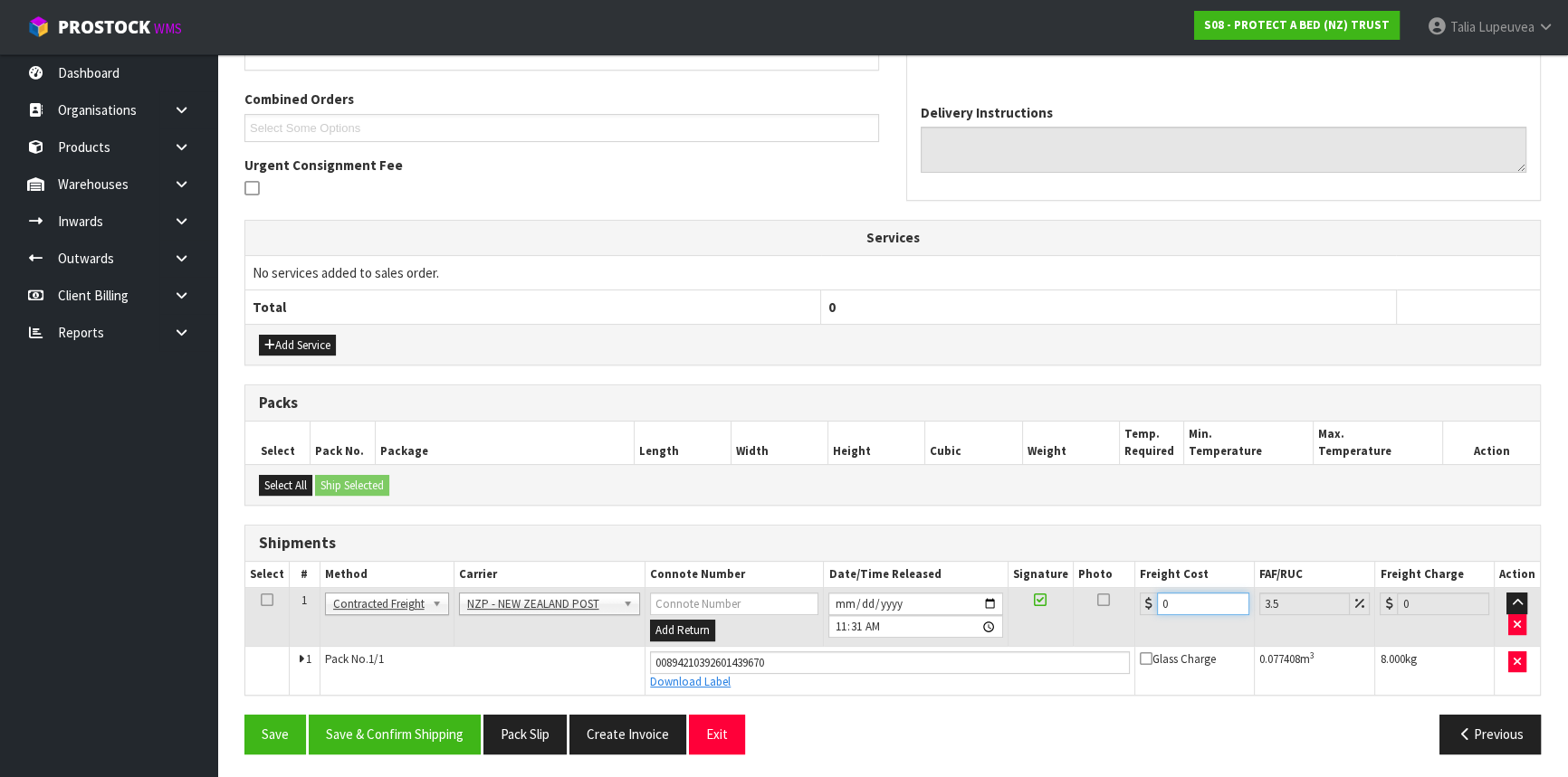
drag, startPoint x: 1168, startPoint y: 605, endPoint x: 1115, endPoint y: 605, distance: 53.0
click at [1115, 605] on tr "1 Client Local Pickup Customer Local Pickup Company Freight Contracted Freight …" at bounding box center [892, 618] width 1294 height 59
click at [450, 733] on button "Save & Confirm Shipping" at bounding box center [394, 734] width 172 height 39
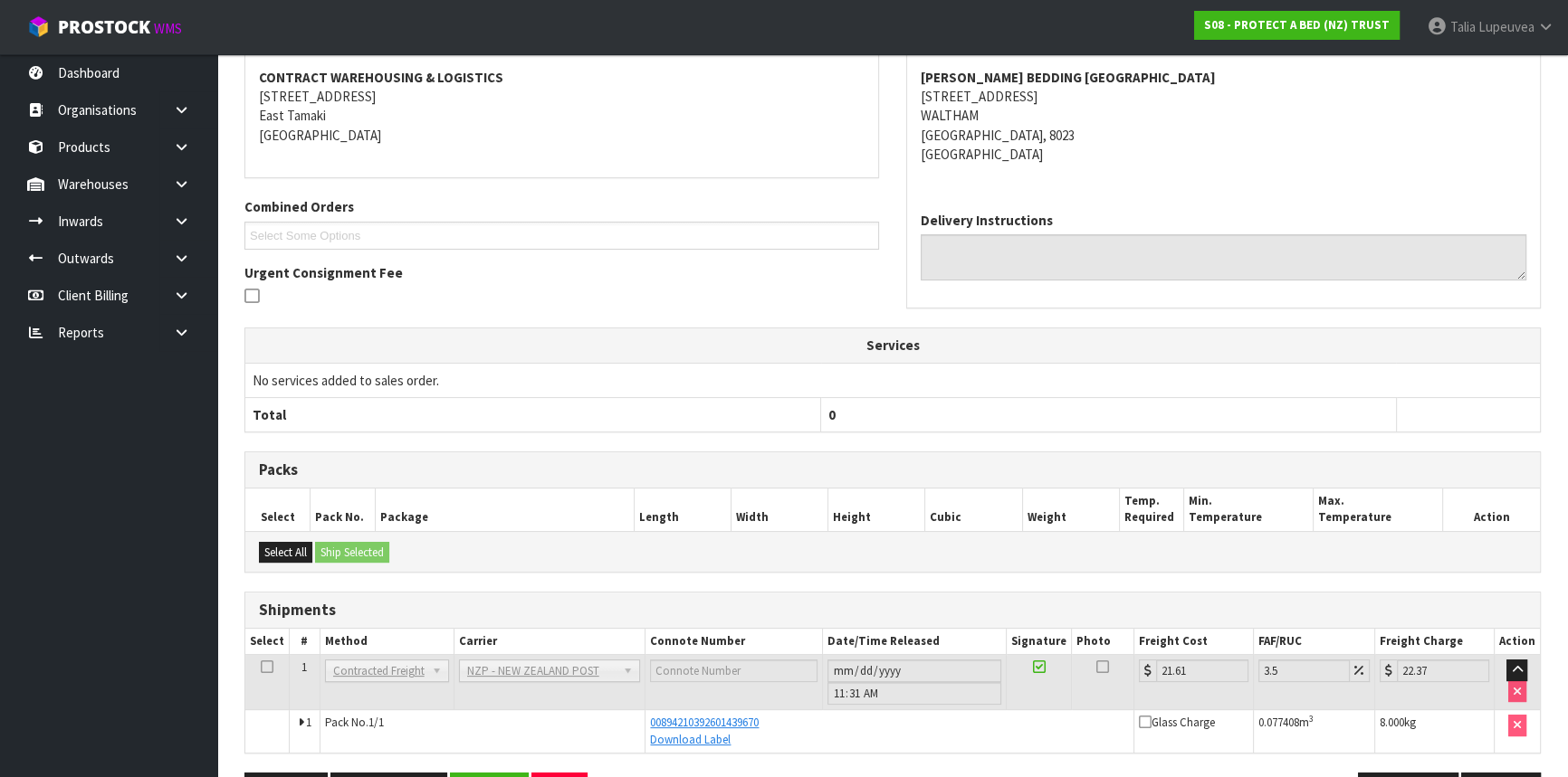
scroll to position [396, 0]
